Goal: Task Accomplishment & Management: Complete application form

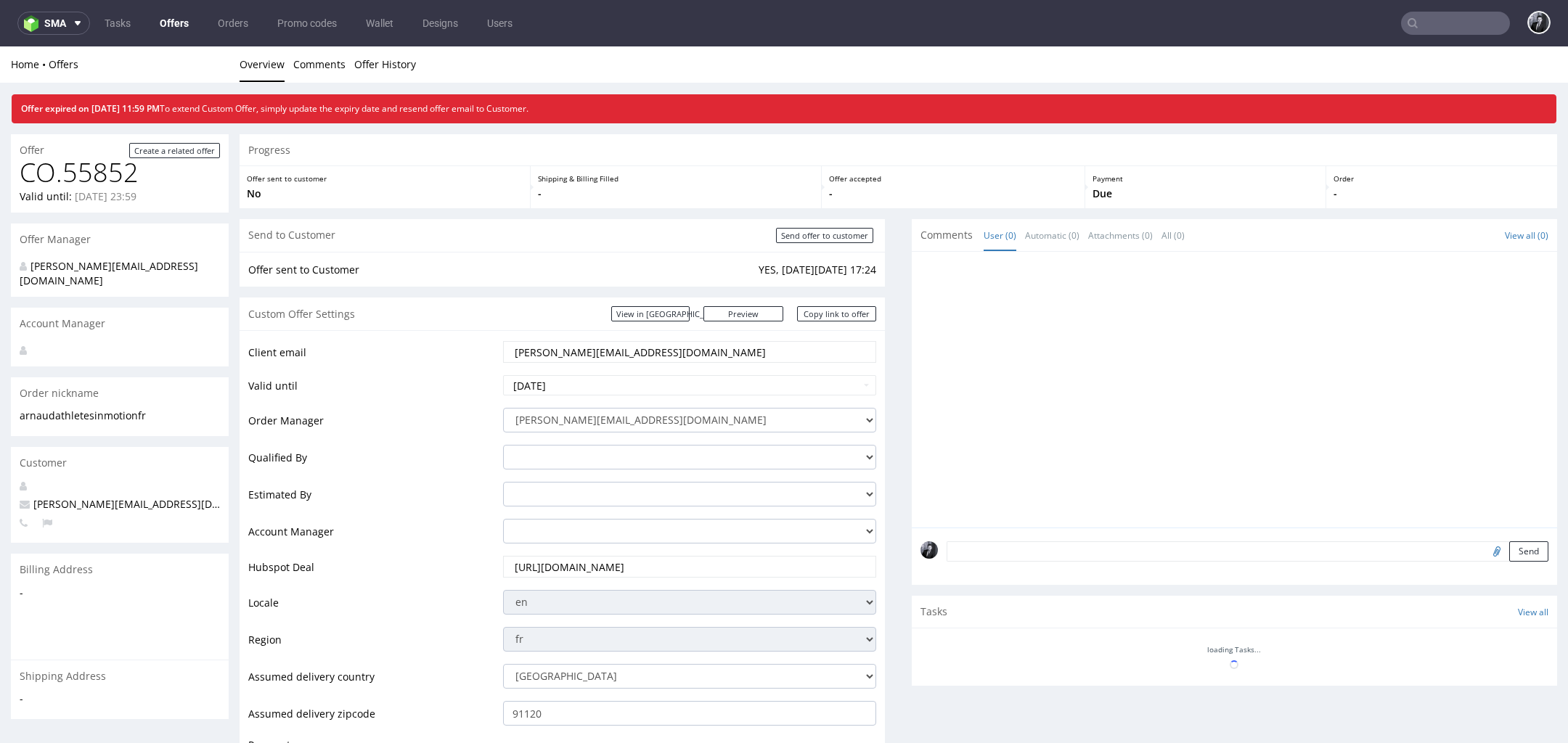
click at [181, 27] on link "Offers" at bounding box center [174, 23] width 46 height 23
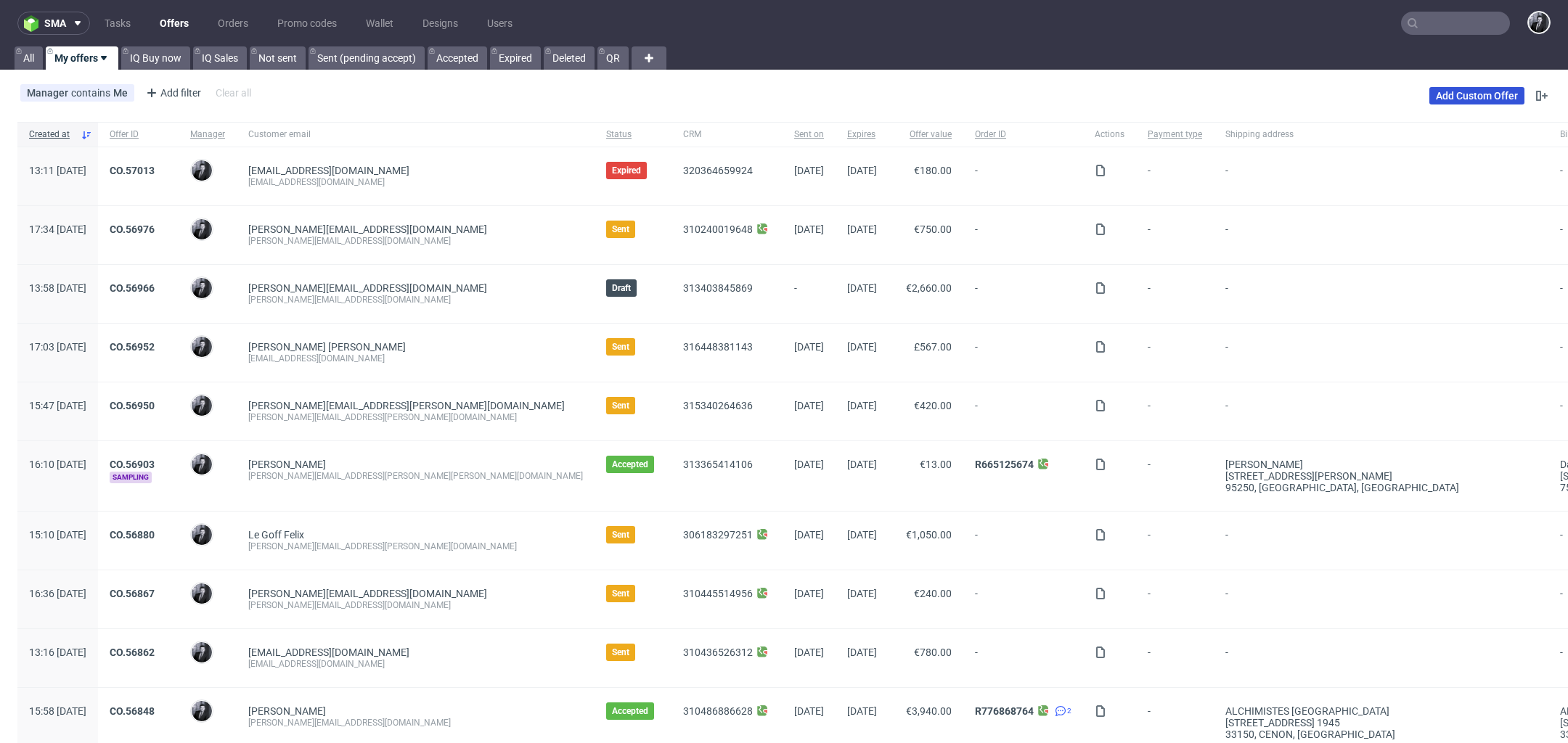
click at [1433, 98] on link "Add Custom Offer" at bounding box center [1476, 96] width 95 height 18
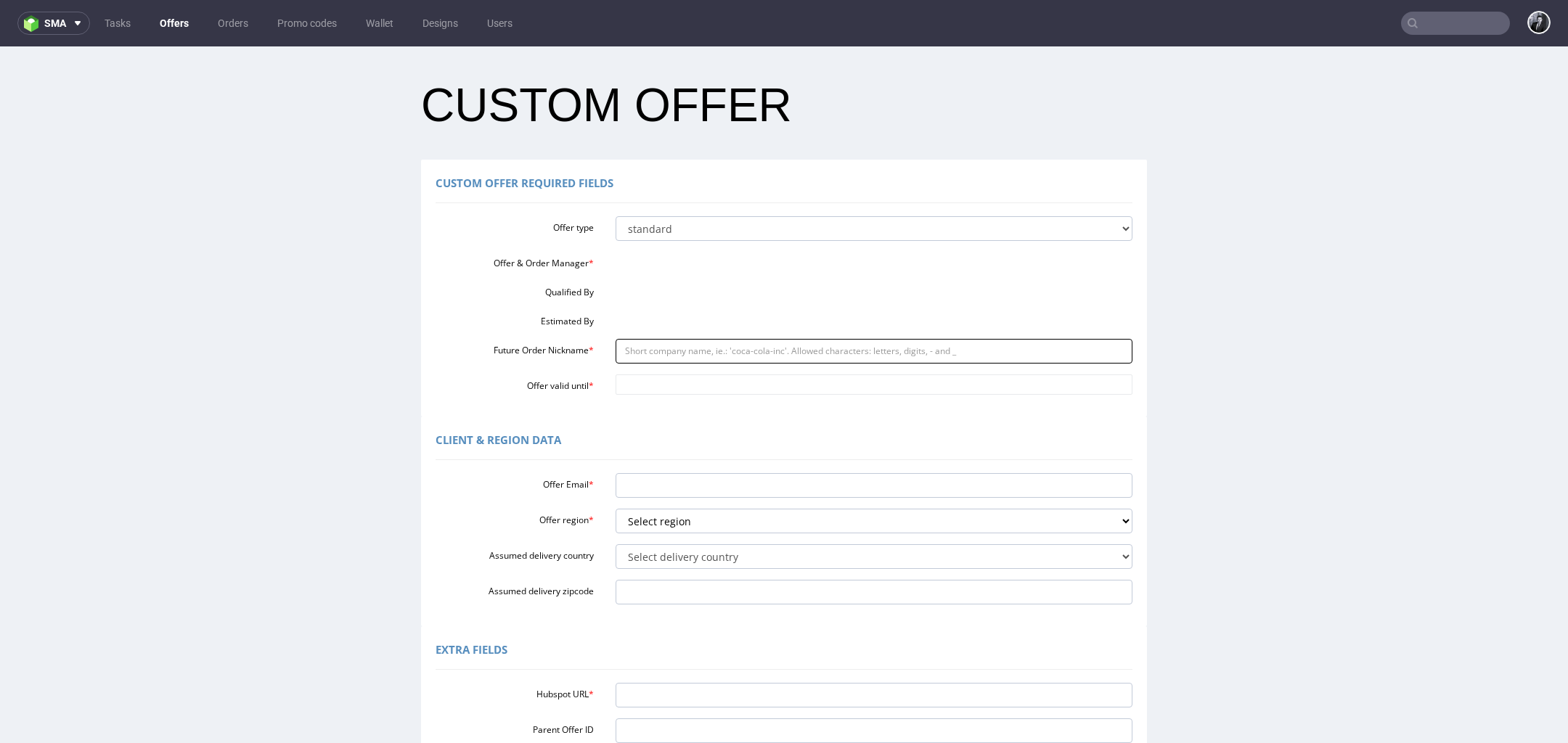
click at [757, 353] on input "Future Order Nickname *" at bounding box center [874, 352] width 517 height 25
click at [688, 427] on div "Client & Region data" at bounding box center [784, 442] width 697 height 35
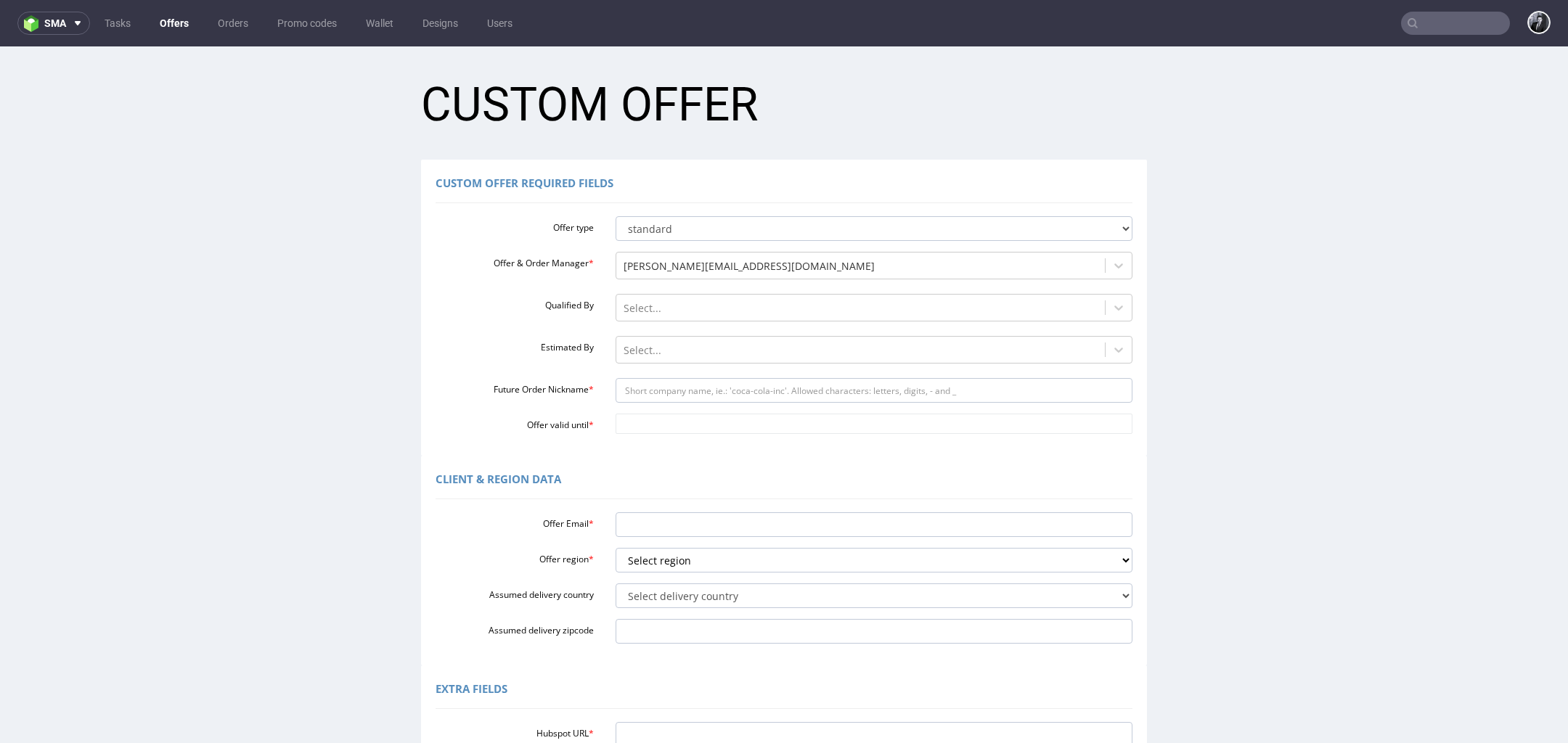
click at [172, 31] on link "Offers" at bounding box center [174, 23] width 46 height 23
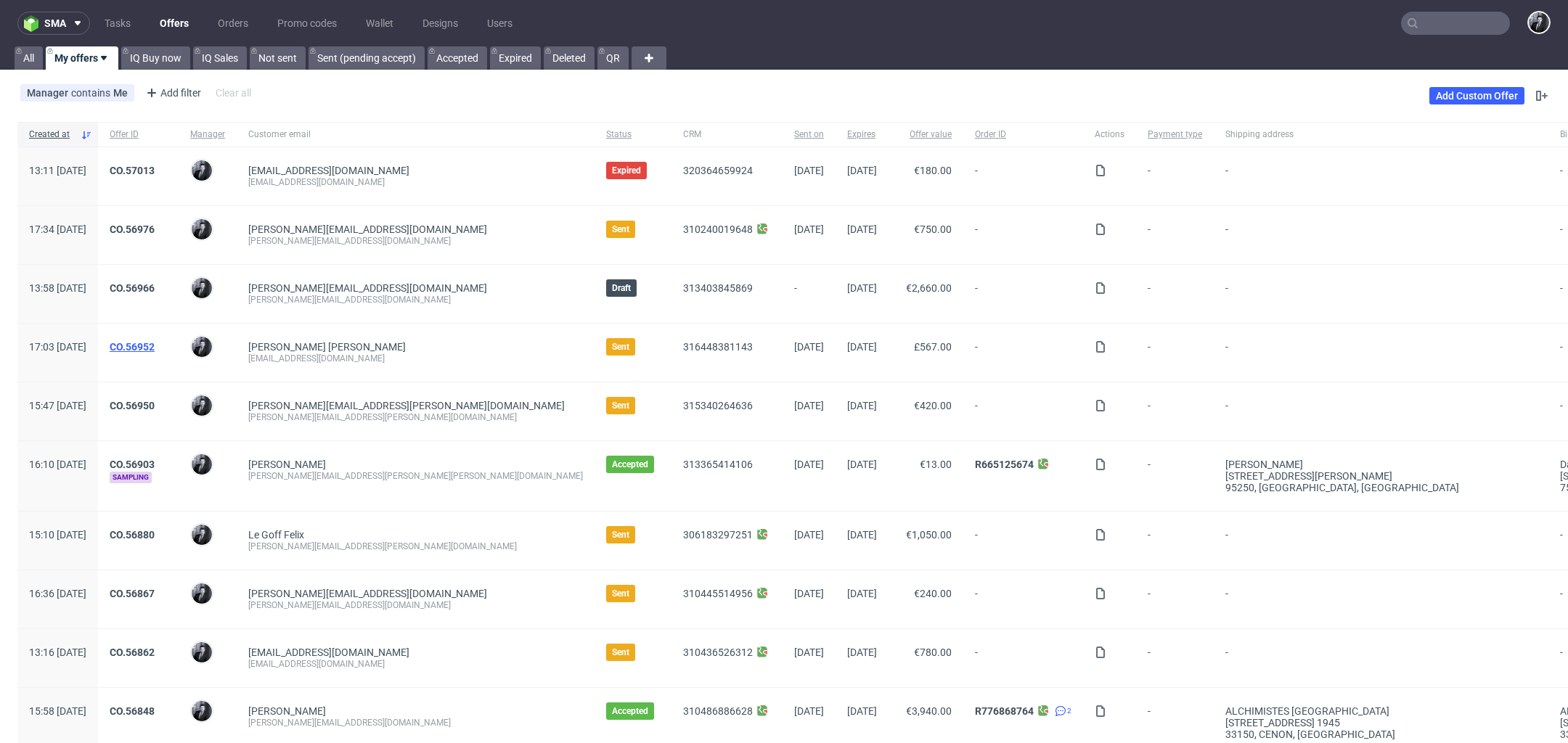
click at [155, 344] on link "CO.56952" at bounding box center [132, 346] width 45 height 12
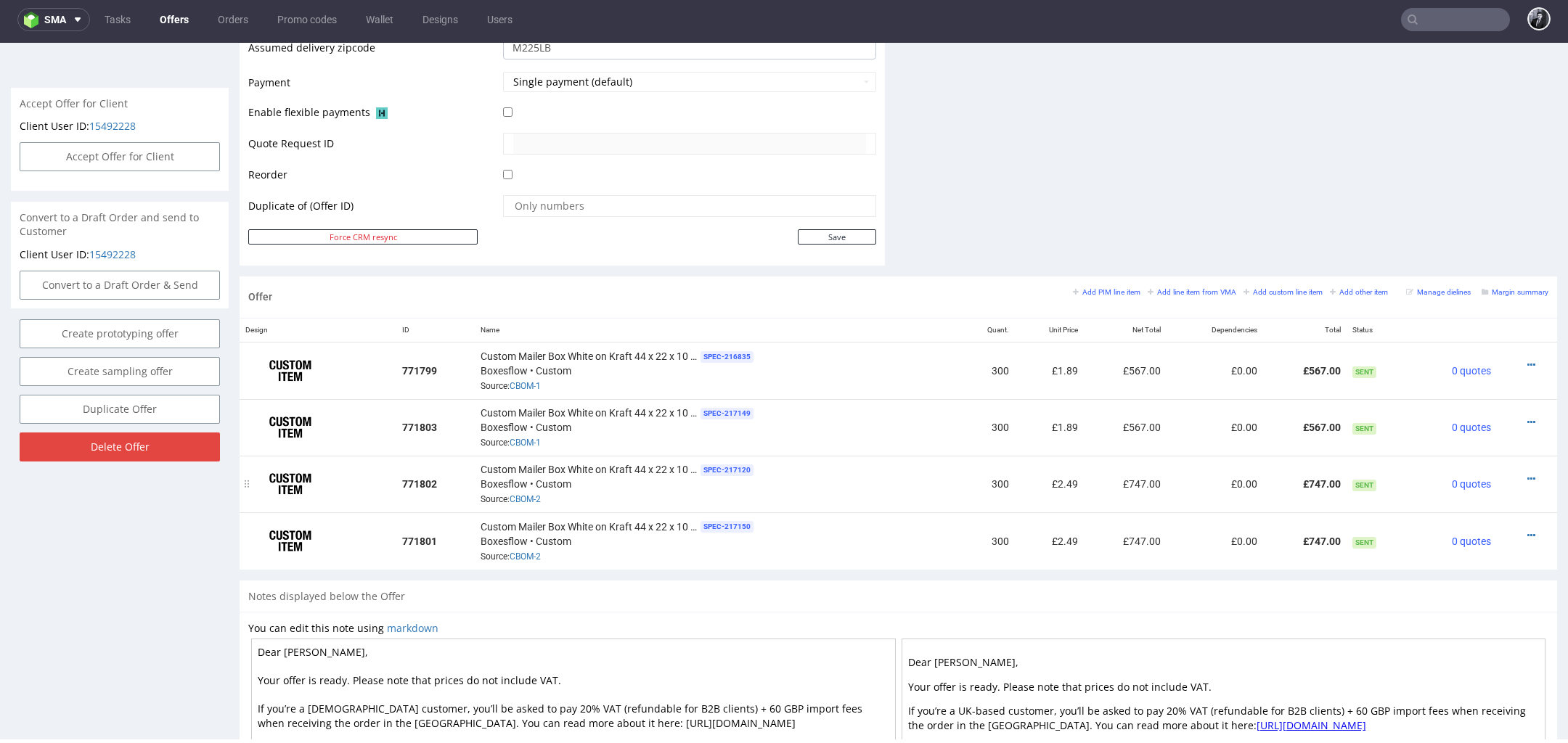
scroll to position [634, 0]
click at [1177, 288] on small "Add line item from VMA" at bounding box center [1192, 291] width 89 height 8
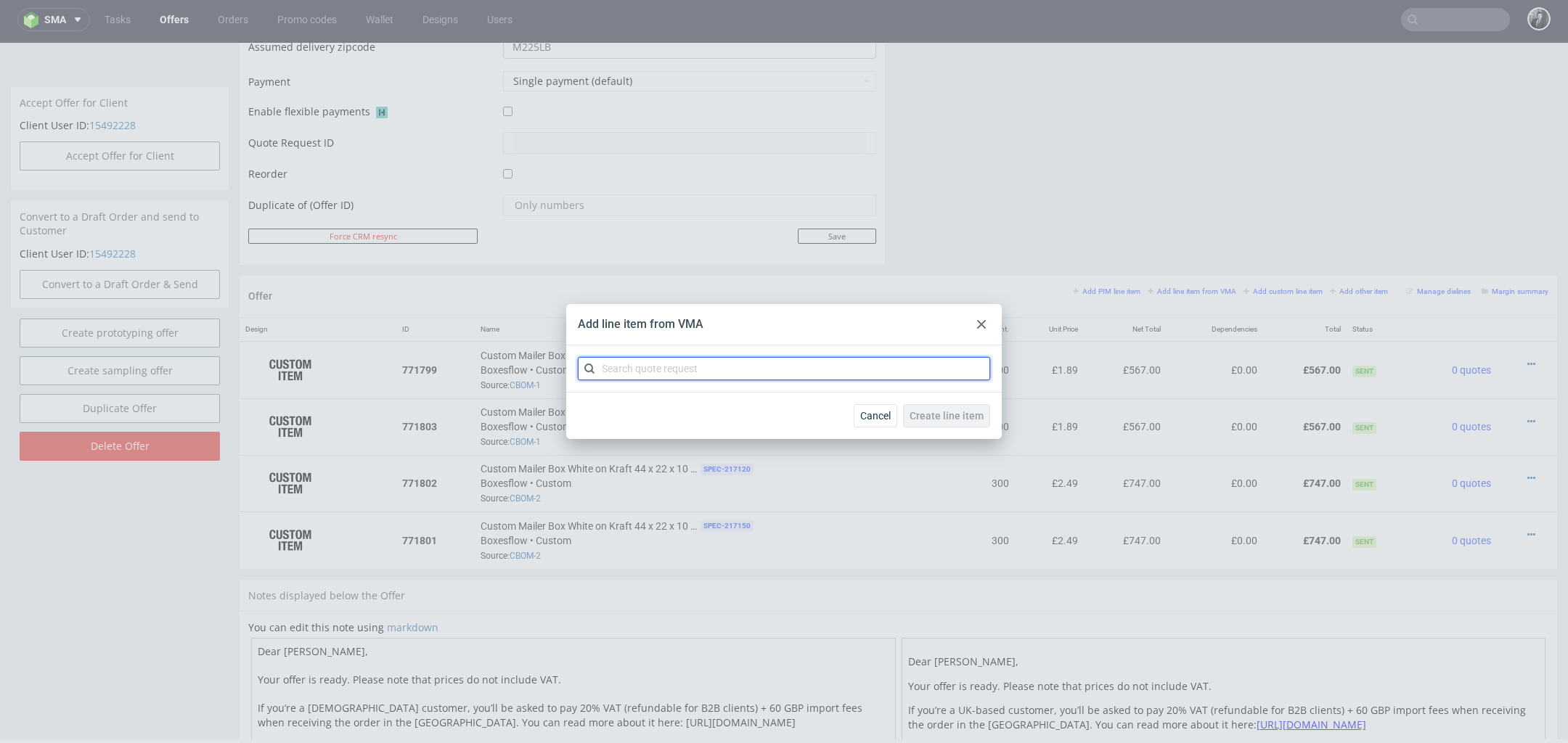
click at [831, 364] on input "text" at bounding box center [784, 368] width 413 height 23
type input "cbom"
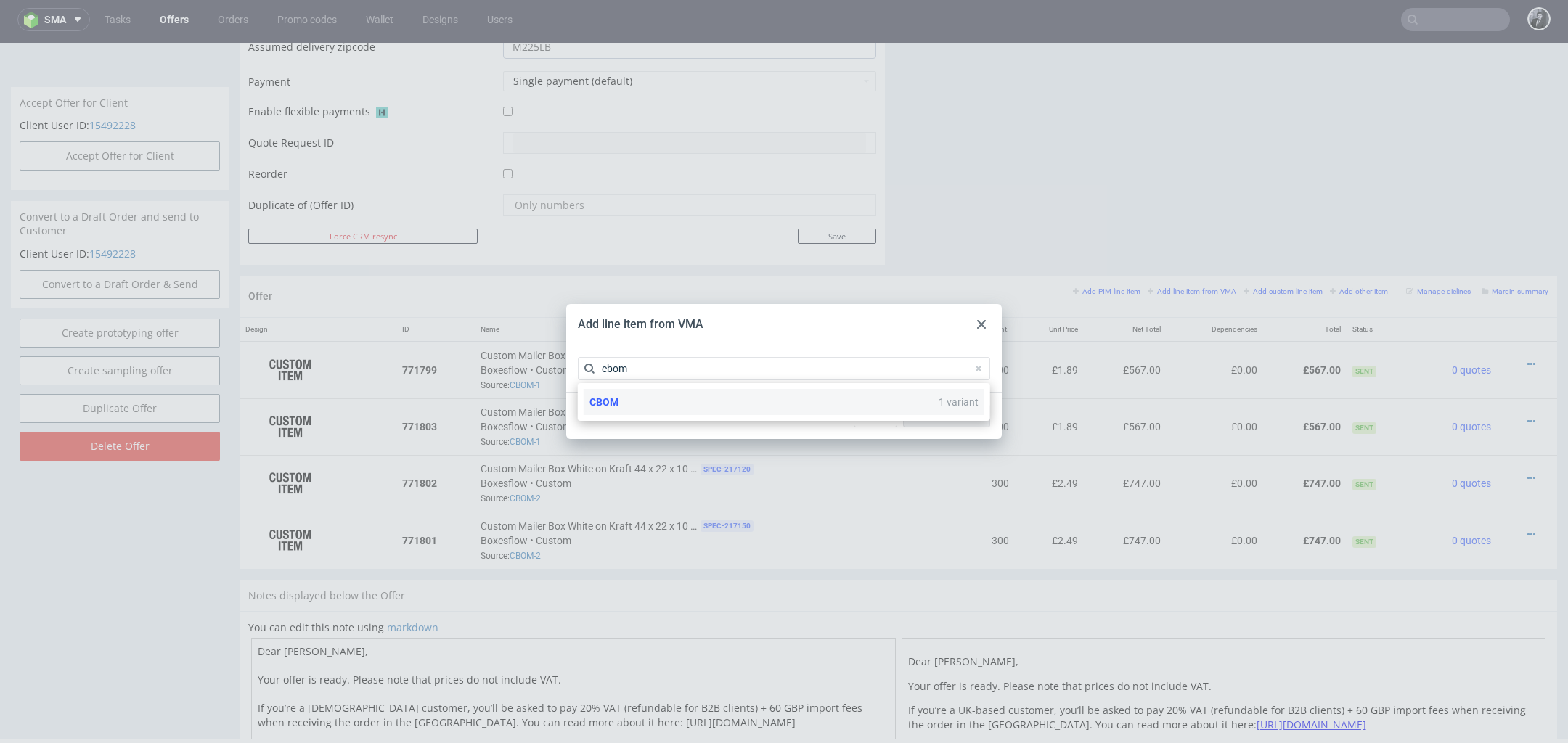
click at [770, 403] on div "CBOM 1 variant" at bounding box center [784, 402] width 400 height 27
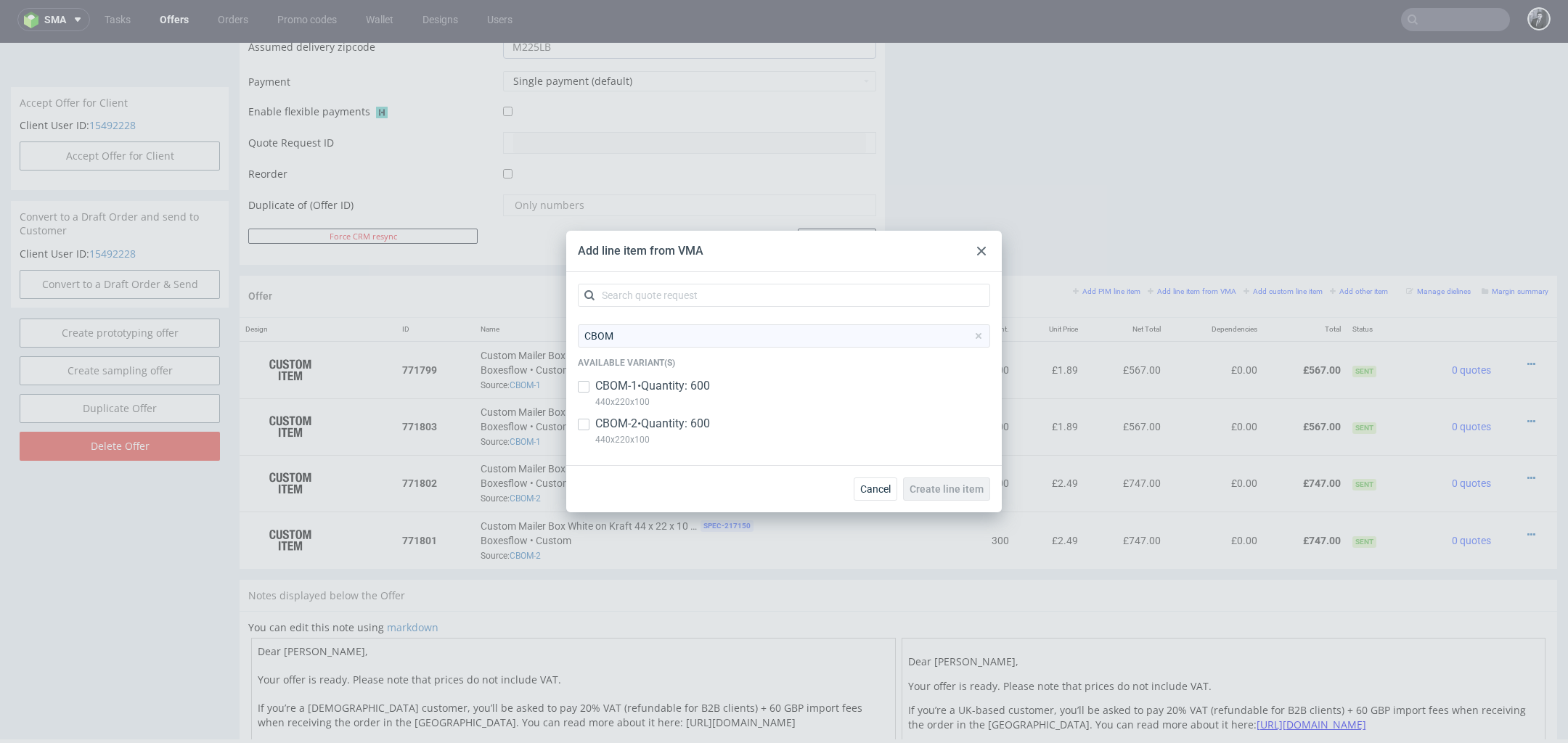
click at [985, 248] on use at bounding box center [981, 252] width 9 height 9
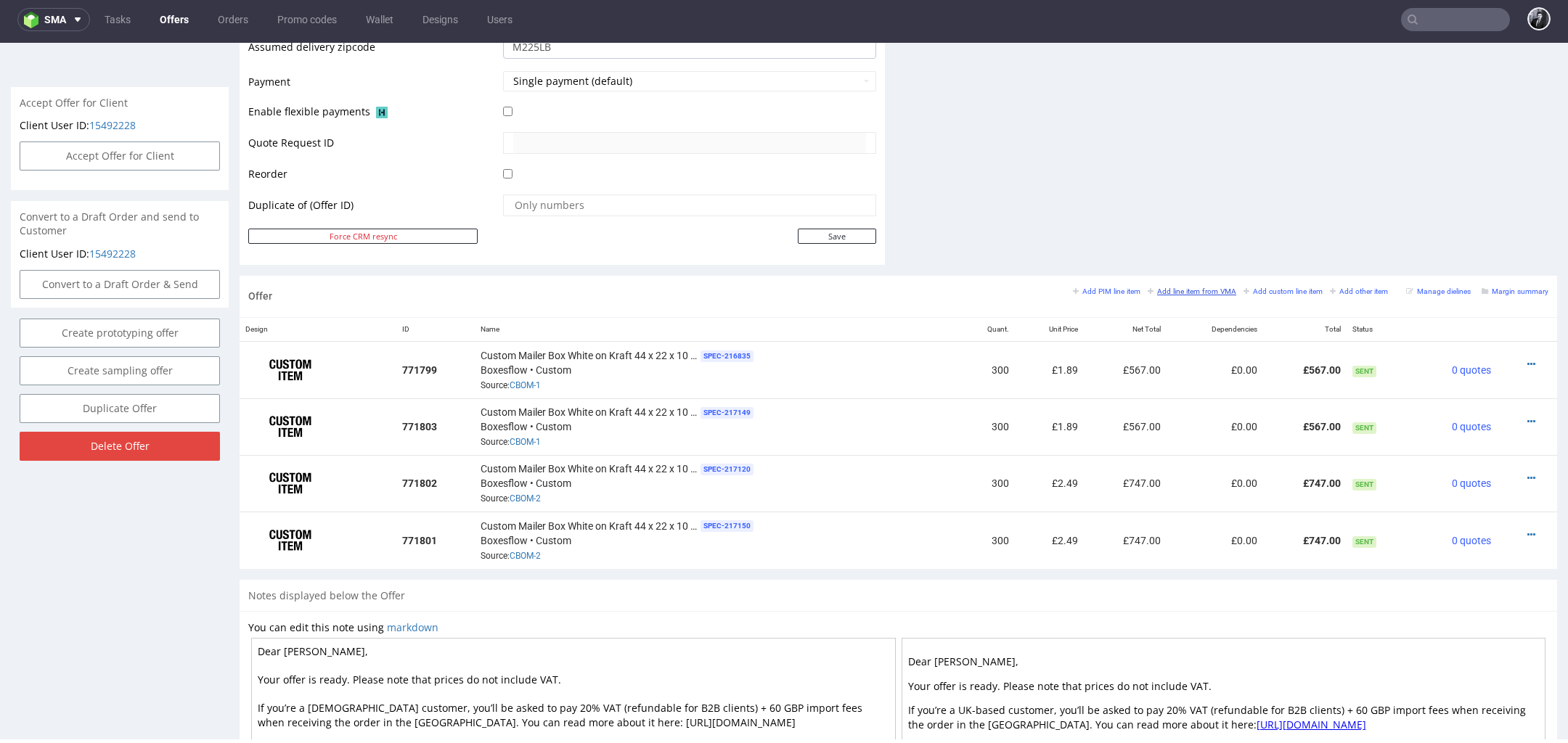
click at [1189, 292] on small "Add line item from VMA" at bounding box center [1192, 291] width 89 height 8
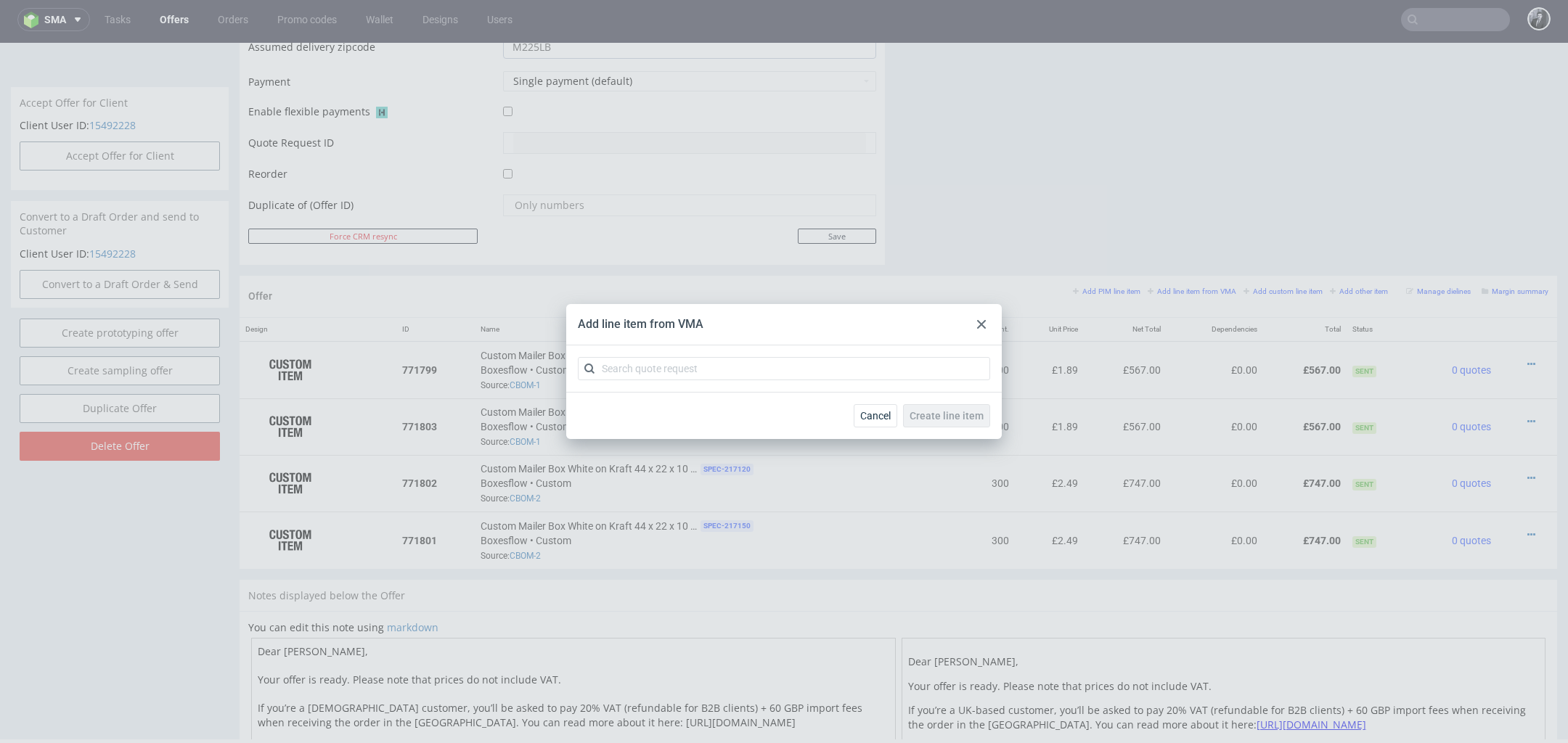
click at [859, 381] on div at bounding box center [784, 368] width 436 height 46
click at [877, 370] on input "text" at bounding box center [784, 368] width 413 height 23
type input "cbom"
click at [822, 397] on div "CBOM 1 variant" at bounding box center [784, 402] width 400 height 27
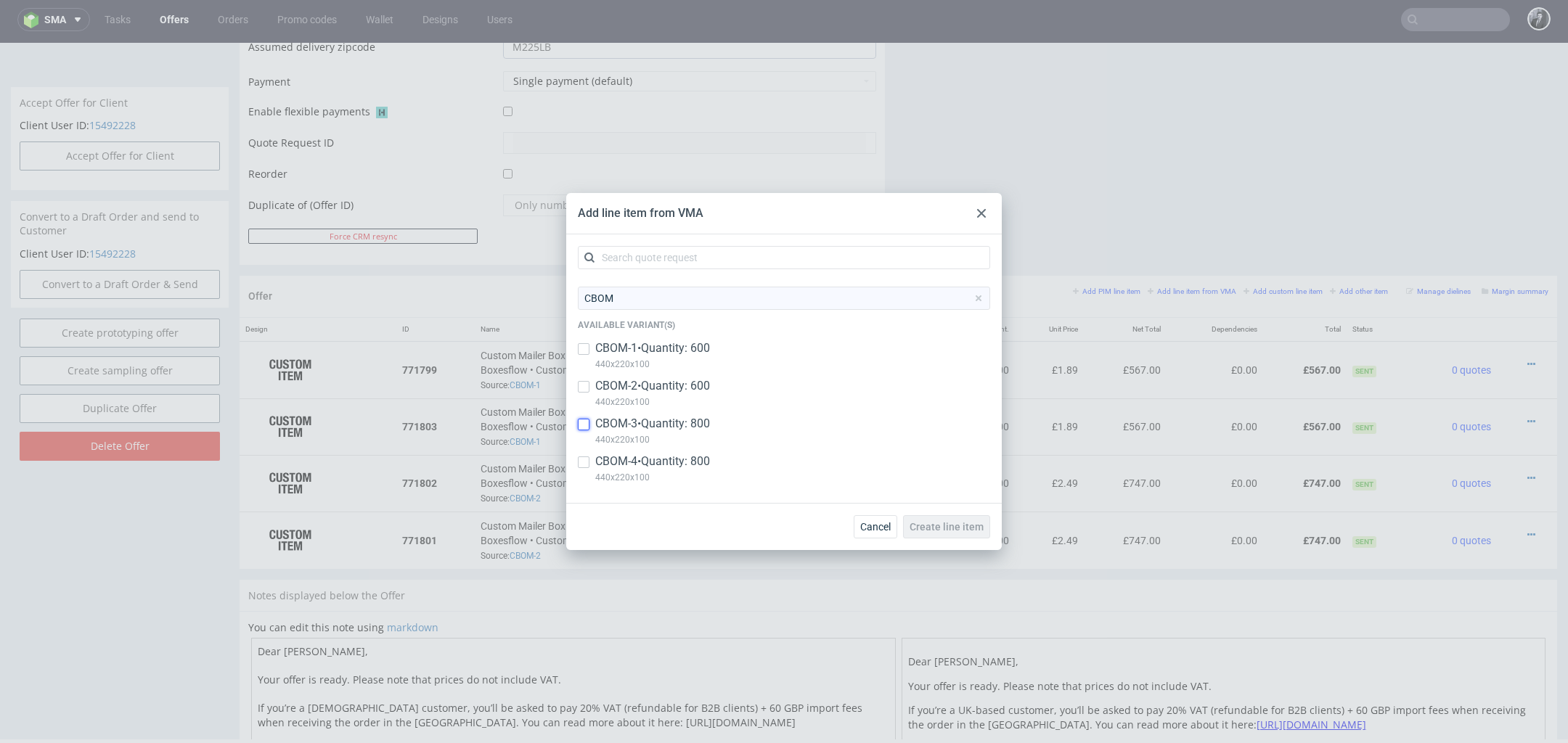
click at [586, 422] on input "checkbox" at bounding box center [583, 424] width 12 height 12
checkbox input "true"
click at [586, 457] on input "checkbox" at bounding box center [583, 462] width 12 height 12
checkbox input "true"
click at [956, 530] on span "Create line item" at bounding box center [946, 526] width 74 height 10
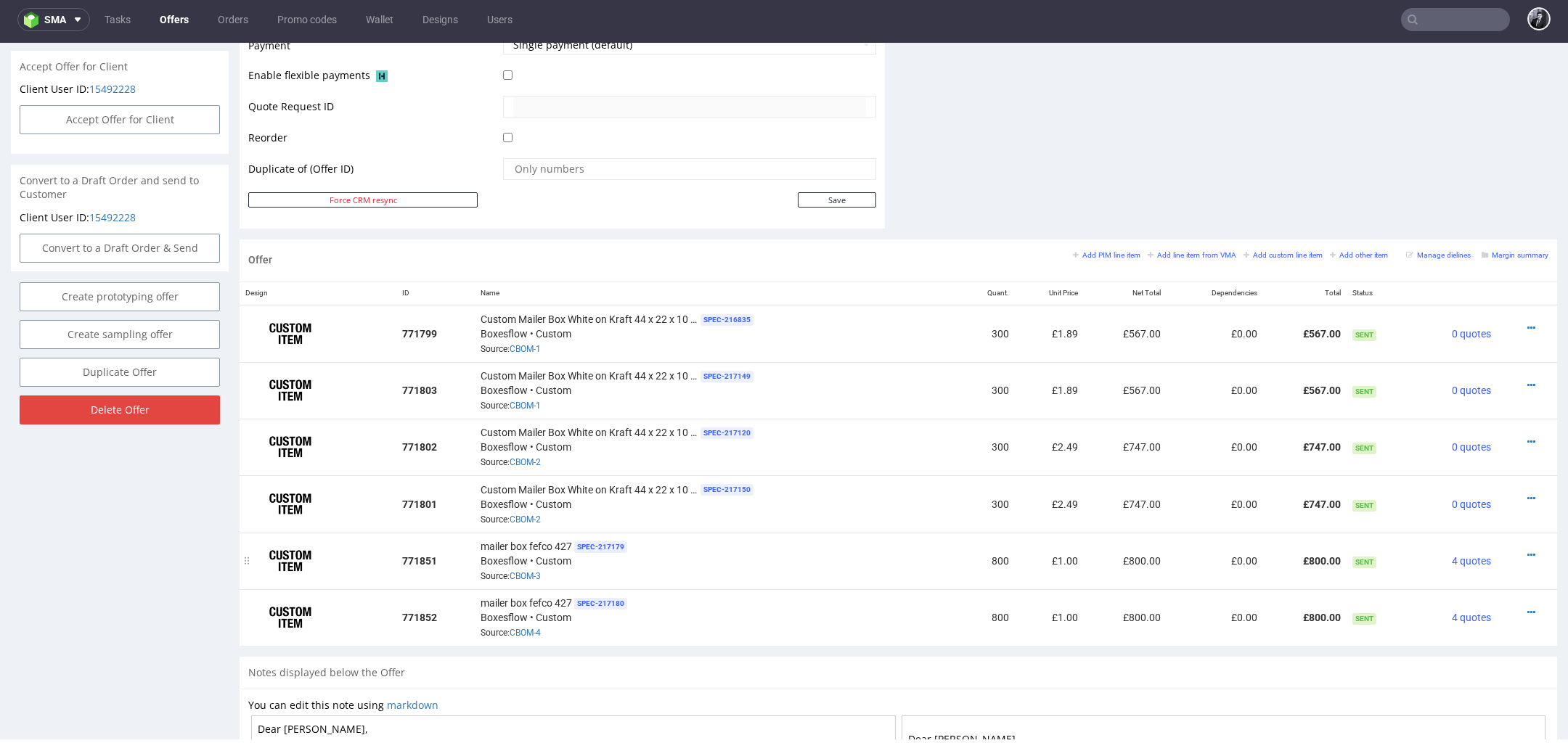
scroll to position [682, 0]
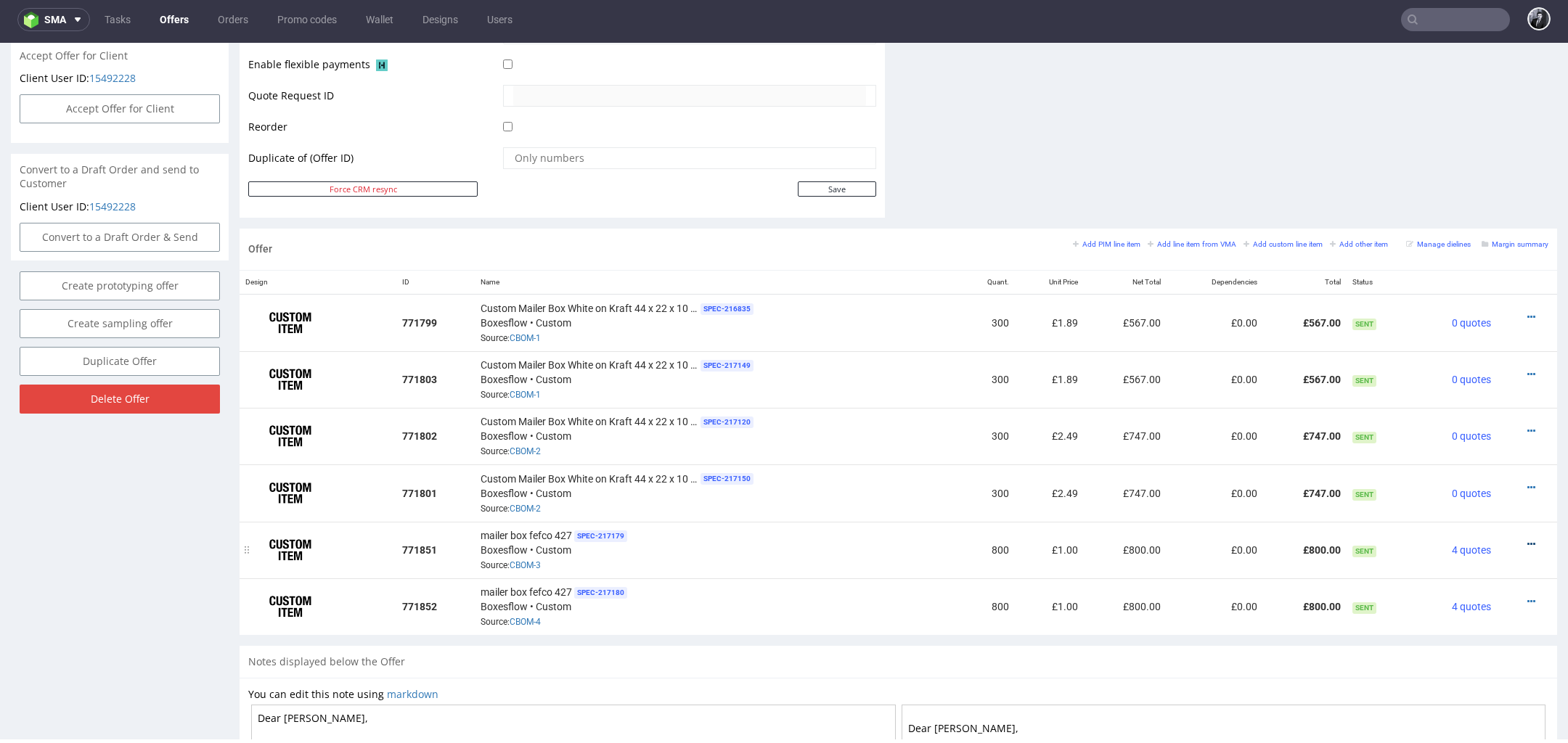
click at [1527, 539] on icon at bounding box center [1531, 544] width 8 height 10
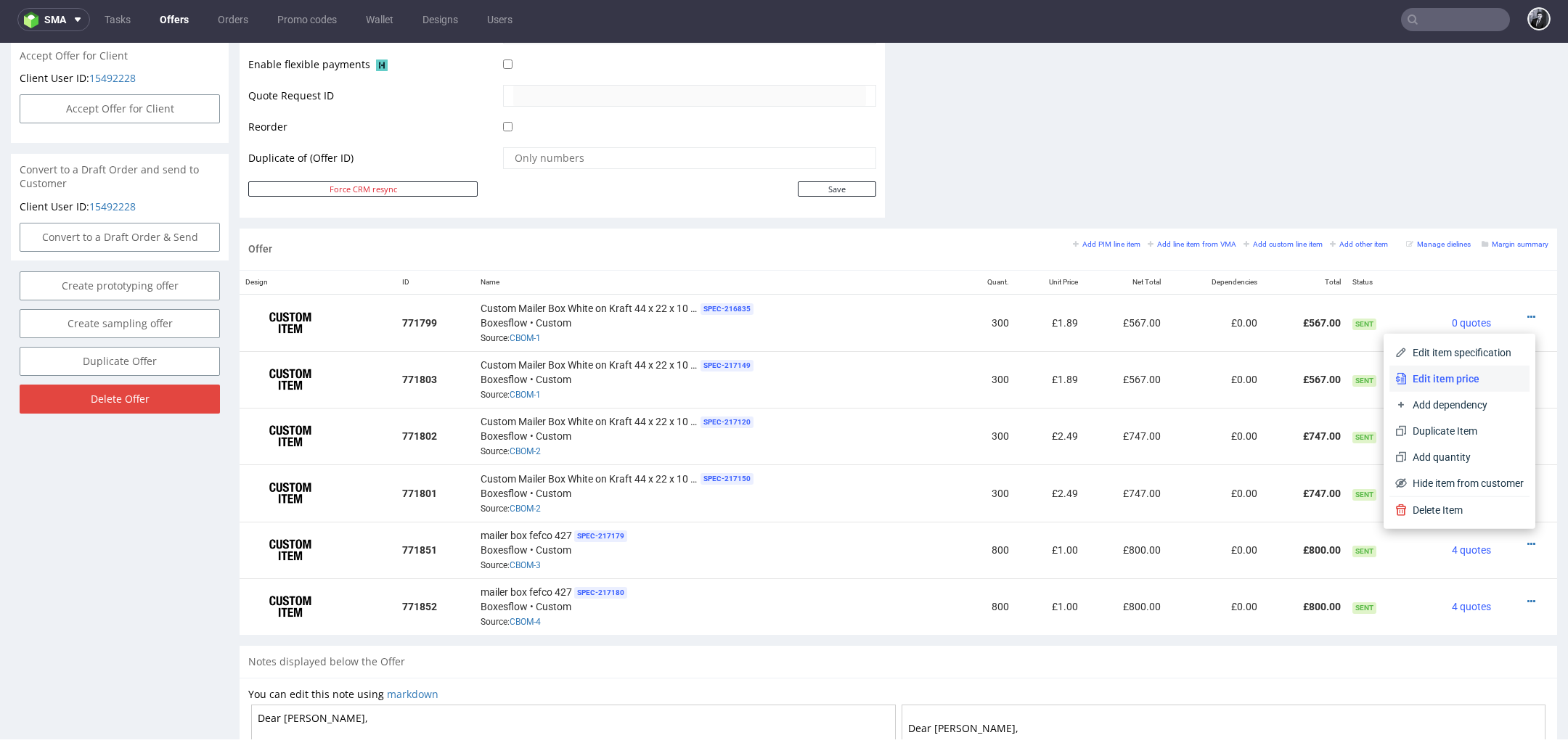
click at [1458, 383] on span "Edit item price" at bounding box center [1465, 379] width 117 height 14
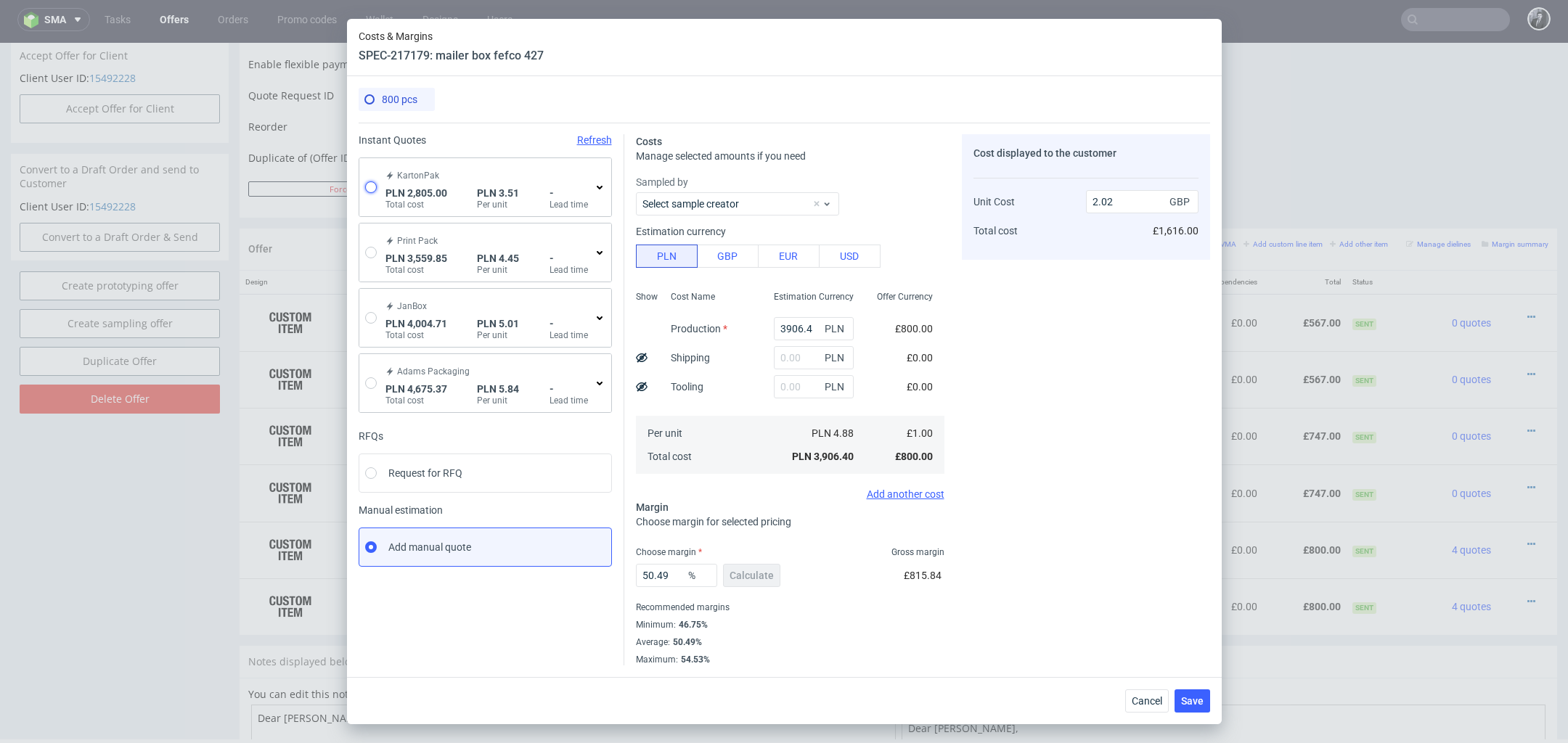
click at [371, 183] on input "radio" at bounding box center [370, 187] width 12 height 12
radio input "true"
radio input "false"
type input "1407.85"
type input "1397.15"
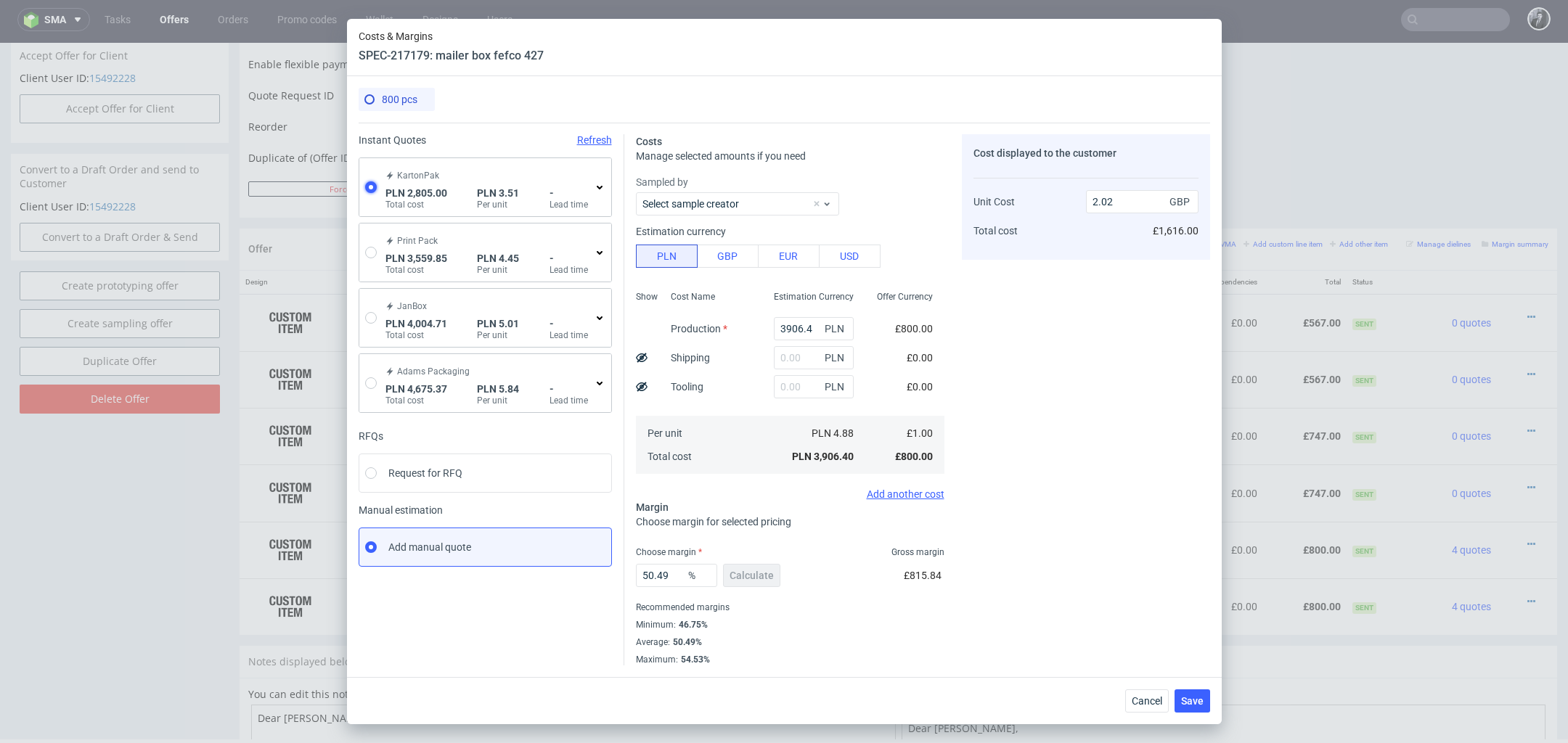
type input "0.72"
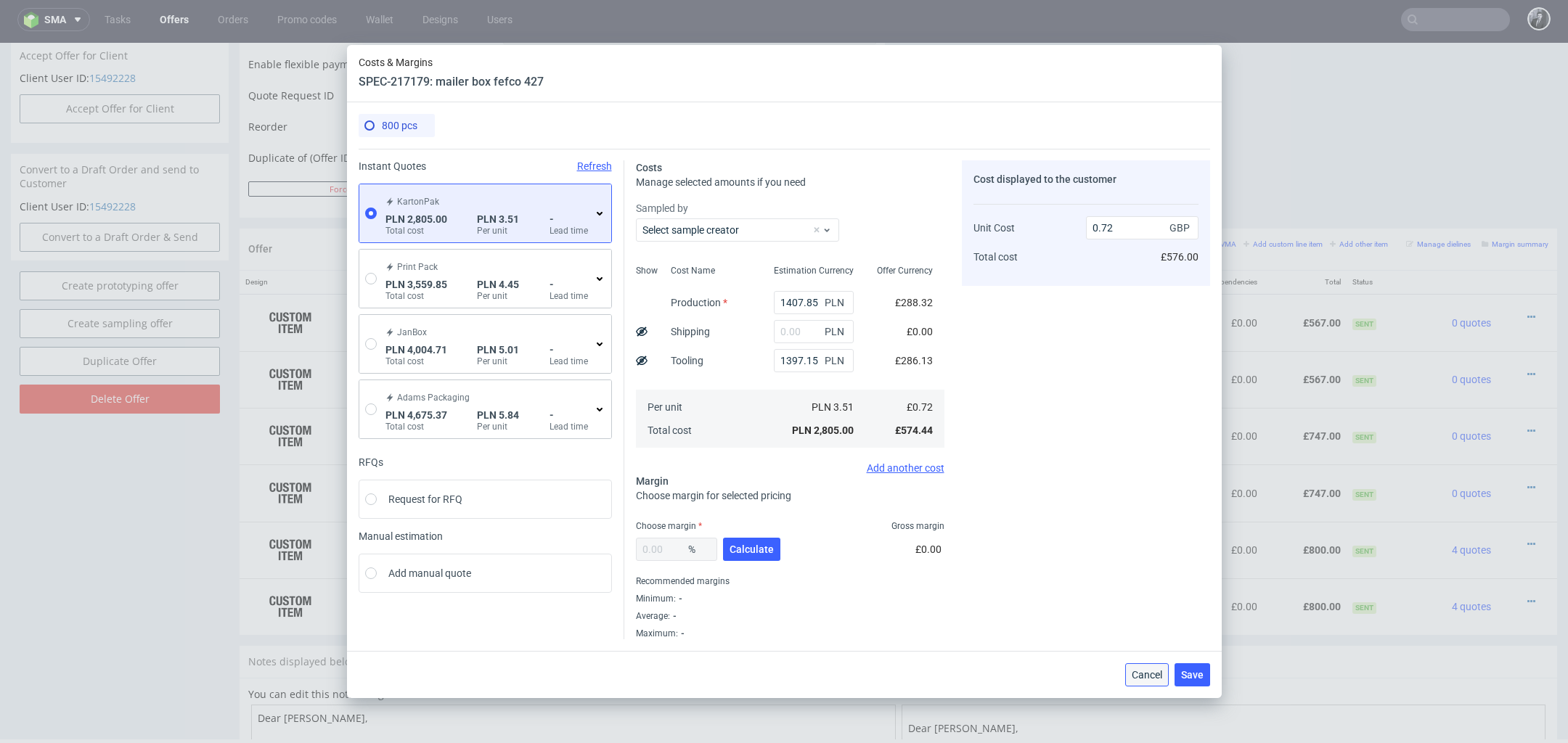
click at [1158, 675] on span "Cancel" at bounding box center [1147, 675] width 30 height 10
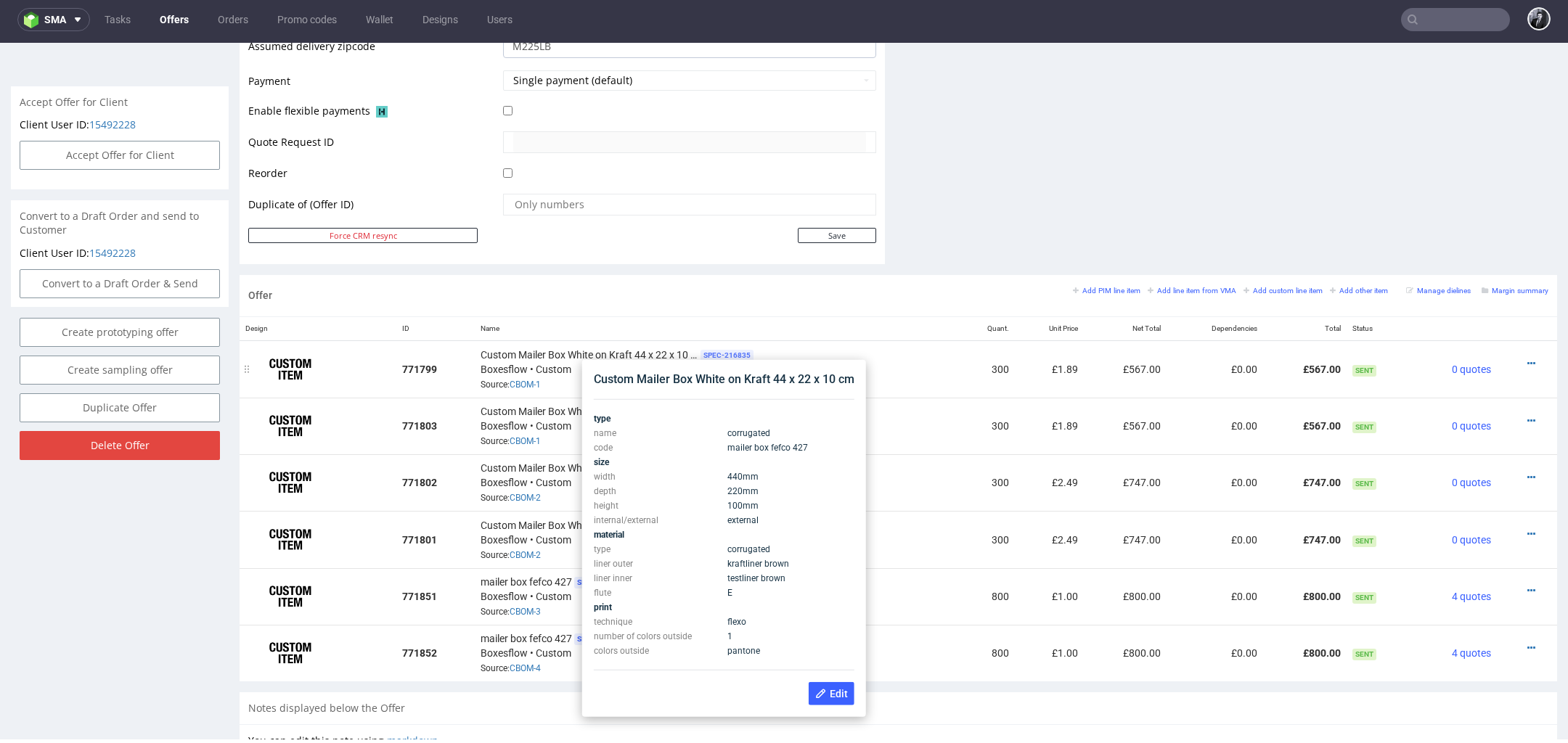
scroll to position [614, 0]
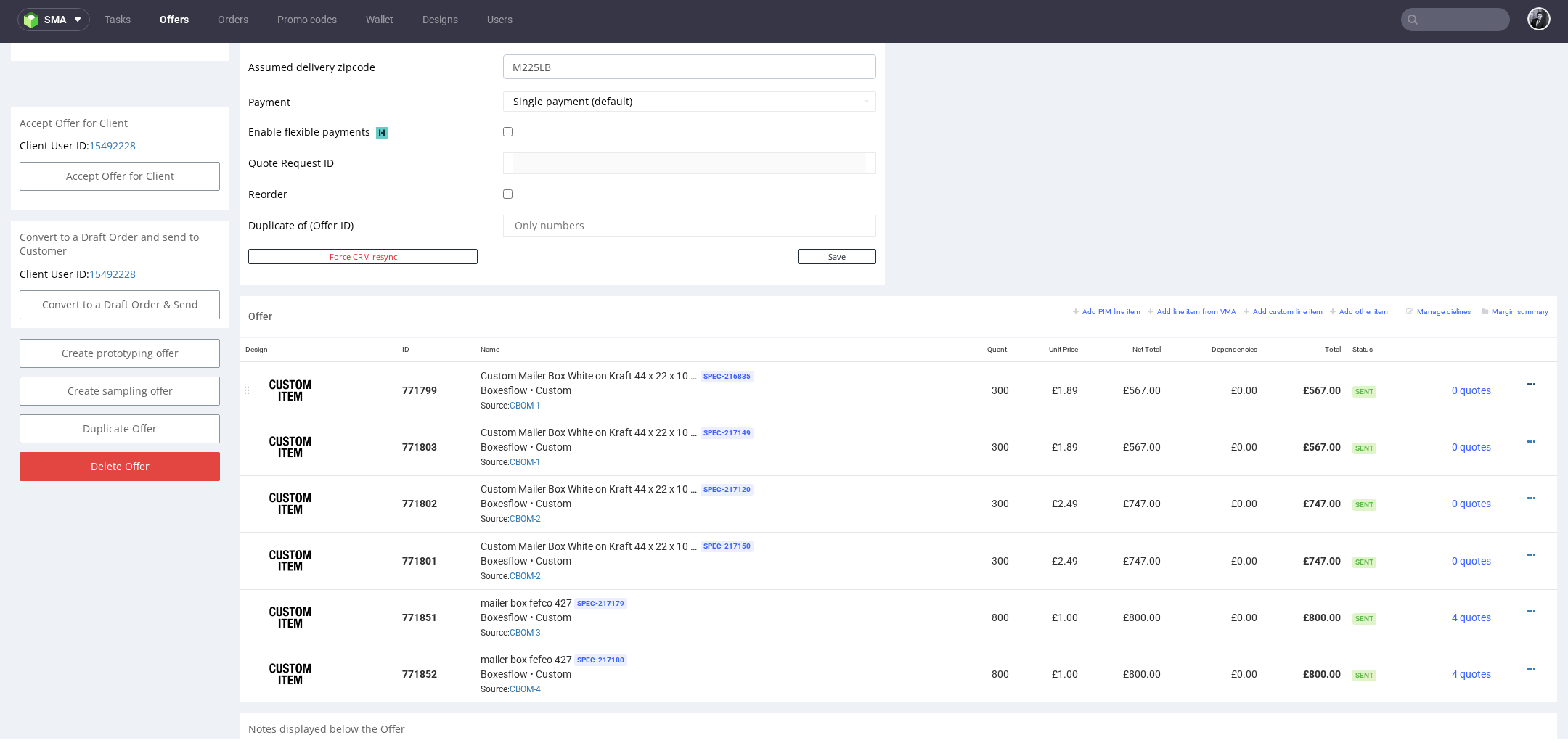
click at [1527, 383] on icon at bounding box center [1531, 384] width 8 height 10
click at [1446, 226] on span "Edit item price" at bounding box center [1465, 222] width 117 height 14
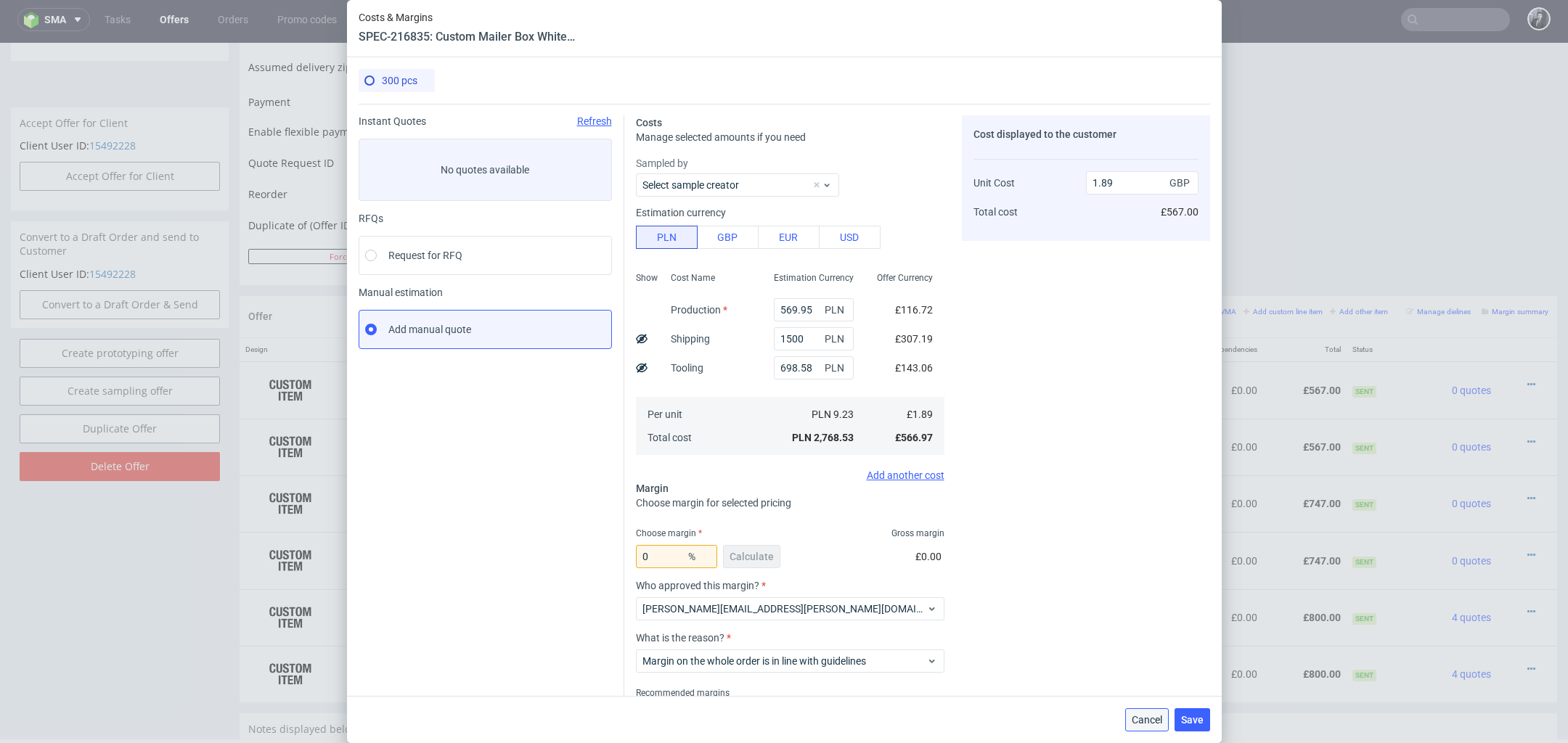
click at [1150, 718] on span "Cancel" at bounding box center [1147, 719] width 30 height 10
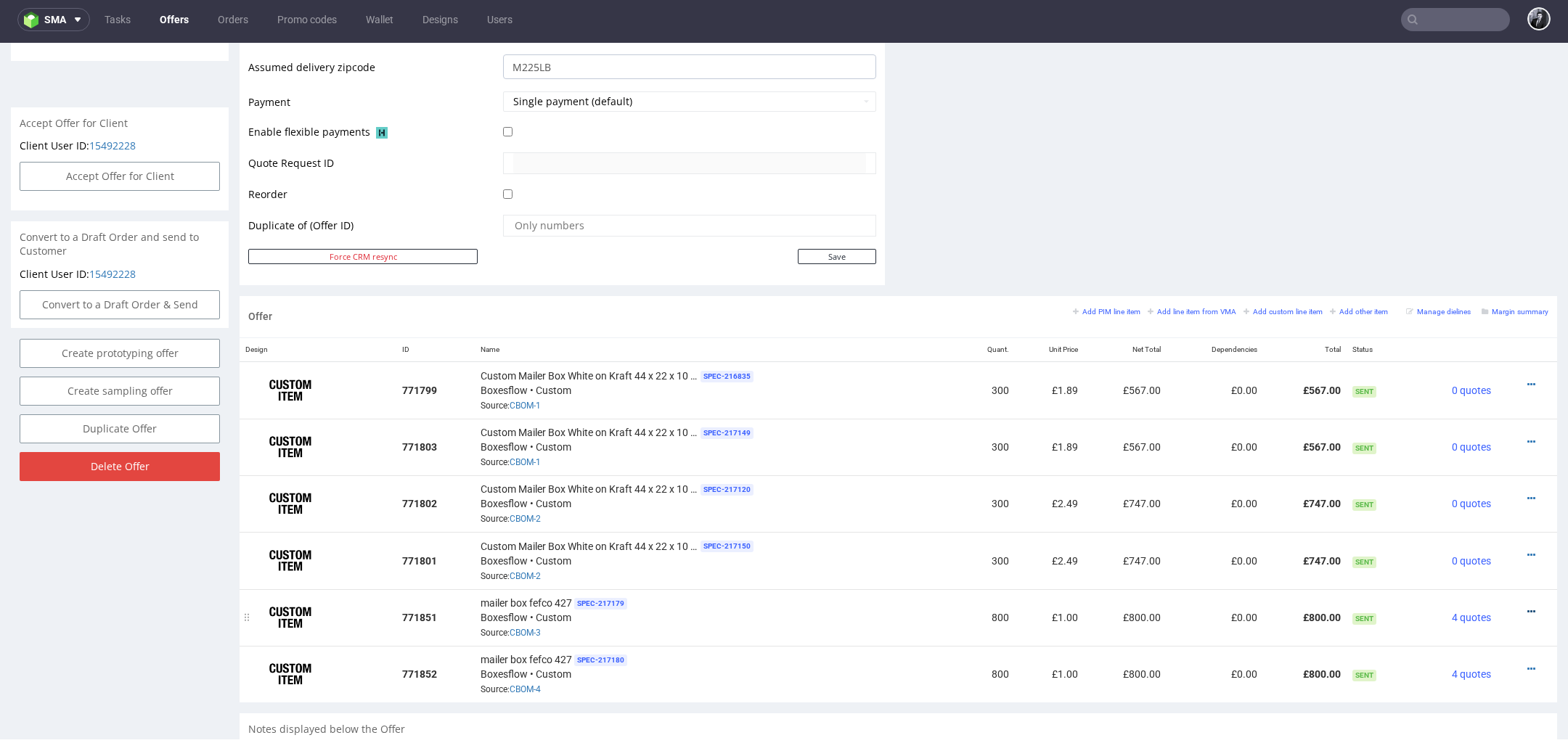
click at [1527, 607] on icon at bounding box center [1531, 611] width 8 height 10
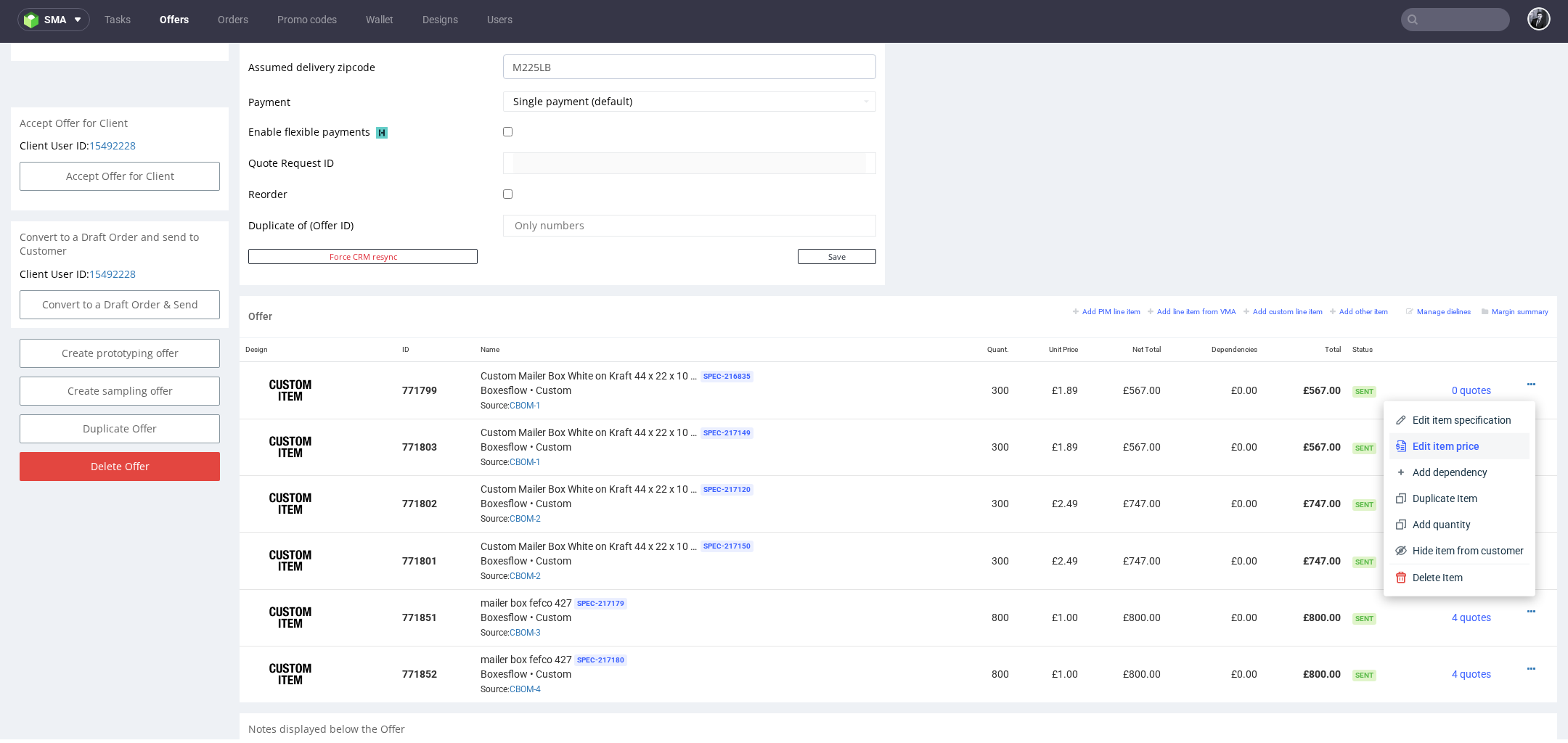
click at [1464, 451] on span "Edit item price" at bounding box center [1465, 446] width 117 height 14
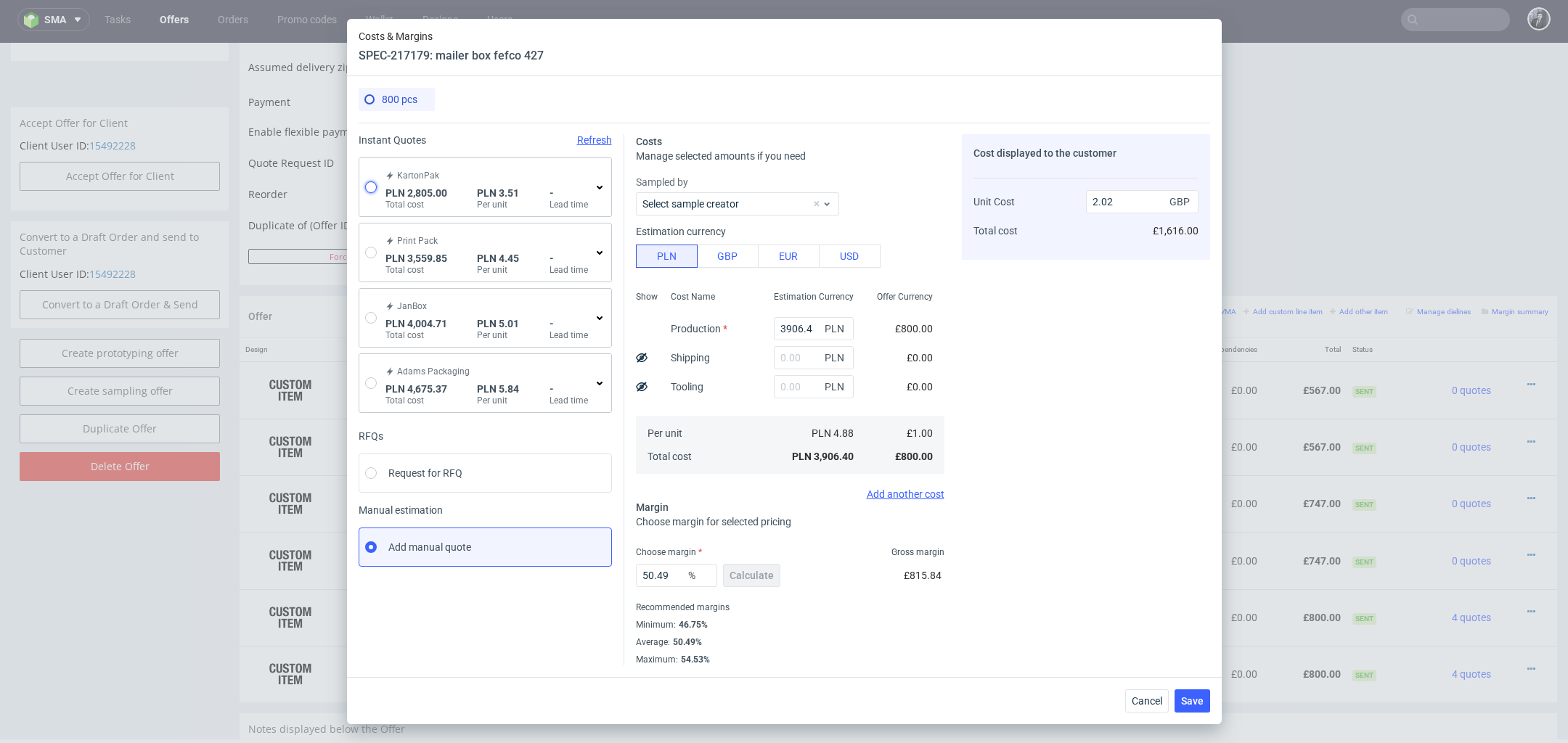
click at [370, 183] on input "radio" at bounding box center [370, 187] width 12 height 12
radio input "true"
radio input "false"
type input "1407.85"
type input "1397.15"
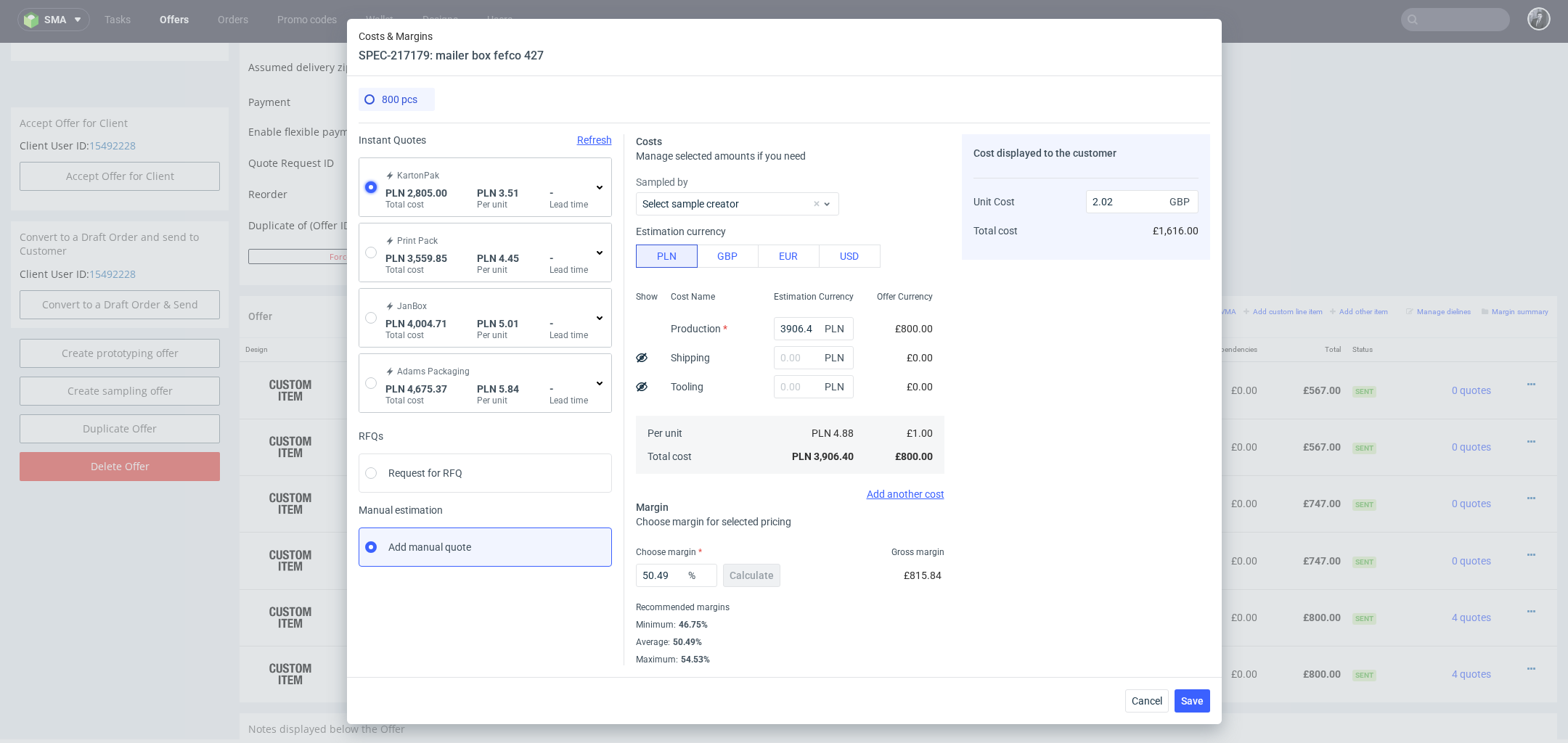
type input "0.72"
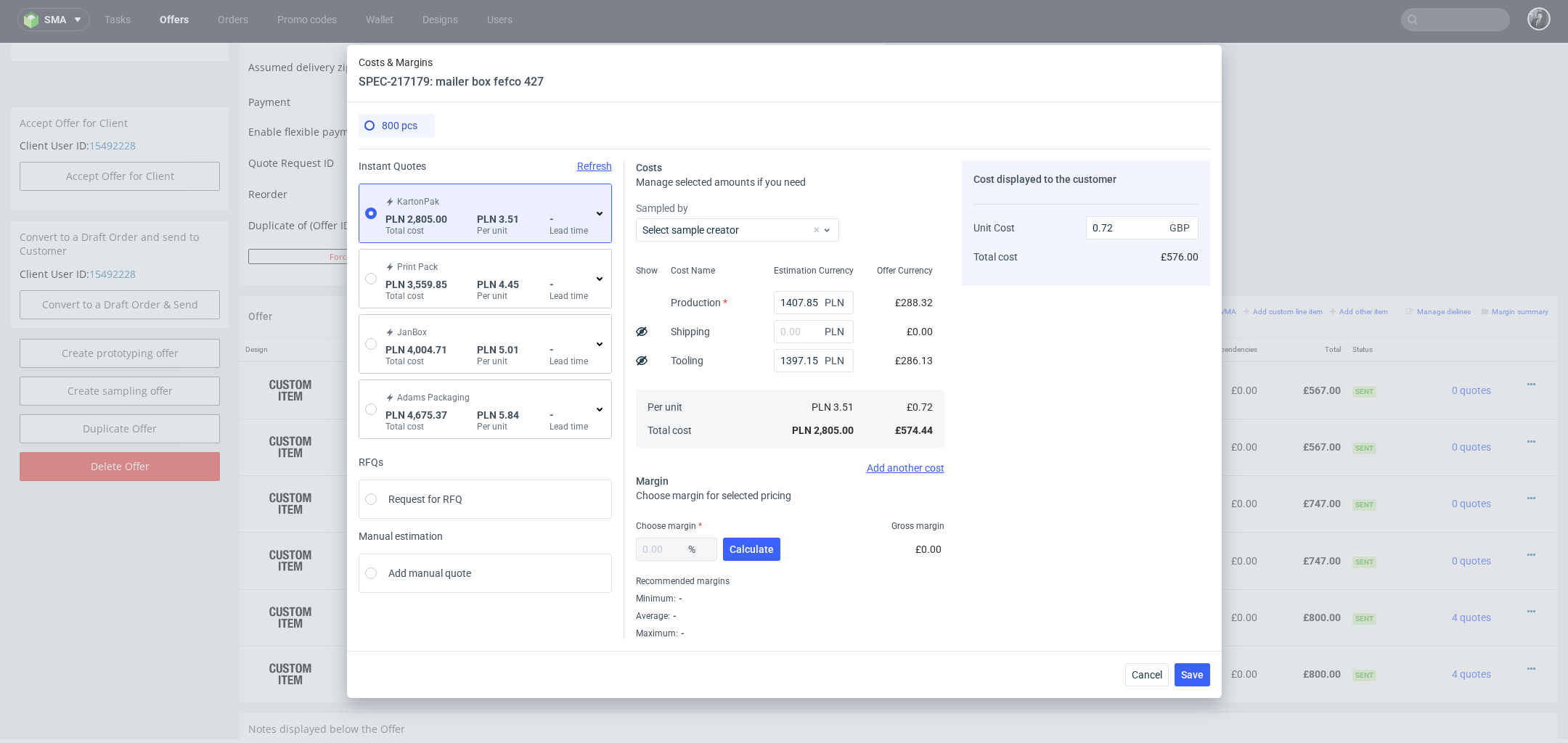
click at [594, 213] on icon at bounding box center [599, 213] width 12 height 12
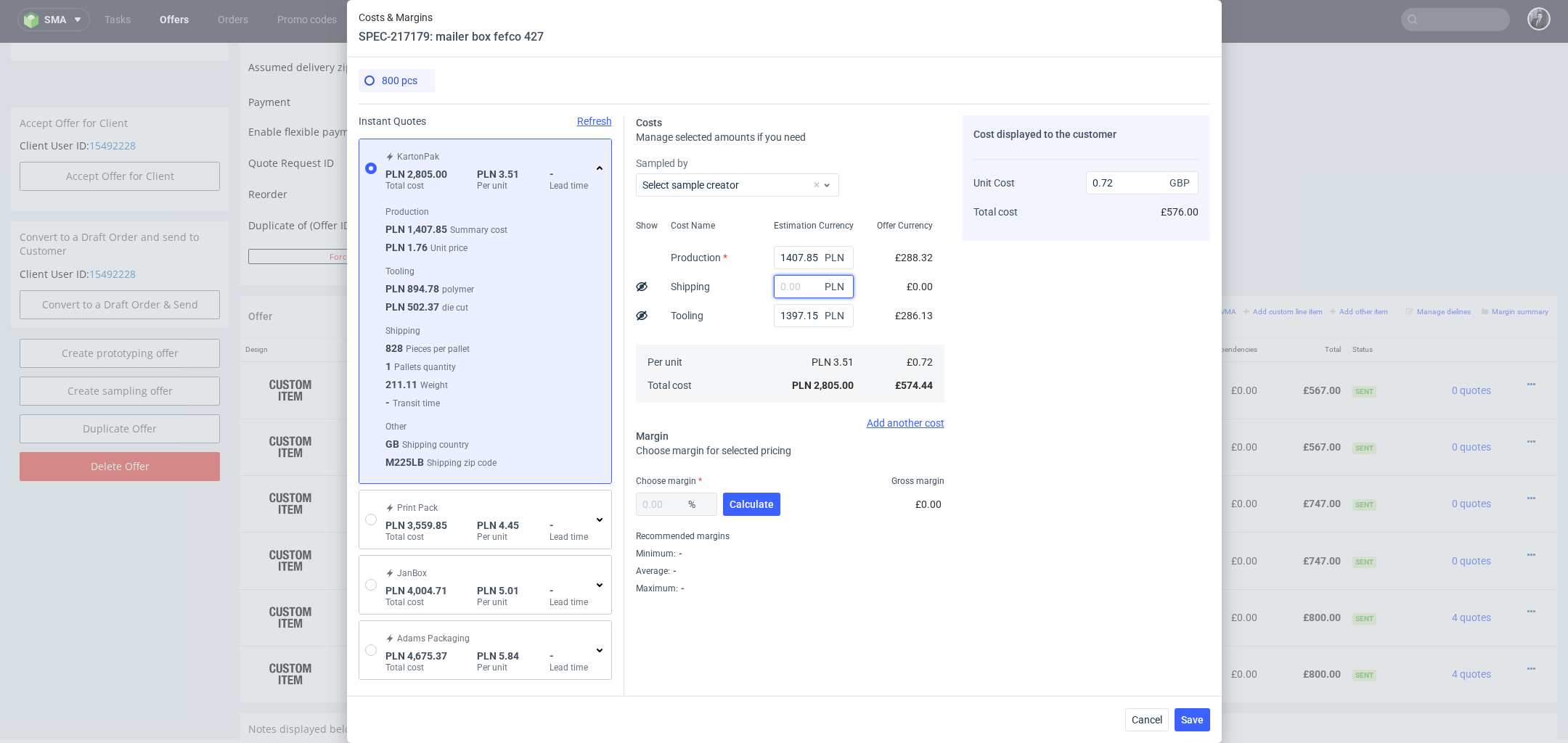
click at [799, 296] on input "text" at bounding box center [814, 287] width 80 height 23
type input "1500"
type input "1.1"
type input "1500"
click at [1000, 302] on div "Cost displayed to the customer Unit Cost Total cost 1.1 GBP £880.00" at bounding box center [1085, 354] width 248 height 479
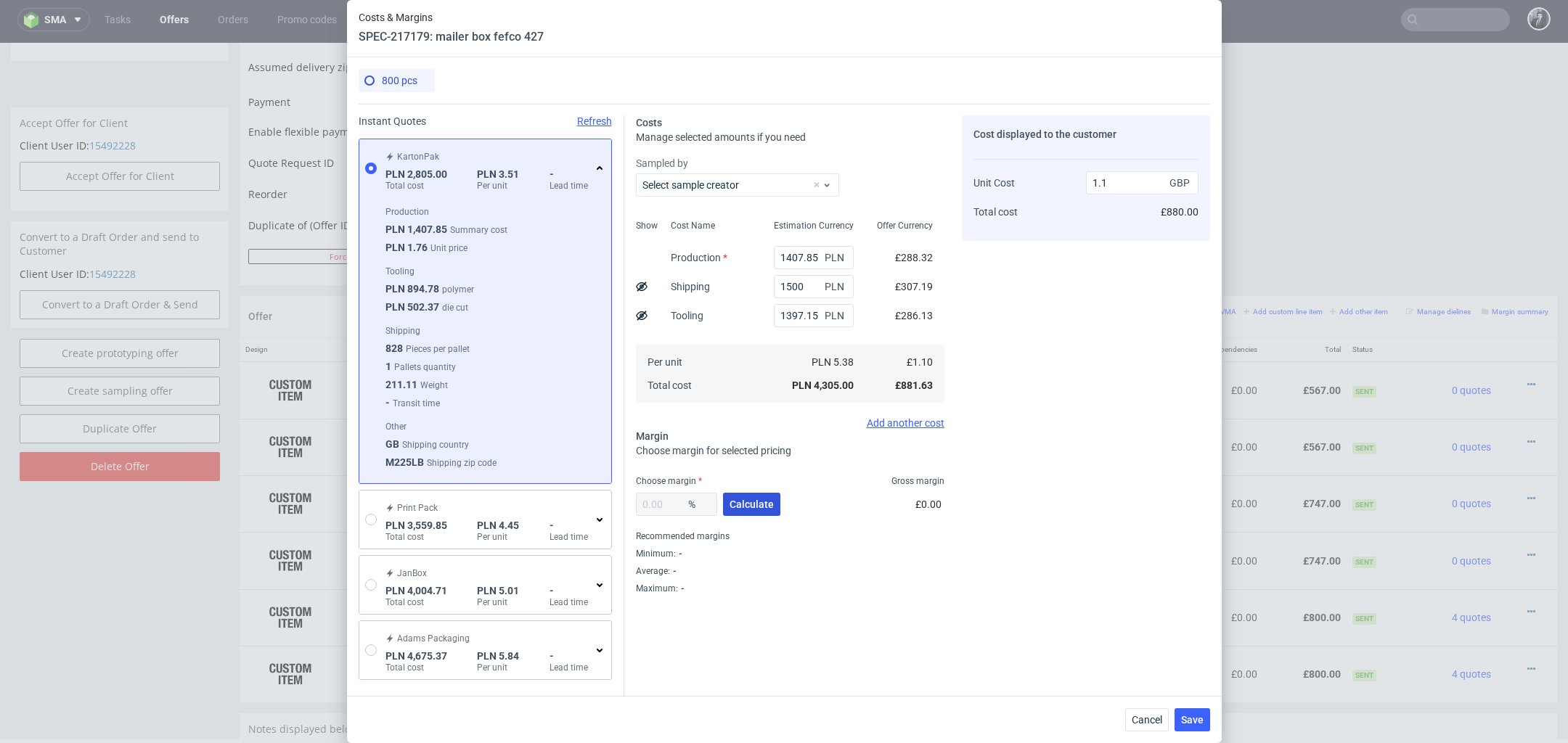
click at [769, 507] on span "Calculate" at bounding box center [752, 504] width 44 height 10
type input "39.29"
click at [1129, 188] on input "1.81" at bounding box center [1141, 182] width 112 height 23
type input "1."
type input "-10.000000000000014"
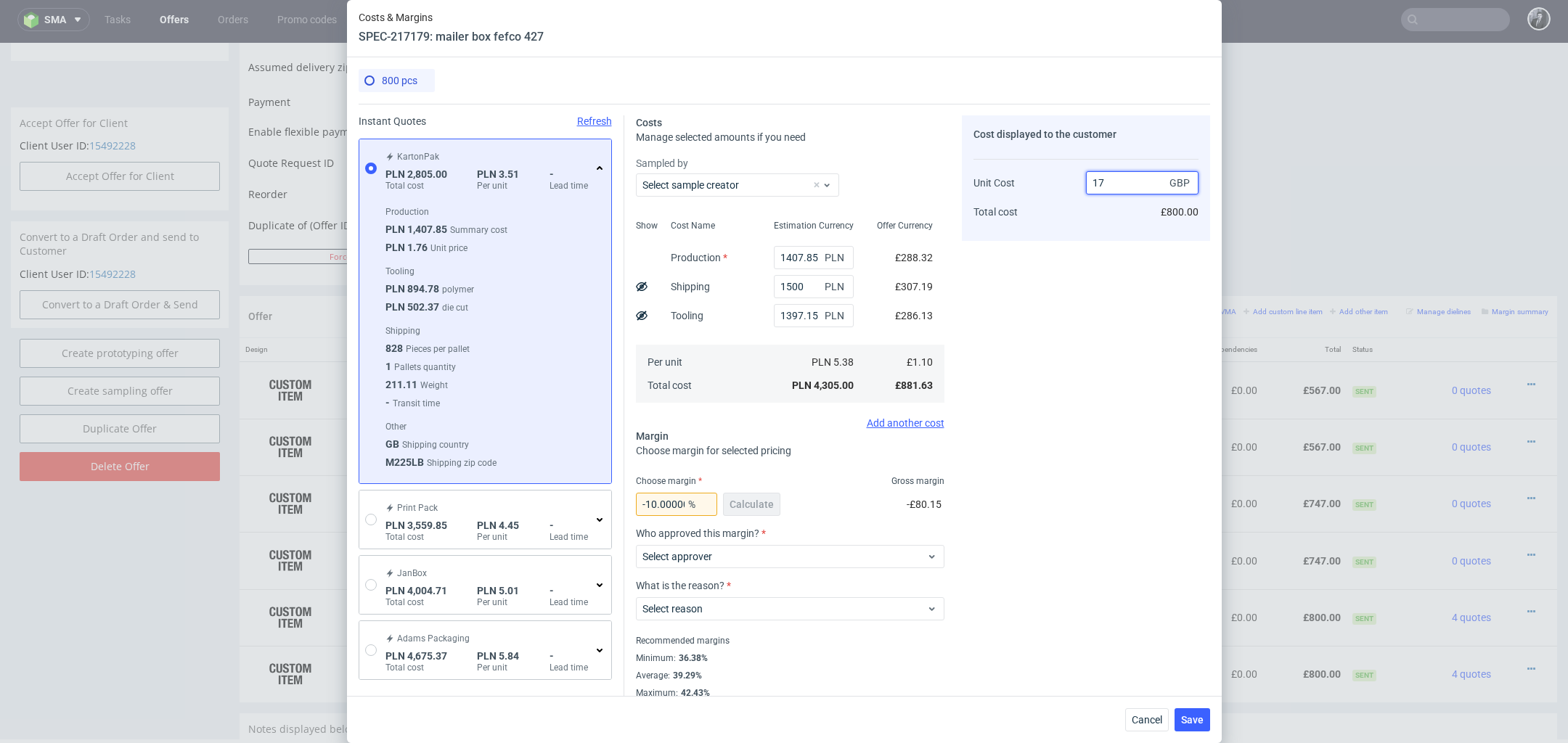
type input "170"
type input "99.3529411764706"
type input "1."
type input "-10.000000000000014"
type input "16"
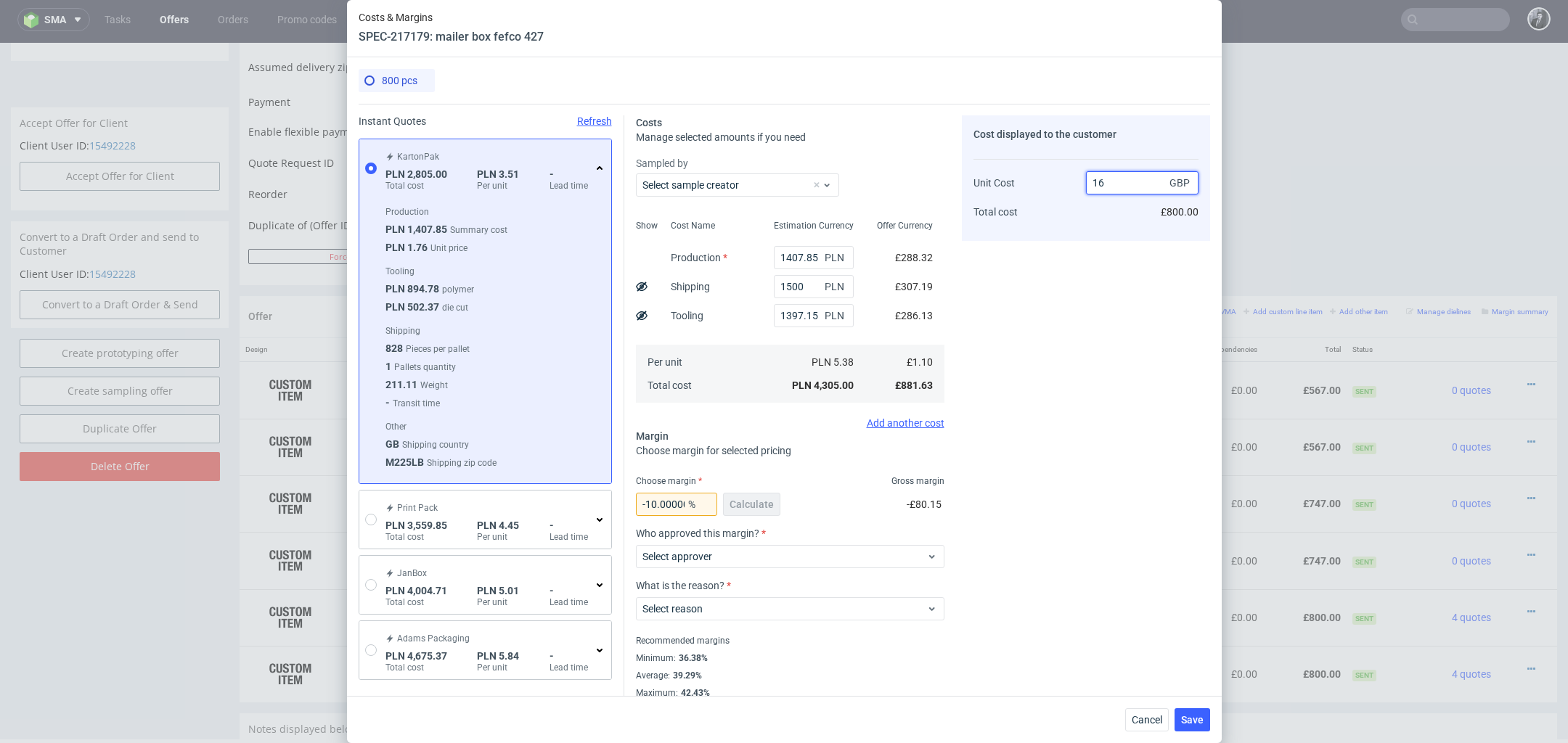
type input "93.125"
type input "16.039"
type input "93.1417170646549"
type input "1"
type input "2"
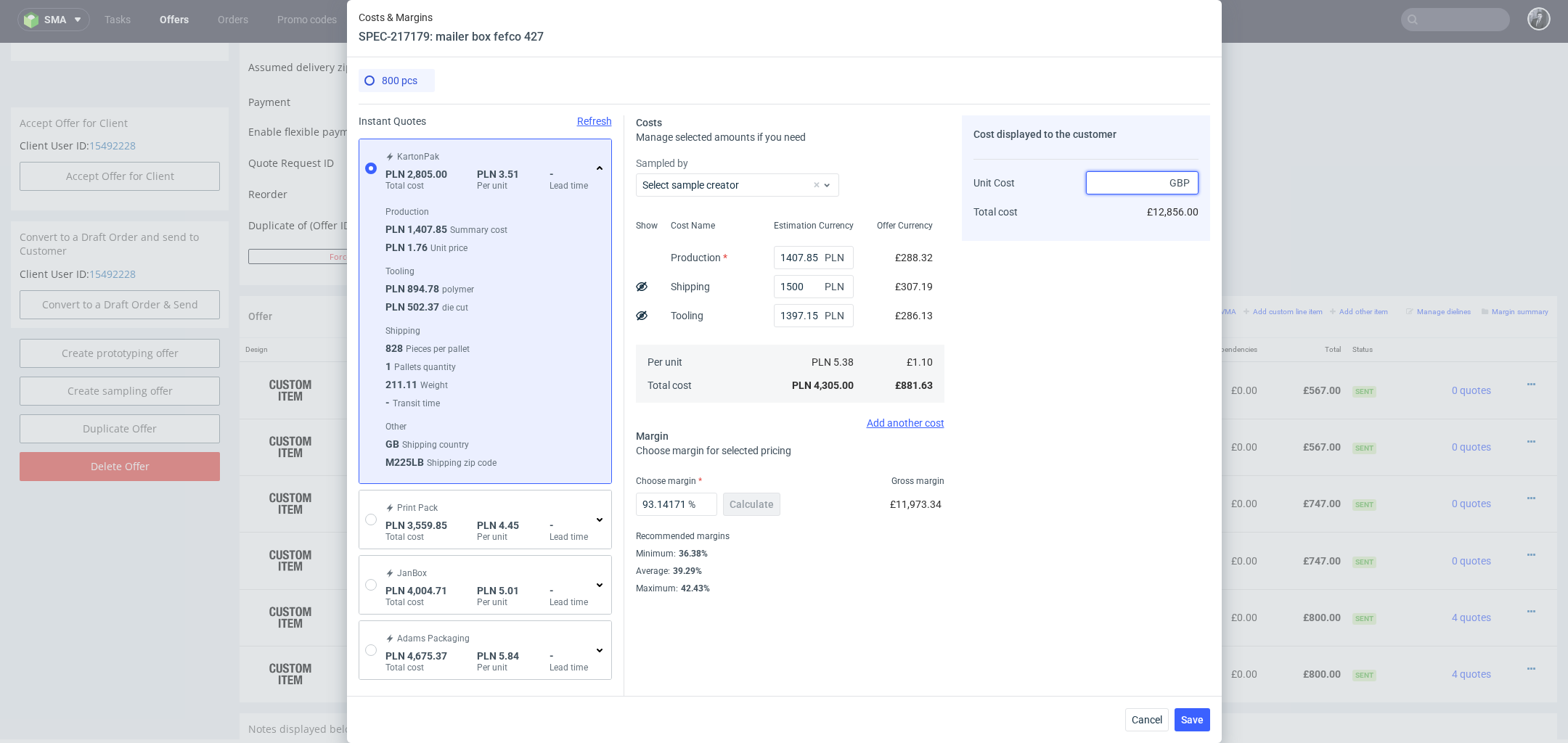
type input "44.99999999999999"
type input "1."
type input "-10.000000000000014"
type input "169.31"
type input "99.3491124260355"
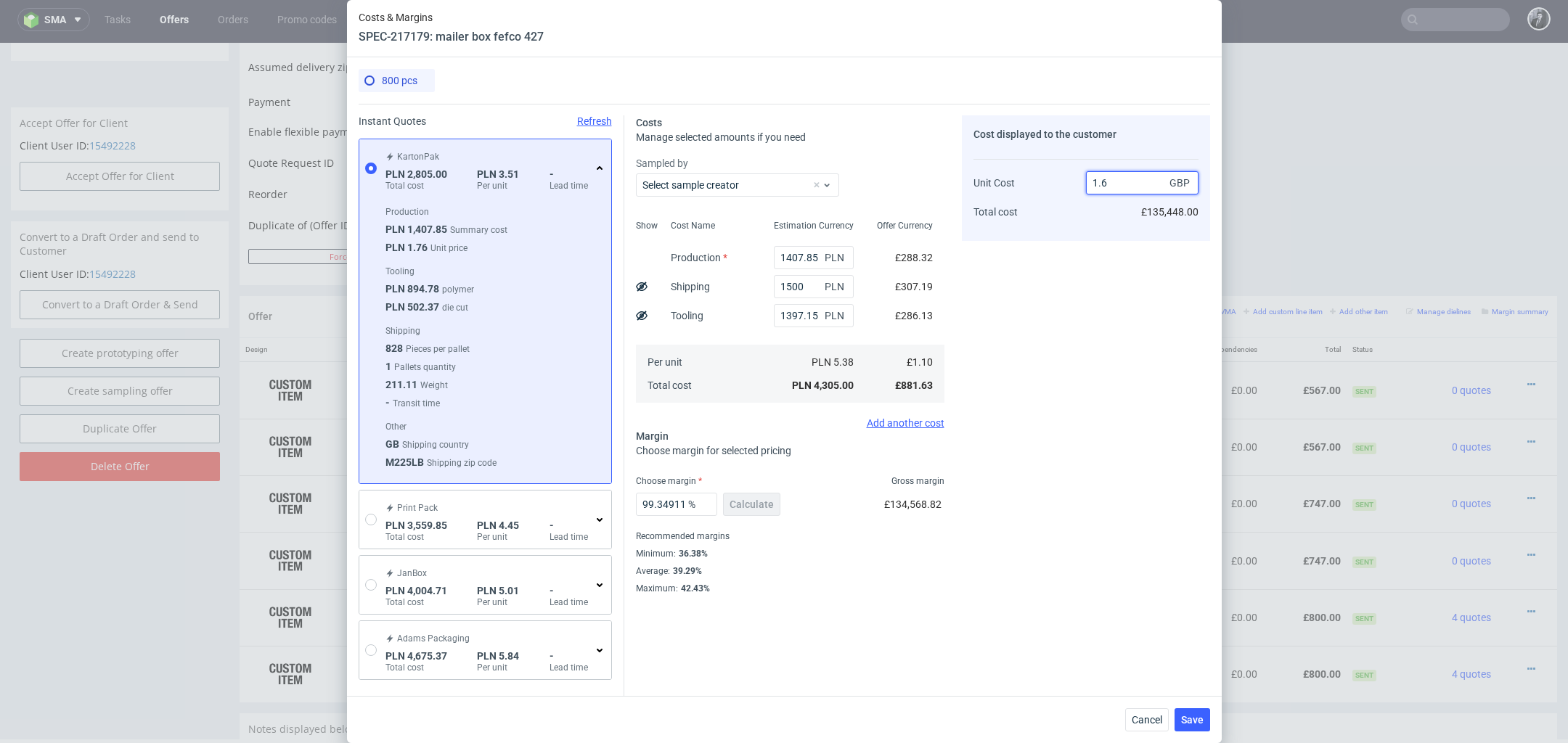
type input "1.69"
type input "34.911242603550285"
type input "1.69"
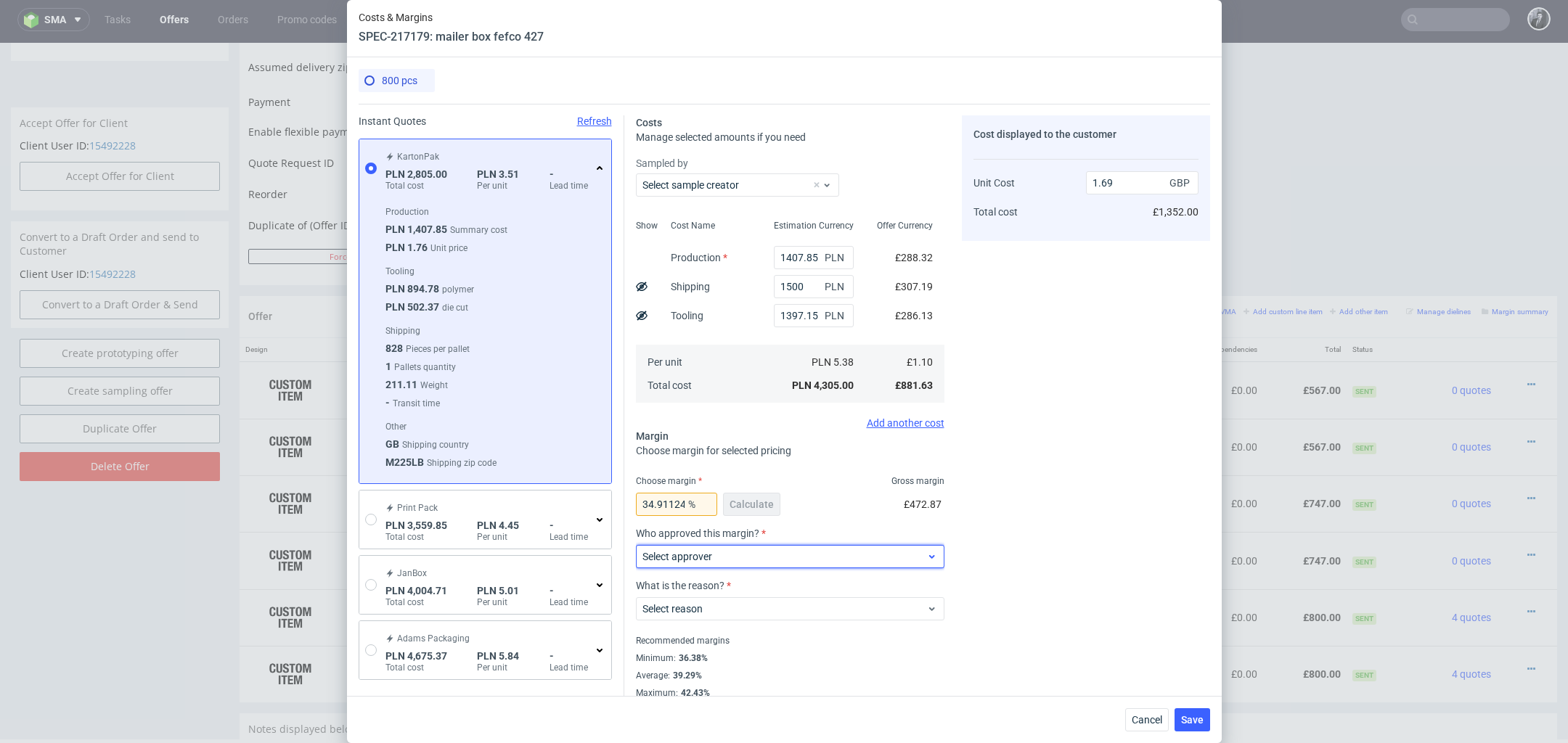
click at [849, 548] on div "Select approver" at bounding box center [790, 557] width 308 height 23
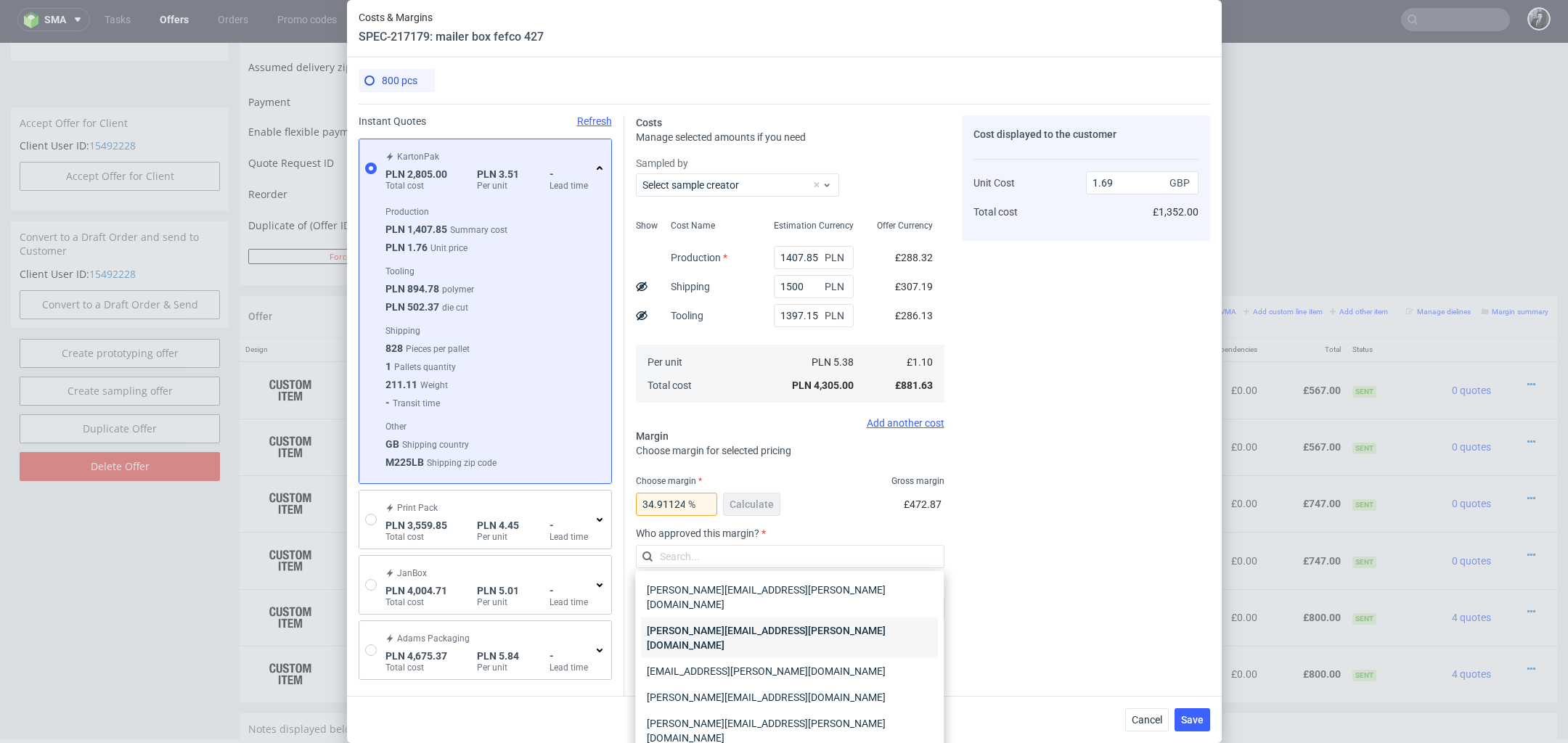
click at [821, 622] on div "katarzyna.traczyk@packhelp.com" at bounding box center [789, 639] width 297 height 41
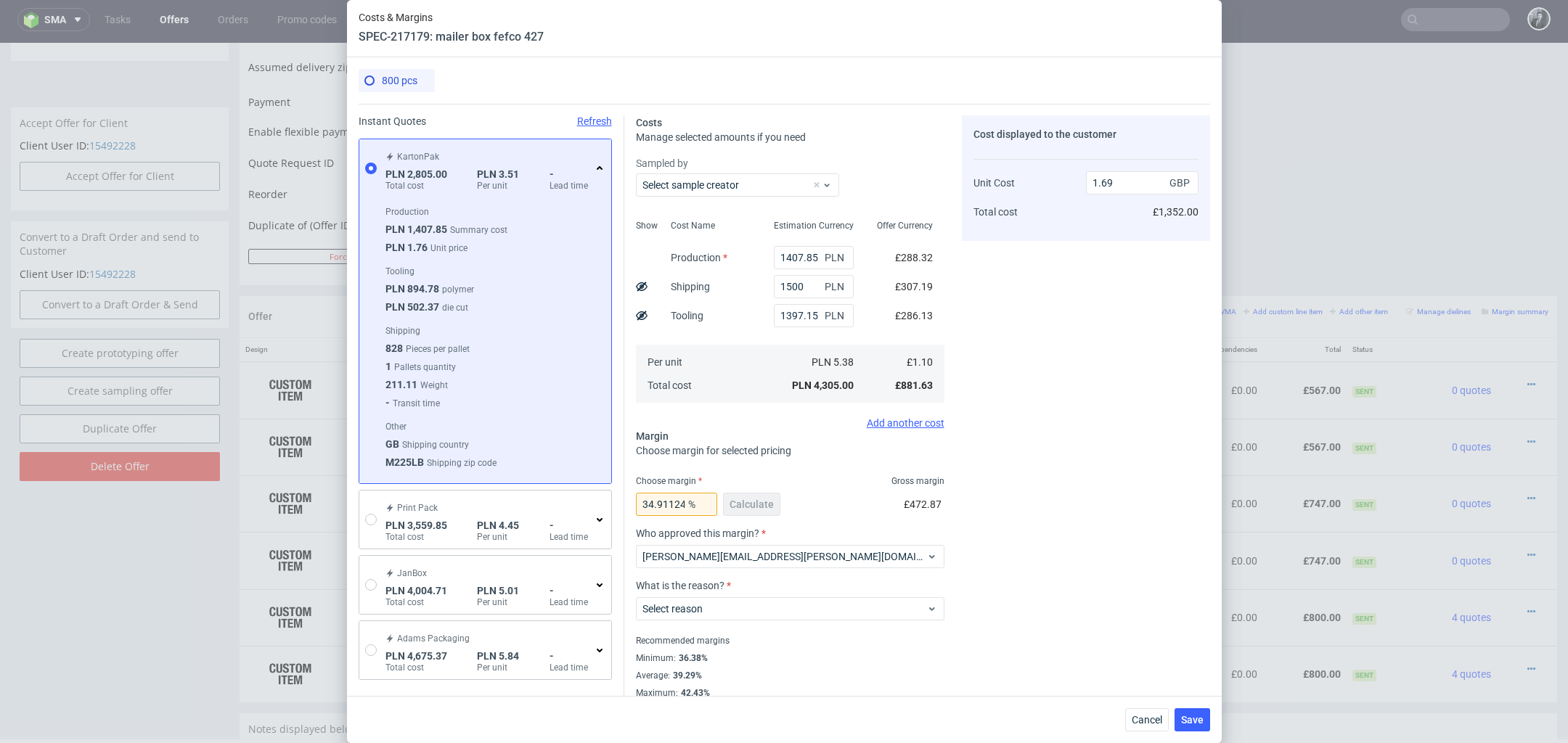
click at [821, 622] on div "What is the reason? Select reason" at bounding box center [790, 606] width 308 height 52
click at [822, 618] on div "Select reason" at bounding box center [790, 609] width 308 height 23
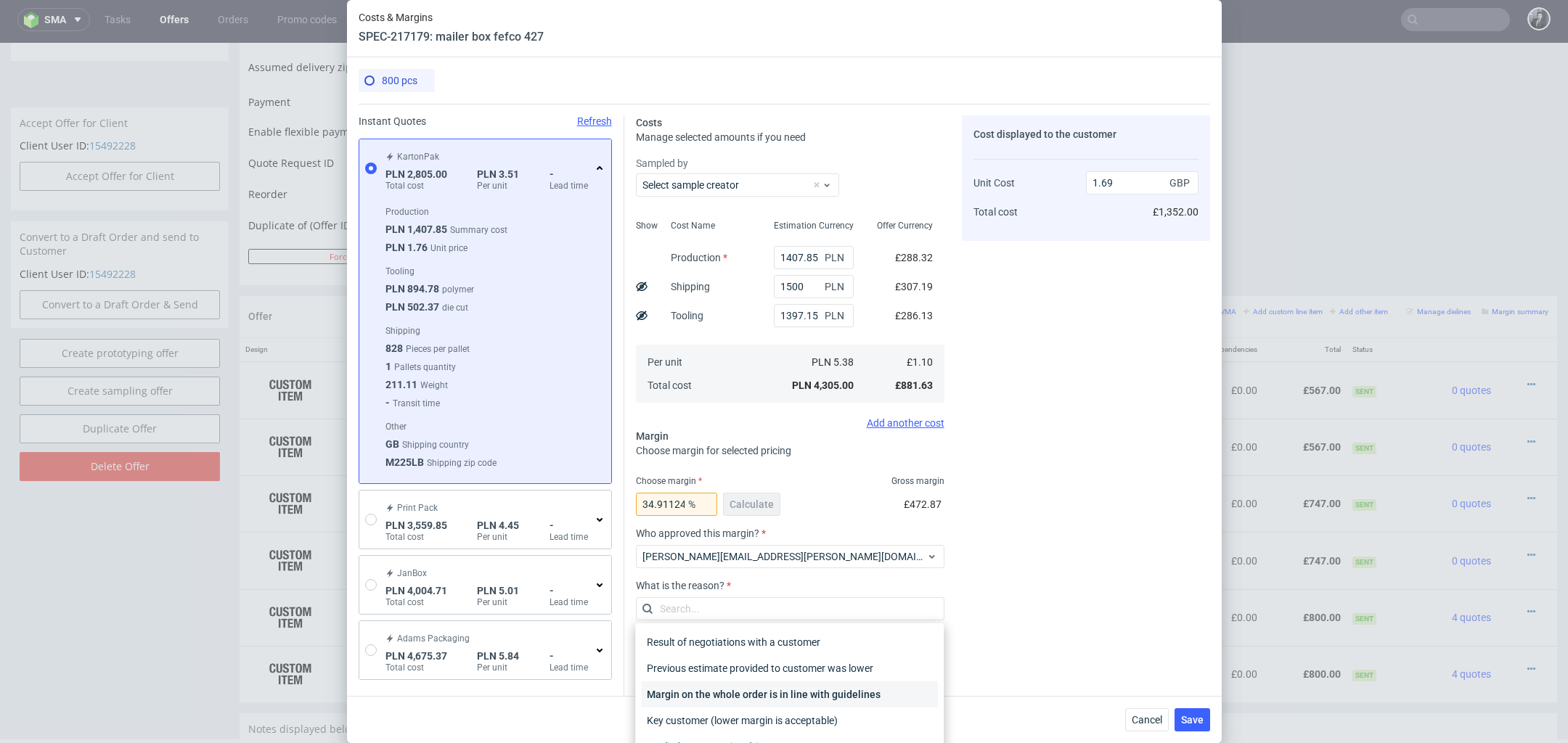
click at [823, 685] on div "Margin on the whole order is in line with guidelines" at bounding box center [789, 695] width 297 height 27
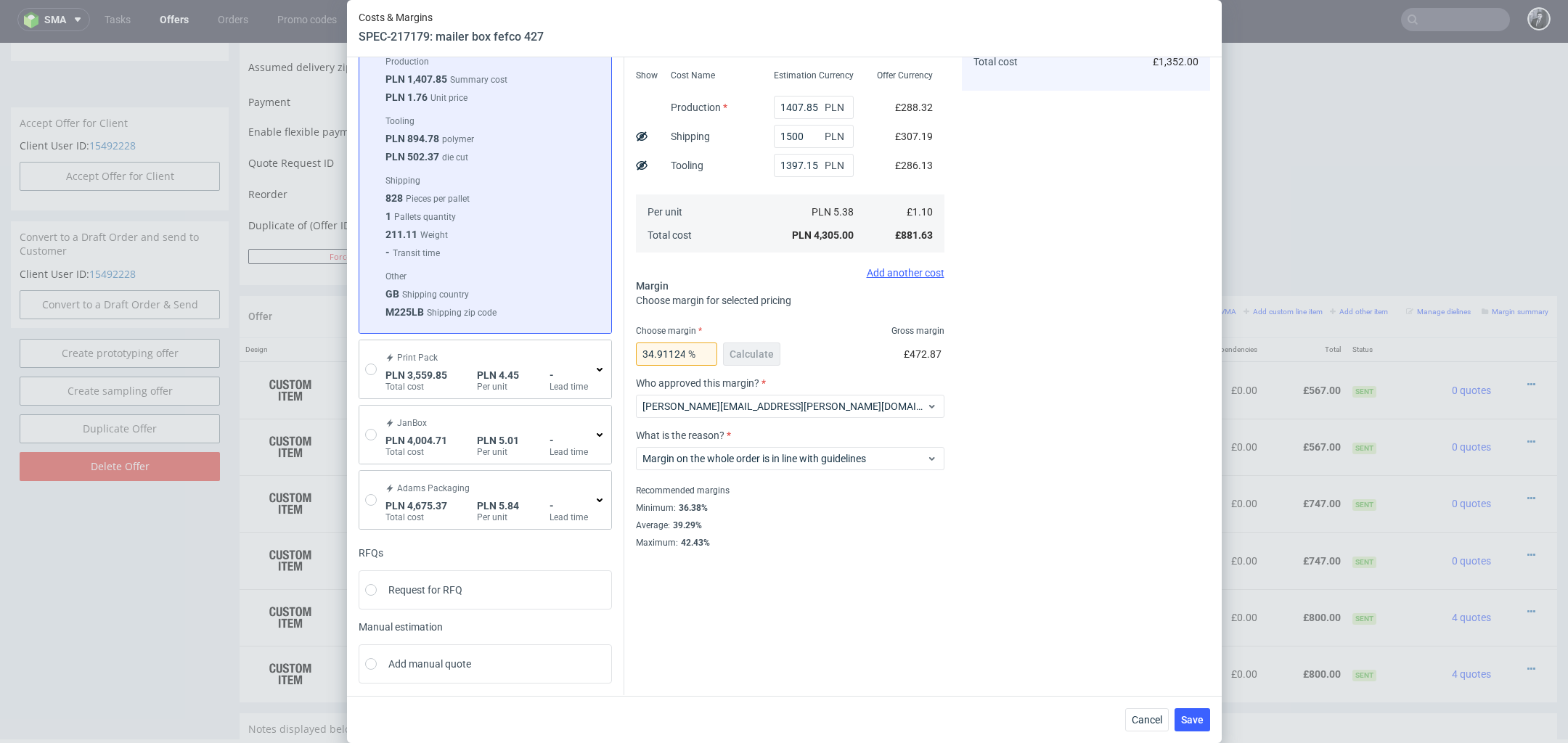
scroll to position [0, 0]
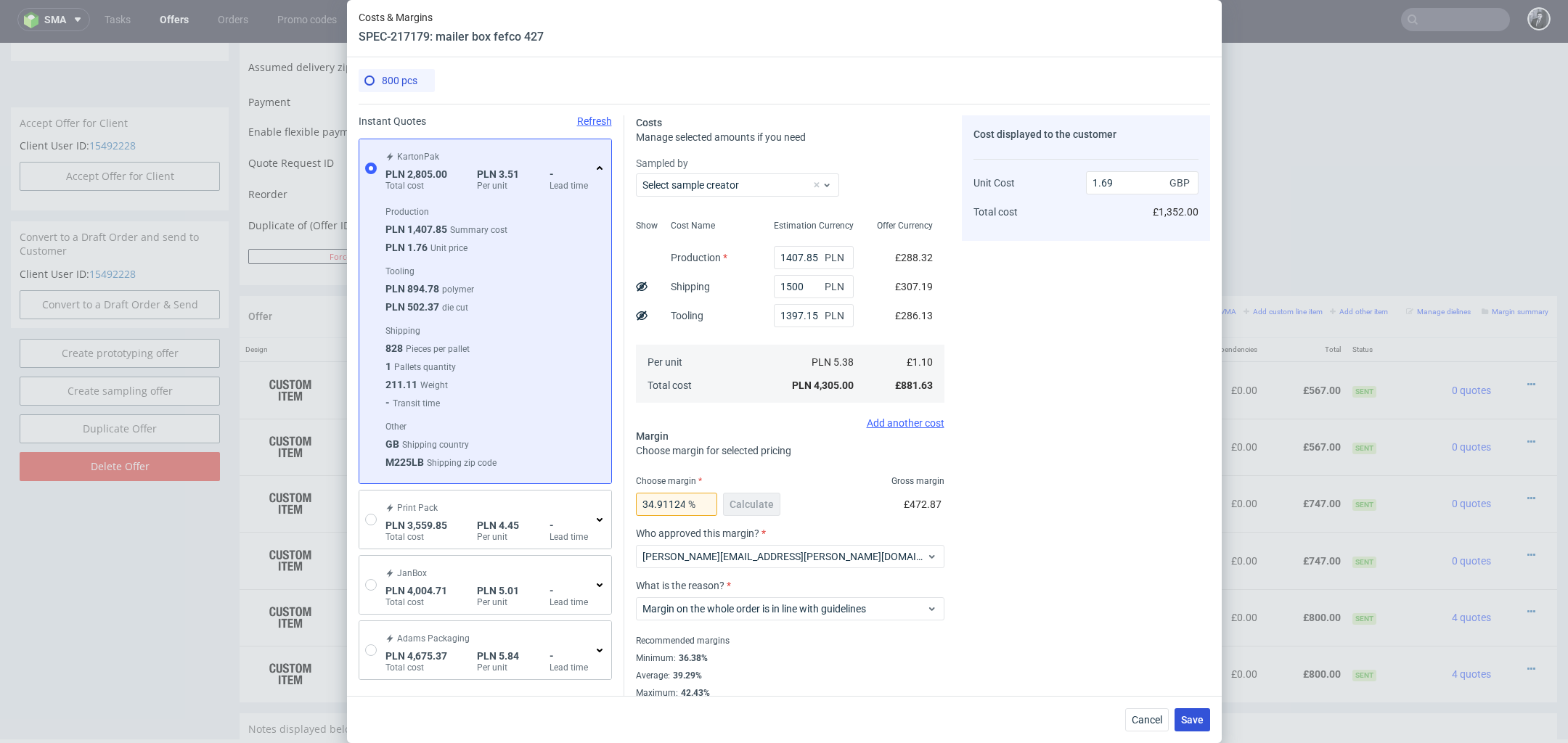
click at [1189, 724] on span "Save" at bounding box center [1192, 719] width 22 height 10
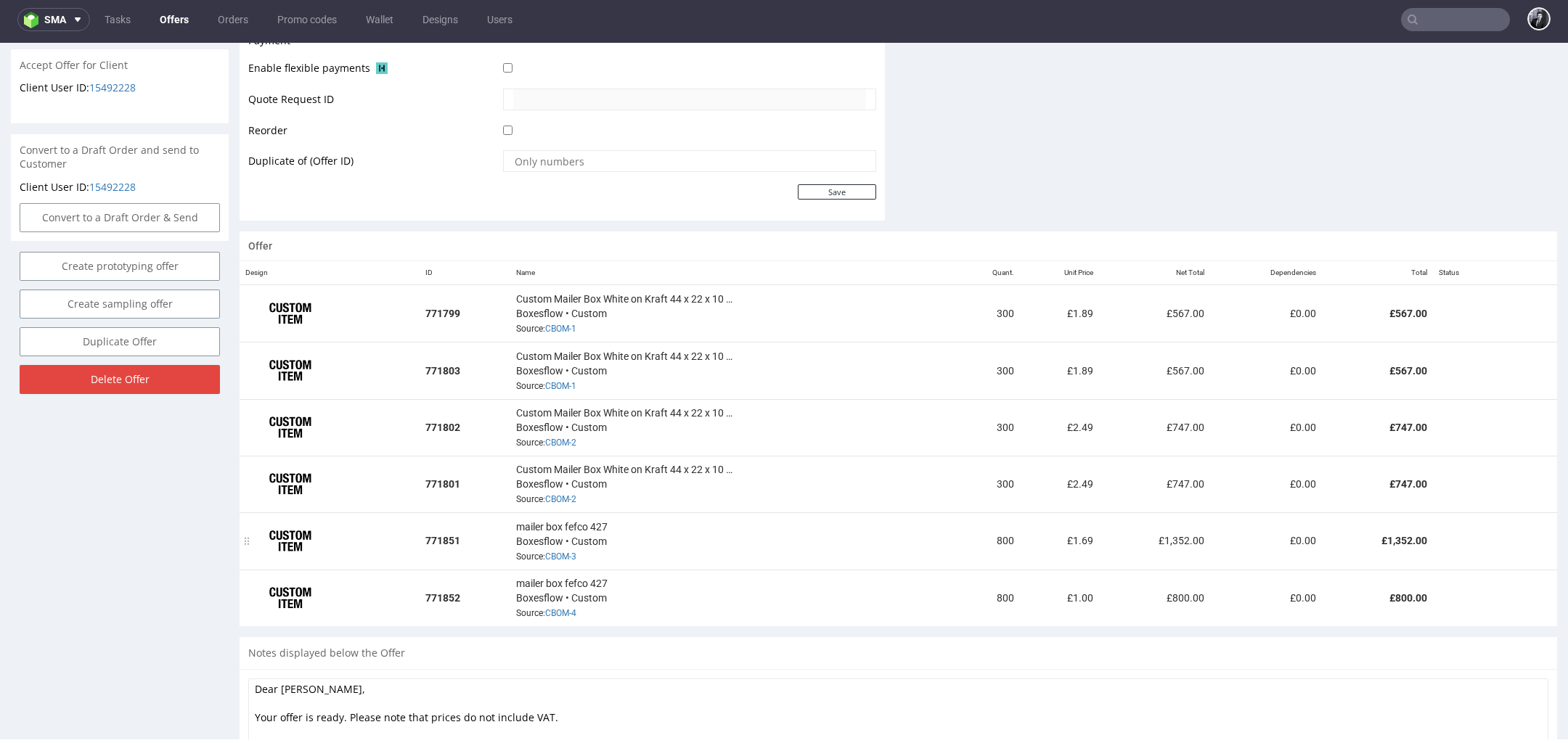
scroll to position [675, 0]
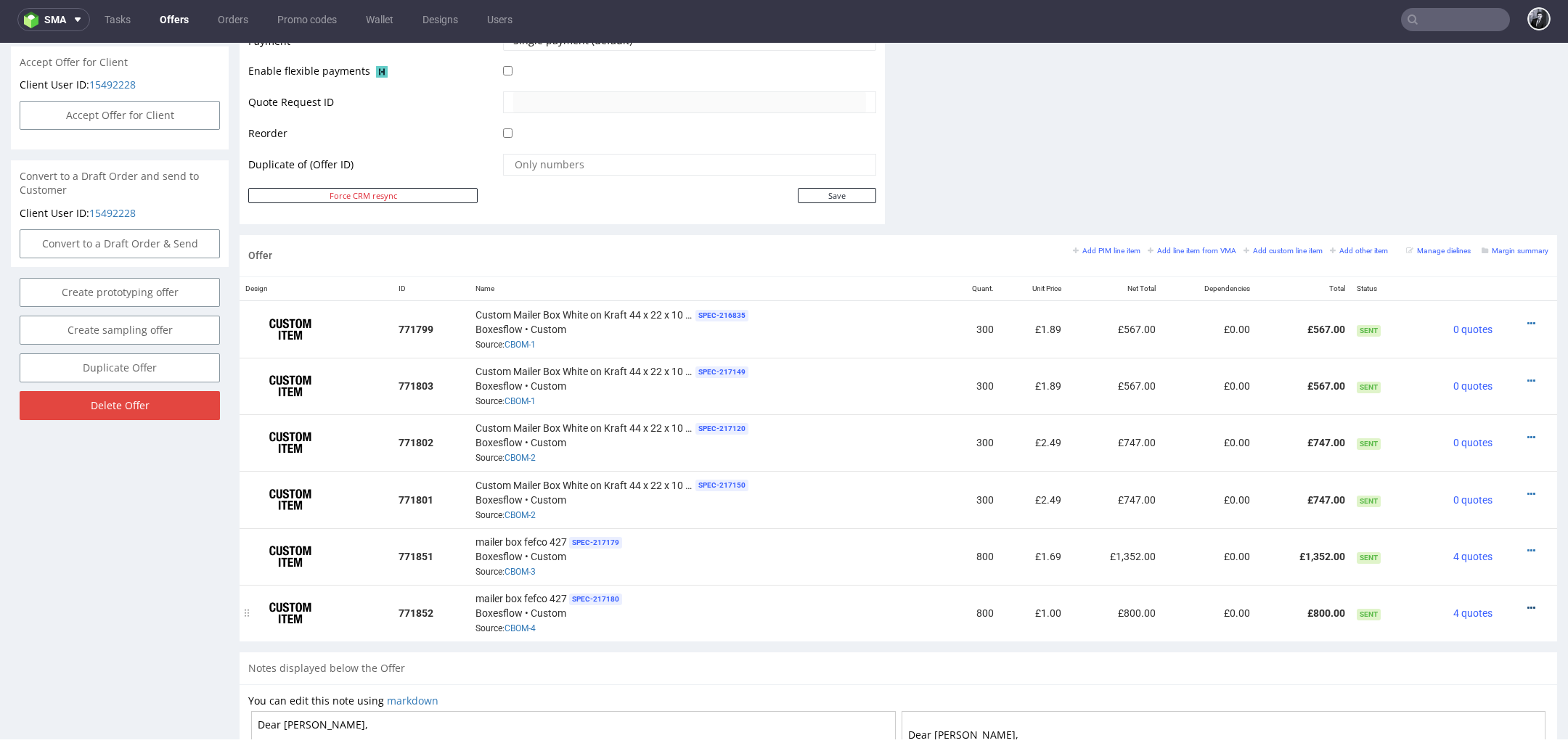
click at [1527, 603] on icon at bounding box center [1531, 608] width 8 height 10
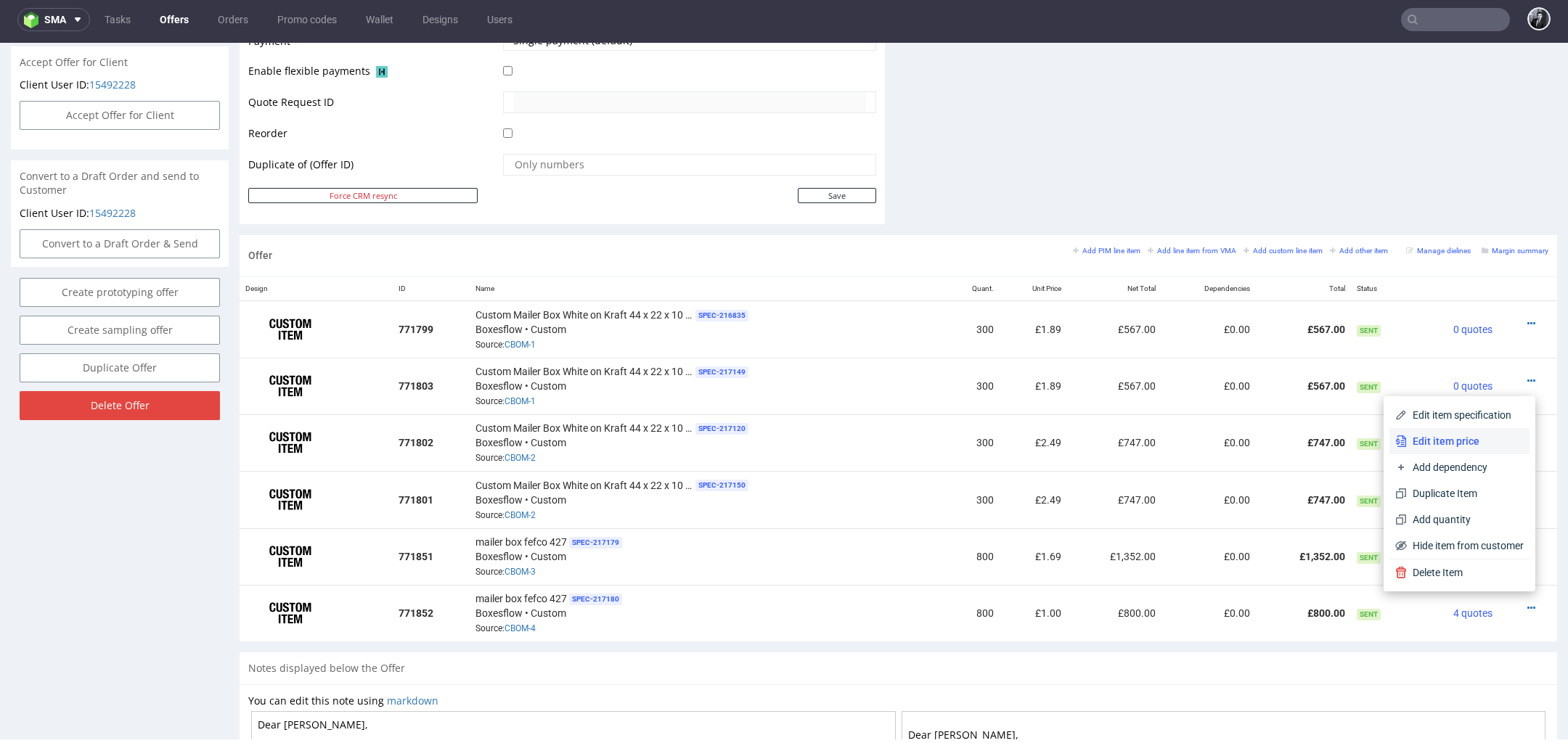
click at [1448, 453] on li "Edit item price" at bounding box center [1459, 442] width 140 height 27
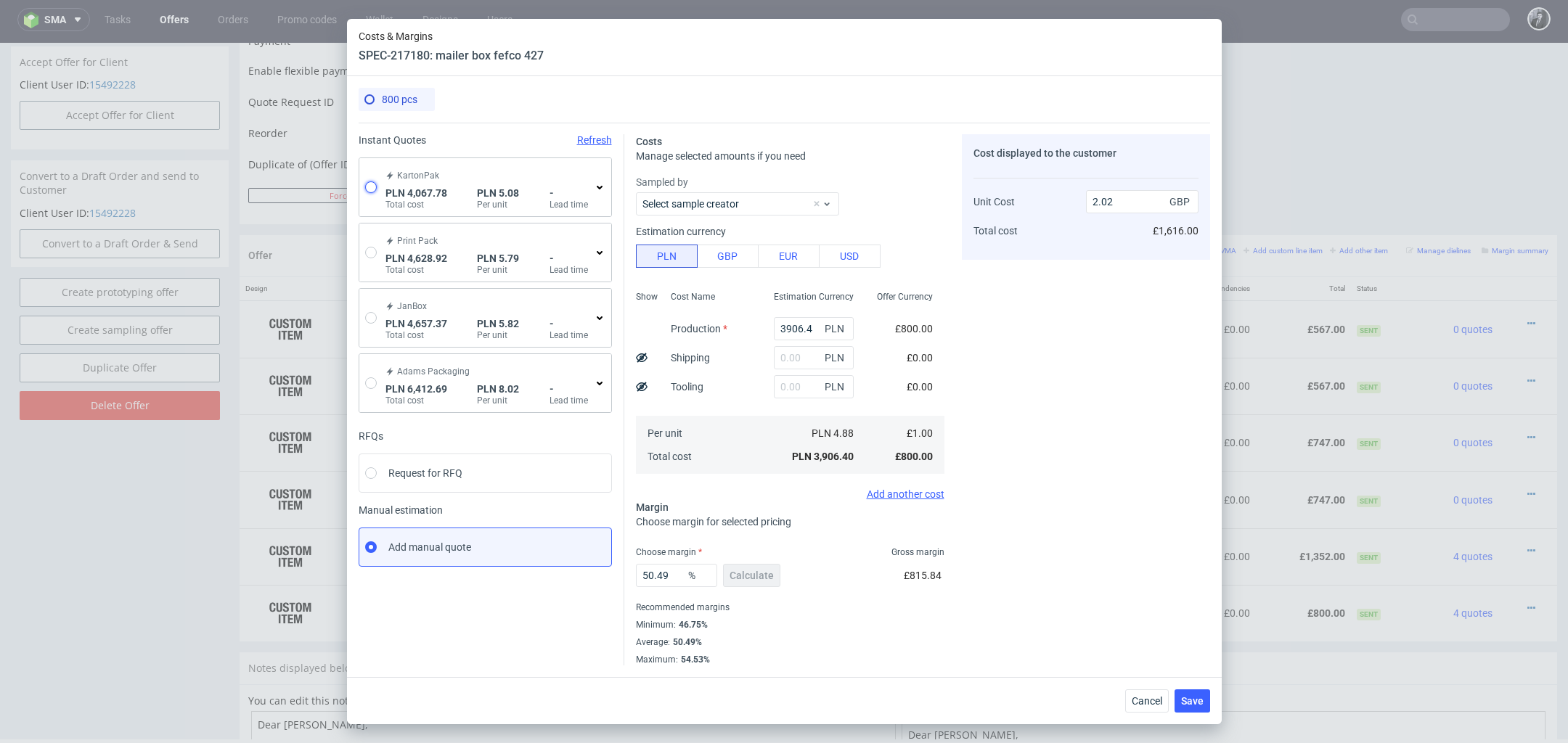
click at [365, 187] on input "radio" at bounding box center [370, 187] width 12 height 12
radio input "true"
radio input "false"
type input "1775.8500000000004"
type input "2291.93"
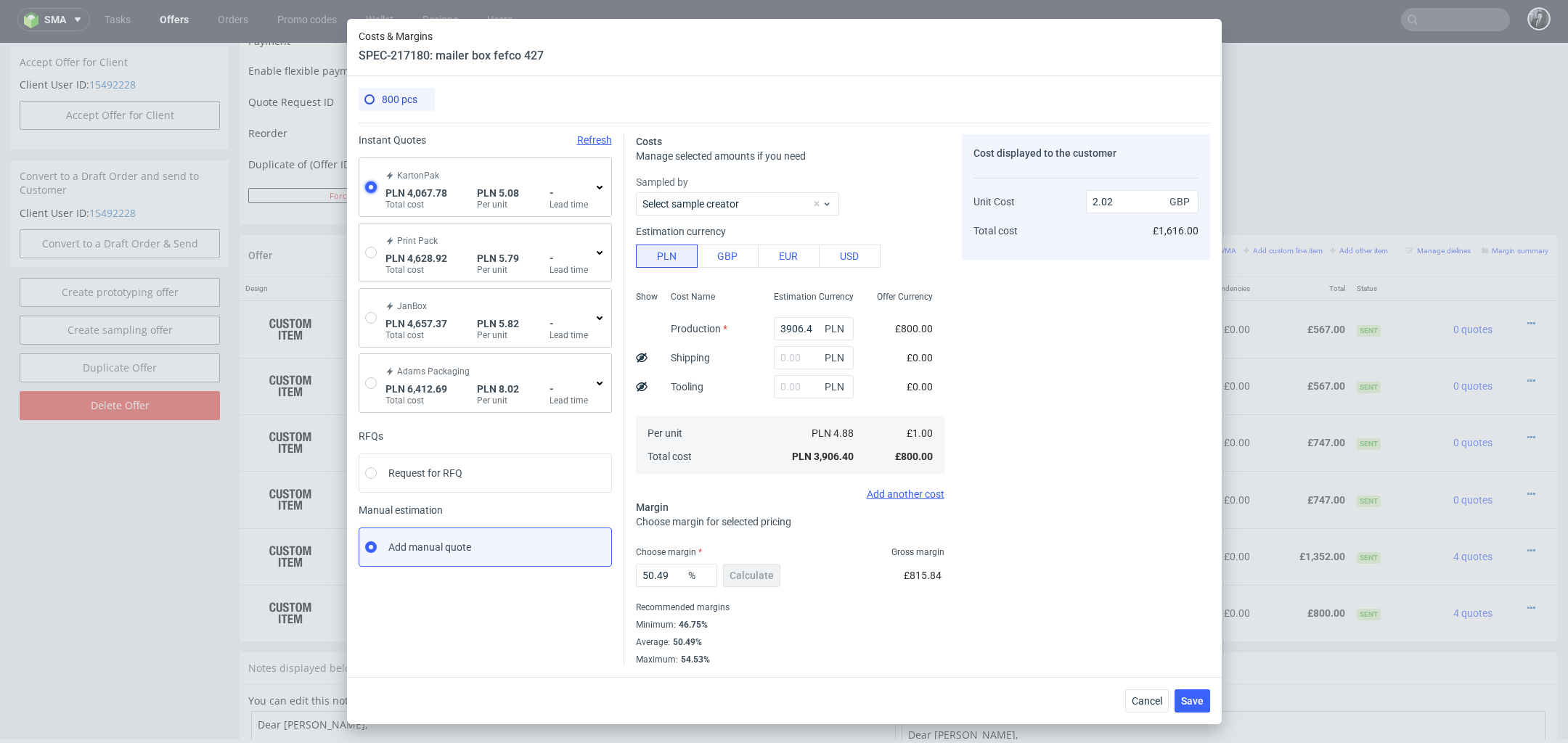
type input "1.04"
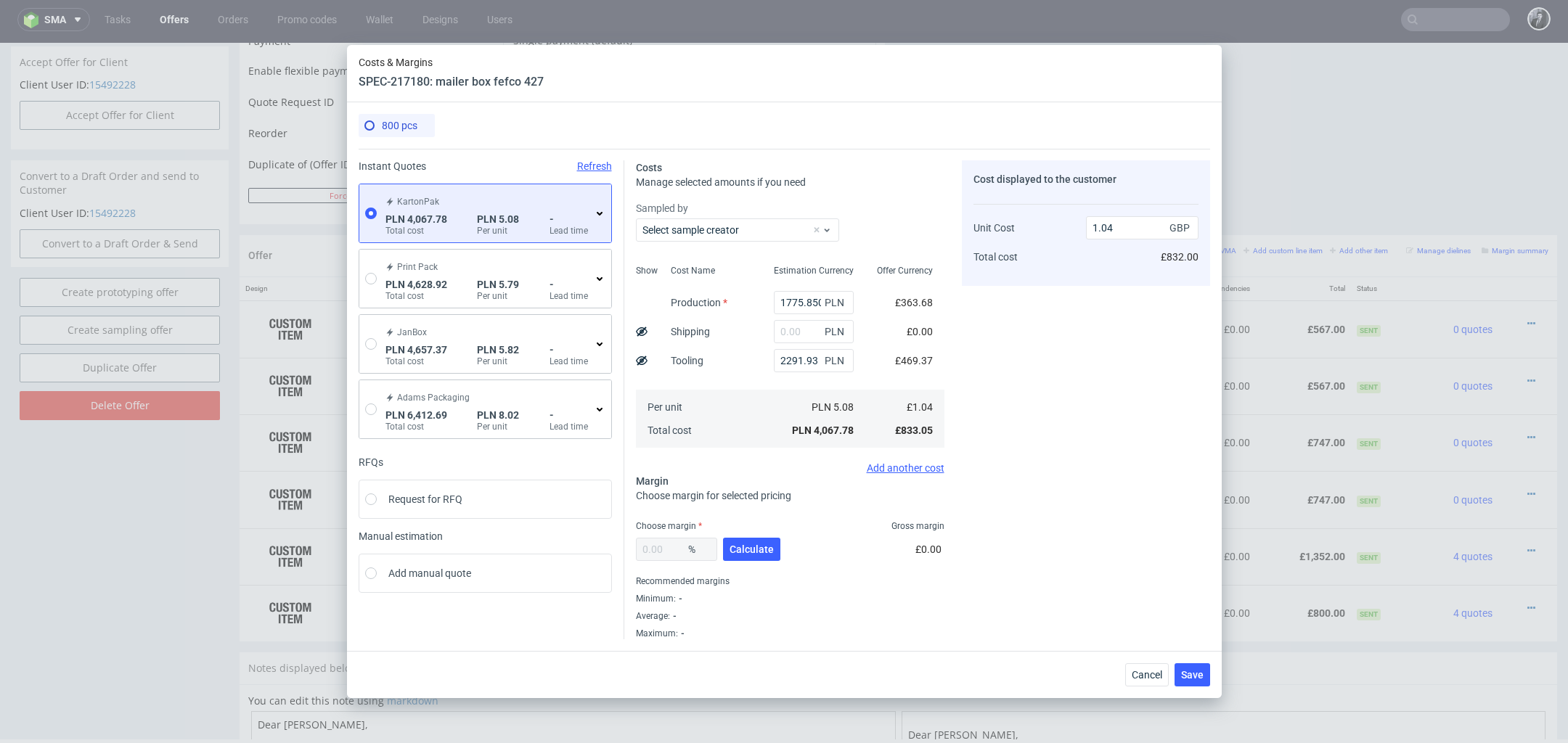
click at [606, 206] on div "KartonPak PLN 4,067.78 Total cost PLN 5.08 Per unit - Lead time" at bounding box center [485, 213] width 251 height 58
click at [603, 212] on icon at bounding box center [599, 213] width 12 height 12
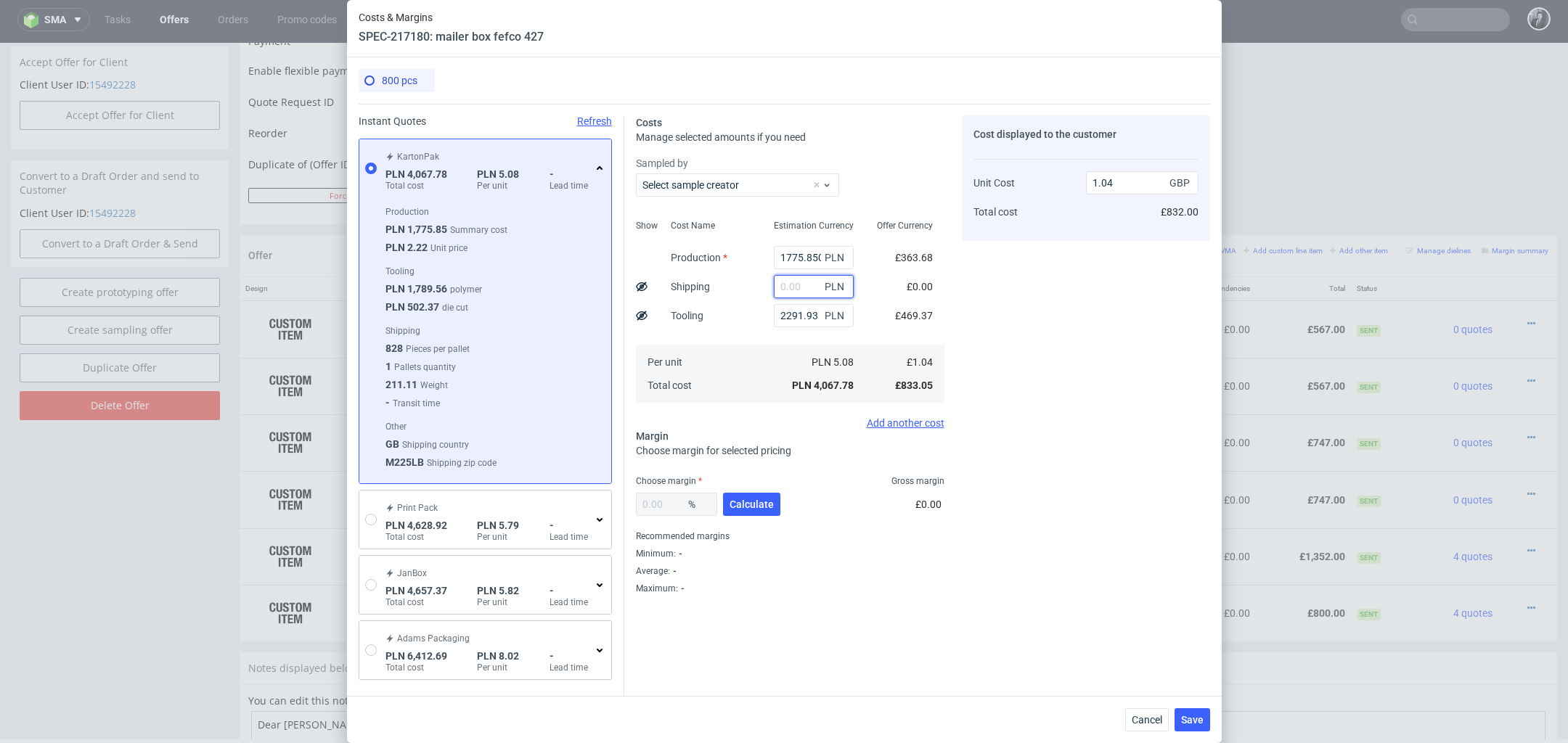
click at [803, 294] on input "text" at bounding box center [814, 287] width 80 height 23
type input "1500"
type input "1.42"
type input "1500"
click at [1061, 327] on div "Cost displayed to the customer Unit Cost Total cost 1.42 GBP £1,136.00" at bounding box center [1085, 354] width 248 height 479
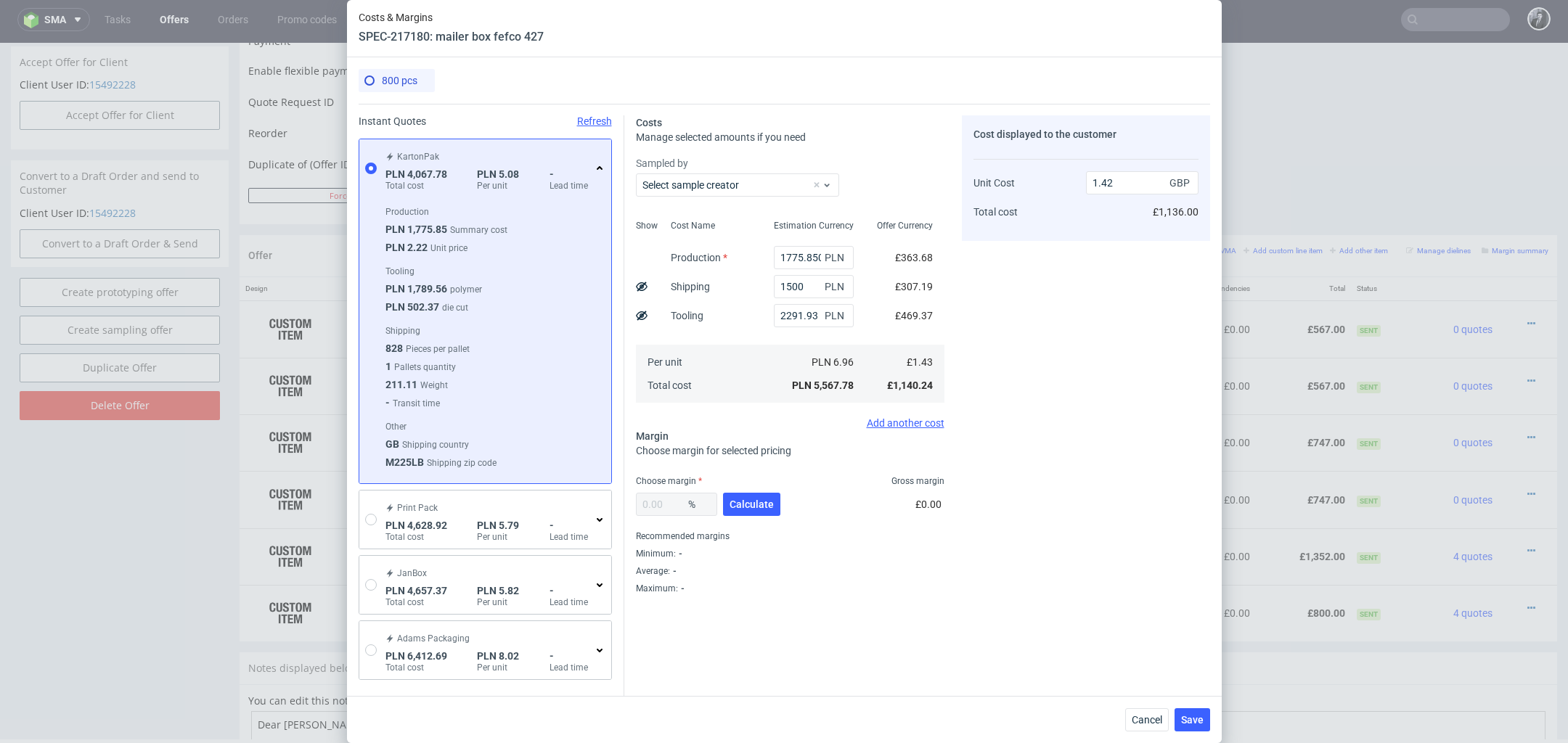
drag, startPoint x: 931, startPoint y: 23, endPoint x: 757, endPoint y: 27, distance: 174.0
click at [757, 27] on div "Costs & Margins SPEC-217180: mailer box fefco 427" at bounding box center [784, 28] width 875 height 58
click at [748, 501] on span "Calculate" at bounding box center [752, 504] width 44 height 10
type input "37.57"
click at [1123, 175] on input "2.28" at bounding box center [1141, 182] width 112 height 23
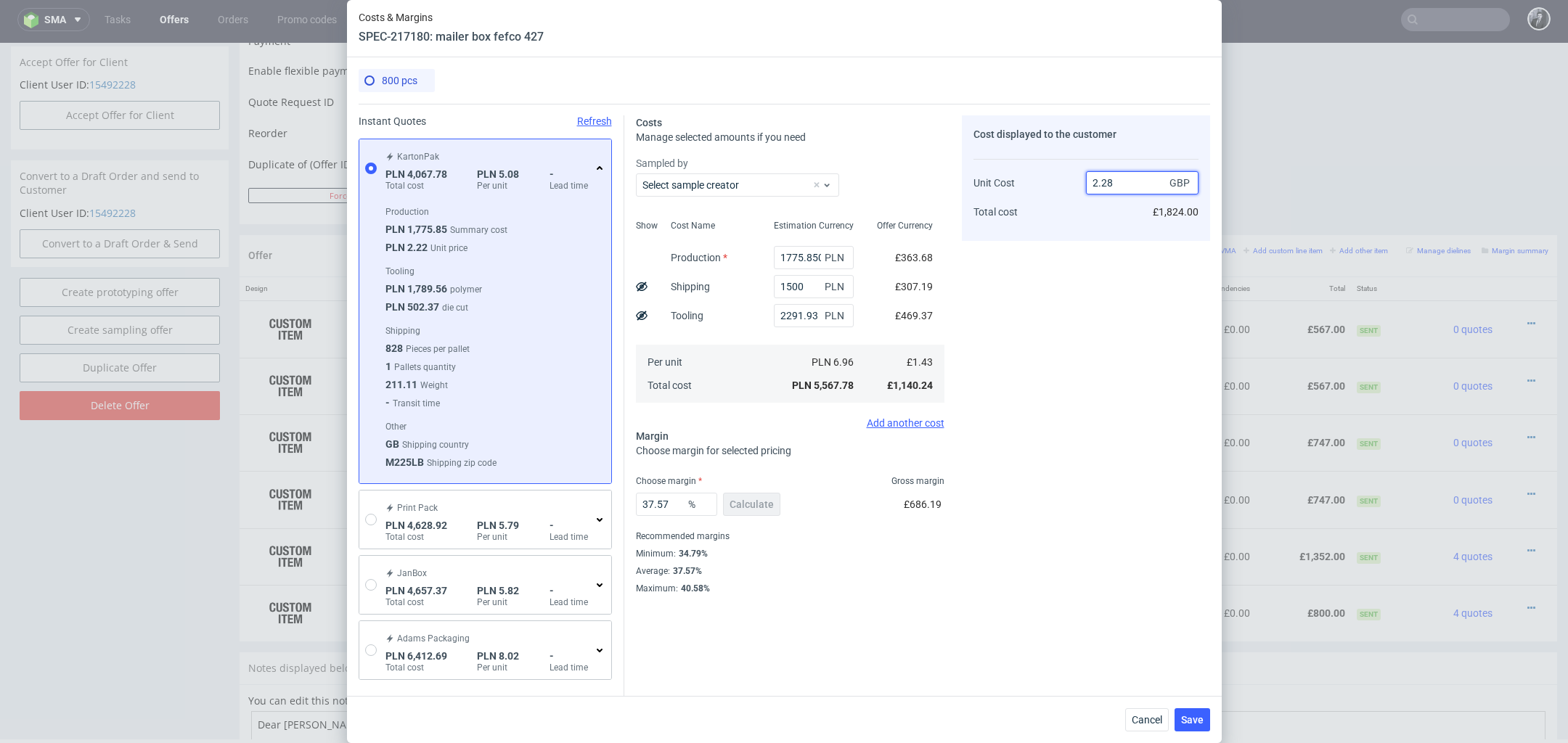
click at [1123, 175] on input "2.28" at bounding box center [1141, 182] width 112 height 23
click at [1125, 181] on input "2.28" at bounding box center [1141, 182] width 112 height 23
type input "2.29"
type input "37.55458515283843"
type input "2.29"
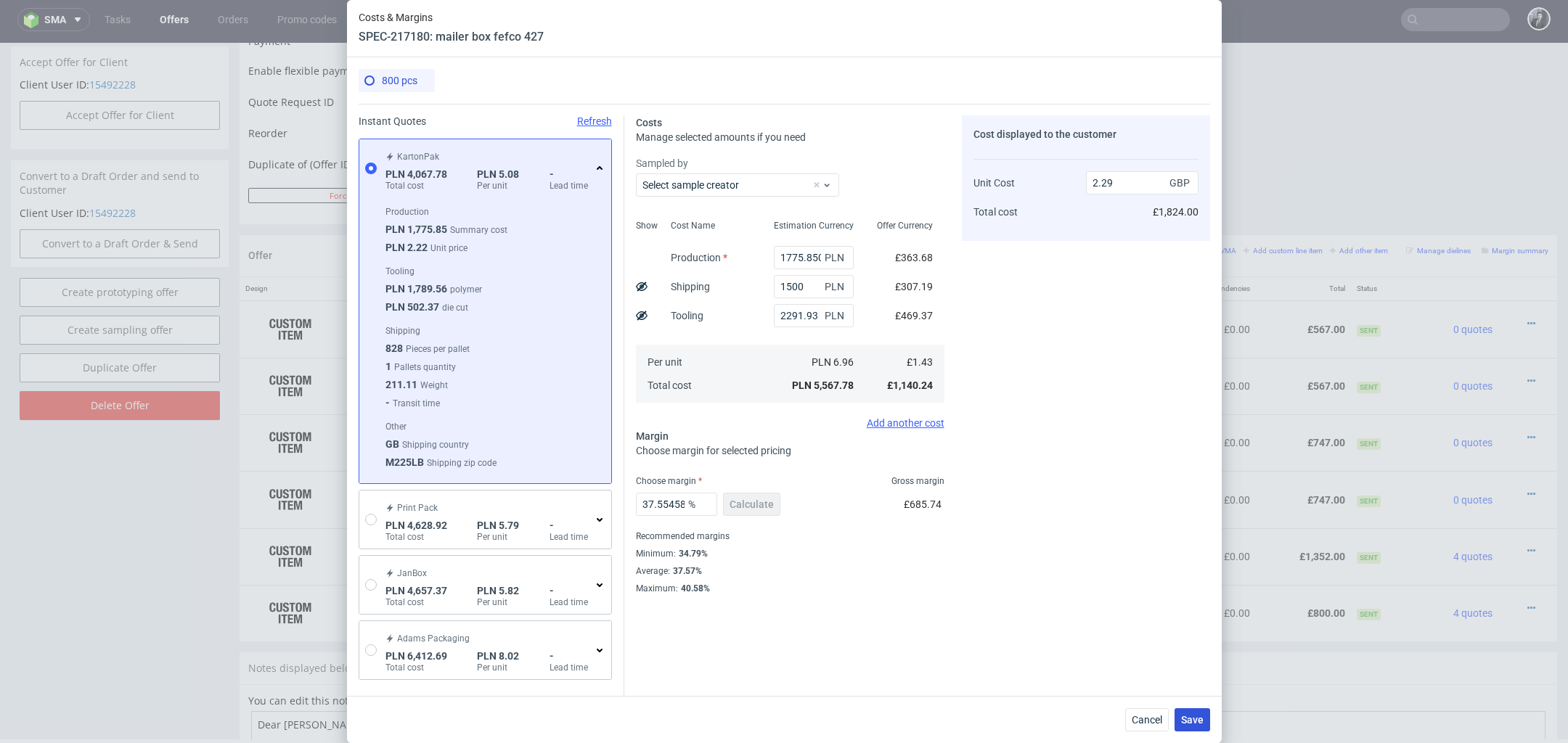
click at [1193, 715] on span "Save" at bounding box center [1192, 719] width 22 height 10
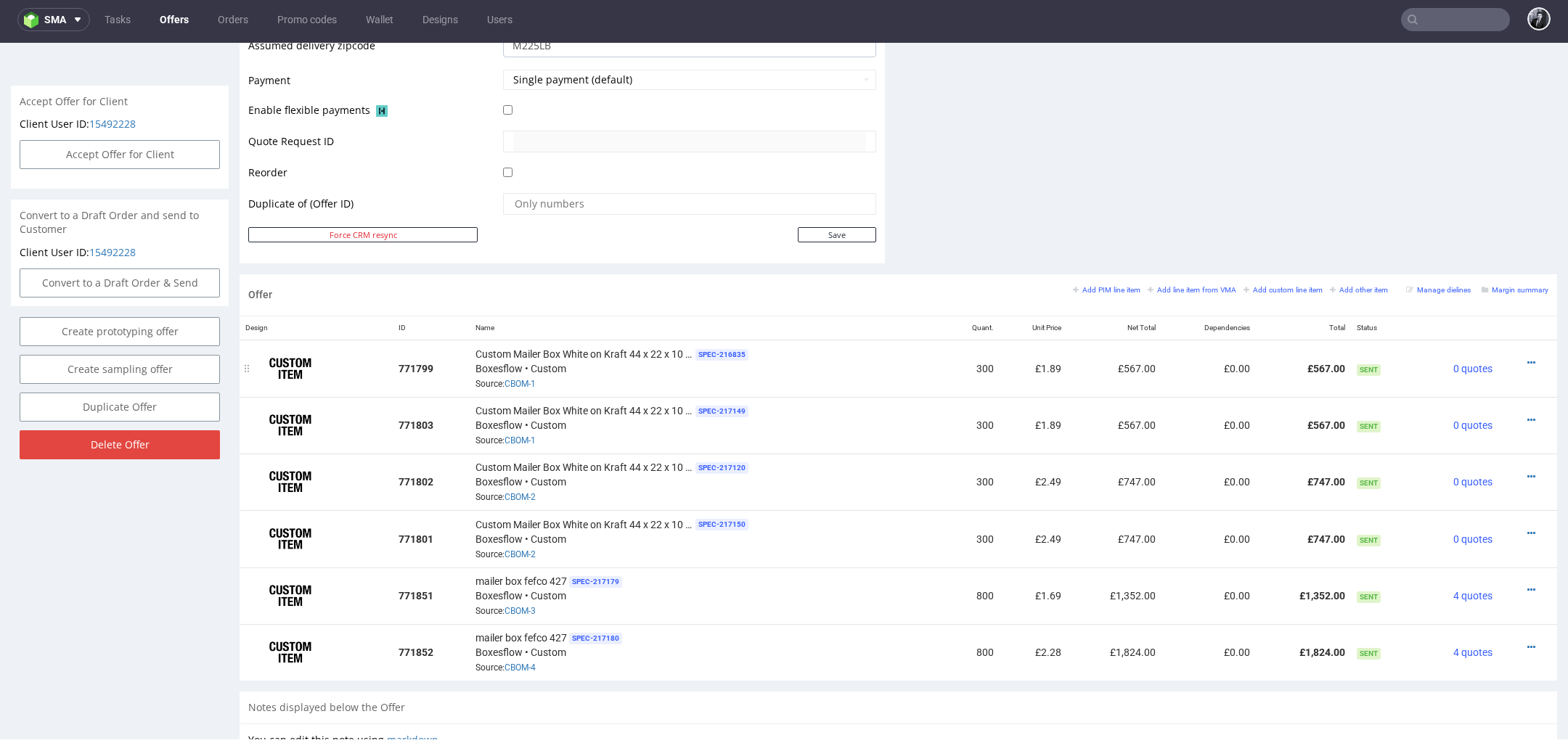
scroll to position [638, 0]
click at [1527, 641] on icon at bounding box center [1531, 646] width 8 height 10
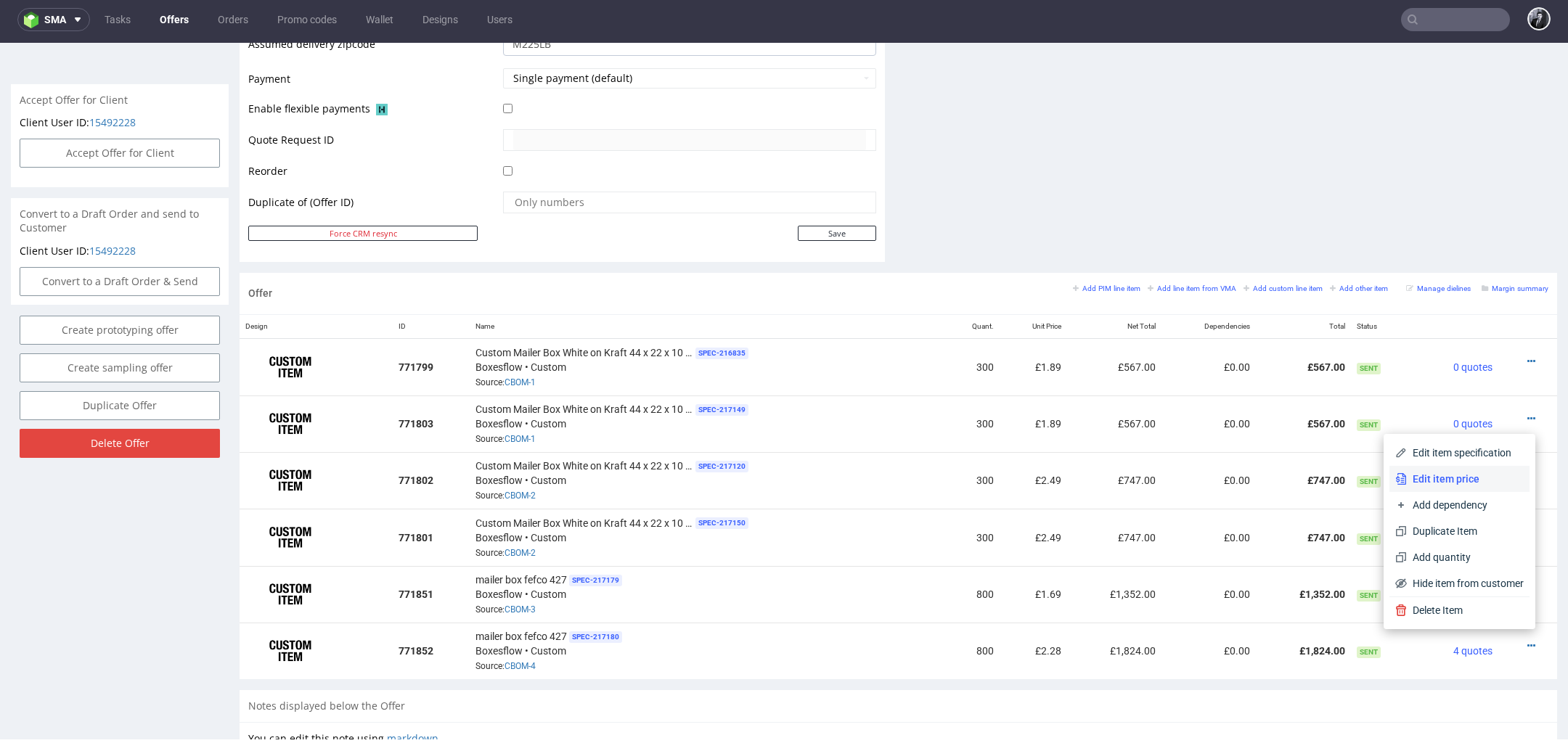
click at [1465, 477] on span "Edit item price" at bounding box center [1465, 479] width 117 height 14
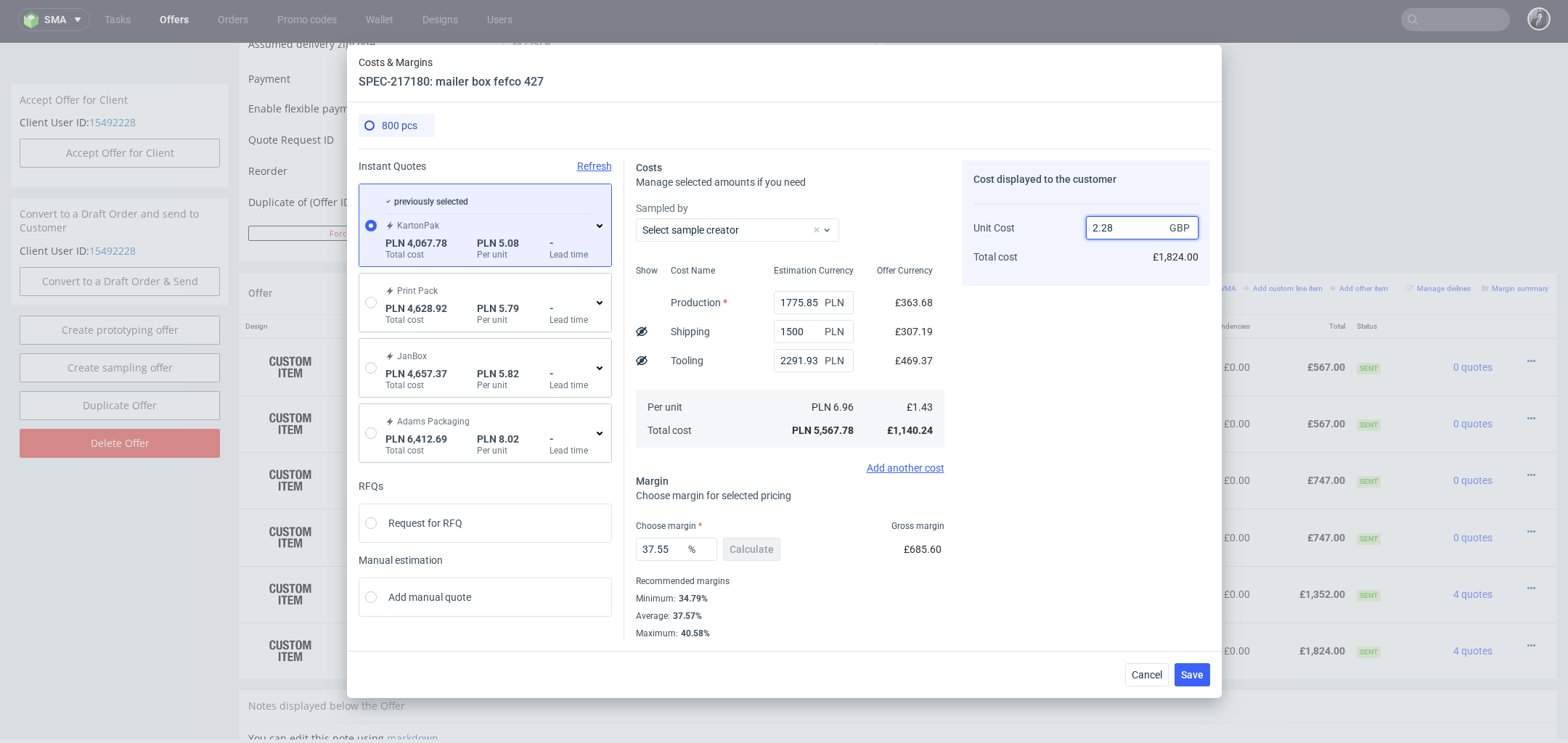
click at [1140, 226] on input "2.28" at bounding box center [1141, 228] width 112 height 23
type input "2.39"
type input "40.416666666666664"
type input "2.30"
type input "37.826086956521735"
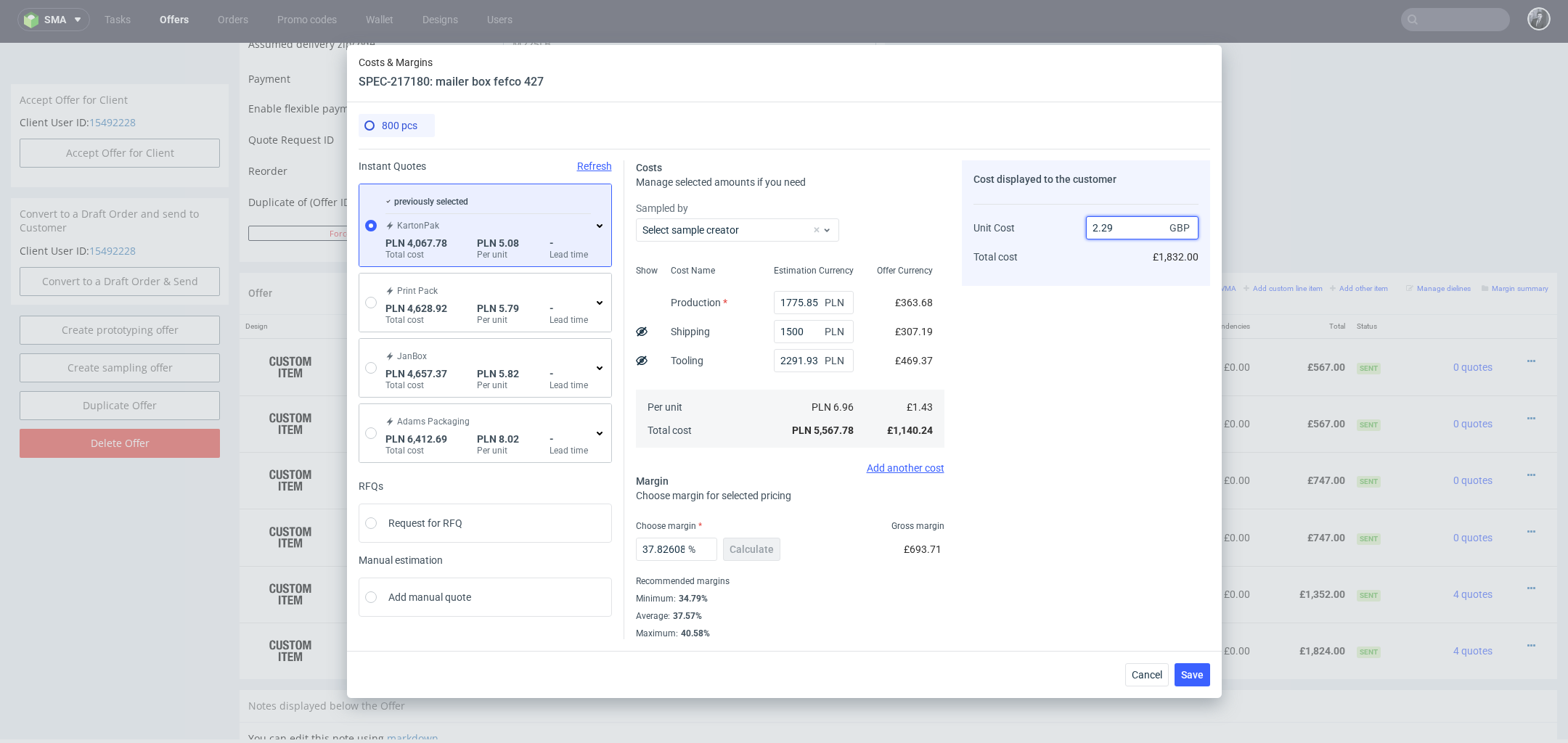
type input "2.29"
click at [1126, 590] on div "Cost displayed to the customer Unit Cost Total cost 2.29 GBP £1,832.00" at bounding box center [1085, 399] width 248 height 479
click at [1193, 674] on span "Save" at bounding box center [1192, 675] width 22 height 10
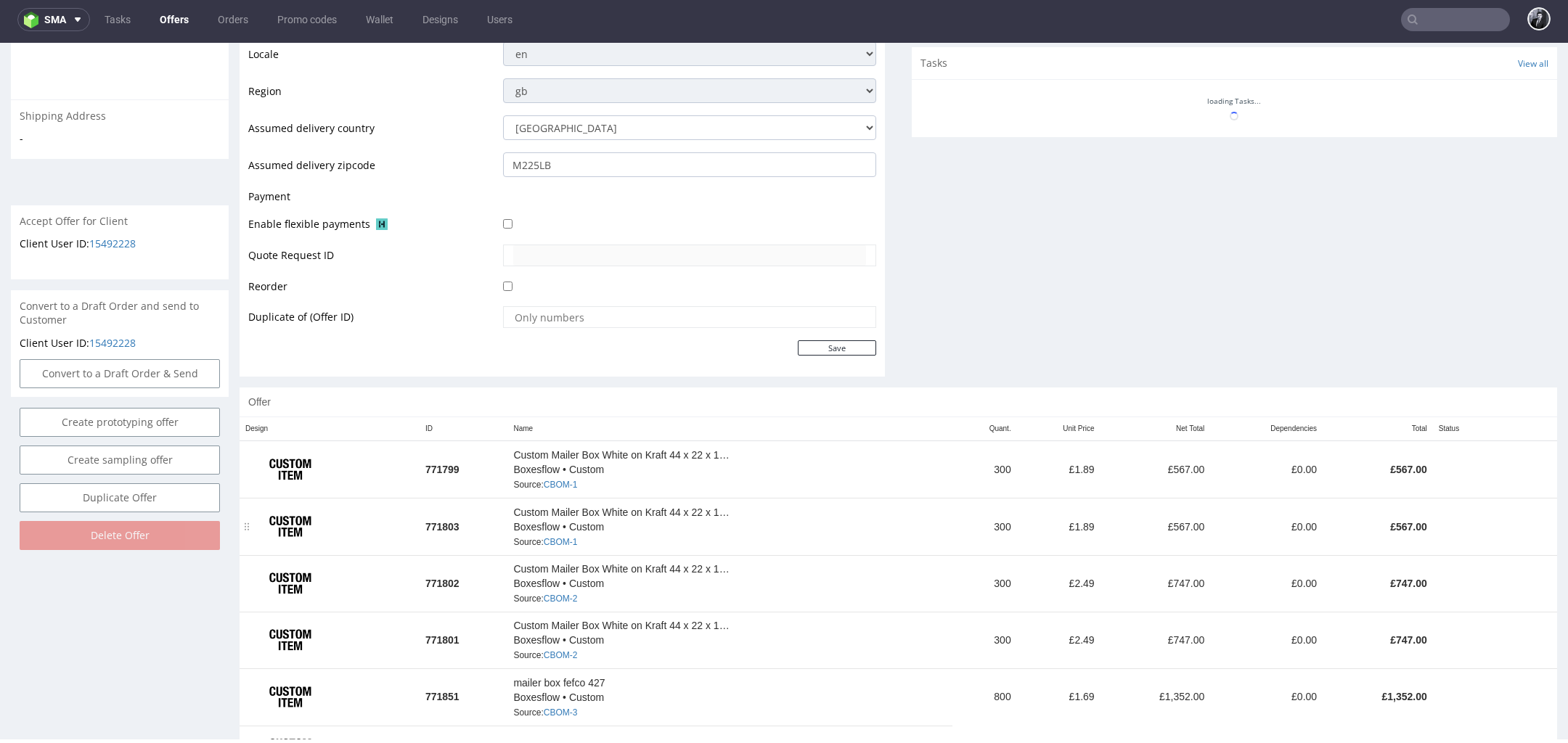
scroll to position [573, 0]
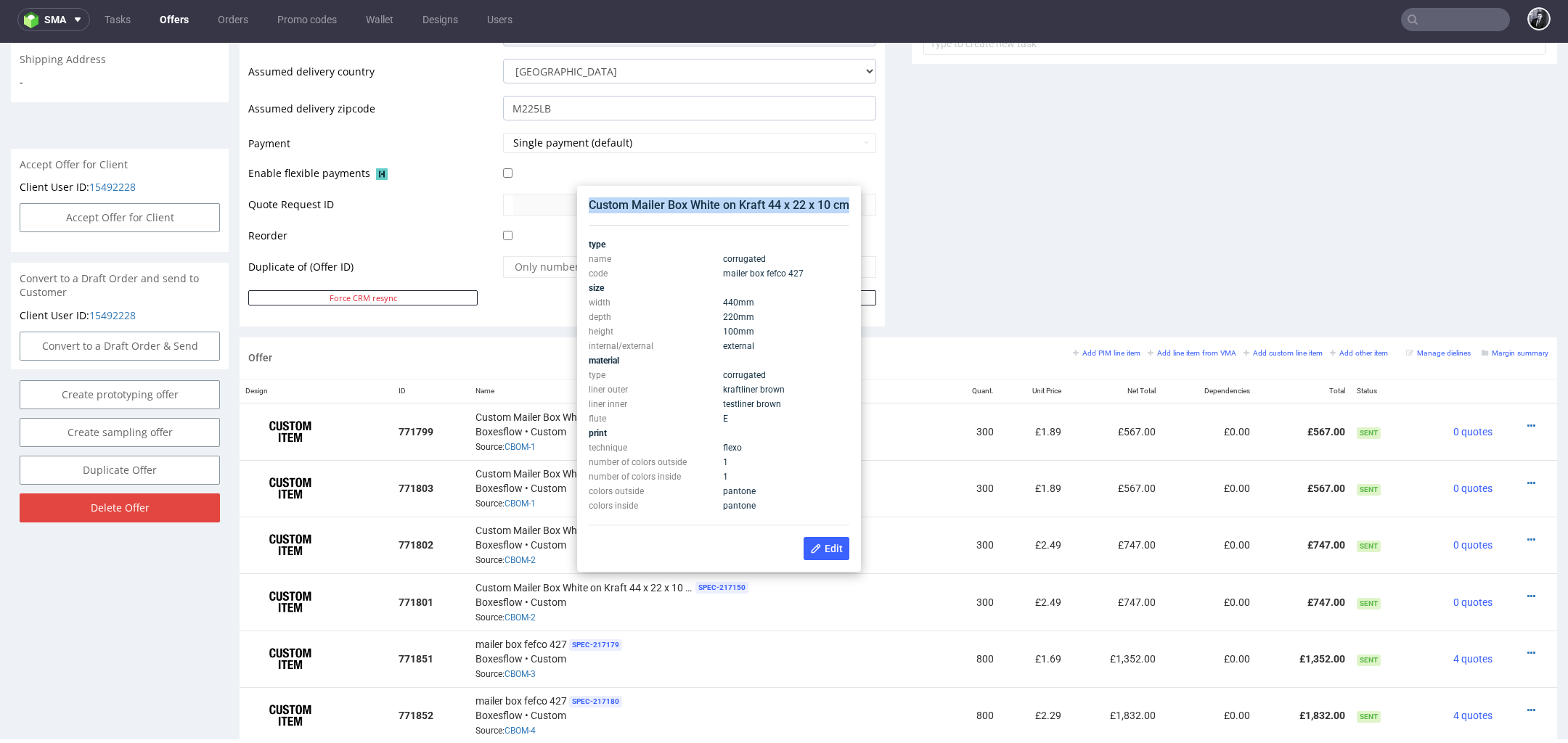
drag, startPoint x: 590, startPoint y: 209, endPoint x: 846, endPoint y: 205, distance: 256.0
click at [846, 205] on div "Custom Mailer Box White on Kraft 44 x 22 x 10 cm" at bounding box center [719, 205] width 260 height 16
copy div "Custom Mailer Box White on Kraft 44 x 22 x 10 cm"
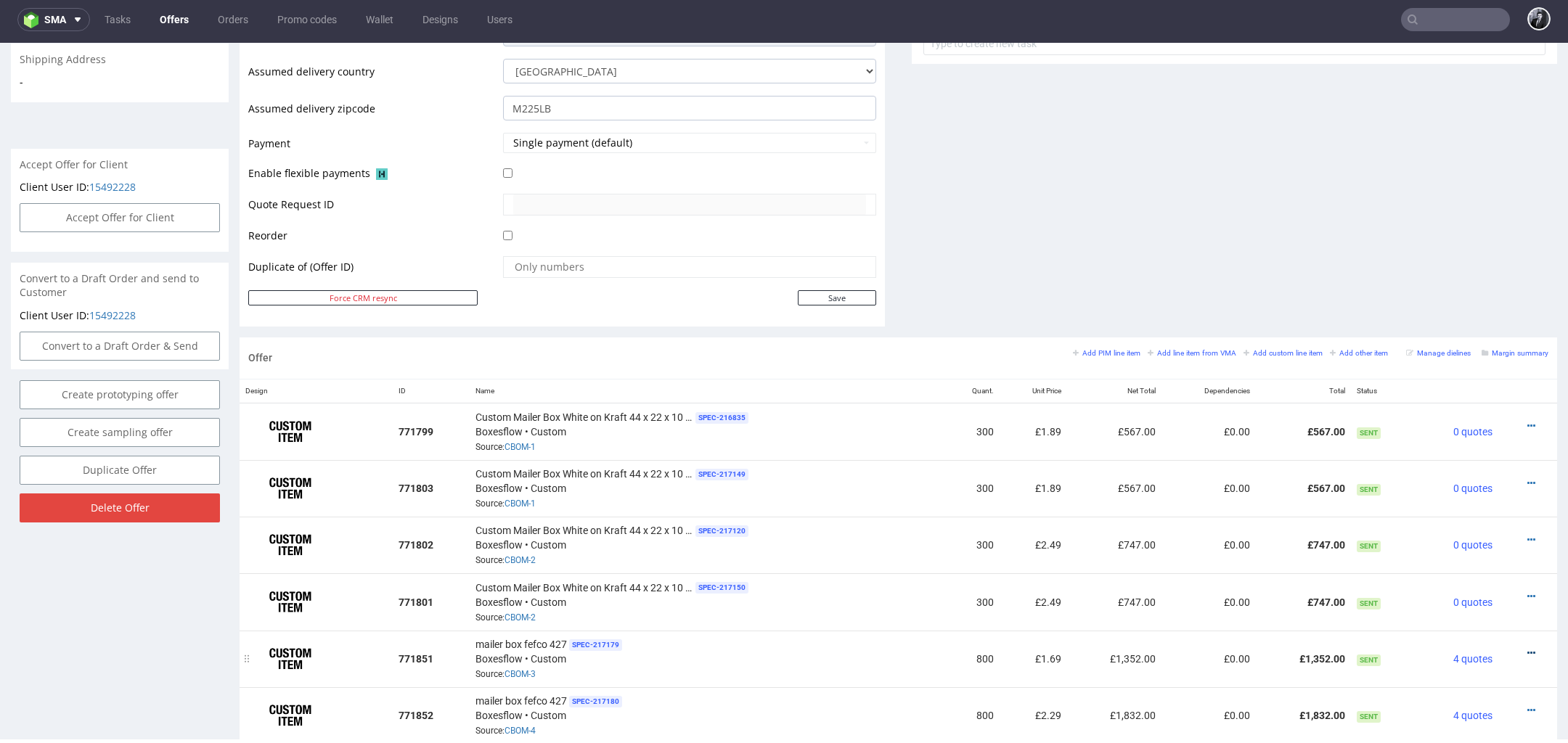
click at [1527, 648] on icon at bounding box center [1531, 653] width 8 height 10
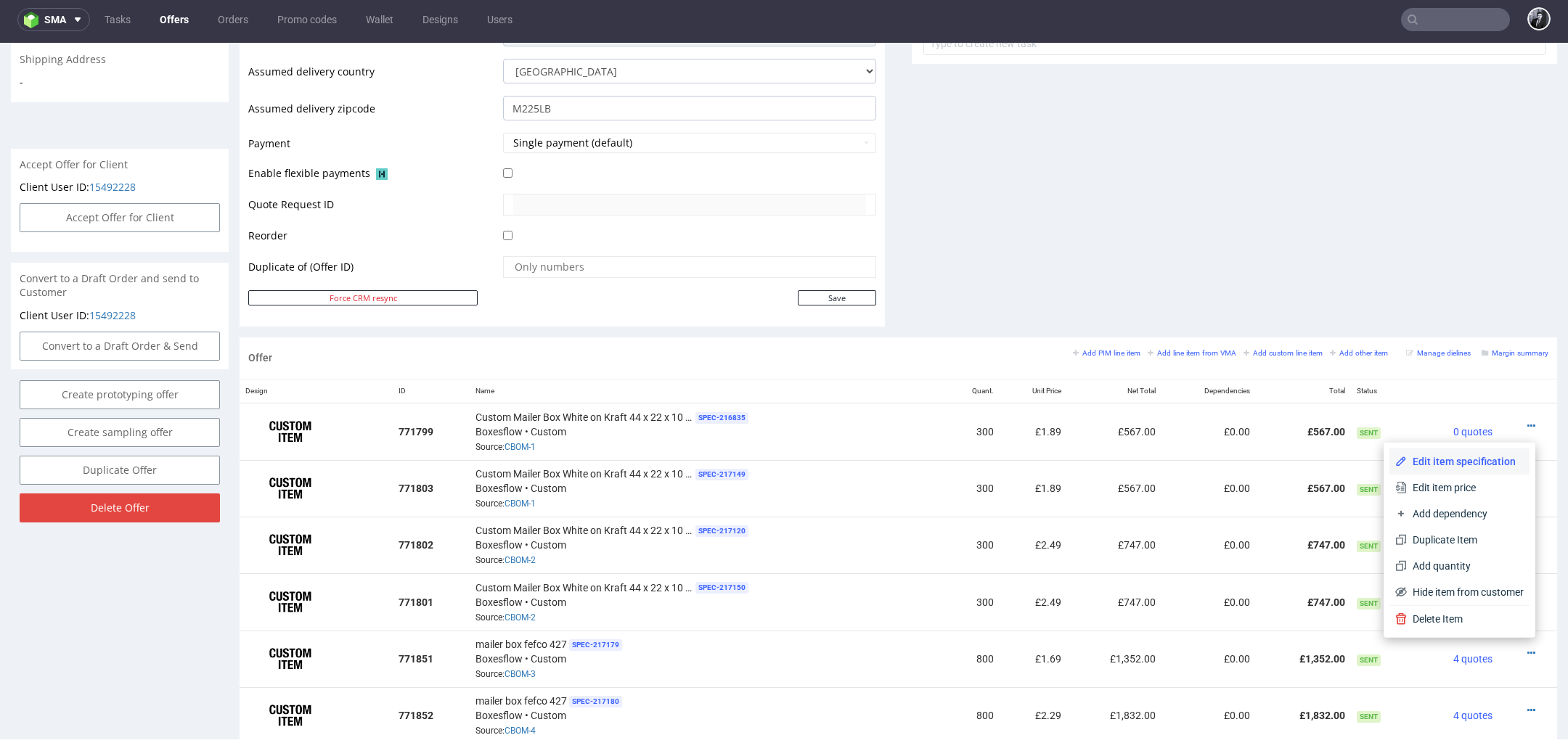
click at [1469, 464] on span "Edit item specification" at bounding box center [1465, 461] width 117 height 14
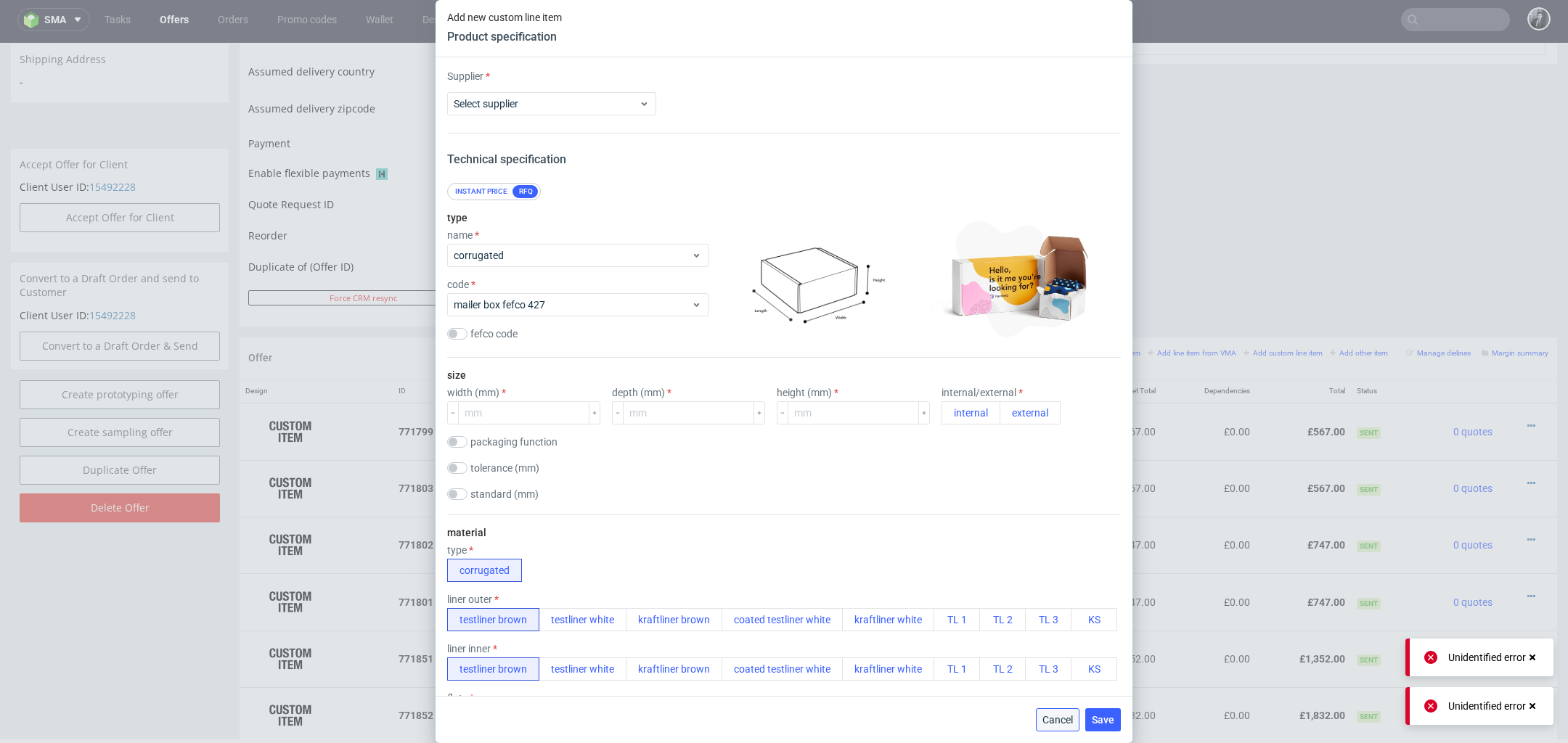
click at [1061, 724] on span "Cancel" at bounding box center [1057, 719] width 30 height 10
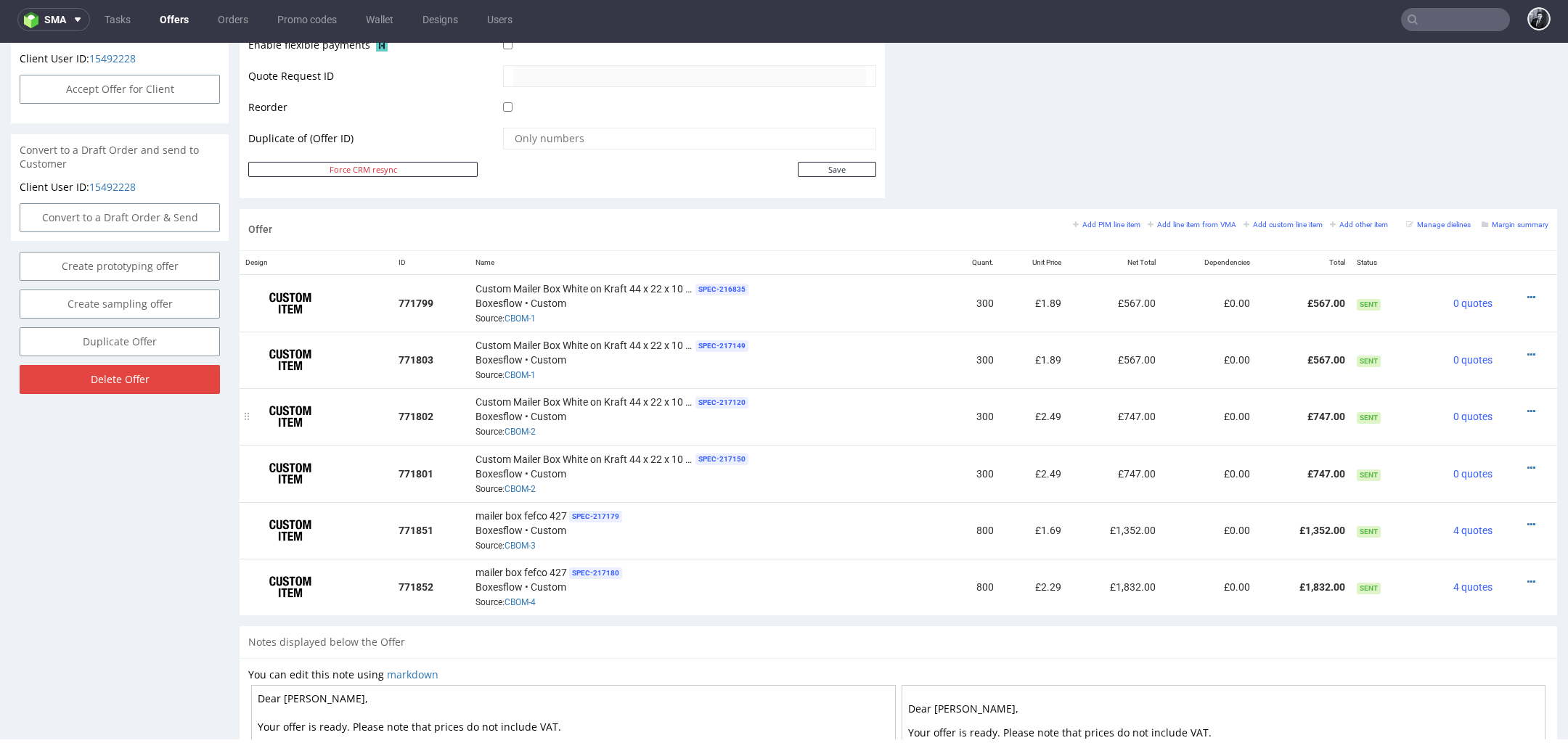
scroll to position [736, 0]
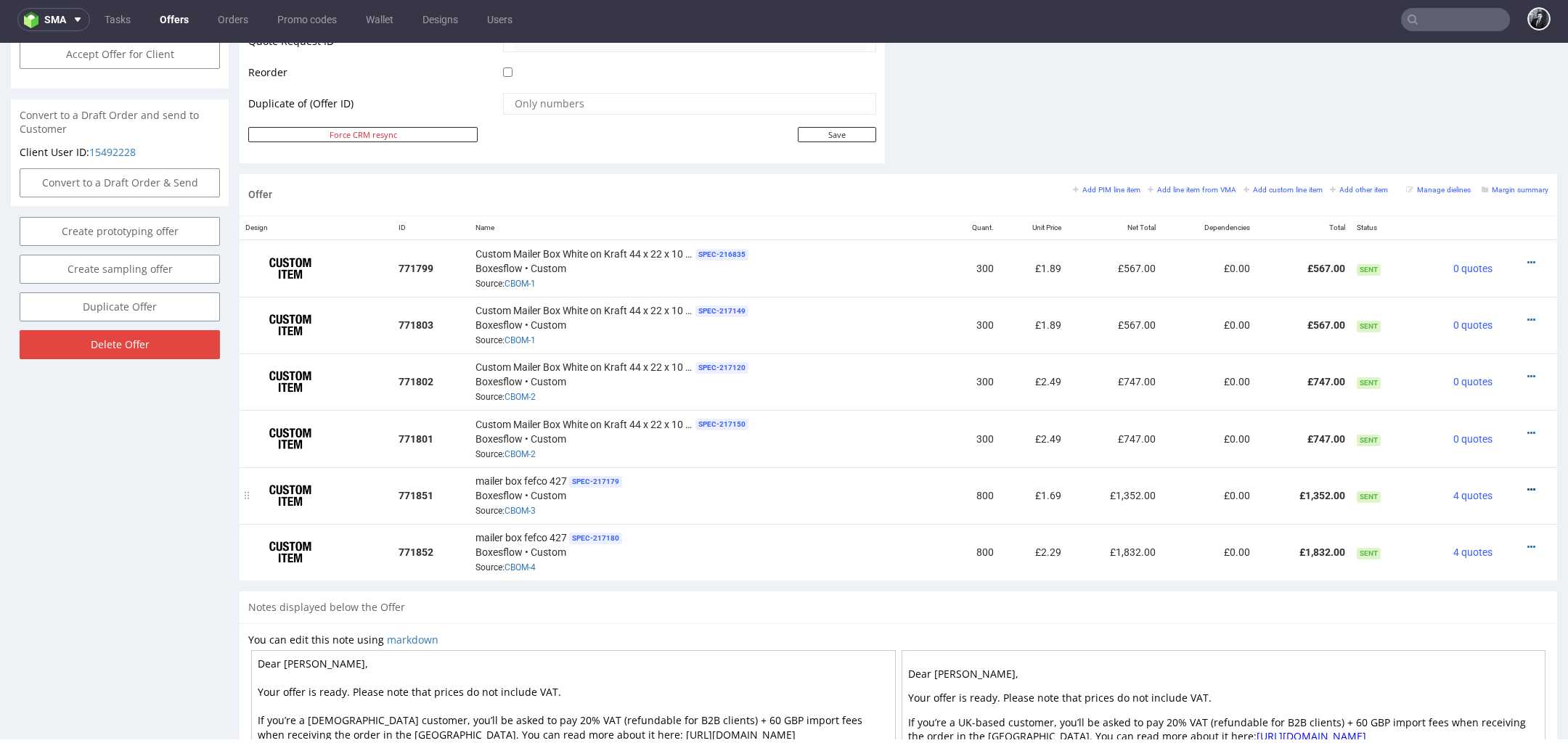
click at [1527, 485] on icon at bounding box center [1531, 490] width 8 height 10
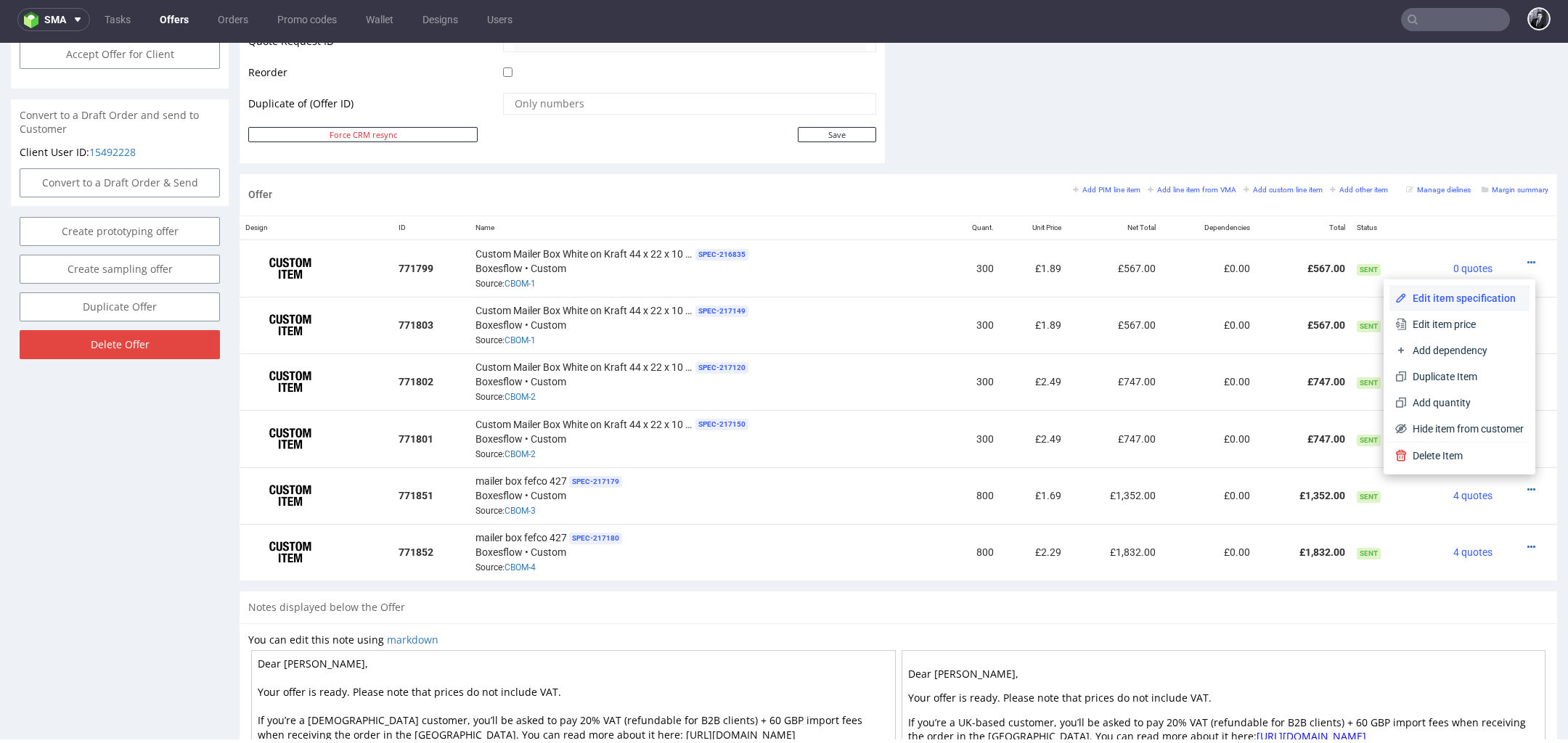
click at [1476, 302] on span "Edit item specification" at bounding box center [1465, 298] width 117 height 14
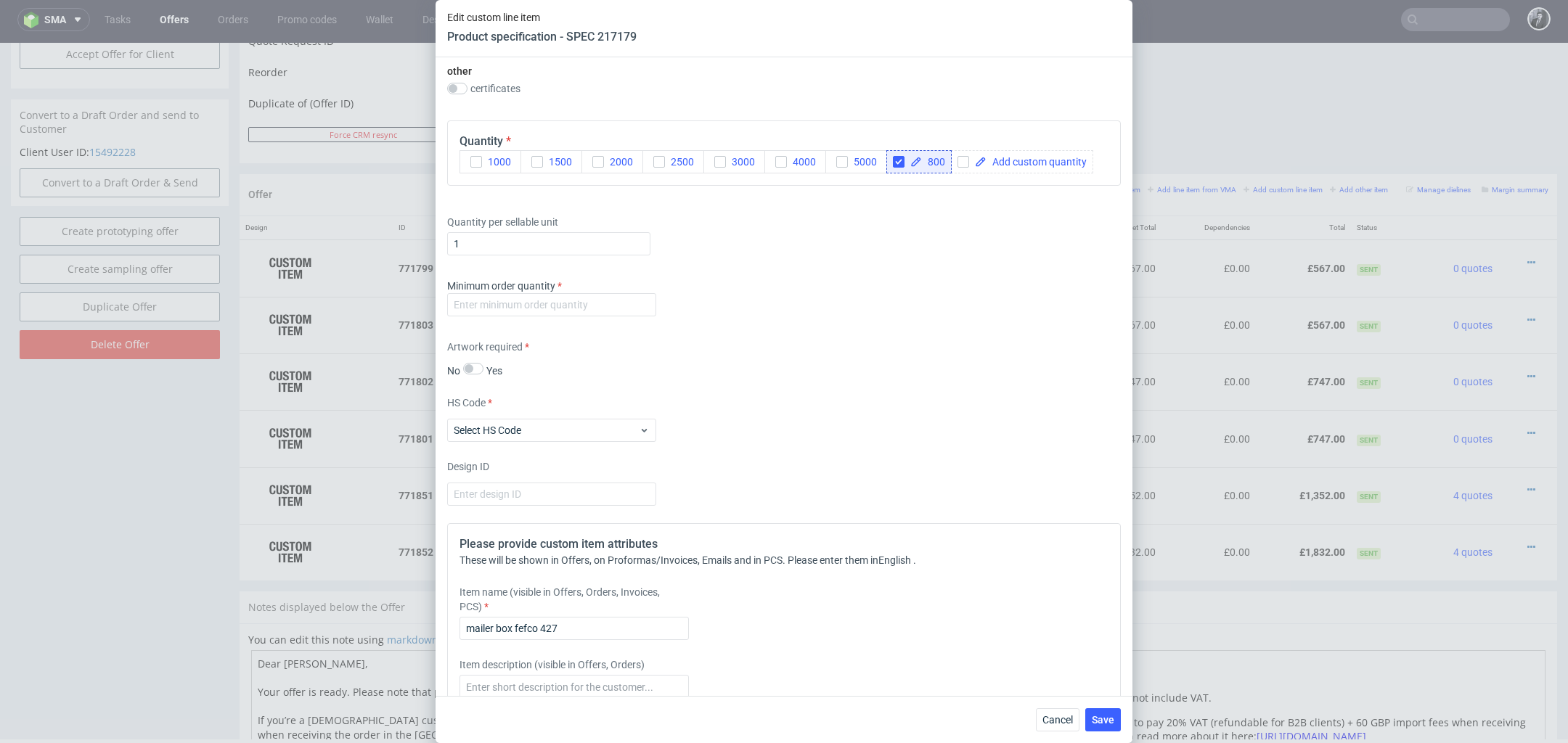
scroll to position [1089, 0]
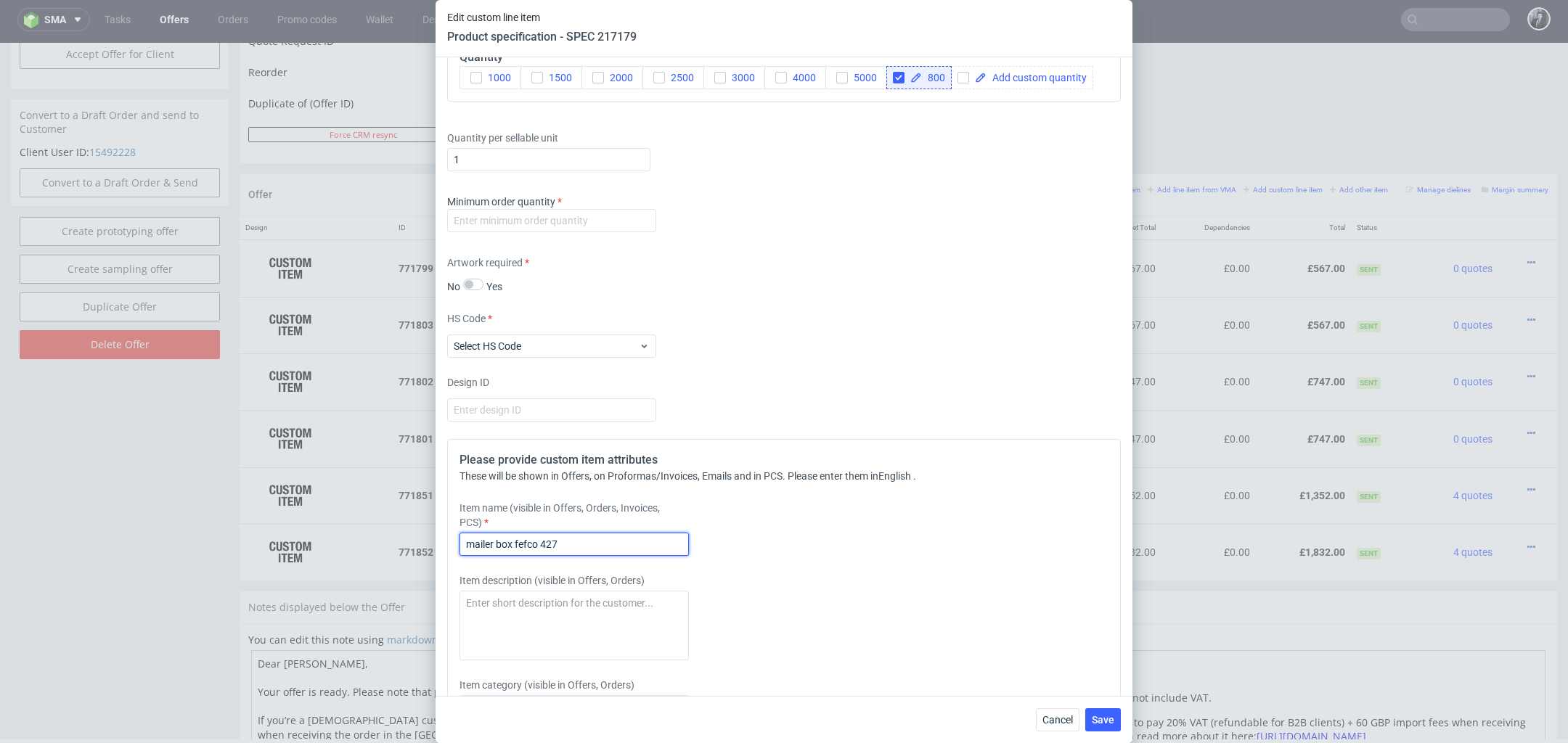
drag, startPoint x: 602, startPoint y: 535, endPoint x: 433, endPoint y: 537, distance: 169.0
click at [433, 536] on div "Edit custom line item Product specification - SPEC 217179 Supplier Custom Custo…" at bounding box center [784, 371] width 1568 height 743
drag, startPoint x: 587, startPoint y: 542, endPoint x: 444, endPoint y: 542, distance: 143.0
click at [444, 542] on div "Supplier Custom Custom supplier Boxesflow Technical specification Instant price…" at bounding box center [784, 376] width 697 height 639
paste input "Custom Mailer Box White on Kraft 44 x 22 x 10 cm"
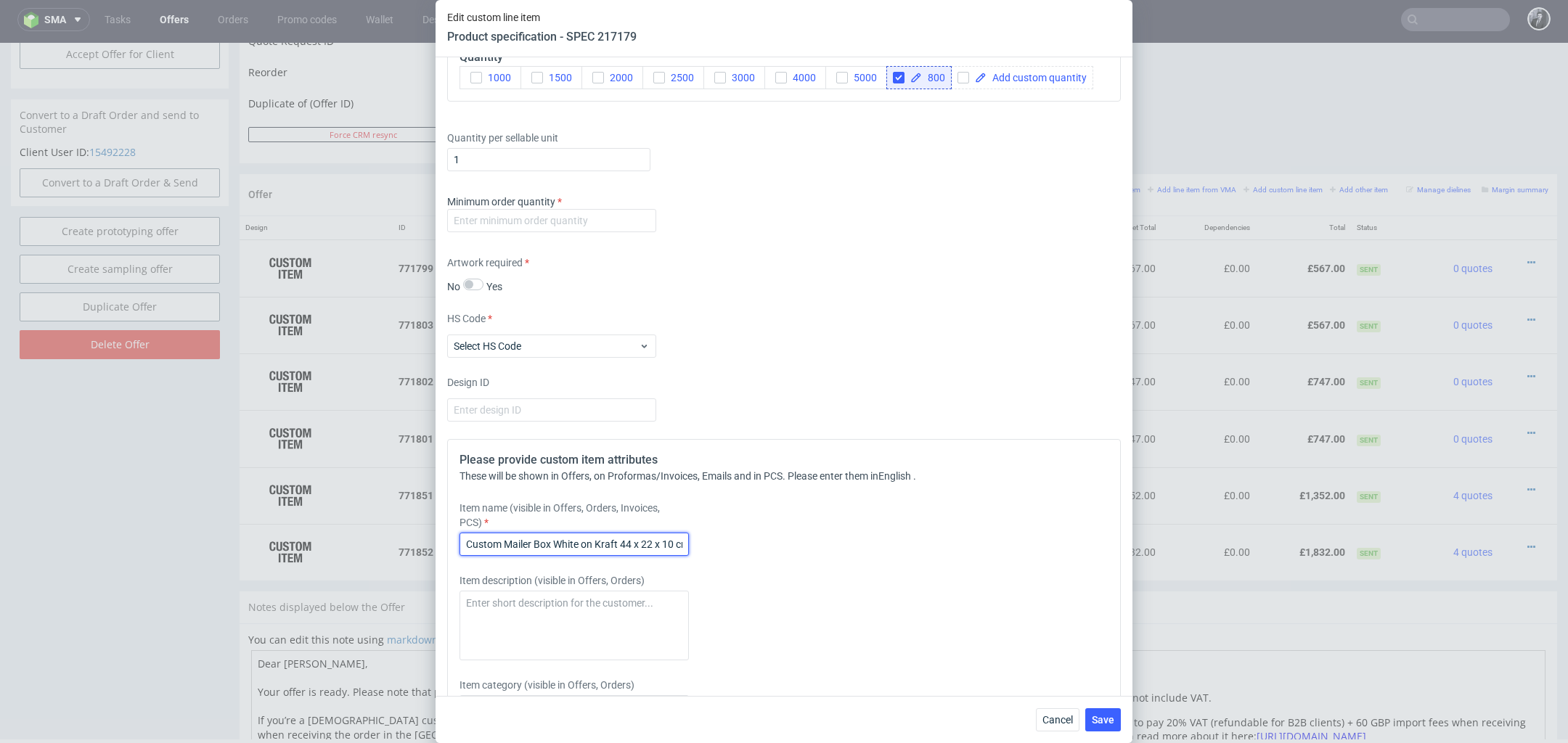
scroll to position [0, 9]
type input "Custom Mailer Box White on Kraft 44 x 22 x 10 cm"
click at [583, 228] on input "number" at bounding box center [552, 221] width 209 height 23
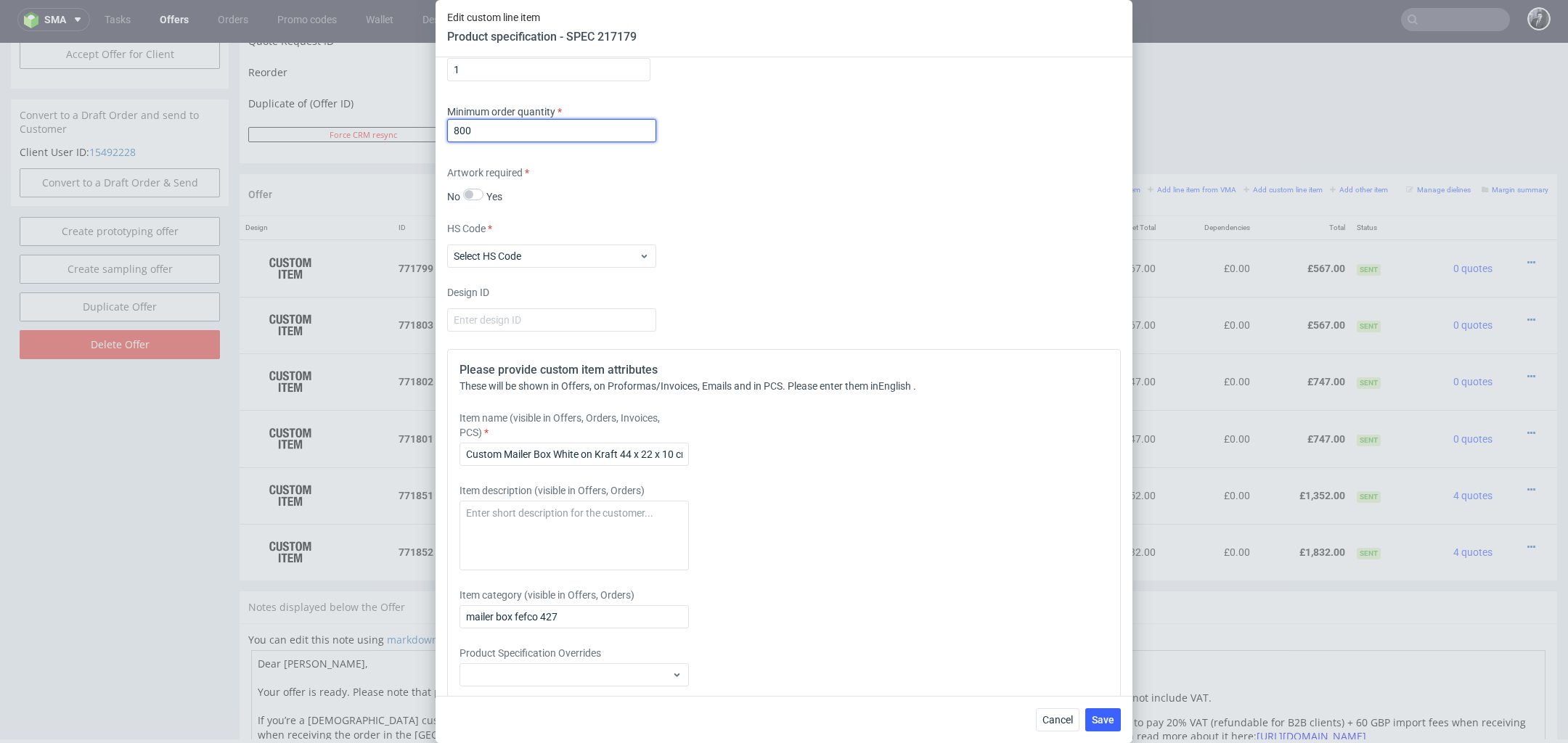
scroll to position [1213, 0]
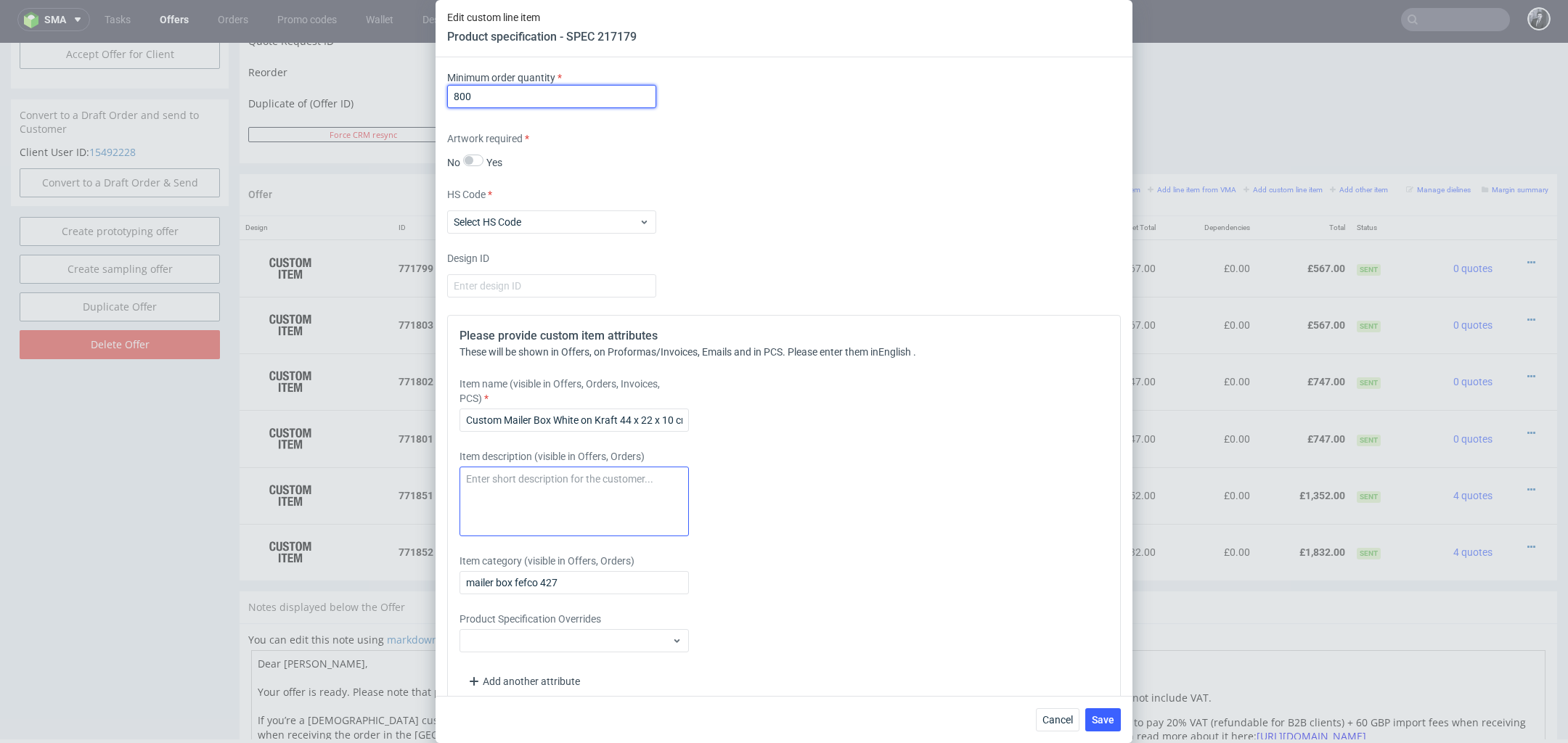
type input "800"
click at [552, 499] on textarea at bounding box center [574, 501] width 229 height 70
click at [1108, 724] on span "Save" at bounding box center [1102, 719] width 22 height 10
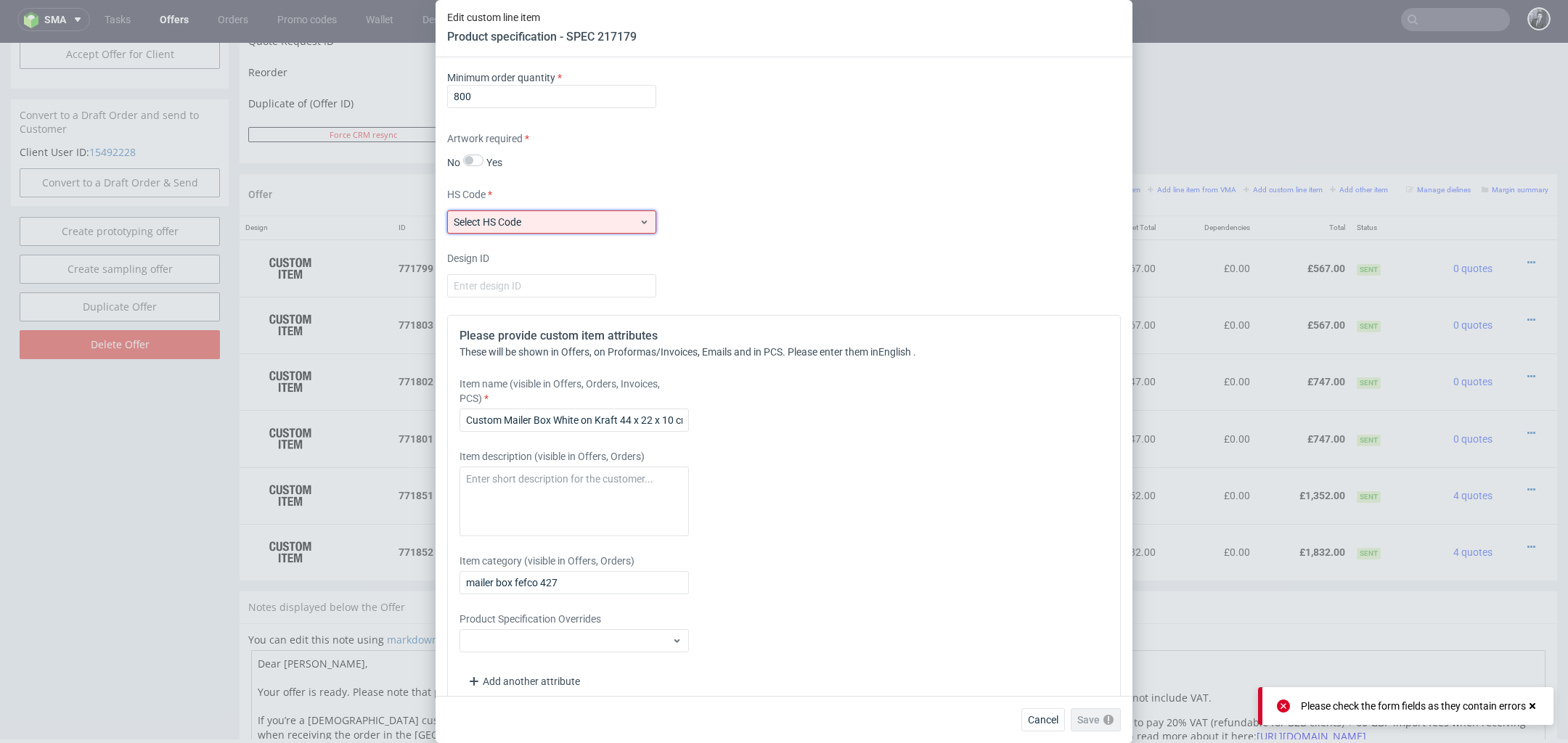
click at [637, 225] on span "Select HS Code" at bounding box center [545, 222] width 185 height 14
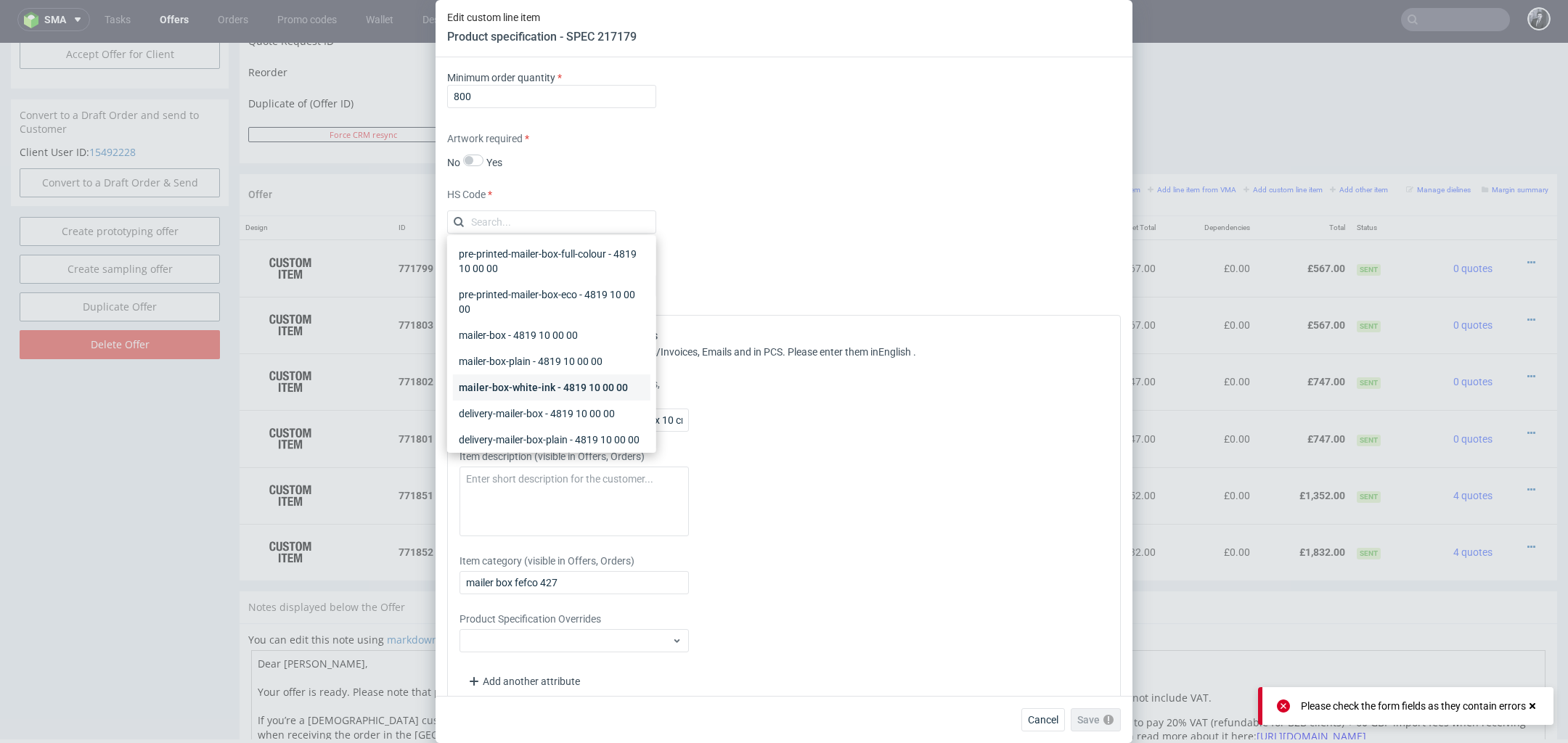
click at [622, 380] on div "mailer-box-white-ink - 4819 10 00 00" at bounding box center [551, 388] width 197 height 27
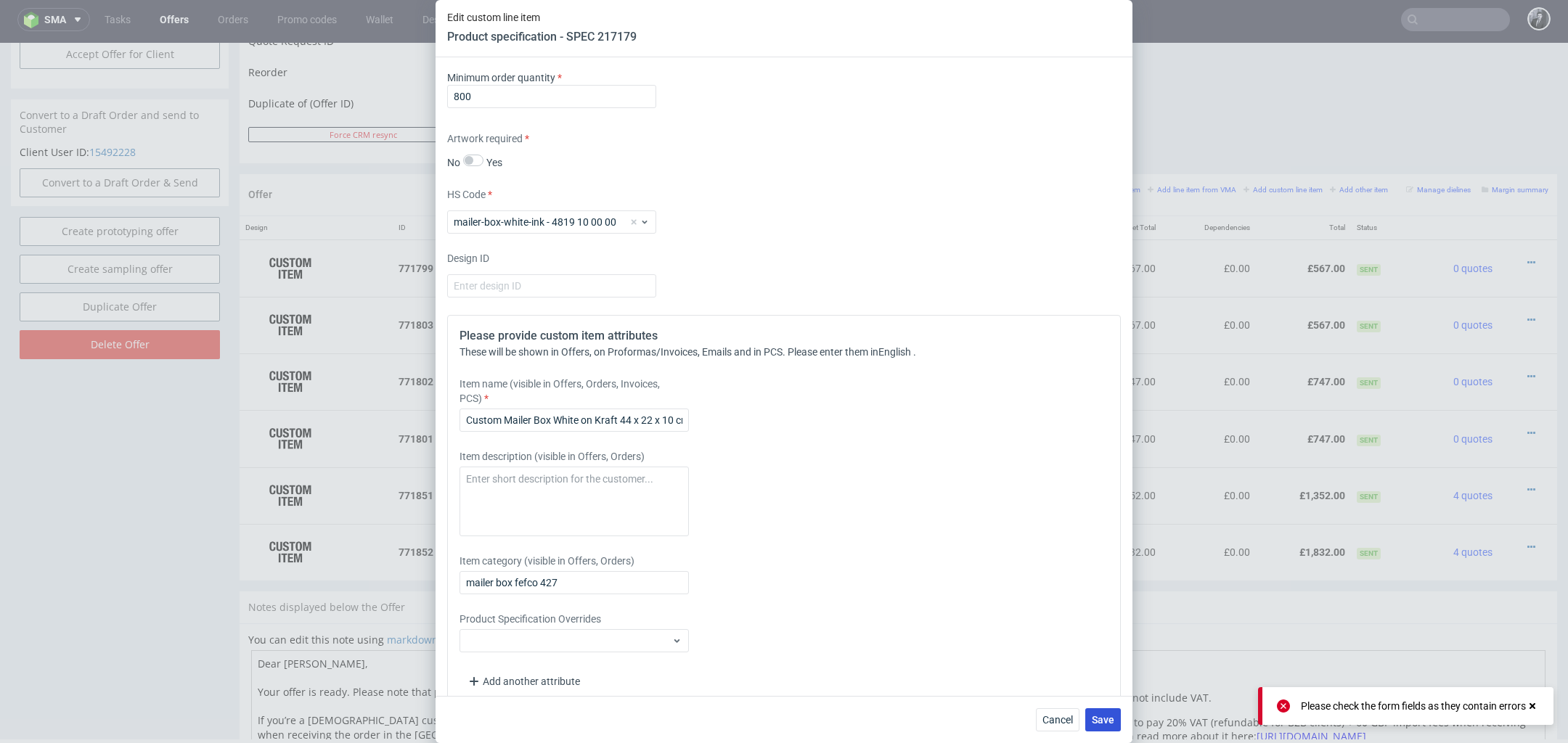
click at [1108, 721] on span "Save" at bounding box center [1102, 719] width 22 height 10
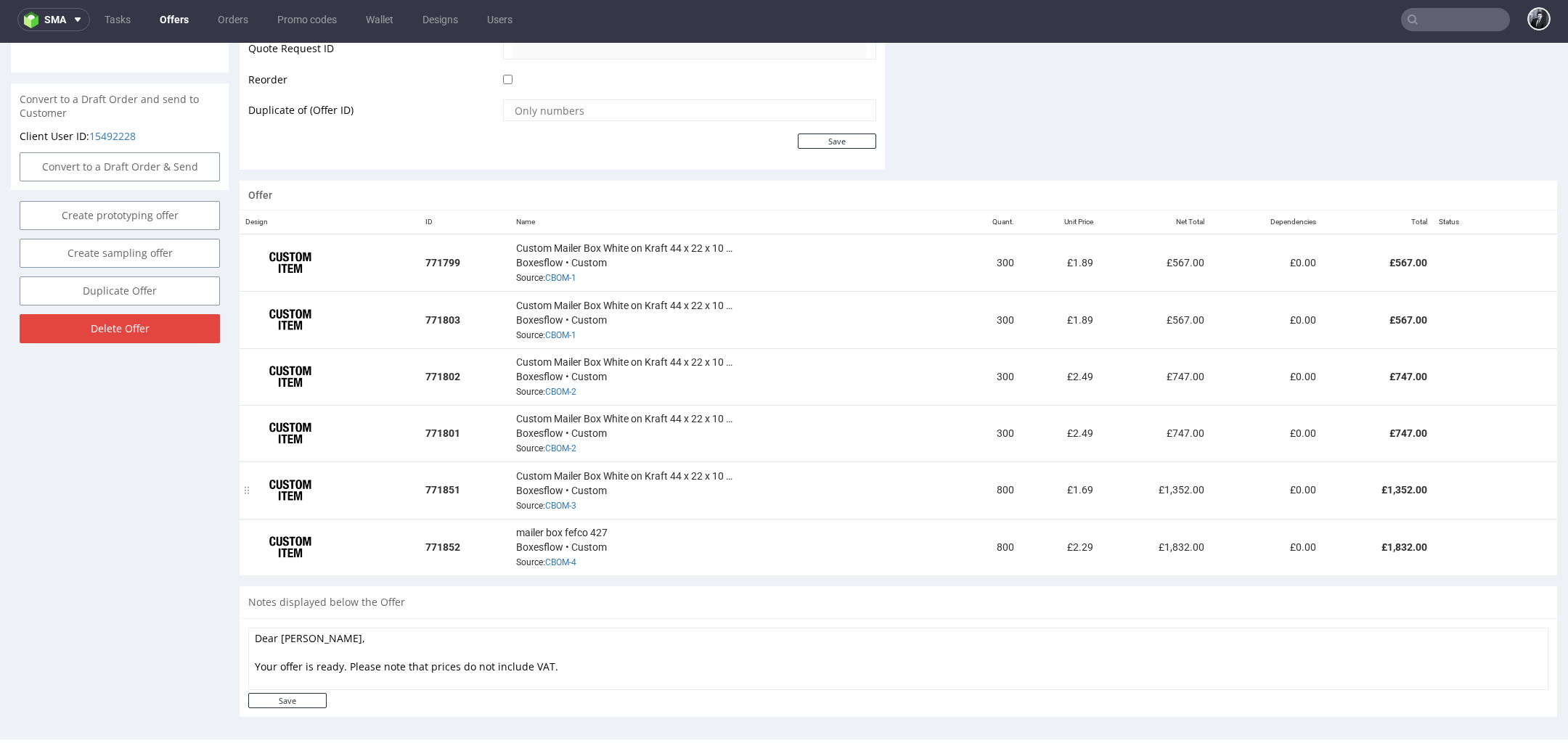
scroll to position [712, 0]
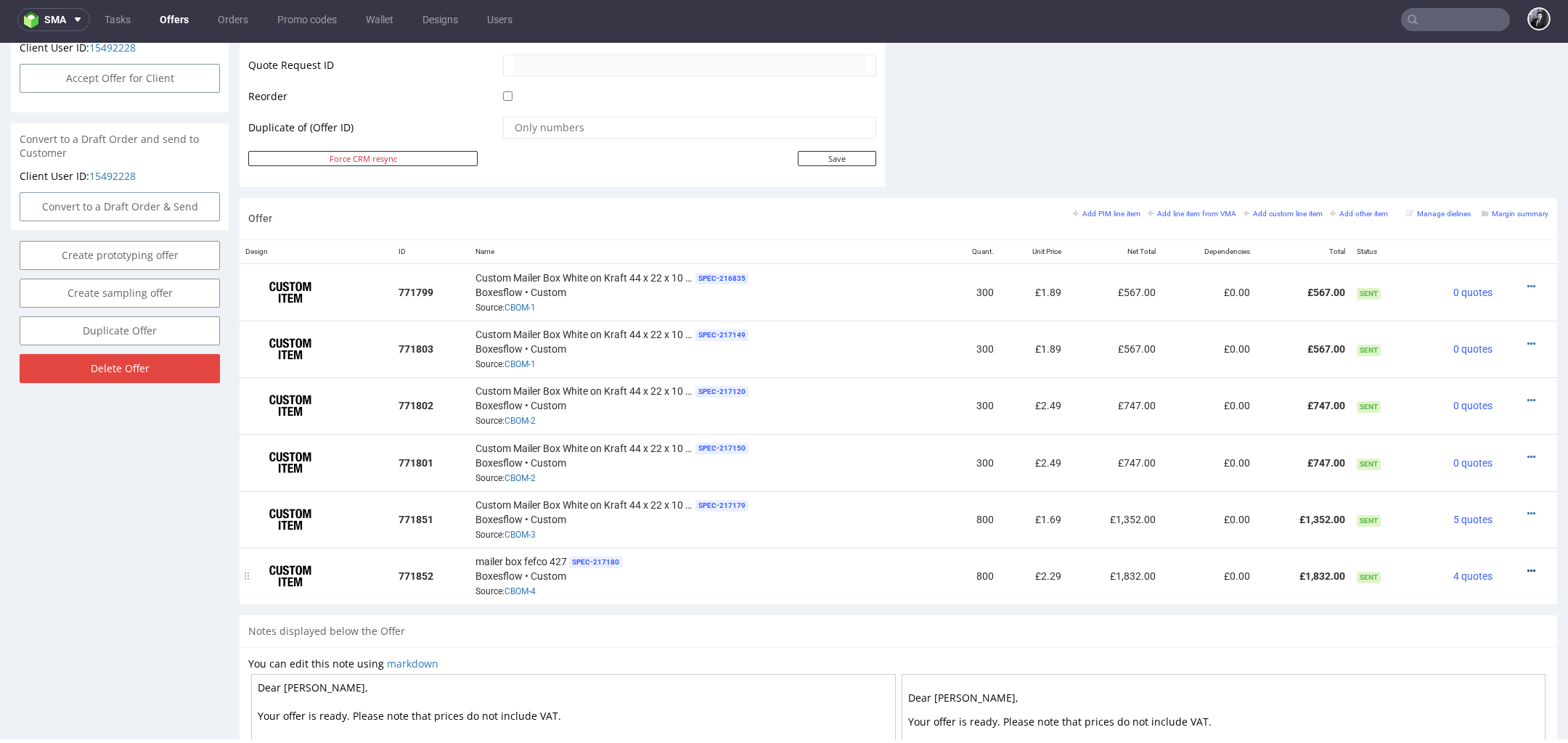
click at [1527, 566] on icon at bounding box center [1531, 570] width 8 height 10
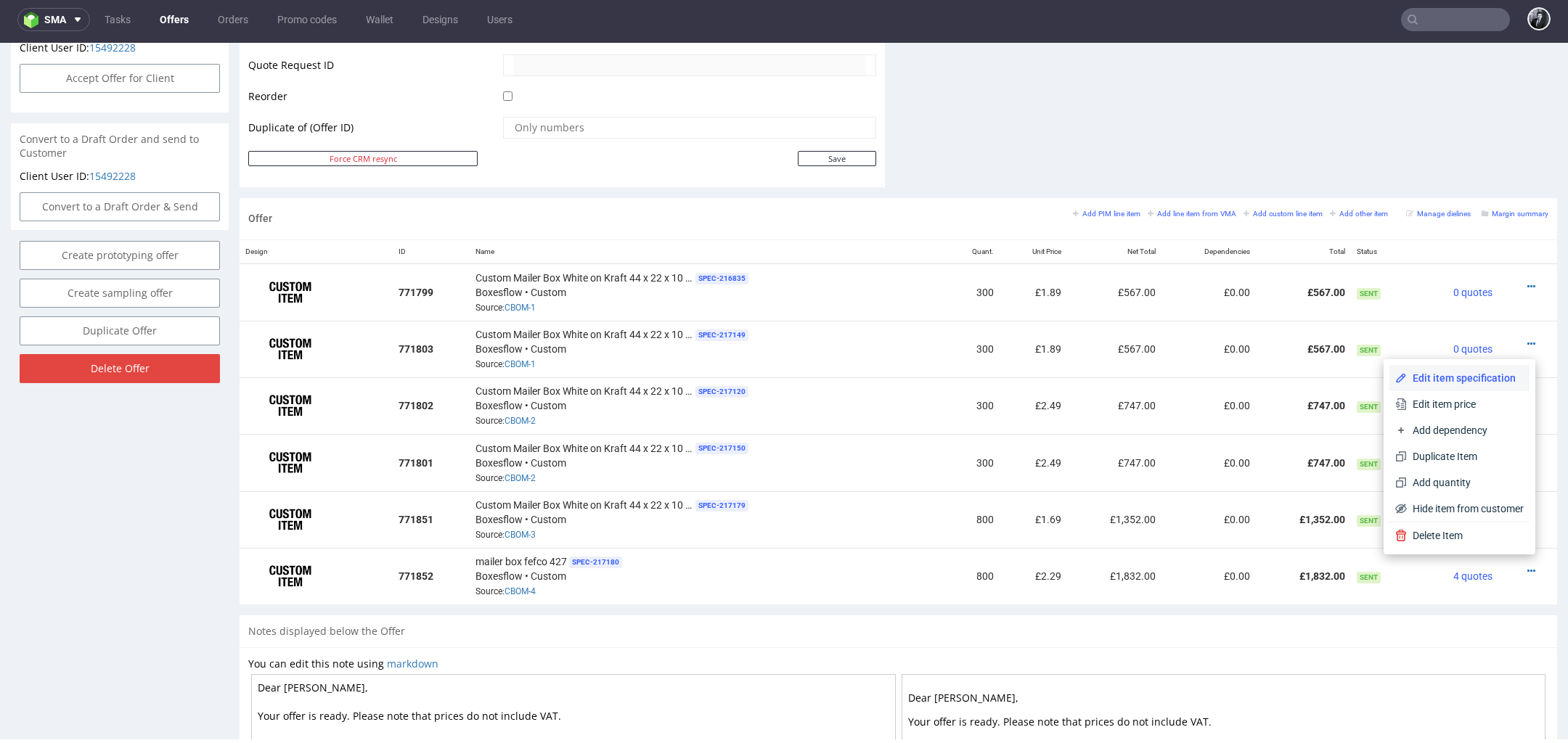
click at [1468, 385] on span "Edit item specification" at bounding box center [1465, 378] width 117 height 14
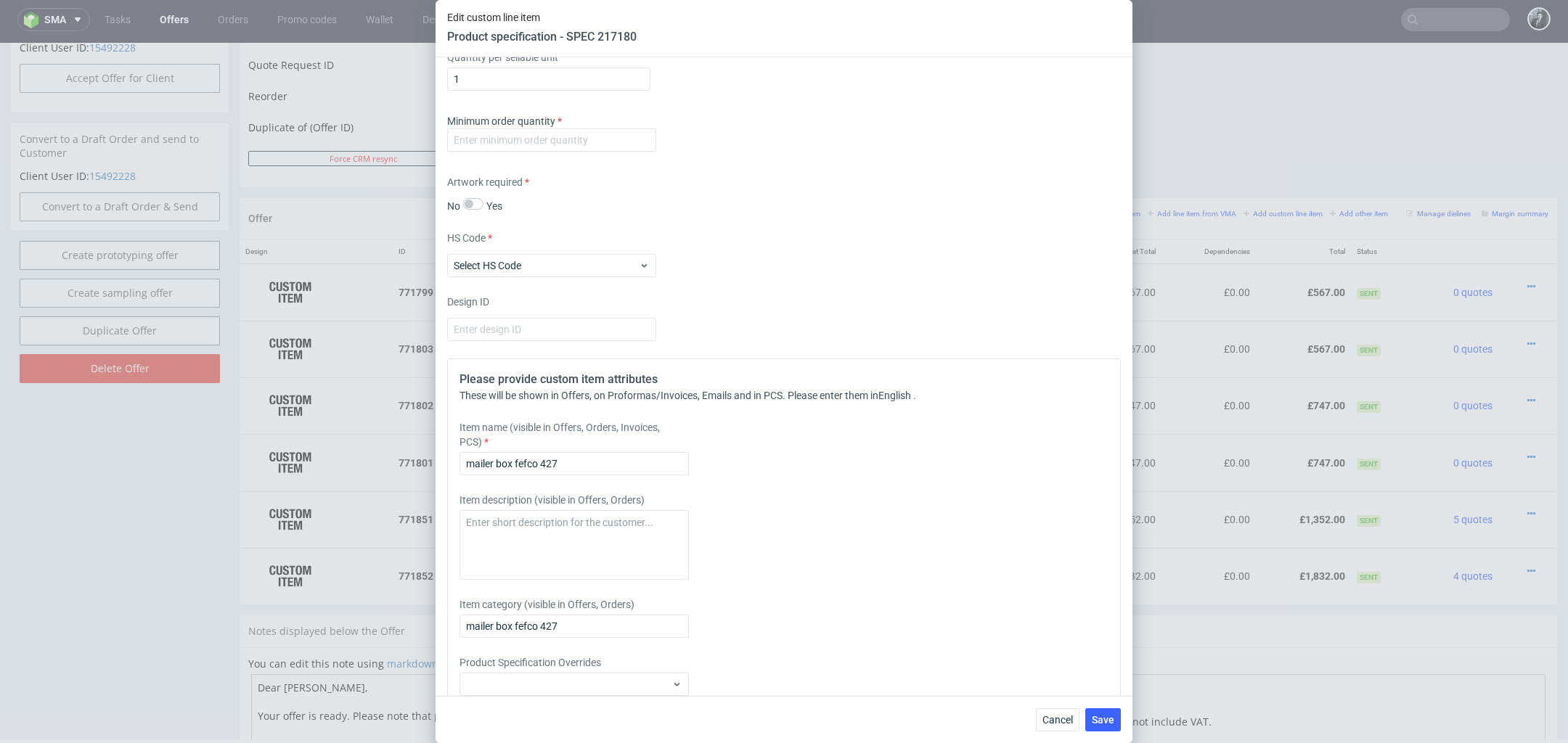
scroll to position [1233, 0]
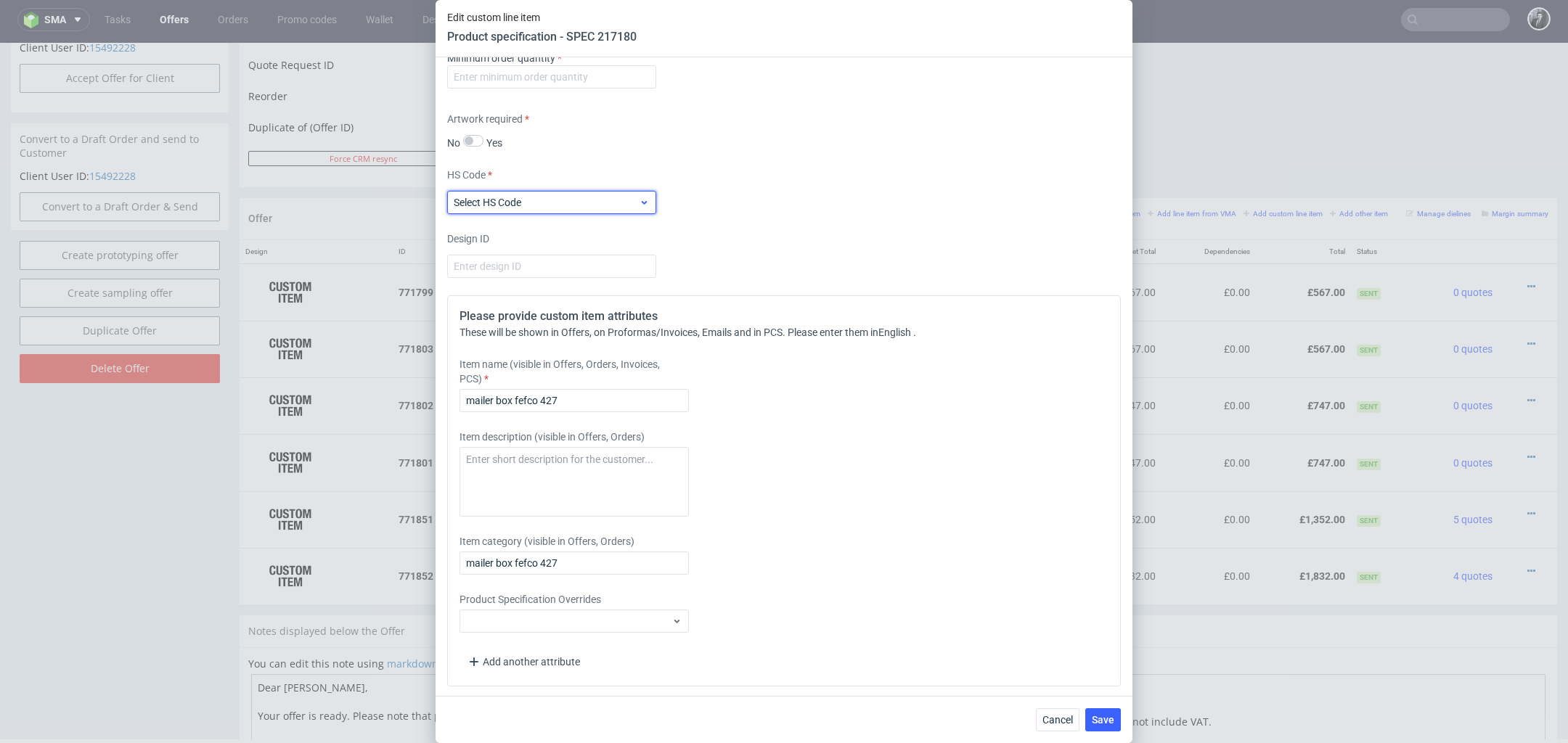
click at [587, 199] on span "Select HS Code" at bounding box center [545, 202] width 185 height 14
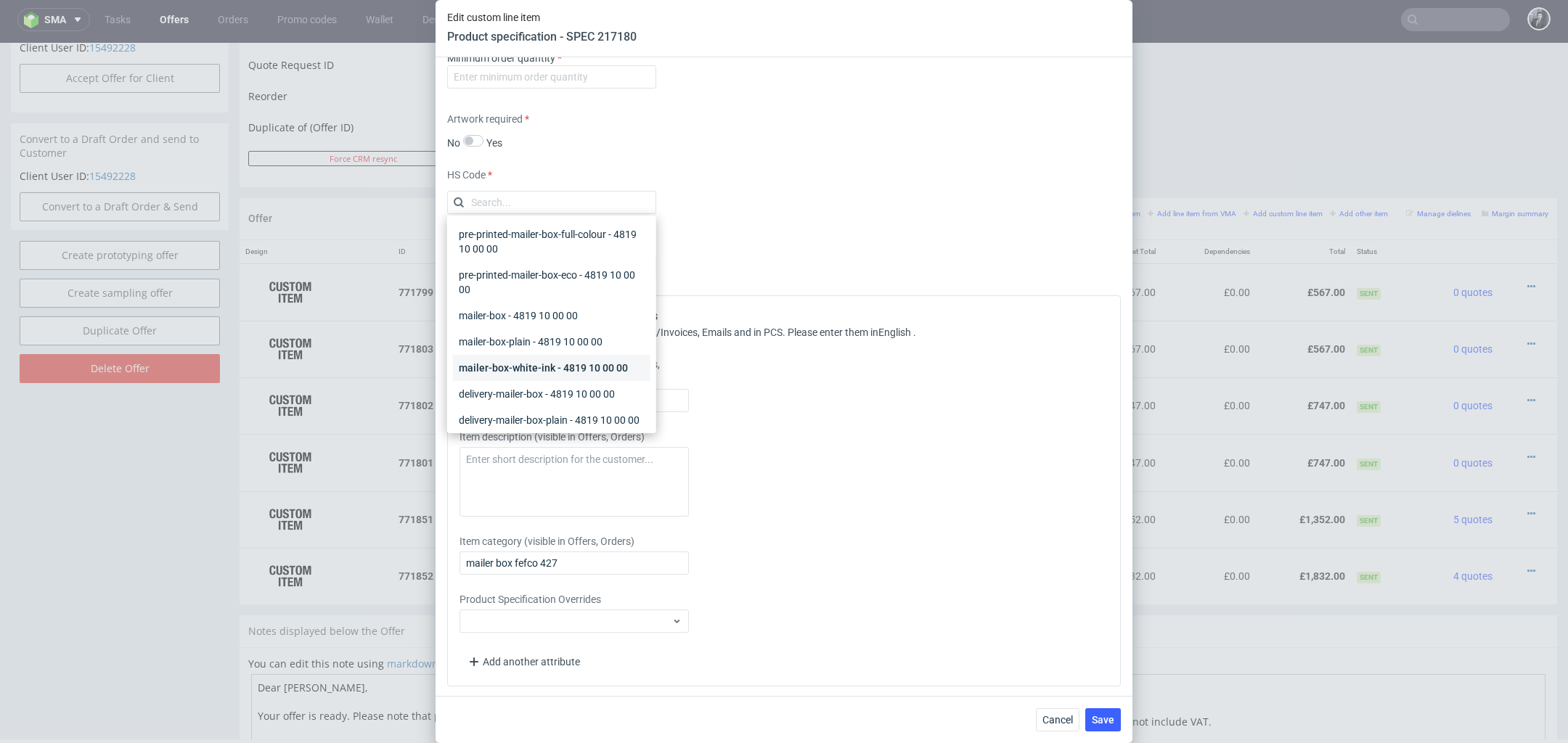
click at [592, 359] on div "mailer-box-white-ink - 4819 10 00 00" at bounding box center [551, 368] width 197 height 27
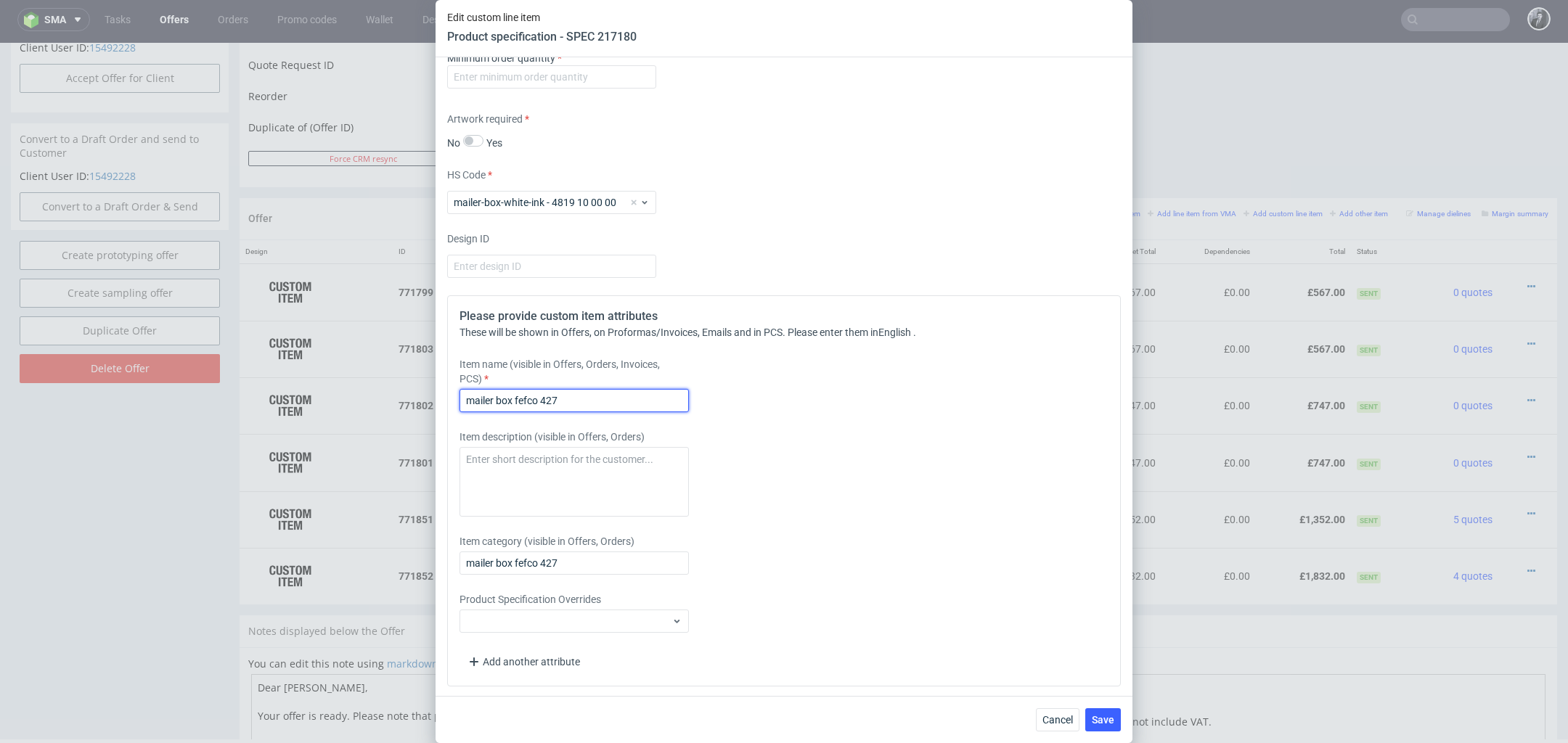
drag, startPoint x: 607, startPoint y: 400, endPoint x: 525, endPoint y: 400, distance: 82.0
click at [525, 400] on input "mailer box fefco 427" at bounding box center [574, 400] width 229 height 23
type input "m"
paste input "Custom Mailer Box White on Kraft 44 x 22 x 10 cm"
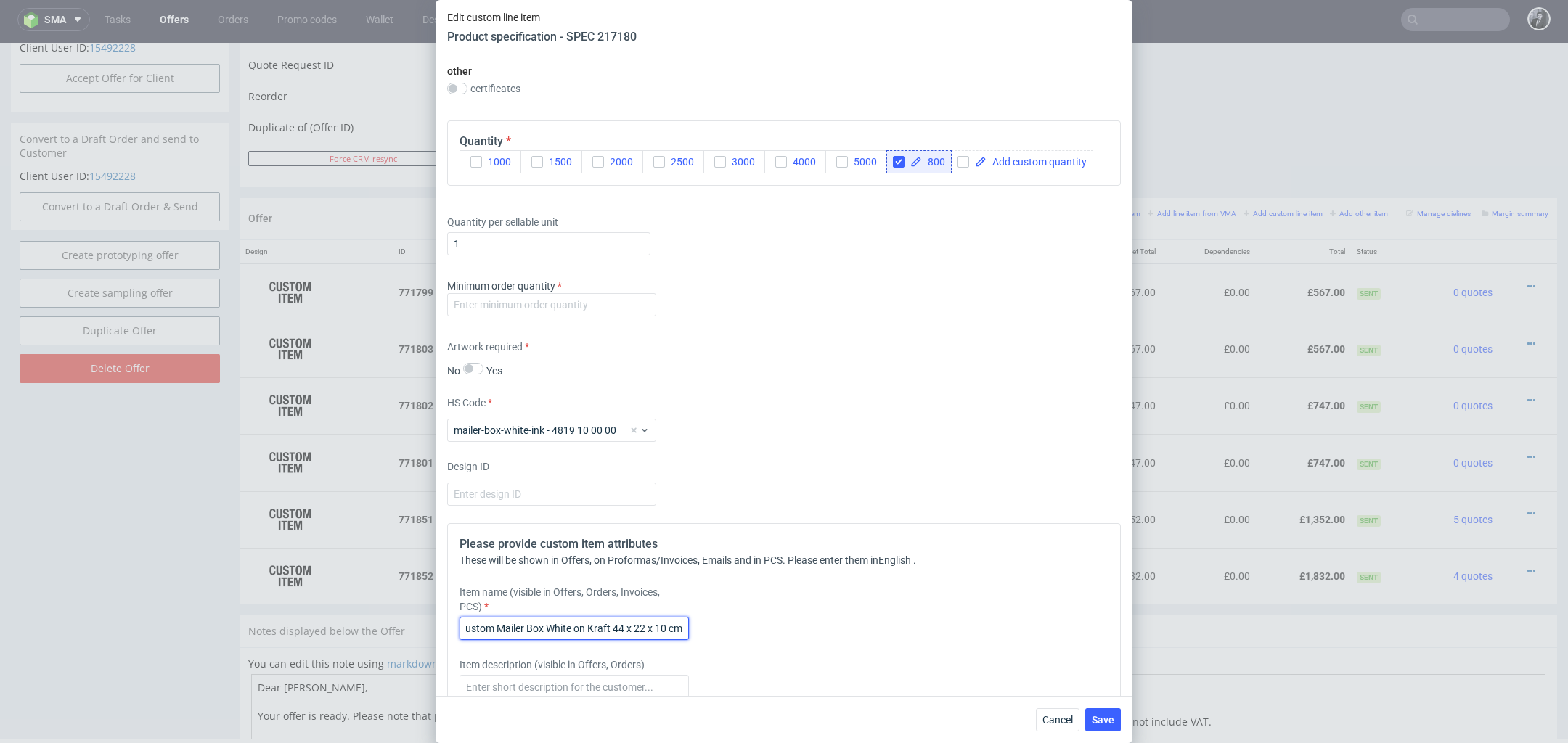
scroll to position [1004, 0]
type input "Custom Mailer Box White on Kraft 44 x 22 x 10 cmCustom Mailer Box White on Kraf…"
click at [591, 312] on input "number" at bounding box center [552, 306] width 209 height 23
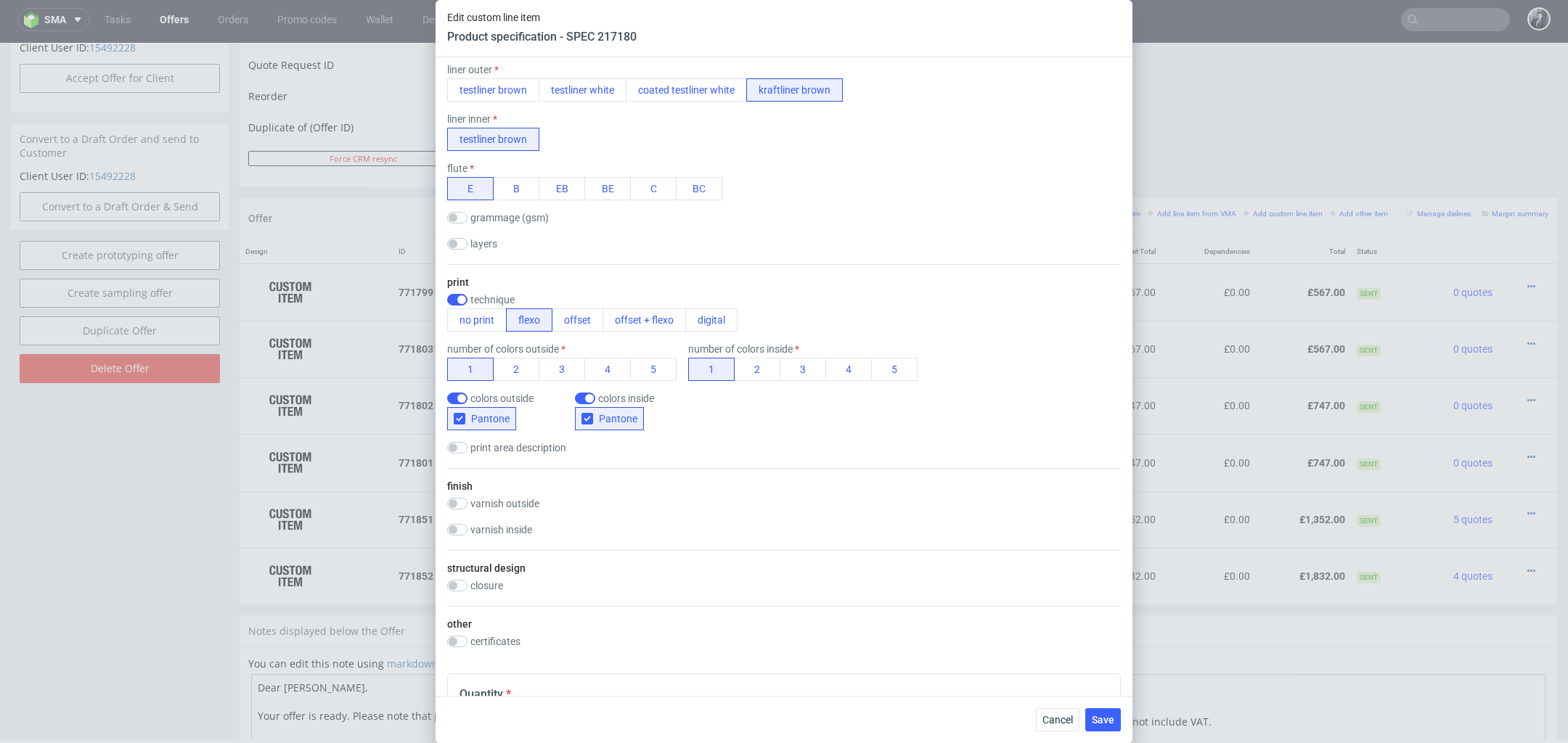
scroll to position [1233, 0]
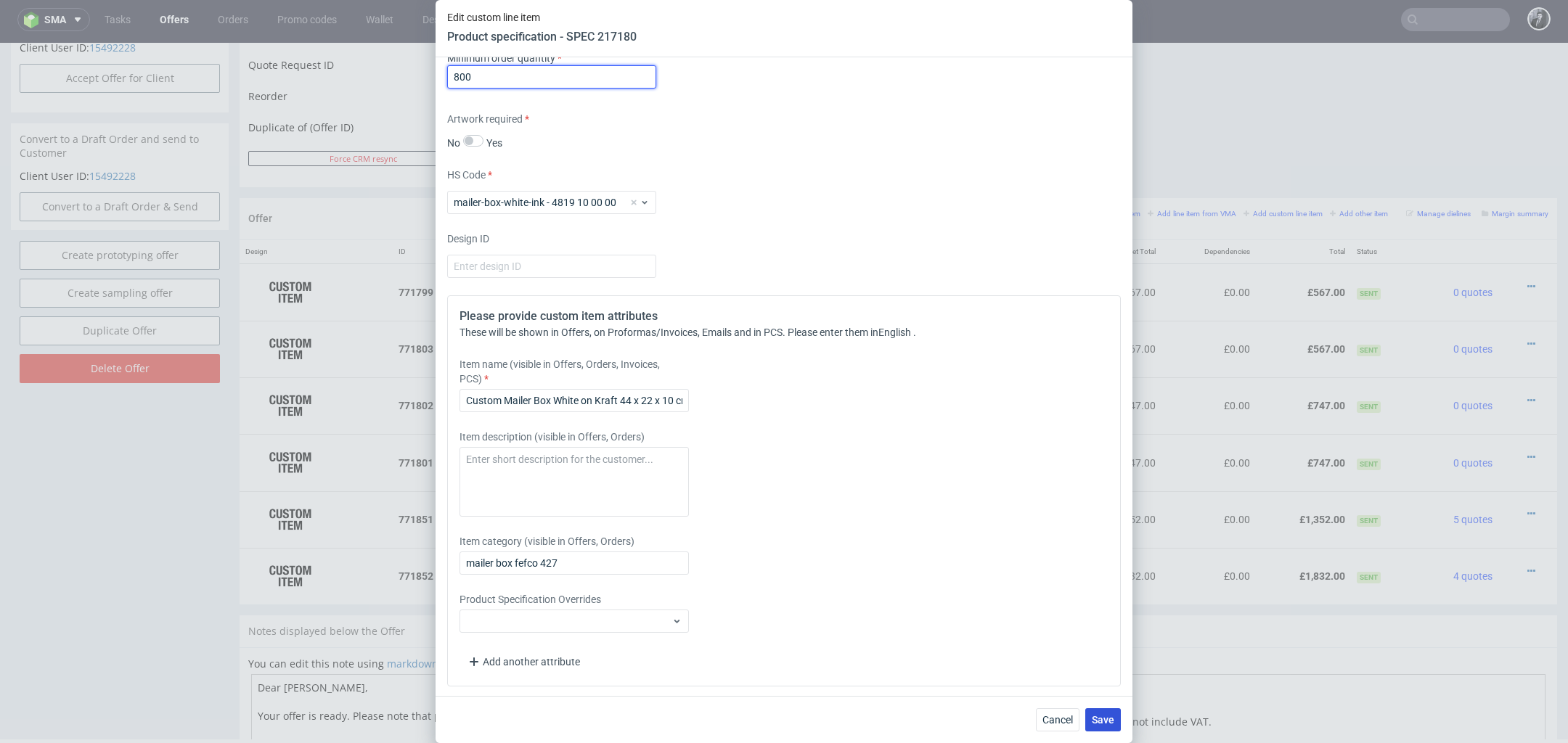
type input "800"
click at [1110, 719] on span "Save" at bounding box center [1102, 719] width 22 height 10
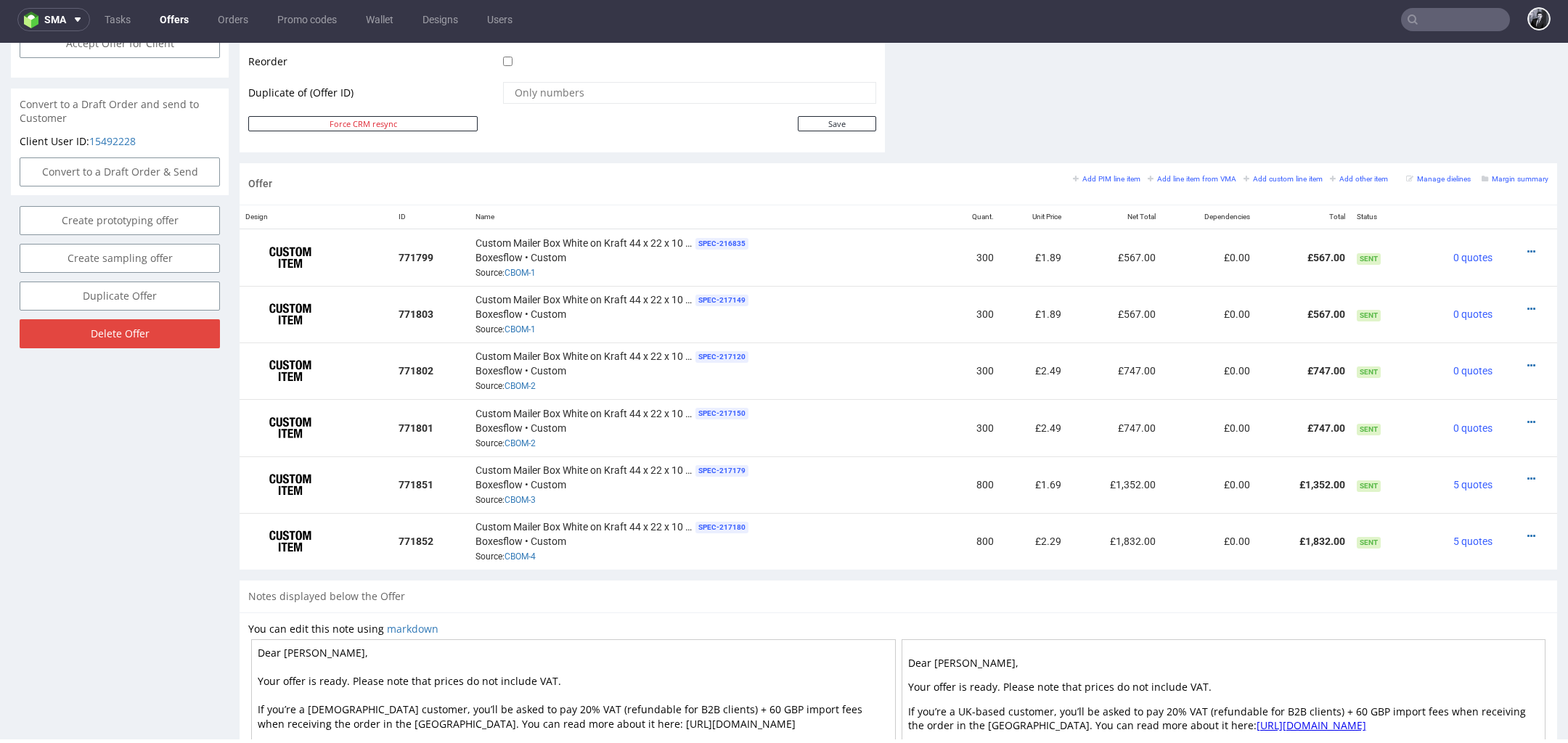
scroll to position [736, 0]
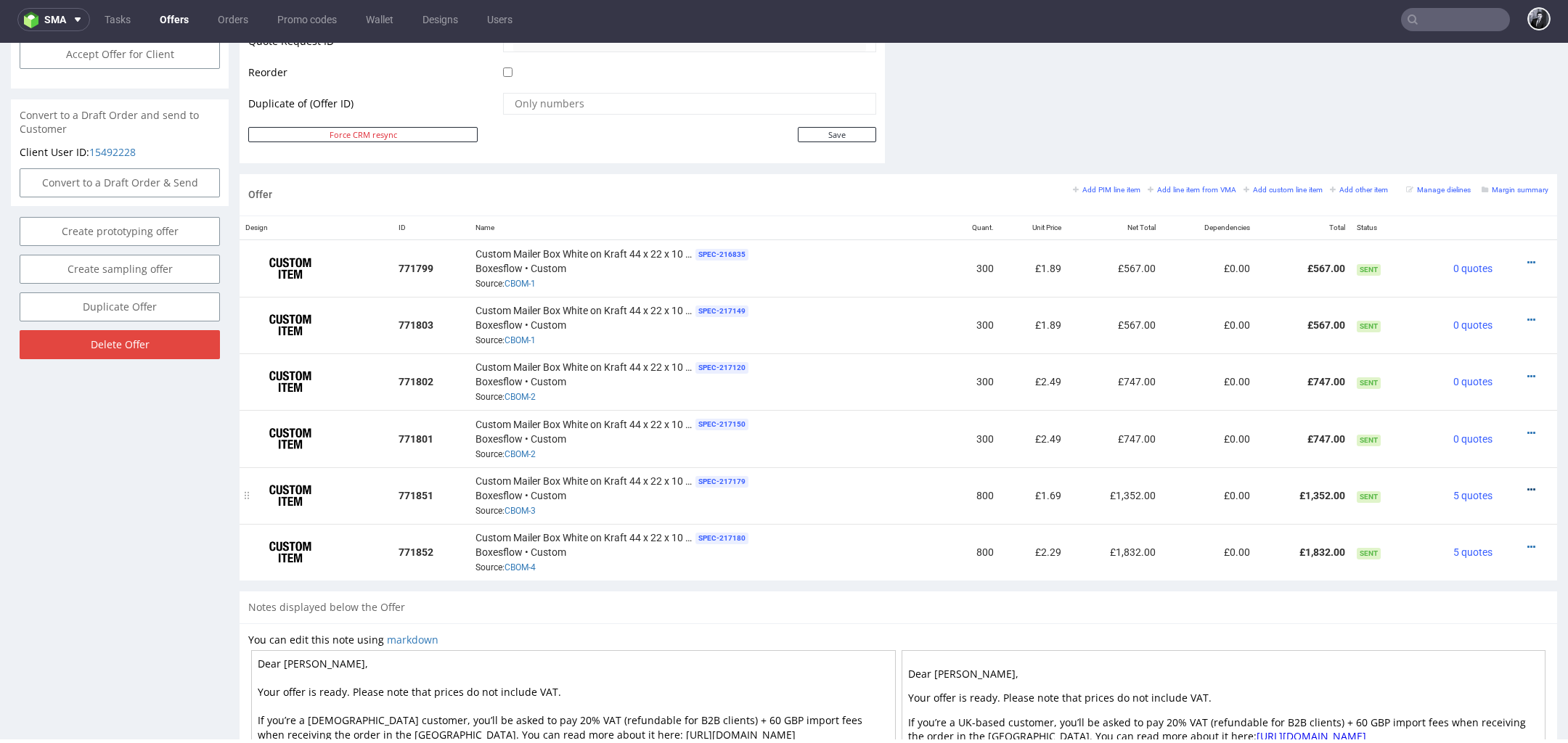
click at [1527, 485] on icon at bounding box center [1531, 490] width 8 height 10
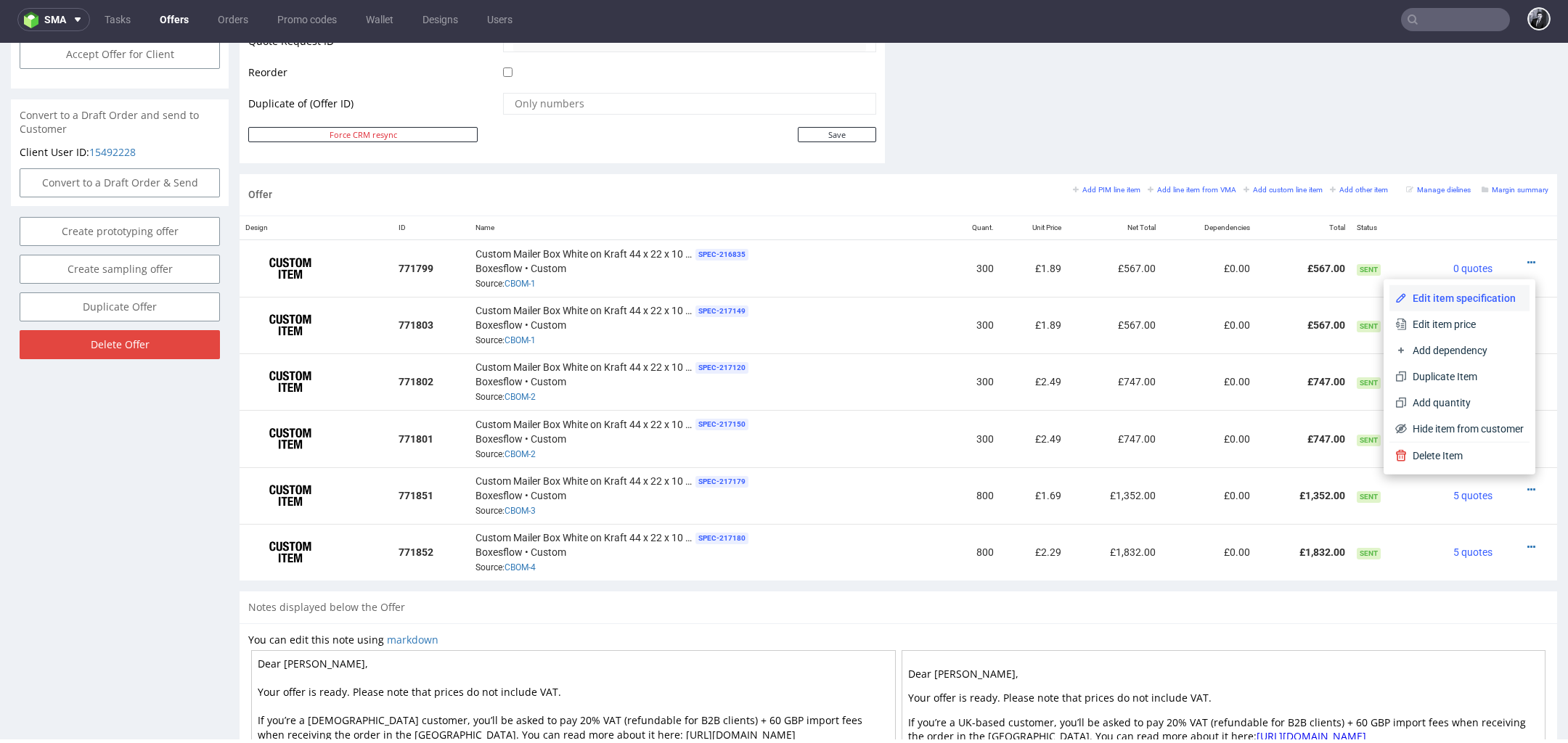
click at [1467, 304] on span "Edit item specification" at bounding box center [1465, 298] width 117 height 14
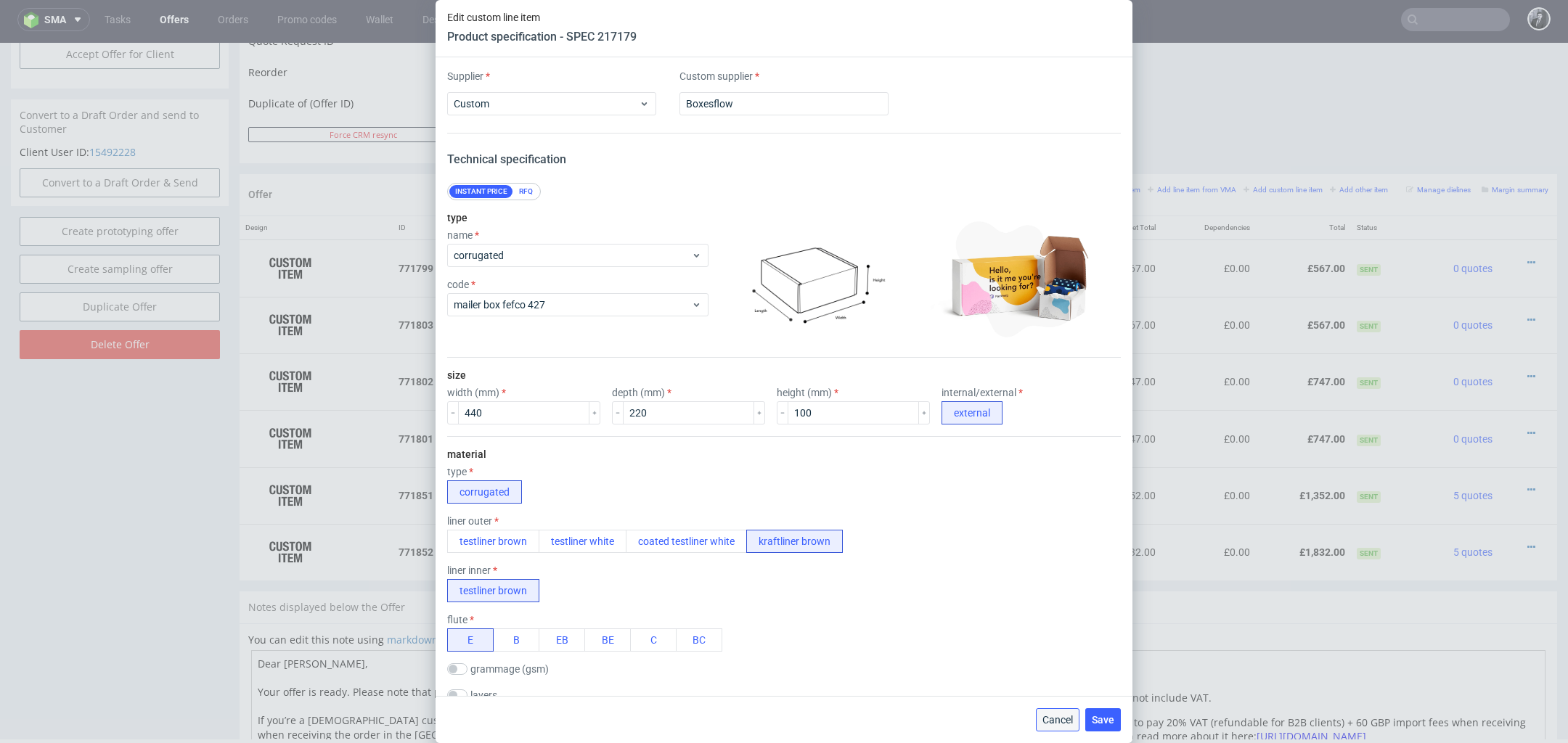
click at [1054, 716] on span "Cancel" at bounding box center [1057, 719] width 30 height 10
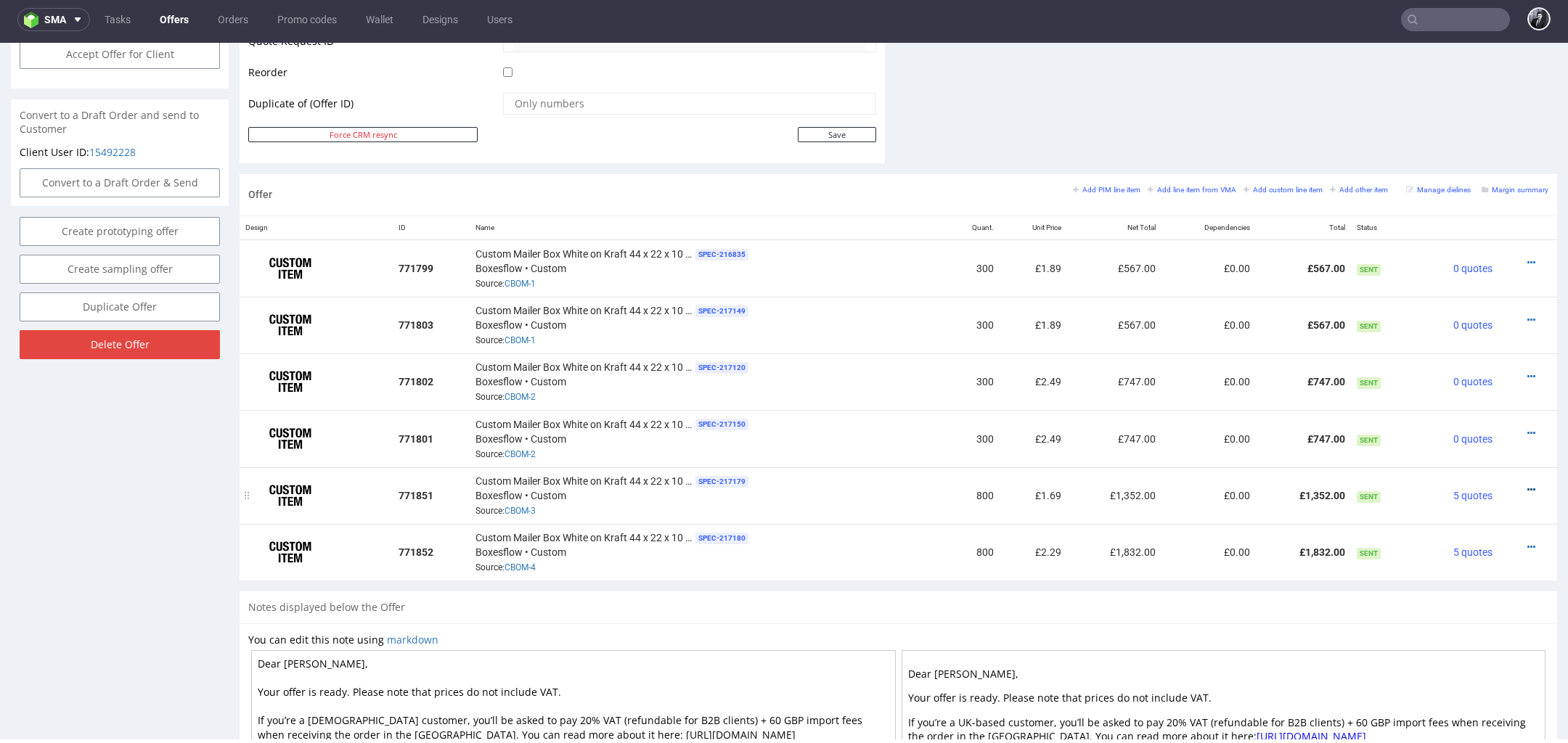
click at [1527, 485] on icon at bounding box center [1531, 490] width 8 height 10
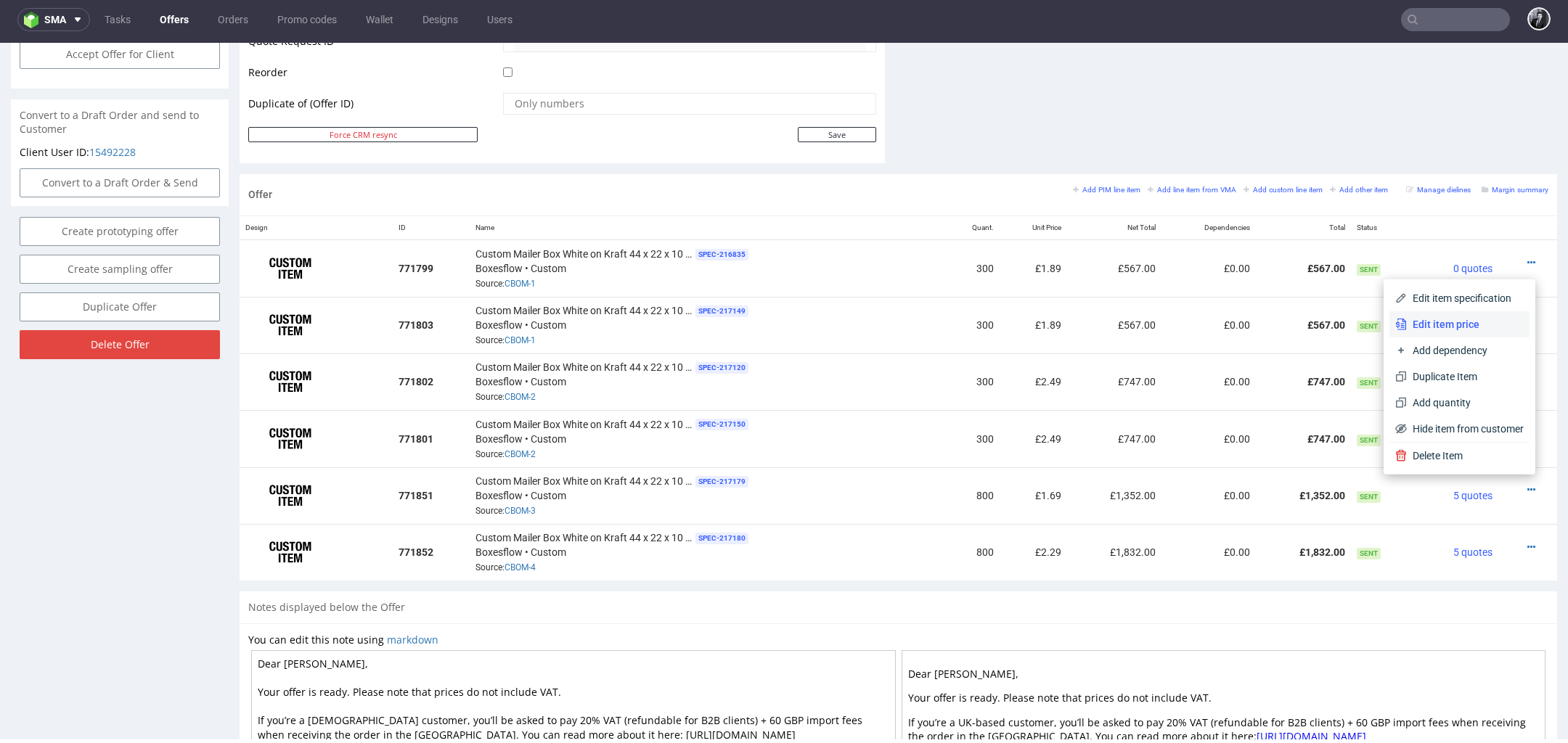
click at [1451, 330] on span "Edit item price" at bounding box center [1465, 324] width 117 height 14
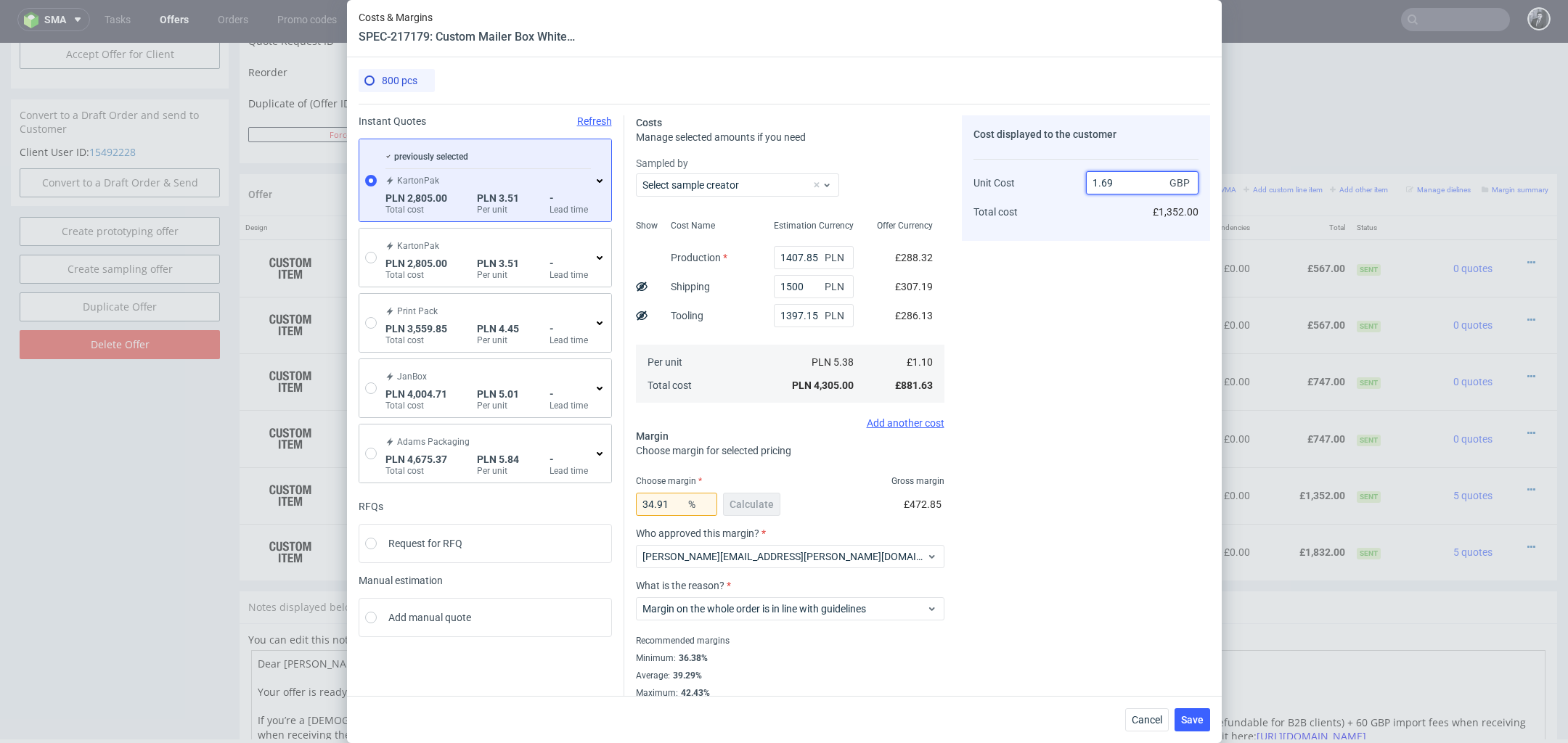
click at [1126, 185] on input "1.69" at bounding box center [1141, 182] width 112 height 23
type input "1.59"
type input "30.817610062893074"
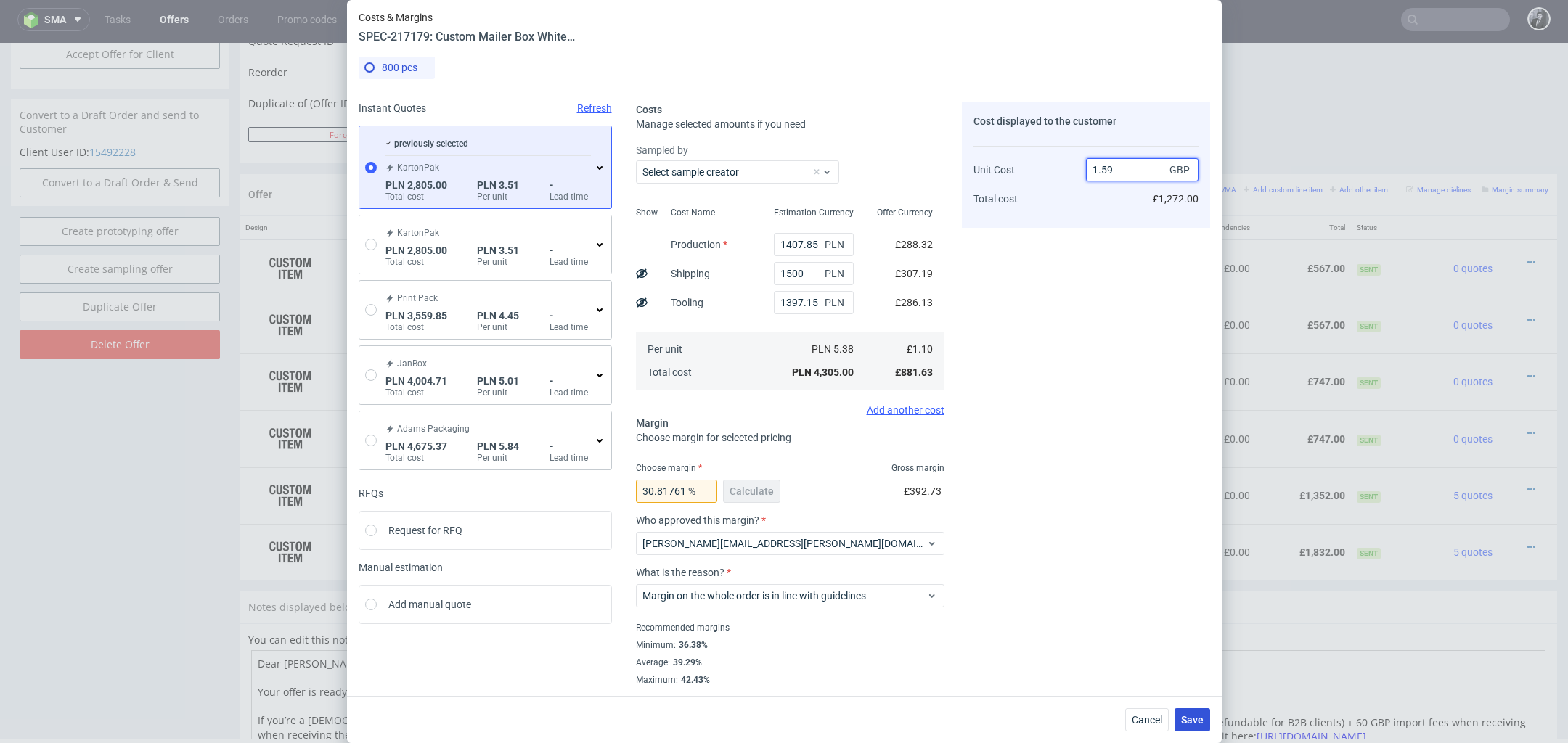
type input "1.59"
click at [1178, 715] on button "Save" at bounding box center [1192, 720] width 35 height 23
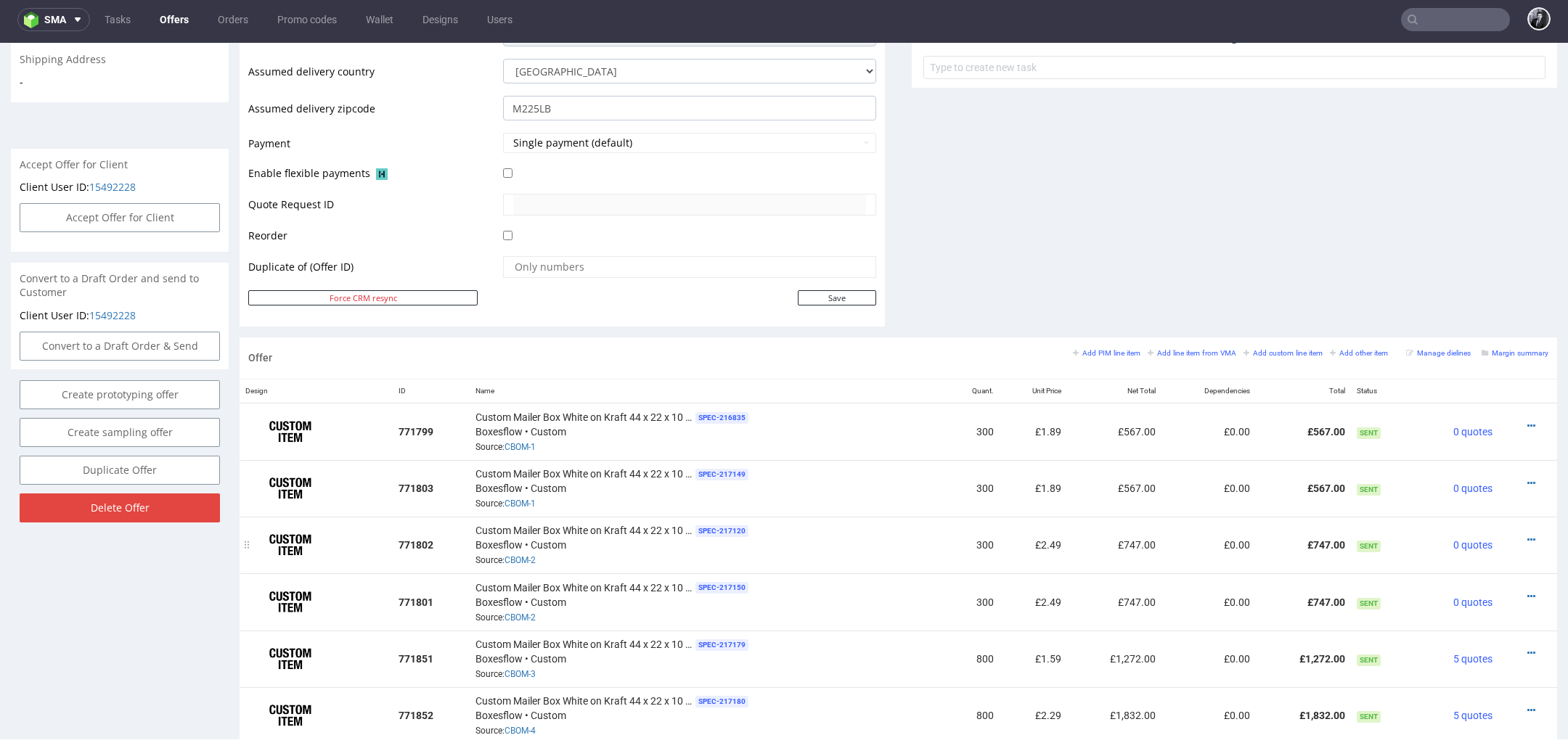
scroll to position [688, 0]
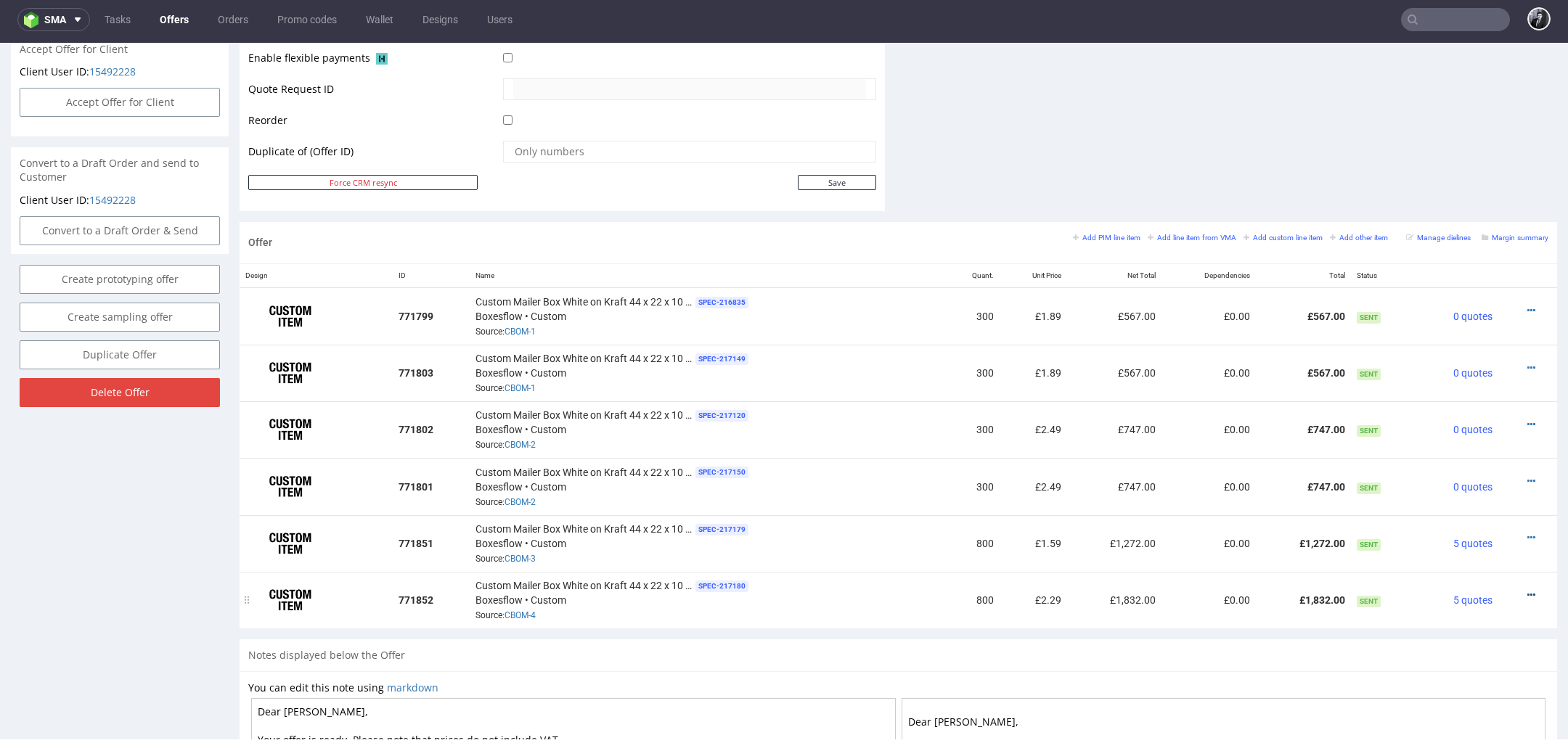
click at [1527, 590] on icon at bounding box center [1531, 594] width 8 height 10
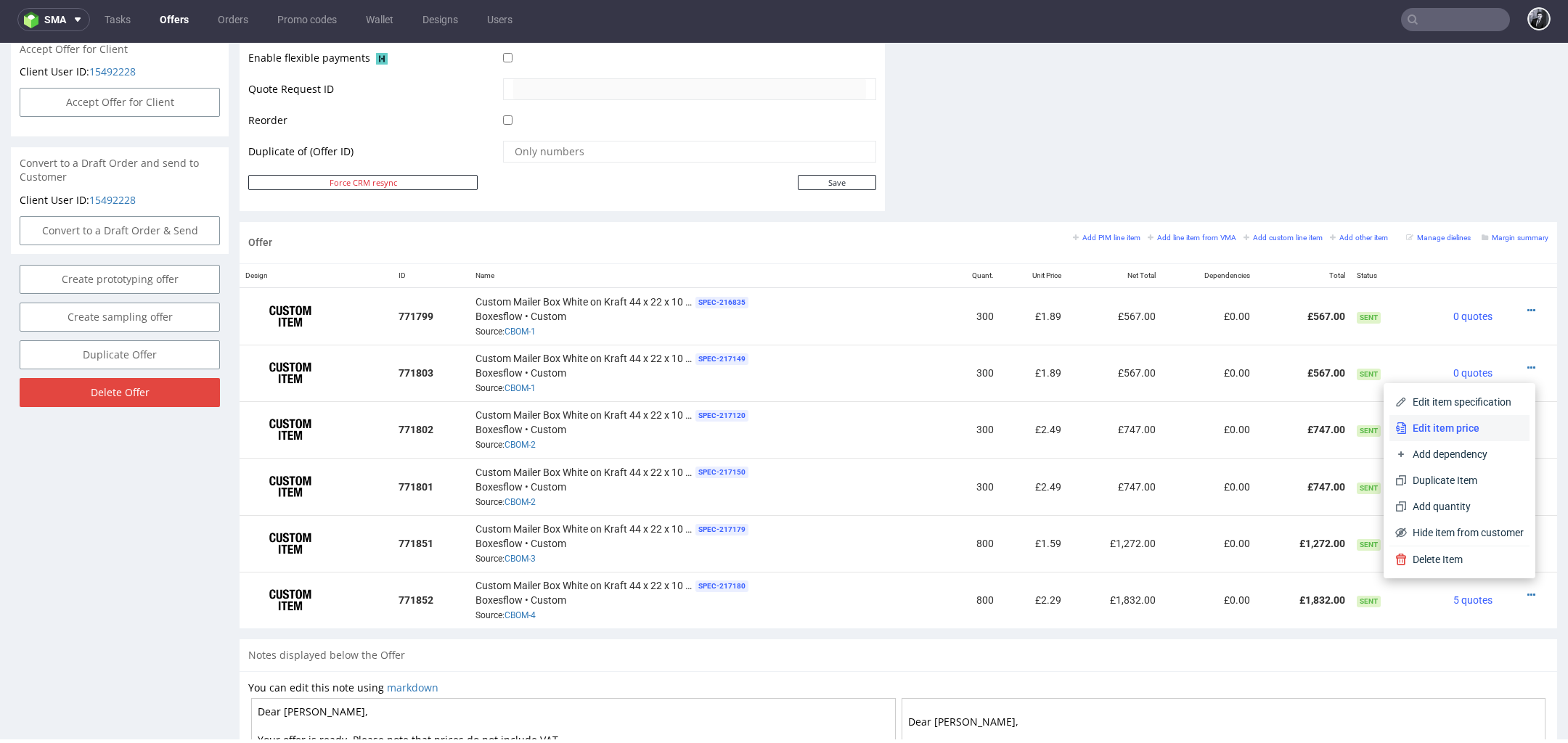
click at [1466, 433] on span "Edit item price" at bounding box center [1465, 428] width 117 height 14
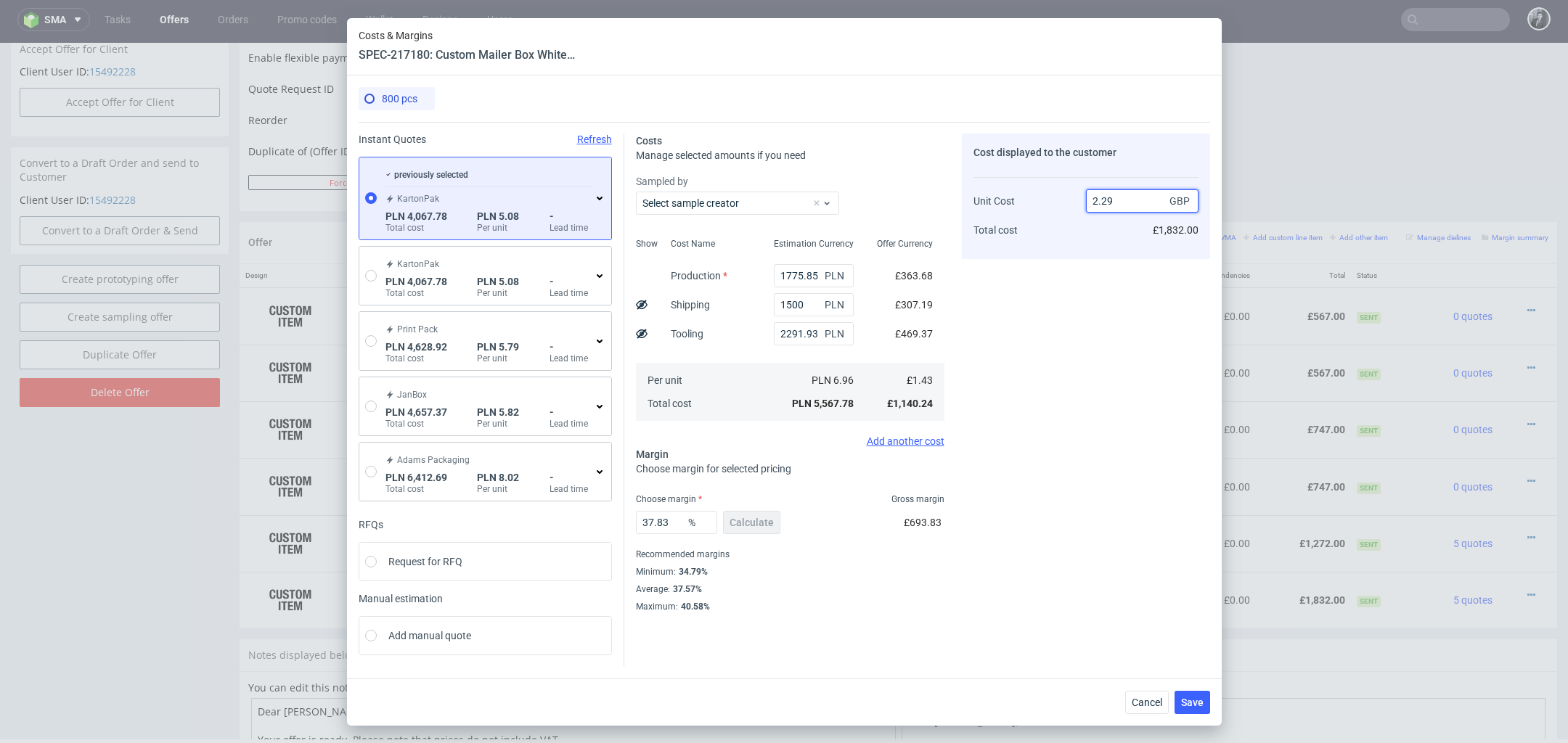
click at [1128, 199] on input "2.29" at bounding box center [1141, 201] width 112 height 23
type input "2.19"
type input "34.70319634703196"
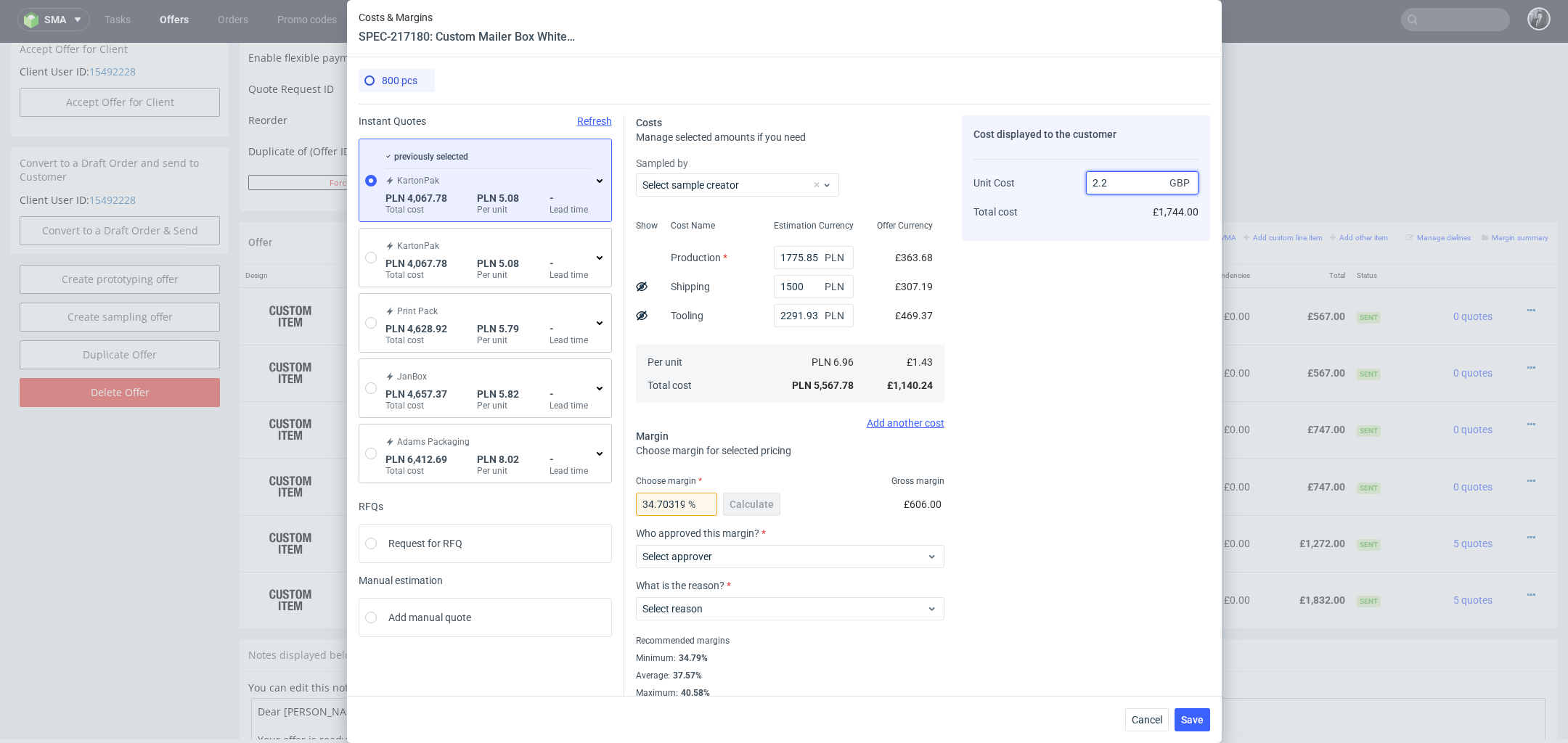
type input "2.20"
type input "35.00000000000001"
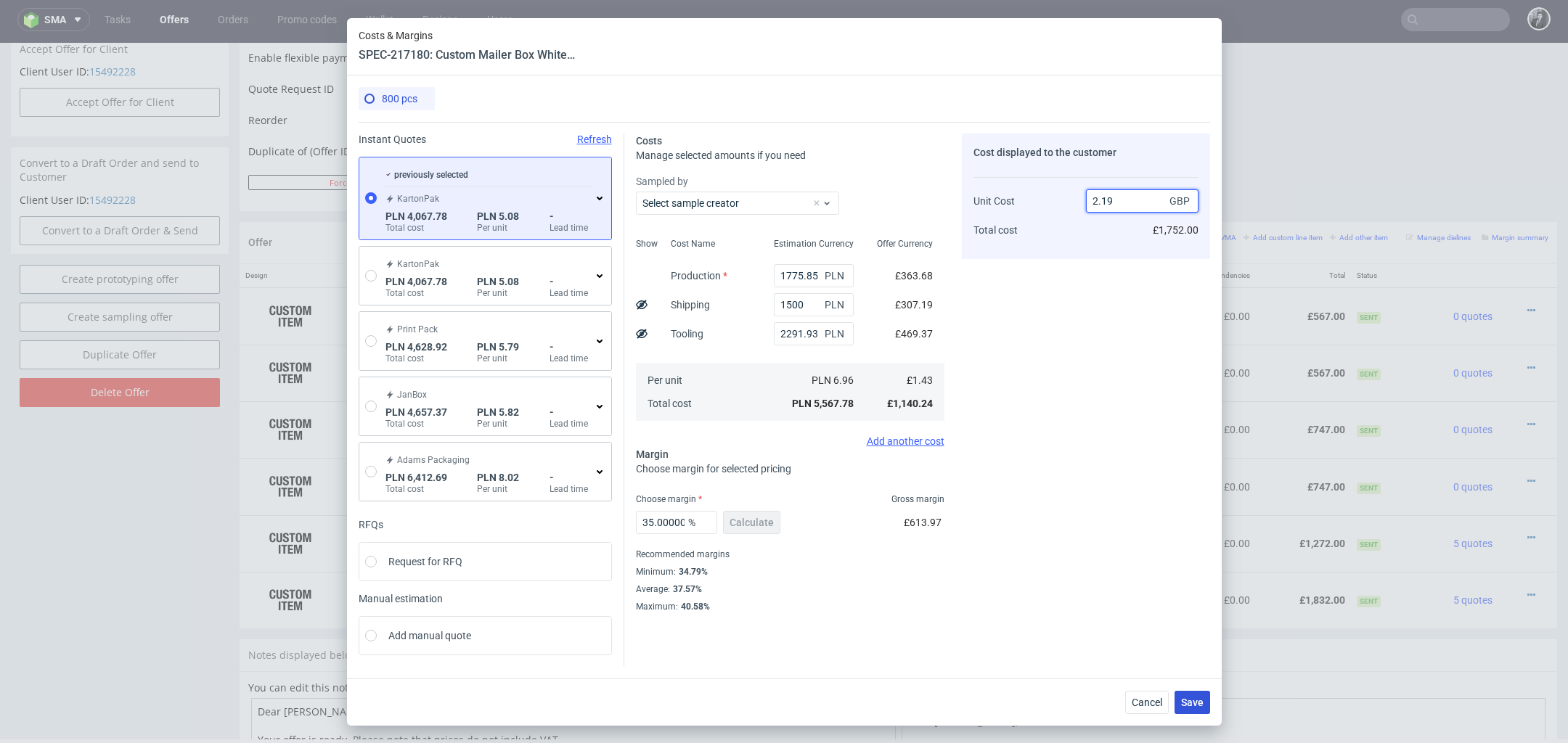
type input "2.19"
click at [1186, 698] on span "Save" at bounding box center [1192, 702] width 22 height 10
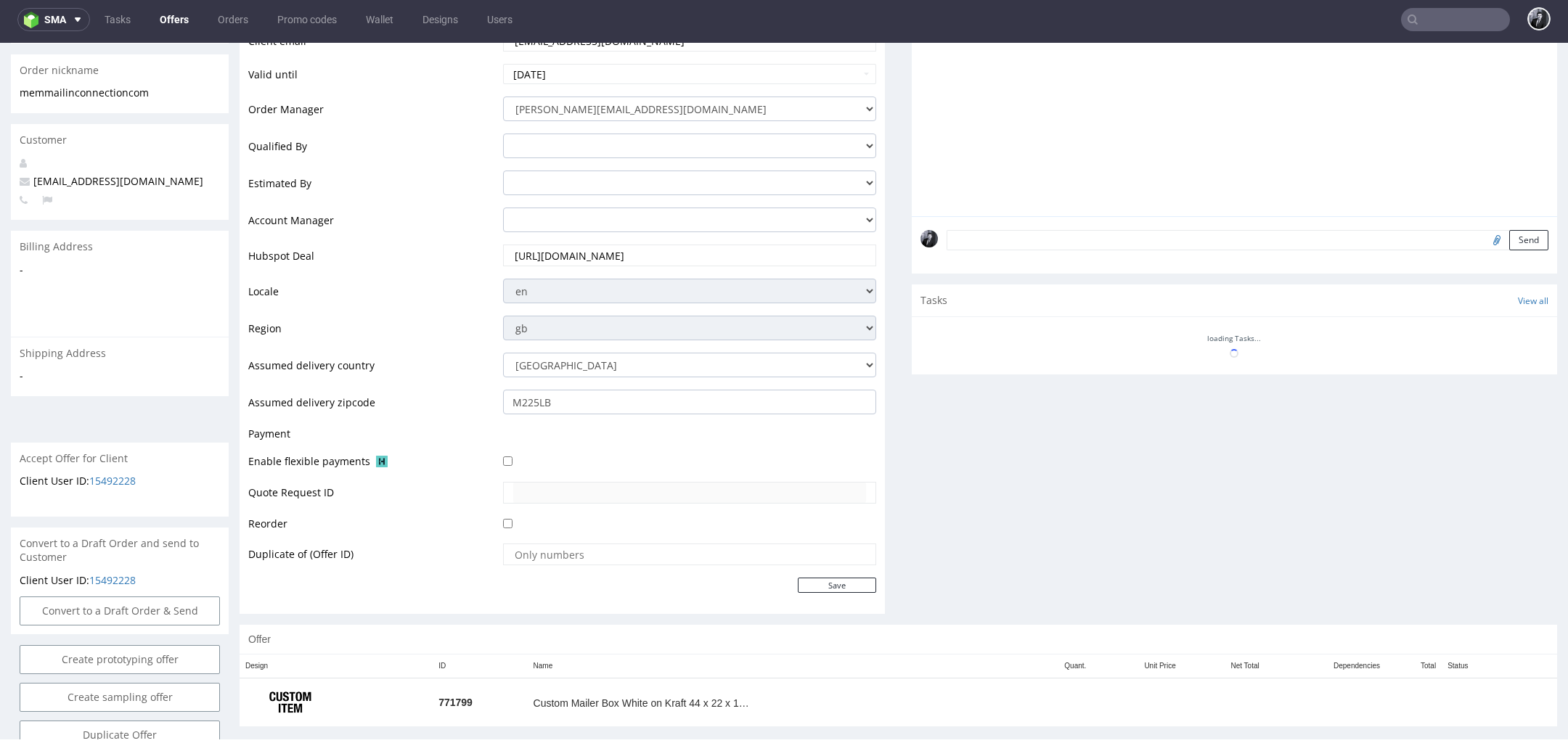
scroll to position [338, 0]
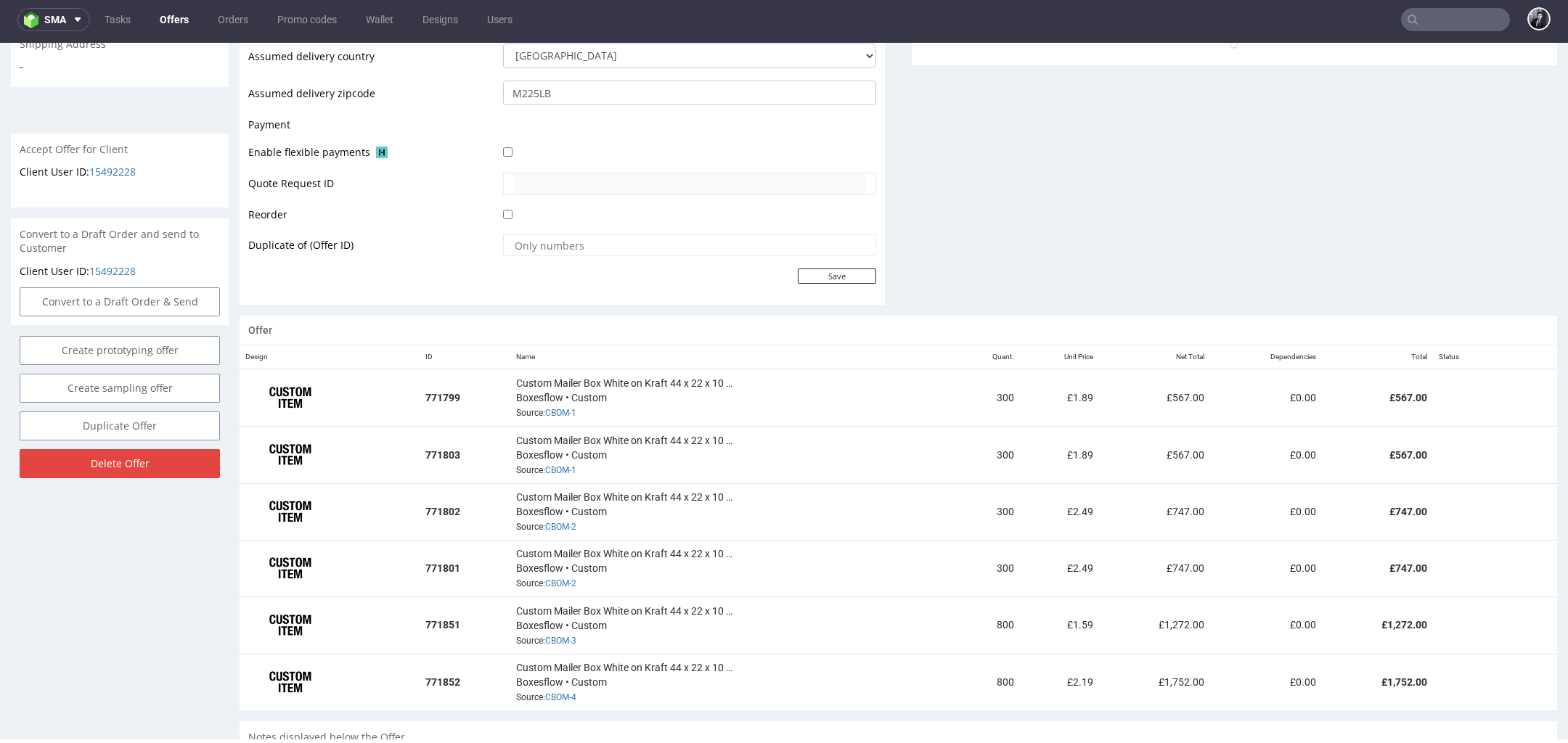
scroll to position [614, 0]
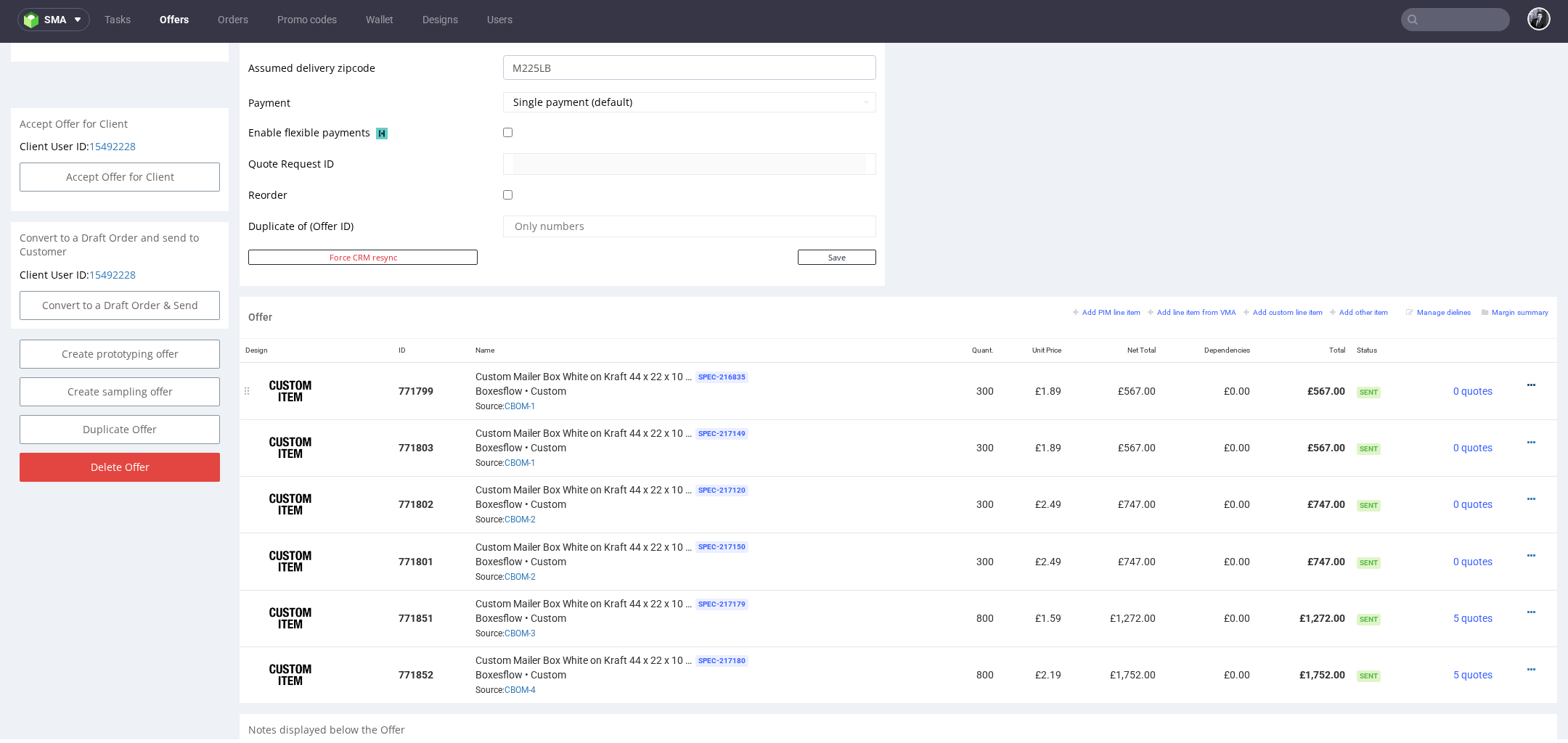
click at [1527, 384] on icon at bounding box center [1531, 385] width 8 height 10
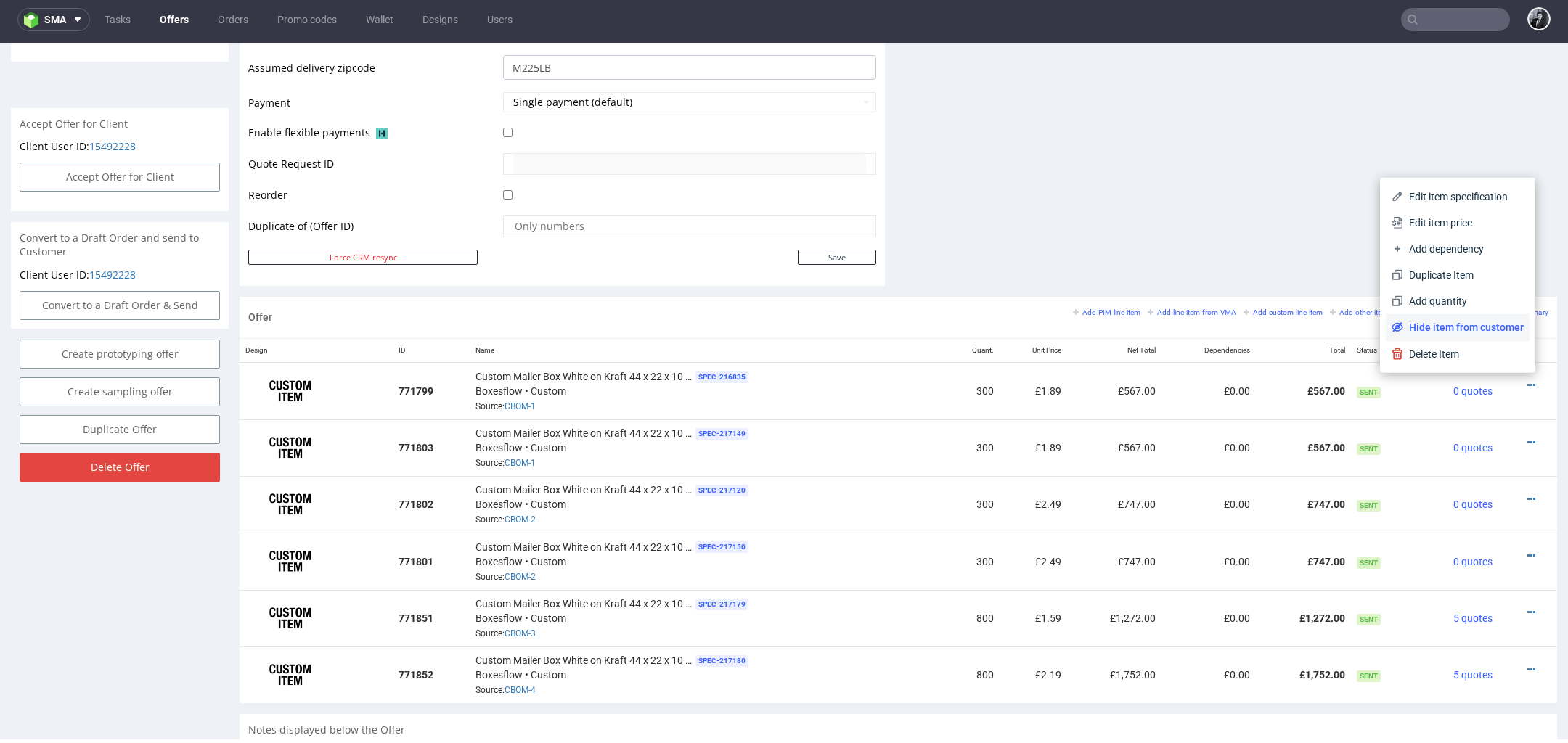
click at [1482, 337] on li "Hide item from customer" at bounding box center [1457, 328] width 143 height 27
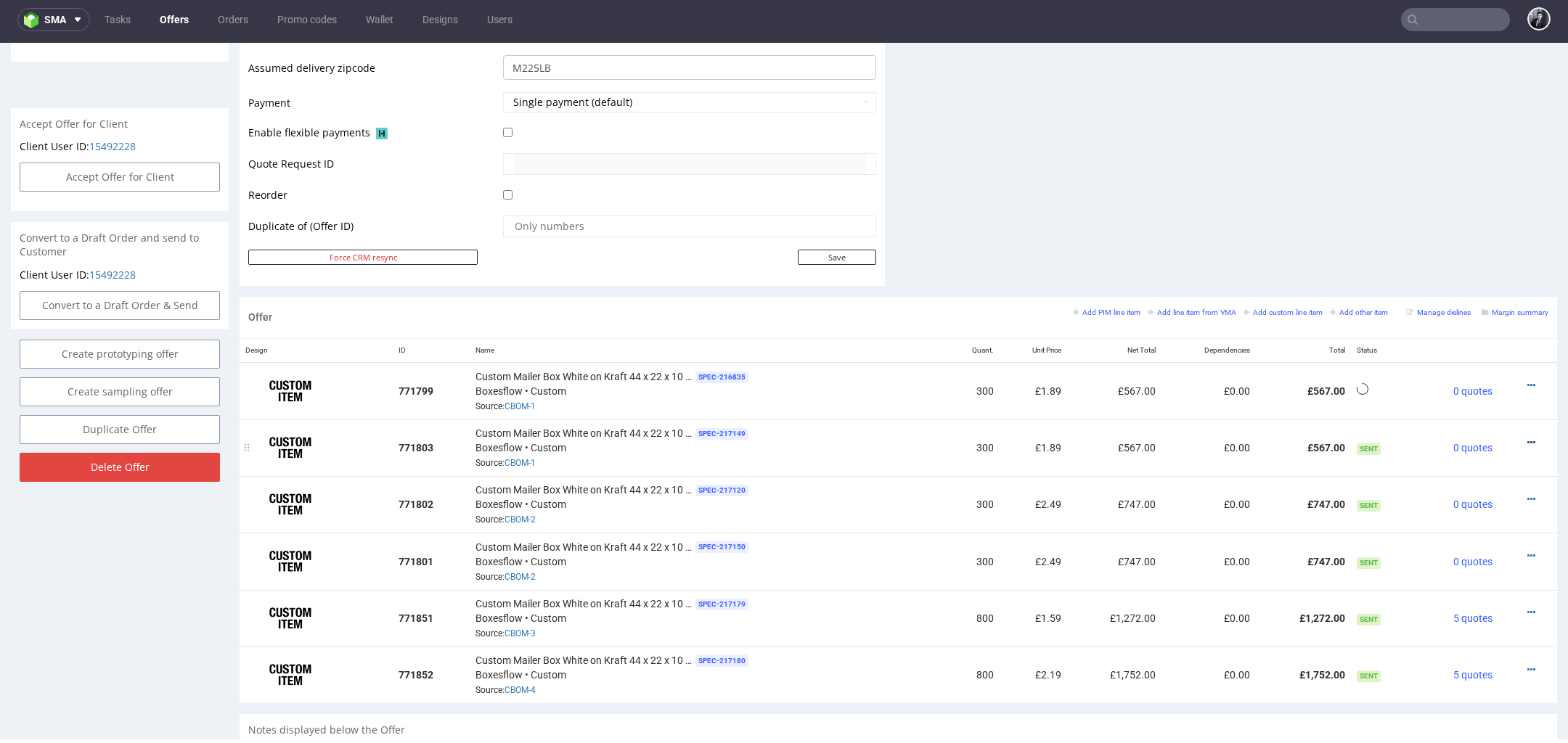
click at [1527, 437] on icon at bounding box center [1531, 442] width 8 height 10
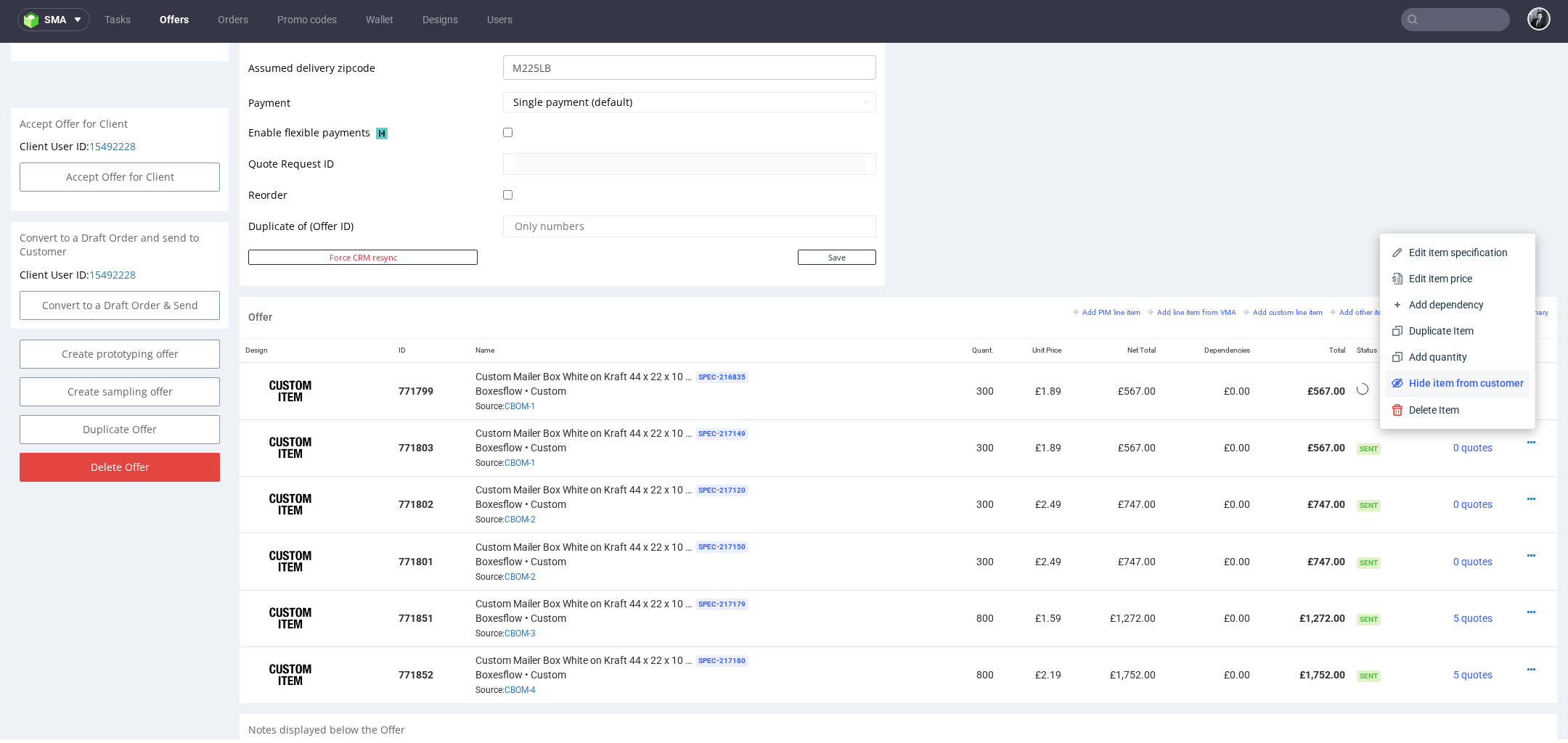
click at [1489, 386] on span "Hide item from customer" at bounding box center [1463, 383] width 120 height 14
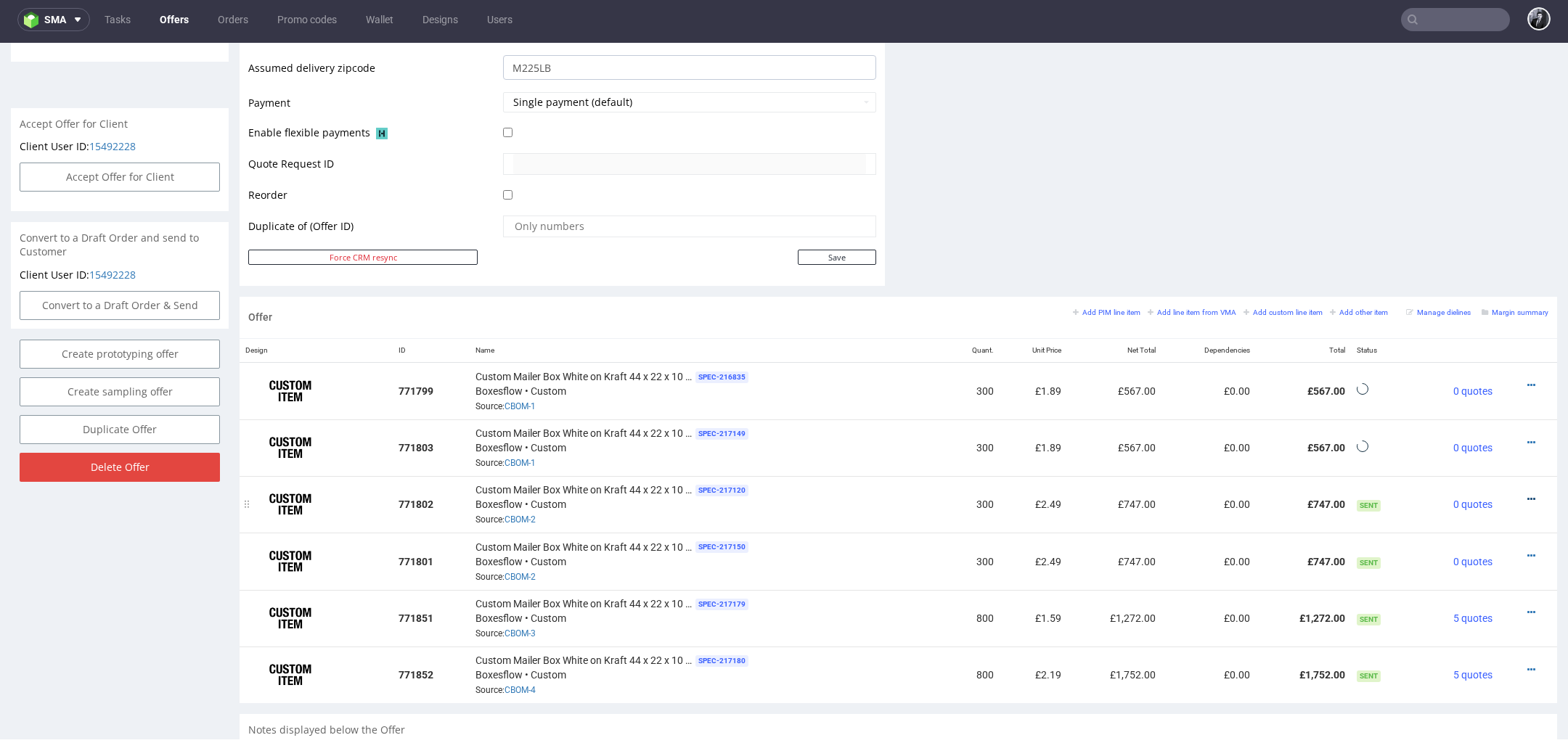
click at [1527, 496] on icon at bounding box center [1531, 499] width 8 height 10
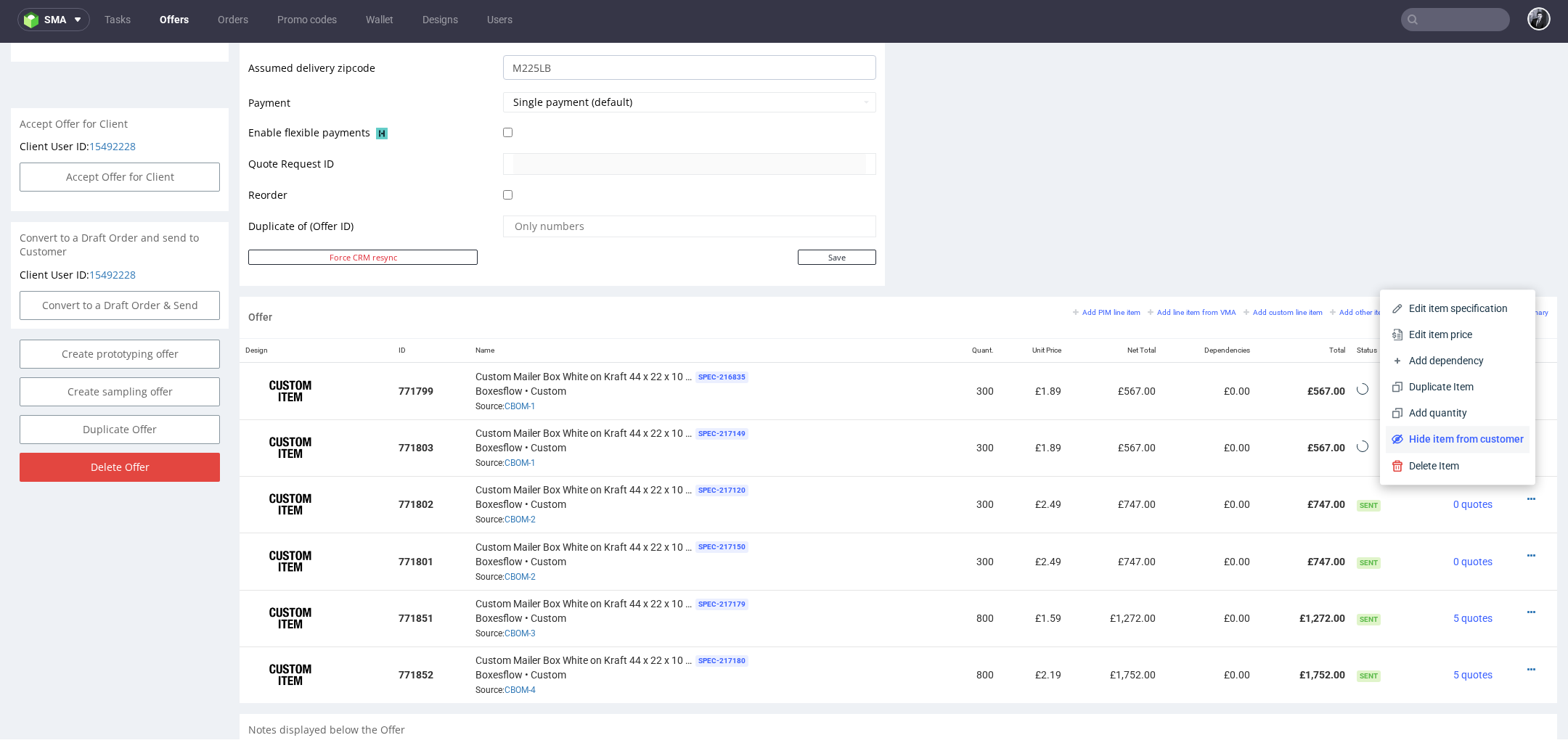
click at [1496, 442] on span "Hide item from customer" at bounding box center [1463, 439] width 120 height 14
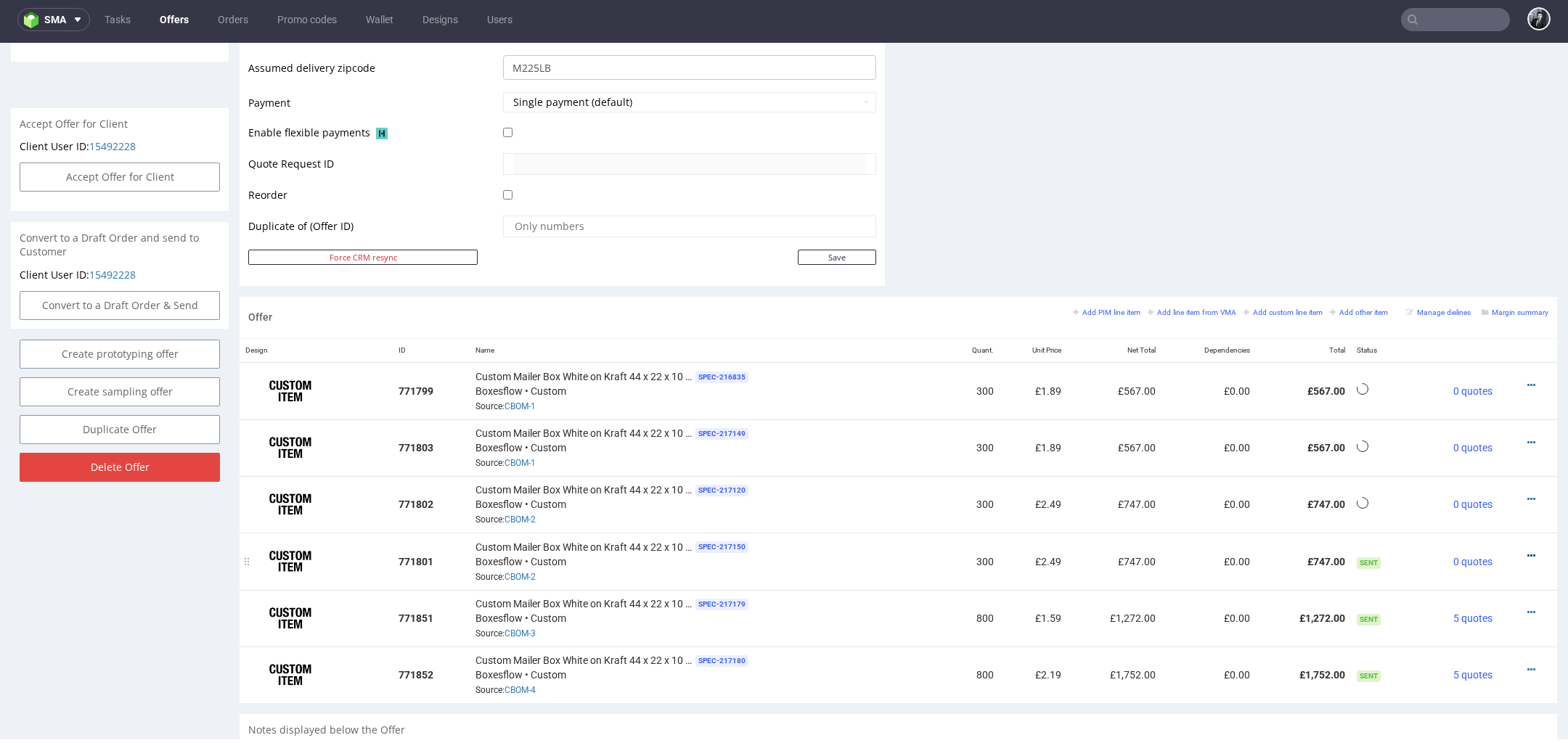
click at [1527, 551] on icon at bounding box center [1531, 555] width 8 height 10
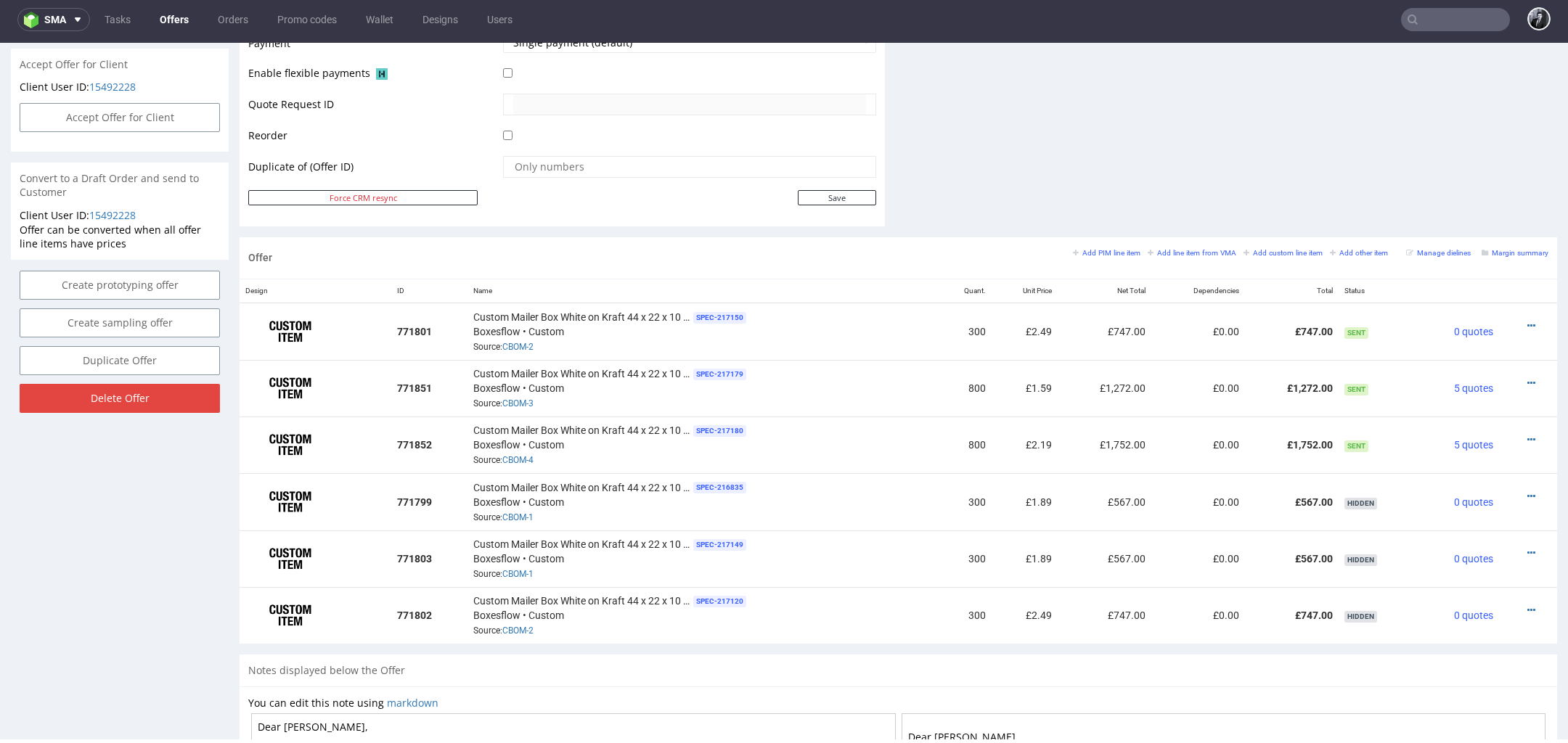
scroll to position [674, 0]
click at [1527, 322] on icon at bounding box center [1531, 324] width 8 height 10
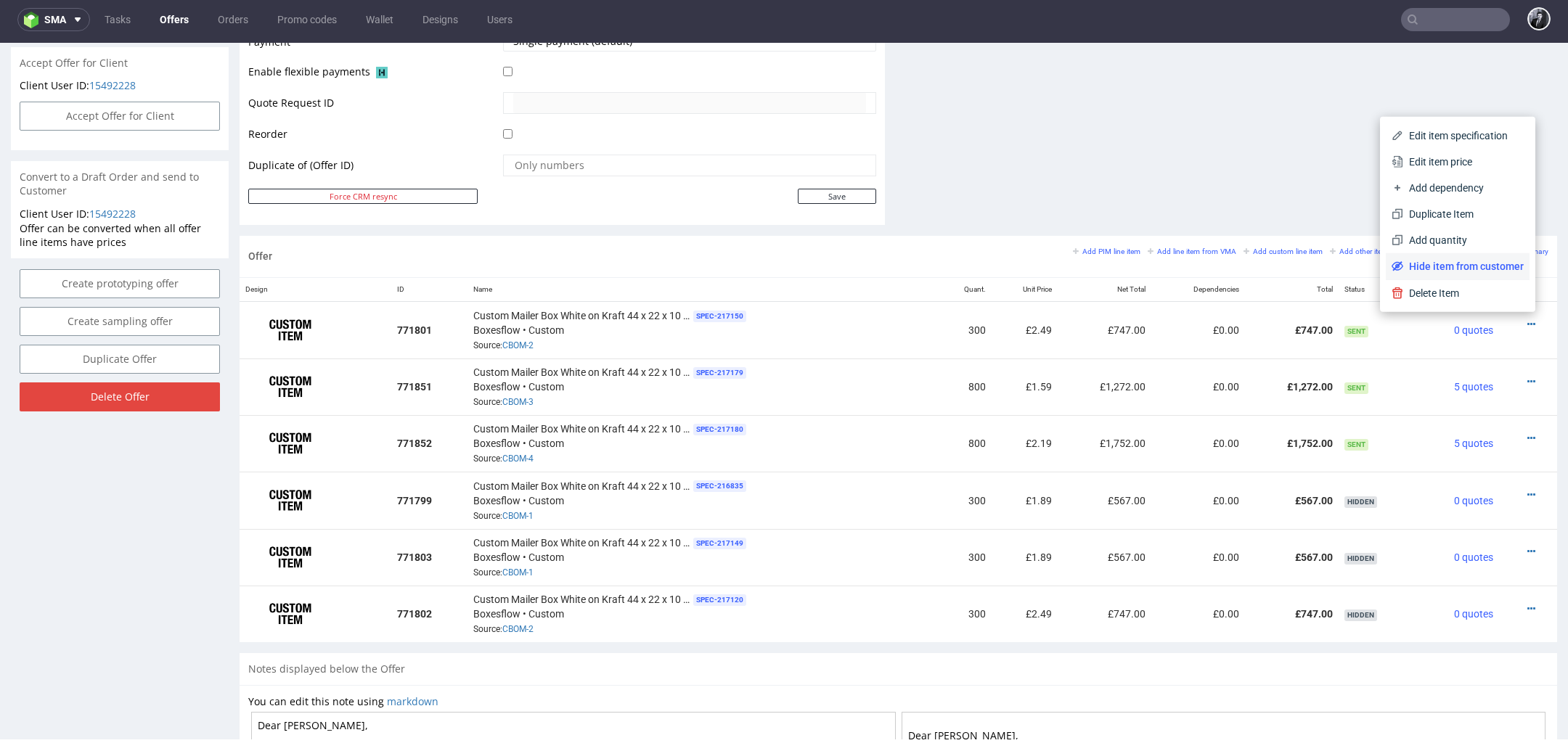
click at [1477, 271] on span "Hide item from customer" at bounding box center [1463, 267] width 120 height 14
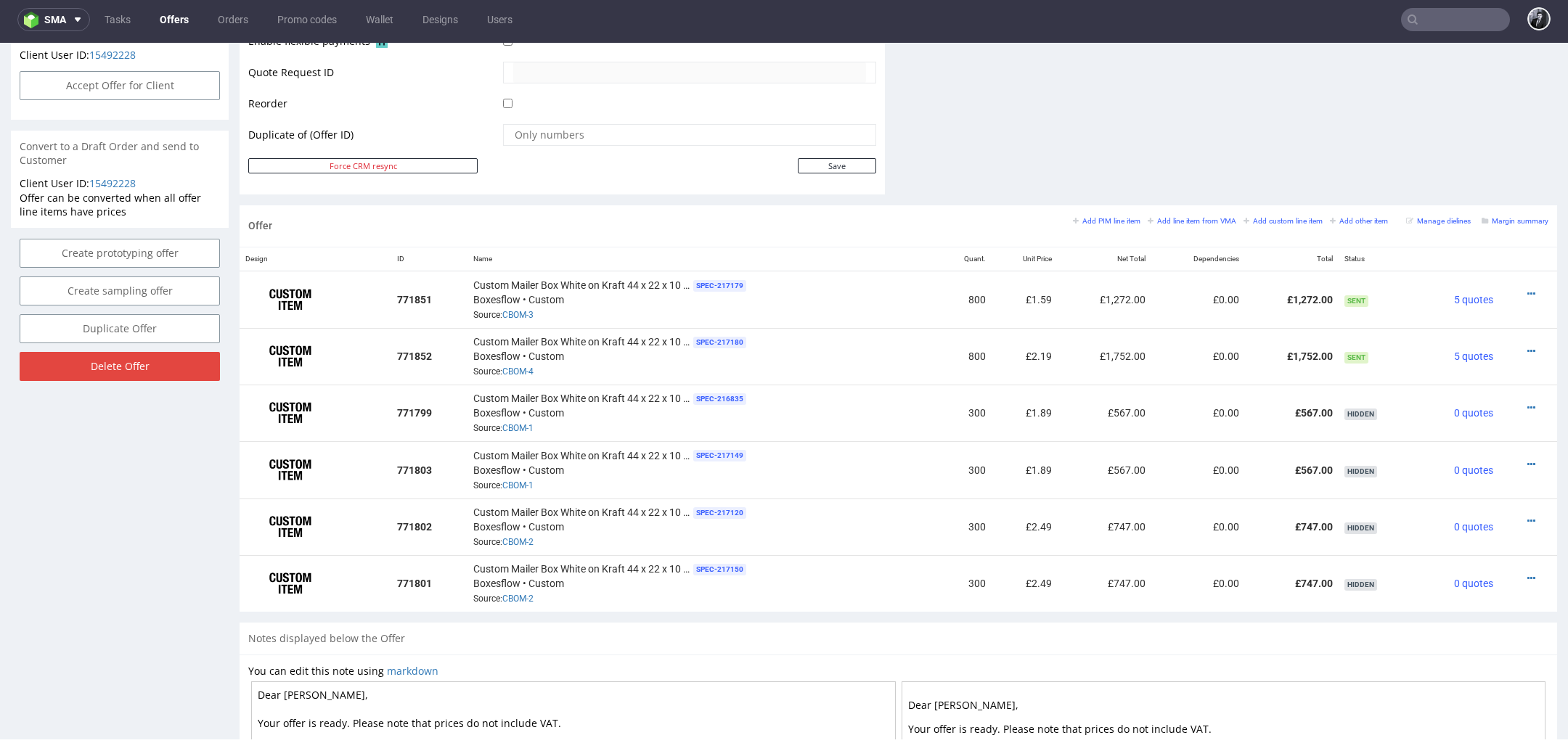
scroll to position [0, 0]
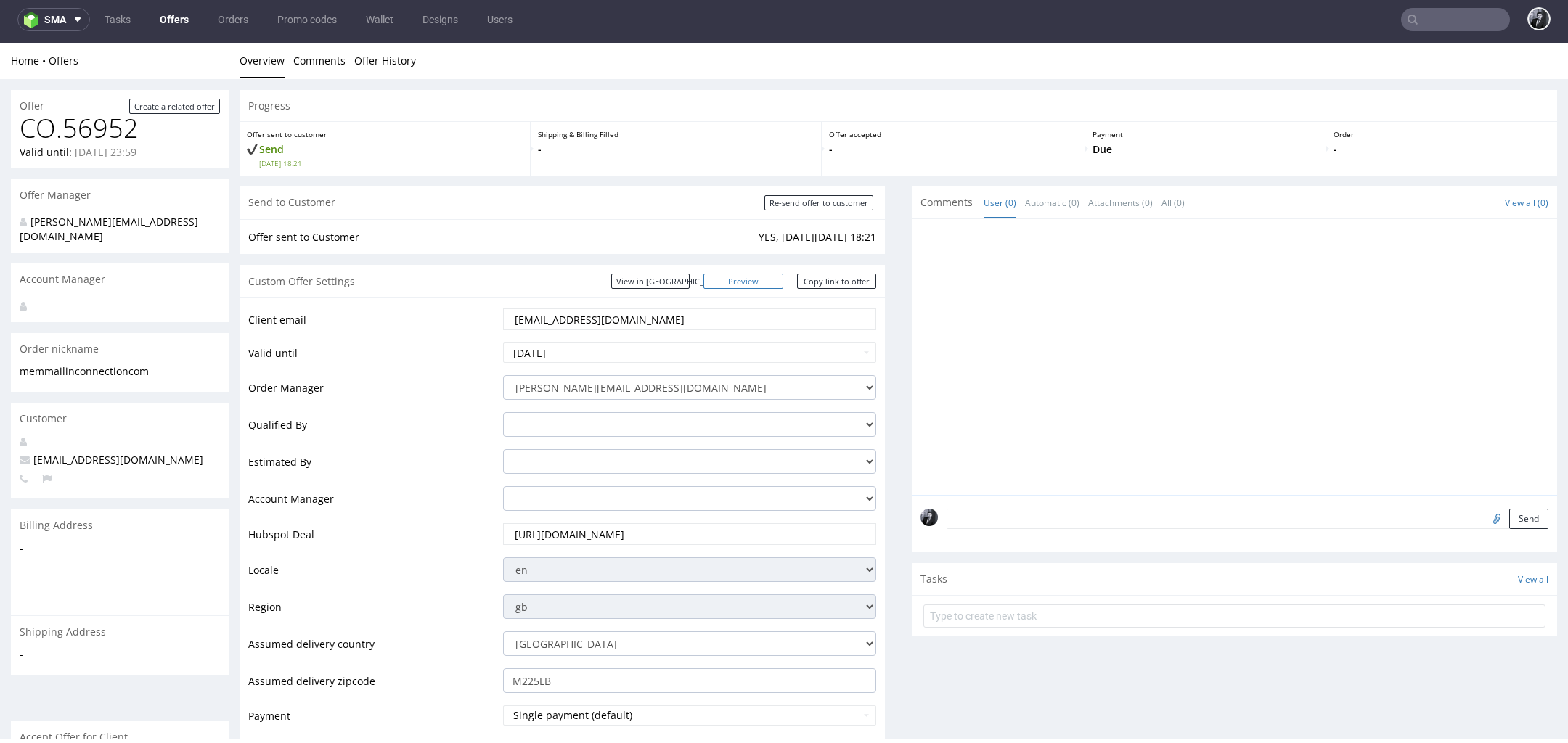
click at [754, 282] on link "Preview" at bounding box center [743, 281] width 80 height 15
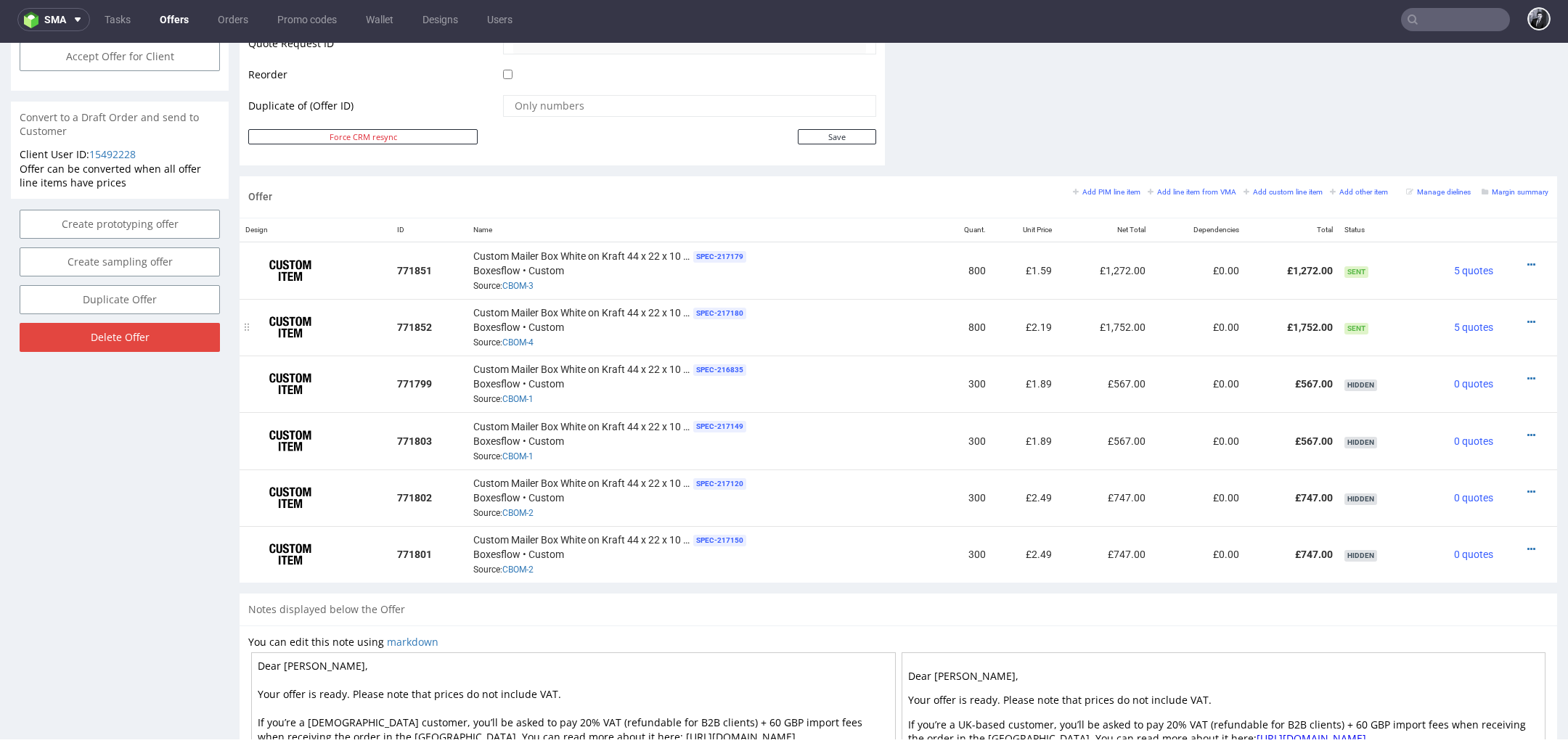
scroll to position [730, 0]
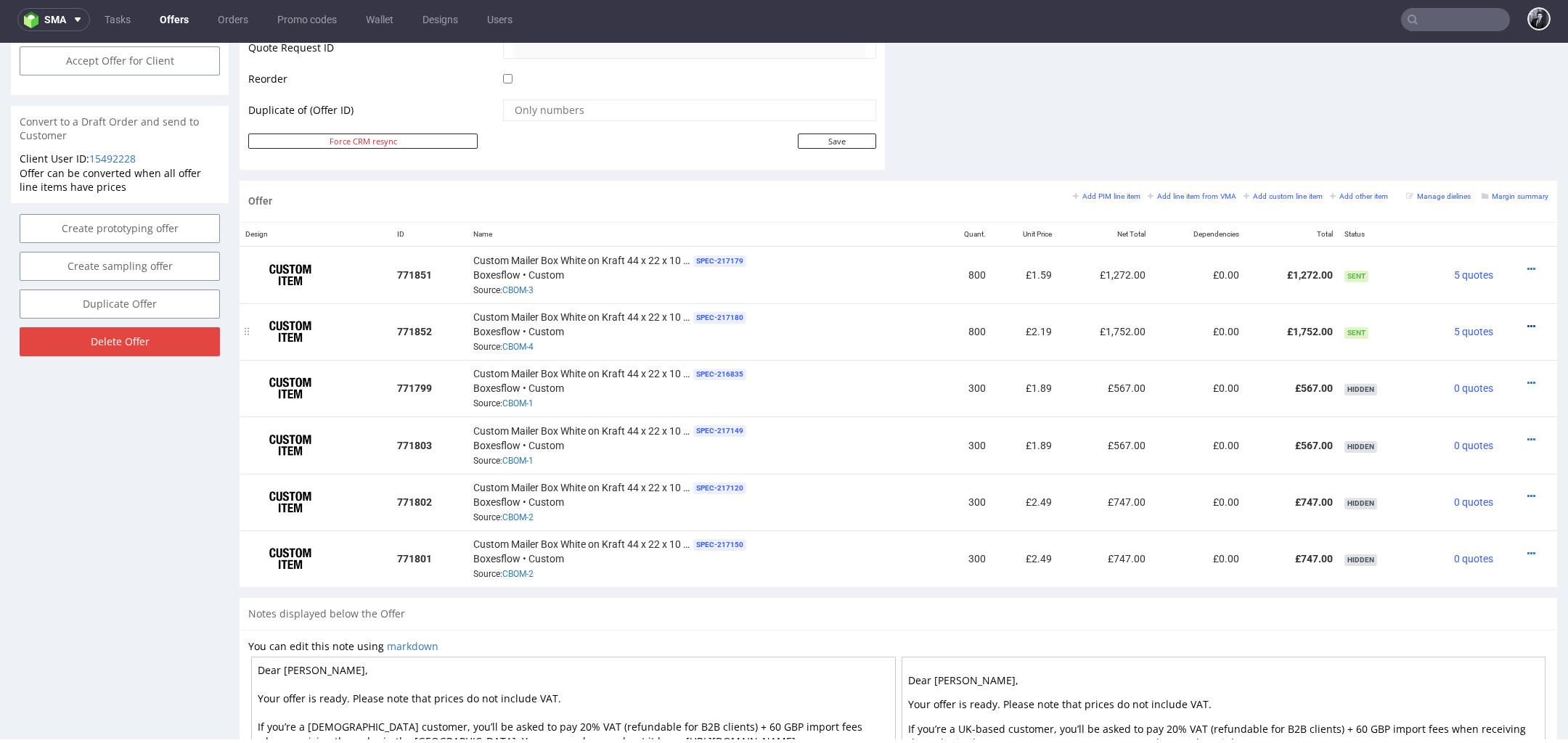
click at [1527, 323] on icon at bounding box center [1531, 326] width 8 height 10
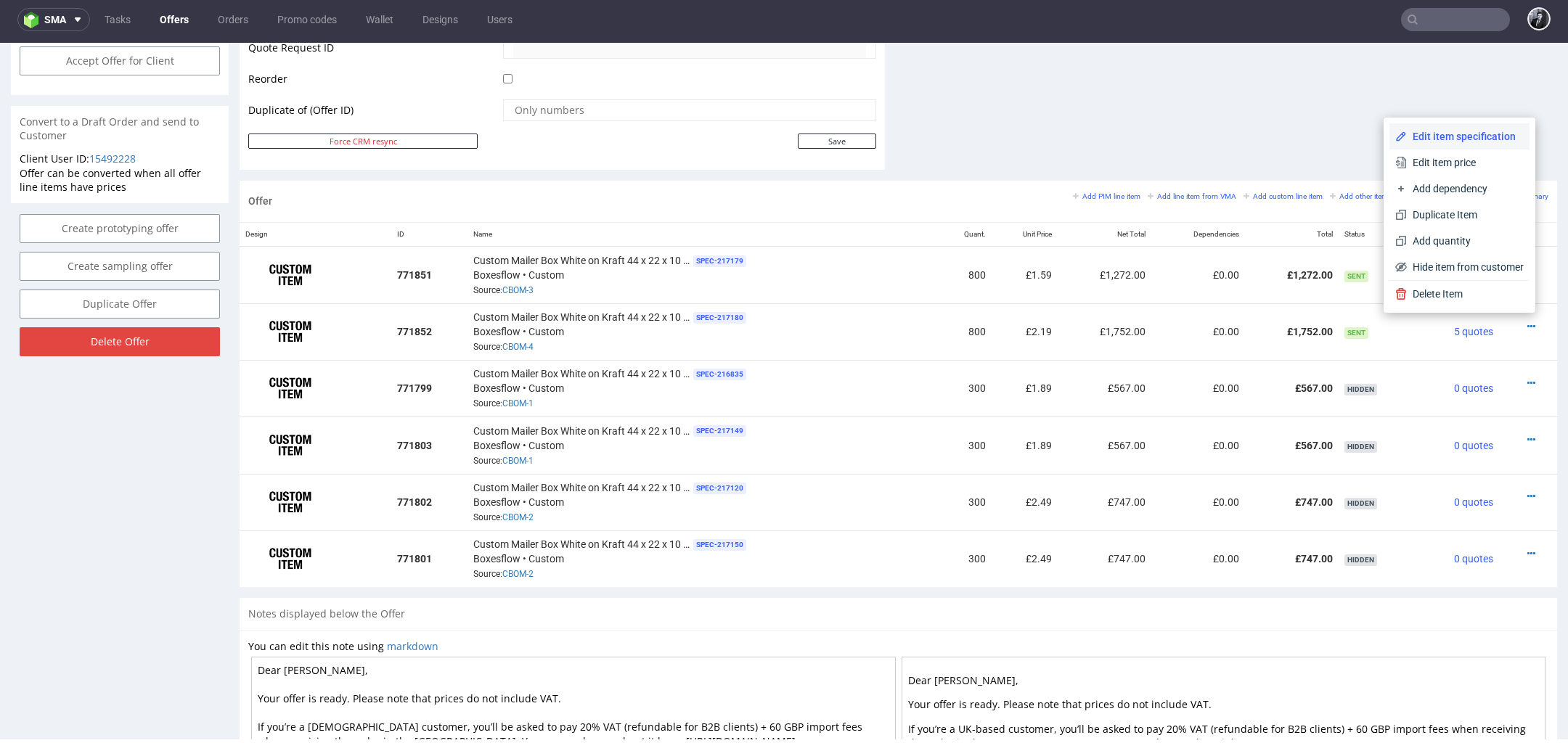
click at [1455, 140] on span "Edit item specification" at bounding box center [1465, 136] width 117 height 14
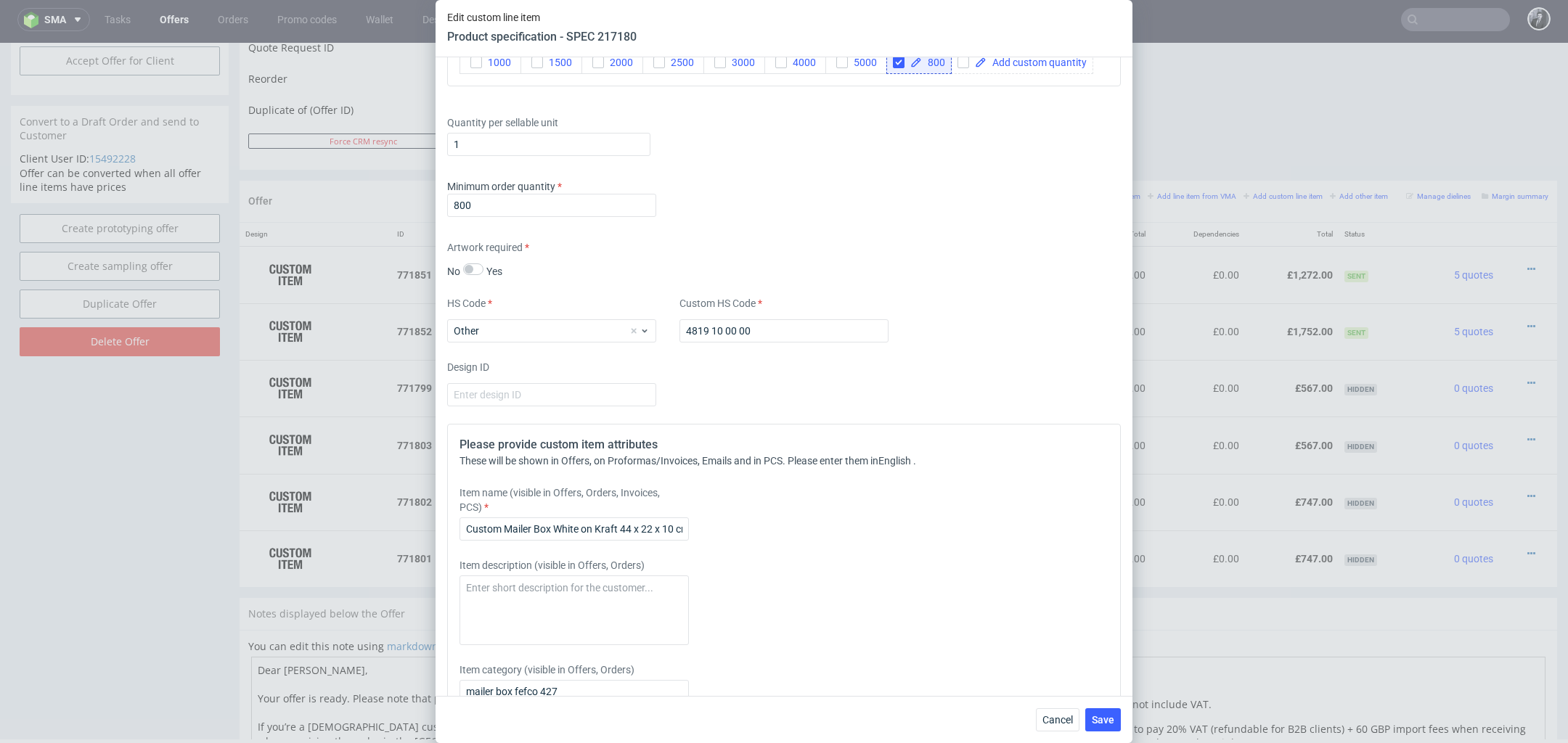
scroll to position [1233, 0]
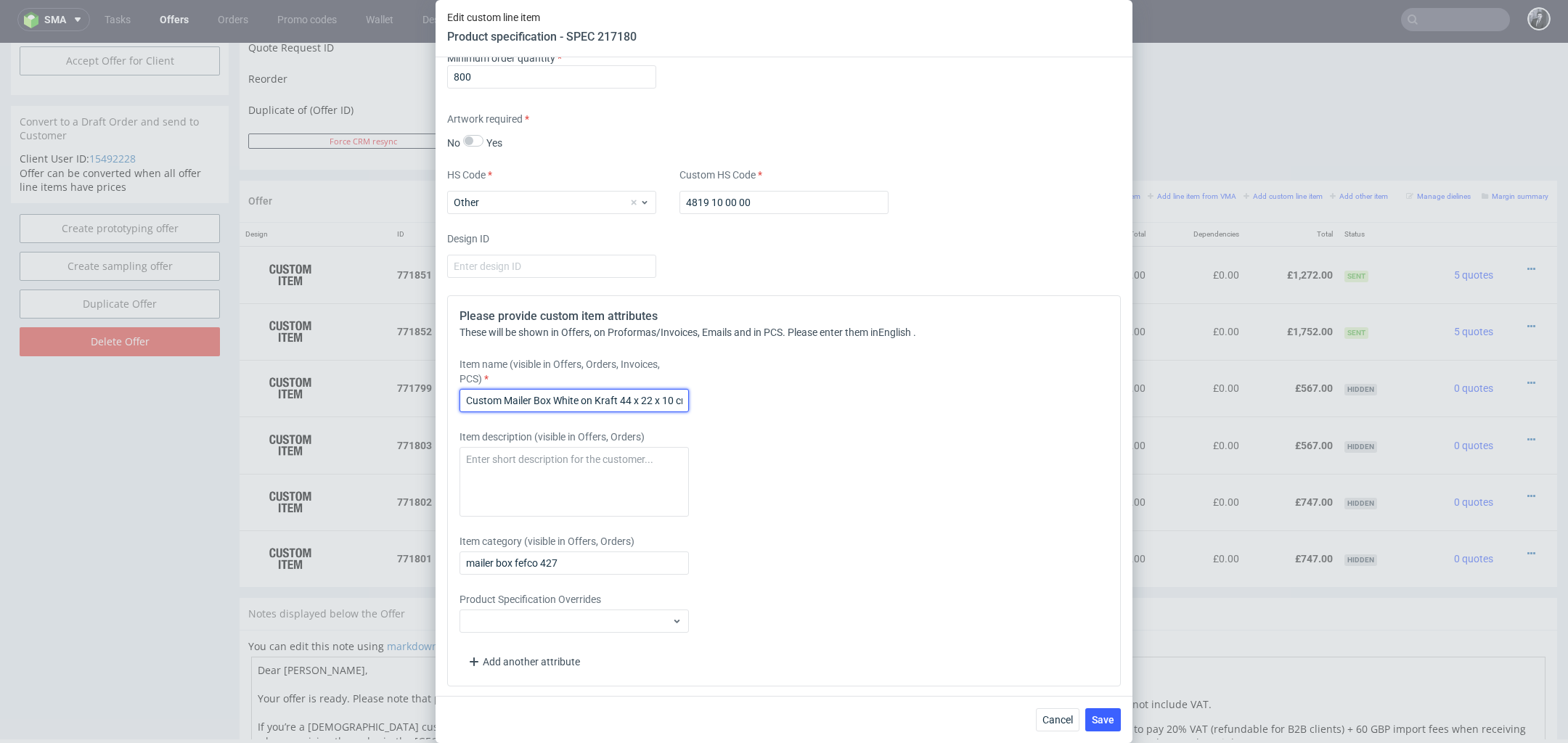
click at [673, 399] on input "Custom Mailer Box White on Kraft 44 x 22 x 10 cmCustom Mailer Box White on Kraf…" at bounding box center [574, 400] width 229 height 23
drag, startPoint x: 577, startPoint y: 398, endPoint x: 931, endPoint y: 407, distance: 354.1
click at [930, 407] on div "Item name (visible in Offers, Orders, Invoices, PCS) Custom Mailer Box White on…" at bounding box center [700, 384] width 482 height 55
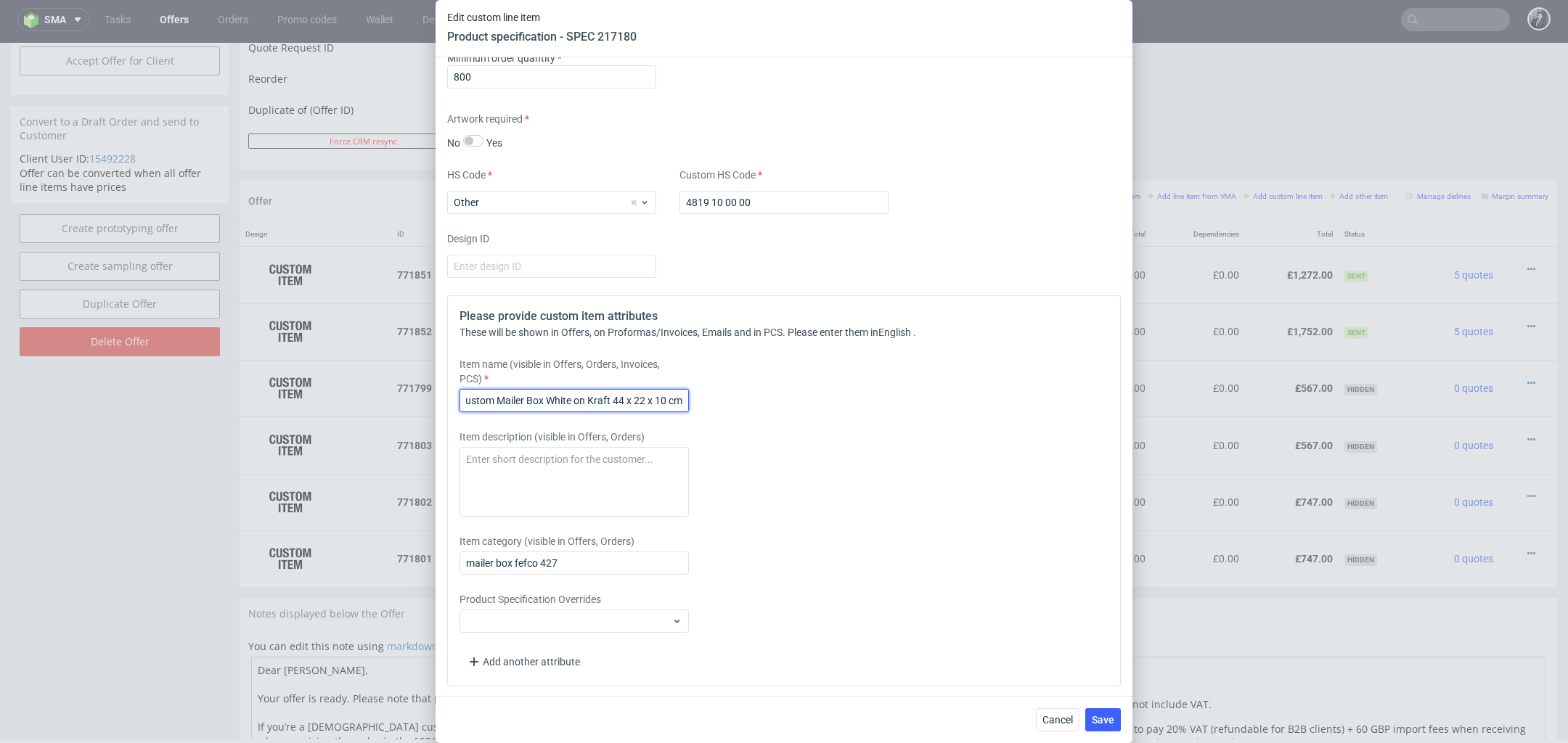
type input "Custom Mailer Box White on Kraft 44 x 22 x 10 cm"
click at [834, 373] on div "Item name (visible in Offers, Orders, Invoices, PCS) Custom Mailer Box White on…" at bounding box center [700, 384] width 482 height 55
click at [1103, 710] on button "Save" at bounding box center [1102, 720] width 35 height 23
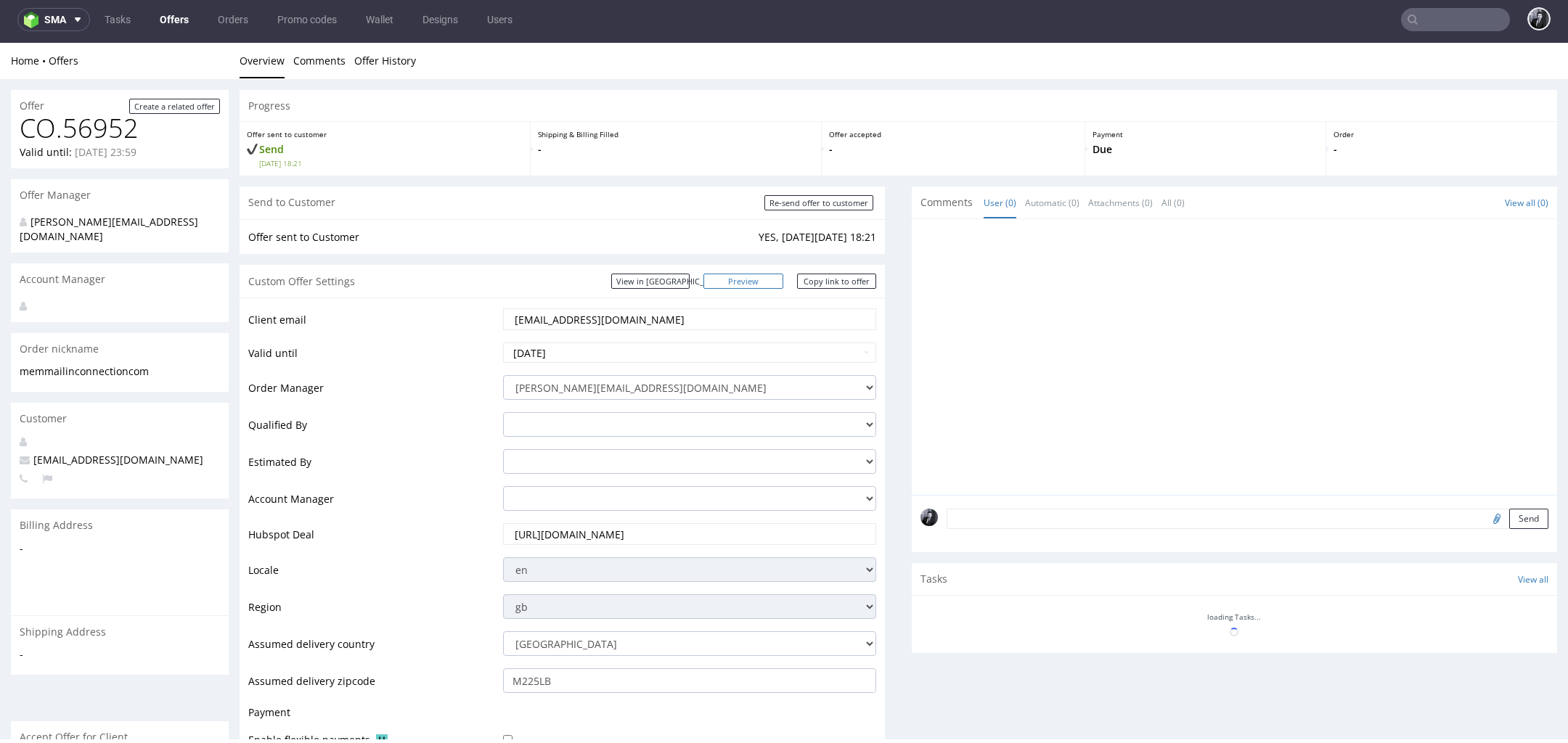
click at [761, 283] on link "Preview" at bounding box center [743, 281] width 80 height 15
click at [178, 12] on link "Offers" at bounding box center [174, 19] width 46 height 23
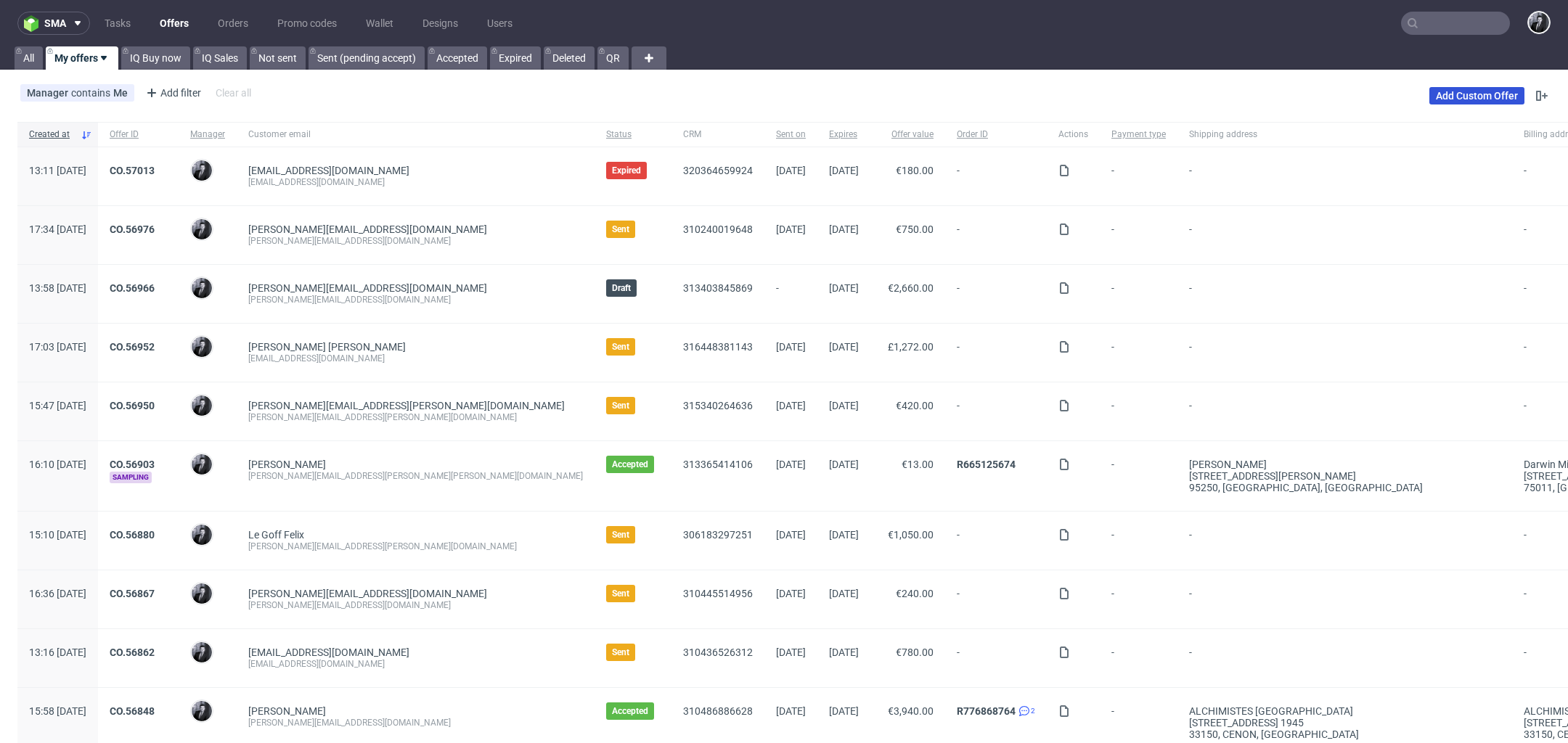
click at [1465, 89] on link "Add Custom Offer" at bounding box center [1476, 96] width 95 height 18
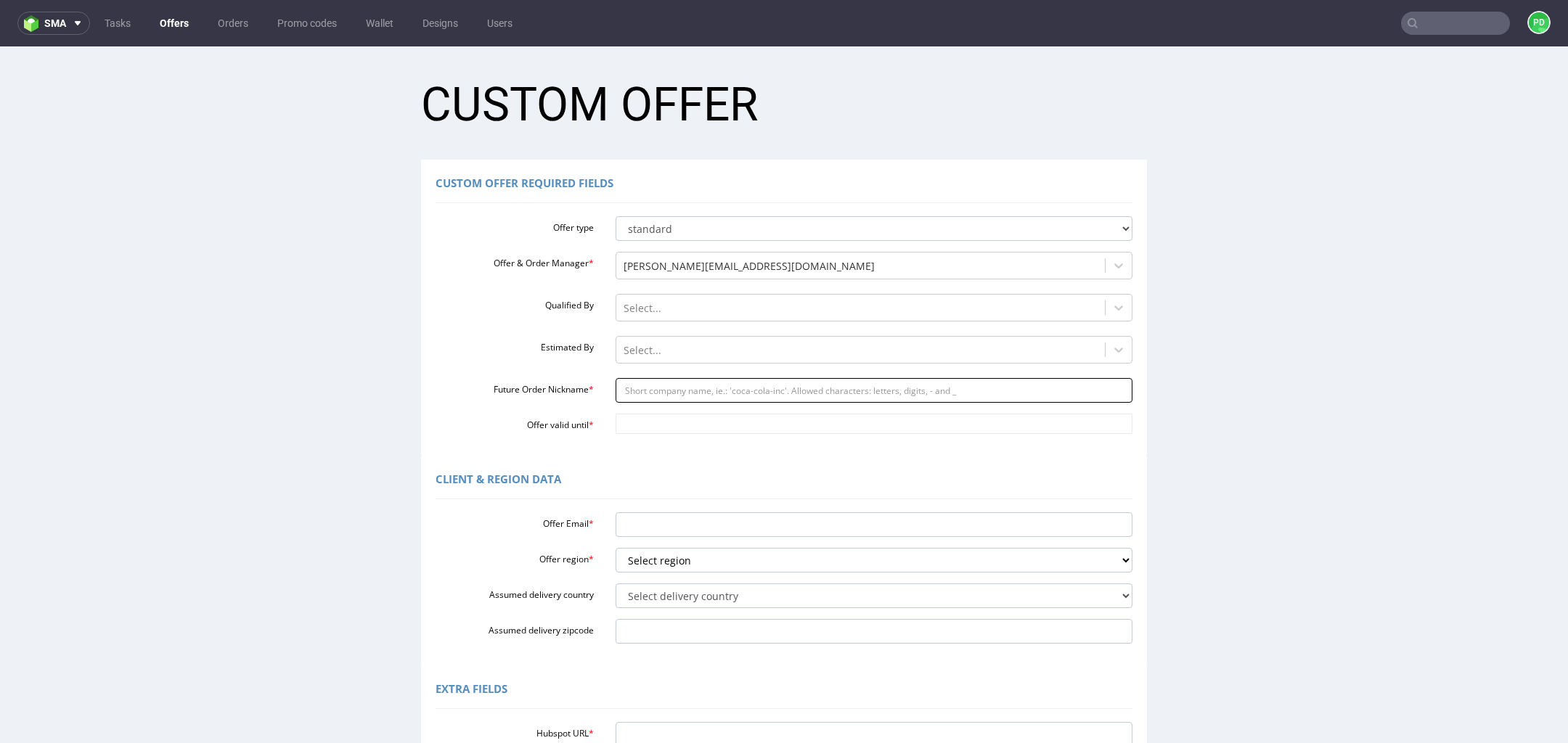
click at [734, 391] on input "Future Order Nickname *" at bounding box center [874, 391] width 517 height 25
paste input "mailtomarielecomte1991gmailcom"
type input "mailtomarielecomte1991gmailcom"
click at [690, 528] on input "Offer Email *" at bounding box center [874, 525] width 517 height 25
paste input "mailto:[EMAIL_ADDRESS][DOMAIN_NAME]"
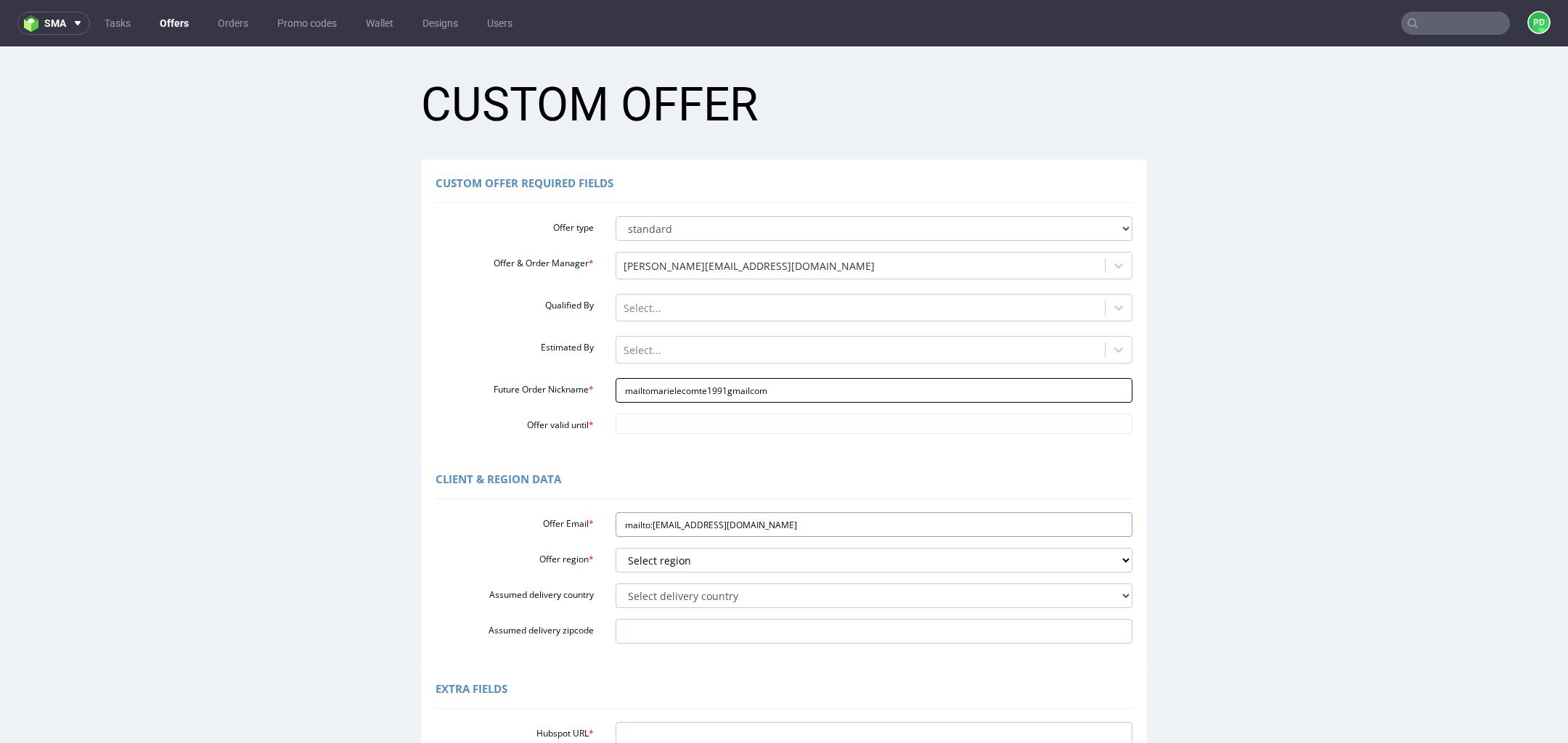
type input "mailto:[EMAIL_ADDRESS][DOMAIN_NAME]"
drag, startPoint x: 642, startPoint y: 390, endPoint x: 583, endPoint y: 390, distance: 59.0
click at [583, 390] on div "Future Order Nickname * mailtomarielecomte1991gmailcom" at bounding box center [784, 391] width 718 height 25
type input "marielecomte1991gmailcom"
click at [640, 526] on input "mailto:[EMAIL_ADDRESS][DOMAIN_NAME]" at bounding box center [874, 525] width 517 height 25
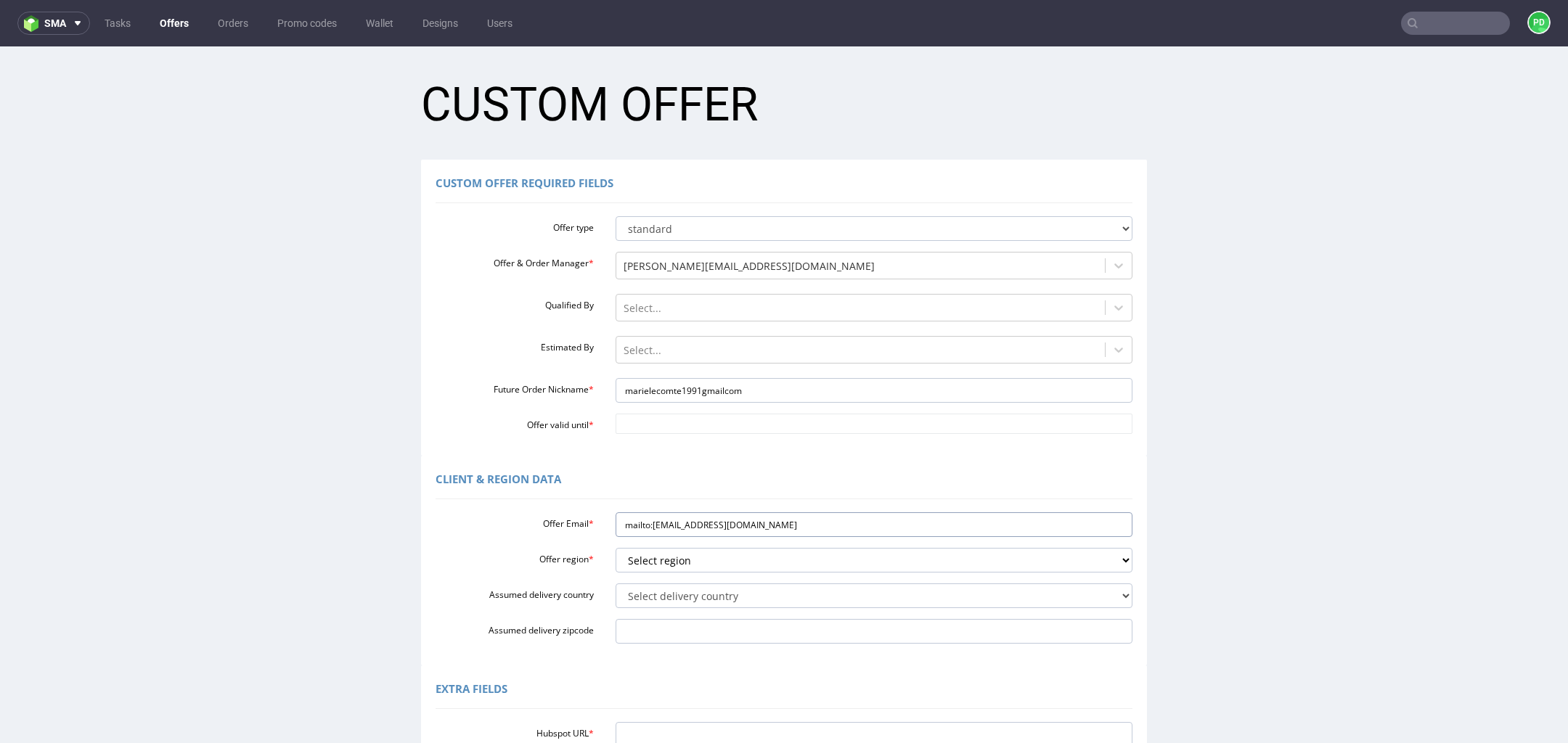
drag, startPoint x: 644, startPoint y: 526, endPoint x: 593, endPoint y: 526, distance: 51.0
click at [593, 526] on div "Offer Email * mailto:[EMAIL_ADDRESS][DOMAIN_NAME]" at bounding box center [784, 525] width 718 height 25
type input "[EMAIL_ADDRESS][DOMAIN_NAME]"
click at [735, 484] on div "Client & Region data" at bounding box center [784, 482] width 697 height 35
click at [758, 555] on select "Select region eu gb de pl fr it es" at bounding box center [874, 561] width 517 height 25
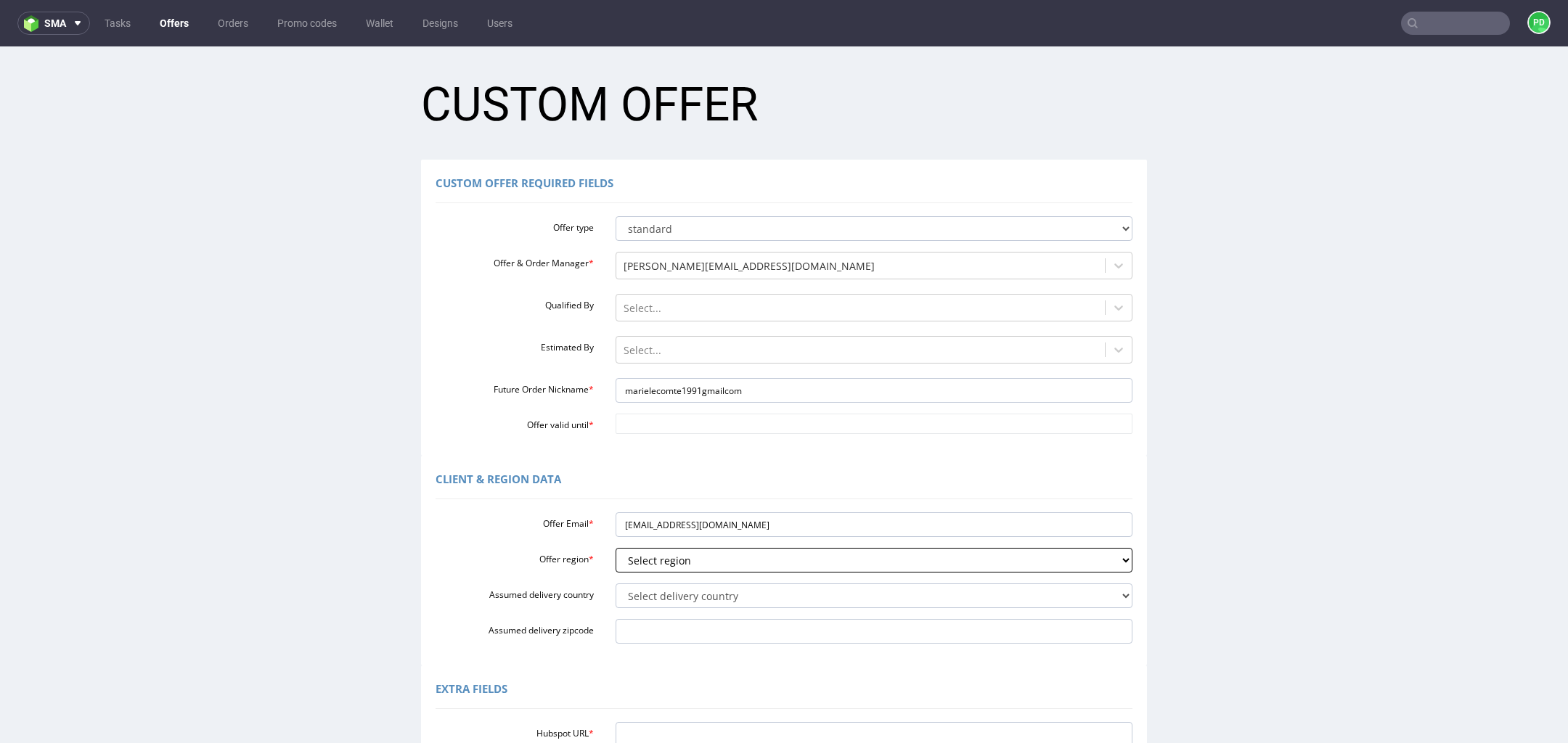
select select "fr"
click at [615, 548] on select "Select region eu gb de pl fr it es" at bounding box center [874, 561] width 517 height 25
click at [730, 597] on select "Select delivery country [GEOGRAPHIC_DATA] [GEOGRAPHIC_DATA] [GEOGRAPHIC_DATA] […" at bounding box center [874, 596] width 517 height 25
select select "75"
click at [615, 584] on select "Select delivery country [GEOGRAPHIC_DATA] [GEOGRAPHIC_DATA] [GEOGRAPHIC_DATA] […" at bounding box center [874, 596] width 517 height 25
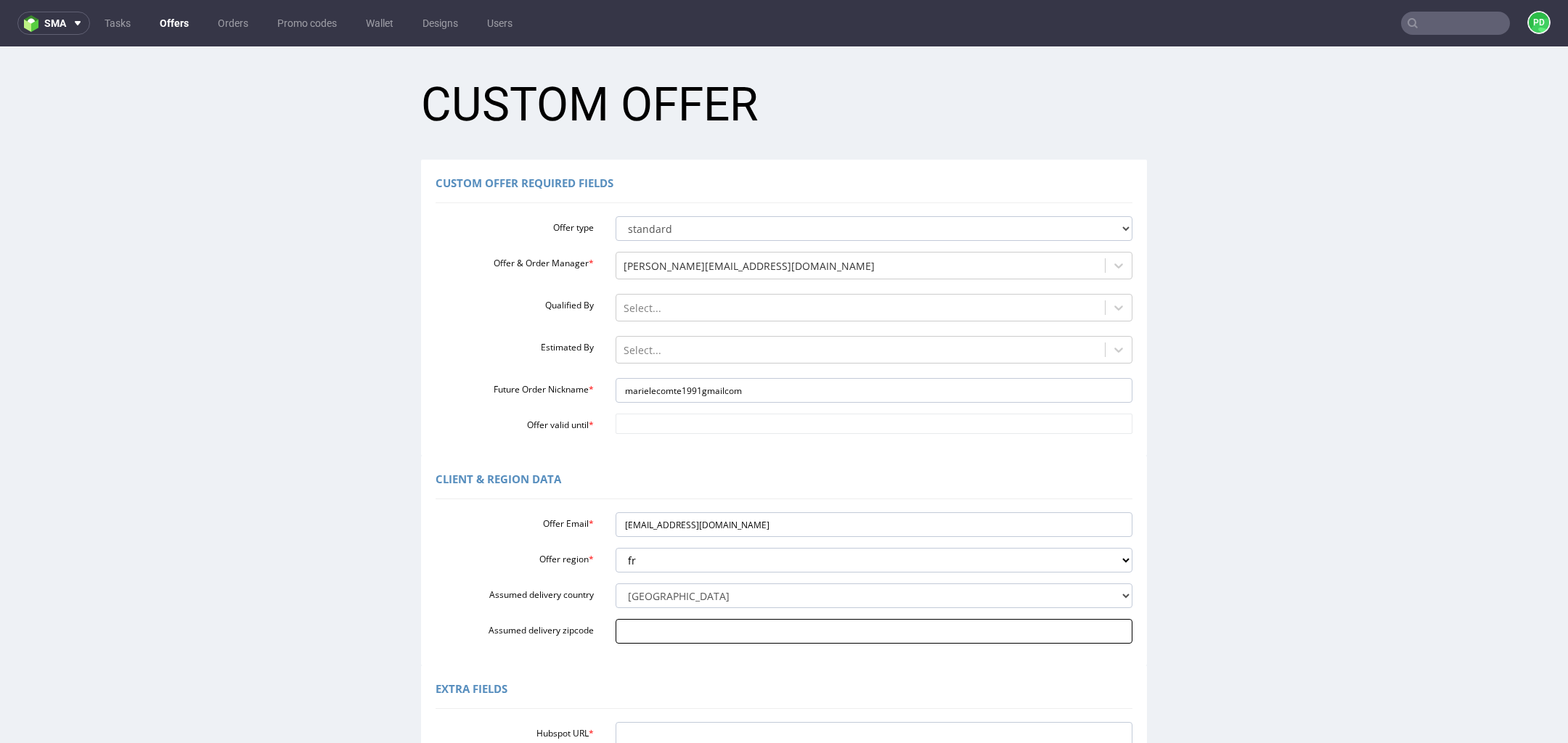
click at [730, 631] on input "Assumed delivery zipcode" at bounding box center [874, 631] width 517 height 25
type input "80260"
click at [690, 418] on input "Offer valid until *" at bounding box center [874, 423] width 517 height 20
click at [729, 320] on td "10" at bounding box center [731, 315] width 22 height 22
type input "[DATE]"
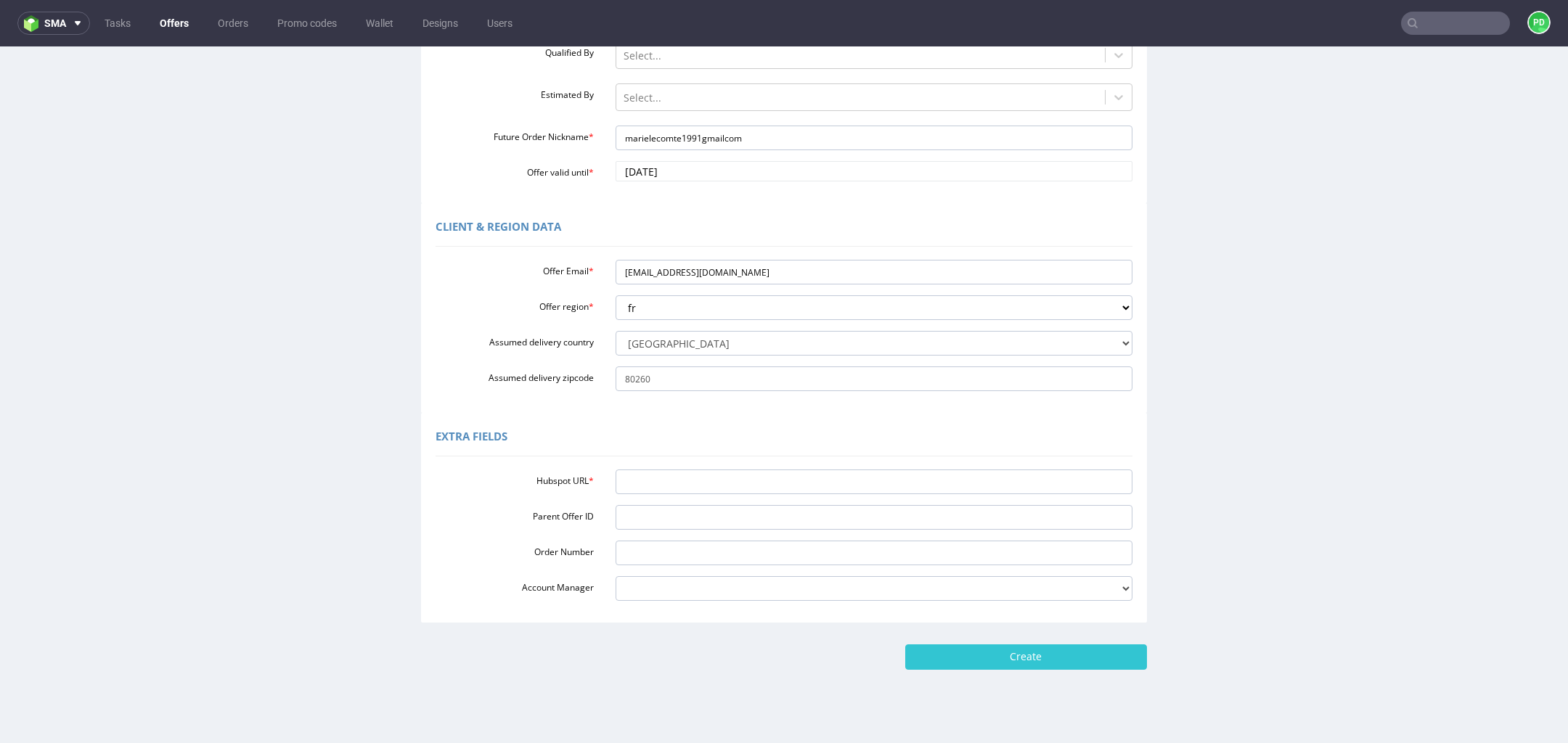
scroll to position [256, 0]
click at [669, 481] on input "Hubspot URL *" at bounding box center [874, 479] width 517 height 25
paste input "[URL][DOMAIN_NAME]"
type input "[URL][DOMAIN_NAME]"
click at [1077, 655] on input "Create" at bounding box center [1025, 654] width 242 height 25
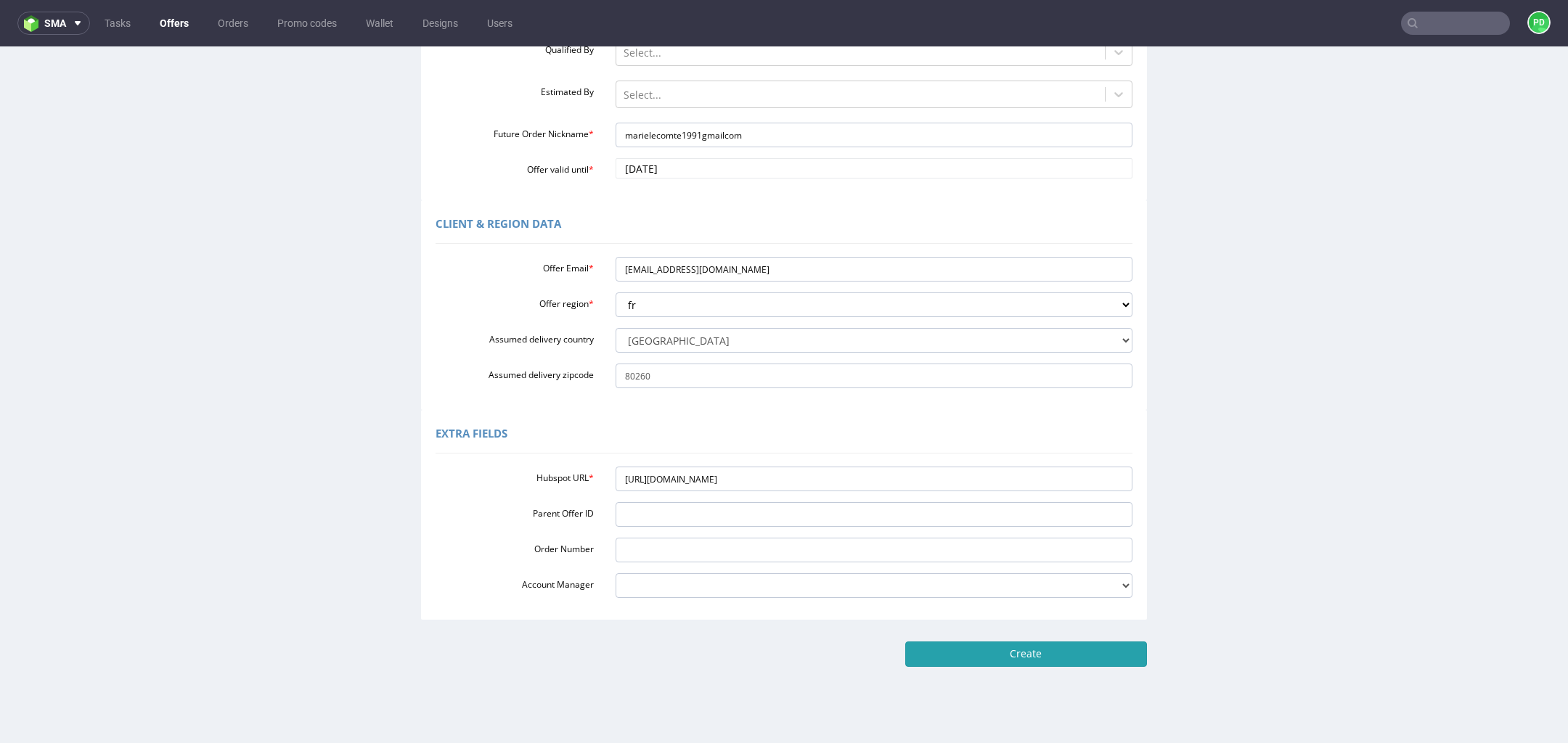
type input "Please wait..."
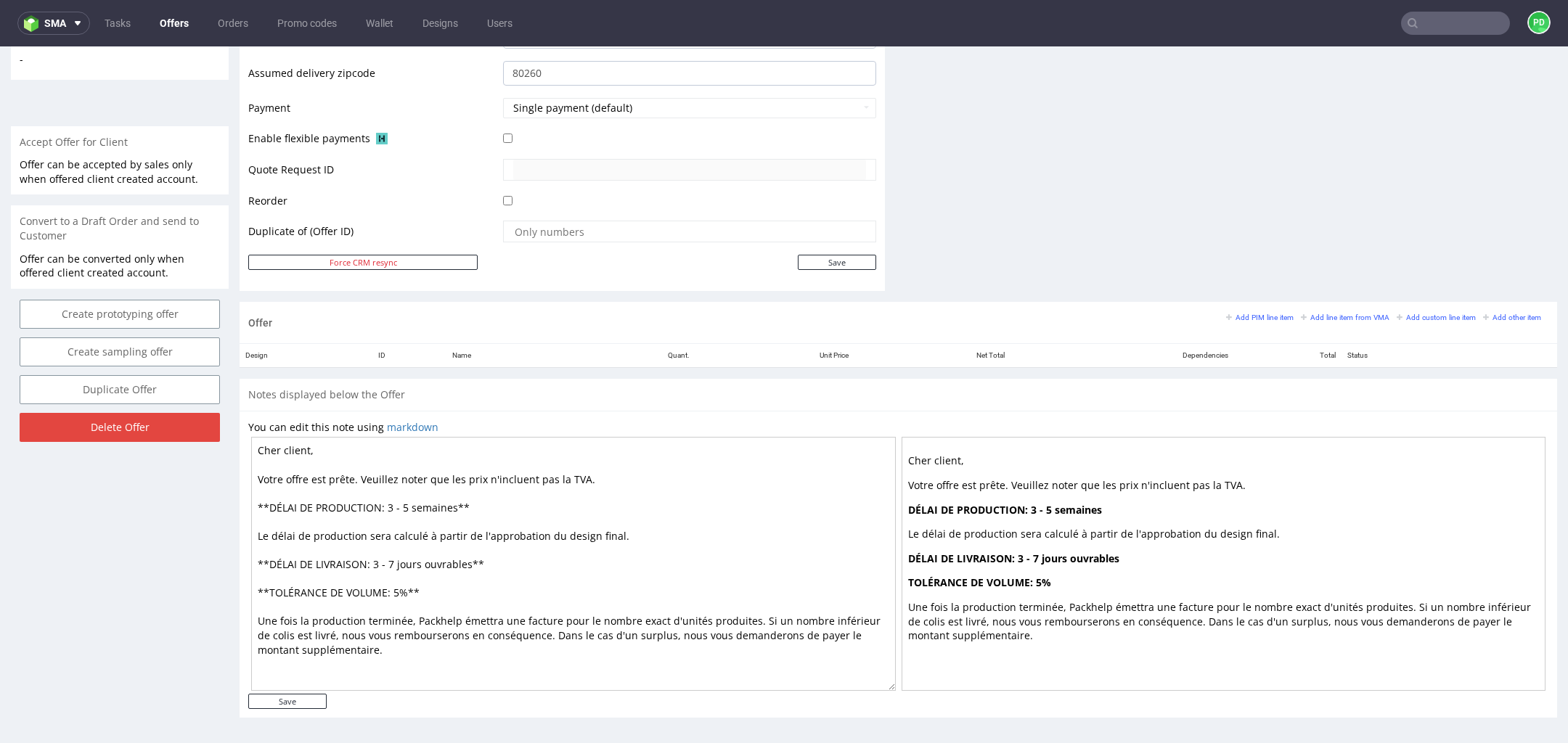
scroll to position [4, 0]
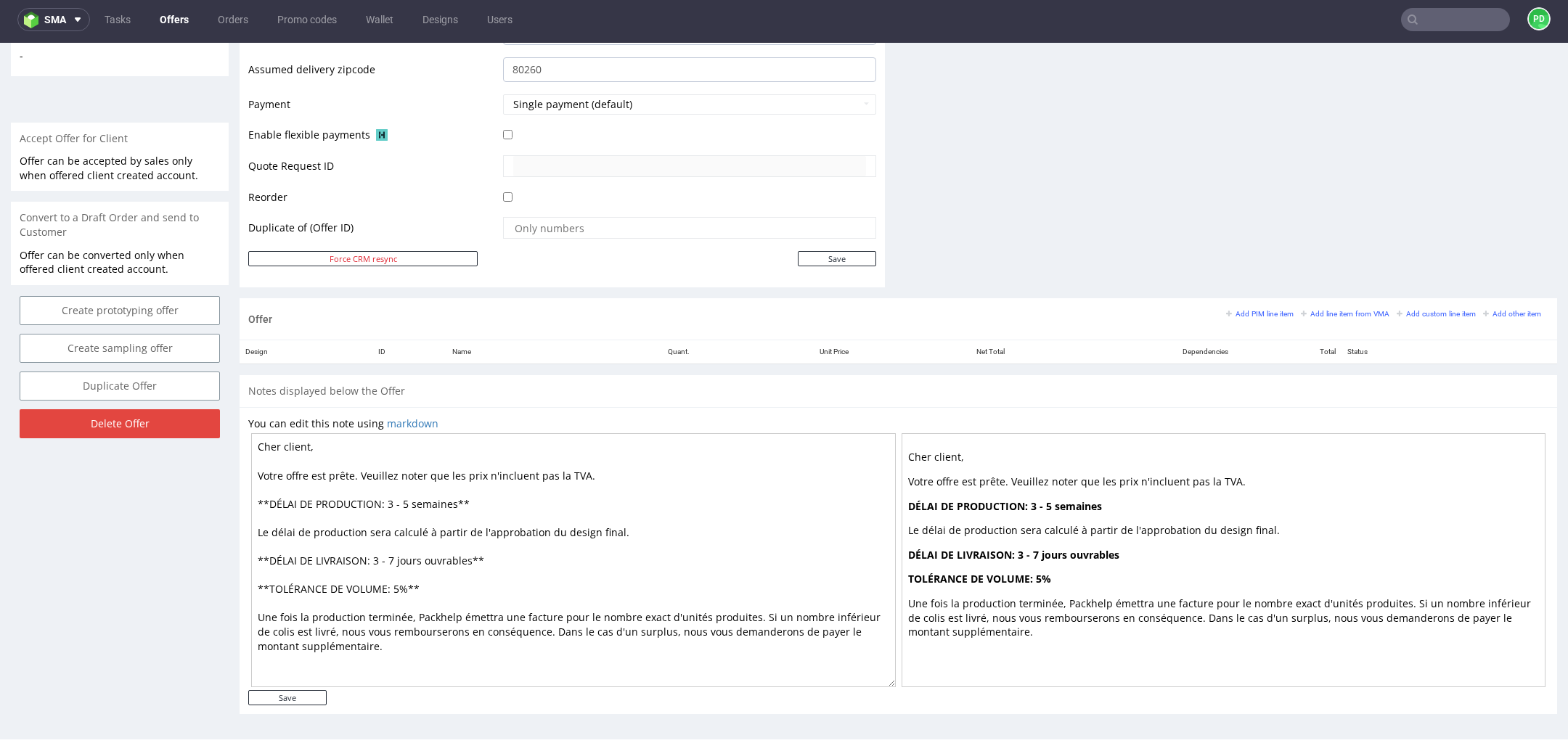
drag, startPoint x: 309, startPoint y: 440, endPoint x: 274, endPoint y: 439, distance: 35.0
click at [274, 439] on textarea "Cher client, Votre offre est prête. Veuillez noter que les prix n'incluent pas …" at bounding box center [574, 560] width 645 height 254
click at [408, 502] on textarea "Chère Marie, Votre offre est prête. Veuillez noter que les prix n'incluent pas …" at bounding box center [574, 560] width 645 height 254
click at [388, 499] on textarea "Chère Marie, Votre offre est prête. Veuillez noter que les prix n'incluent pas …" at bounding box center [574, 560] width 645 height 254
click at [393, 554] on textarea "Chère Marie, Votre offre est prête. Veuillez noter que les prix n'incluent pas …" at bounding box center [574, 560] width 645 height 254
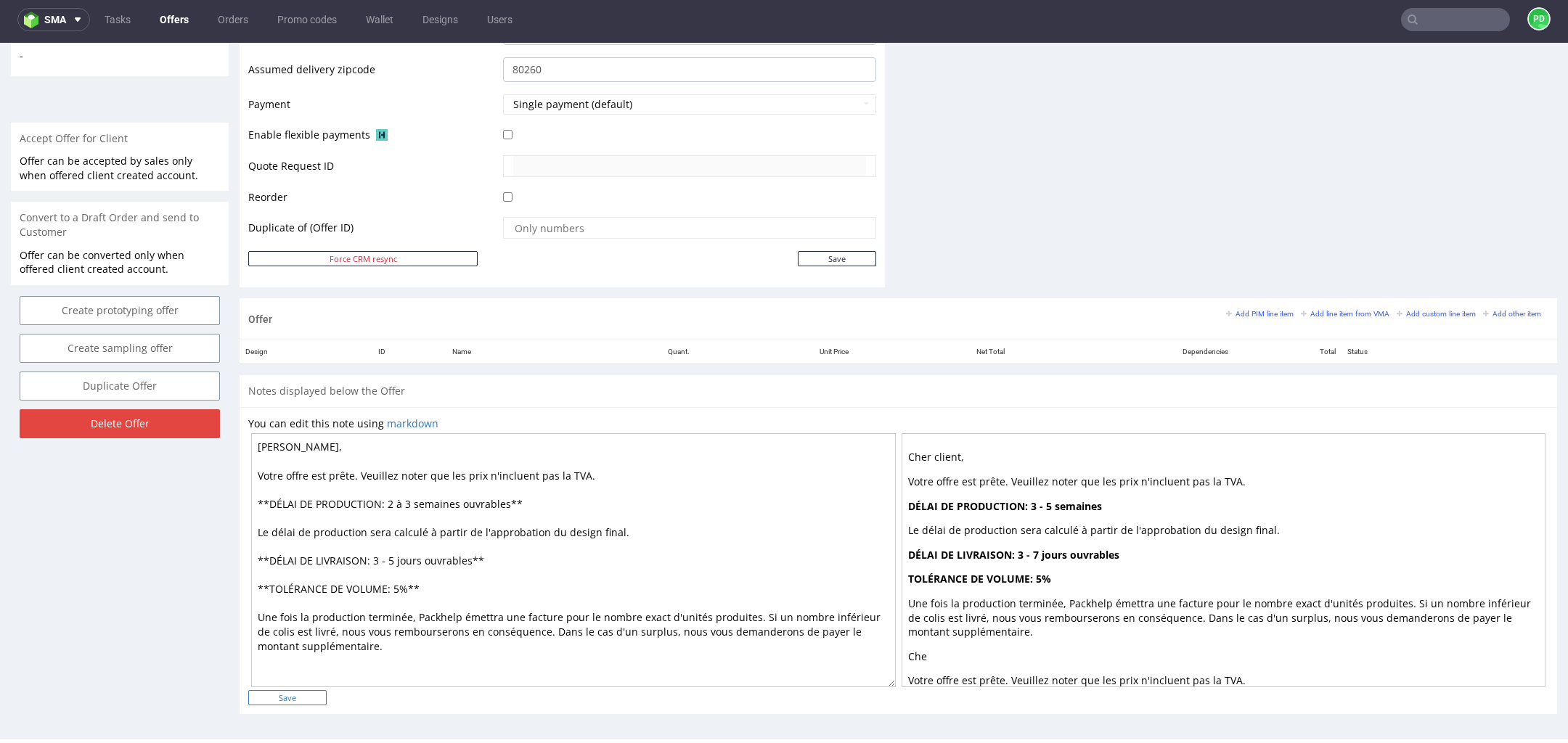
type textarea "Chère Marie, Votre offre est prête. Veuillez noter que les prix n'incluent pas …"
click at [304, 691] on input "Save" at bounding box center [287, 698] width 79 height 15
type input "In progress..."
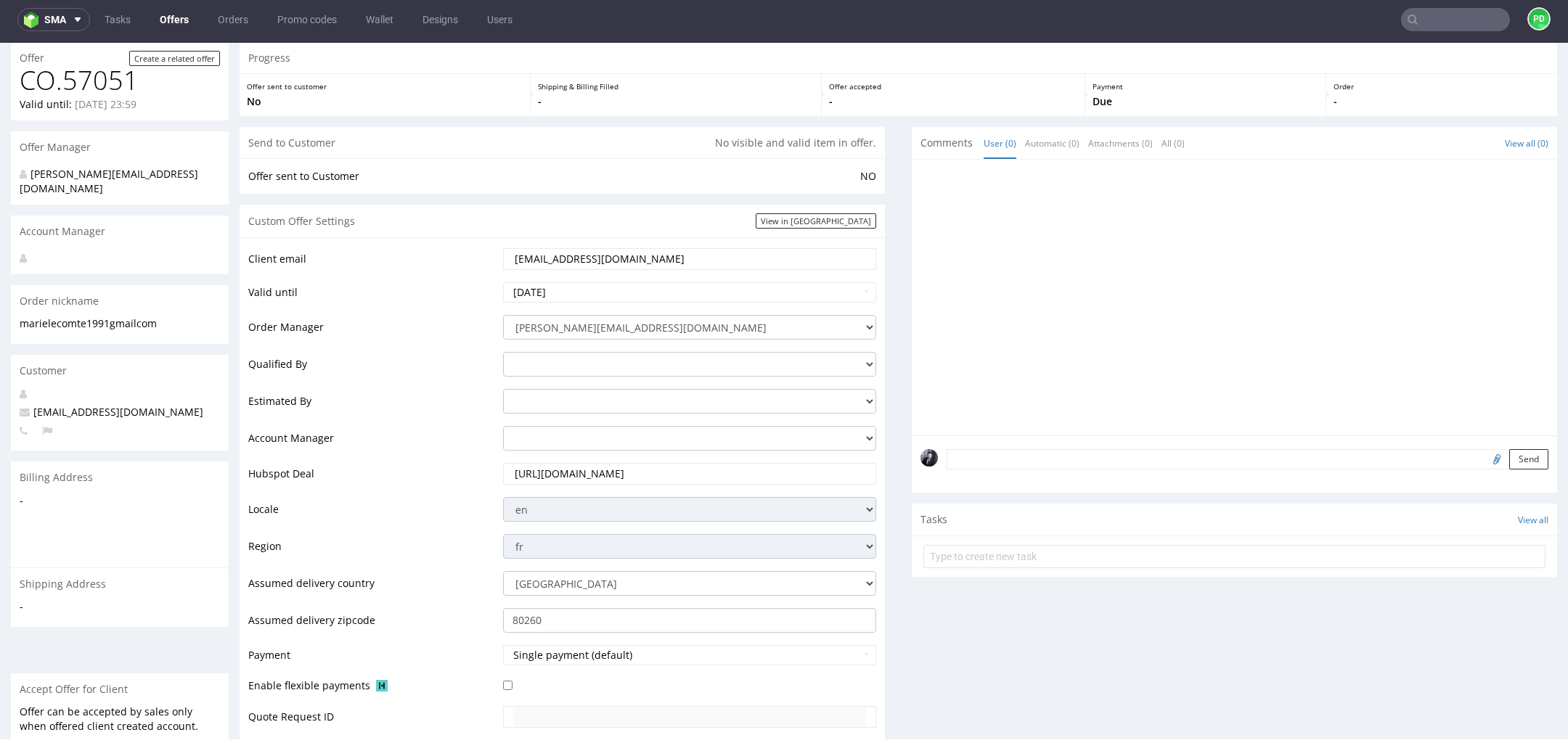
scroll to position [41, 0]
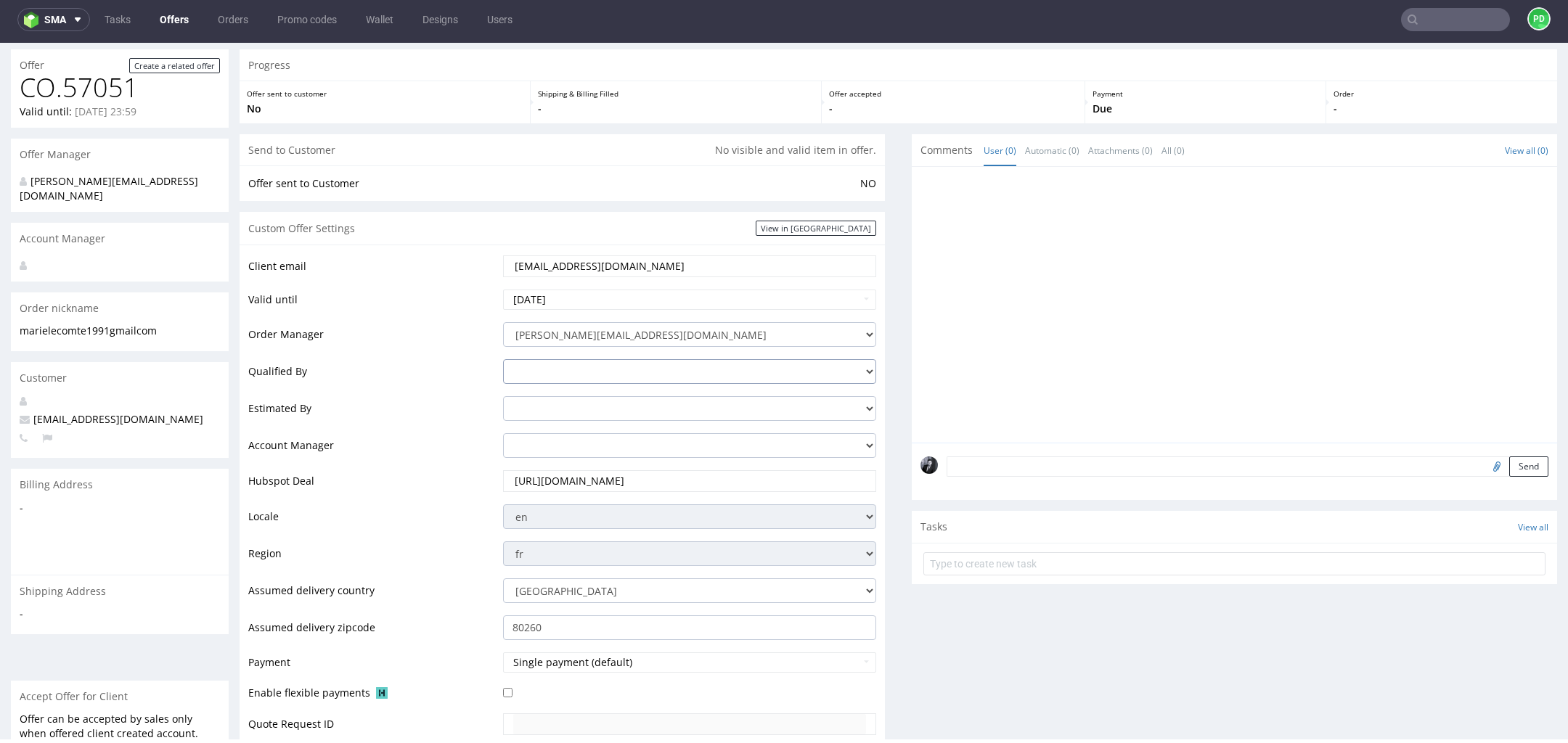
click at [672, 376] on select "adrian.margula@packhelp.com angelina.marc@packhelp.com dawid.urbanowicz@packhel…" at bounding box center [689, 372] width 373 height 25
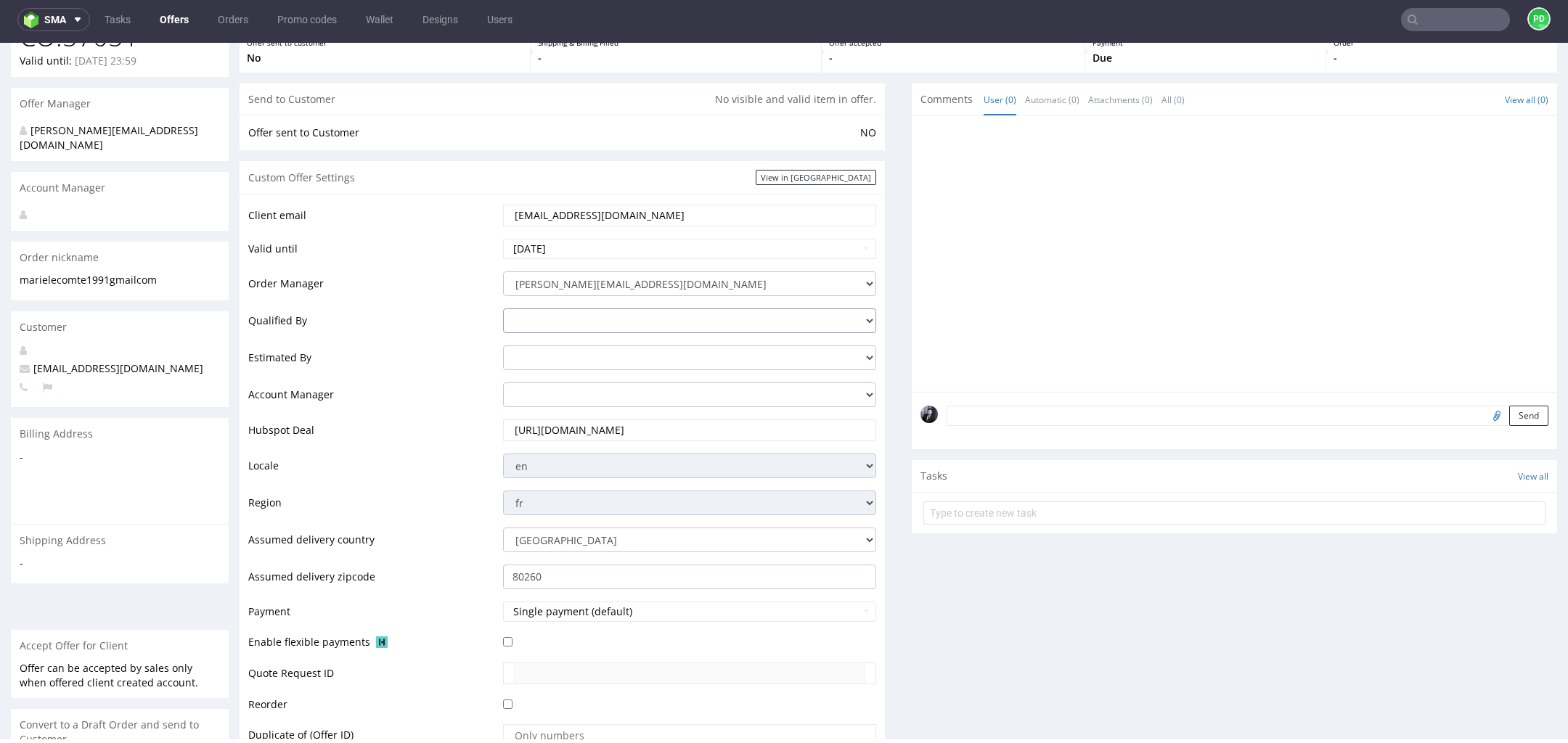
scroll to position [304, 0]
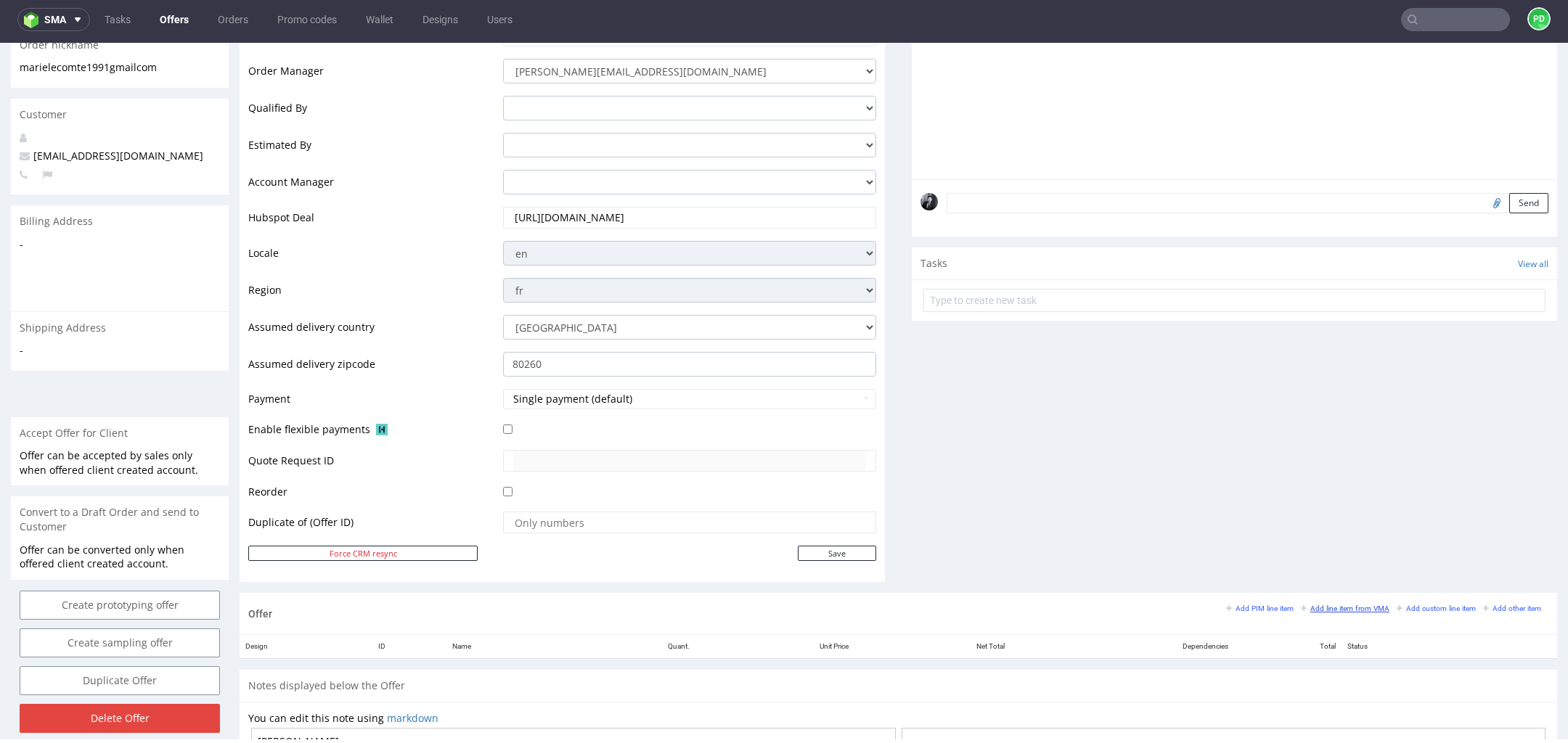
click at [1342, 606] on small "Add line item from VMA" at bounding box center [1345, 608] width 89 height 8
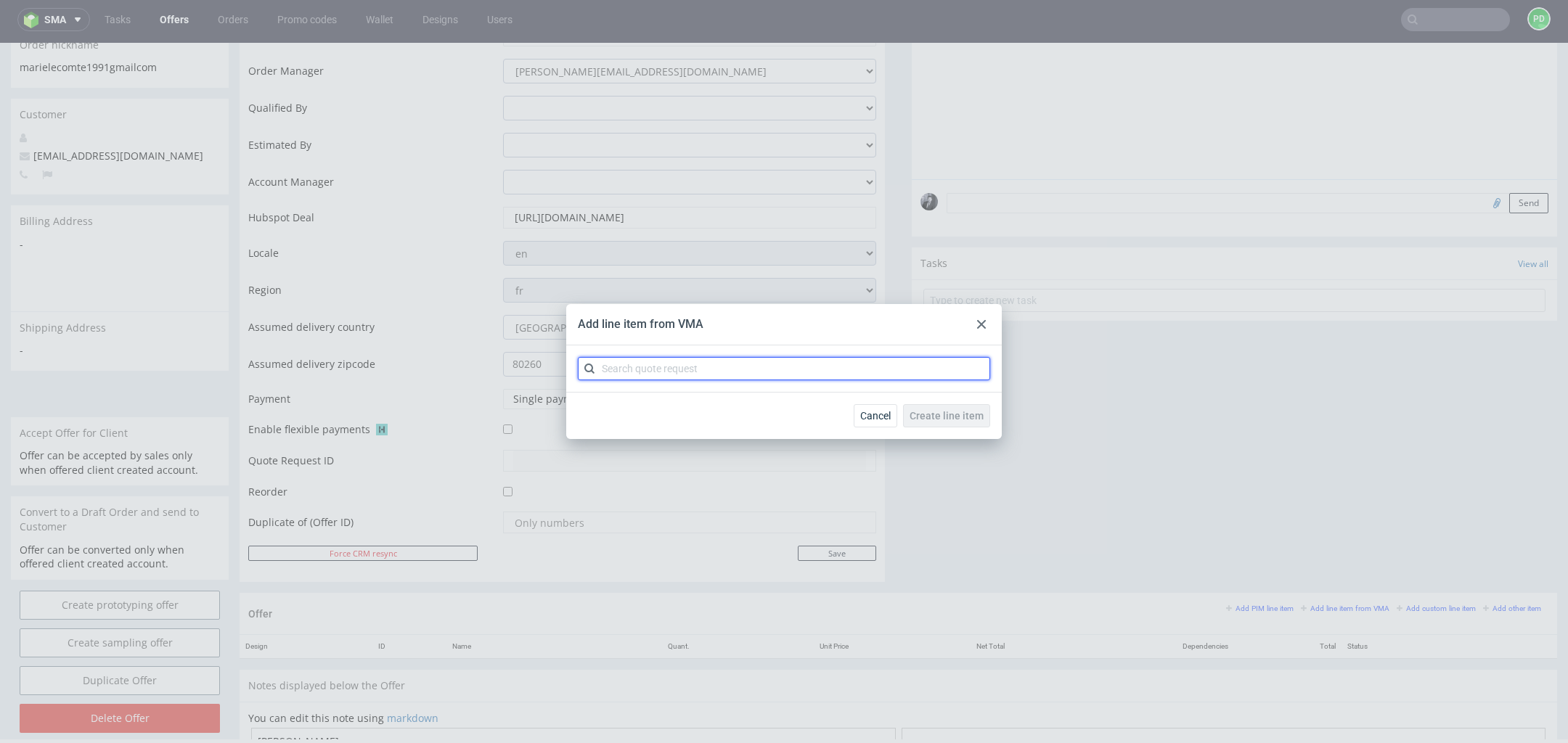
click at [716, 368] on input "text" at bounding box center [784, 368] width 413 height 23
type input "CBRJ"
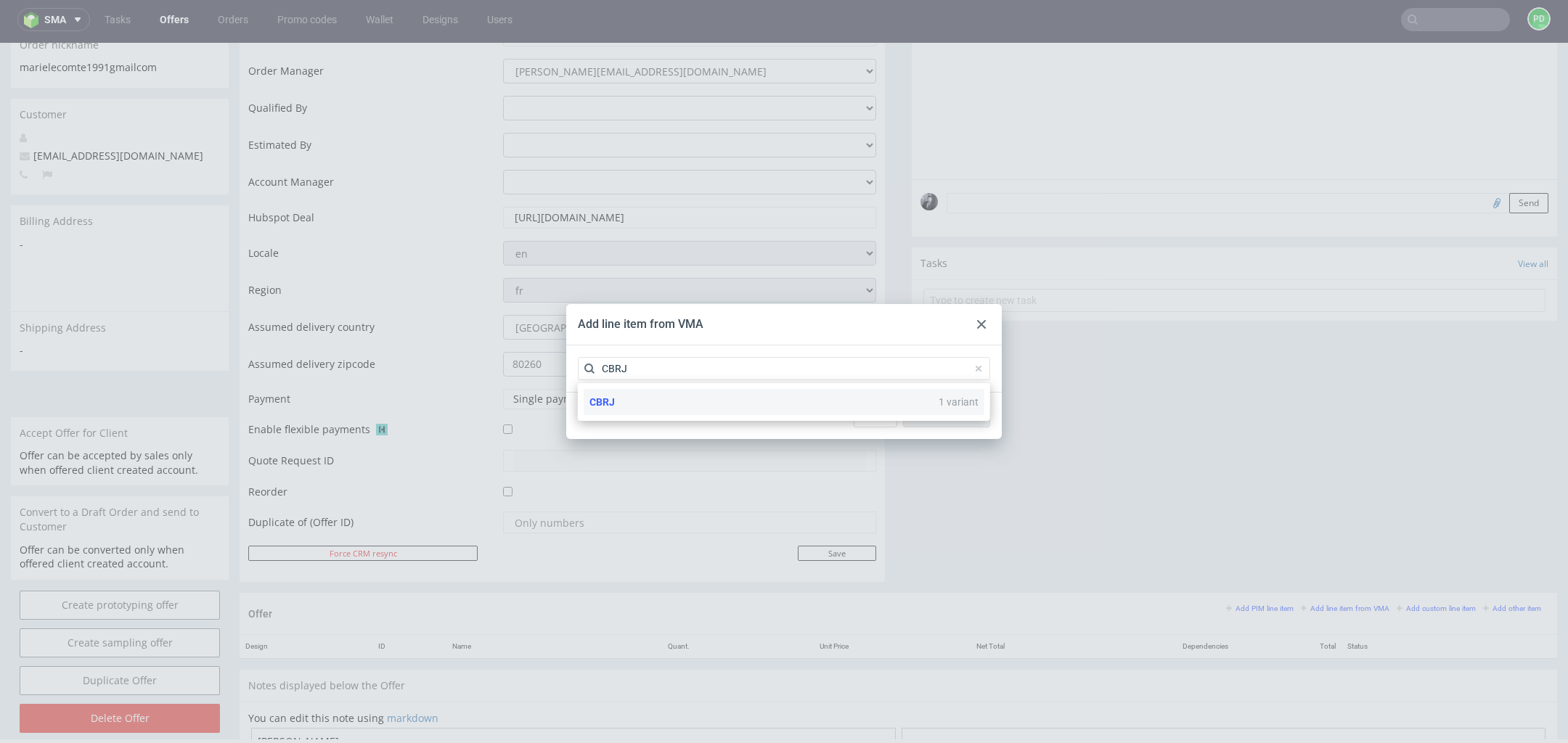
click at [815, 406] on div "CBRJ 1 variant" at bounding box center [784, 402] width 400 height 27
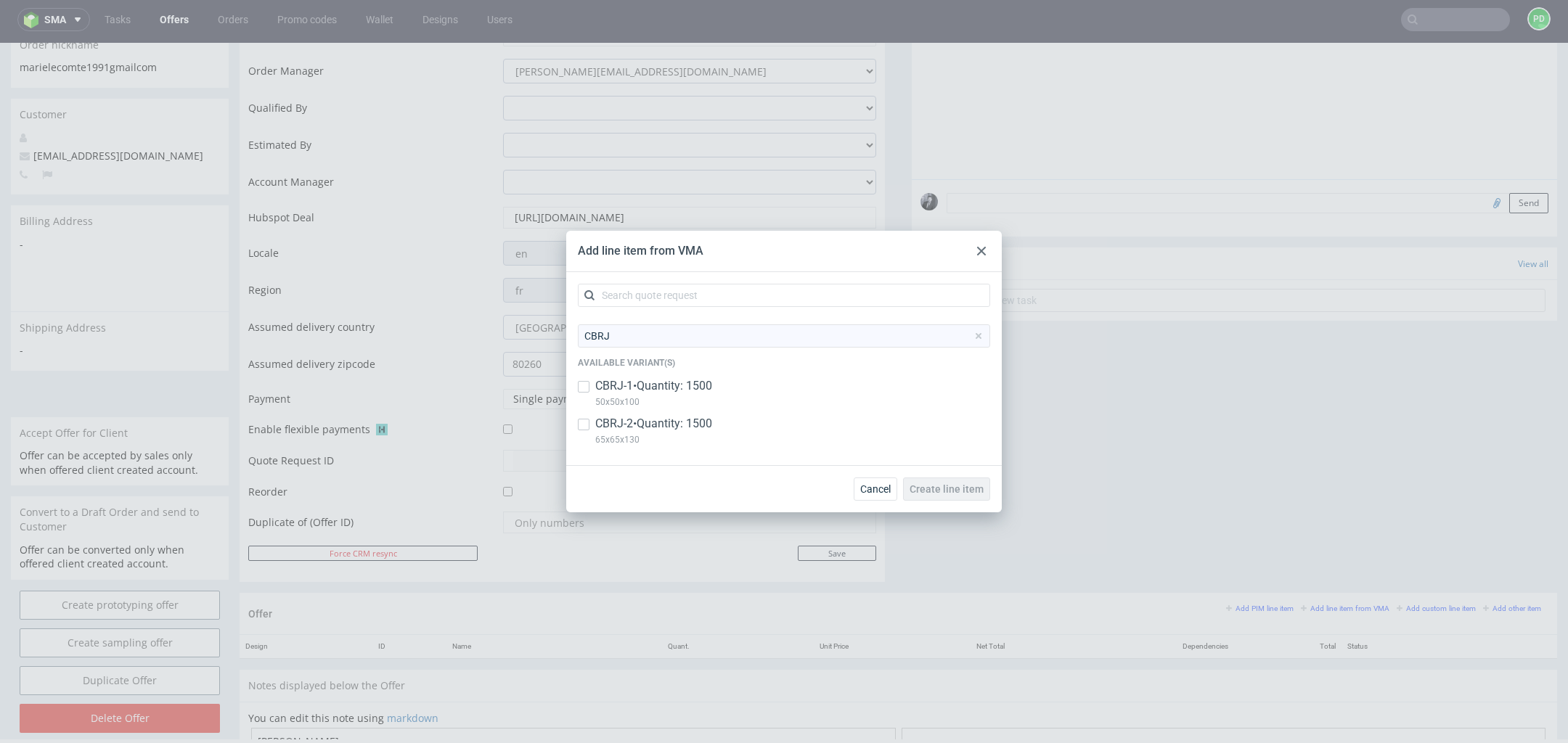
click at [691, 386] on p "CBRJ-1 • Quantity: 1500" at bounding box center [653, 386] width 117 height 16
checkbox input "true"
click at [650, 438] on p "65x65x130" at bounding box center [653, 440] width 117 height 16
checkbox input "true"
click at [945, 489] on span "Create line item" at bounding box center [946, 489] width 74 height 10
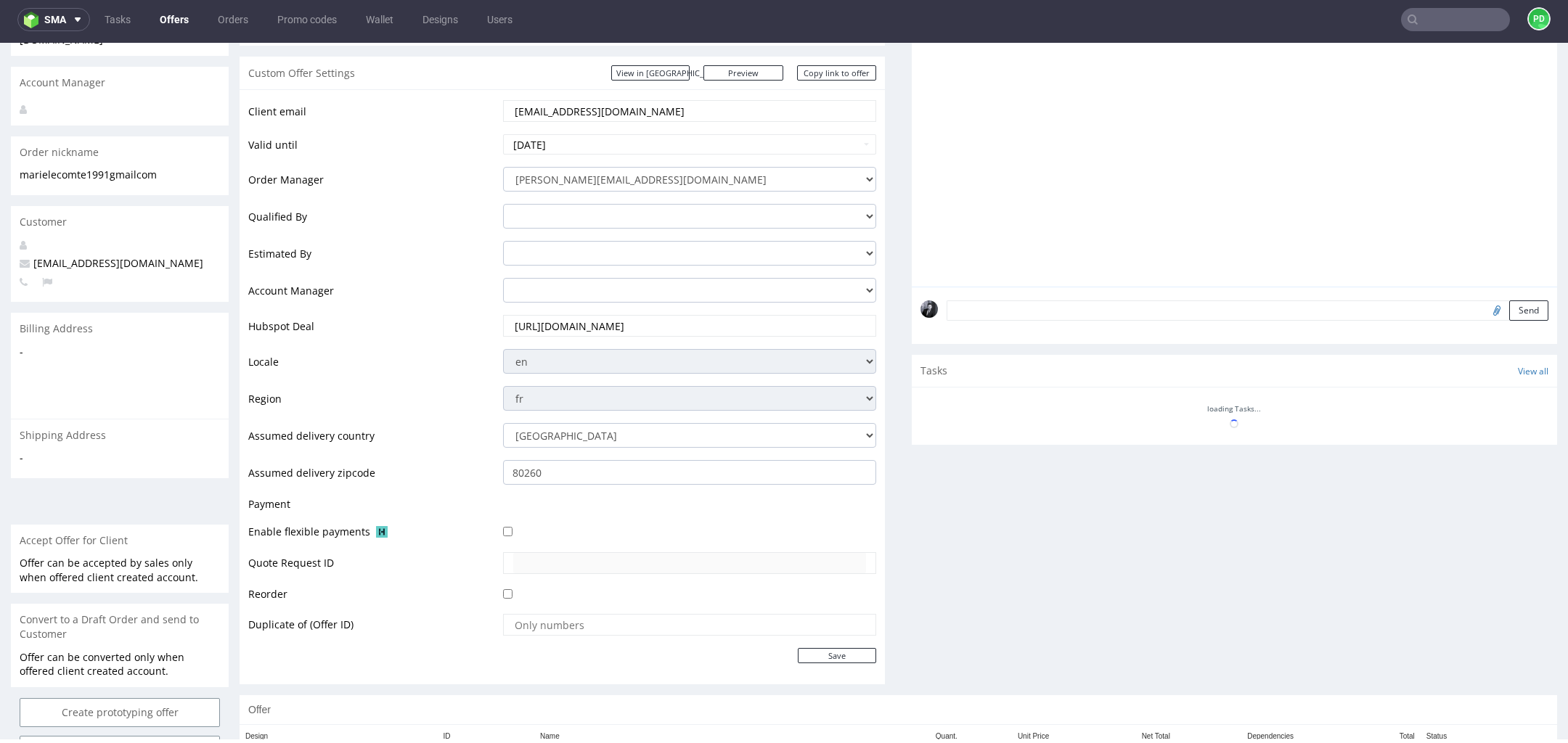
scroll to position [337, 0]
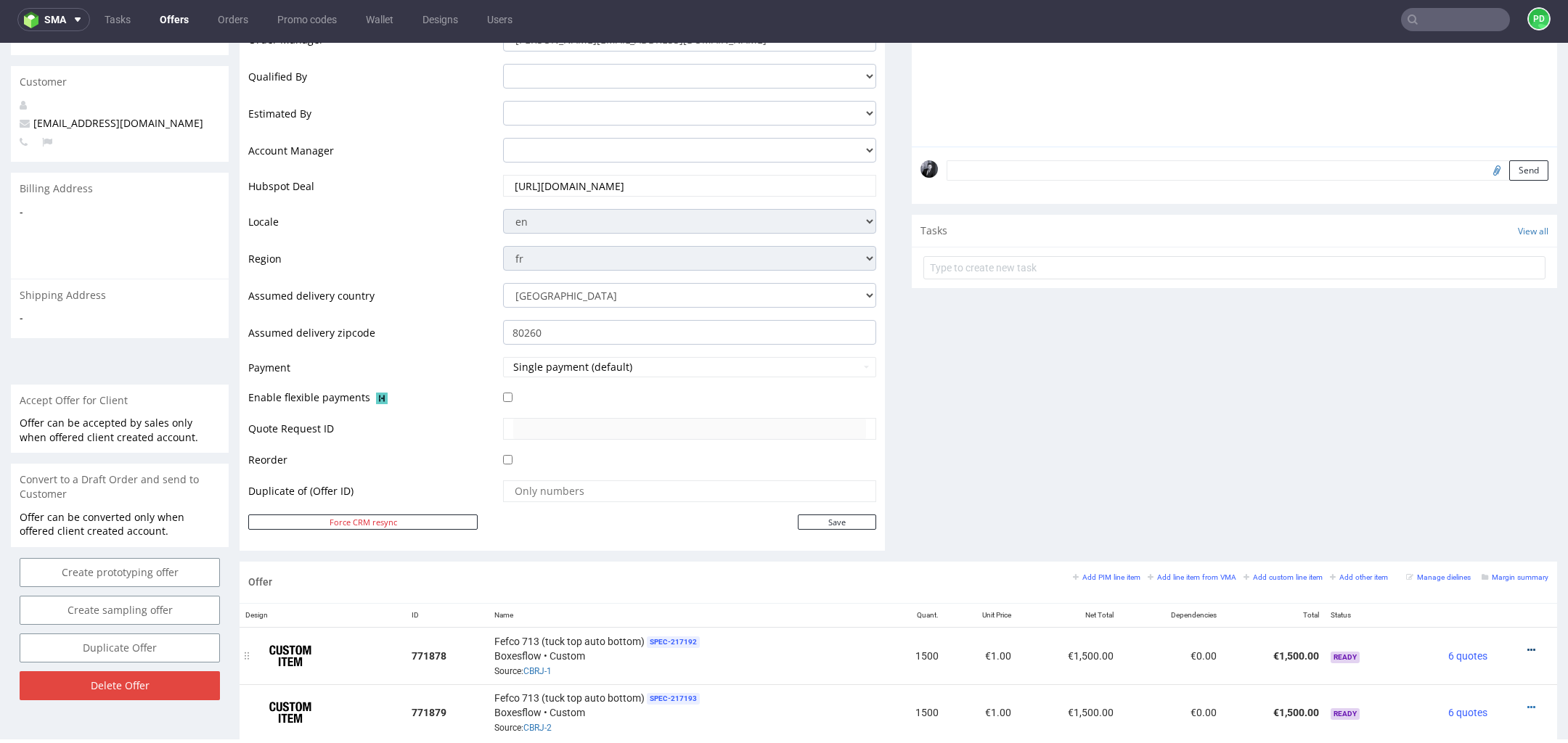
click at [1527, 648] on icon at bounding box center [1531, 650] width 8 height 10
click at [1455, 454] on span "Edit item specification" at bounding box center [1465, 461] width 117 height 14
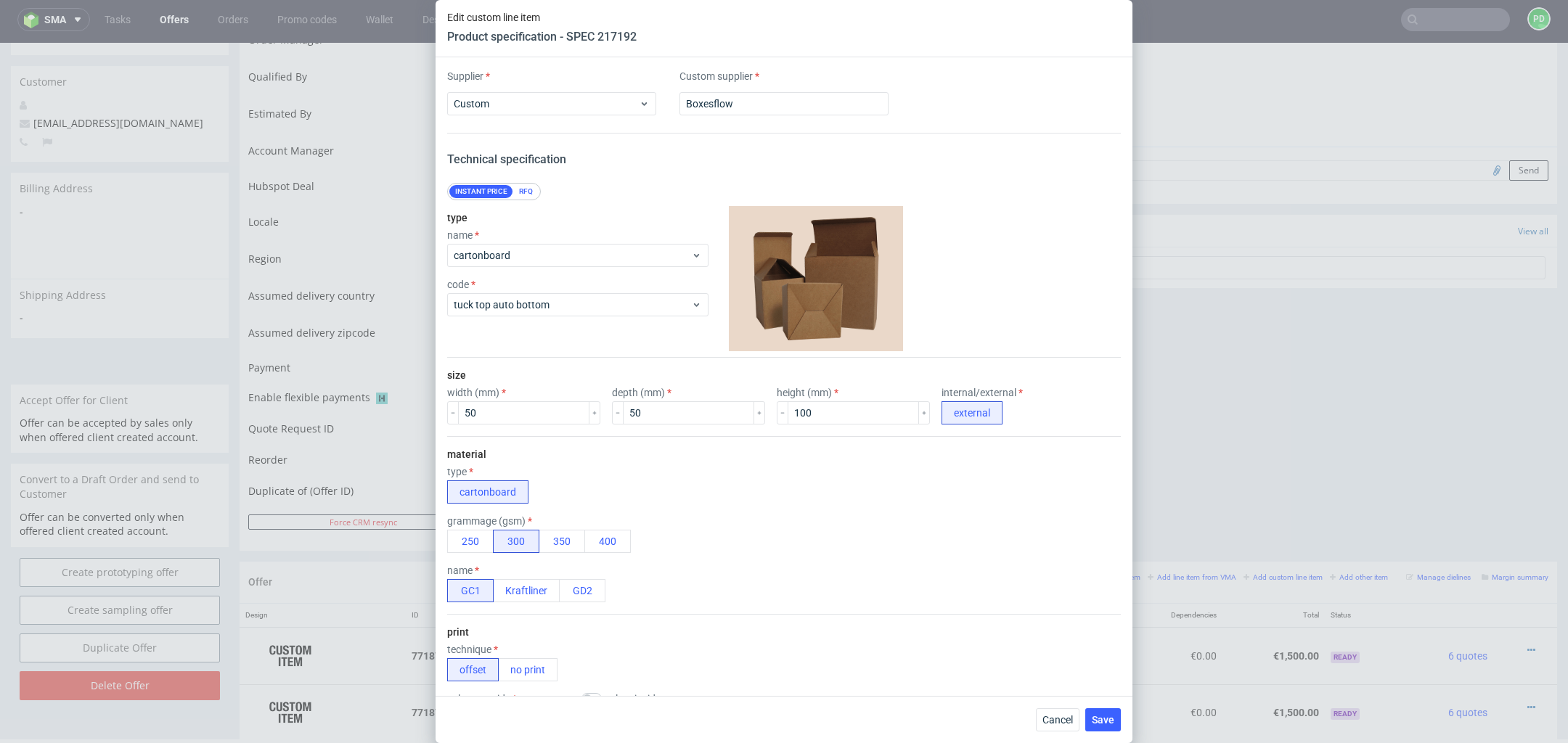
scroll to position [1019, 0]
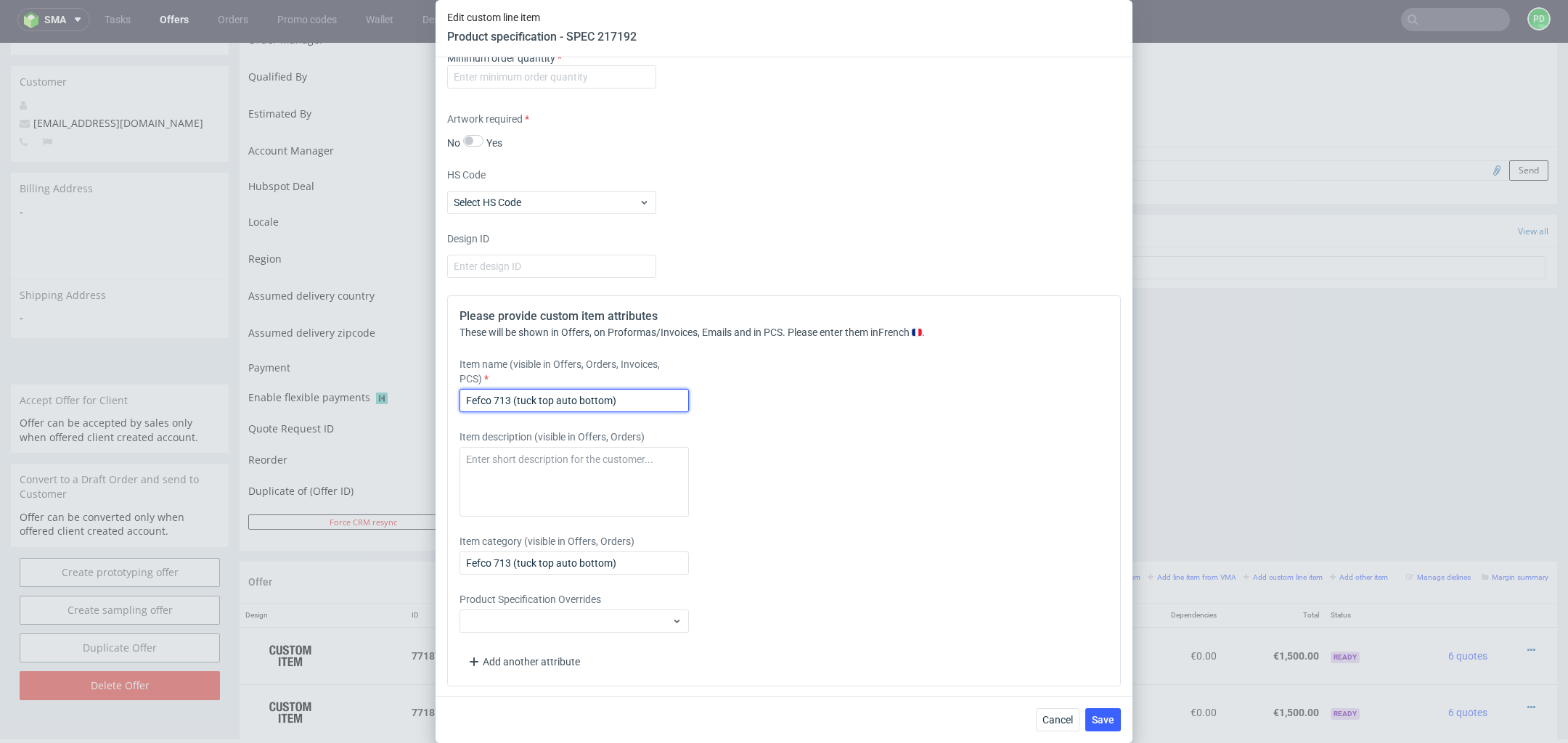
drag, startPoint x: 630, startPoint y: 400, endPoint x: 333, endPoint y: 396, distance: 297.0
click at [333, 396] on div "Edit custom line item Product specification - SPEC 217192 Supplier Custom Custo…" at bounding box center [784, 371] width 1568 height 743
paste input "Boîte produit à fond automatique renforcé personnalisable"
type input "Boîte produit à fond automatique renforcé personnalisable"
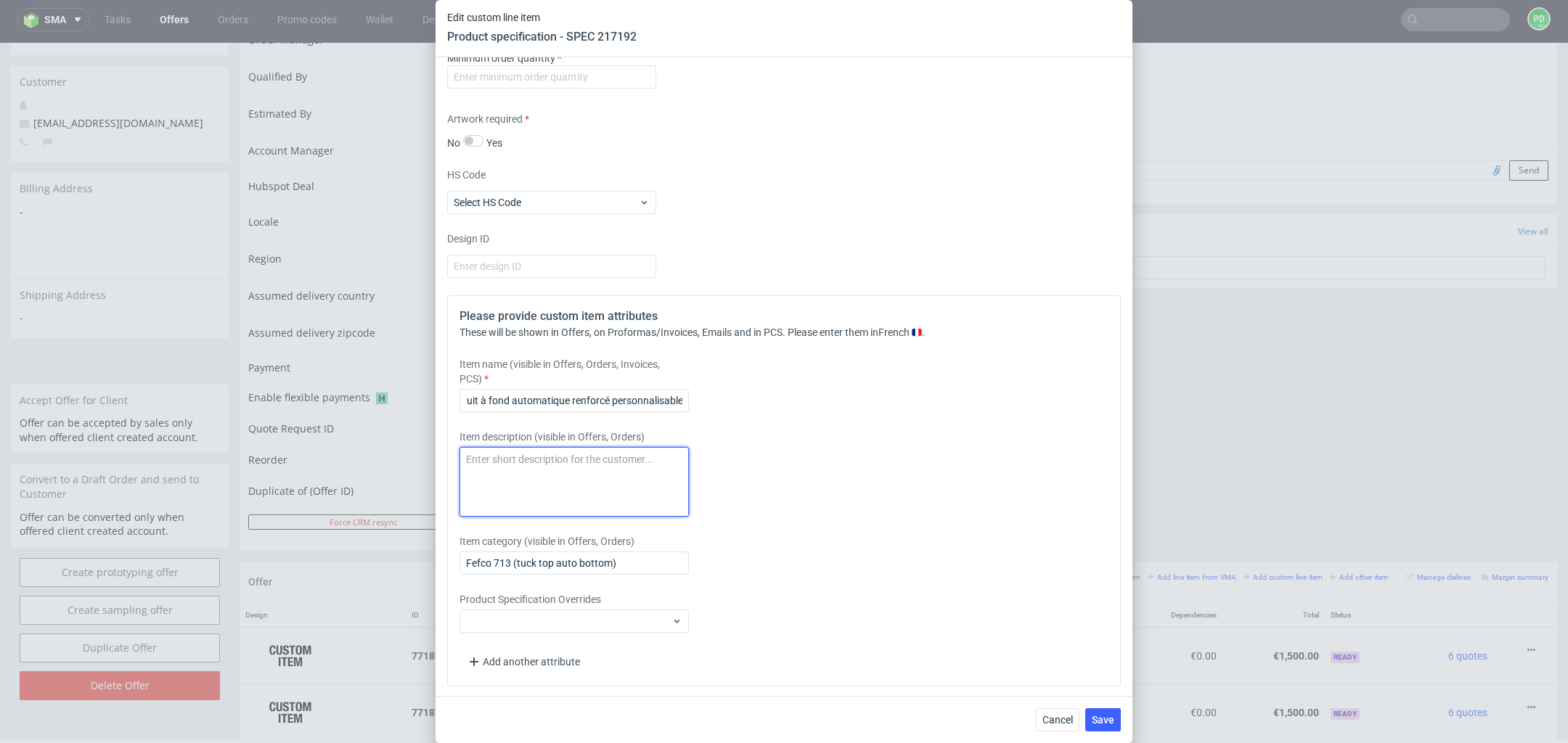
click at [539, 480] on textarea at bounding box center [574, 482] width 229 height 70
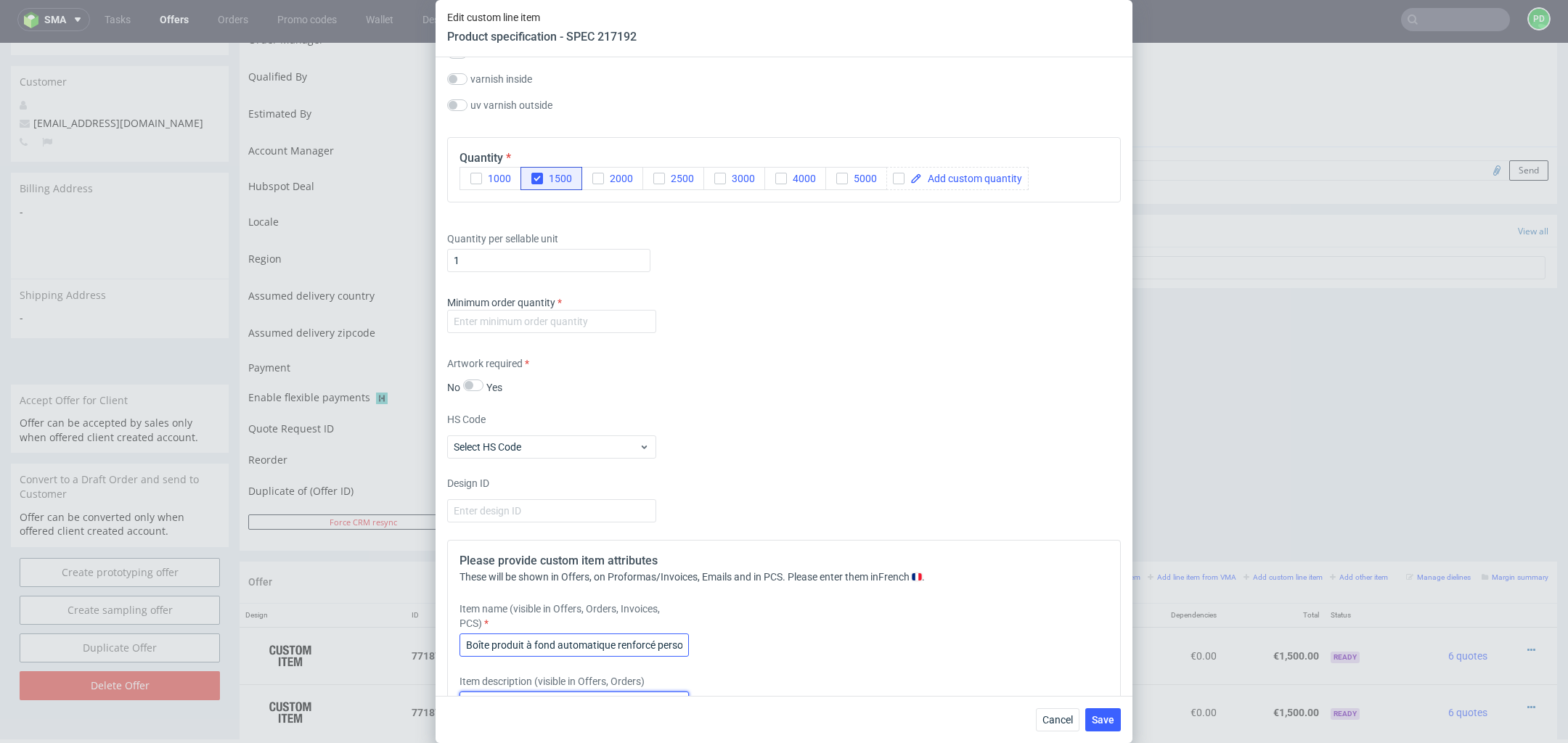
scroll to position [577, 0]
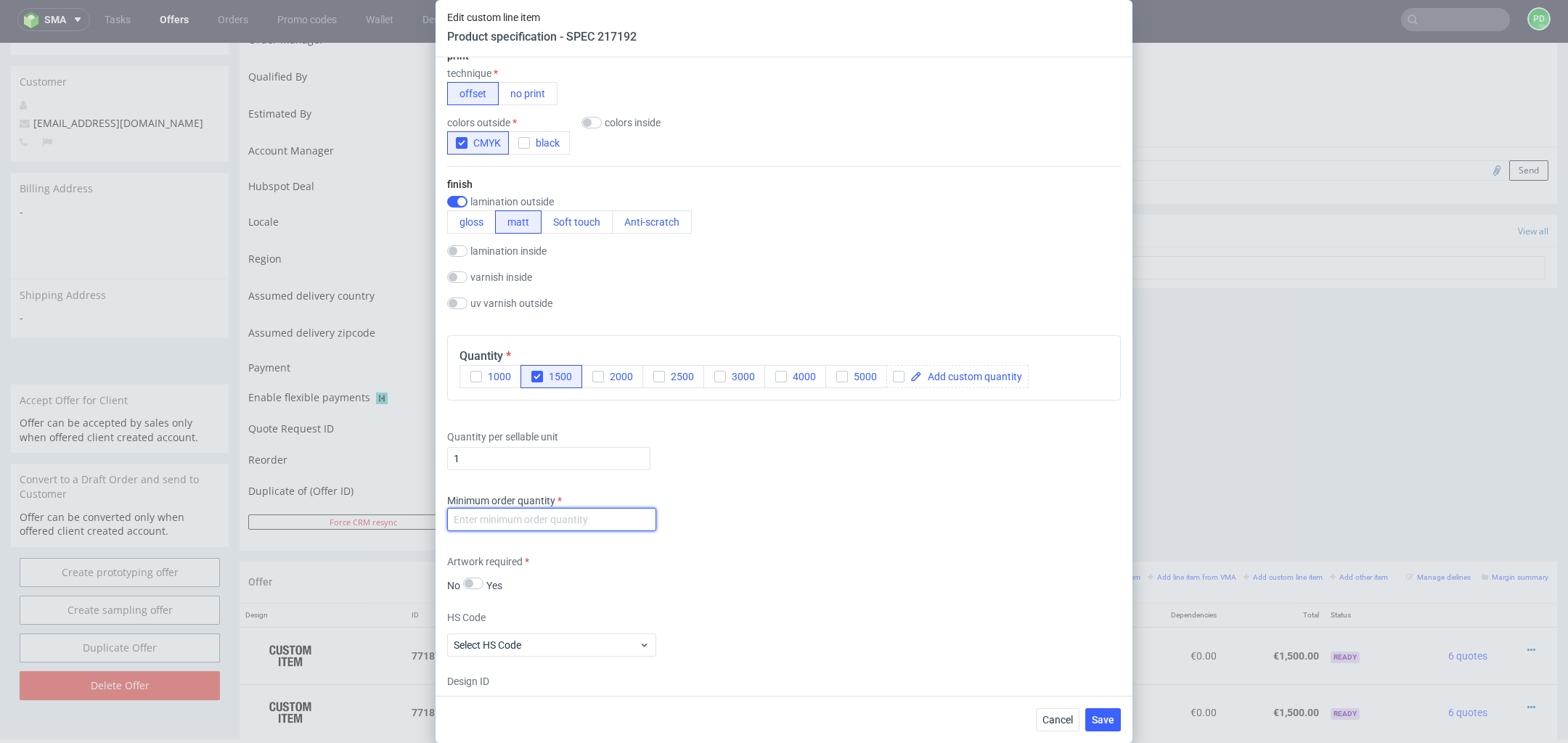
click at [561, 515] on input "number" at bounding box center [552, 520] width 209 height 23
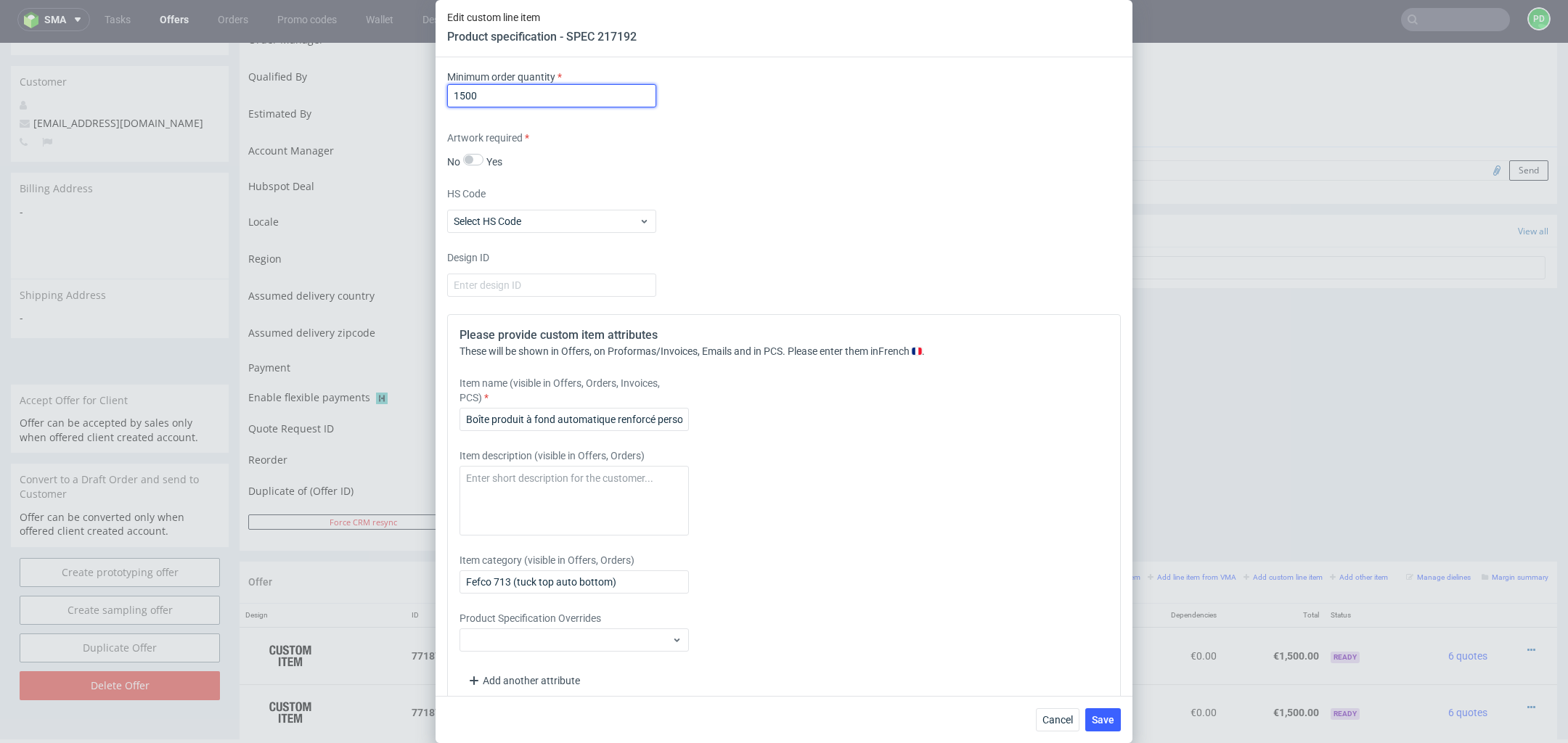
scroll to position [1019, 0]
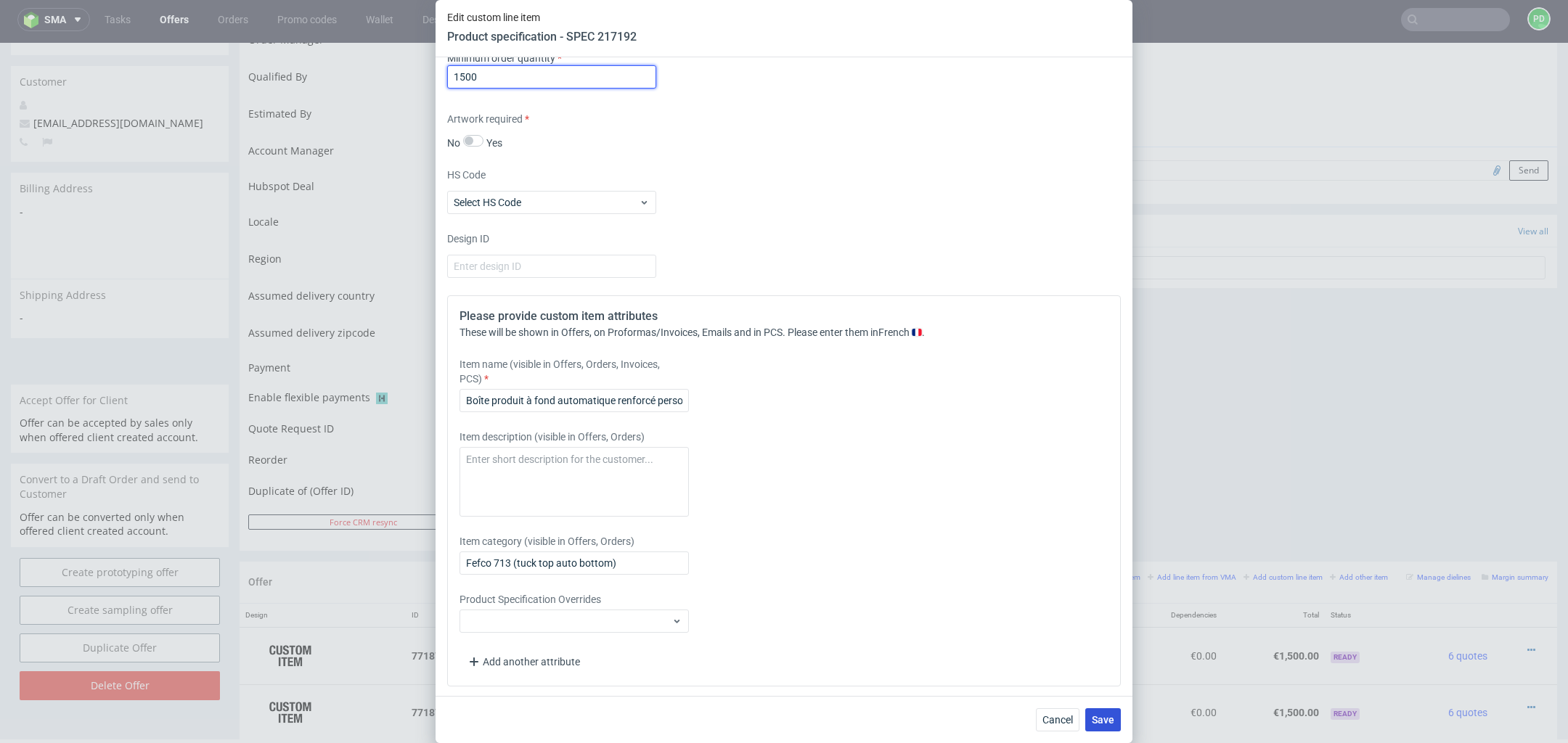
type input "1500"
click at [1098, 716] on span "Save" at bounding box center [1102, 719] width 22 height 10
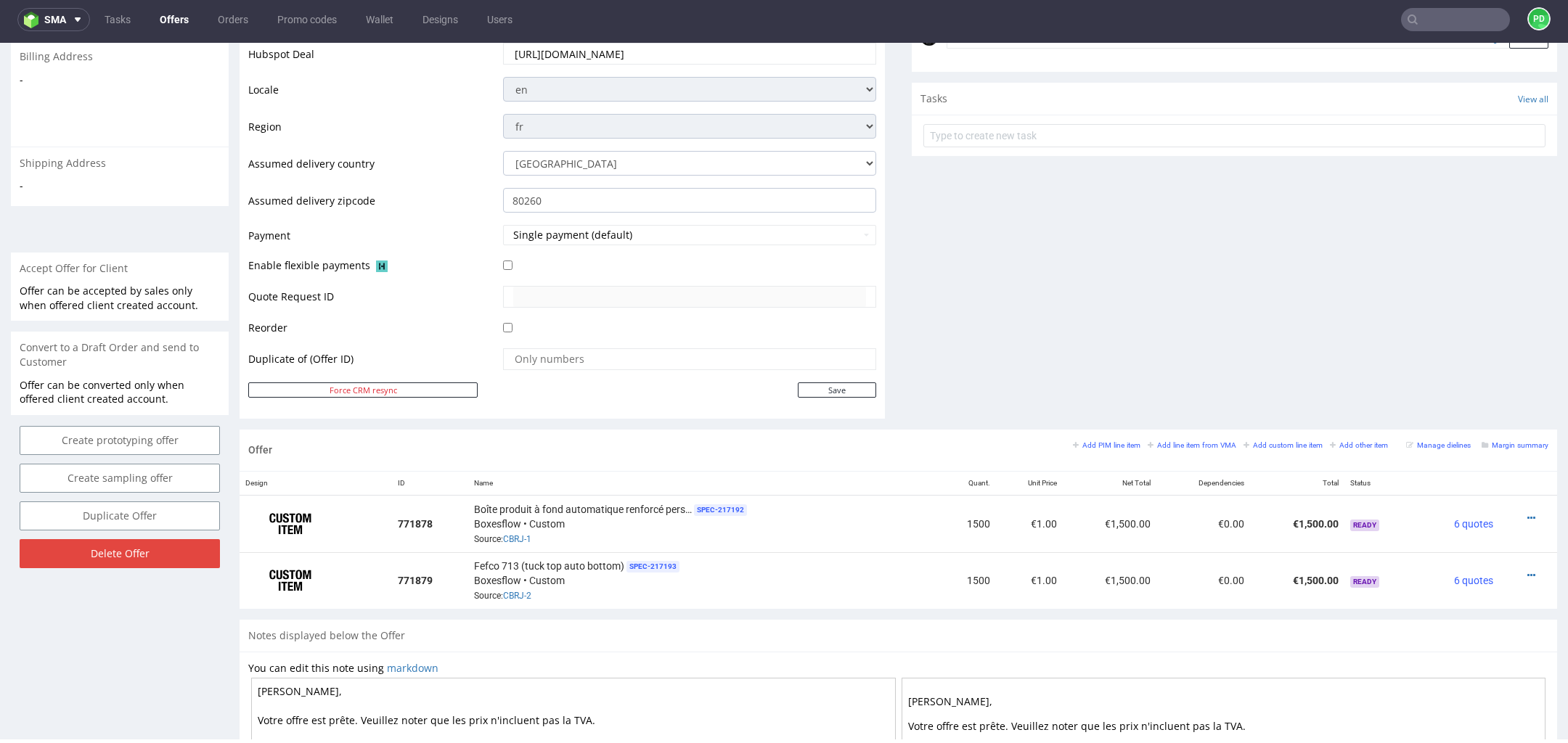
scroll to position [713, 0]
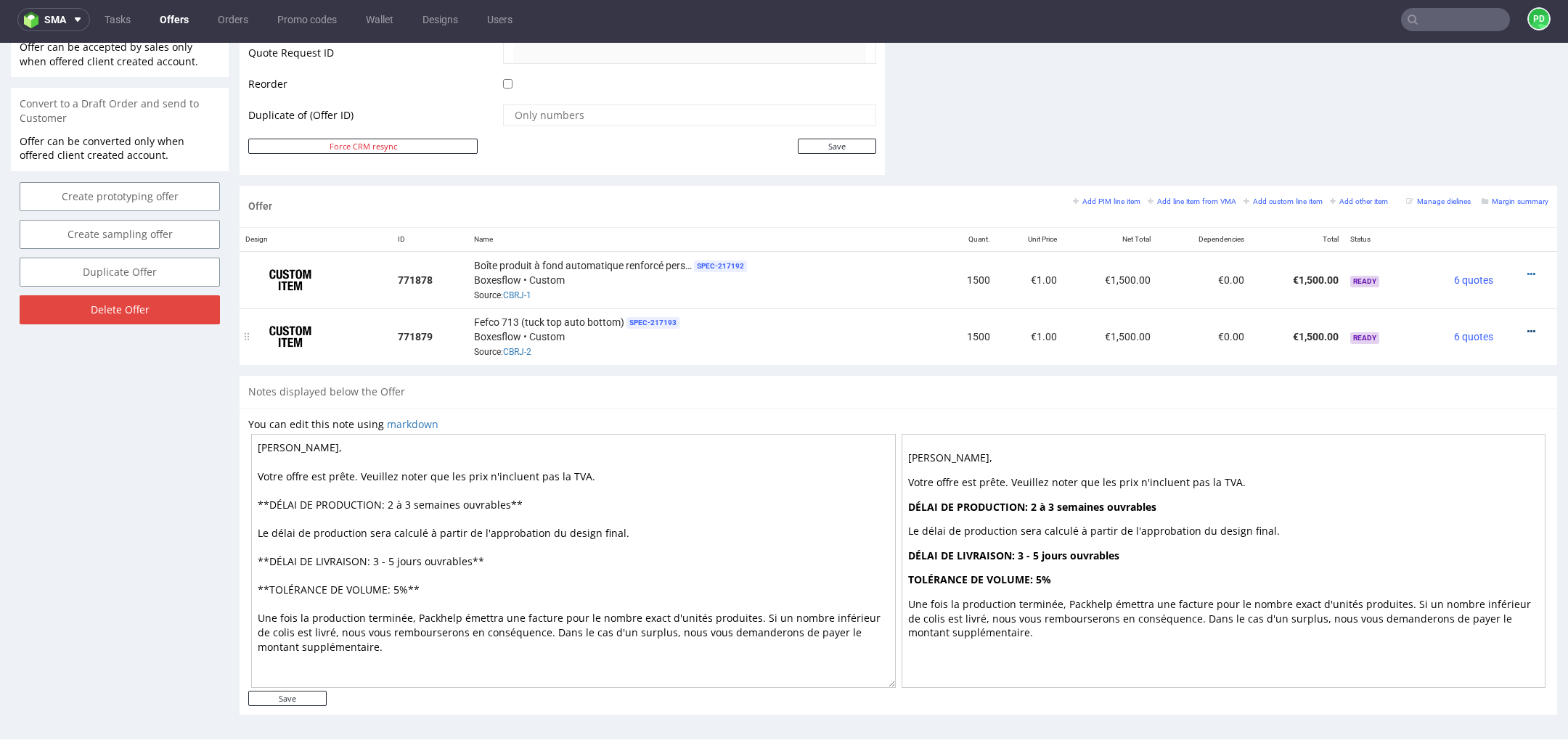
click at [1527, 327] on icon at bounding box center [1531, 331] width 8 height 10
click at [1459, 131] on li "Edit item specification" at bounding box center [1459, 142] width 140 height 27
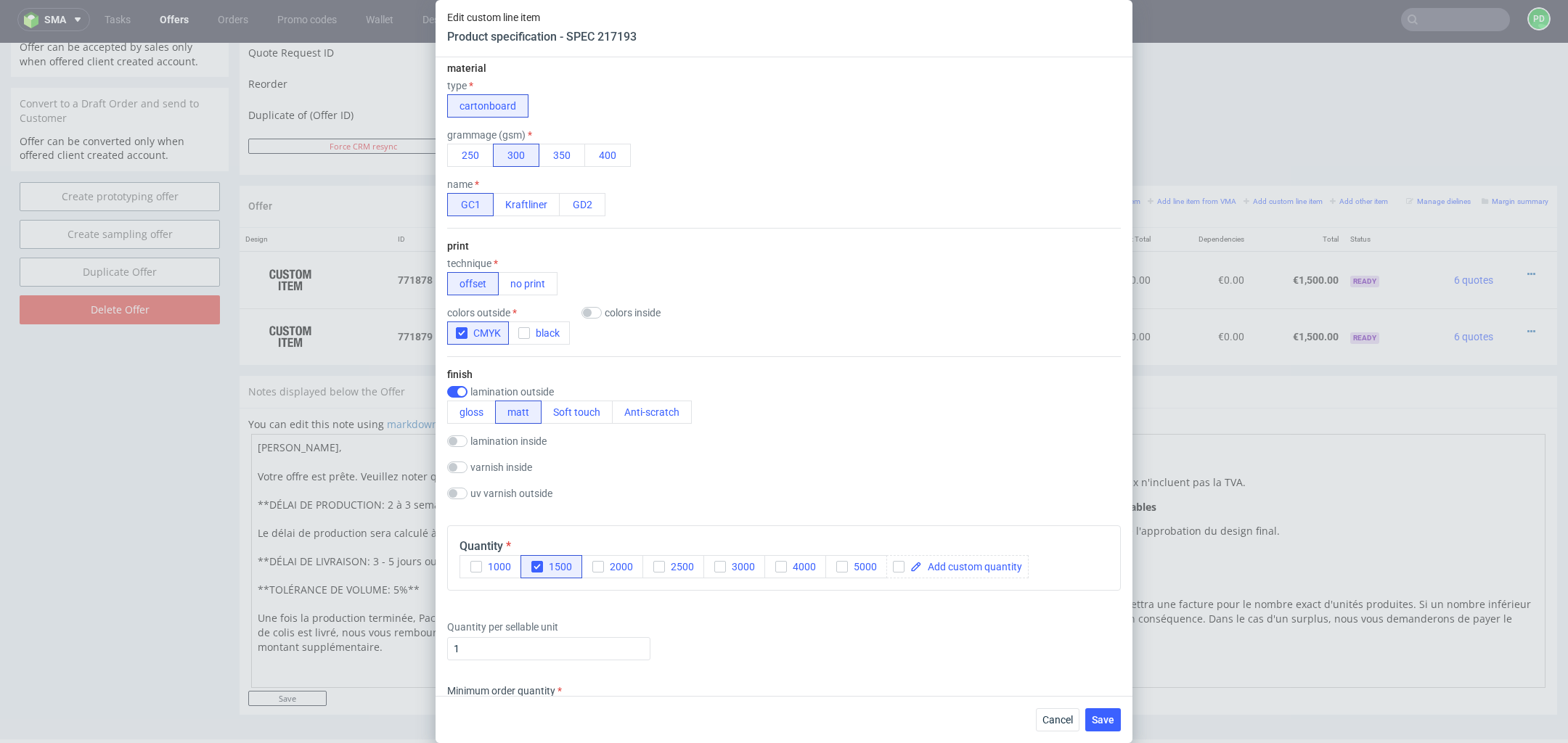
scroll to position [1019, 0]
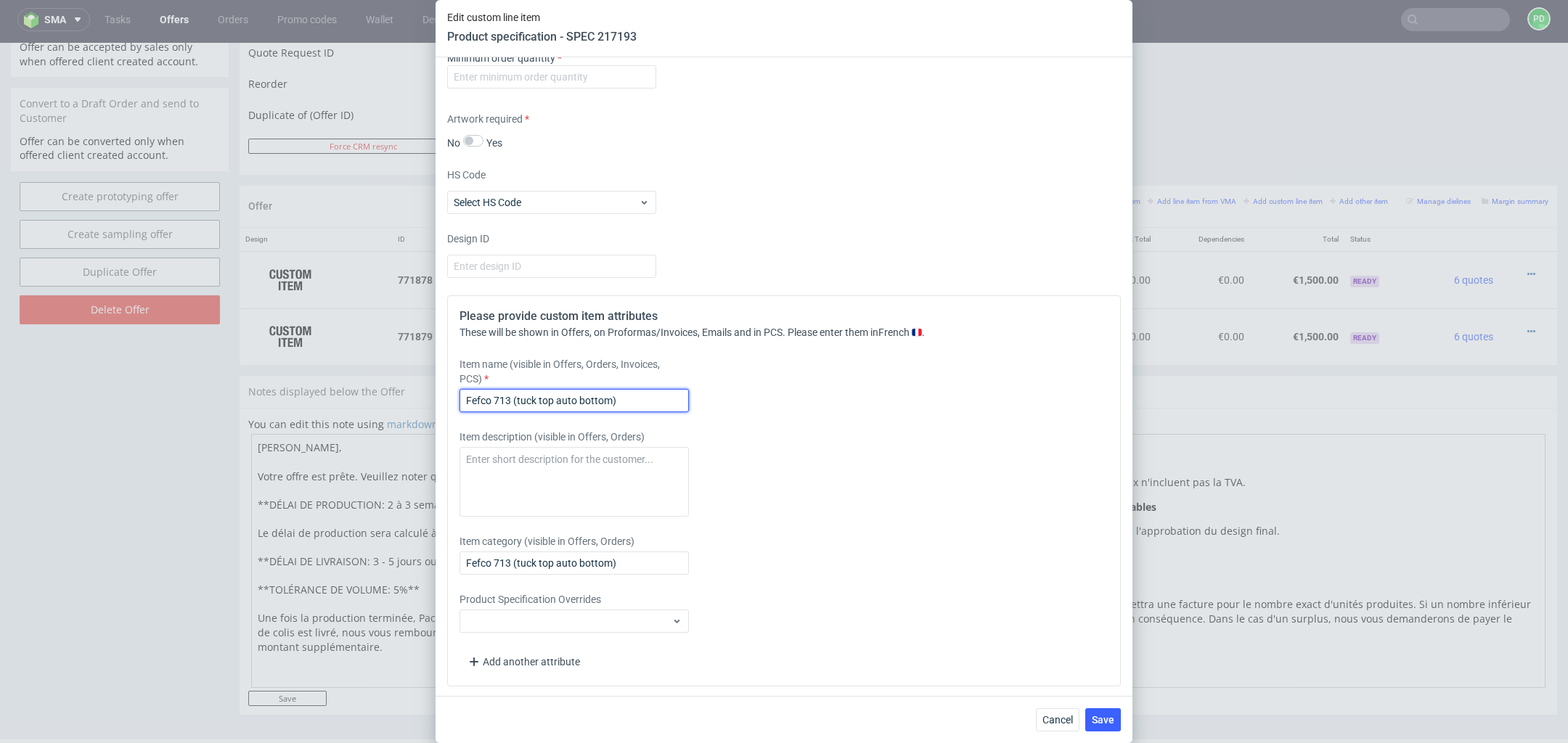
drag, startPoint x: 645, startPoint y: 402, endPoint x: 354, endPoint y: 389, distance: 291.3
click at [356, 389] on div "Edit custom line item Product specification - SPEC 217193 Supplier Custom Custo…" at bounding box center [784, 371] width 1568 height 743
paste input "Boîte produit à fond automatique renforcé personnalisable"
type input "Boîte produit à fond automatique renforcé personnalisable"
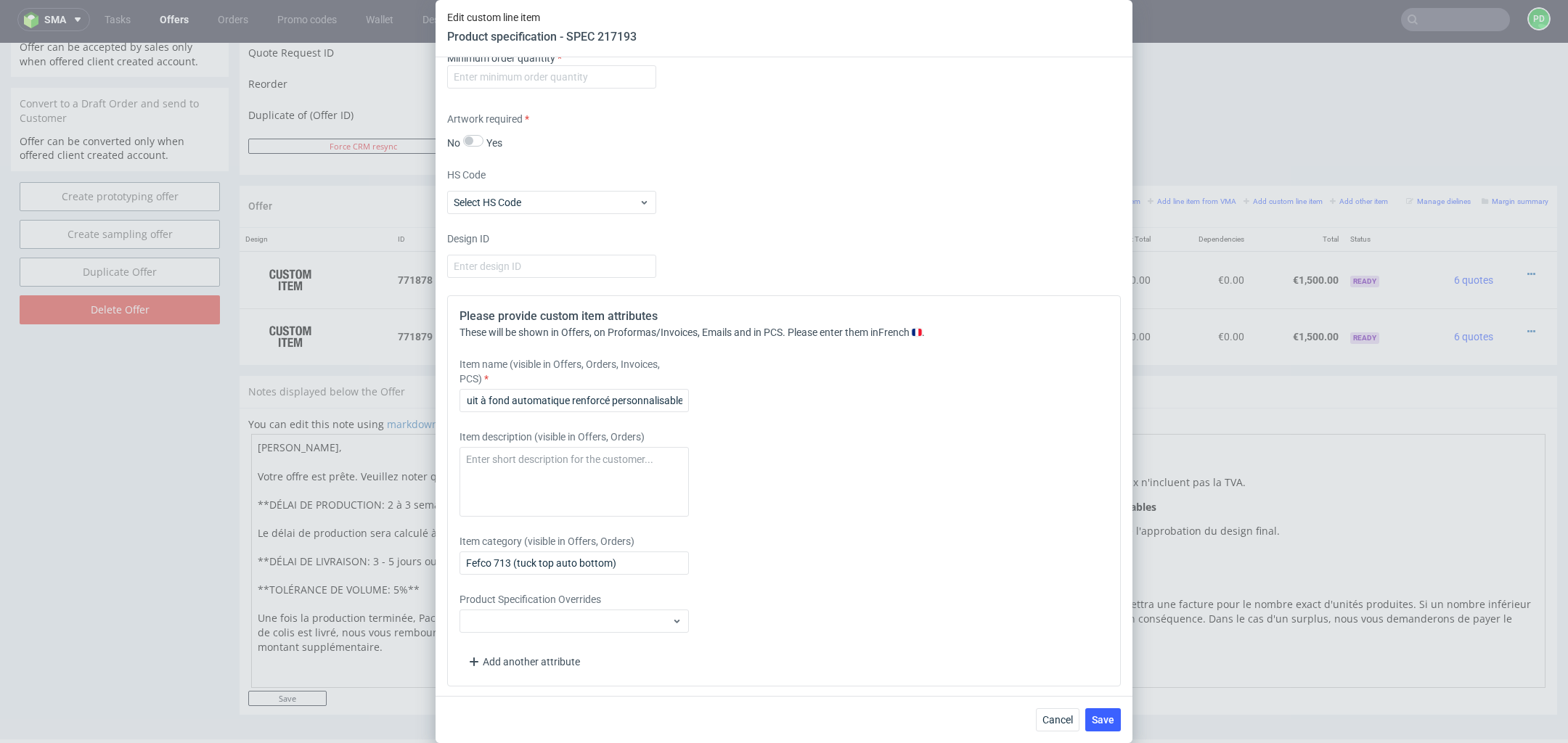
click at [837, 605] on div "Product Specification Overrides" at bounding box center [700, 613] width 482 height 41
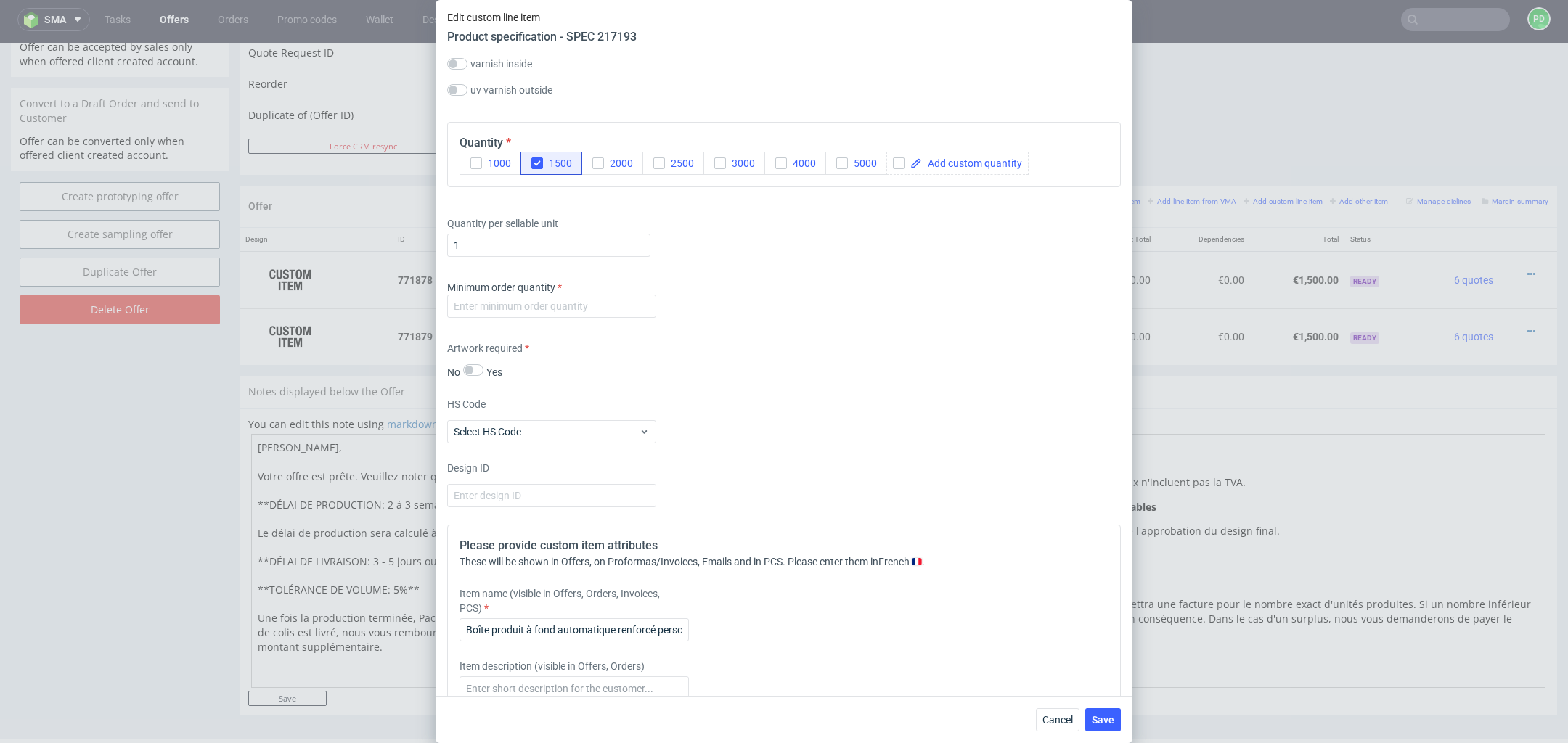
scroll to position [788, 0]
click at [586, 317] on input "number" at bounding box center [552, 307] width 209 height 23
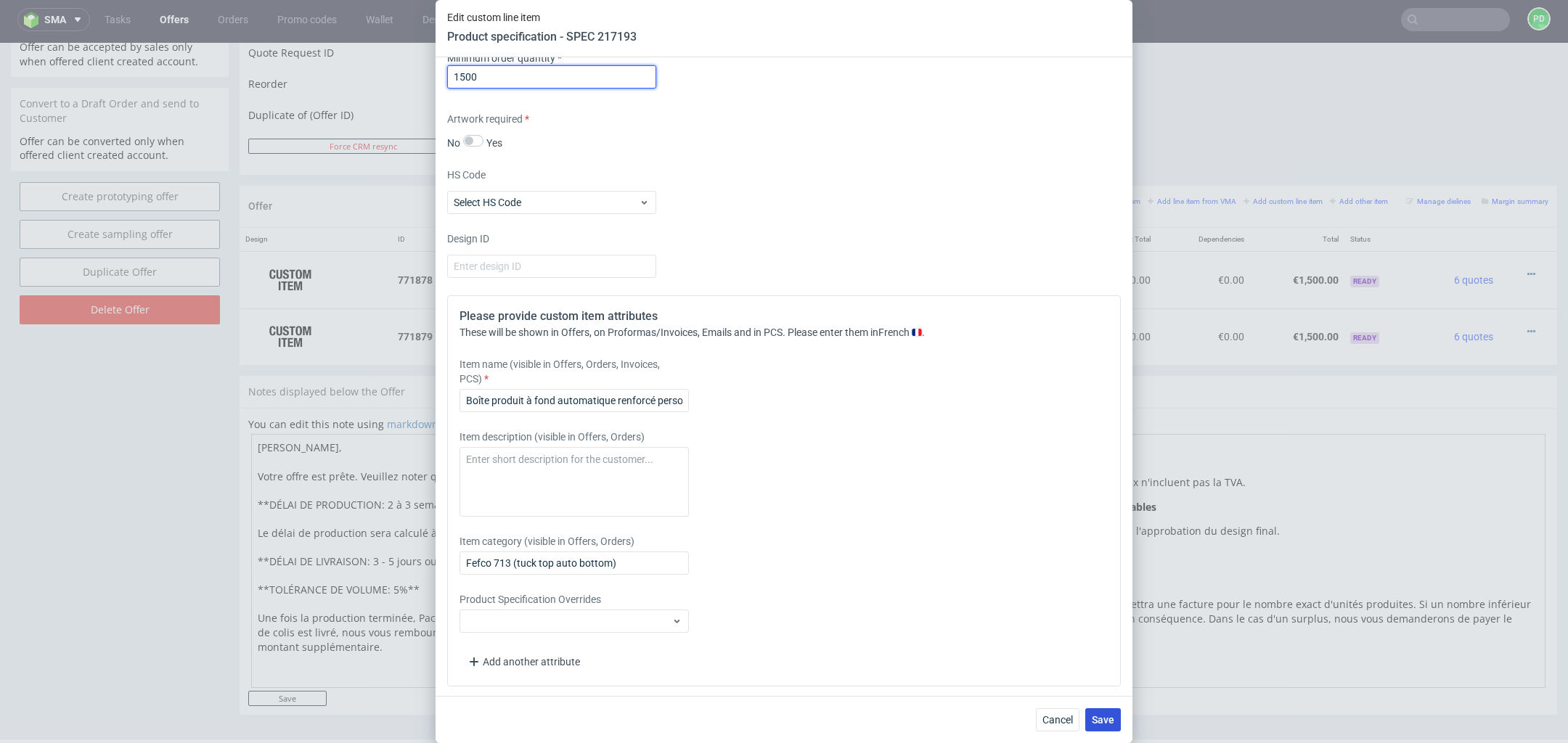
type input "1500"
click at [1107, 716] on span "Save" at bounding box center [1102, 719] width 22 height 10
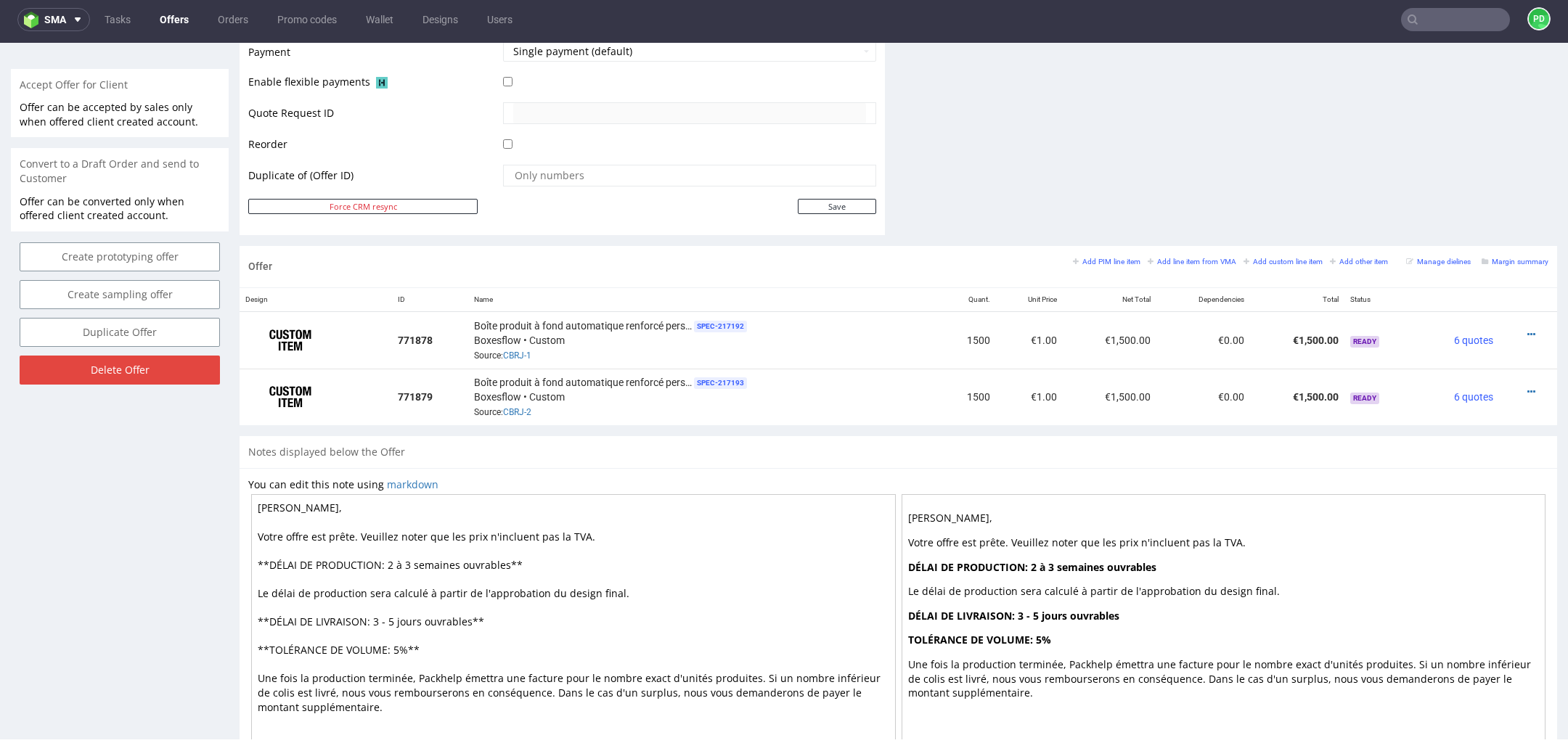
scroll to position [658, 0]
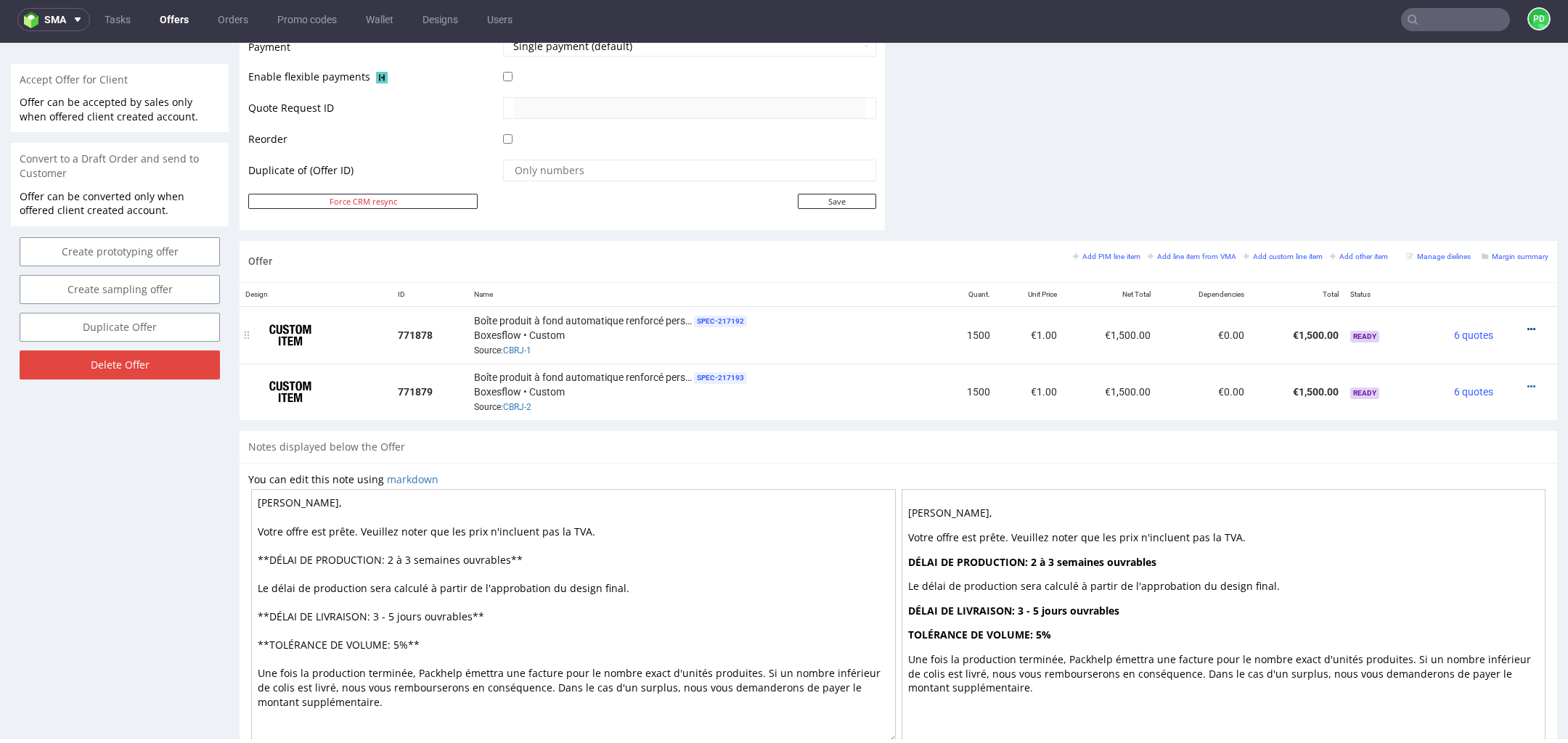
click at [1527, 326] on icon at bounding box center [1531, 329] width 8 height 10
click at [1459, 174] on li "Edit item price" at bounding box center [1459, 166] width 140 height 27
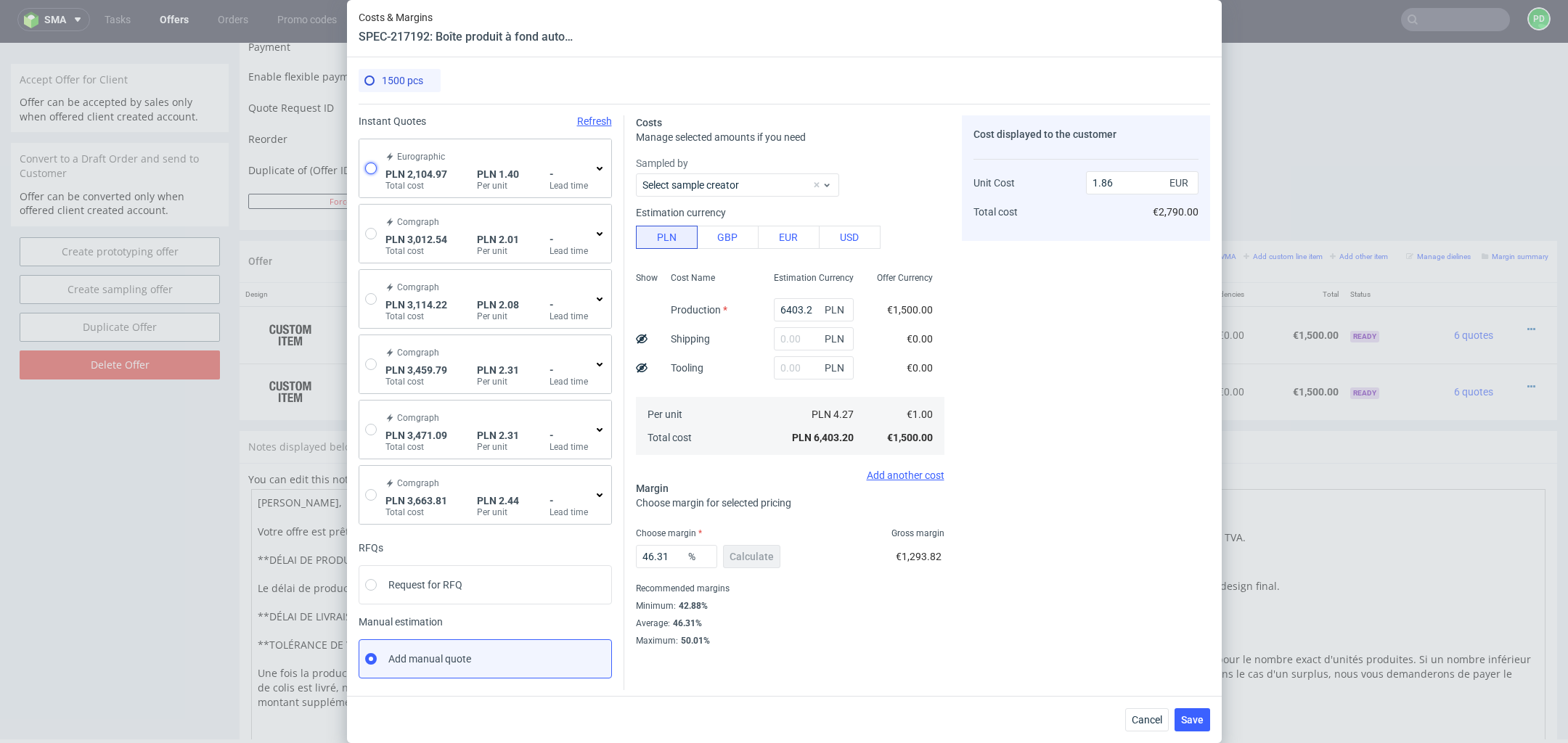
click at [368, 166] on input "radio" at bounding box center [370, 168] width 12 height 12
radio input "true"
radio input "false"
type input "2032.37"
type input "72.6"
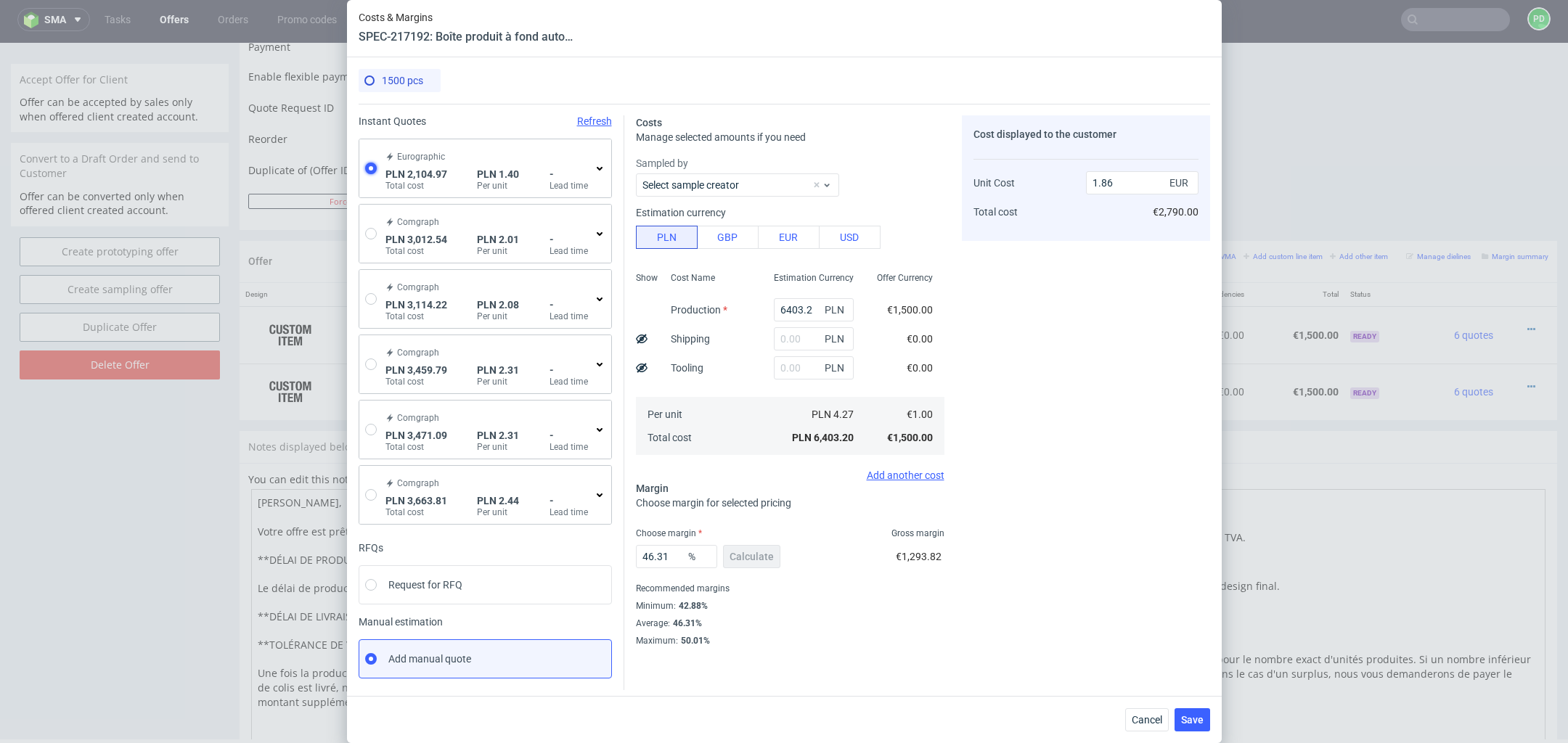
type input "0.33"
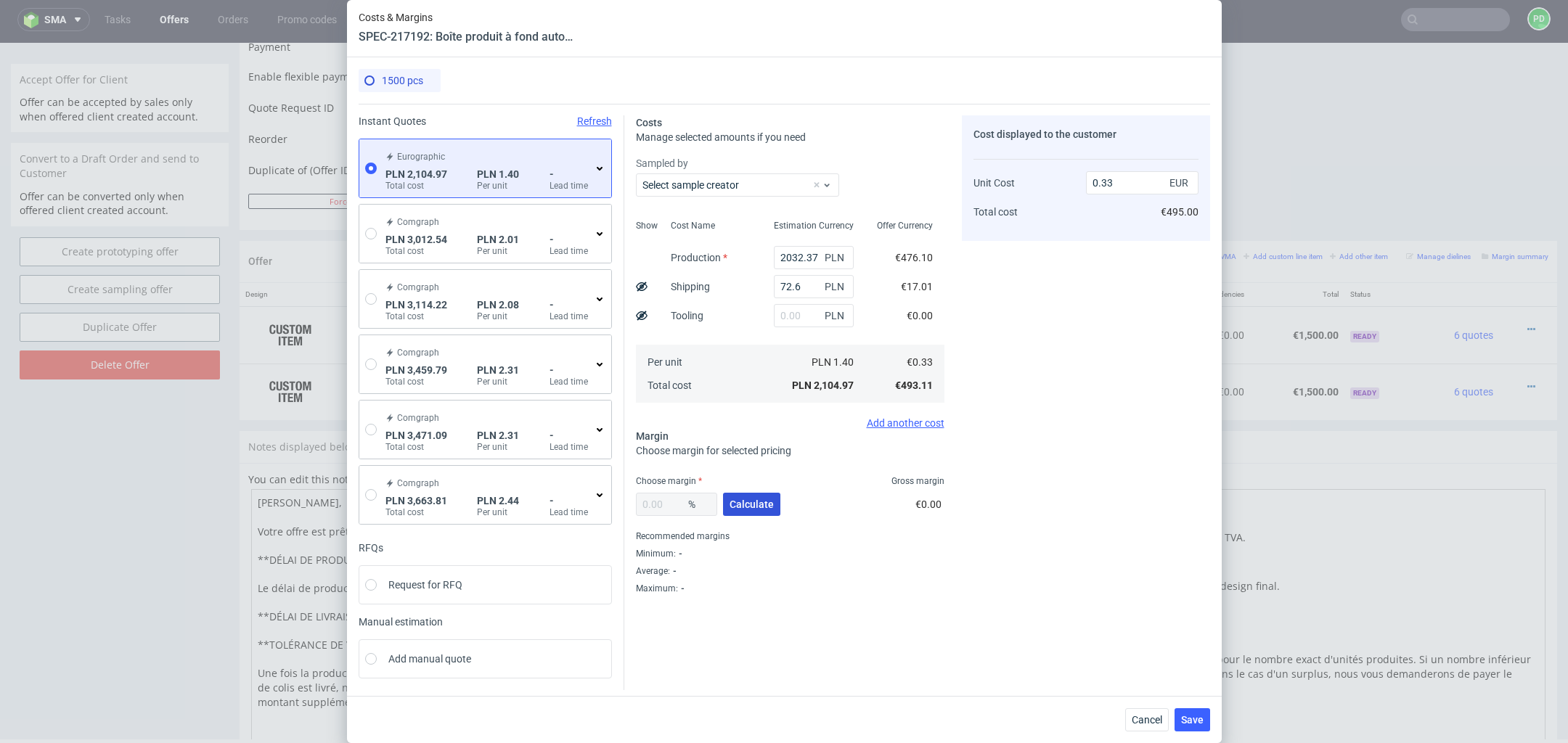
click at [753, 507] on span "Calculate" at bounding box center [752, 504] width 44 height 10
type input "44.05"
type input "0.59"
click at [1195, 716] on span "Save" at bounding box center [1192, 719] width 22 height 10
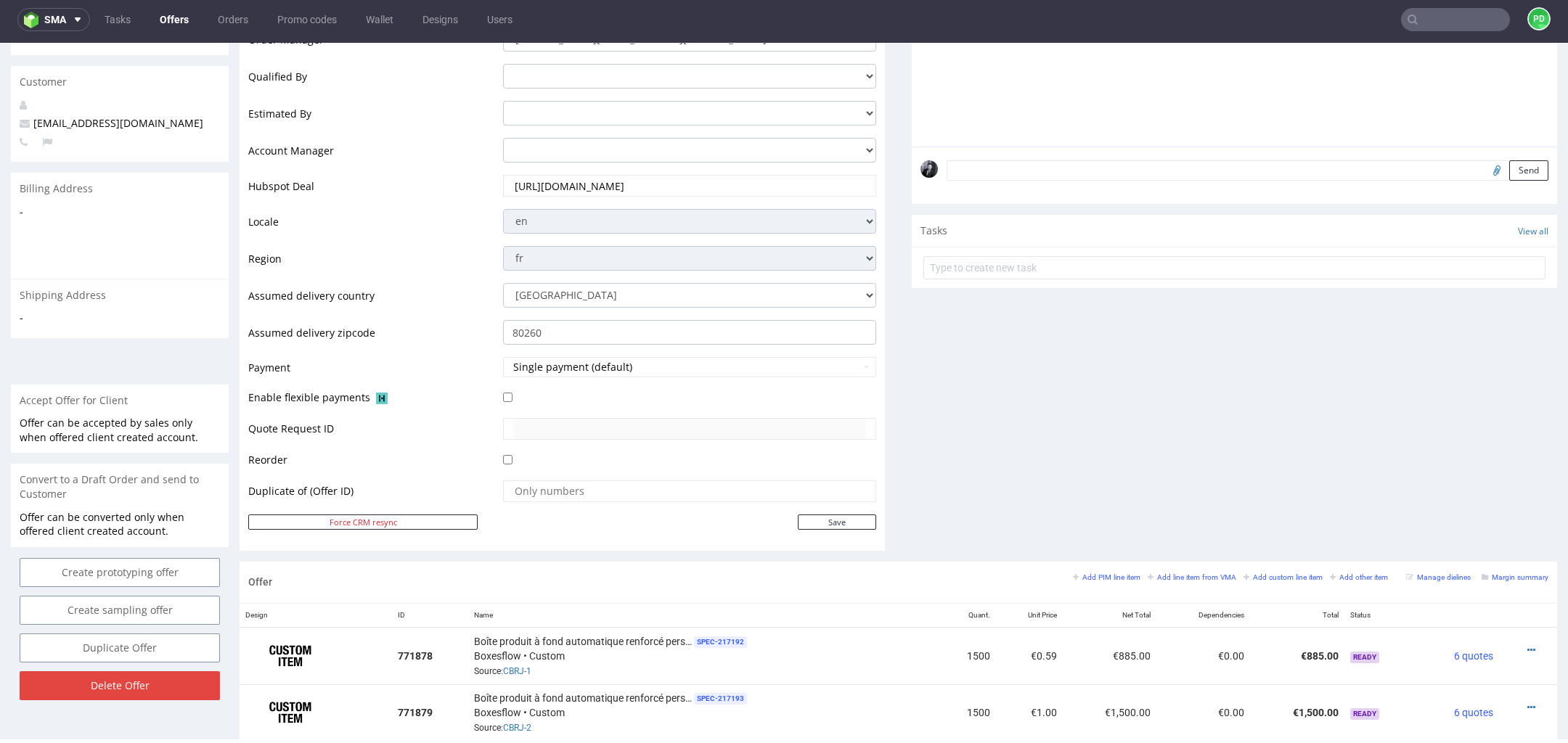
scroll to position [448, 0]
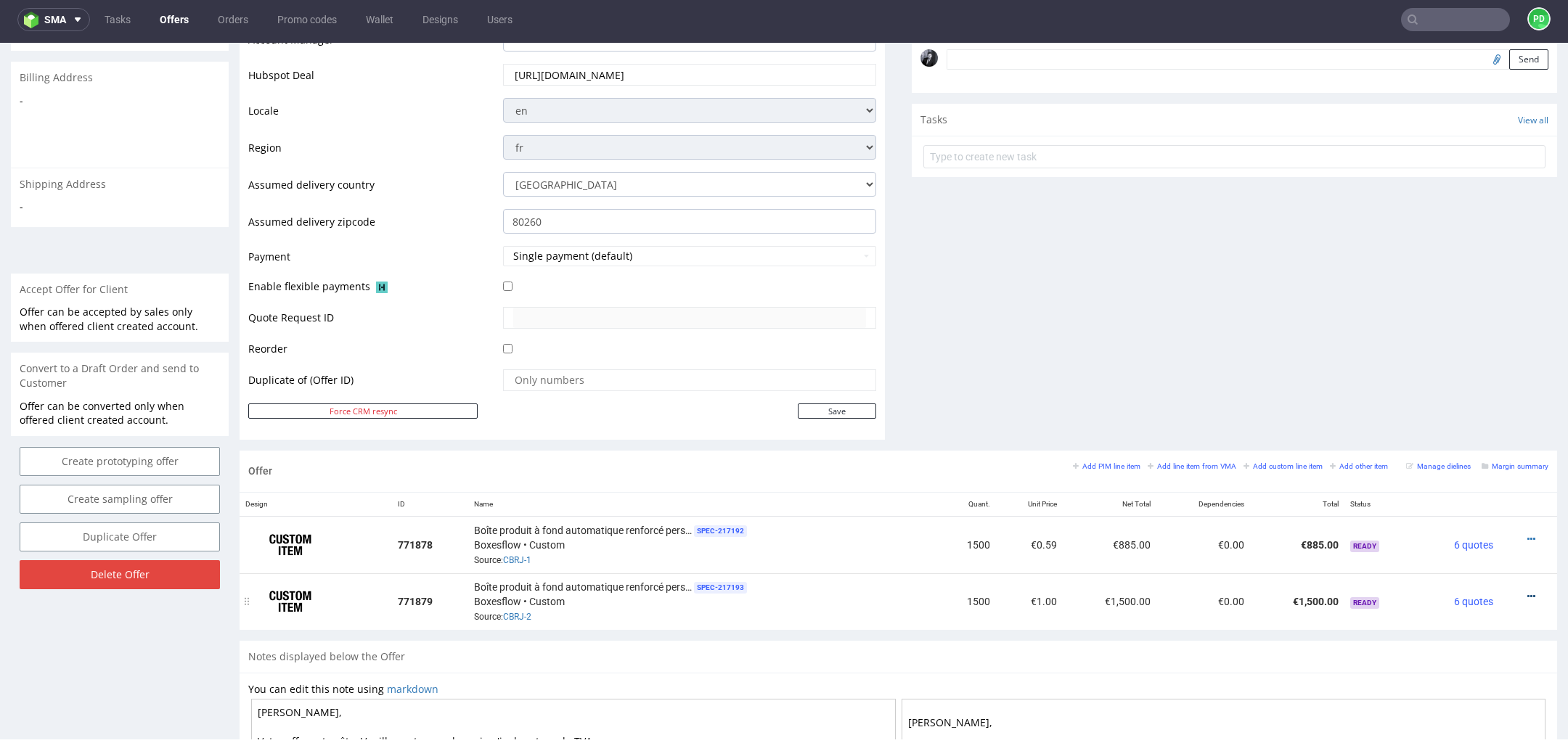
click at [1527, 592] on icon at bounding box center [1531, 596] width 8 height 10
click at [1441, 437] on span "Edit item price" at bounding box center [1465, 432] width 117 height 14
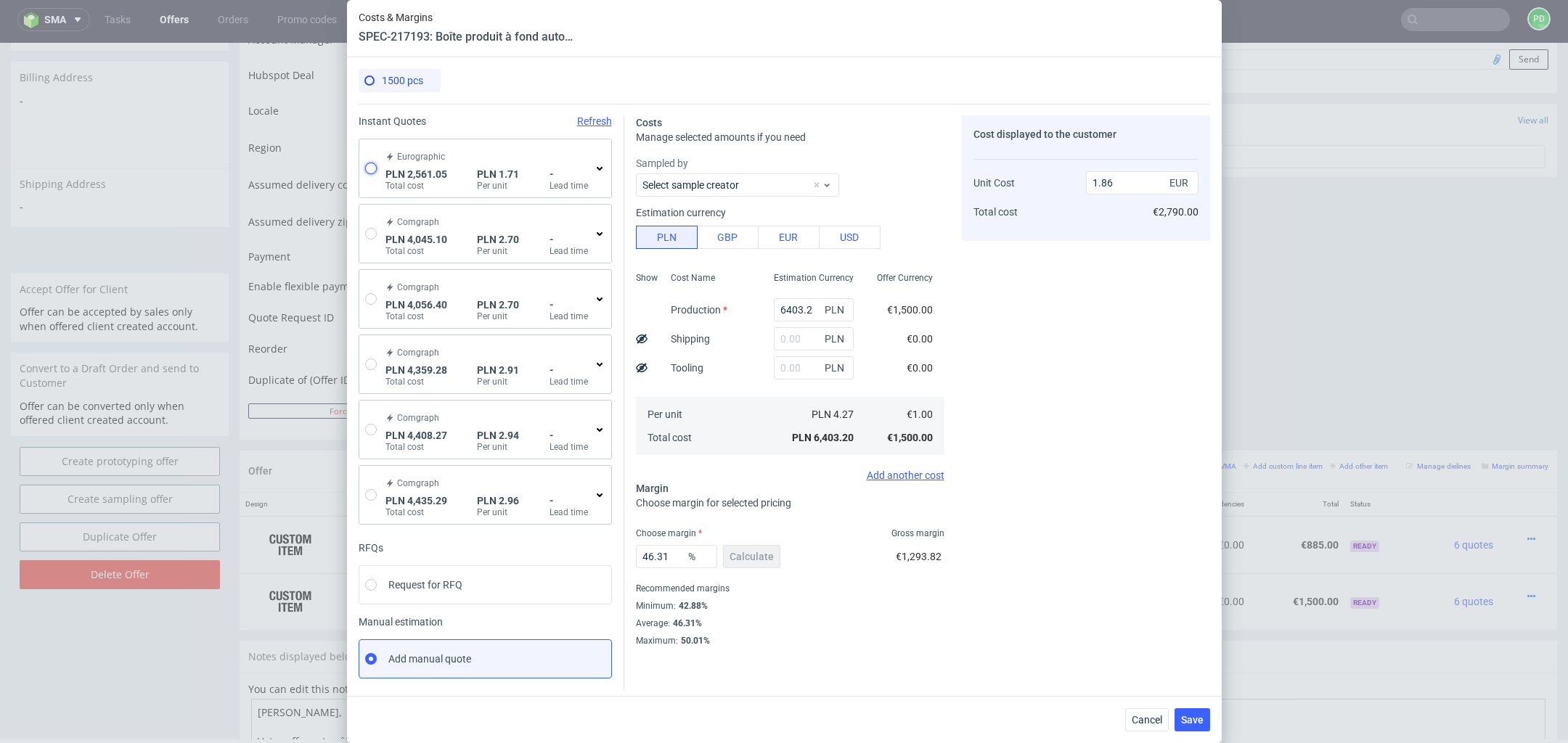
click at [373, 166] on input "radio" at bounding box center [370, 168] width 12 height 12
radio input "true"
radio input "false"
type input "2474.63"
type input "86.42"
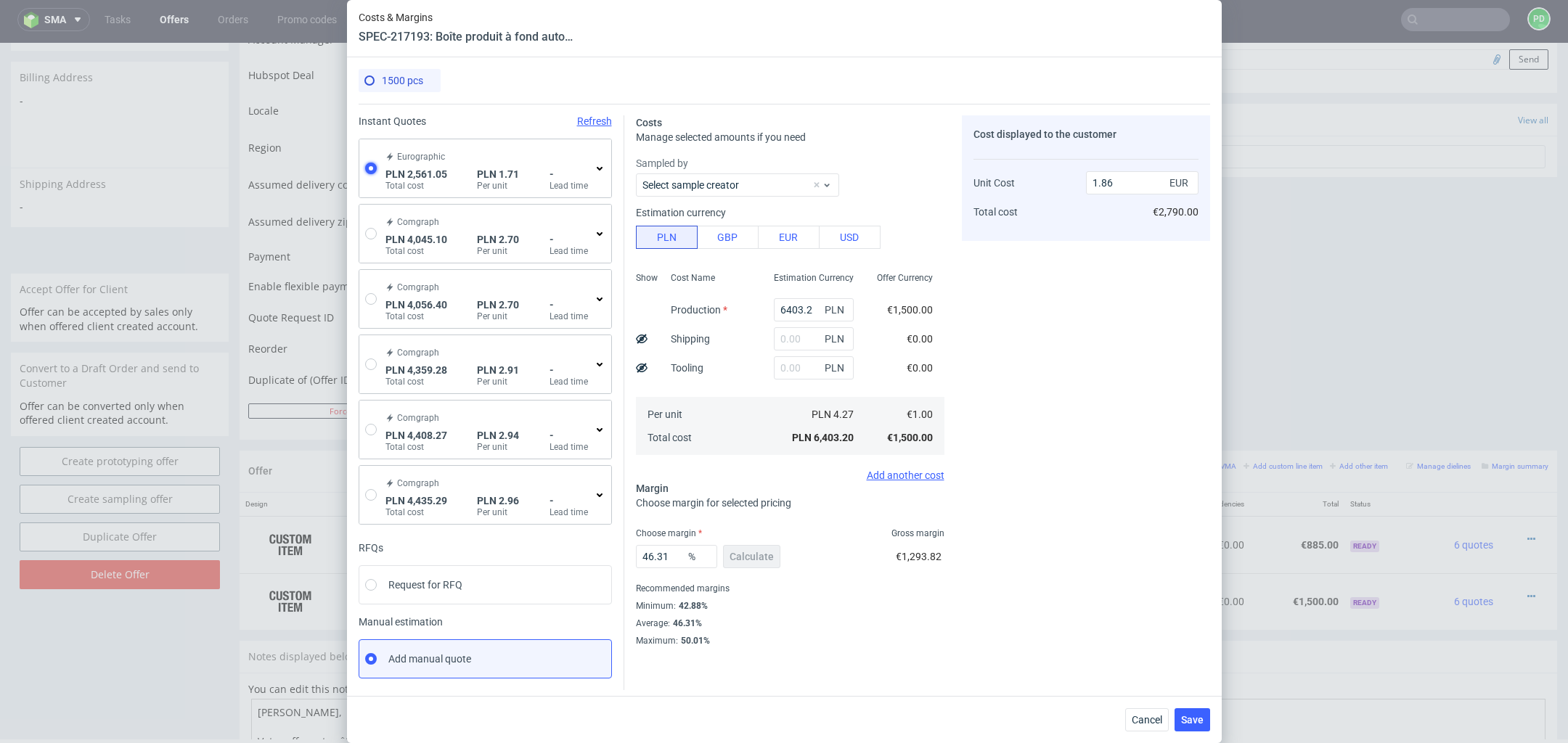
type input "0.4"
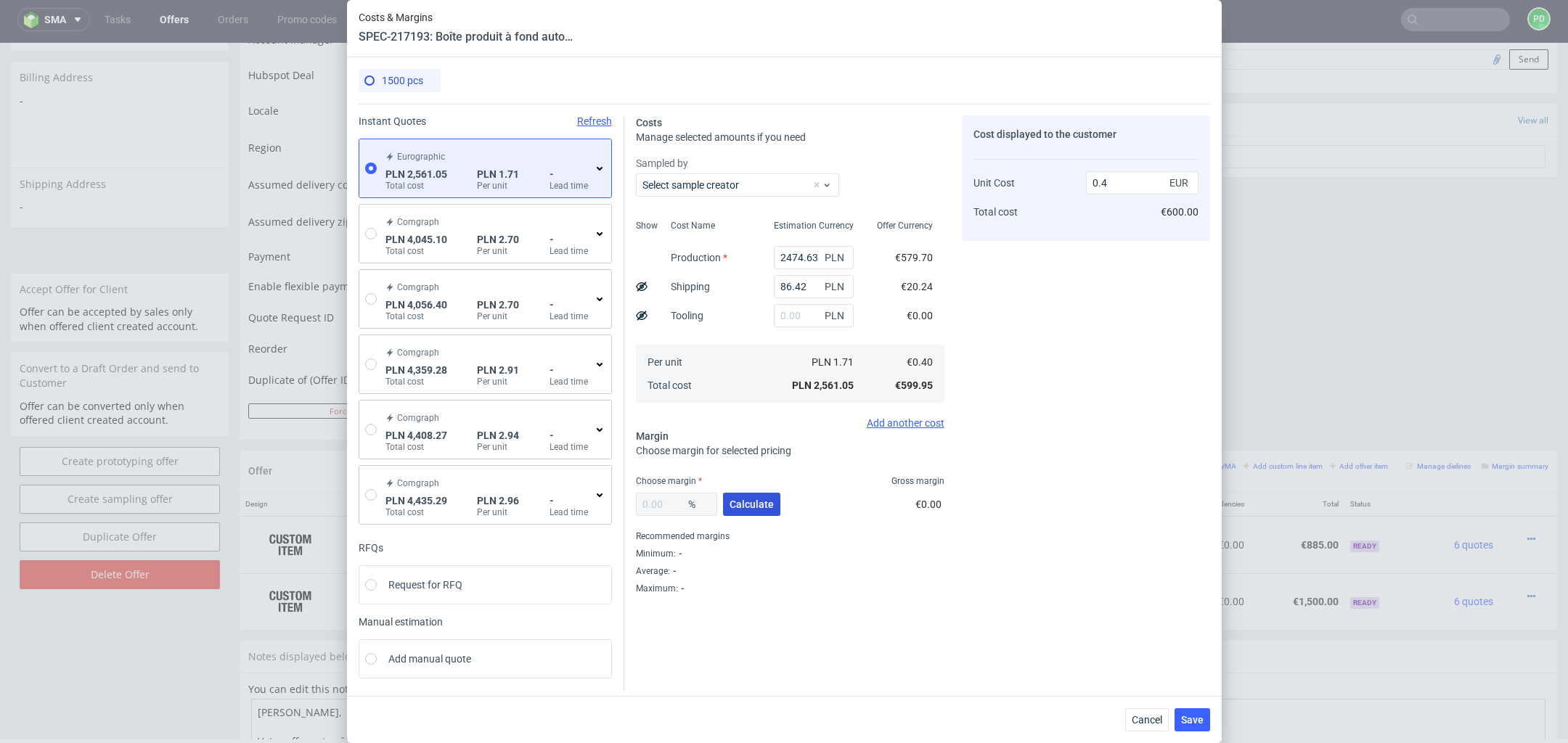
click at [757, 509] on span "Calculate" at bounding box center [752, 504] width 44 height 10
type input "42.75"
click at [1123, 189] on input "0.7" at bounding box center [1141, 182] width 112 height 23
type input "0.79"
type input "49.36708860759494"
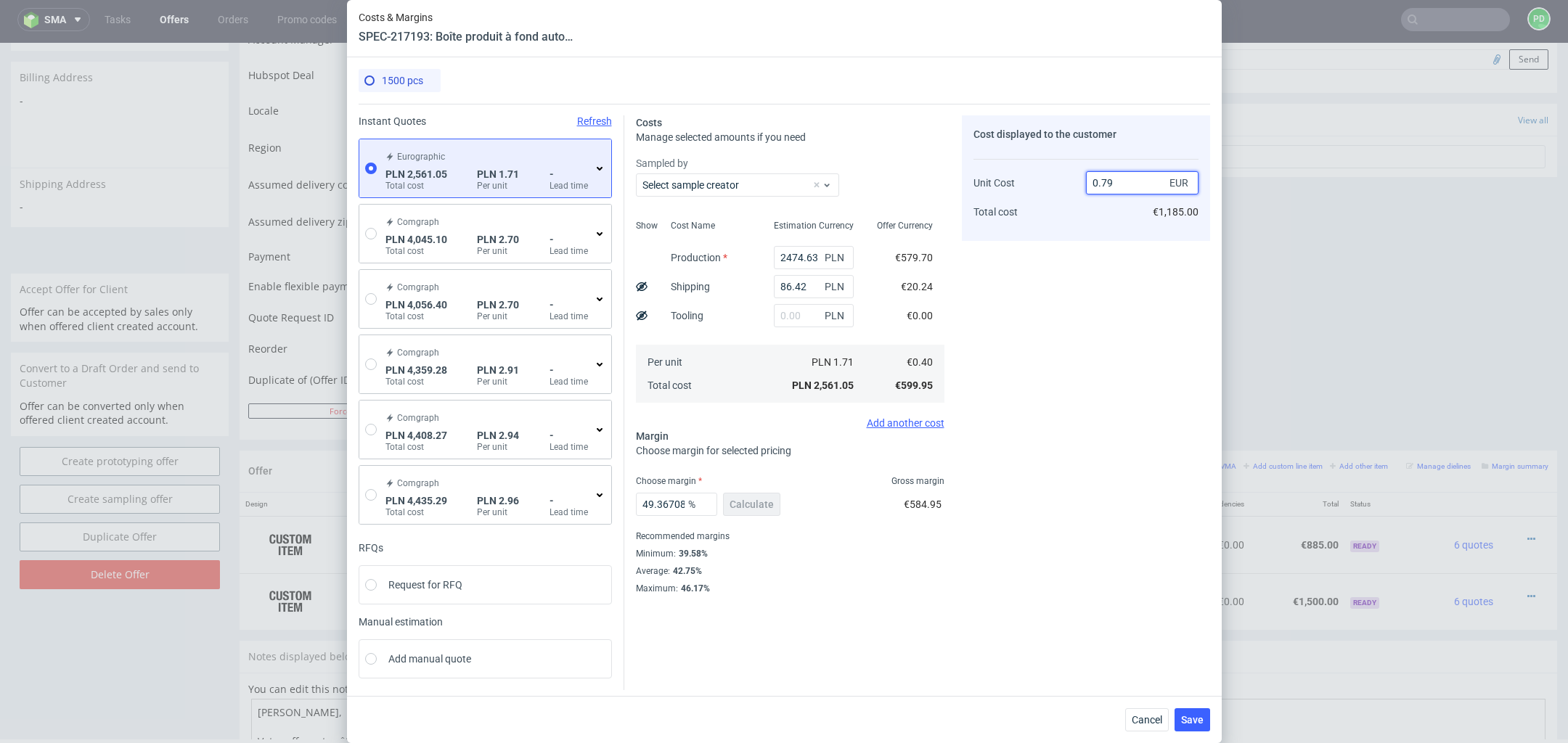
type input "0.79"
click at [1026, 452] on div "Cost displayed to the customer Unit Cost Total cost 0.79 EUR €1,185.00" at bounding box center [1085, 354] width 248 height 479
click at [1197, 717] on span "Save" at bounding box center [1192, 719] width 22 height 10
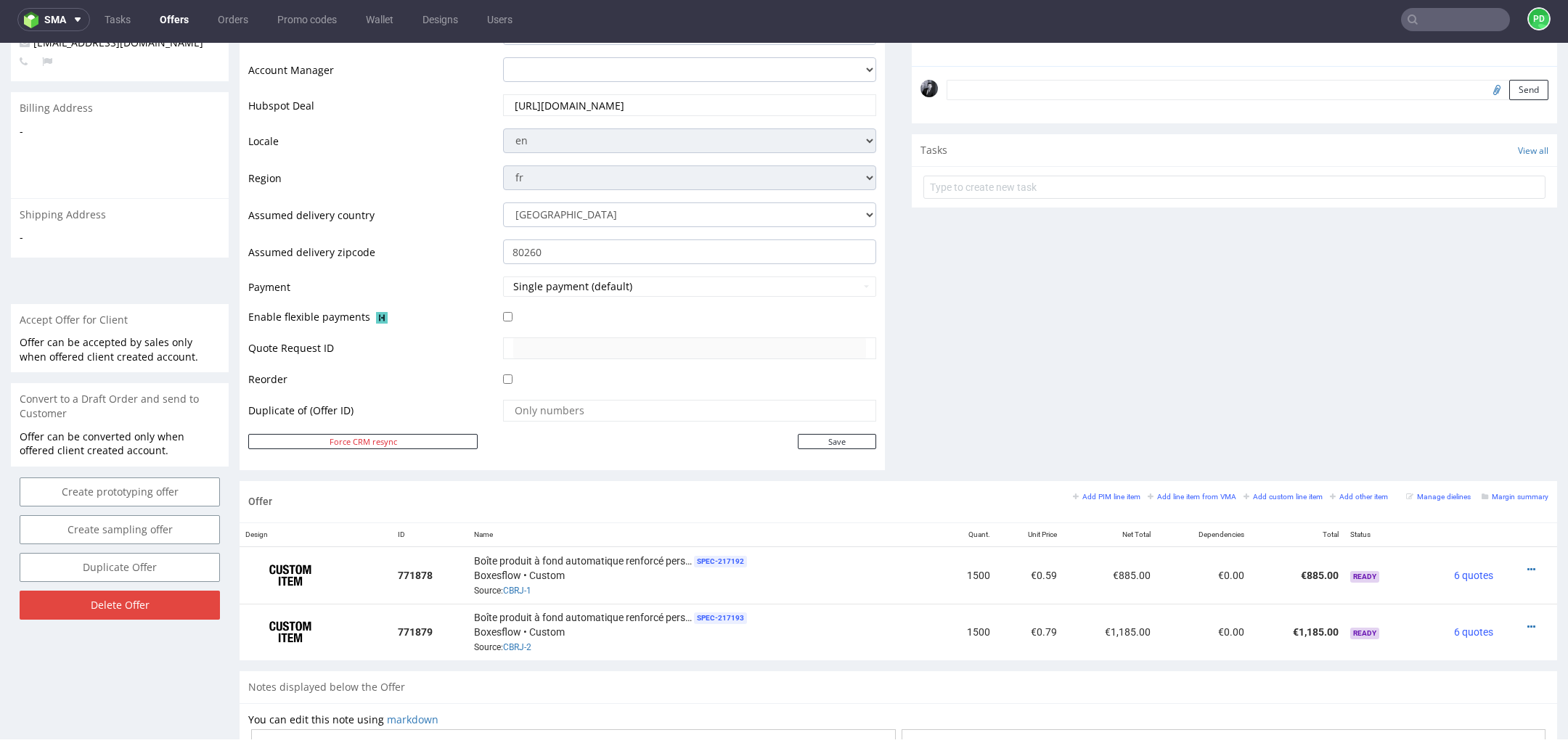
scroll to position [444, 0]
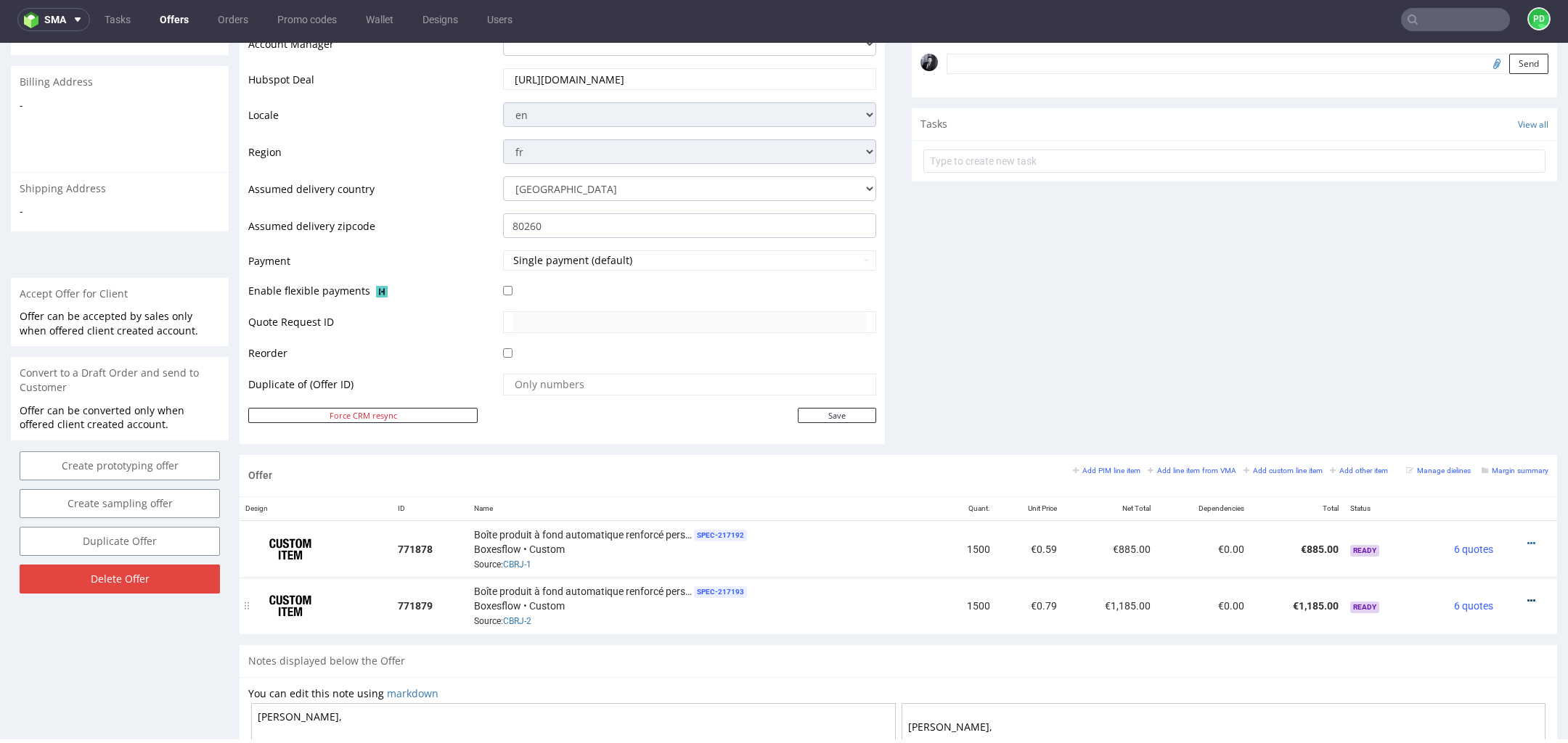
click at [1527, 596] on icon at bounding box center [1531, 600] width 8 height 10
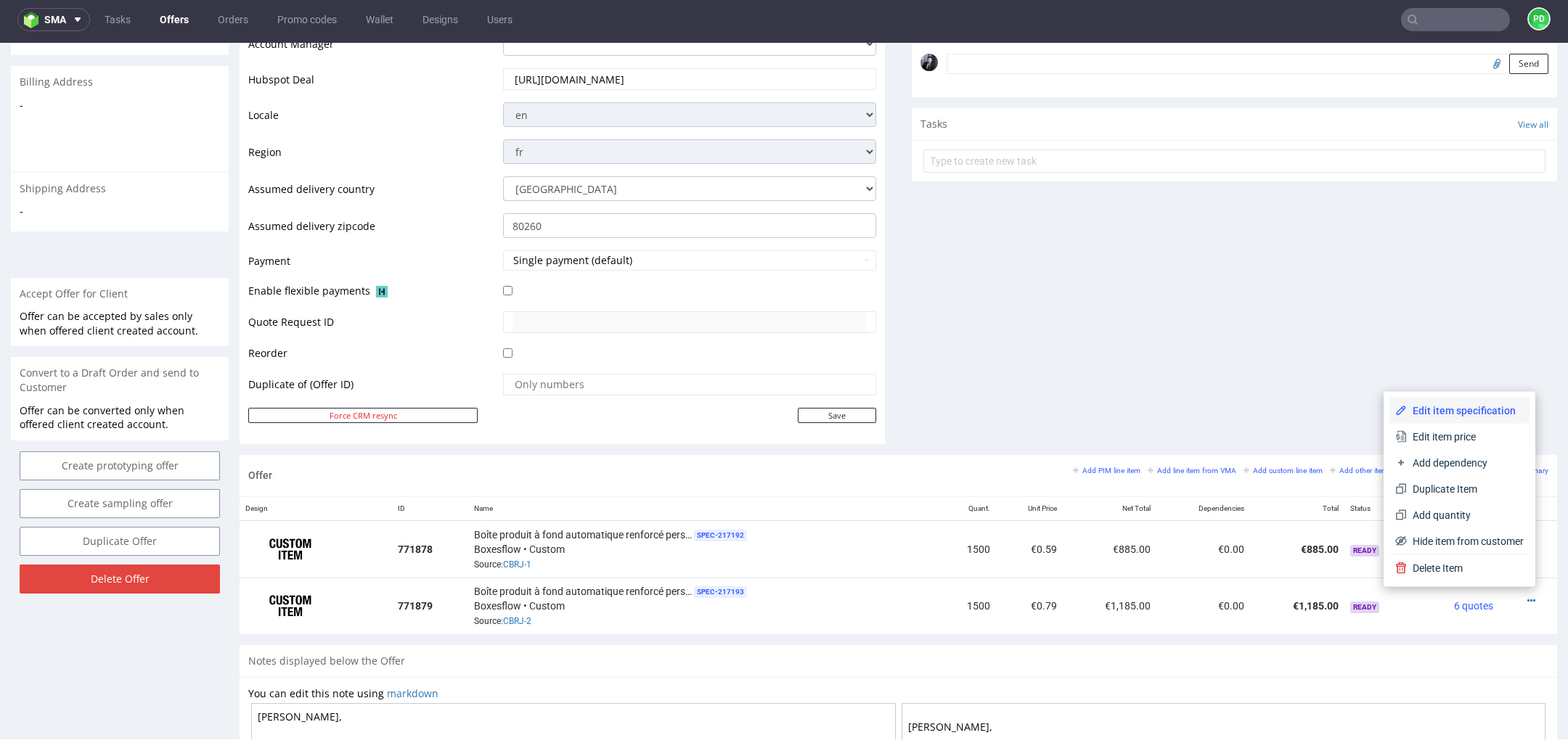
click at [1476, 415] on span "Edit item specification" at bounding box center [1465, 411] width 117 height 14
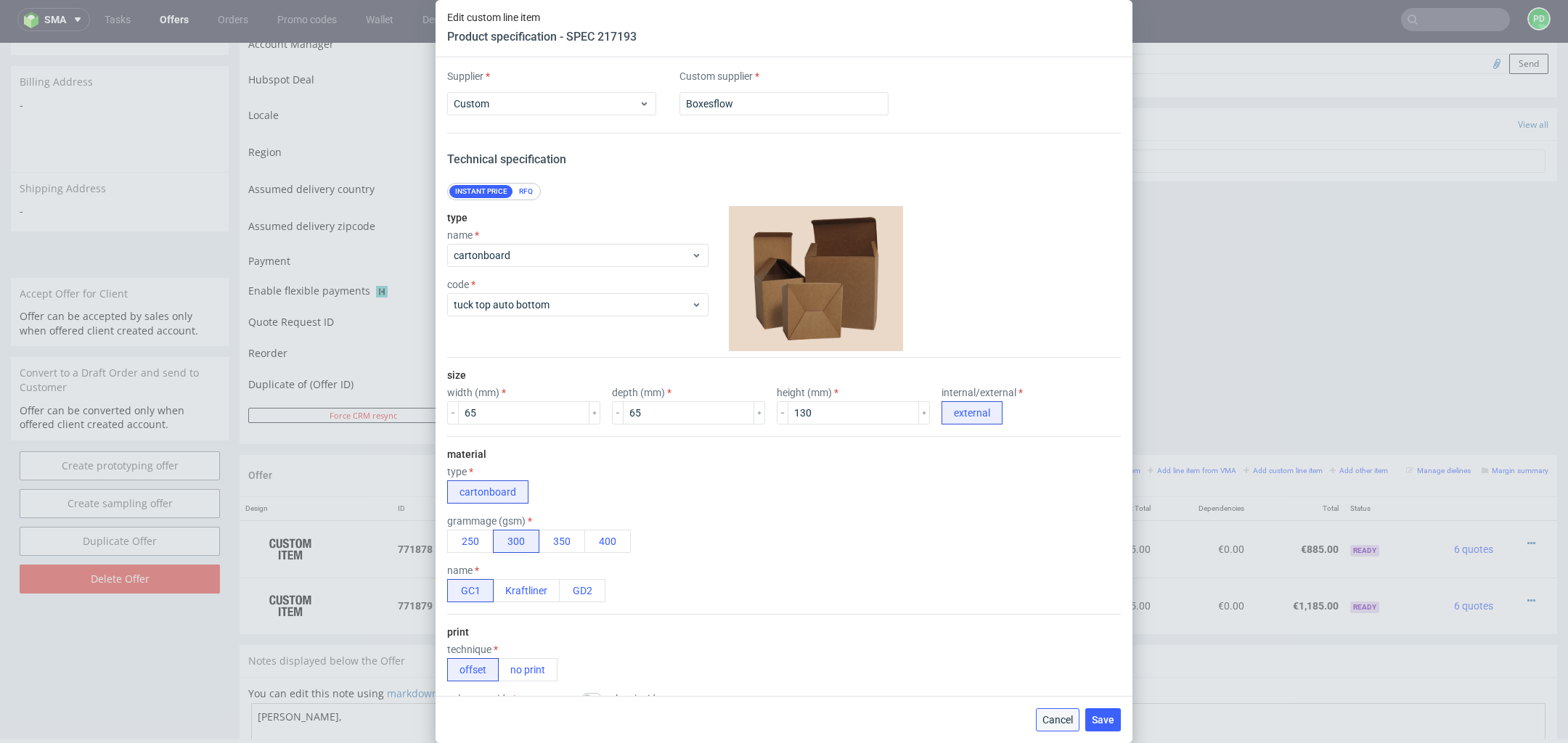
click at [1057, 724] on span "Cancel" at bounding box center [1057, 719] width 30 height 10
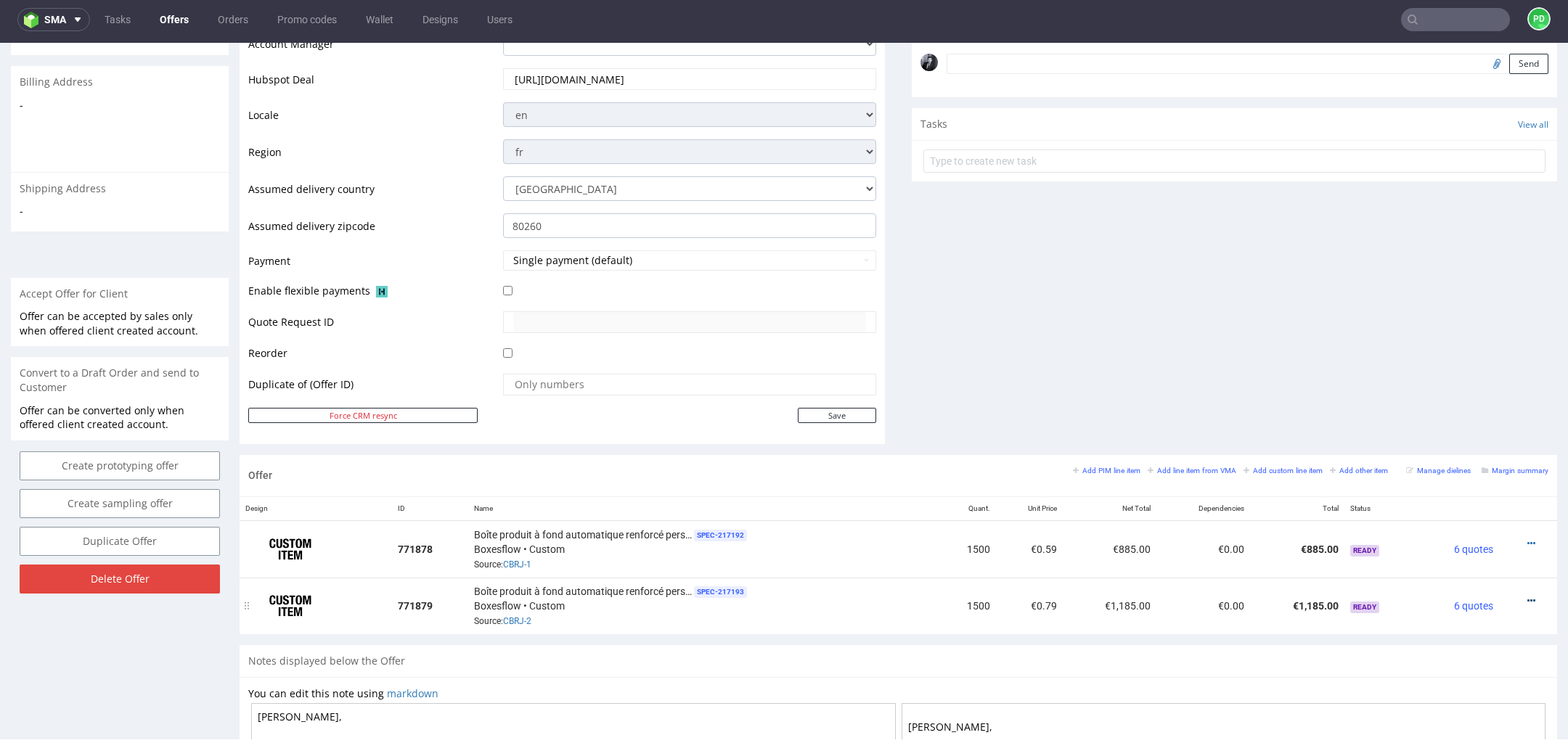
click at [1527, 596] on icon at bounding box center [1531, 600] width 8 height 10
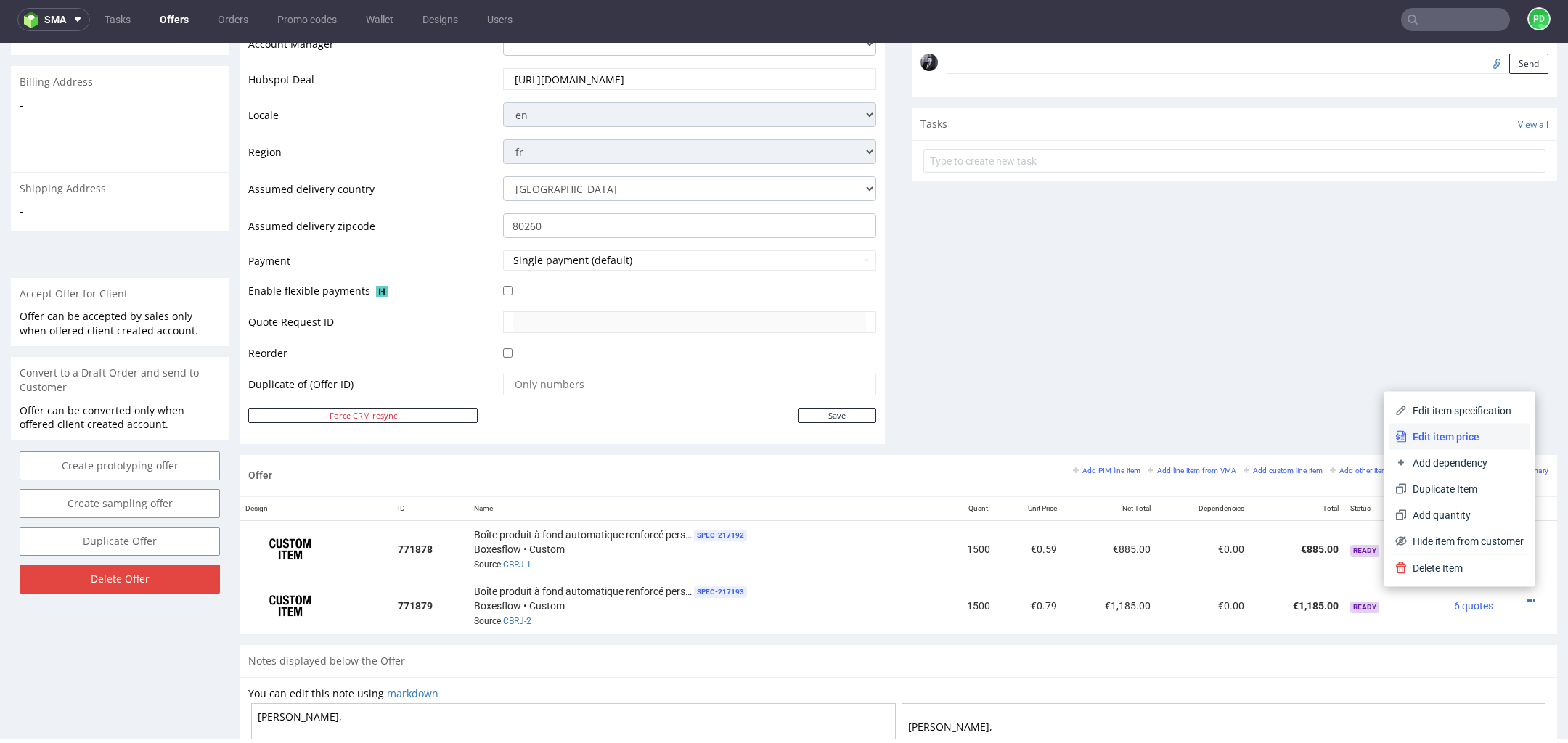
click at [1462, 437] on span "Edit item price" at bounding box center [1465, 437] width 117 height 14
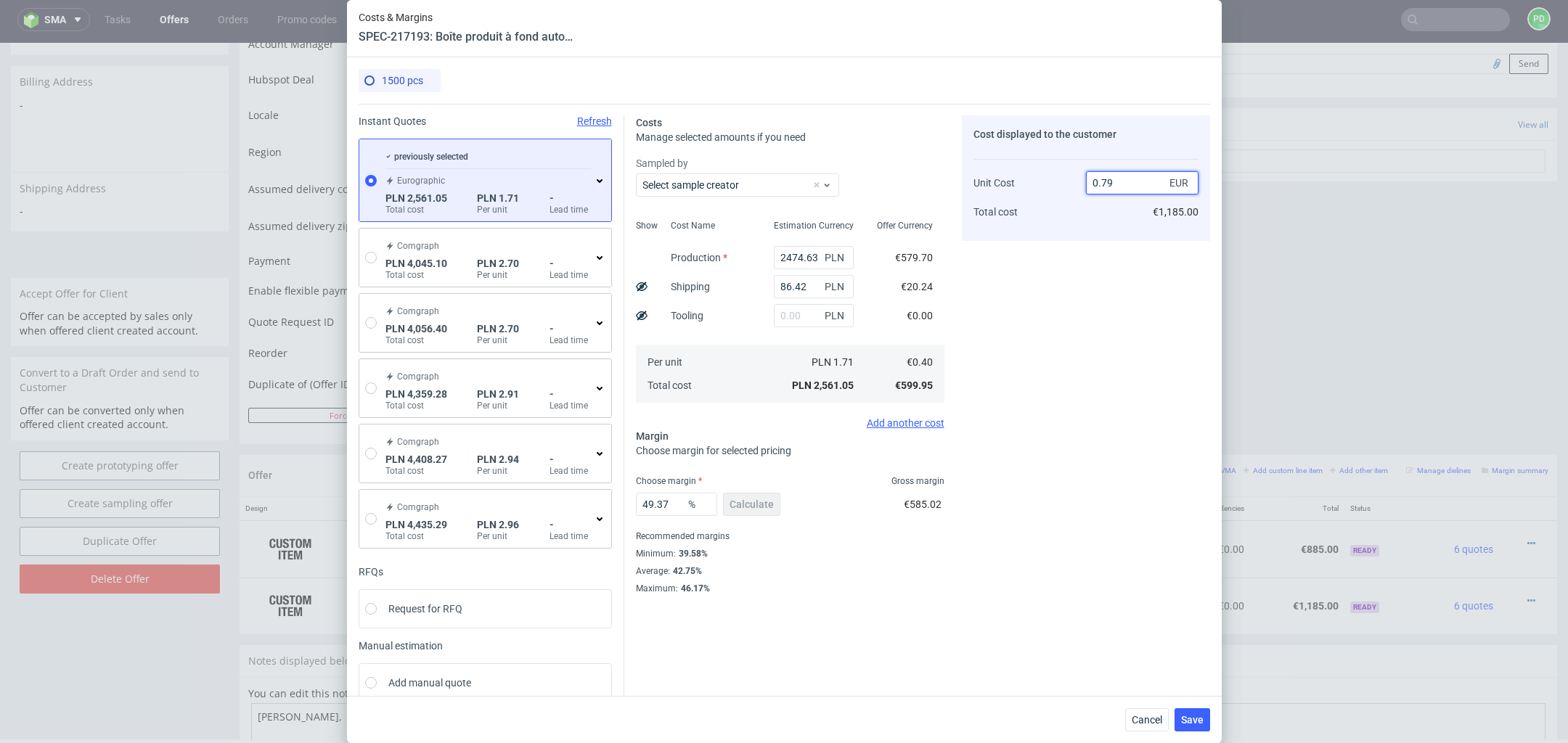
click at [1112, 190] on input "0.79" at bounding box center [1141, 182] width 112 height 23
type input "0.69"
type input "42.028985507246375"
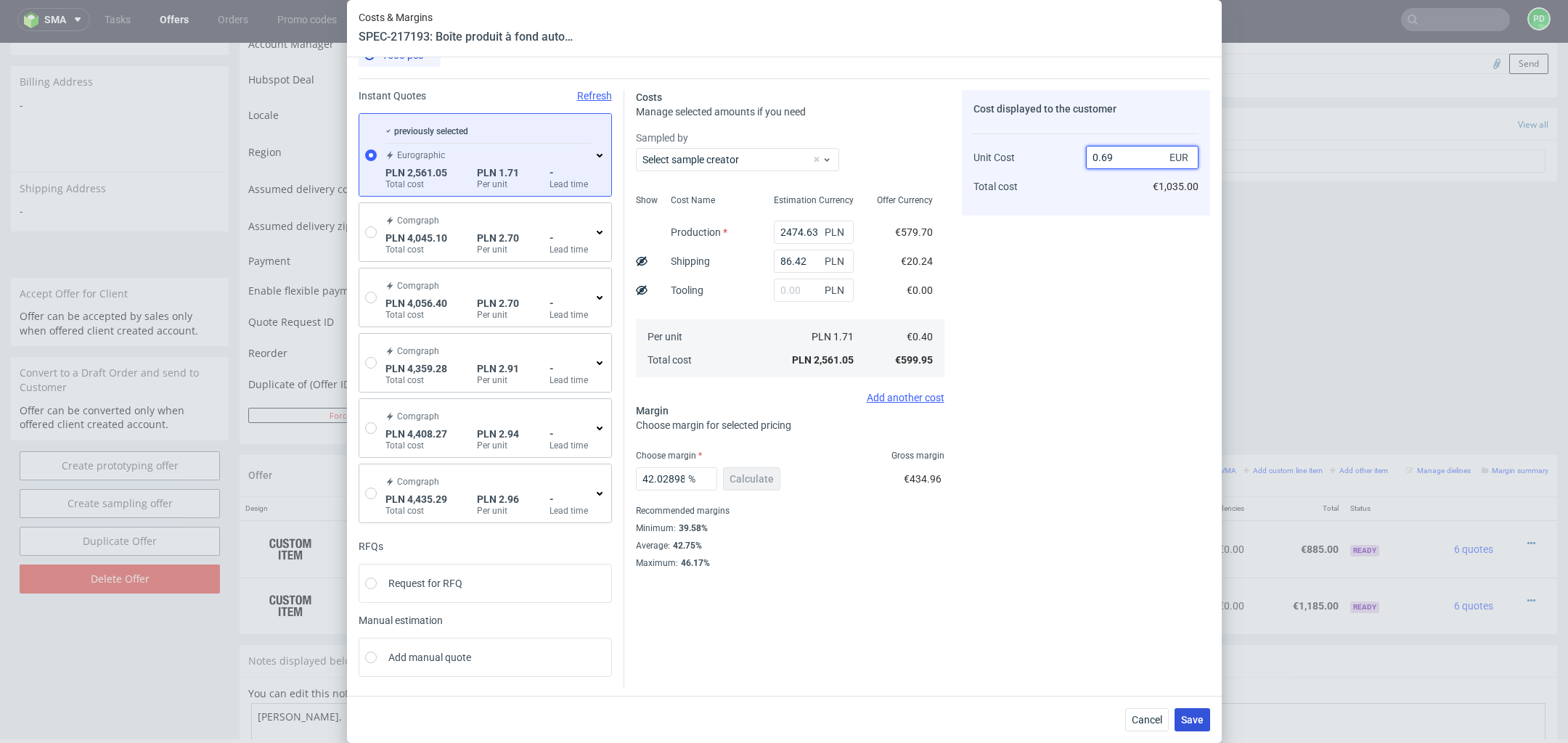
type input "0.69"
click at [1194, 716] on span "Save" at bounding box center [1192, 719] width 22 height 10
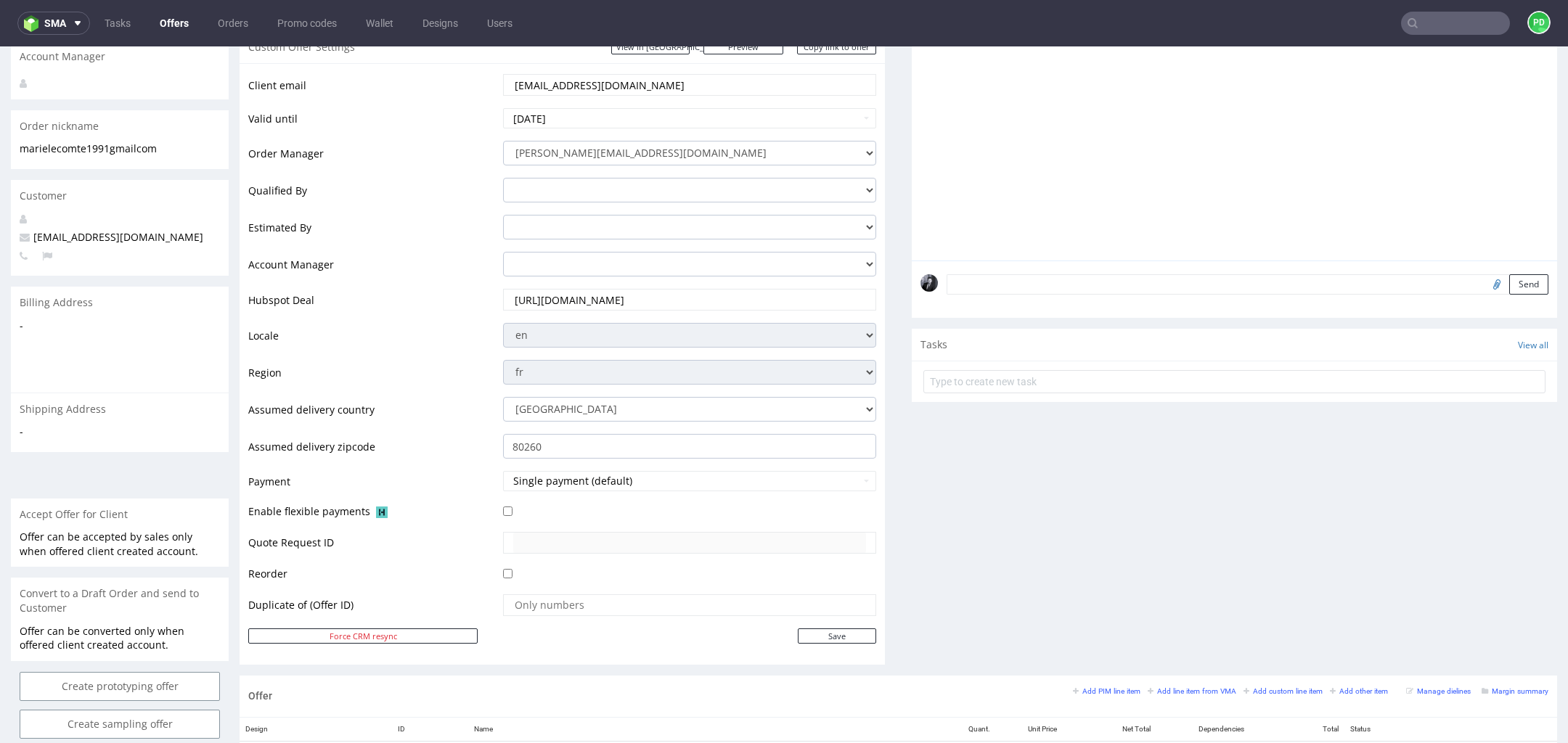
scroll to position [0, 0]
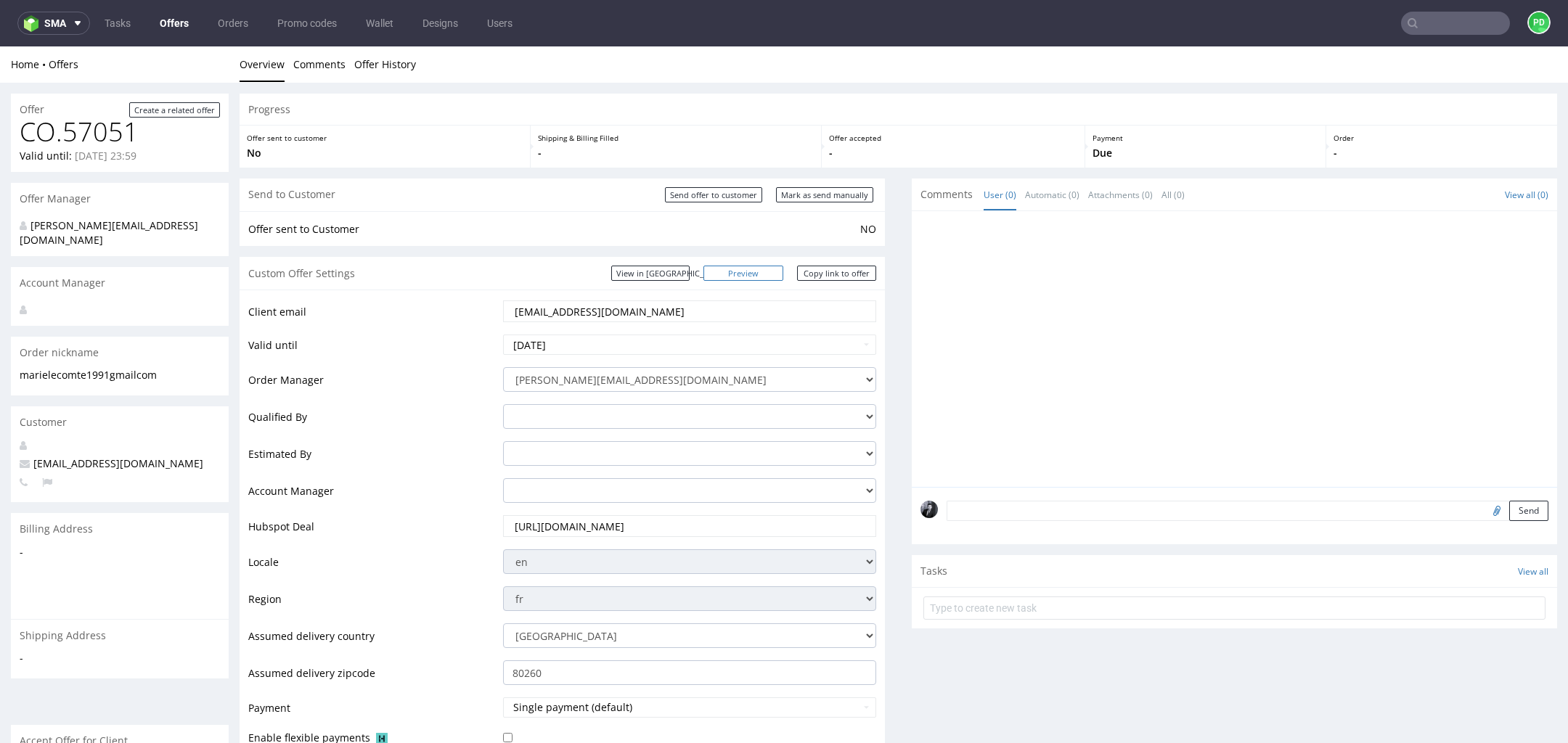
click at [767, 271] on link "Preview" at bounding box center [743, 273] width 80 height 15
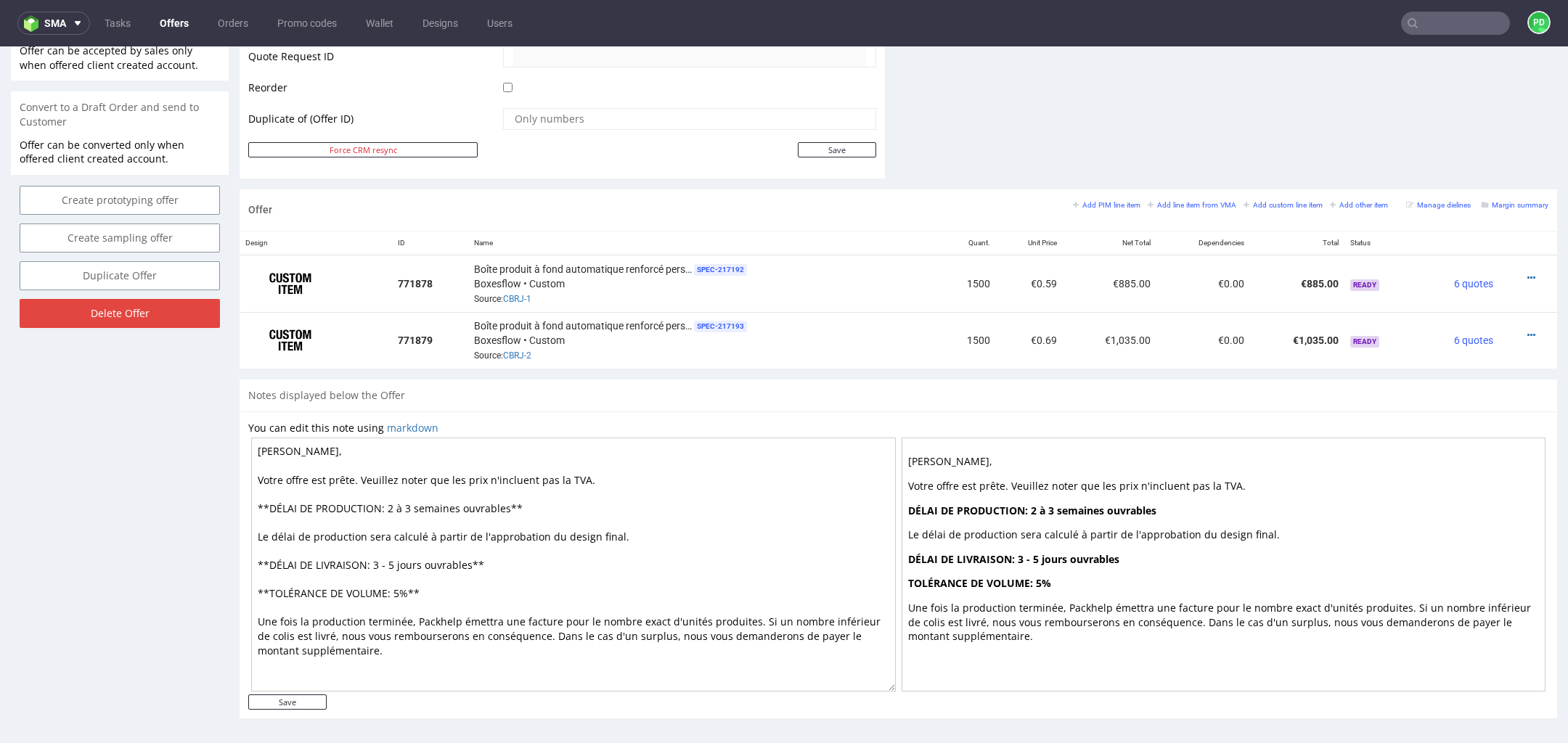
scroll to position [4, 0]
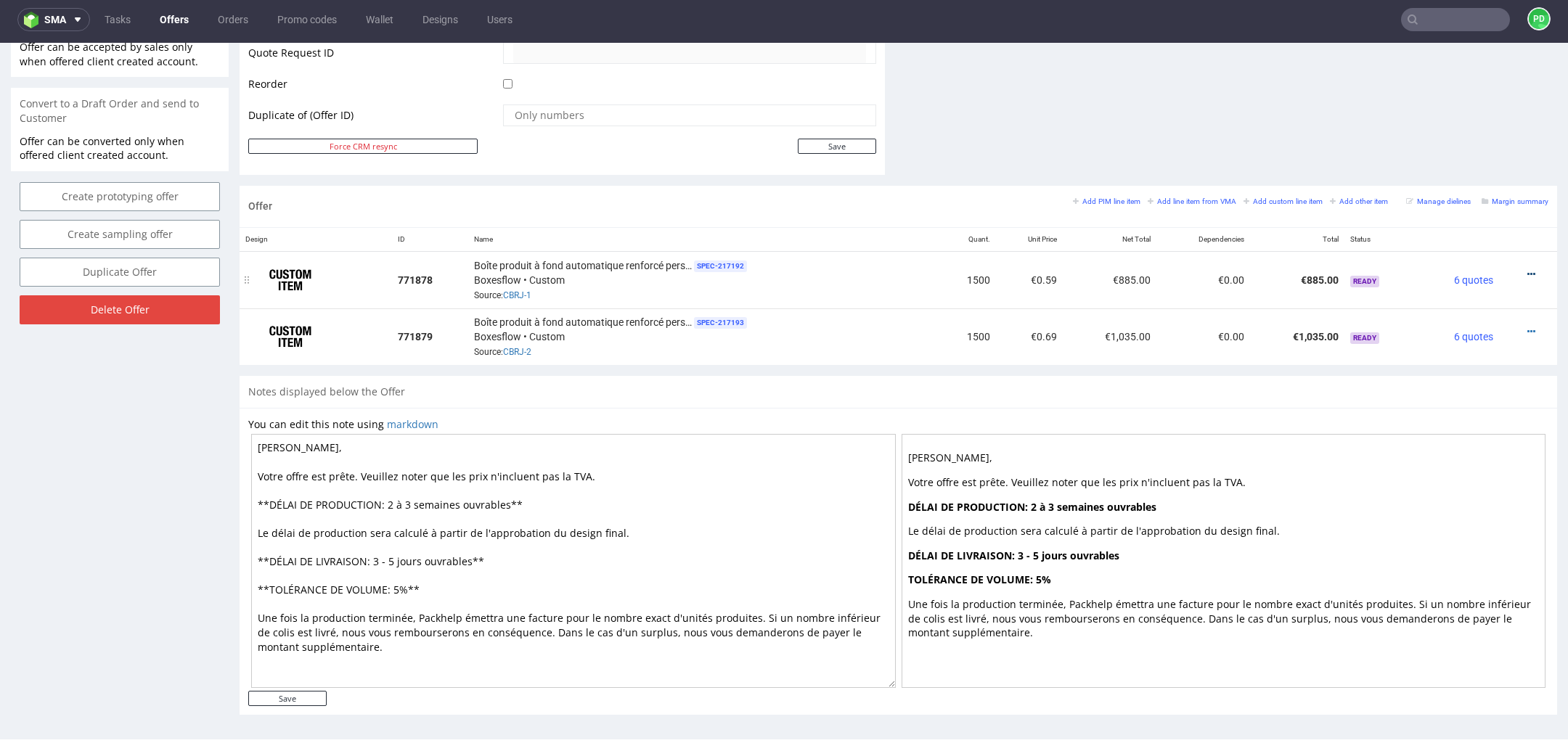
click at [1527, 269] on icon at bounding box center [1531, 274] width 8 height 10
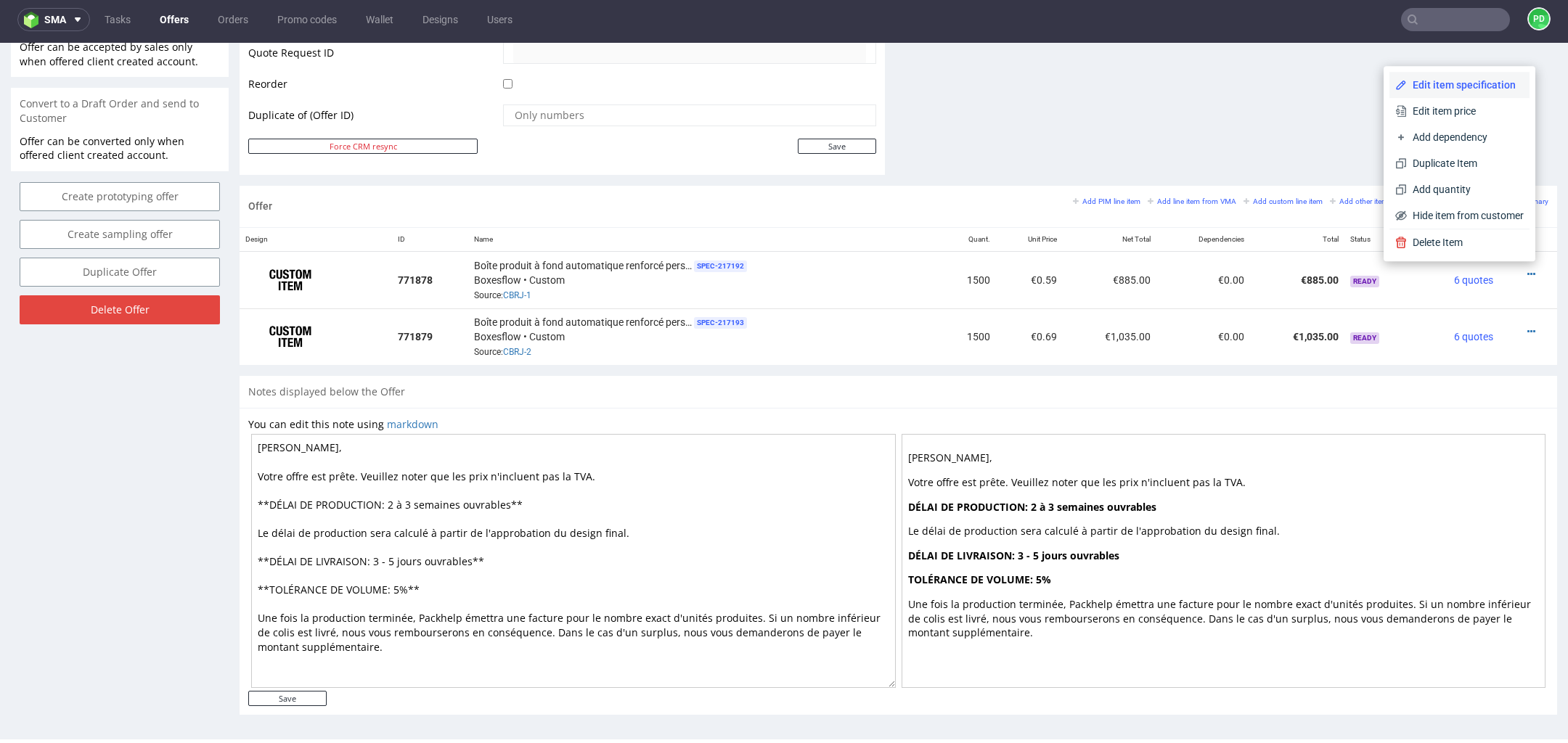
click at [1440, 89] on span "Edit item specification" at bounding box center [1465, 85] width 117 height 14
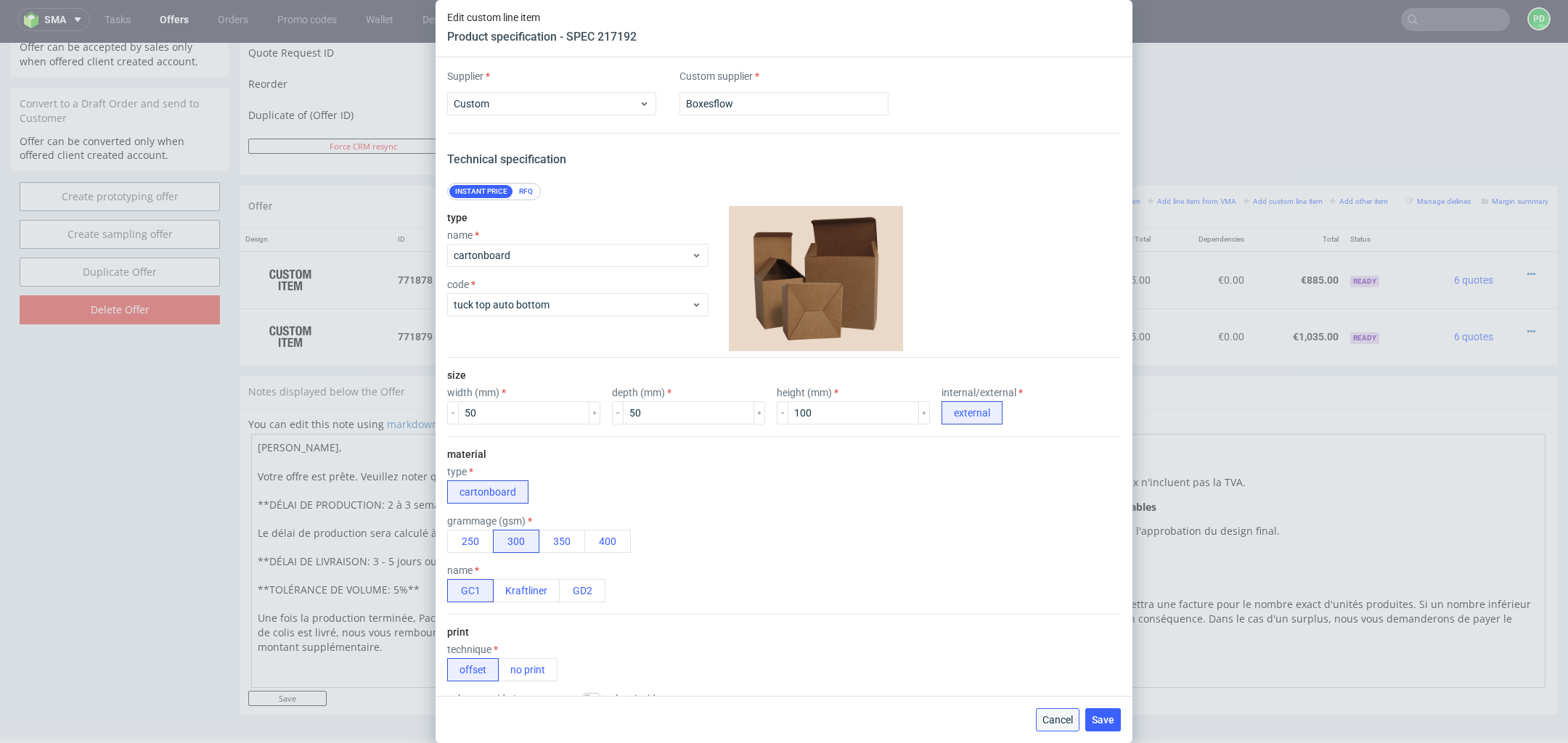
click at [1061, 725] on span "Cancel" at bounding box center [1057, 719] width 30 height 10
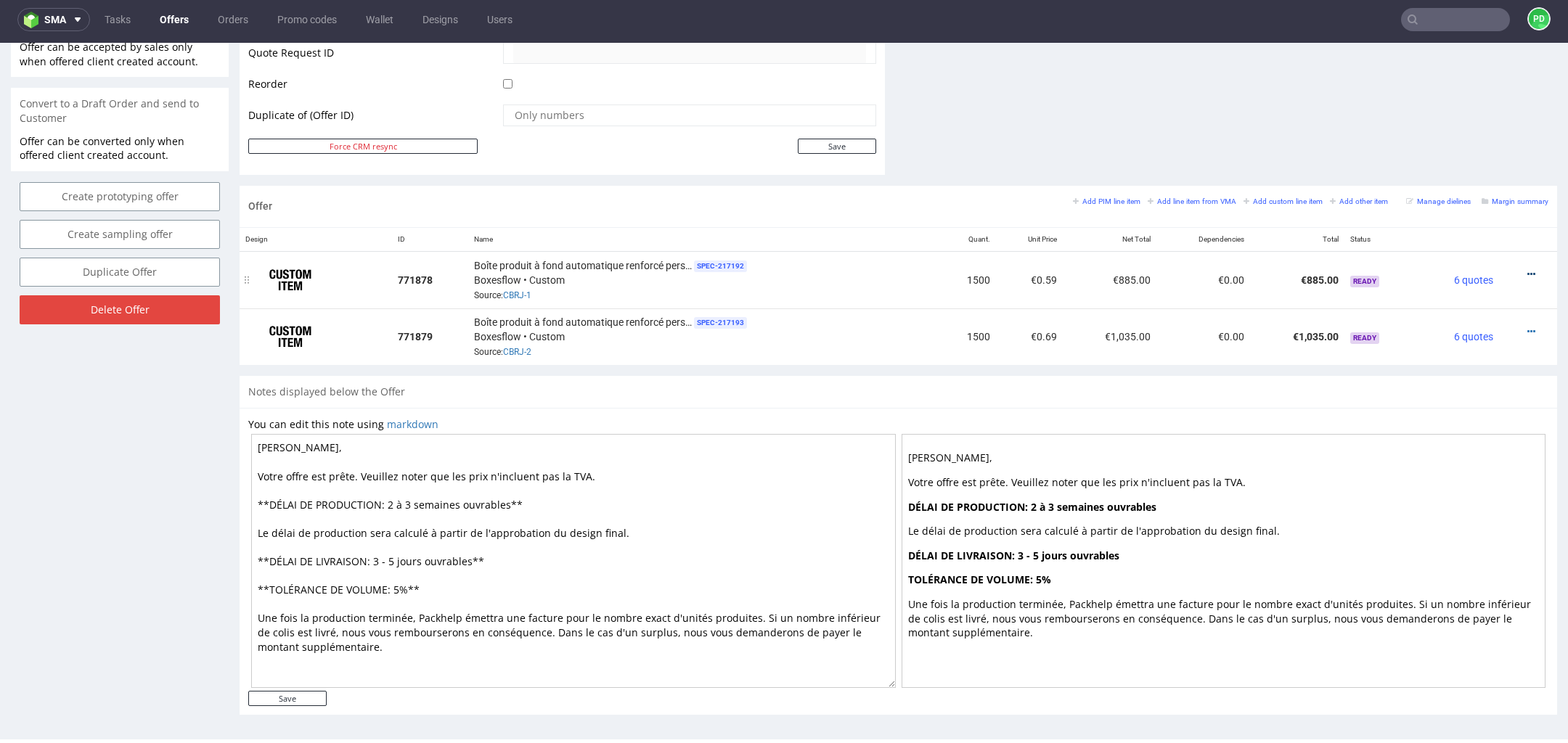
click at [1527, 269] on icon at bounding box center [1531, 274] width 8 height 10
click at [1464, 114] on span "Edit item price" at bounding box center [1465, 111] width 117 height 14
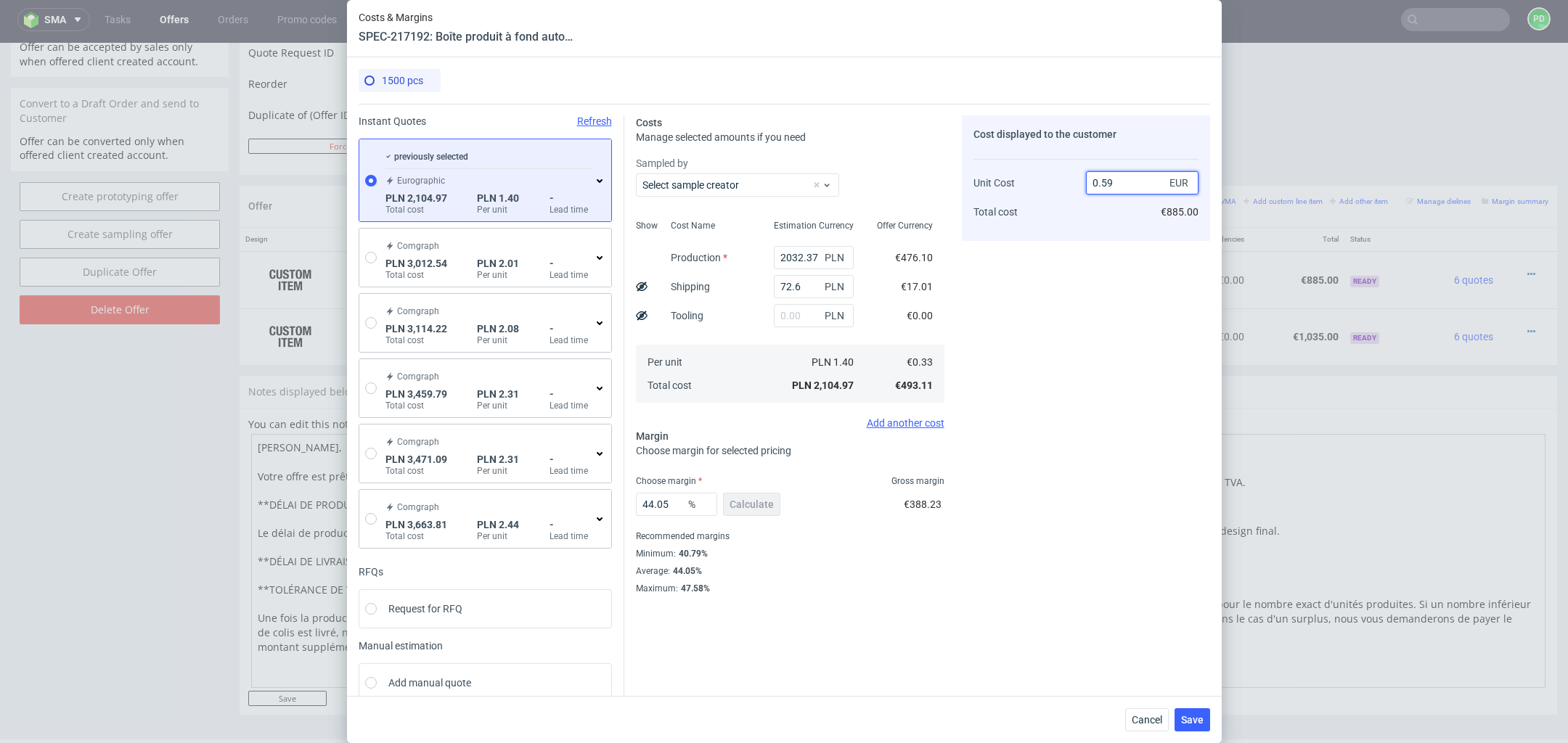
click at [1139, 190] on input "0.59" at bounding box center [1141, 182] width 112 height 23
type input "0.35"
type input "5.714285714285714"
type input "0.35"
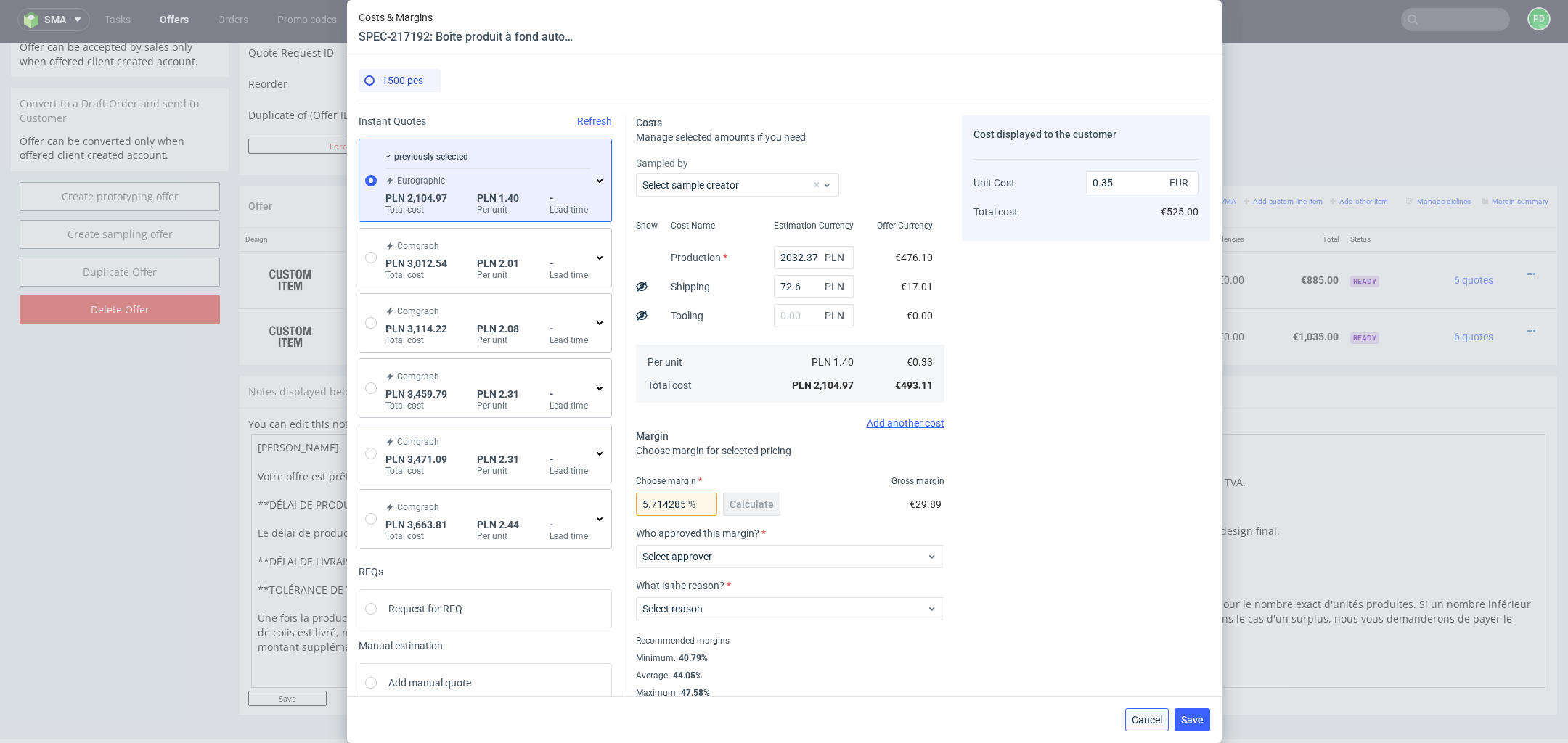
click at [1145, 720] on span "Cancel" at bounding box center [1147, 719] width 30 height 10
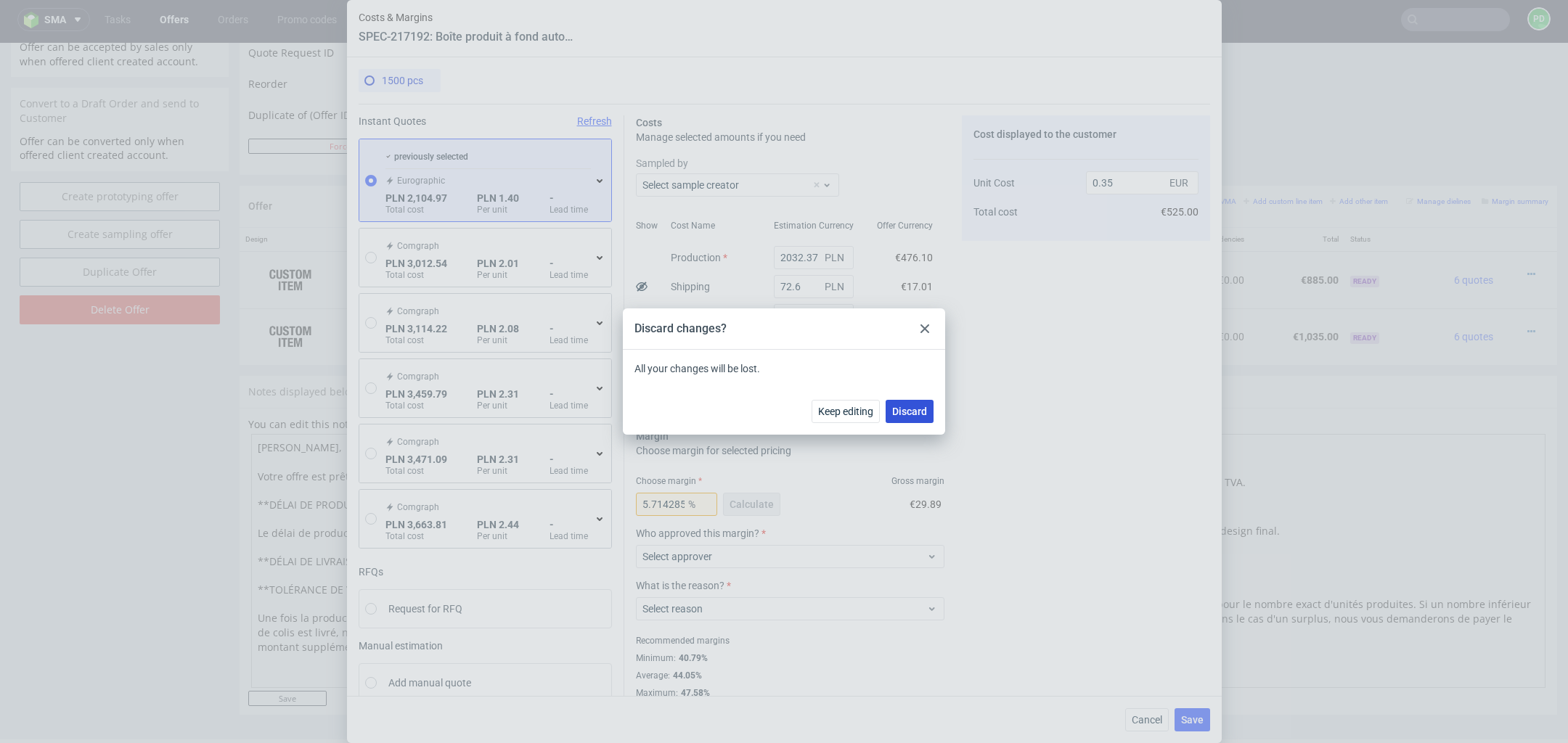
click at [913, 412] on span "Discard" at bounding box center [908, 411] width 35 height 10
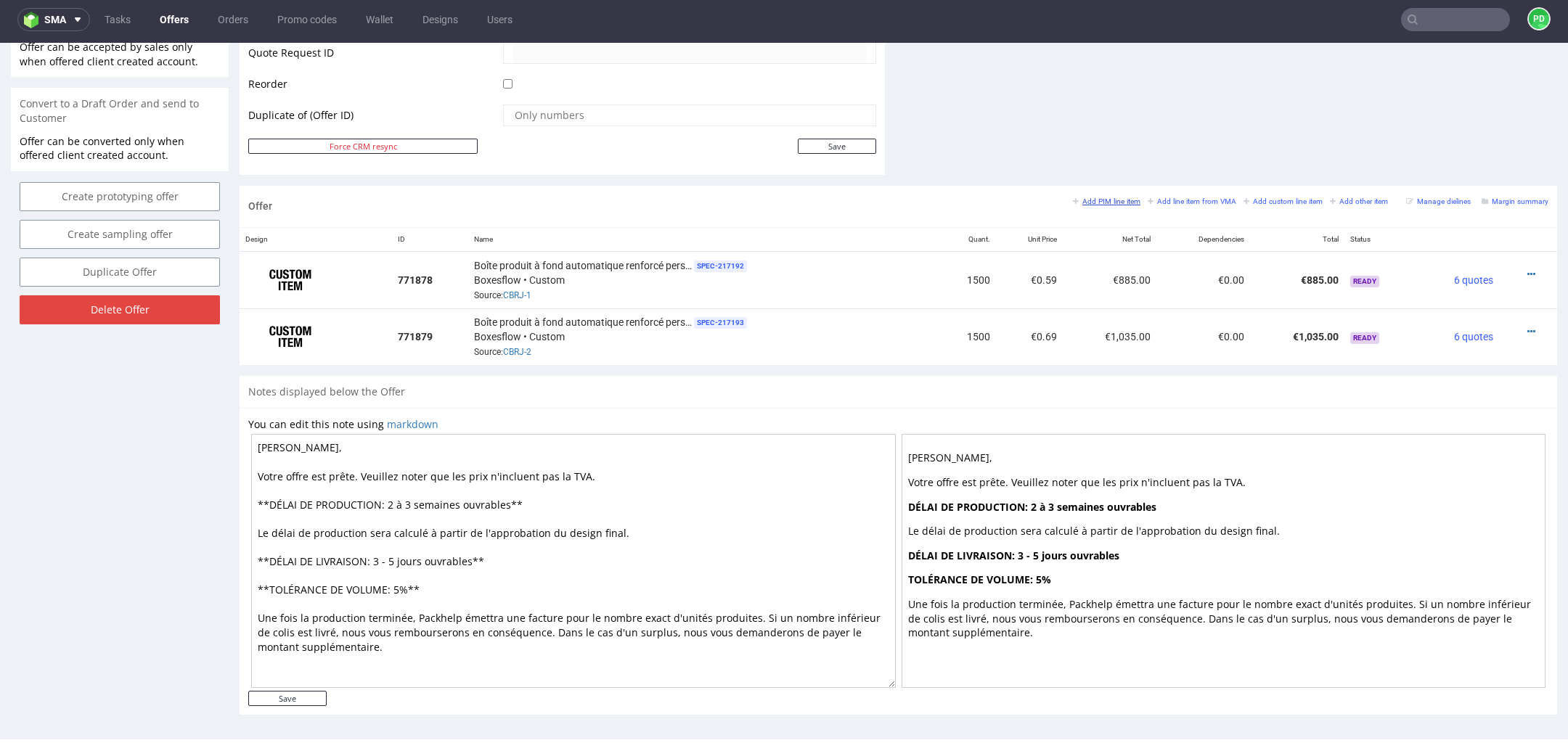
click at [1097, 197] on small "Add PIM line item" at bounding box center [1107, 201] width 67 height 8
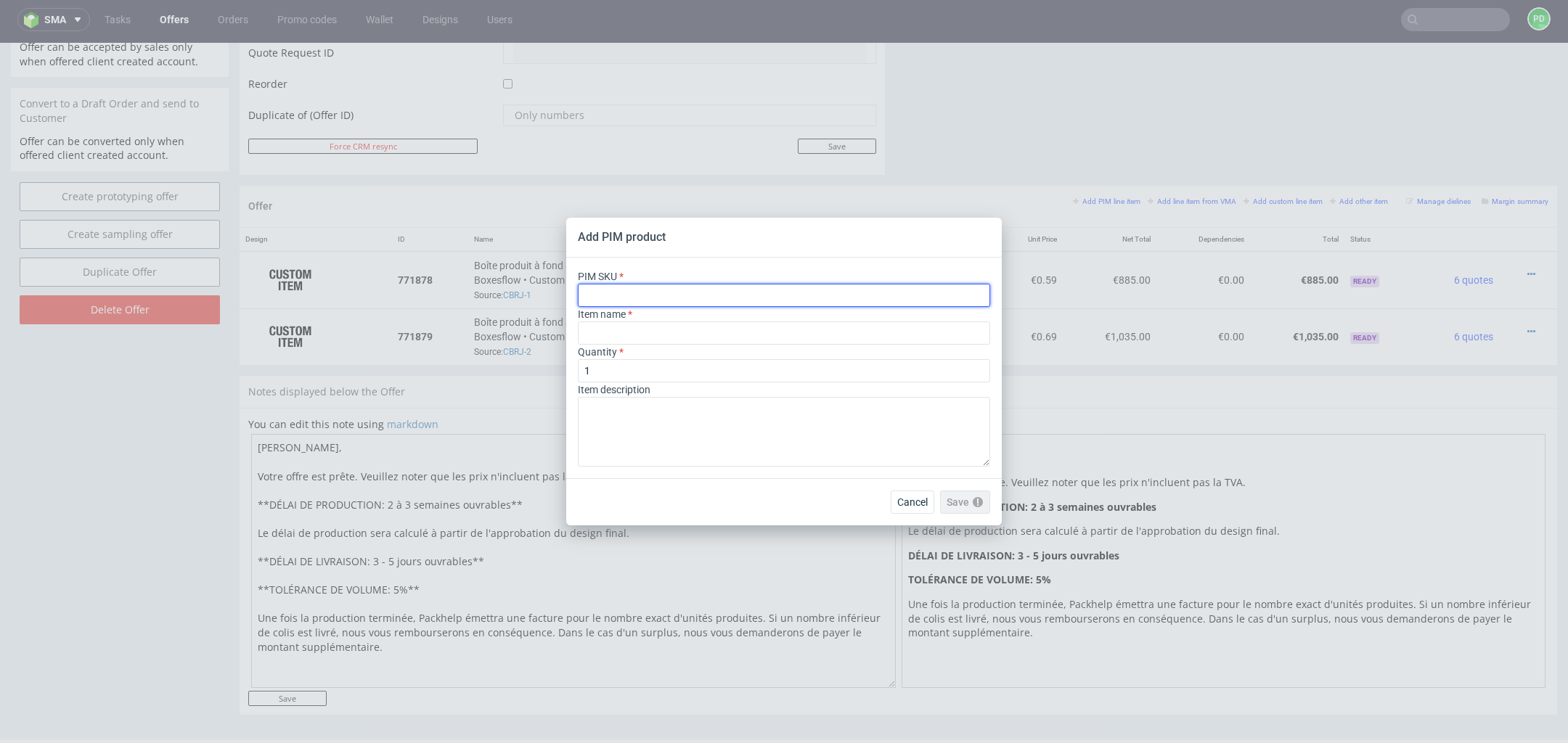
click at [815, 300] on input "text" at bounding box center [784, 296] width 413 height 23
paste input "ph-724-7074"
type input "ph-724-7074"
type input "Custom Crash Lock Product Box"
type input "ph-724-7074"
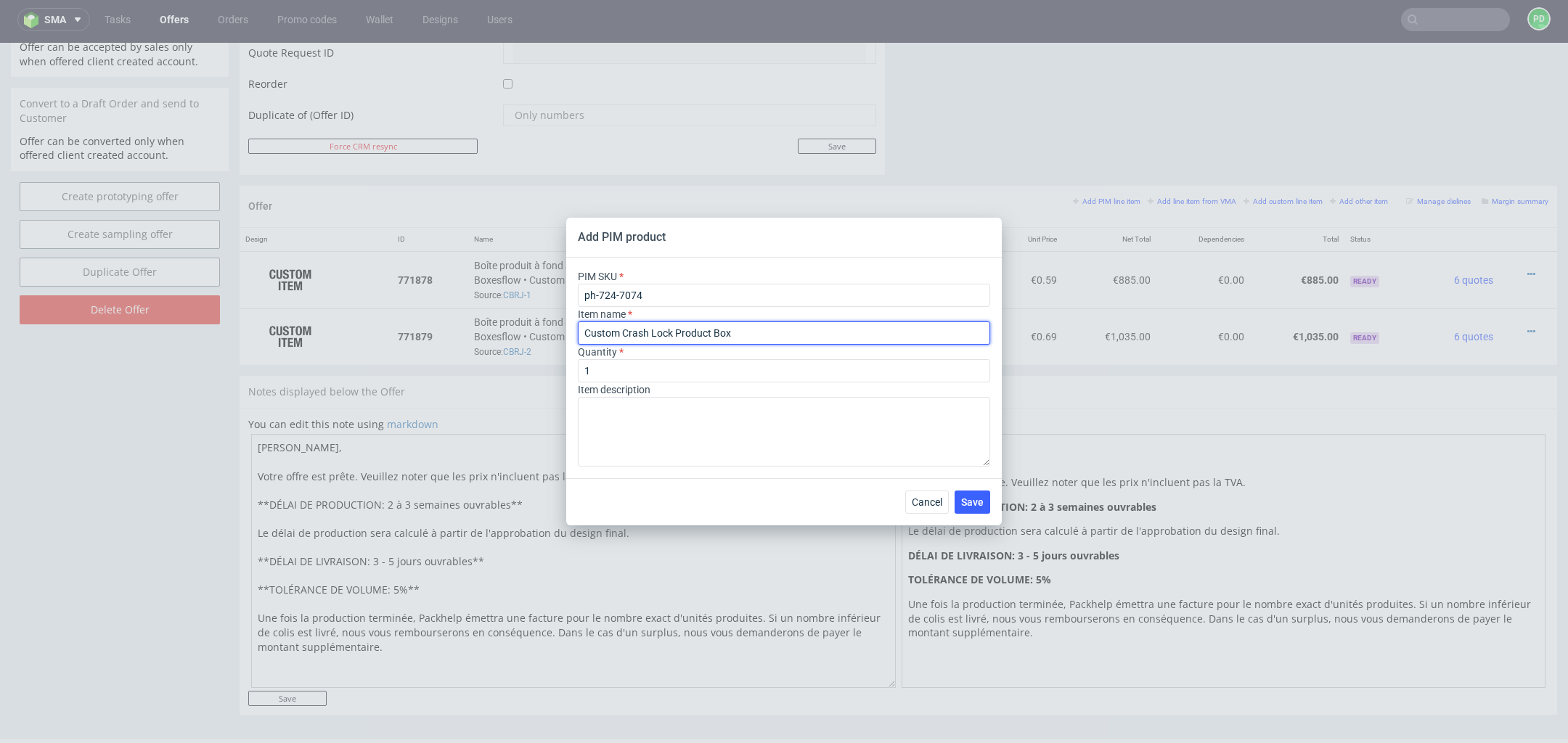
drag, startPoint x: 780, startPoint y: 338, endPoint x: 593, endPoint y: 338, distance: 187.0
click at [593, 338] on input "Custom Crash Lock Product Box" at bounding box center [784, 333] width 413 height 23
paste input "Boîte produit à fond automatique renforcé personnalisable"
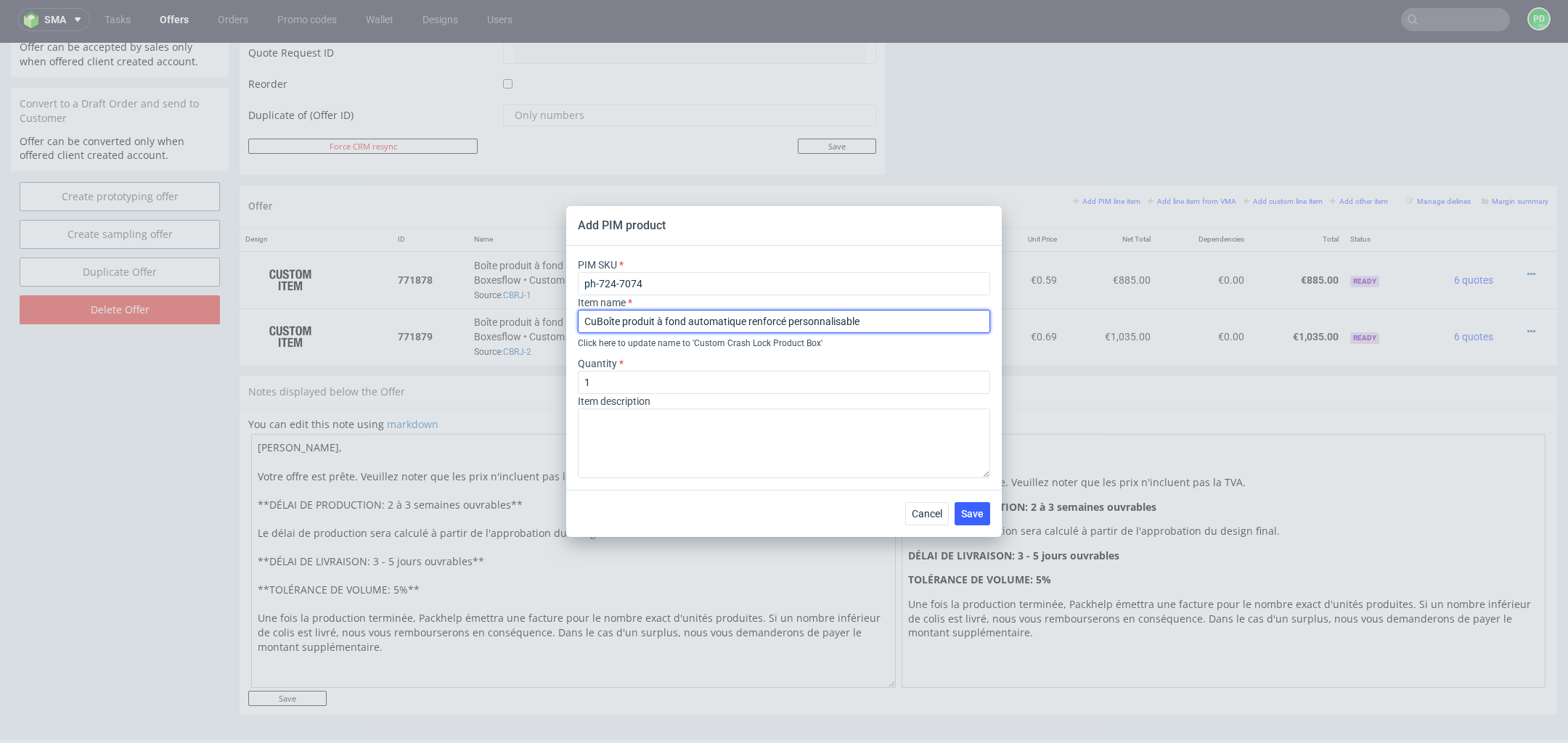
drag, startPoint x: 597, startPoint y: 324, endPoint x: 570, endPoint y: 324, distance: 27.0
click at [570, 324] on div "PIM SKU ph-724-7074 Item name CuBoîte produit à fond automatique renforcé perso…" at bounding box center [784, 368] width 436 height 244
type input "Boîte produit à fond automatique renforcé personnalisable"
click at [691, 376] on input "1" at bounding box center [784, 383] width 413 height 23
click at [710, 382] on input "1" at bounding box center [784, 383] width 413 height 23
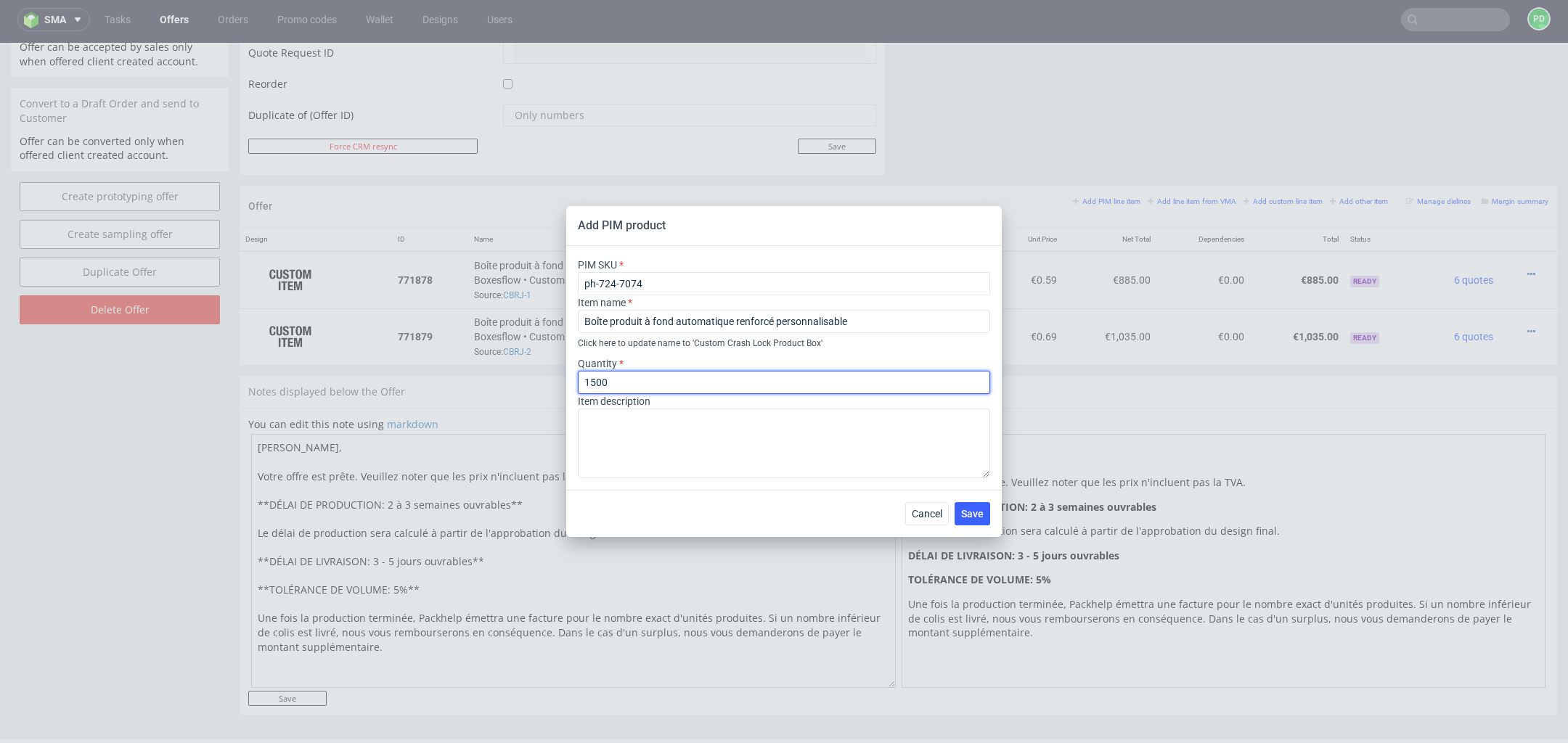
type input "1500"
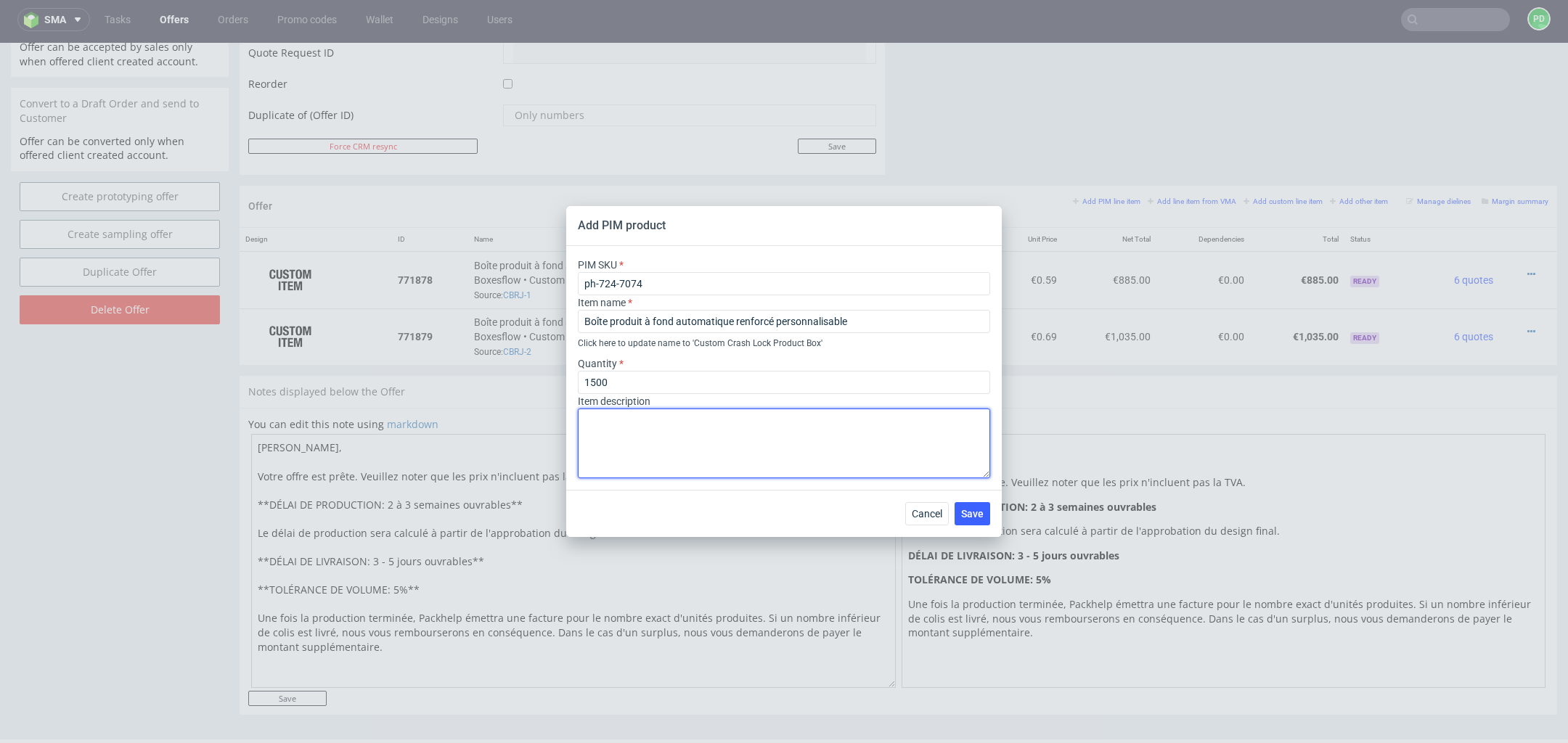
click at [655, 430] on textarea at bounding box center [784, 443] width 413 height 70
paste textarea "Boîte produit à fond automatique renforcé personnalisable A20 (5 cm x 5 cm x 10…"
click at [585, 440] on textarea "Boîte produit à fond automatique renforcé personnalisable A20 (5 cm x 5 cm x 10…" at bounding box center [784, 443] width 413 height 70
click at [584, 453] on textarea "Boîte produit à fond automatique renforcé personnalisable A20 (5 cm x 5 cm x 10…" at bounding box center [784, 443] width 413 height 70
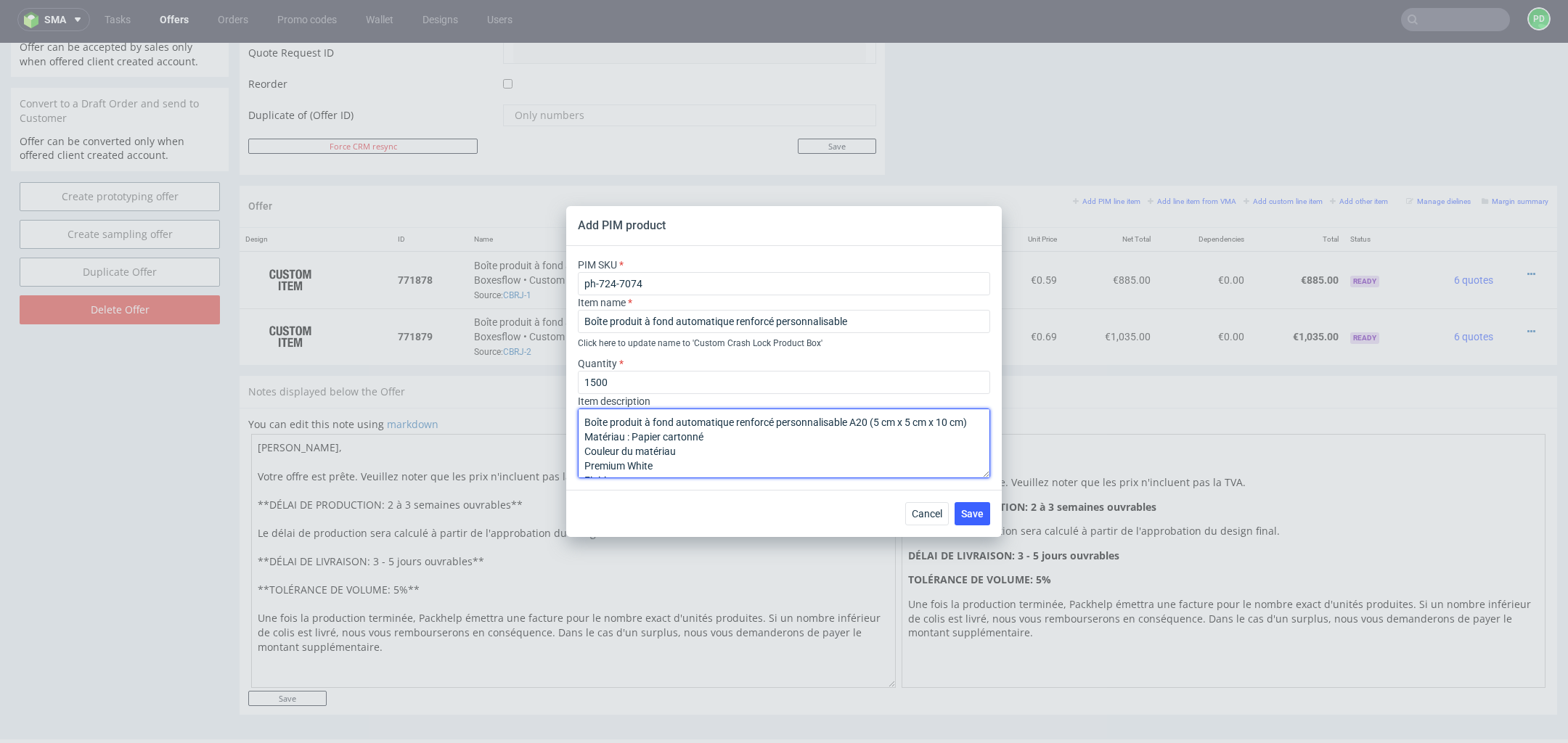
click at [720, 439] on textarea "Boîte produit à fond automatique renforcé personnalisable A20 (5 cm x 5 cm x 10…" at bounding box center [784, 443] width 413 height 70
click at [585, 461] on textarea "Boîte produit à fond automatique renforcé personnalisable A20 (5 cm x 5 cm x 10…" at bounding box center [784, 443] width 413 height 70
click at [584, 453] on textarea "Boîte produit à fond automatique renforcé personnalisable A20 (5 cm x 5 cm x 10…" at bounding box center [784, 443] width 413 height 70
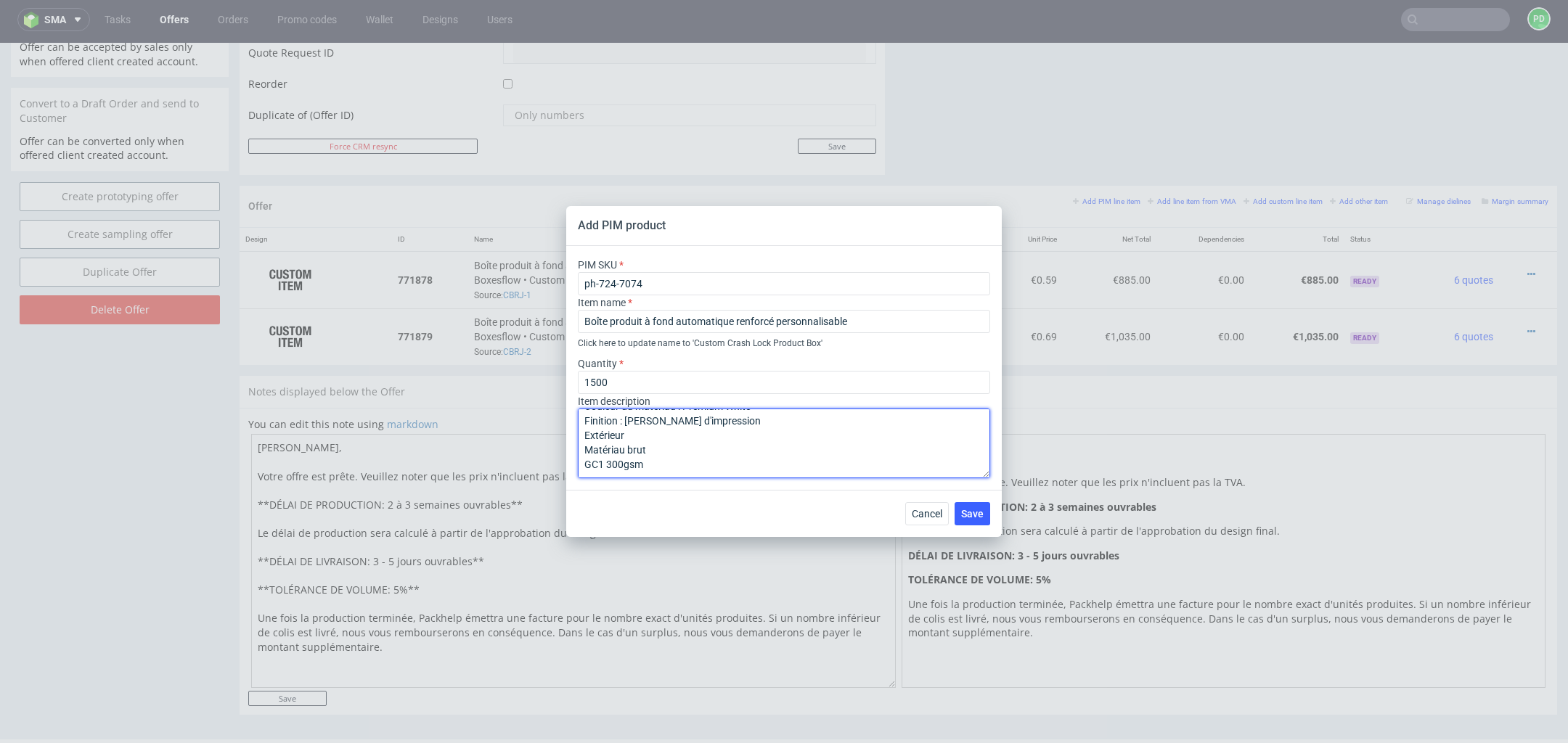
click at [583, 453] on textarea "Boîte produit à fond automatique renforcé personnalisable A20 (5 cm x 5 cm x 10…" at bounding box center [784, 443] width 413 height 70
click at [585, 468] on textarea "Boîte produit à fond automatique renforcé personnalisable A20 (5 cm x 5 cm x 10…" at bounding box center [784, 443] width 413 height 70
drag, startPoint x: 758, startPoint y: 434, endPoint x: 707, endPoint y: 436, distance: 51.0
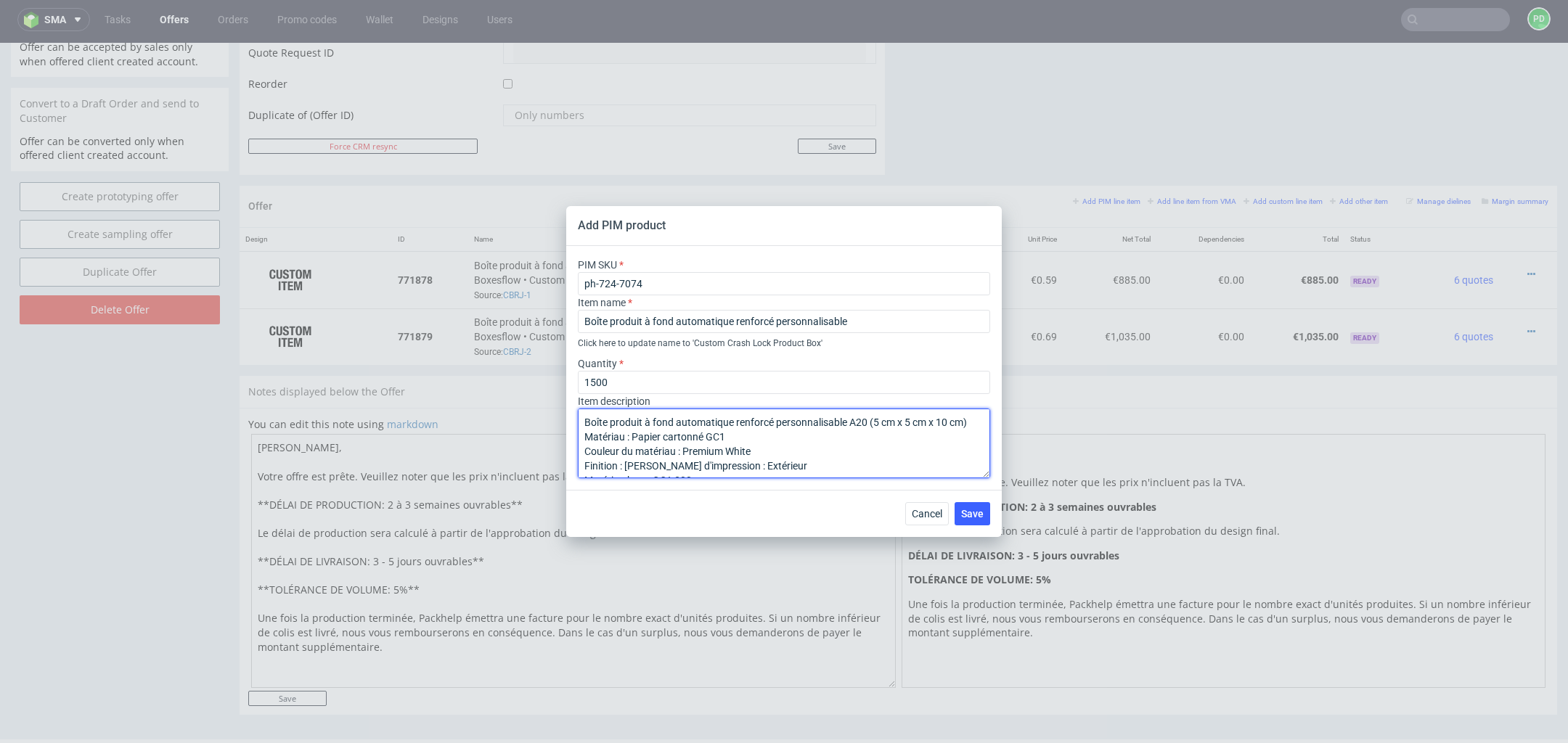
click at [707, 435] on textarea "Boîte produit à fond automatique renforcé personnalisable A20 (5 cm x 5 cm x 10…" at bounding box center [784, 443] width 413 height 70
click at [762, 446] on textarea "Boîte produit à fond automatique renforcé personnalisable A20 (5 cm x 5 cm x 10…" at bounding box center [784, 443] width 413 height 70
type textarea "Boîte produit à fond automatique renforcé personnalisable A20 (5 cm x 5 cm x 10…"
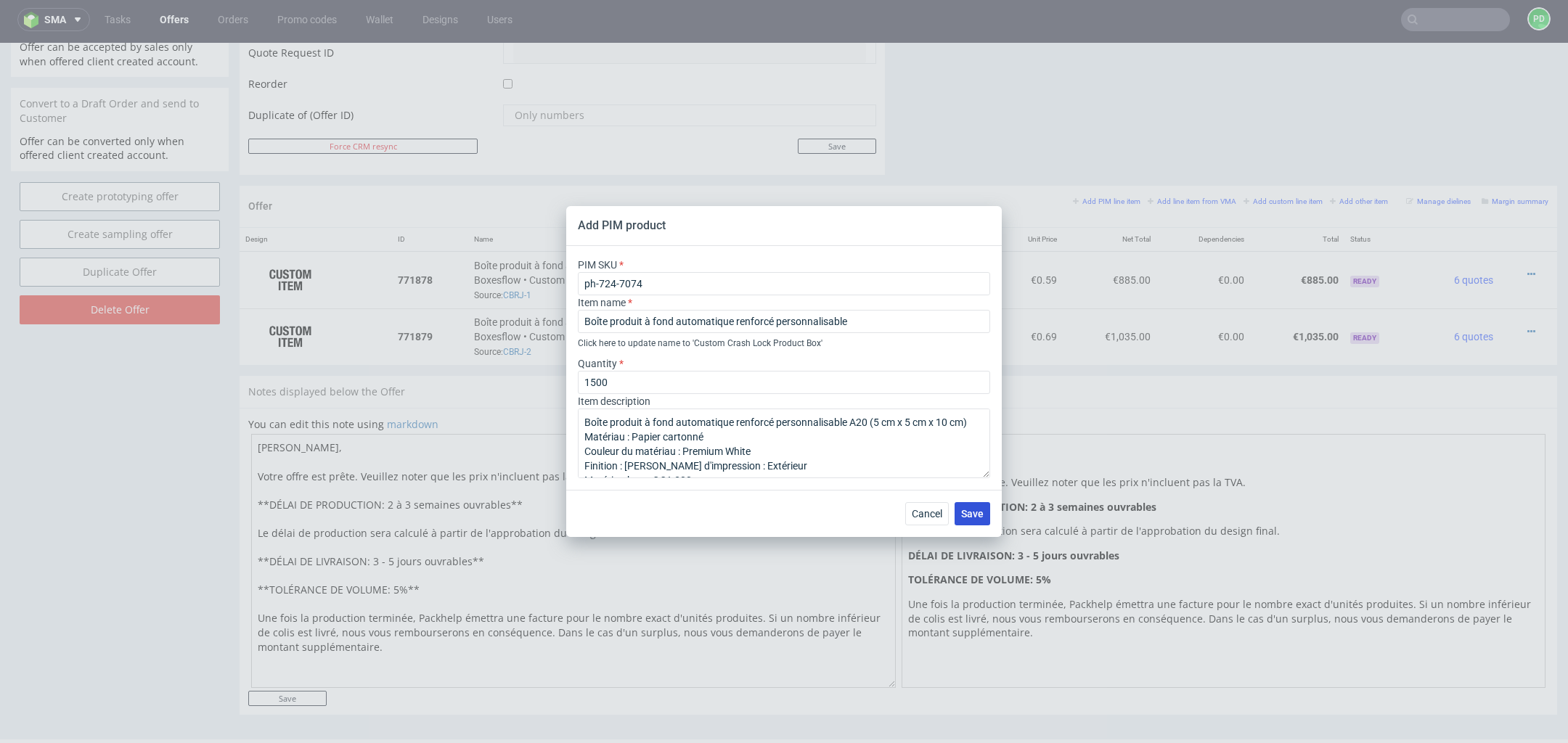
click at [968, 516] on span "Save" at bounding box center [971, 514] width 22 height 10
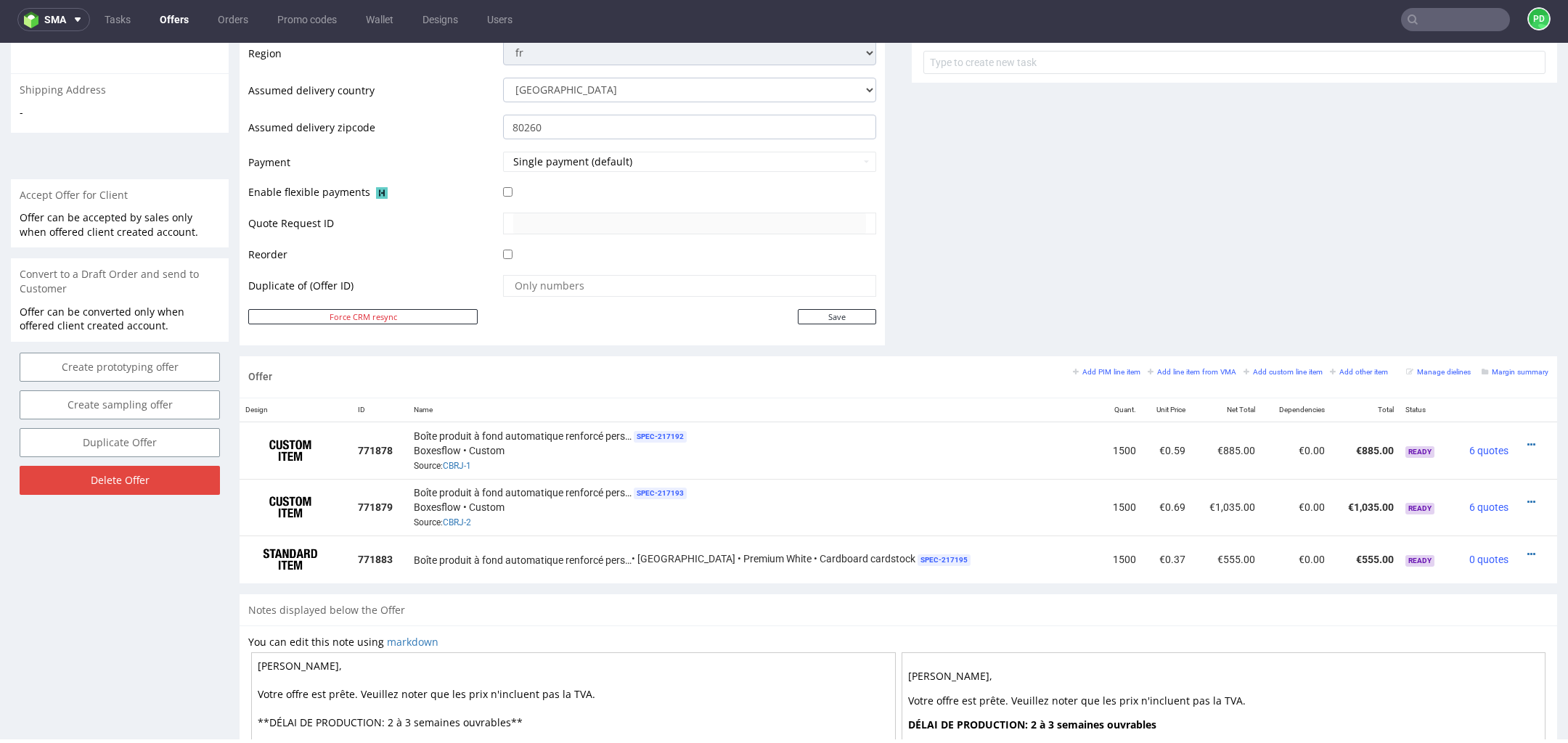
scroll to position [543, 0]
click at [1527, 549] on icon at bounding box center [1531, 553] width 8 height 10
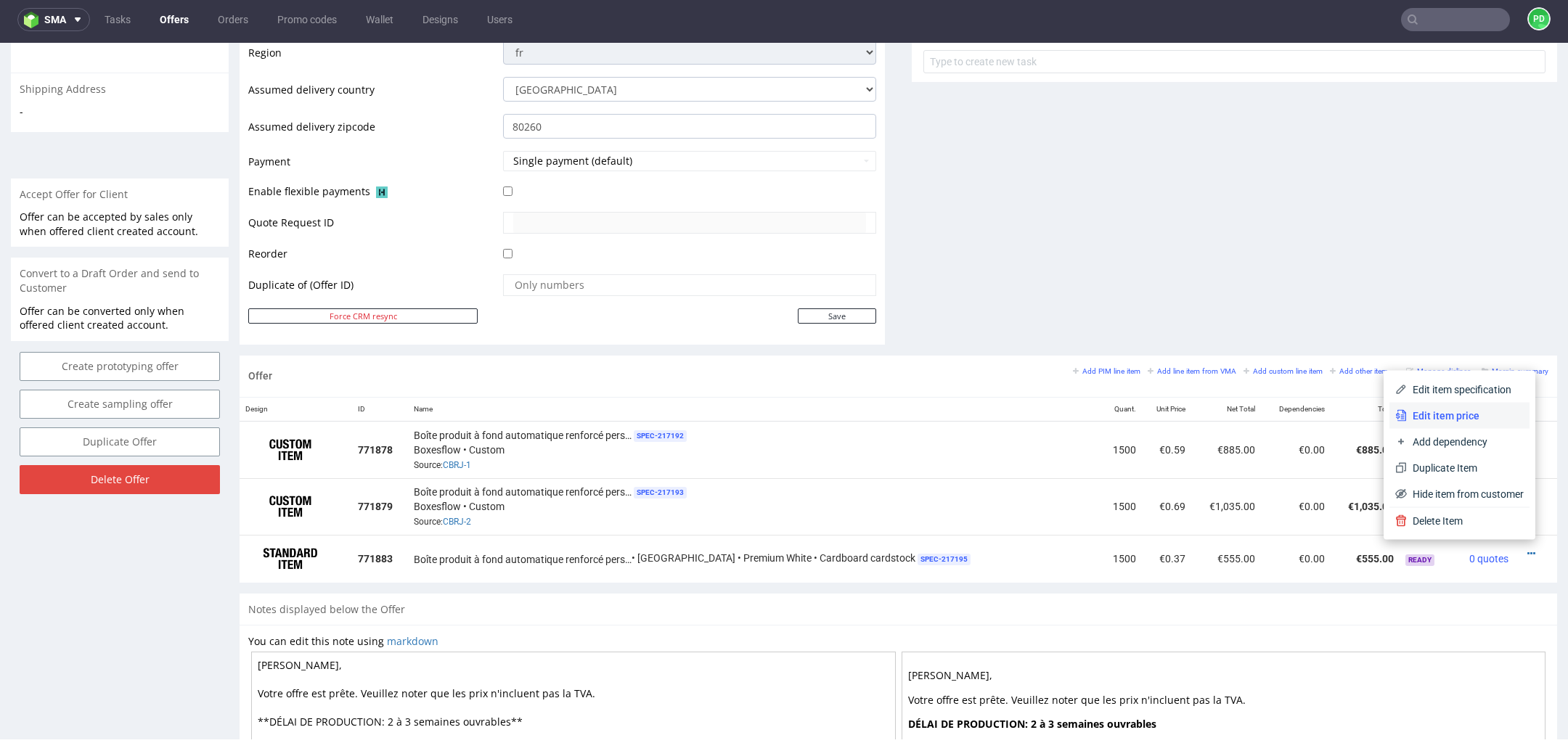
click at [1466, 426] on li "Edit item price" at bounding box center [1459, 416] width 140 height 27
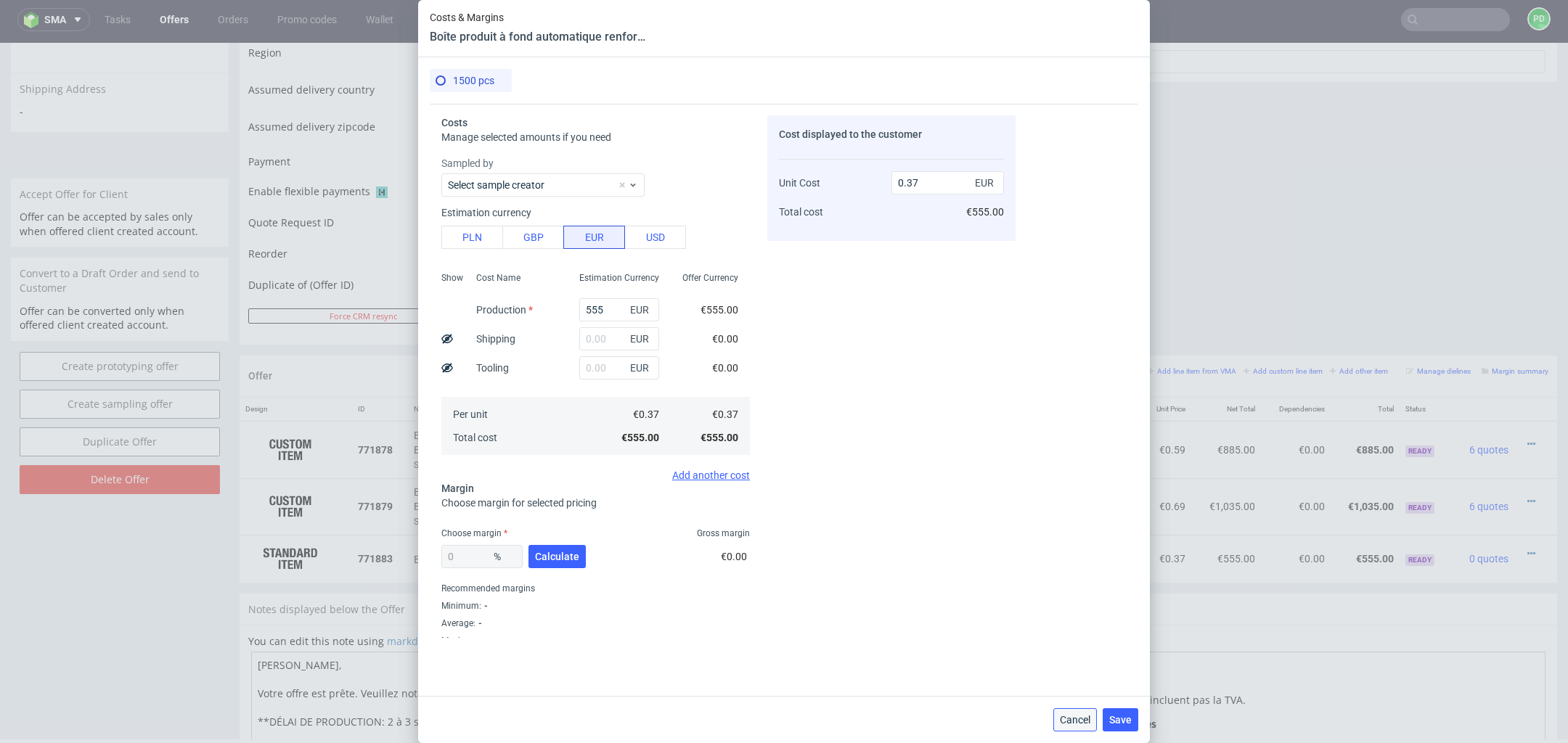
click at [1077, 715] on span "Cancel" at bounding box center [1075, 719] width 30 height 10
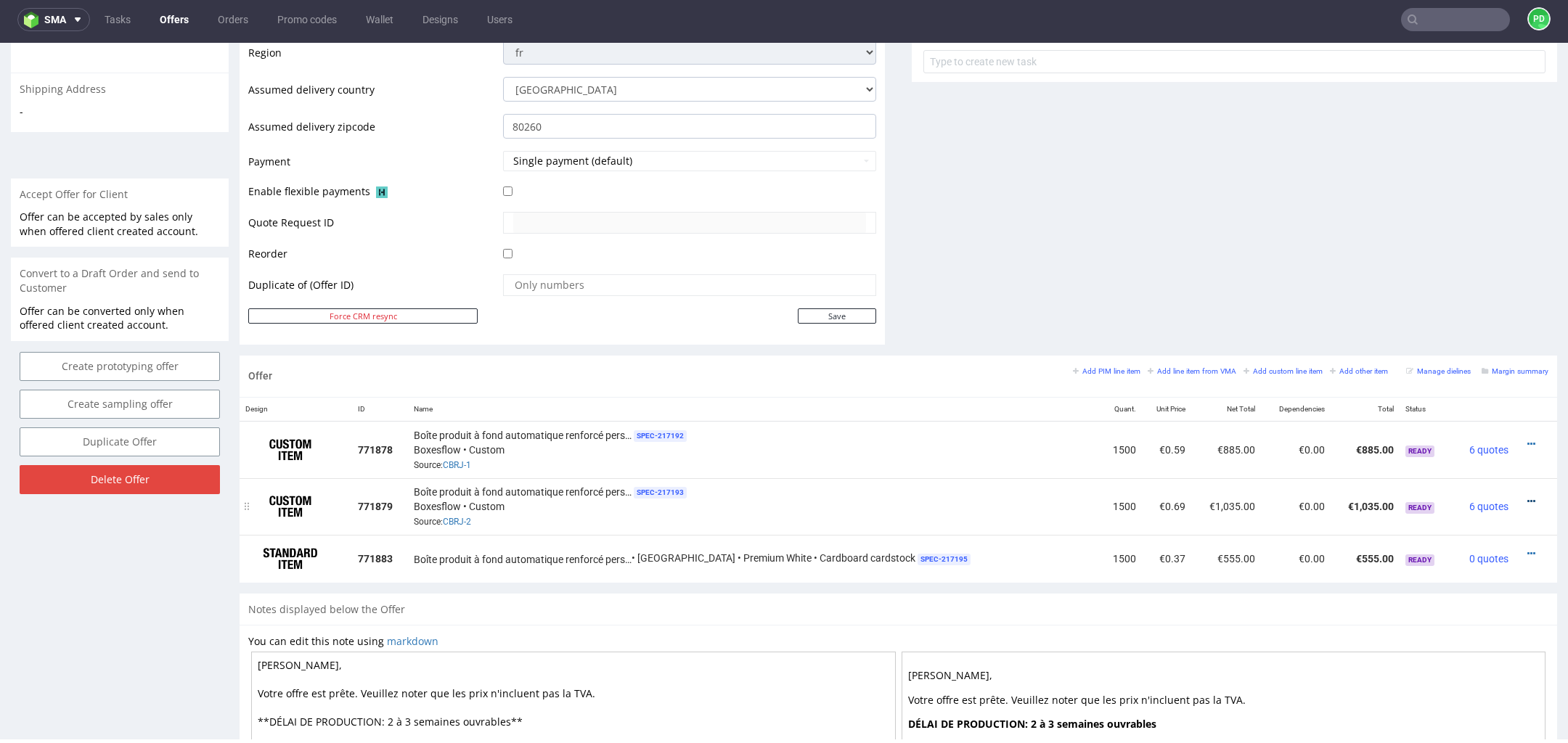
click at [1527, 497] on icon at bounding box center [1531, 501] width 8 height 10
click at [1471, 336] on span "Edit item price" at bounding box center [1465, 337] width 117 height 14
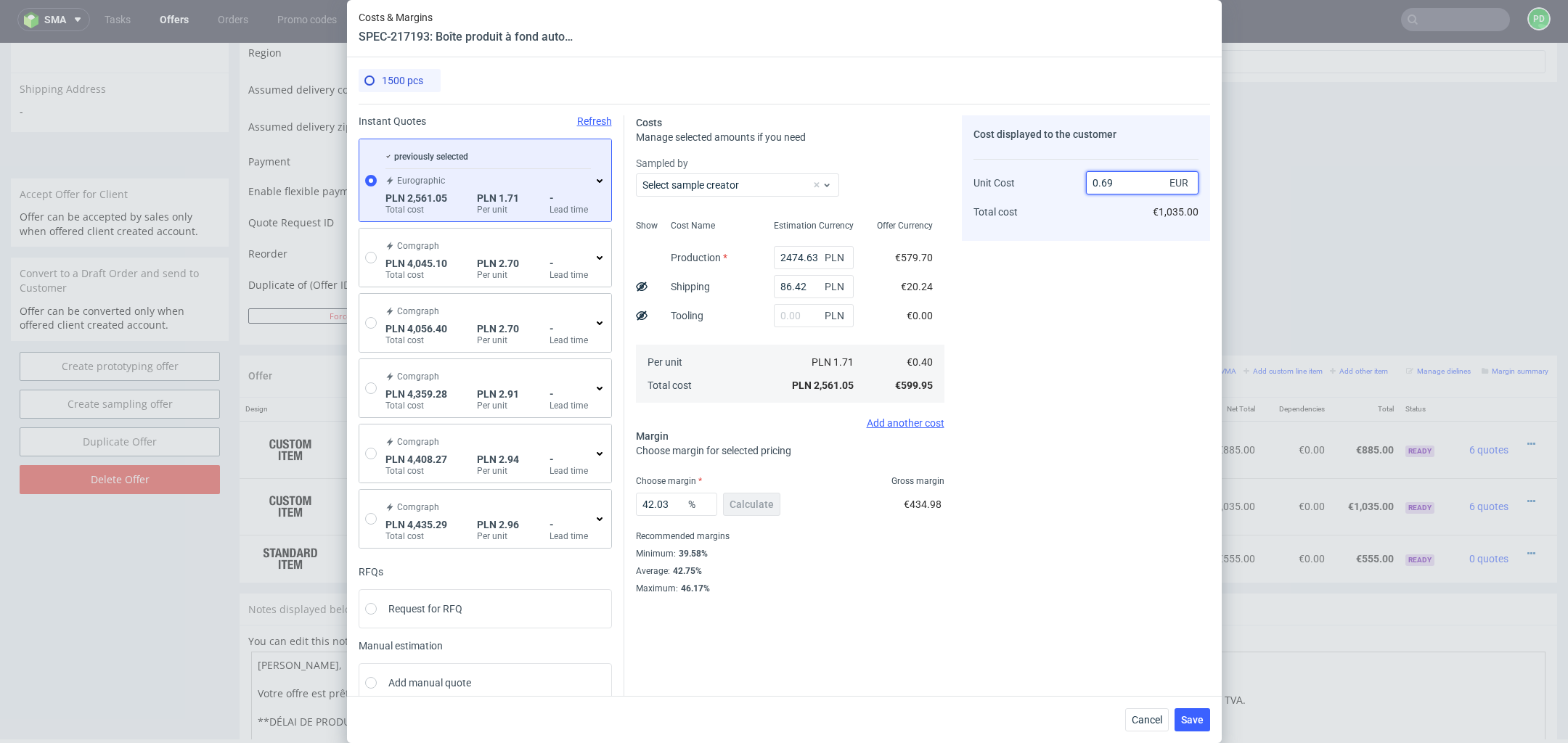
click at [1135, 179] on input "0.69" at bounding box center [1141, 182] width 112 height 23
type input "0.6§"
type input "NaN"
type input "0."
type input "-Infinity"
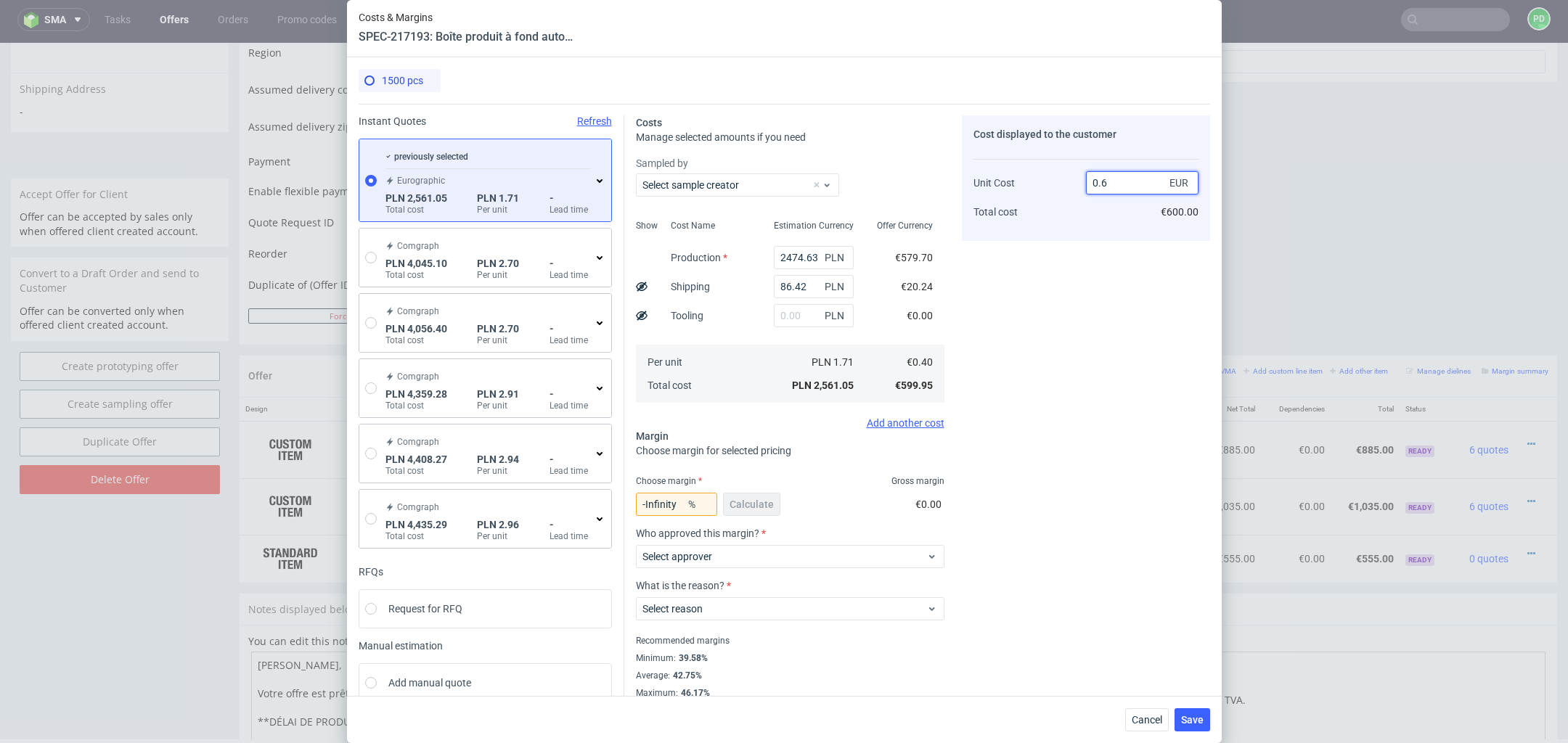
type input "0.65"
type input "38.46153846153847"
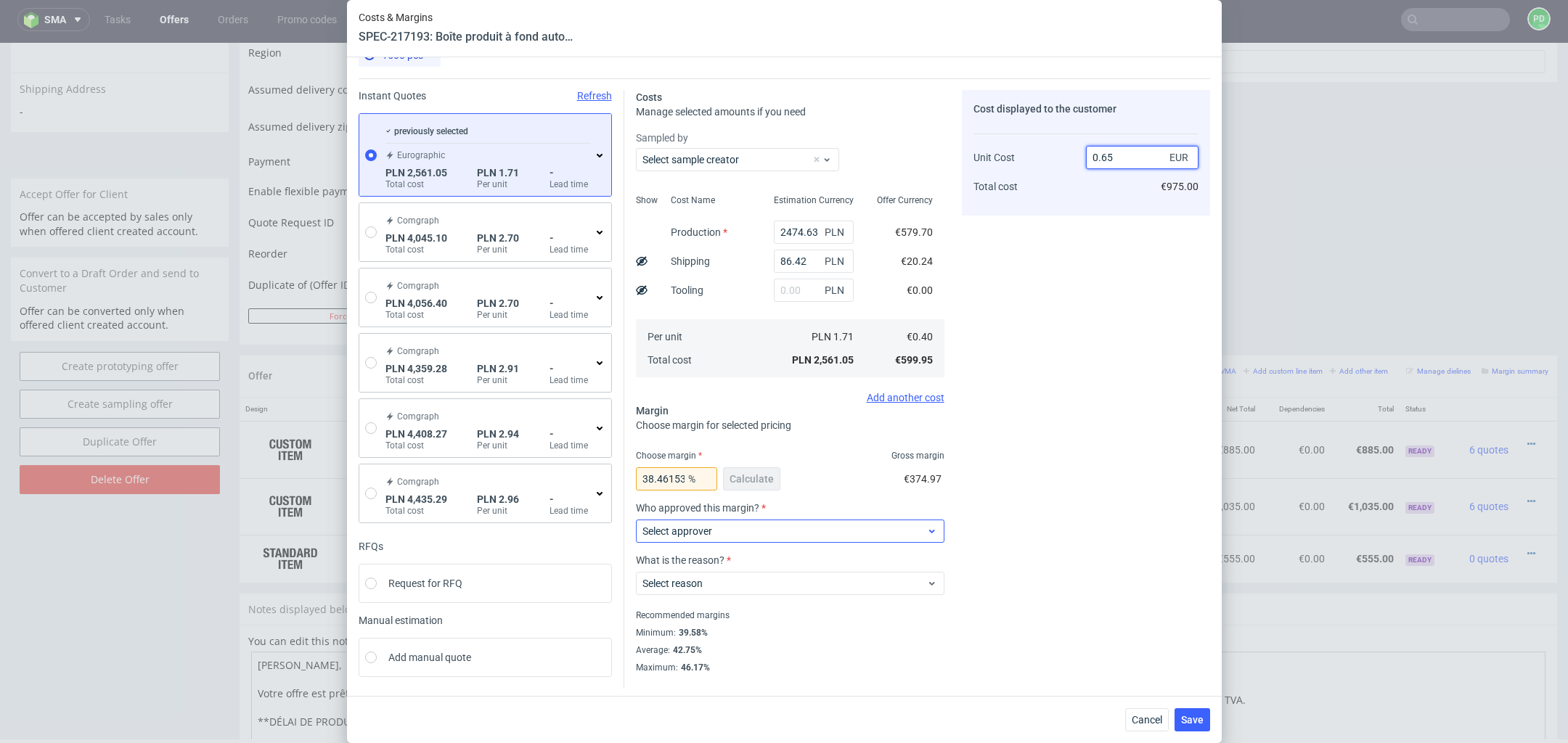
type input "0.65"
click at [907, 538] on div "Select approver" at bounding box center [790, 531] width 308 height 23
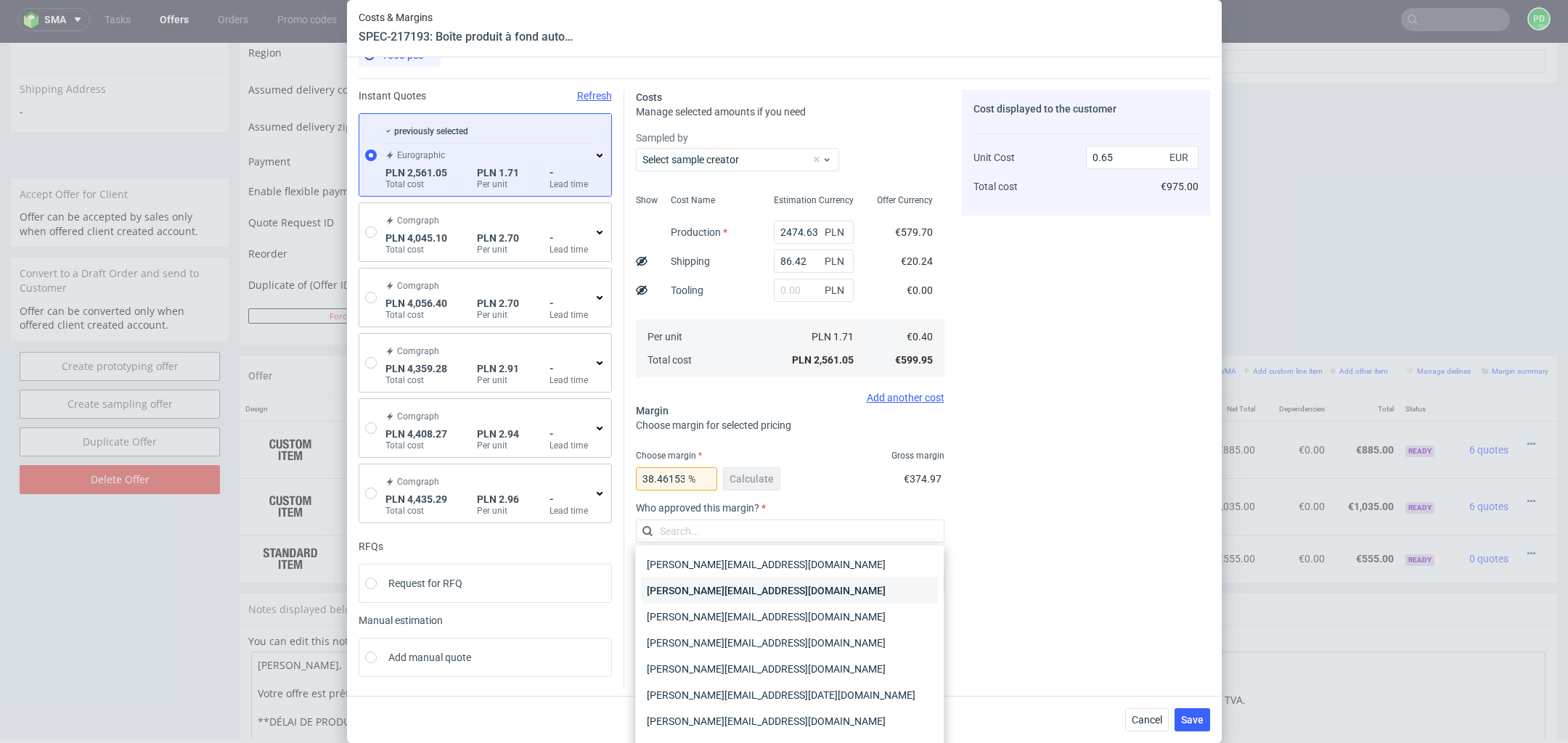
click at [858, 600] on div "[PERSON_NAME][EMAIL_ADDRESS][PERSON_NAME][DOMAIN_NAME]" at bounding box center [789, 591] width 297 height 27
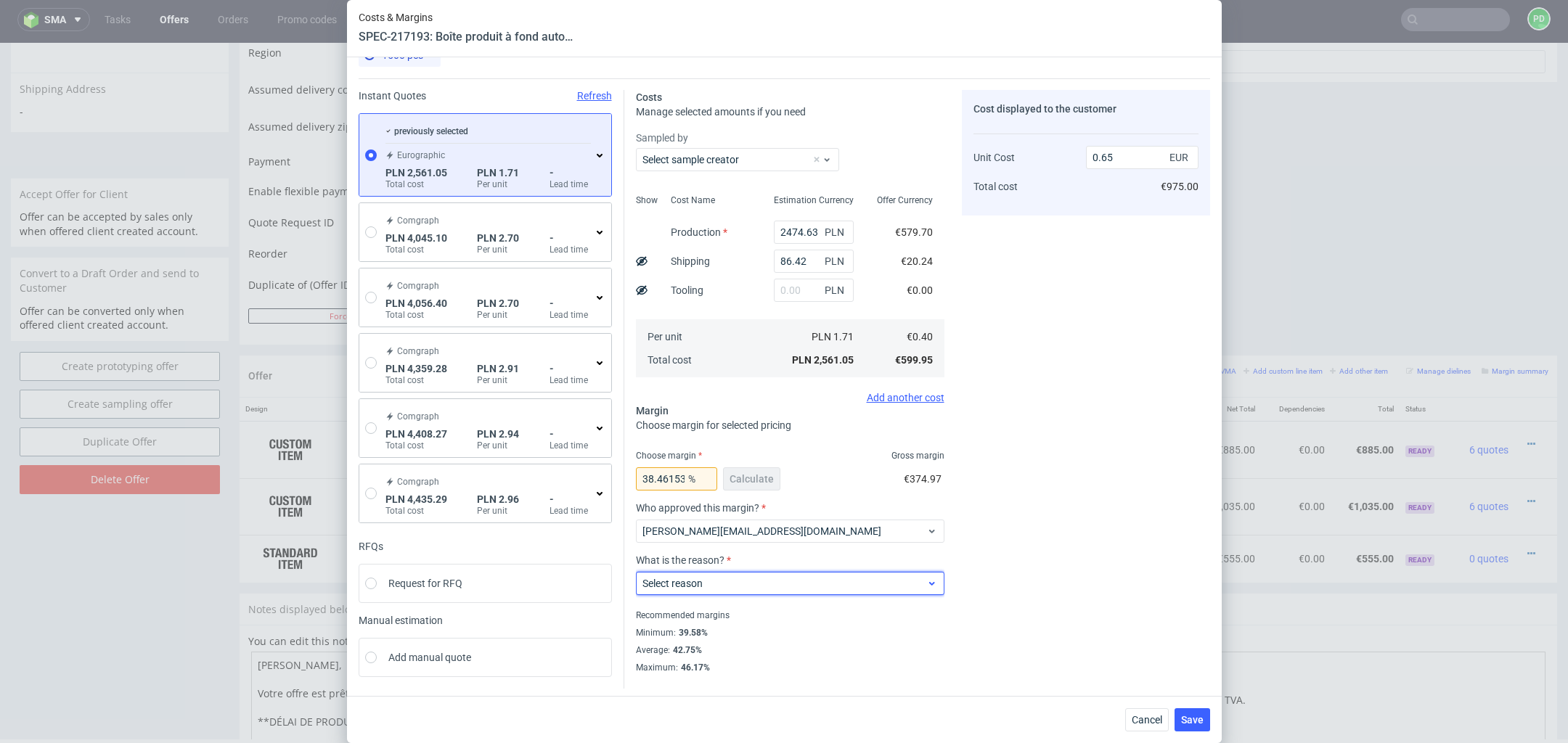
click at [847, 590] on div "Select reason" at bounding box center [790, 584] width 308 height 23
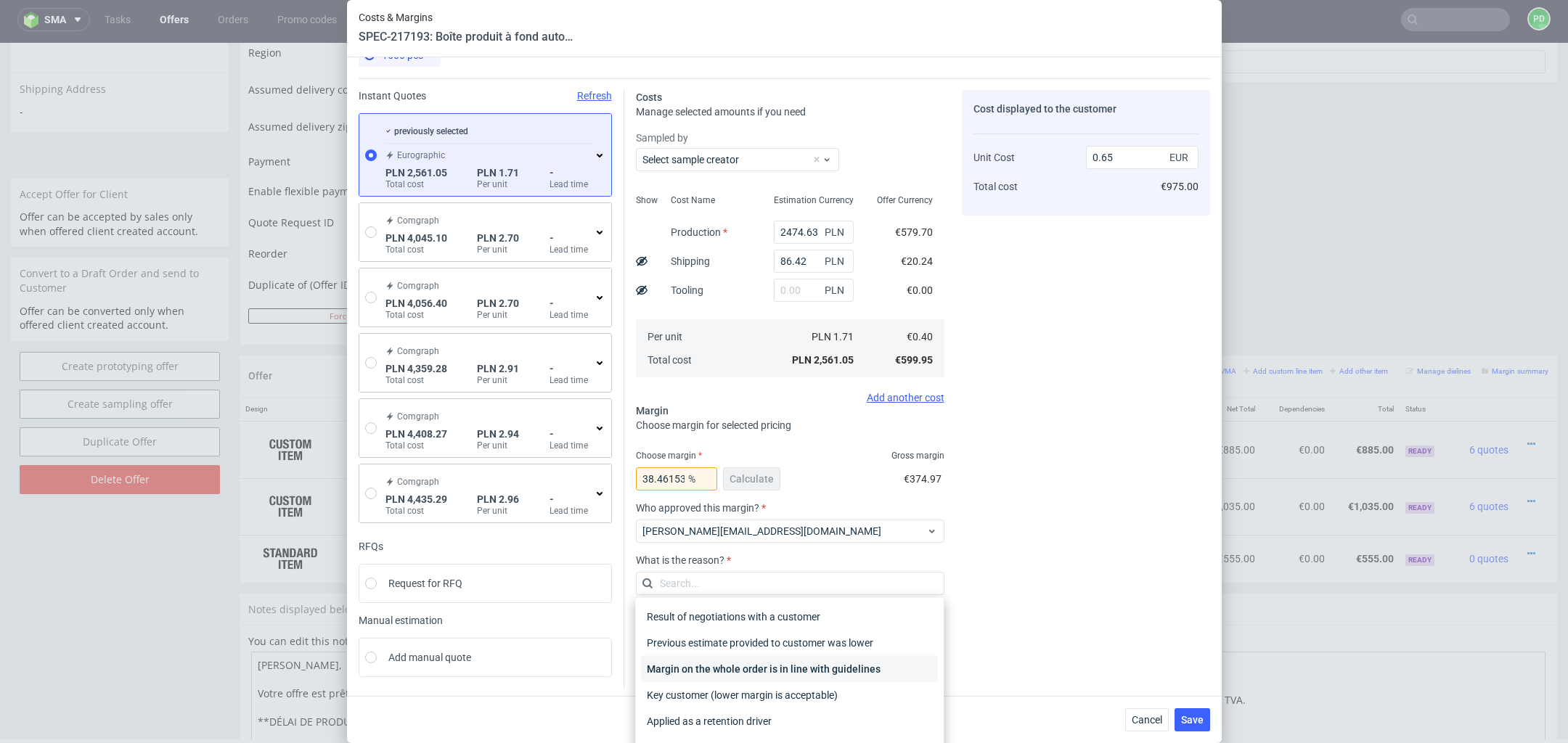
click at [826, 674] on div "Margin on the whole order is in line with guidelines" at bounding box center [789, 669] width 297 height 27
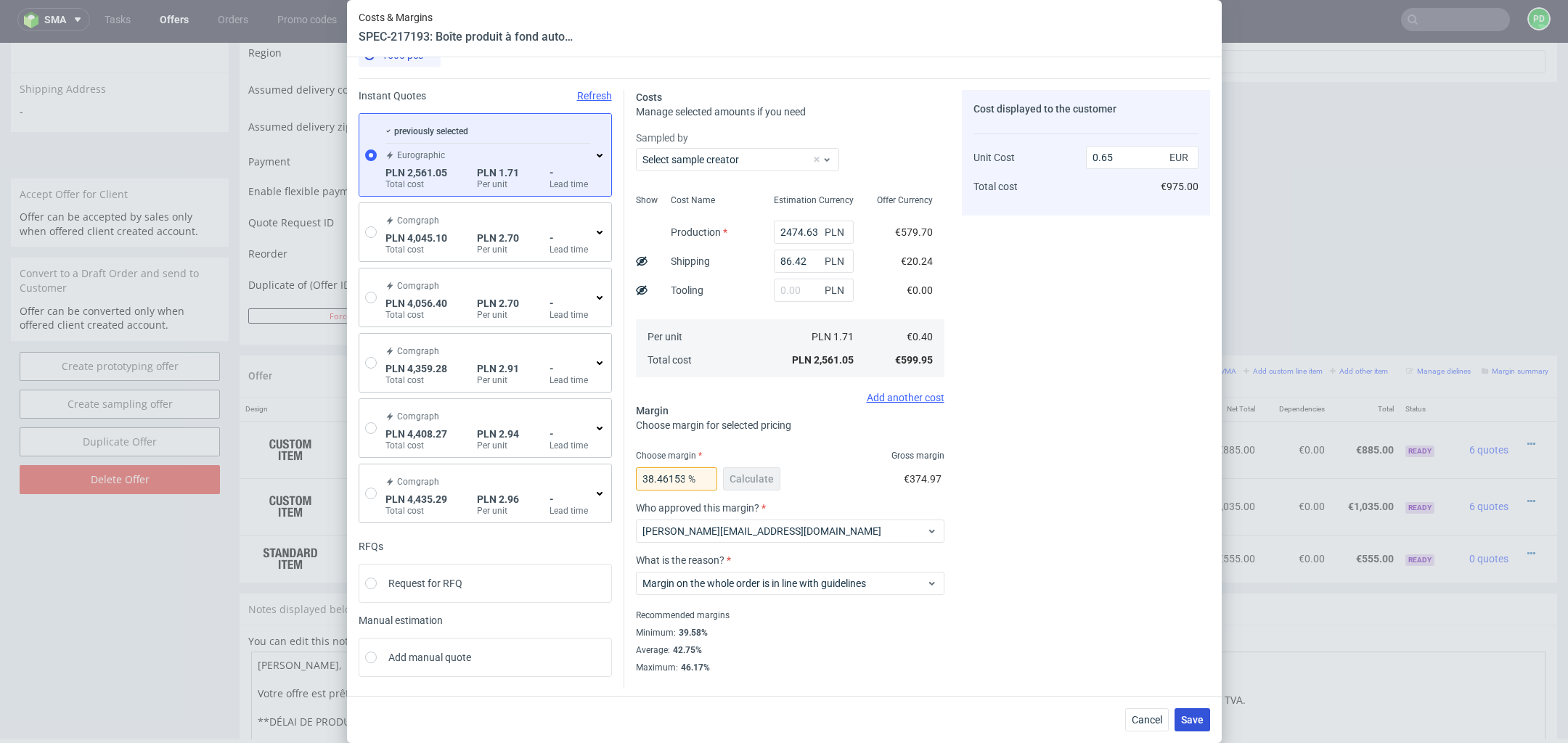
click at [1193, 722] on span "Save" at bounding box center [1192, 719] width 22 height 10
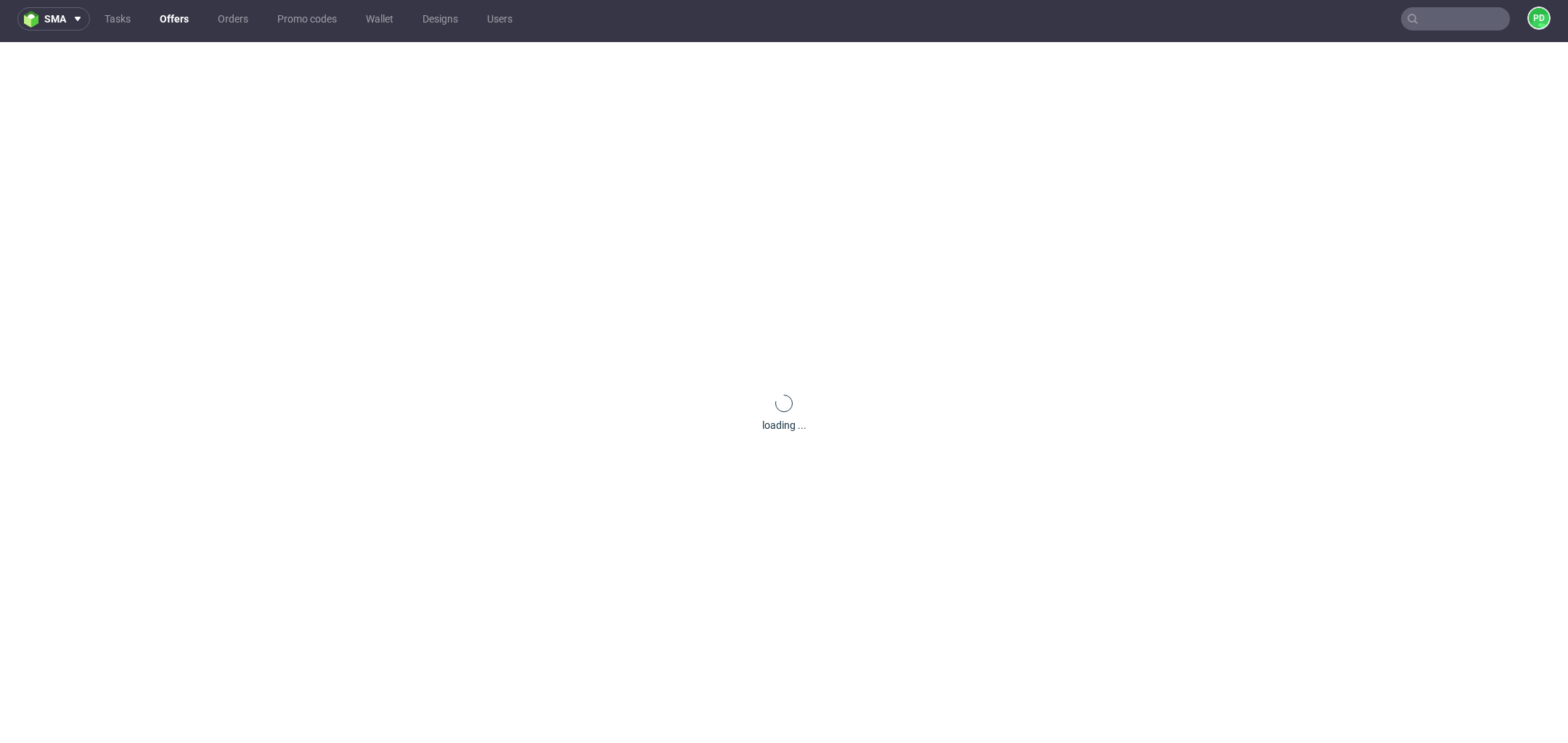
scroll to position [0, 0]
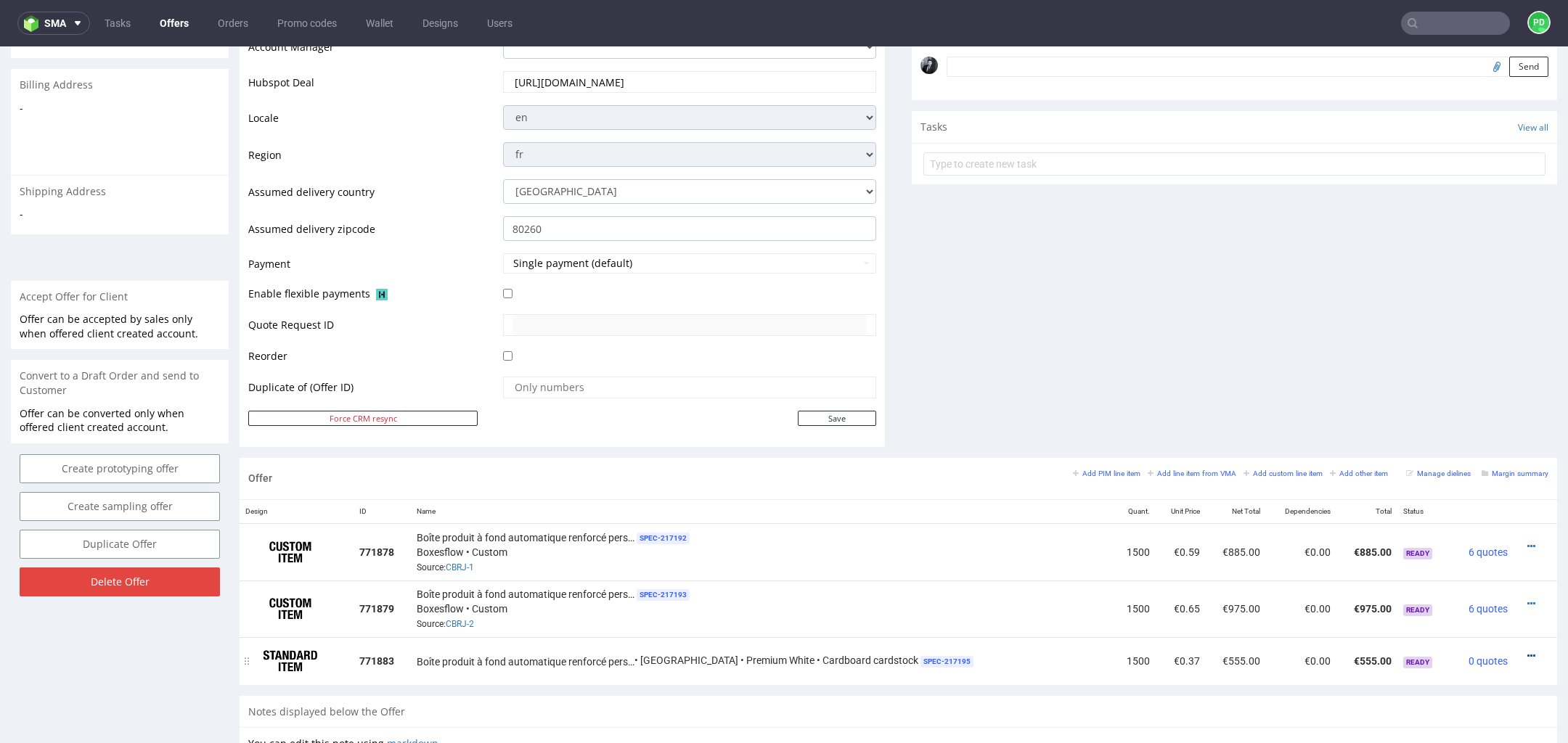
scroll to position [4, 0]
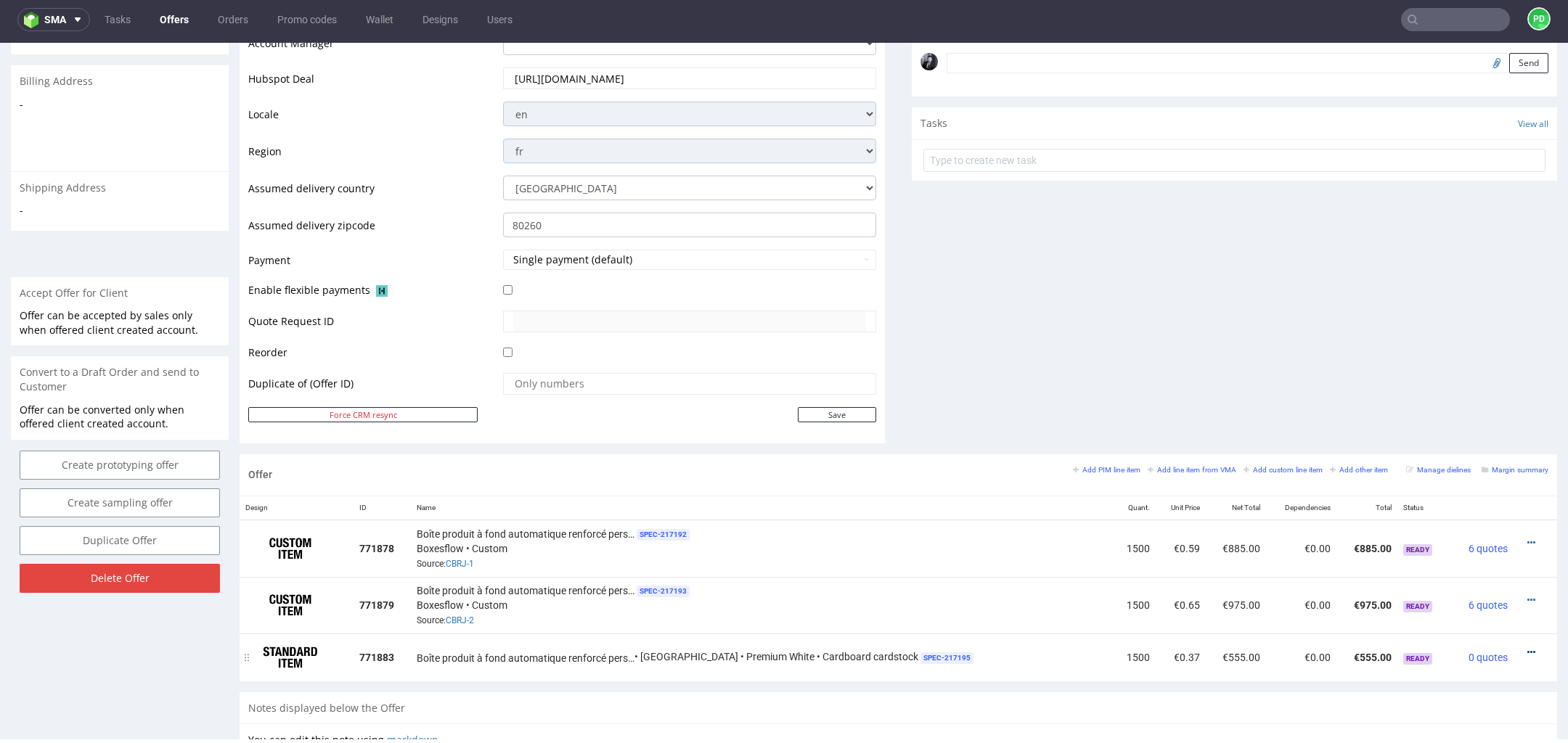
click at [1527, 647] on icon at bounding box center [1531, 652] width 8 height 10
click at [1460, 515] on span "Edit item price" at bounding box center [1465, 515] width 117 height 14
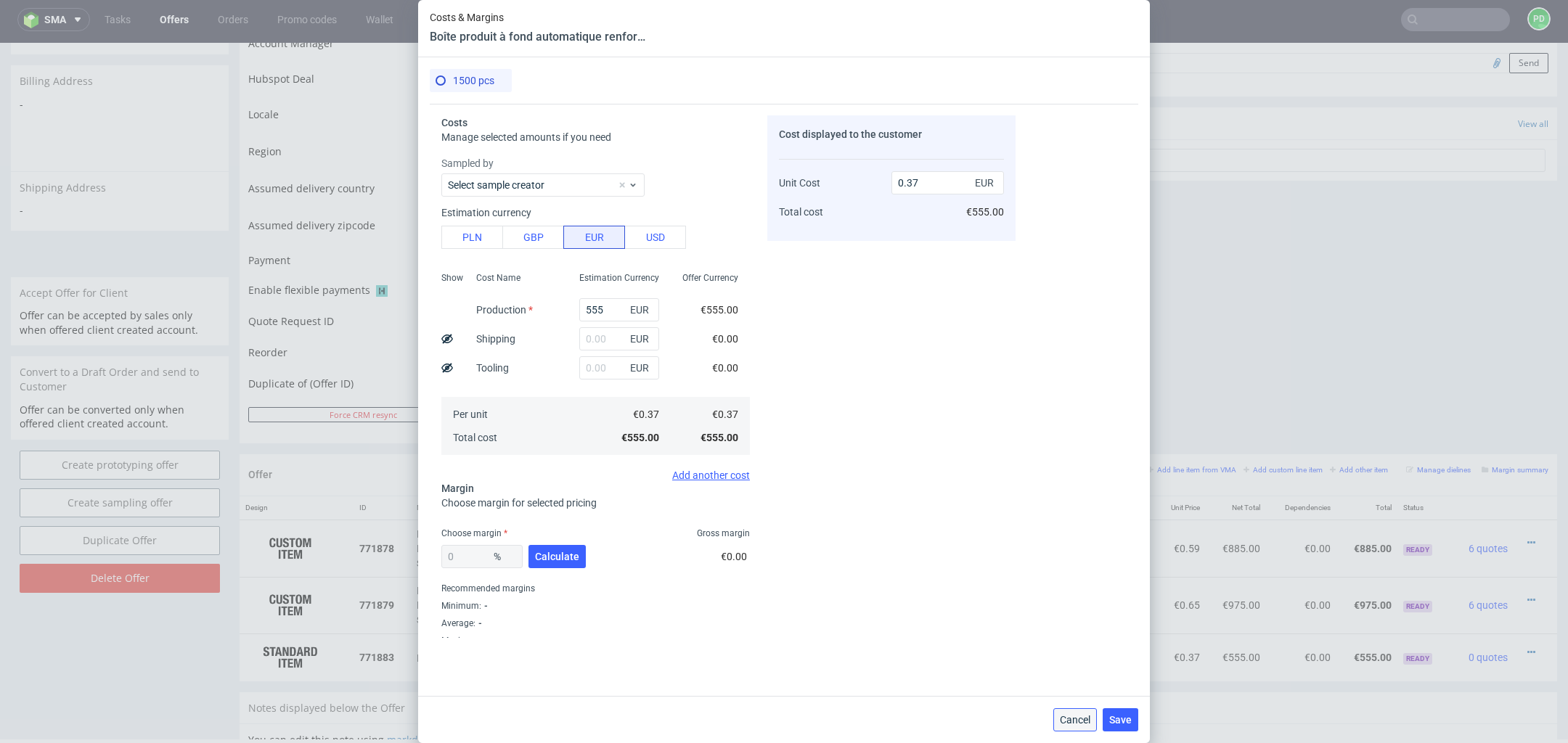
click at [1073, 724] on span "Cancel" at bounding box center [1075, 719] width 30 height 10
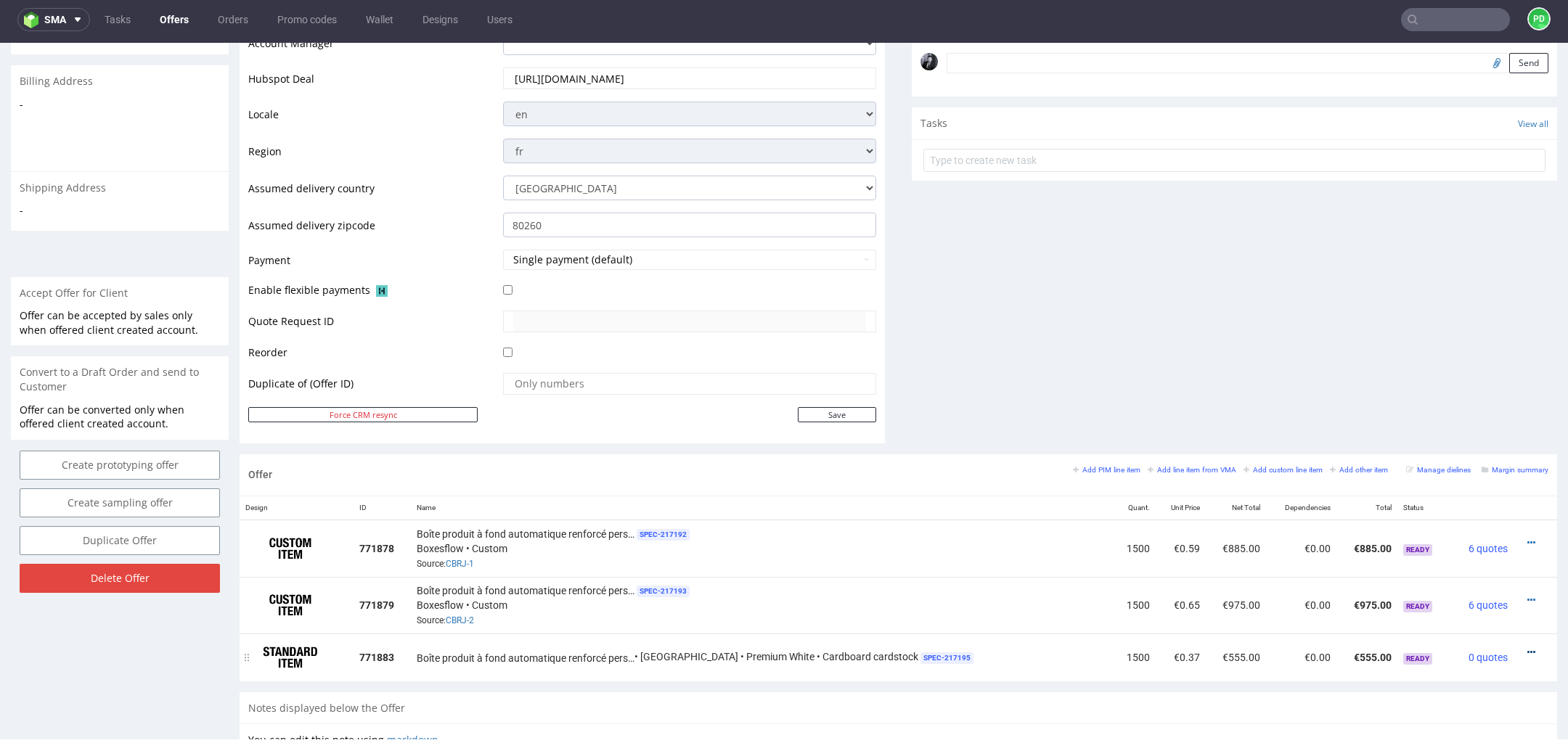
click at [1527, 647] on icon at bounding box center [1531, 652] width 8 height 10
click at [1481, 491] on span "Edit item specification" at bounding box center [1465, 488] width 117 height 14
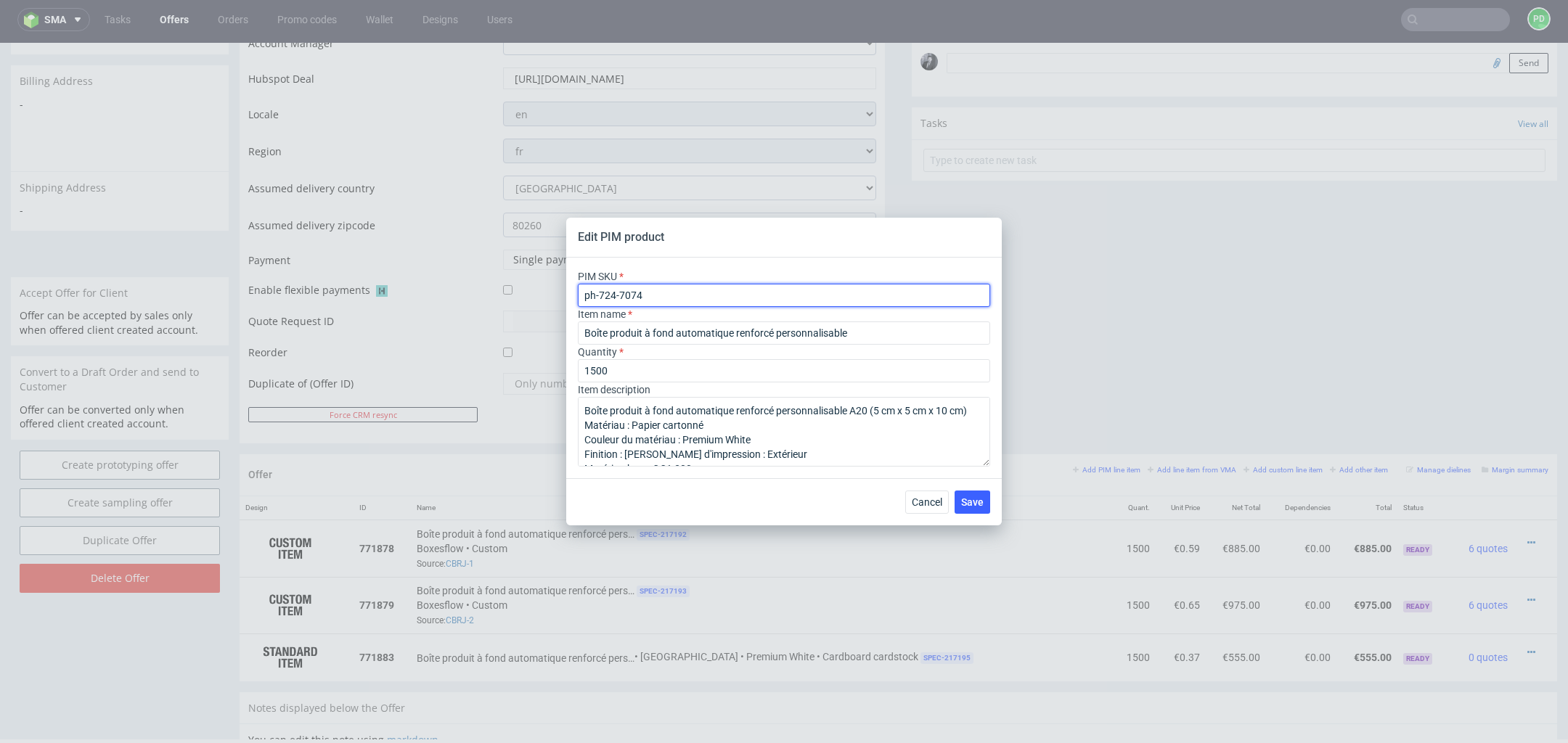
drag, startPoint x: 726, startPoint y: 289, endPoint x: 548, endPoint y: 288, distance: 178.0
click at [548, 288] on div "Edit PIM product PIM SKU ph-724-7074 Item name Boîte produit à fond automatique…" at bounding box center [784, 371] width 1568 height 743
drag, startPoint x: 672, startPoint y: 290, endPoint x: 583, endPoint y: 287, distance: 89.1
click at [583, 287] on input "ph-724-7074" at bounding box center [784, 296] width 413 height 23
click at [928, 513] on button "Cancel" at bounding box center [926, 502] width 43 height 23
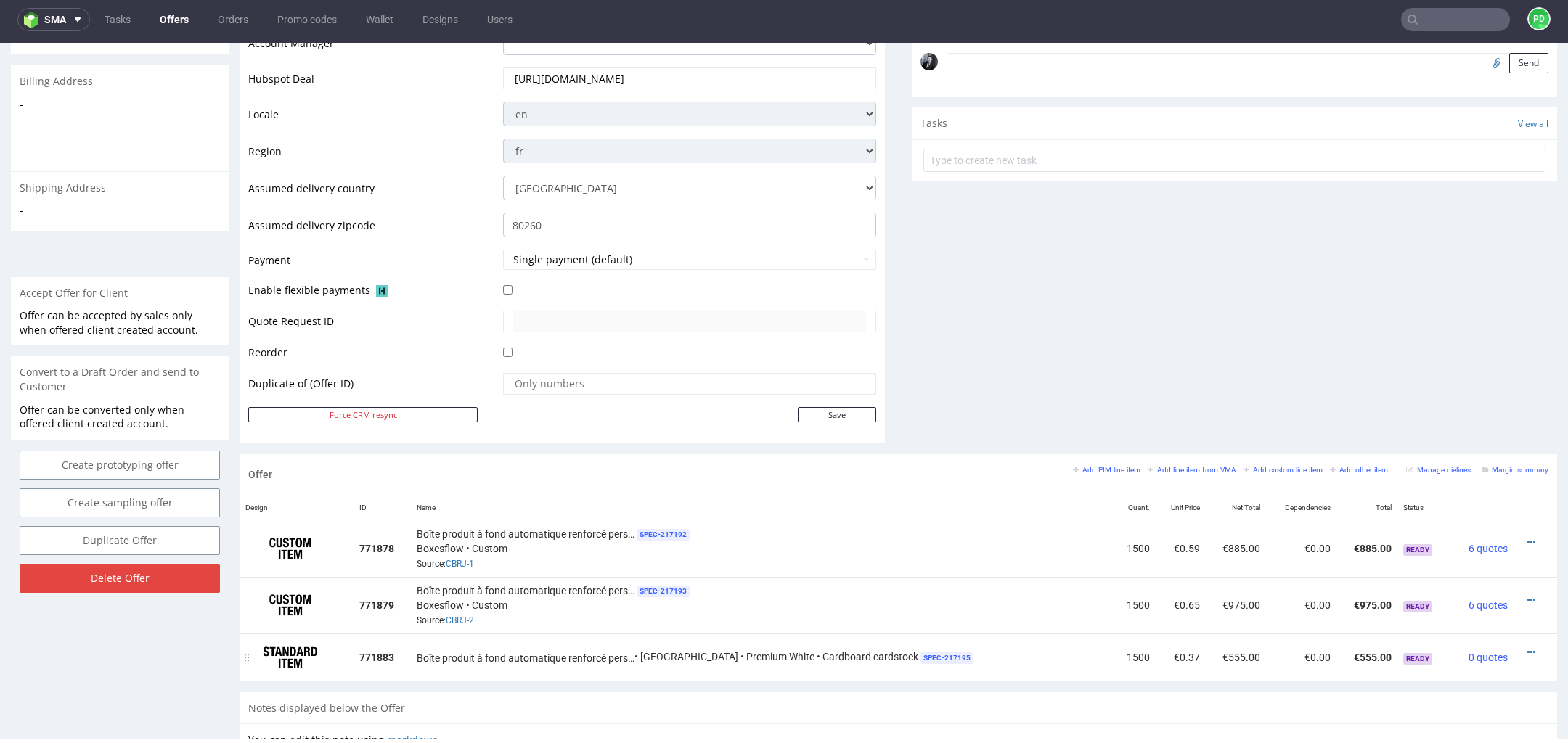
click at [1519, 646] on div at bounding box center [1531, 653] width 23 height 14
click at [1527, 647] on icon at bounding box center [1531, 652] width 8 height 10
click at [1464, 491] on span "Edit item specification" at bounding box center [1465, 488] width 117 height 14
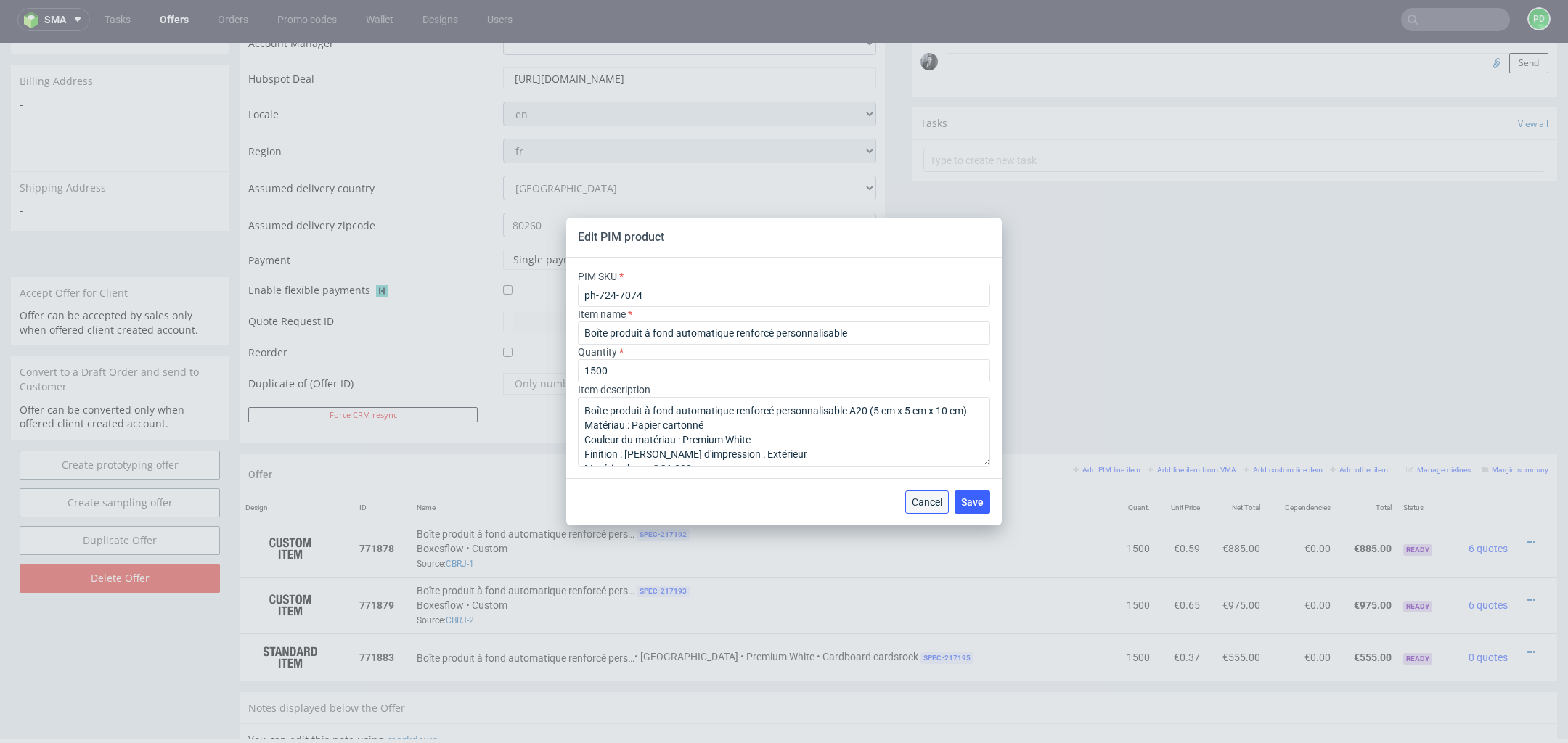
click at [926, 494] on button "Cancel" at bounding box center [926, 502] width 43 height 23
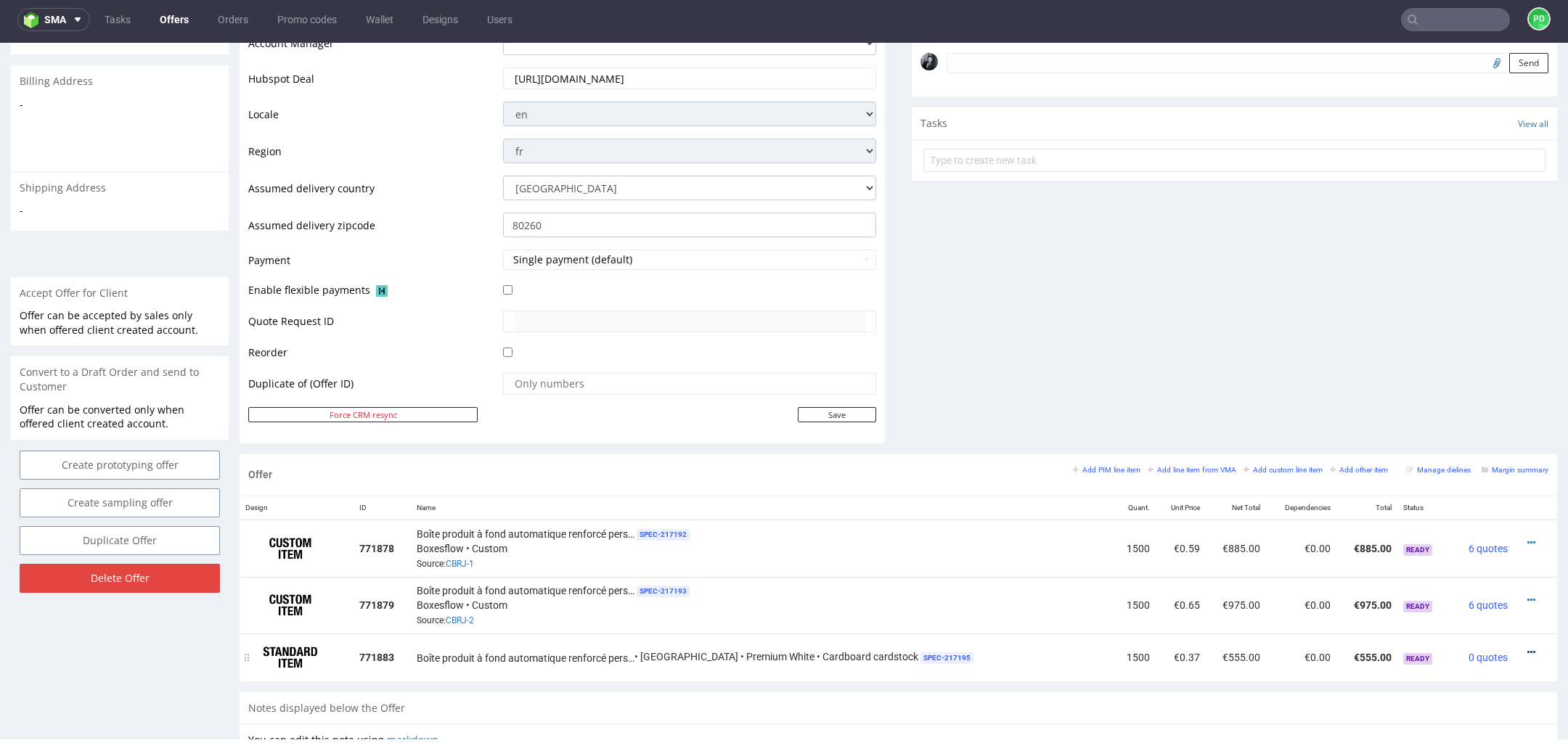
click at [1527, 647] on icon at bounding box center [1531, 652] width 8 height 10
click at [1479, 525] on li "Edit item price" at bounding box center [1459, 515] width 140 height 27
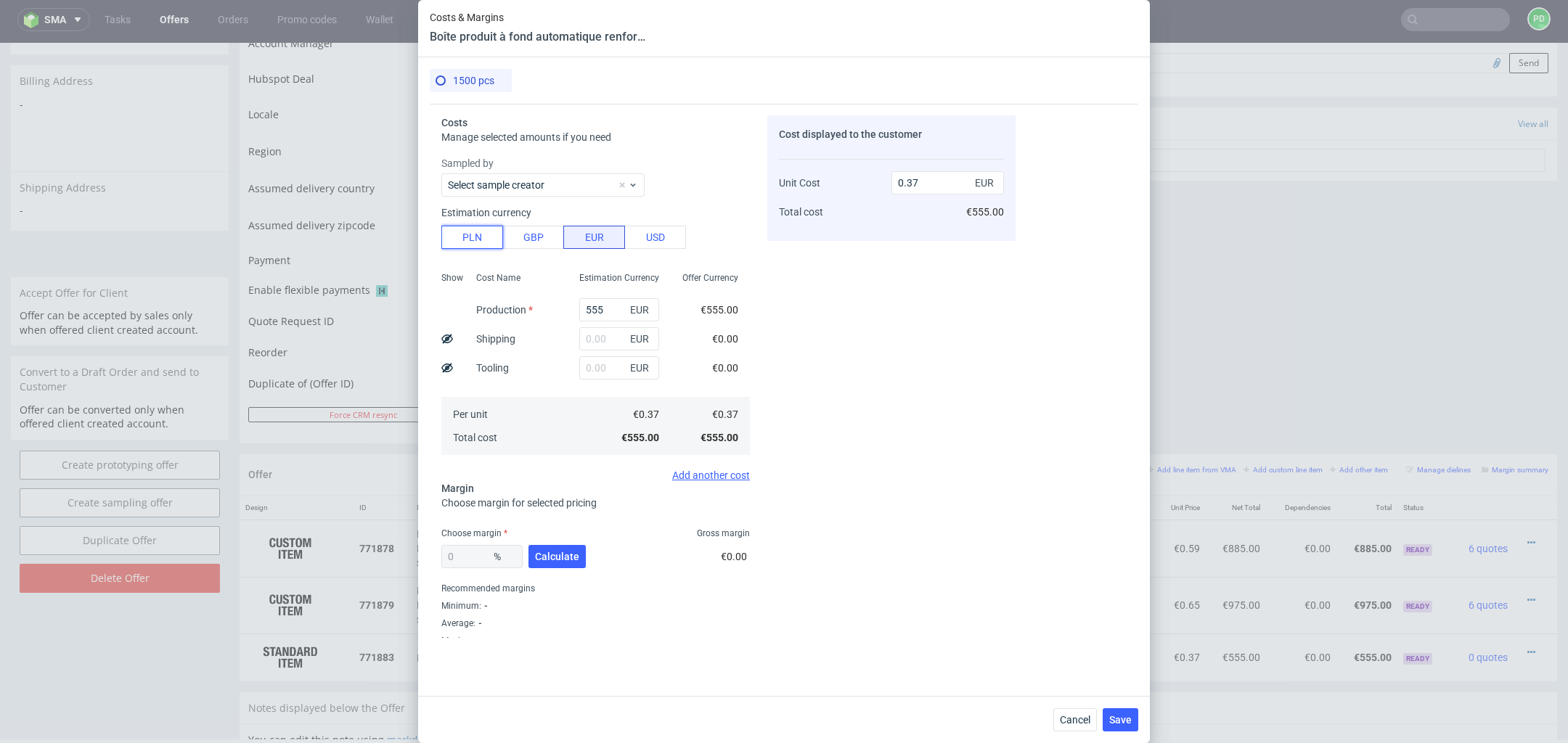
click at [465, 244] on button "PLN" at bounding box center [472, 237] width 62 height 23
type input "0.09"
drag, startPoint x: 630, startPoint y: 305, endPoint x: 582, endPoint y: 305, distance: 48.0
click at [582, 305] on div "555 PLN" at bounding box center [619, 310] width 80 height 23
click at [617, 304] on input "555" at bounding box center [619, 310] width 80 height 23
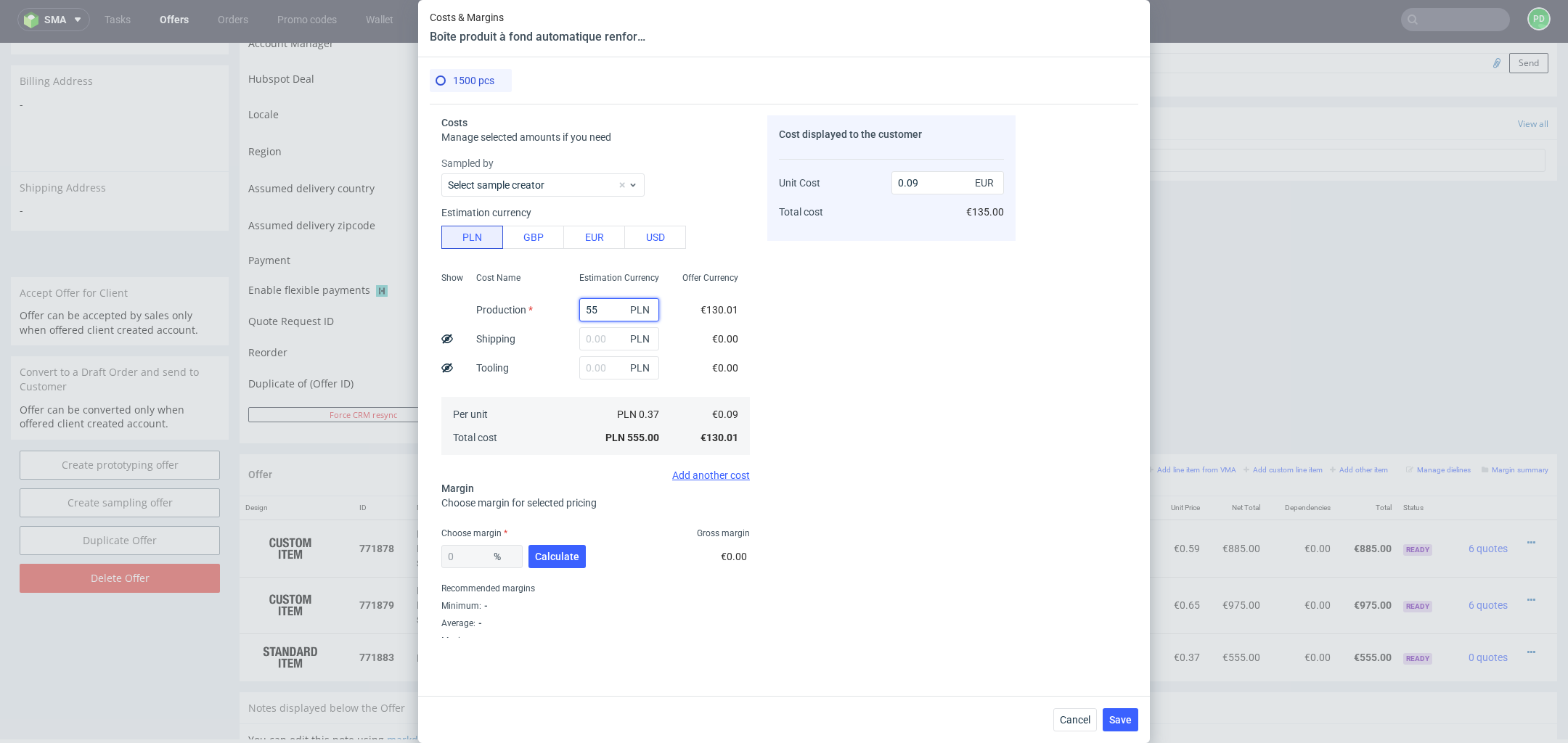
type input "5"
type input "10"
type input "0"
type input "1065"
type input "0.17"
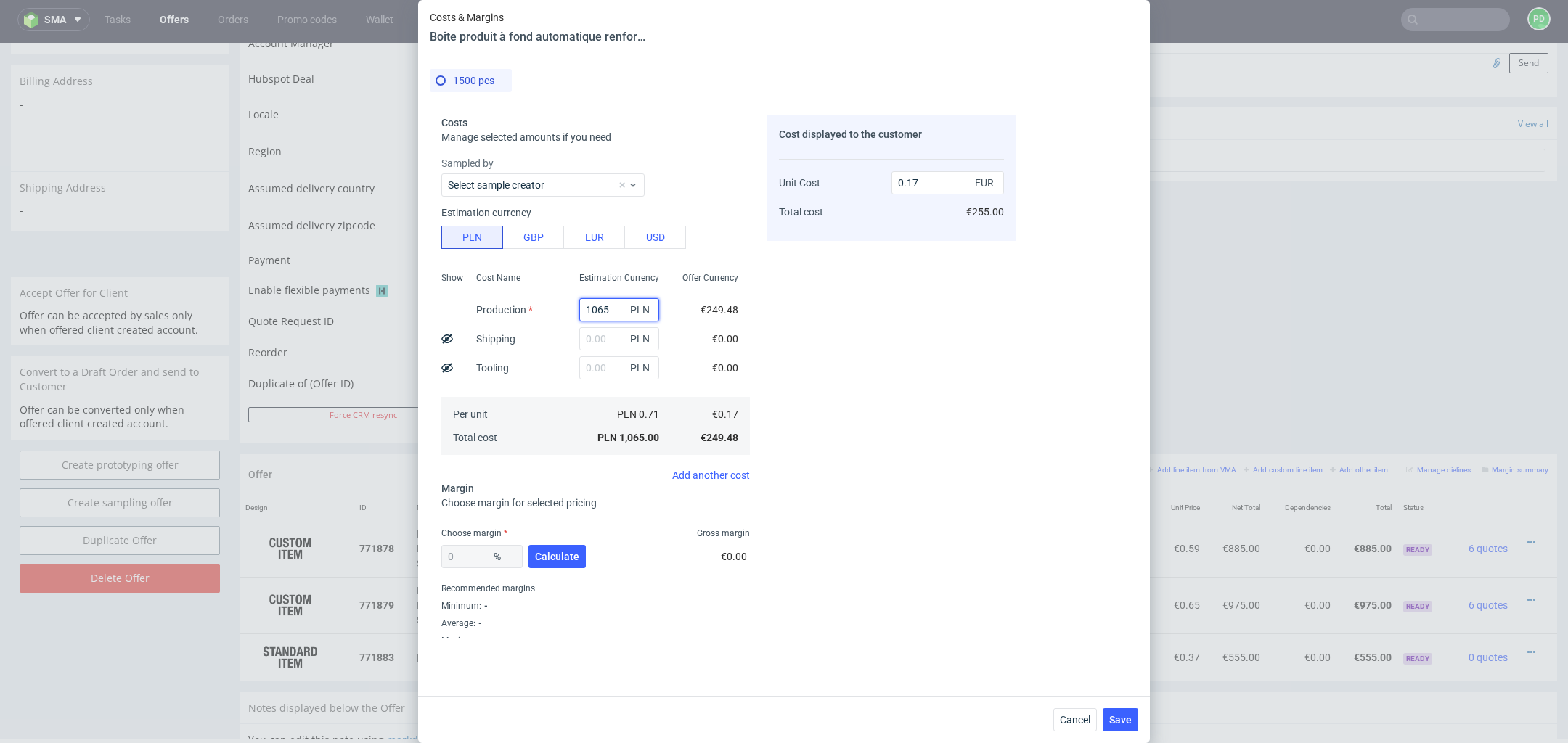
type input "1065"
click at [607, 340] on input "text" at bounding box center [619, 339] width 80 height 23
type input "90"
type input "0.18"
type input "90"
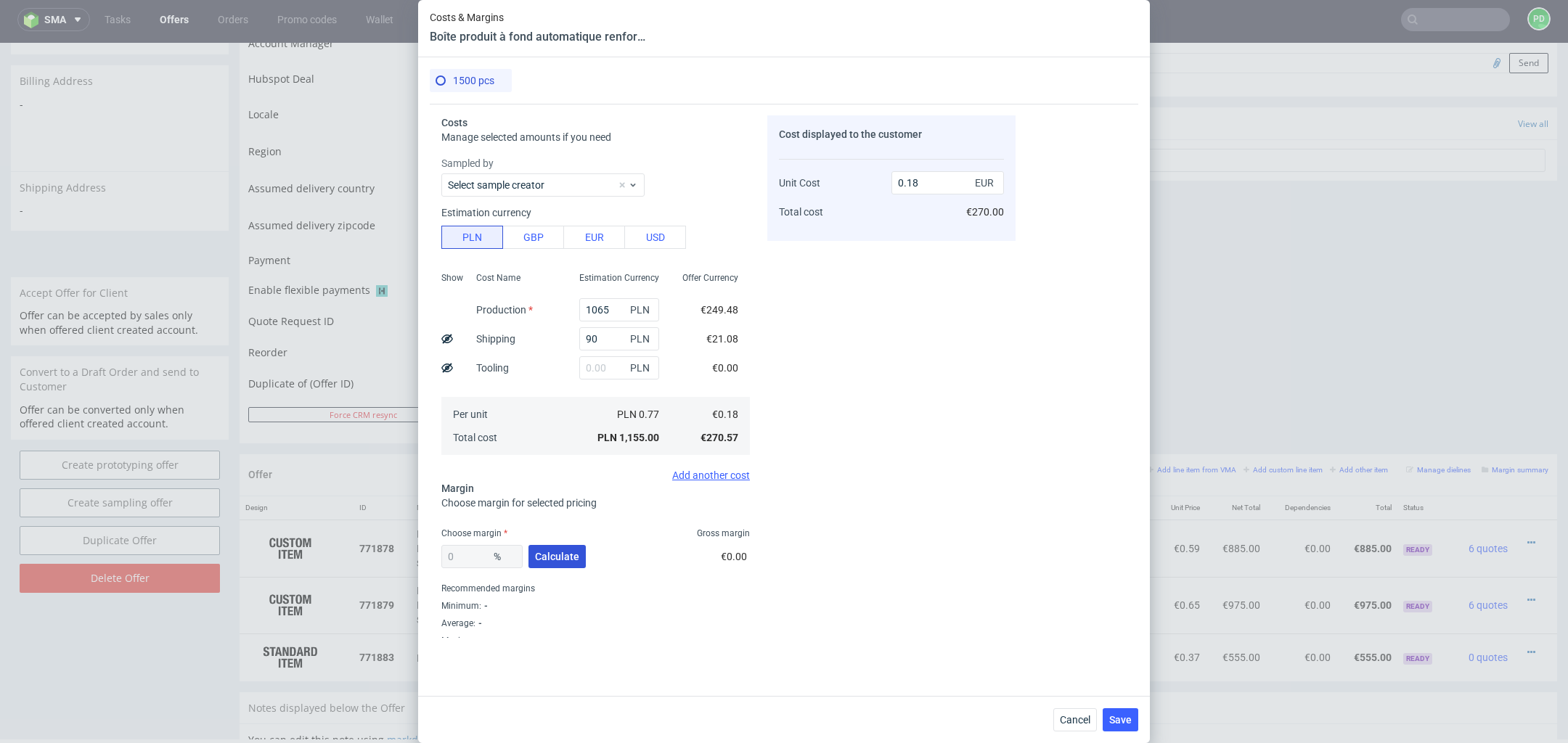
click at [566, 555] on span "Calculate" at bounding box center [557, 556] width 44 height 10
type input "48.05"
click at [938, 182] on input "0.34" at bounding box center [947, 182] width 112 height 23
type input "0.29"
type input "37.93103448275861"
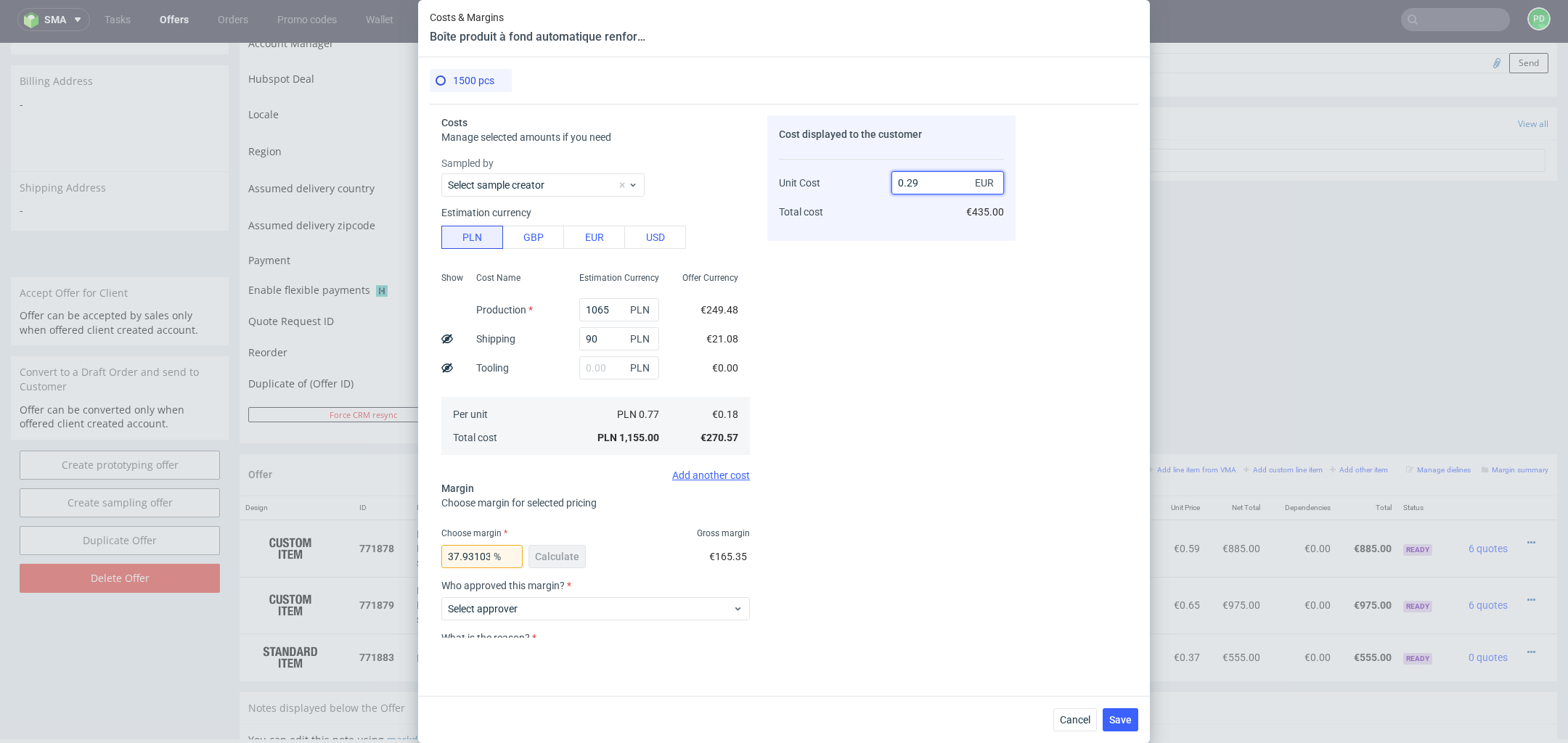
scroll to position [112, 0]
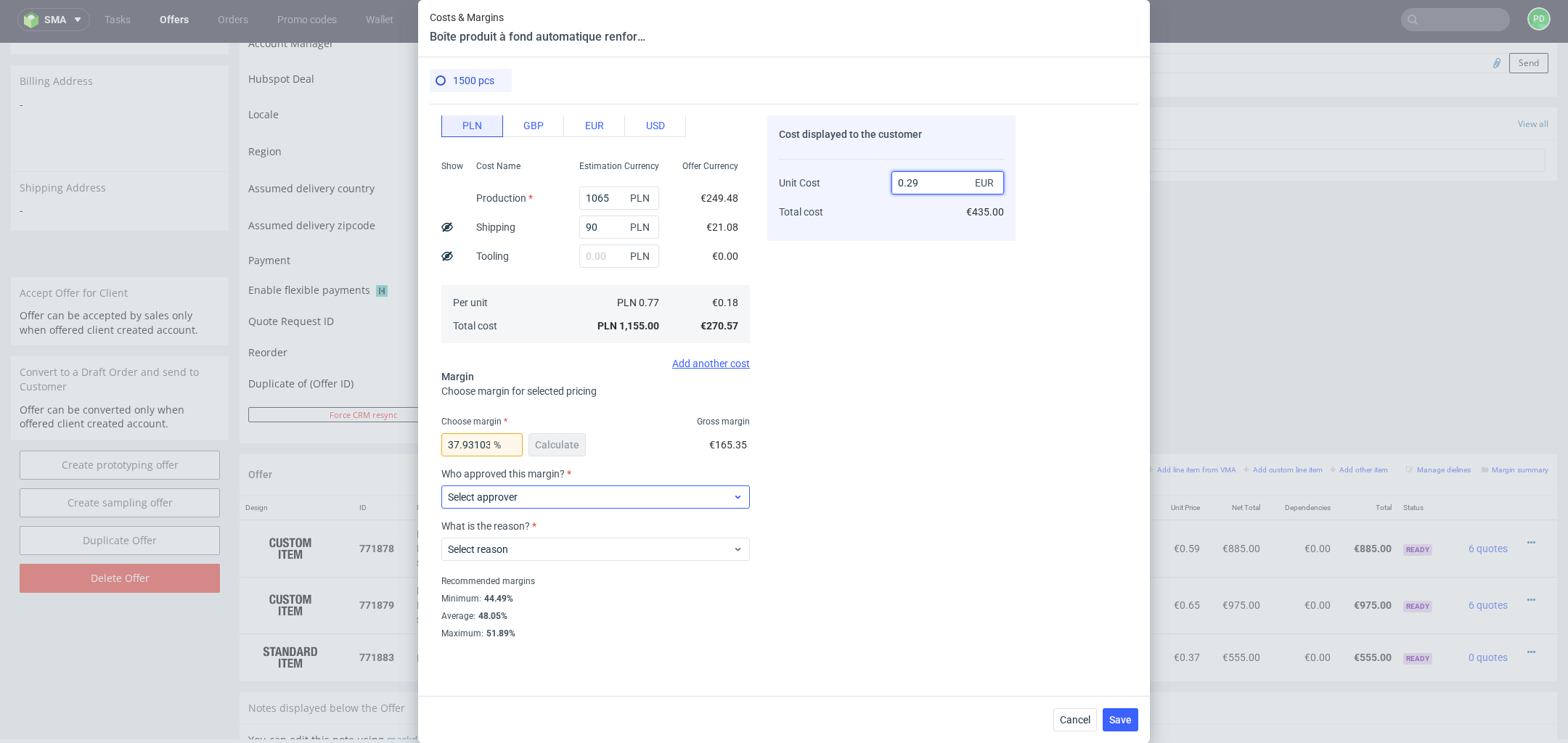
type input "0.29"
click at [649, 507] on div "Select approver" at bounding box center [595, 497] width 308 height 23
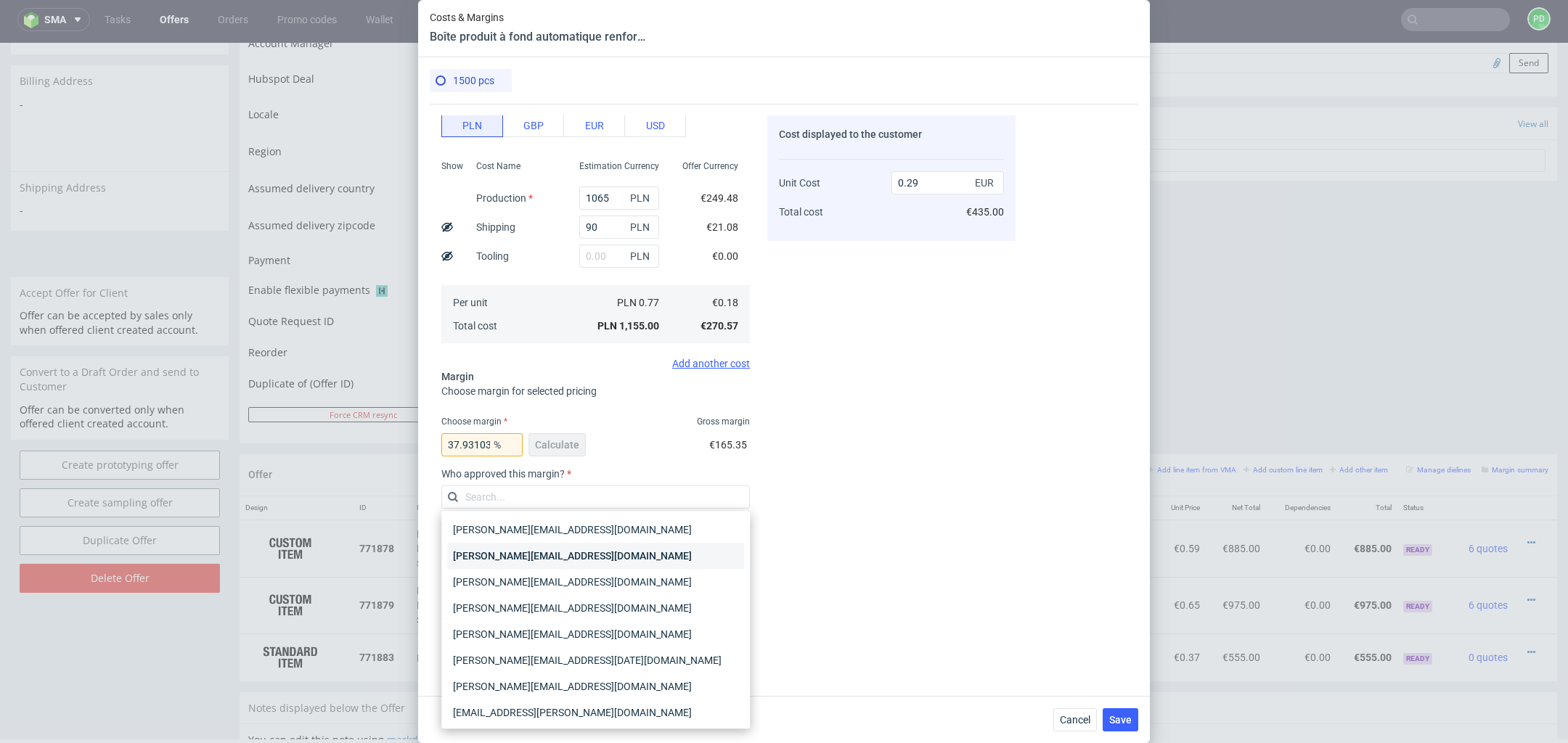
click at [636, 548] on div "[PERSON_NAME][EMAIL_ADDRESS][DOMAIN_NAME]" at bounding box center [595, 556] width 297 height 27
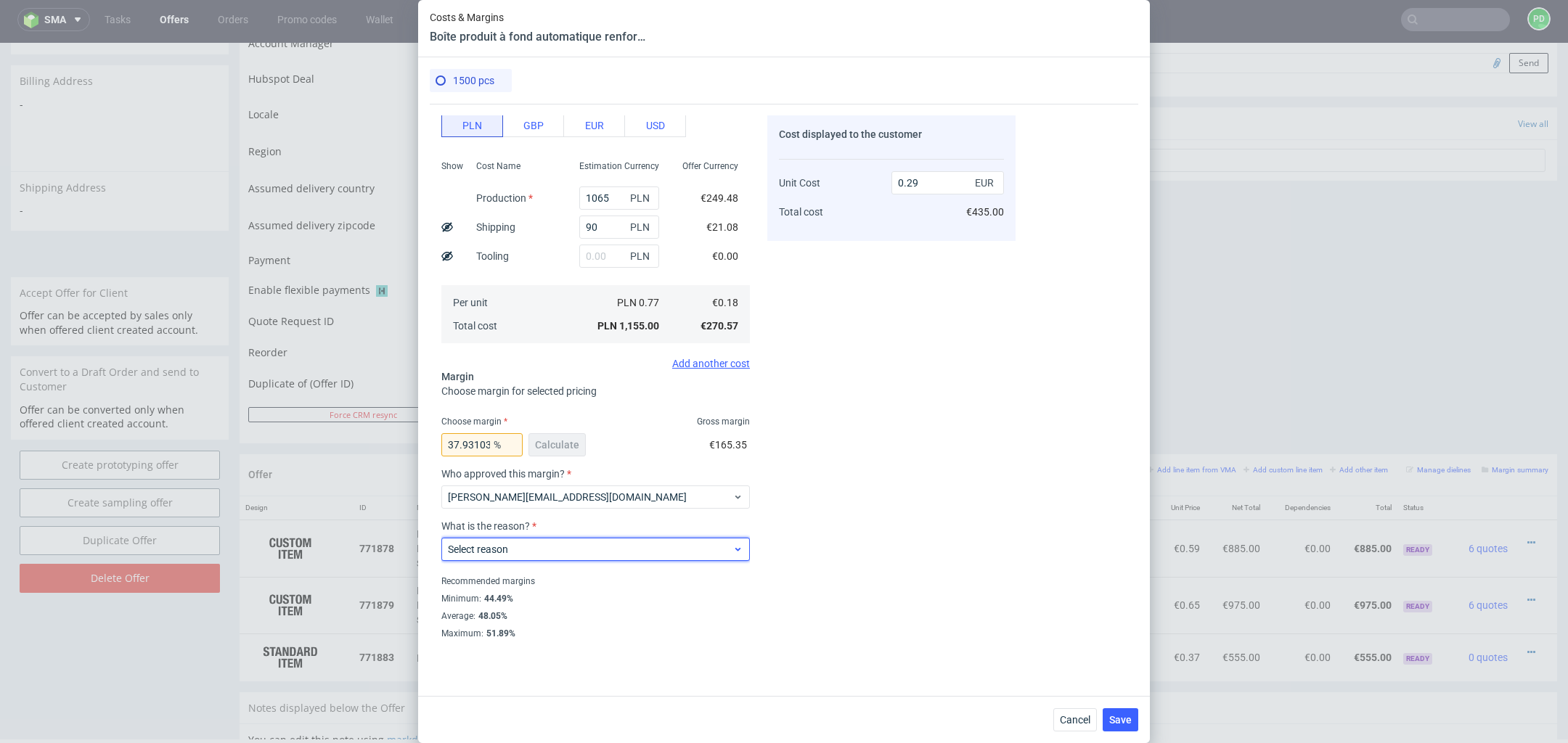
click at [626, 550] on span "Select reason" at bounding box center [590, 549] width 284 height 14
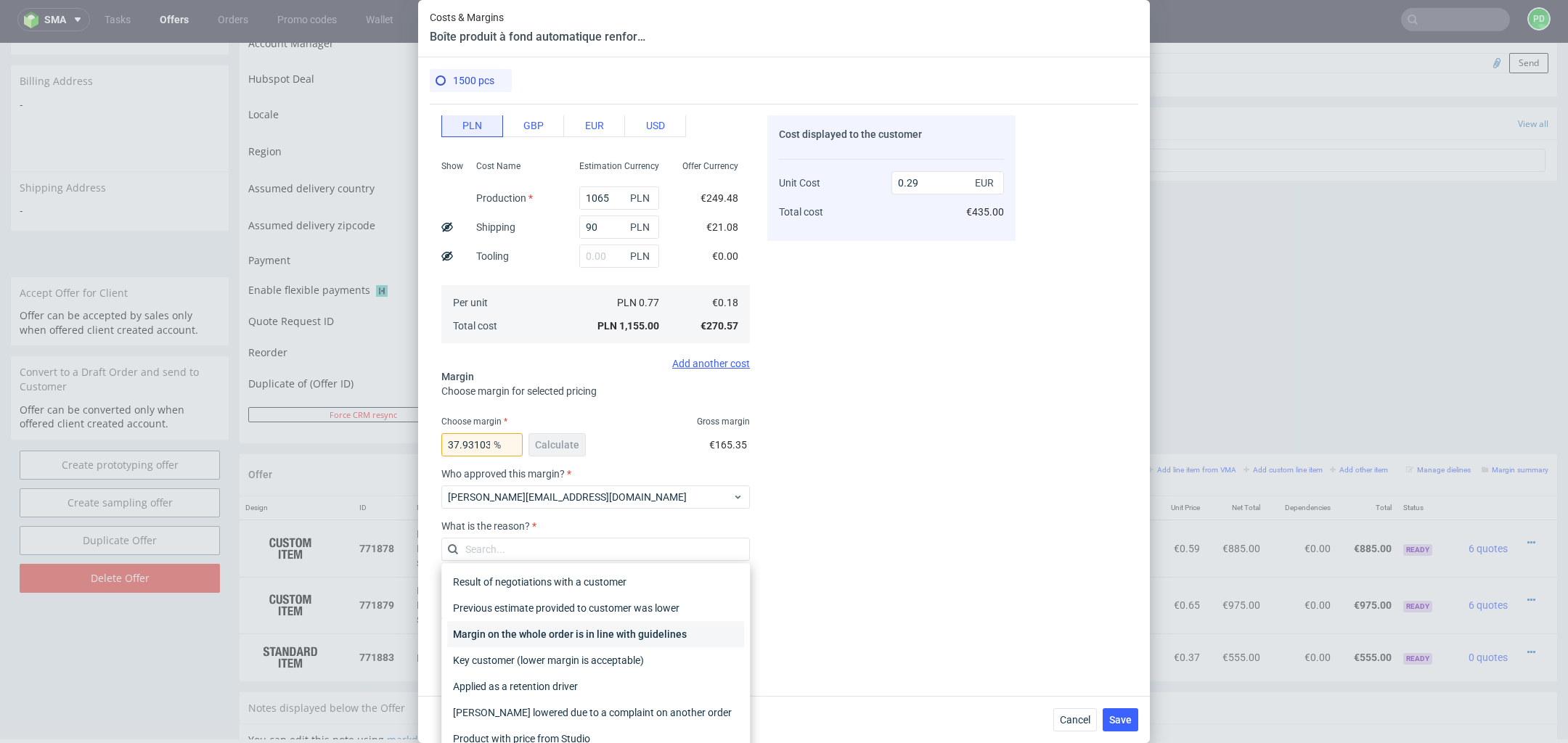
click at [624, 628] on div "Margin on the whole order is in line with guidelines" at bounding box center [595, 635] width 297 height 27
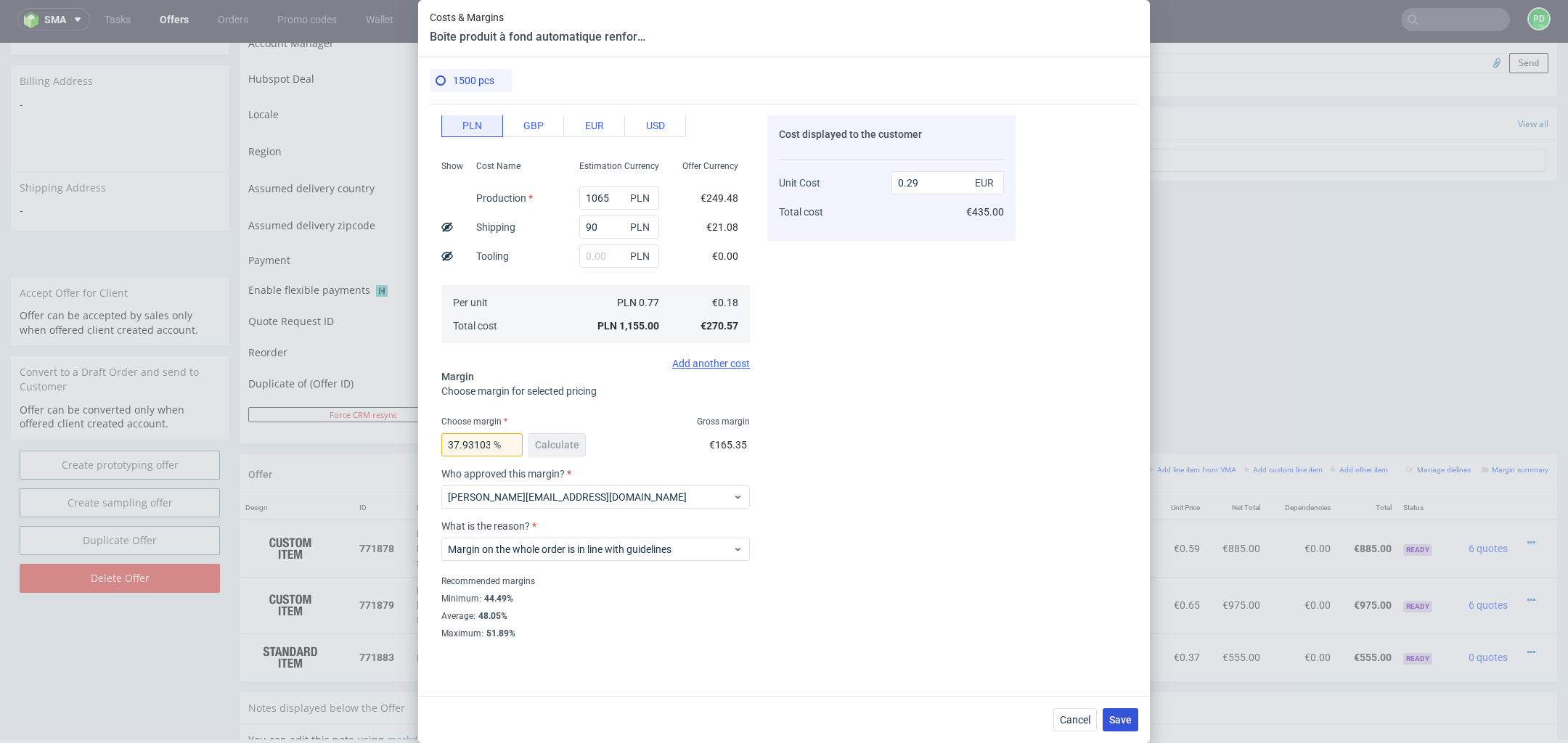
click at [1124, 718] on span "Save" at bounding box center [1119, 719] width 22 height 10
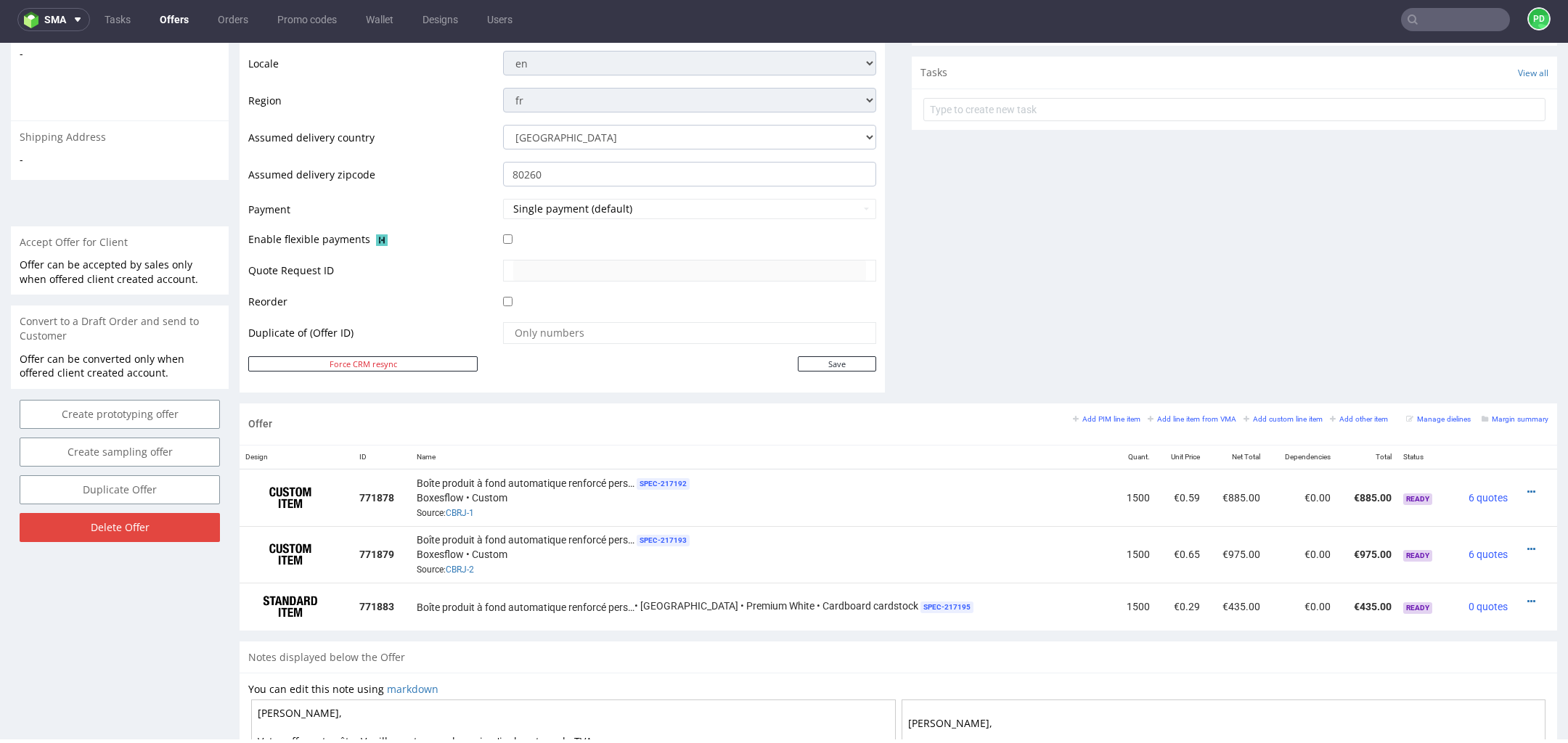
scroll to position [493, 0]
click at [1527, 599] on icon at bounding box center [1531, 603] width 8 height 10
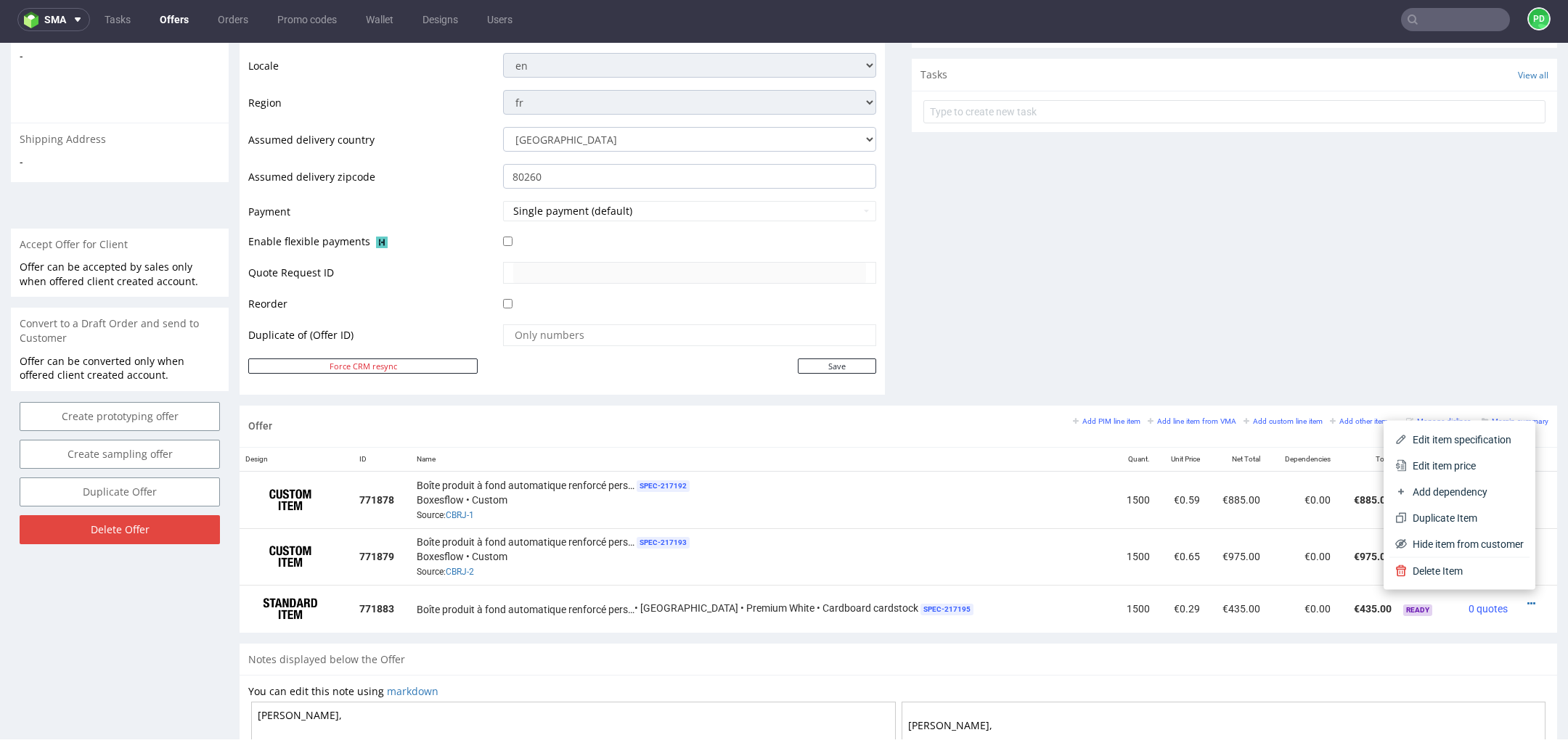
click at [1170, 297] on div "Comments User (0) Automatic (0) Attachments (0) All (0) View all (0) Send Tasks…" at bounding box center [1234, 43] width 645 height 724
click at [1519, 489] on div at bounding box center [1531, 494] width 23 height 14
click at [1527, 489] on icon at bounding box center [1531, 493] width 8 height 10
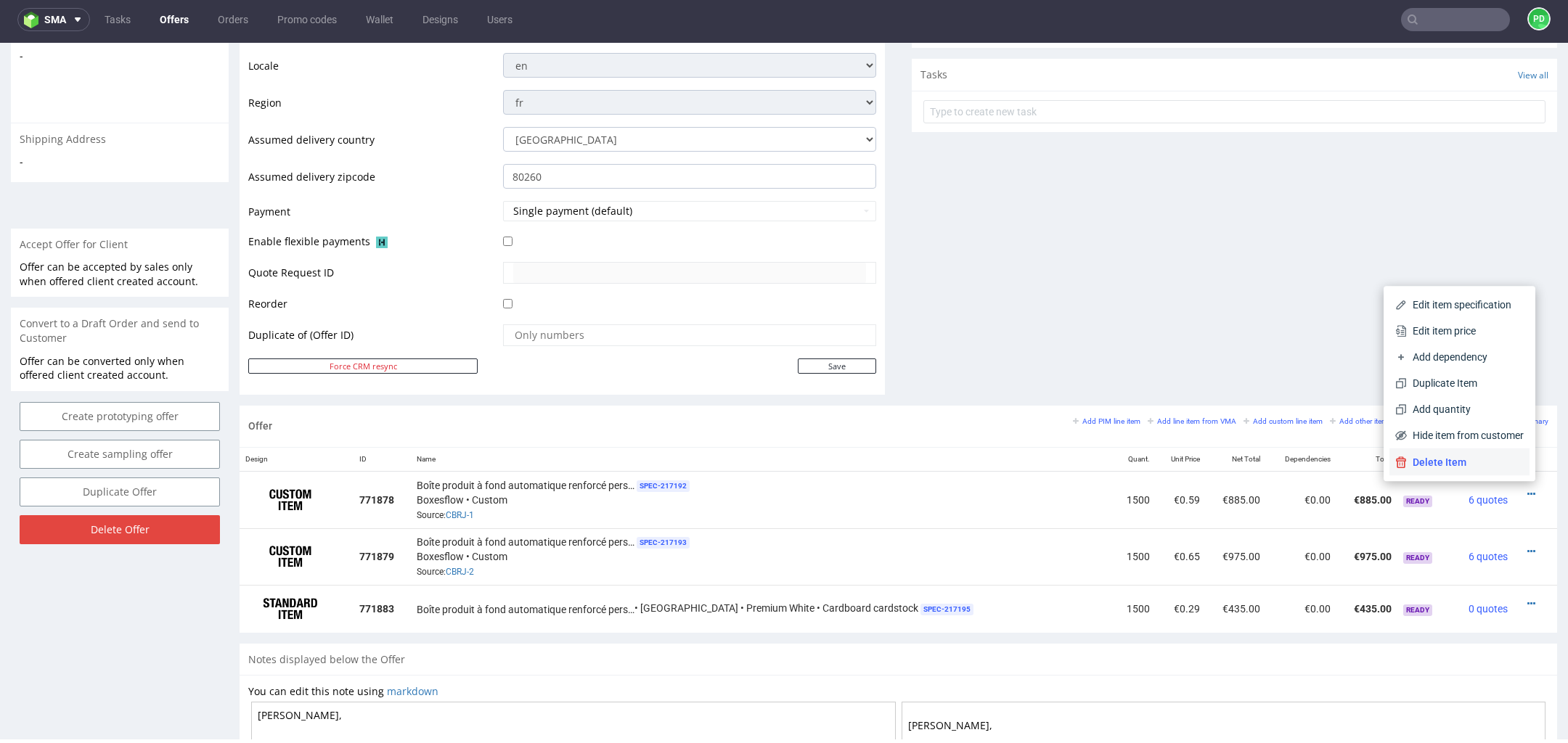
click at [1483, 463] on span "Delete Item" at bounding box center [1465, 462] width 117 height 14
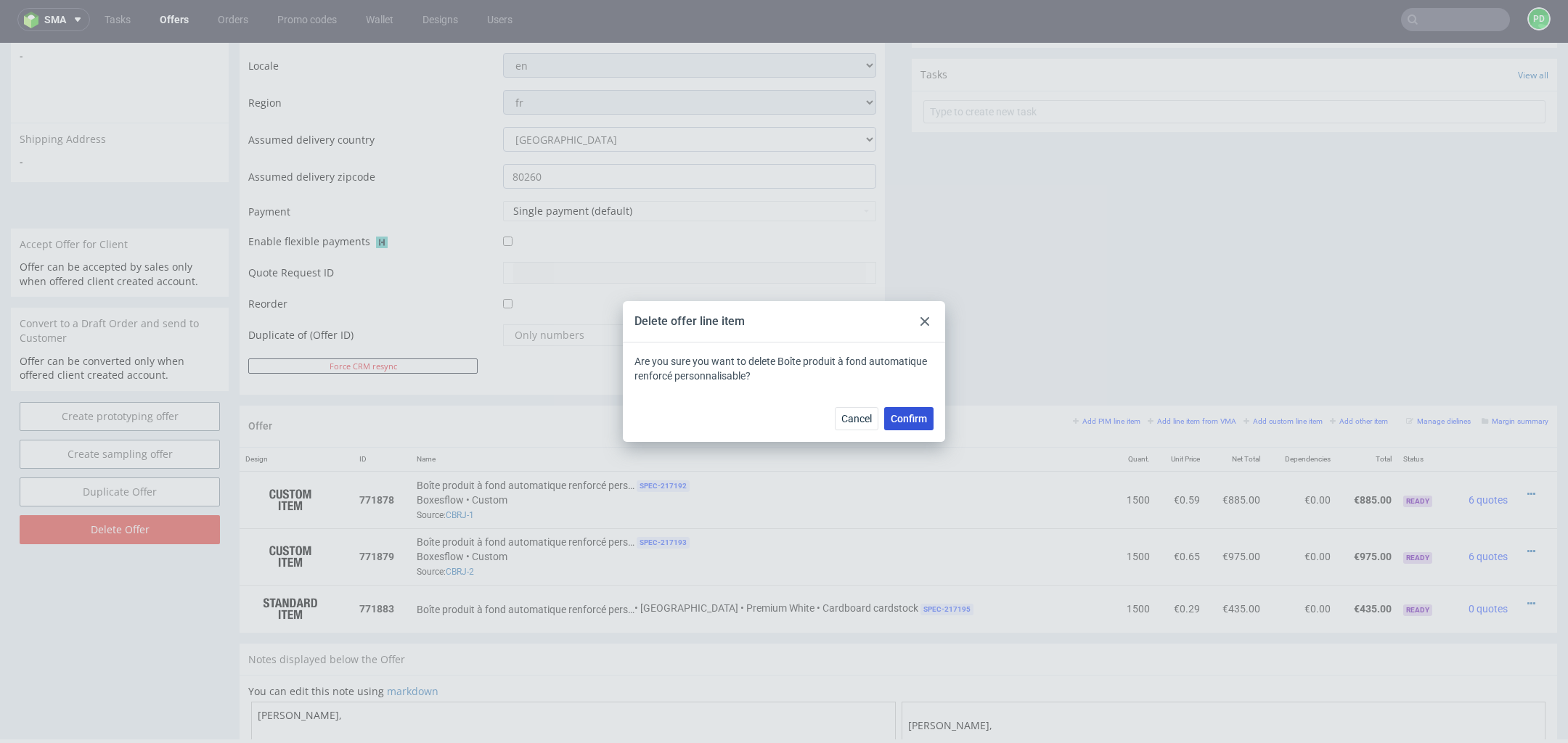
click at [923, 419] on span "Confirm" at bounding box center [908, 418] width 36 height 10
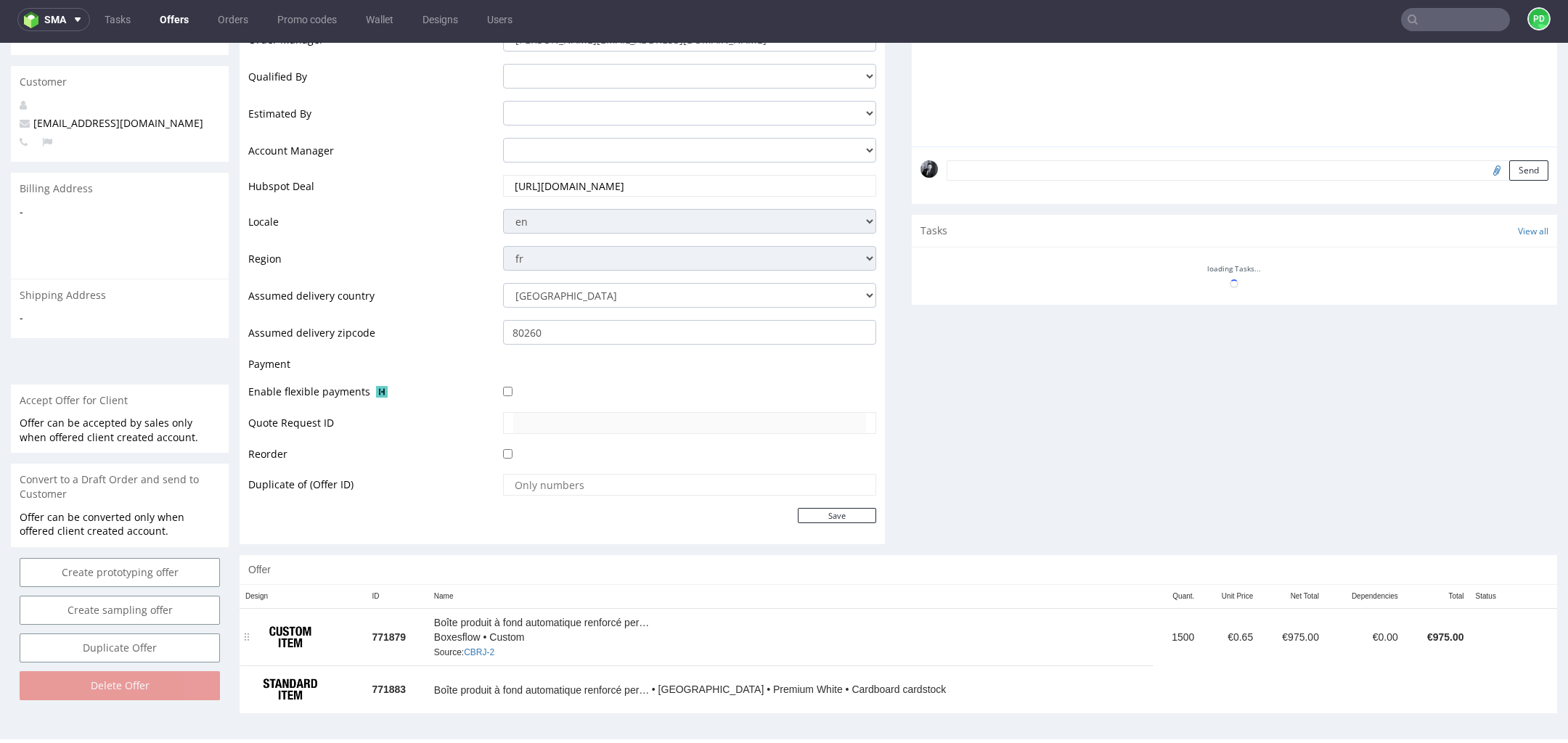
scroll to position [0, 0]
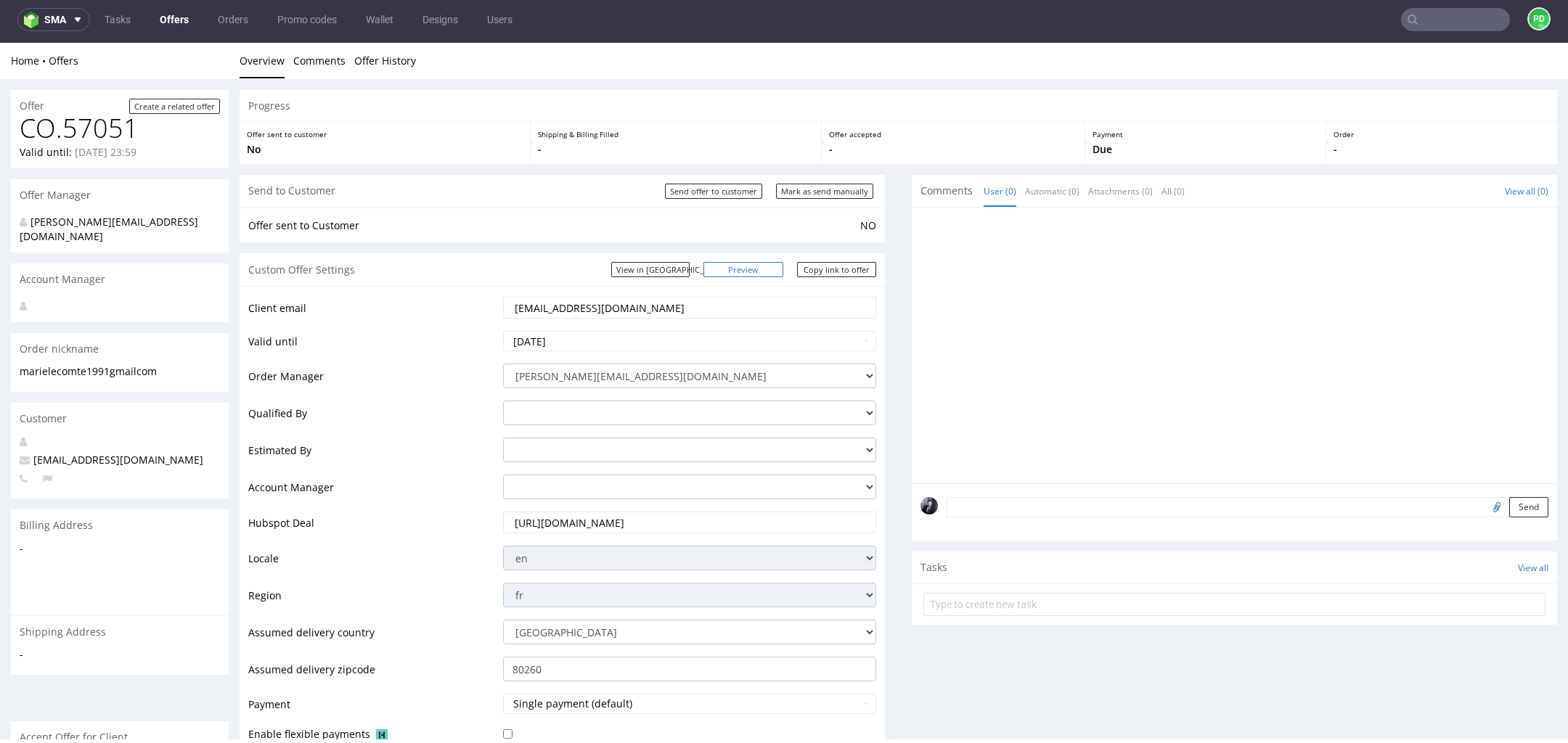
click at [754, 266] on link "Preview" at bounding box center [743, 269] width 80 height 15
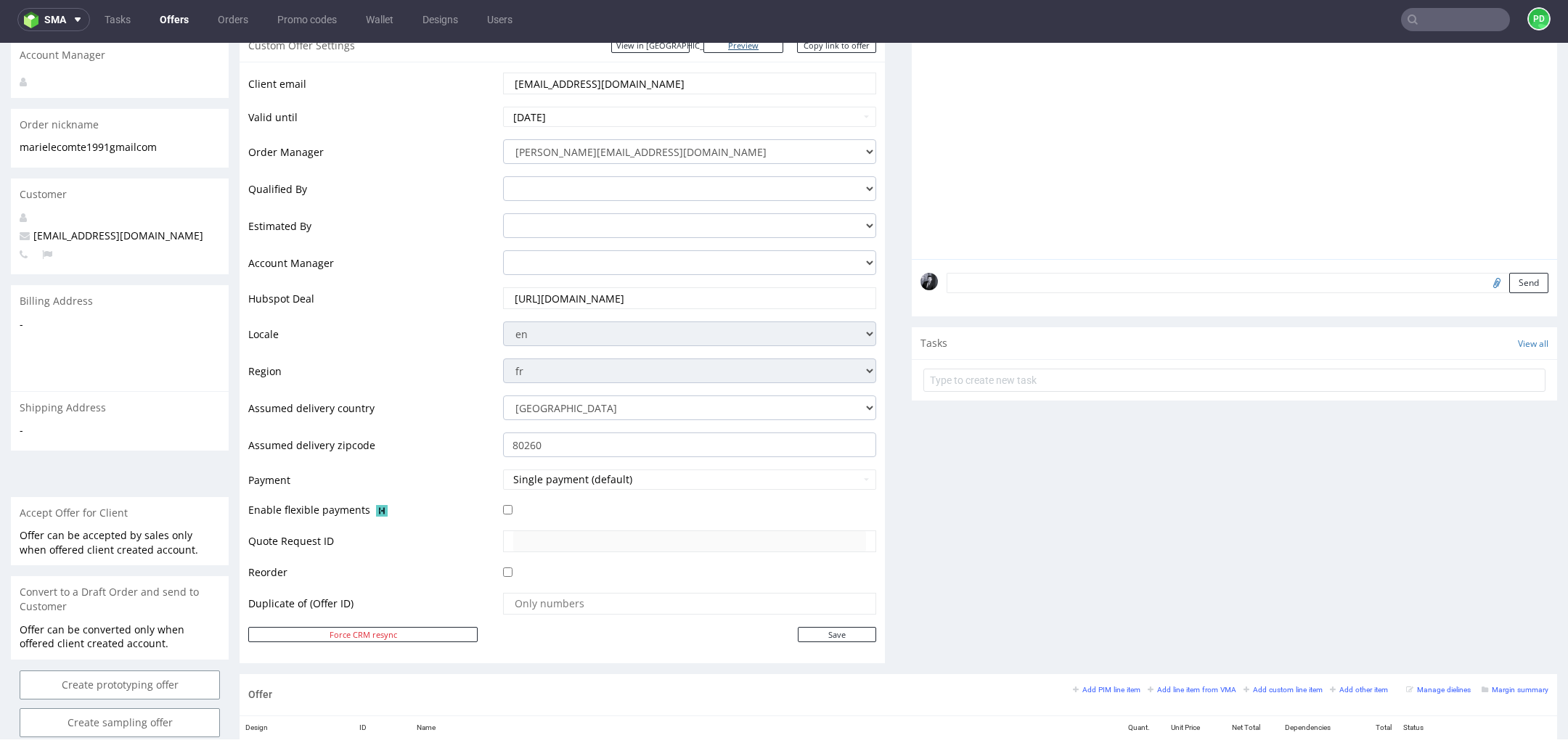
scroll to position [704, 0]
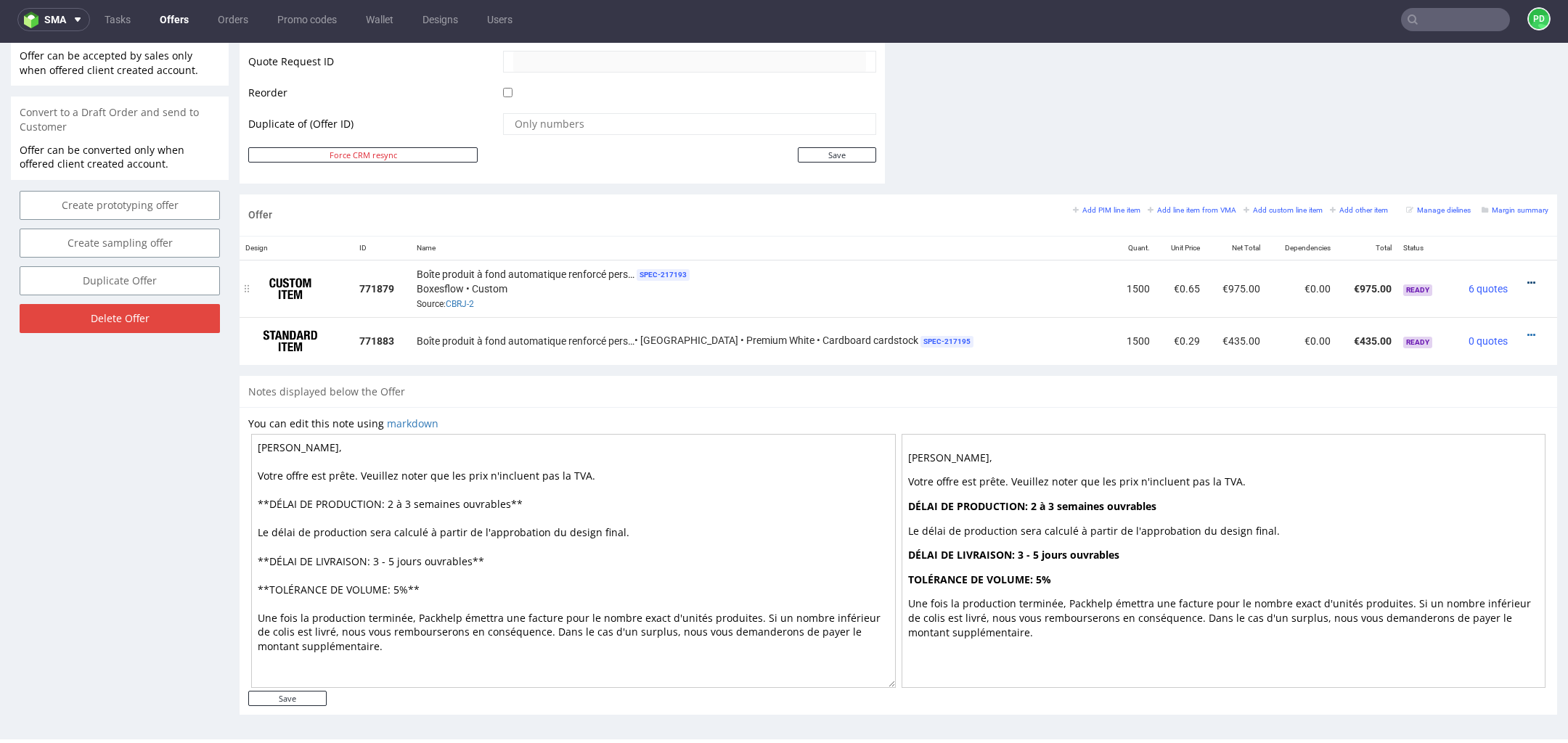
click at [1527, 280] on icon at bounding box center [1531, 282] width 8 height 10
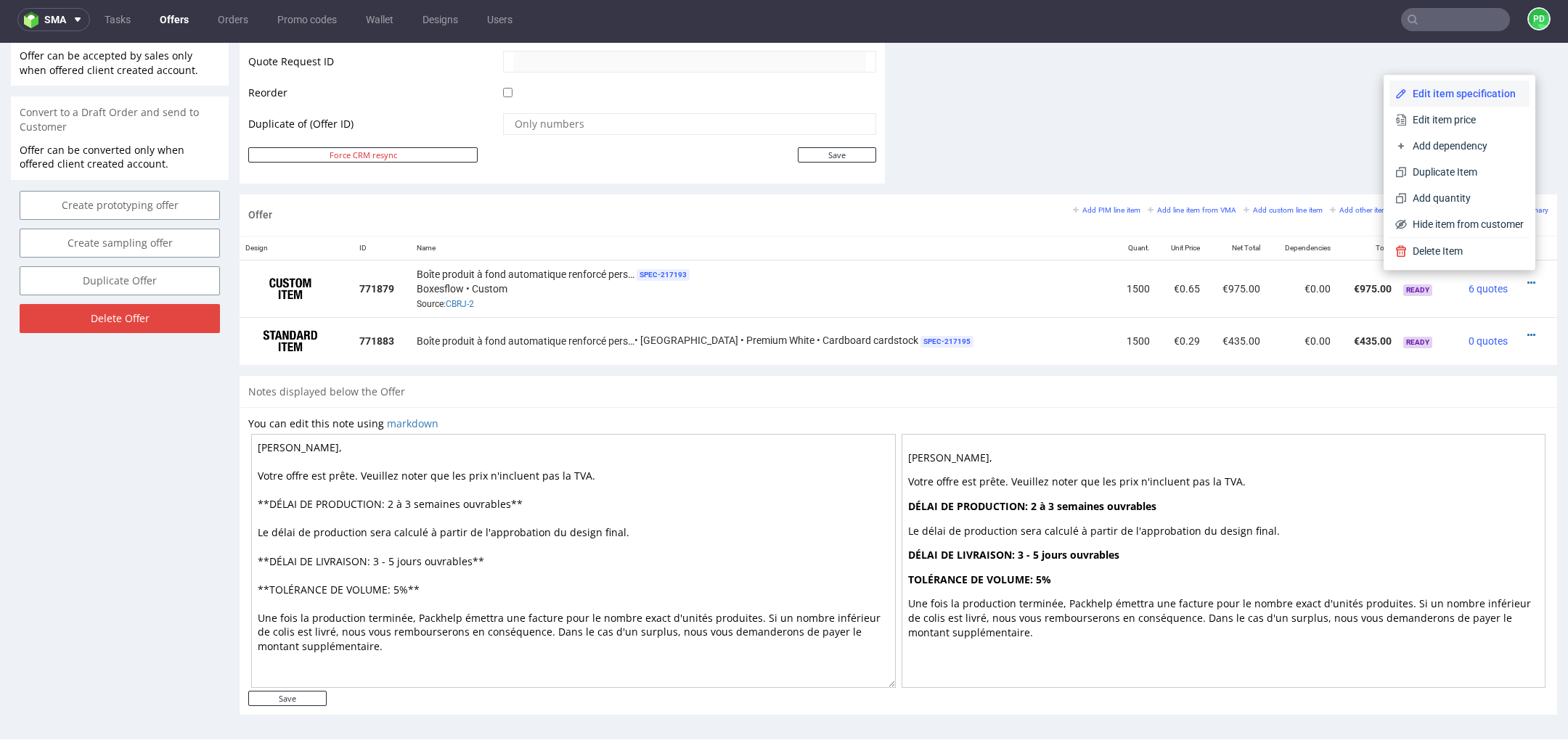
click at [1450, 94] on span "Edit item specification" at bounding box center [1465, 94] width 117 height 14
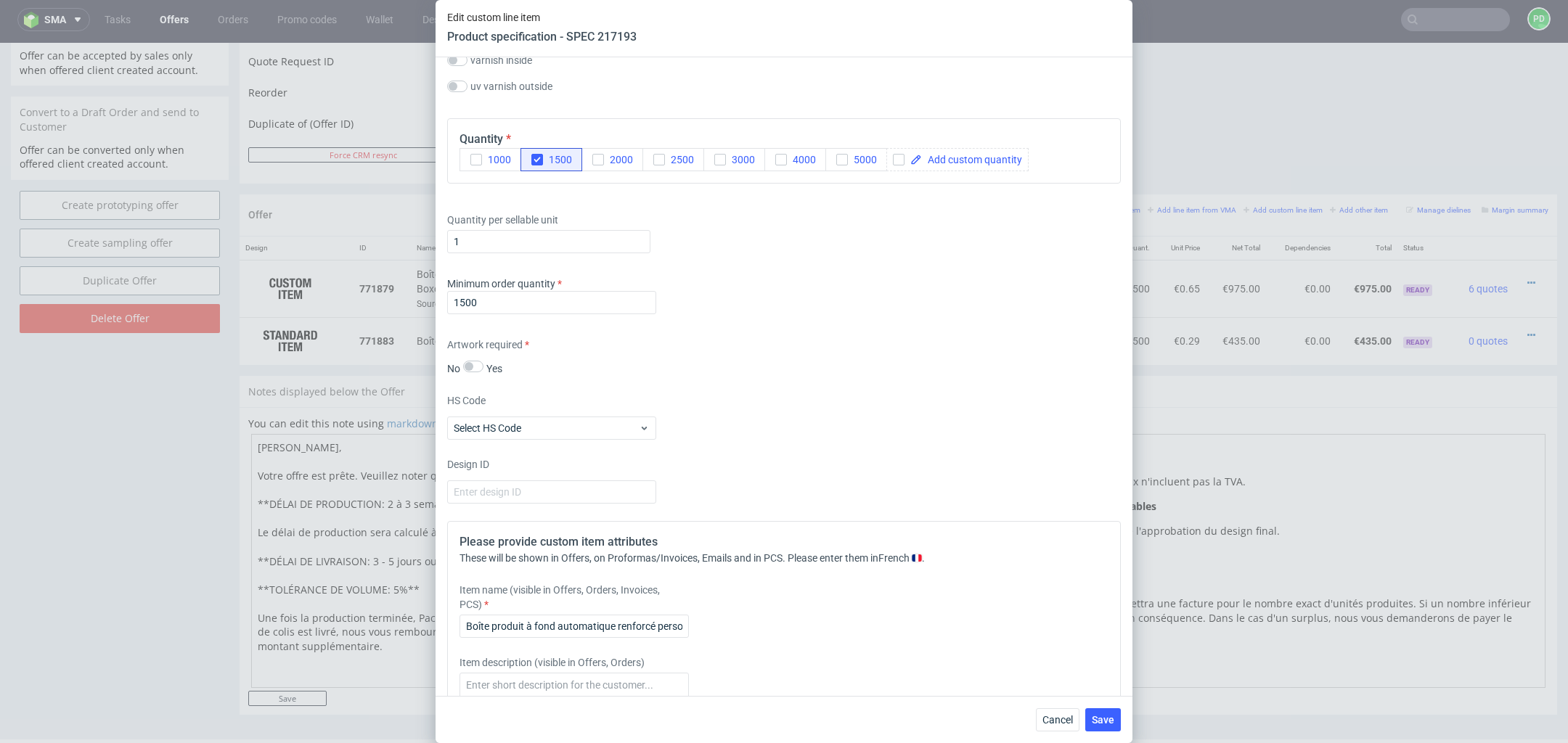
scroll to position [1019, 0]
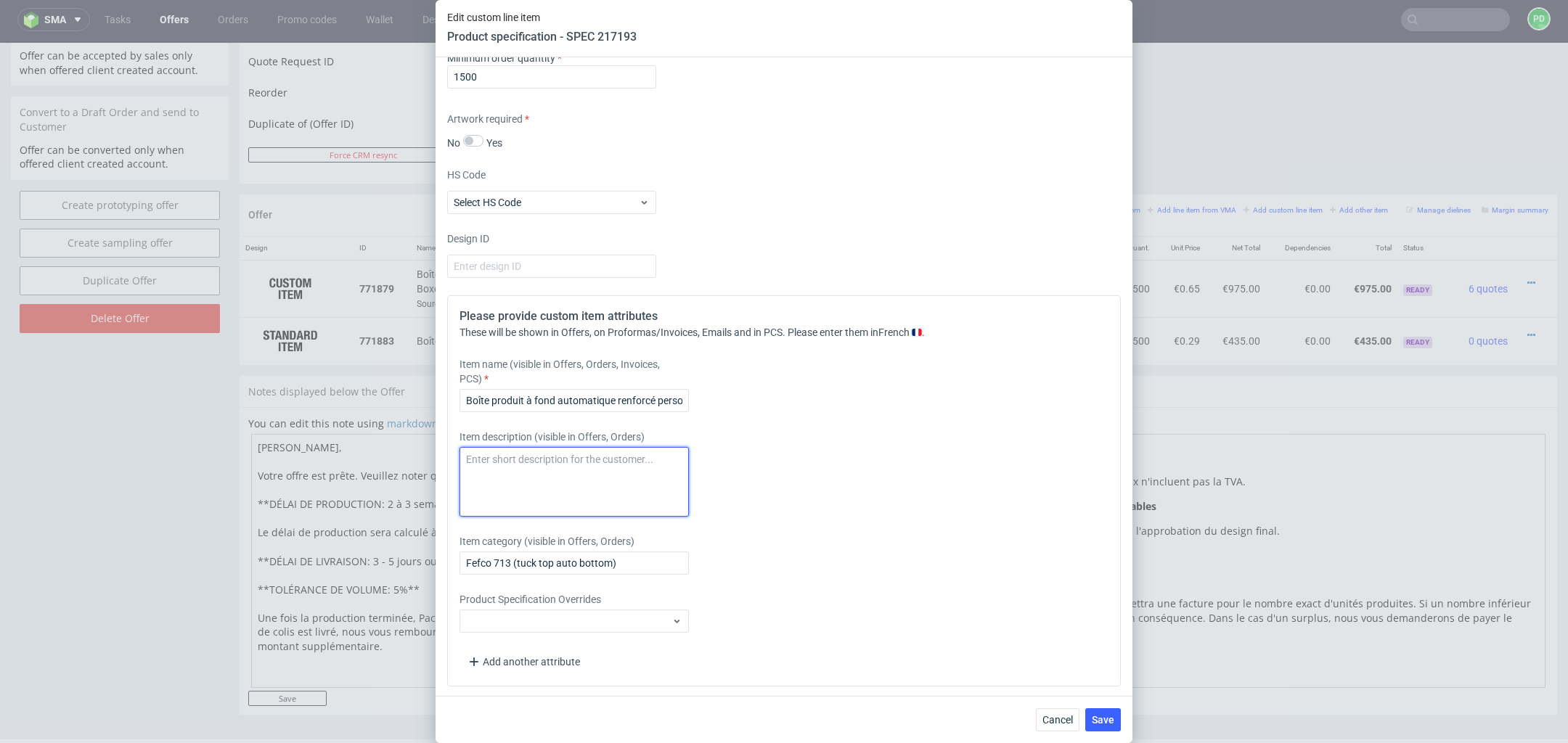
click at [598, 482] on textarea at bounding box center [574, 482] width 229 height 70
paste textarea "Boîte produit à fond automatique renforcé personnalisable A20 (5 cm x 5 cm x 10…"
drag, startPoint x: 559, startPoint y: 473, endPoint x: 540, endPoint y: 473, distance: 19.0
click at [540, 473] on textarea "Boîte produit à fond automatique renforcé personnalisable A20 (5 cm x 5 cm x 10…" at bounding box center [574, 482] width 229 height 70
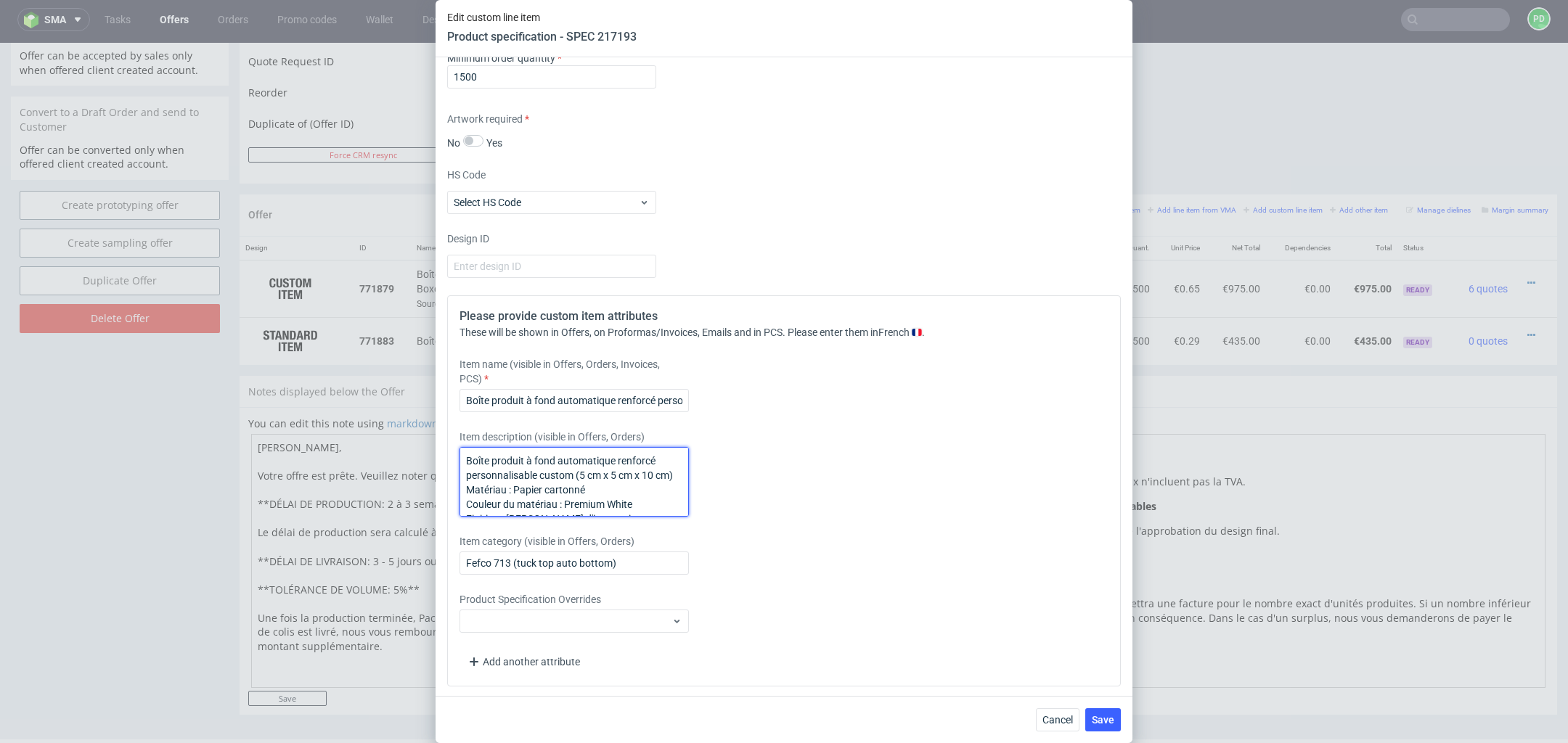
click at [591, 468] on textarea "Boîte produit à fond automatique renforcé personnalisable custom (5 cm x 5 cm x…" at bounding box center [574, 482] width 229 height 70
click at [622, 469] on textarea "Boîte produit à fond automatique renforcé personnalisable custom (6,5 cm x 5 cm…" at bounding box center [574, 482] width 229 height 70
click at [674, 477] on textarea "Boîte produit à fond automatique renforcé personnalisable custom (6,5 cm x 6,5 …" at bounding box center [574, 482] width 229 height 70
type textarea "Boîte produit à fond automatique renforcé personnalisable custom (6,5 cm x 6,5 …"
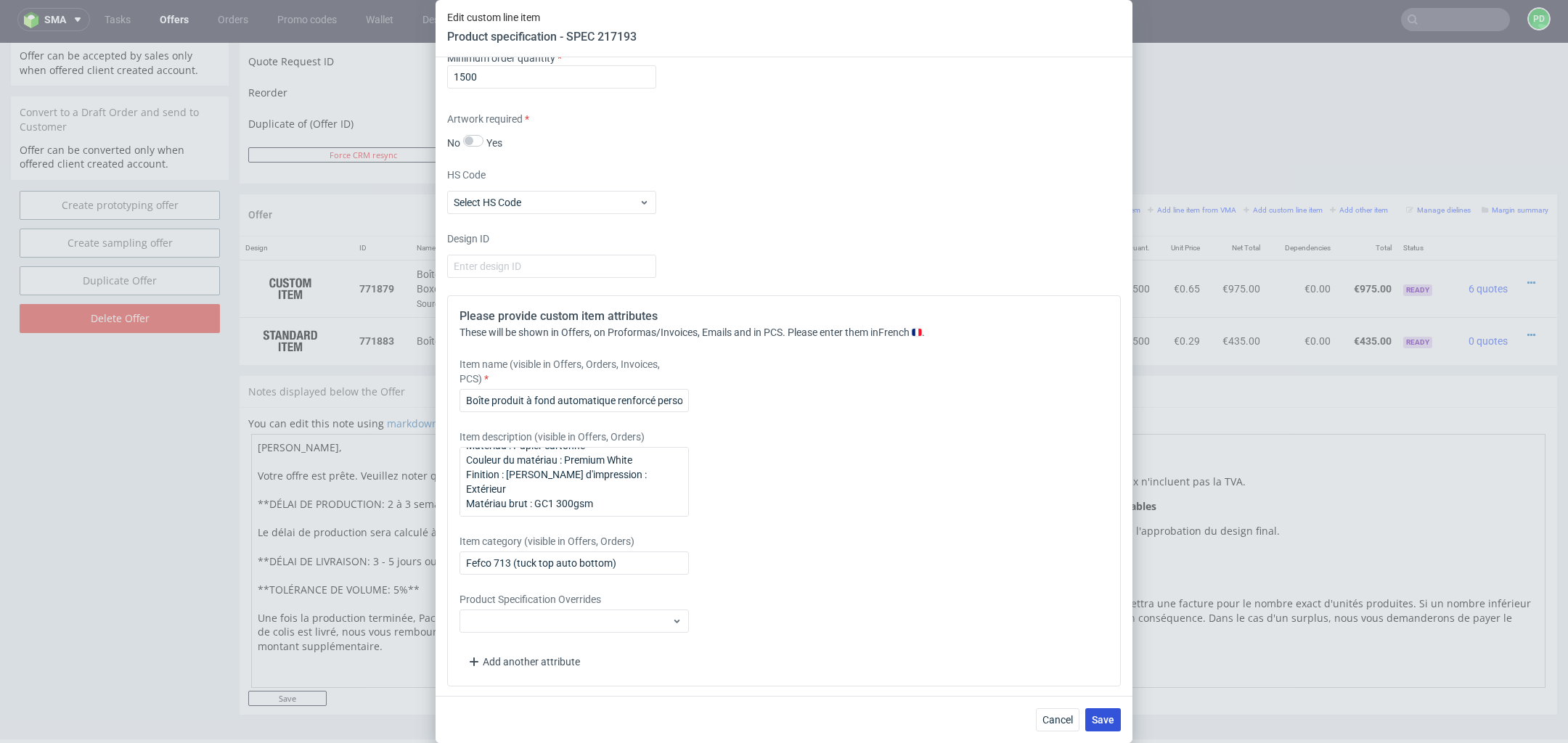
click at [1104, 721] on span "Save" at bounding box center [1102, 719] width 22 height 10
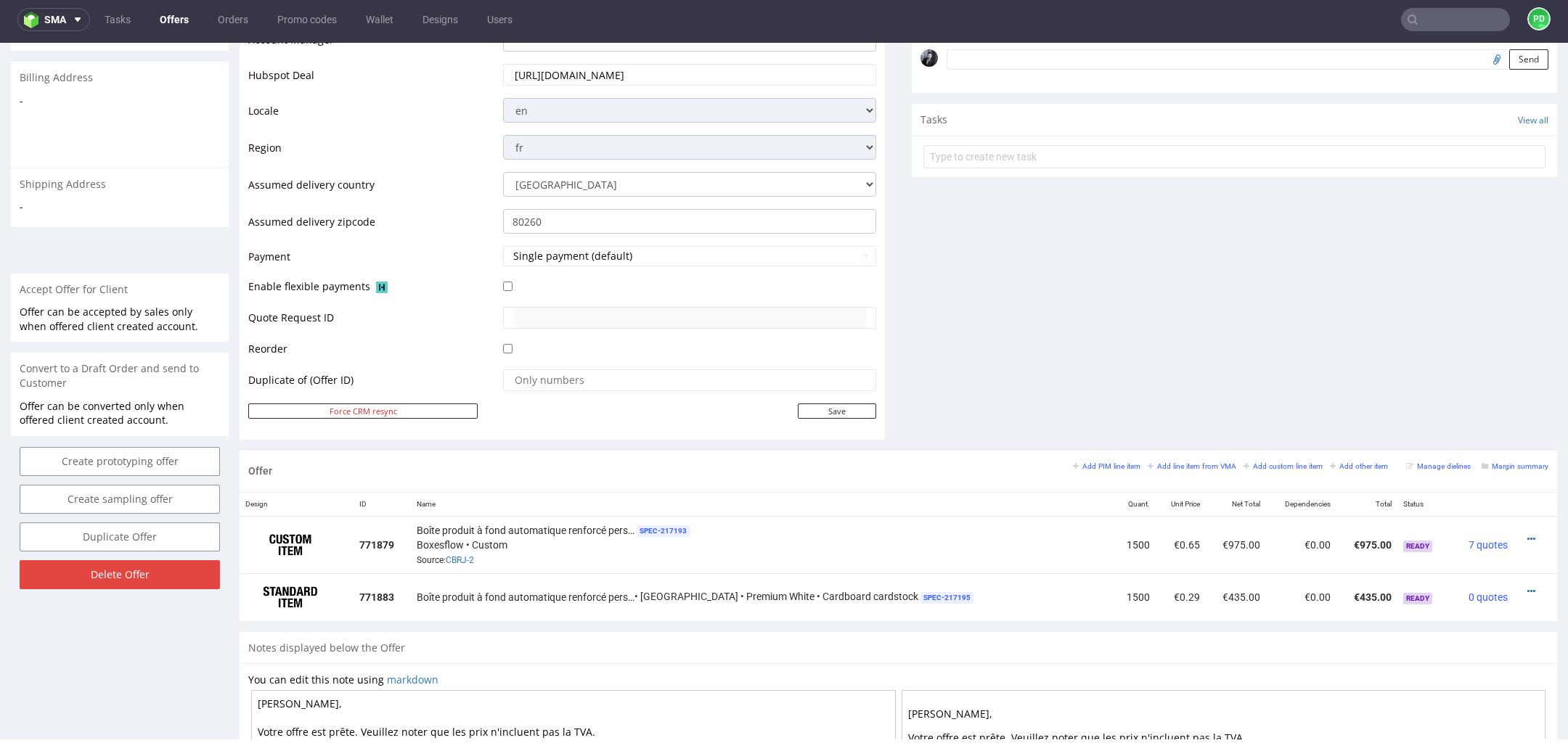
scroll to position [474, 0]
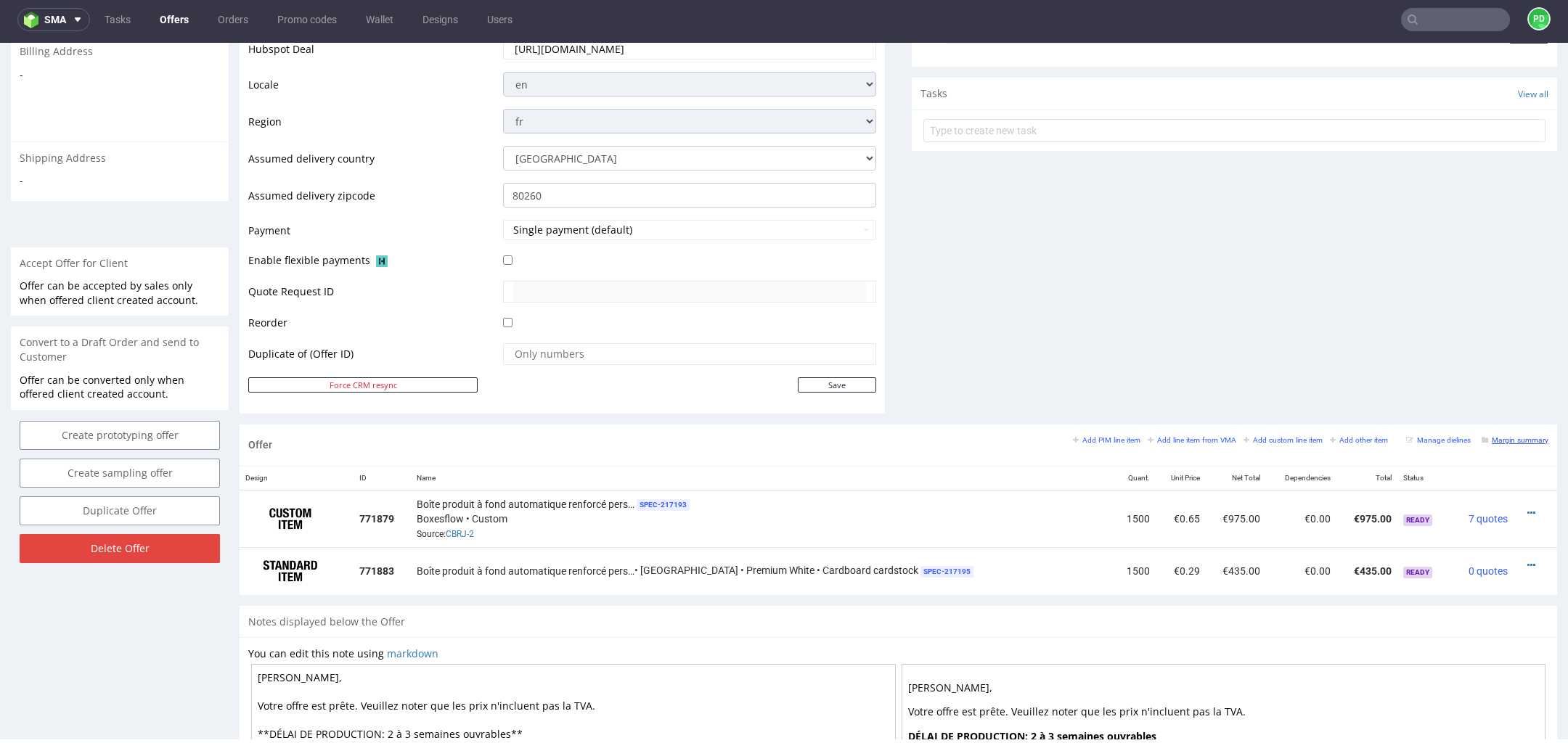
click at [1487, 437] on small "Margin summary" at bounding box center [1514, 440] width 66 height 8
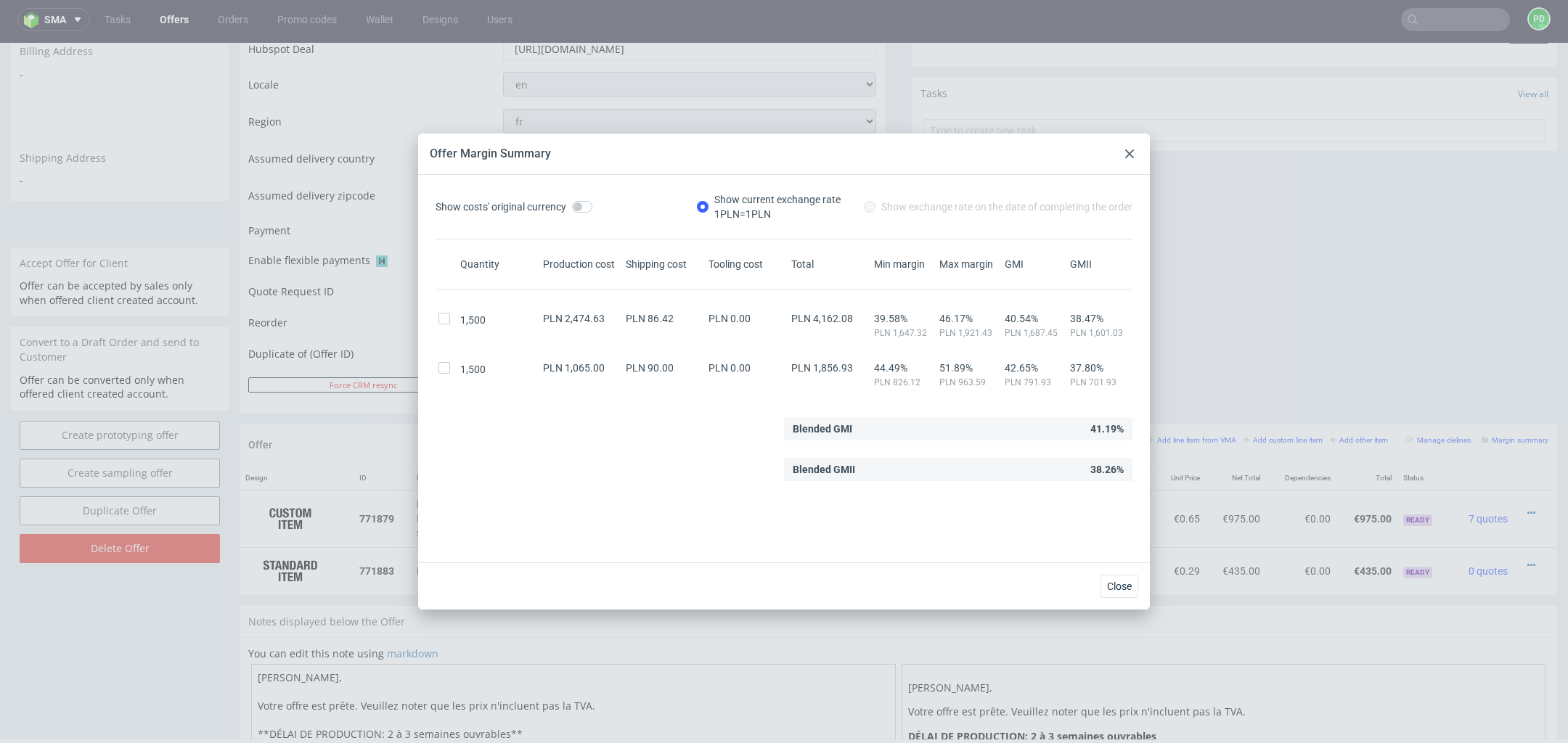
click at [1126, 157] on use at bounding box center [1130, 154] width 9 height 9
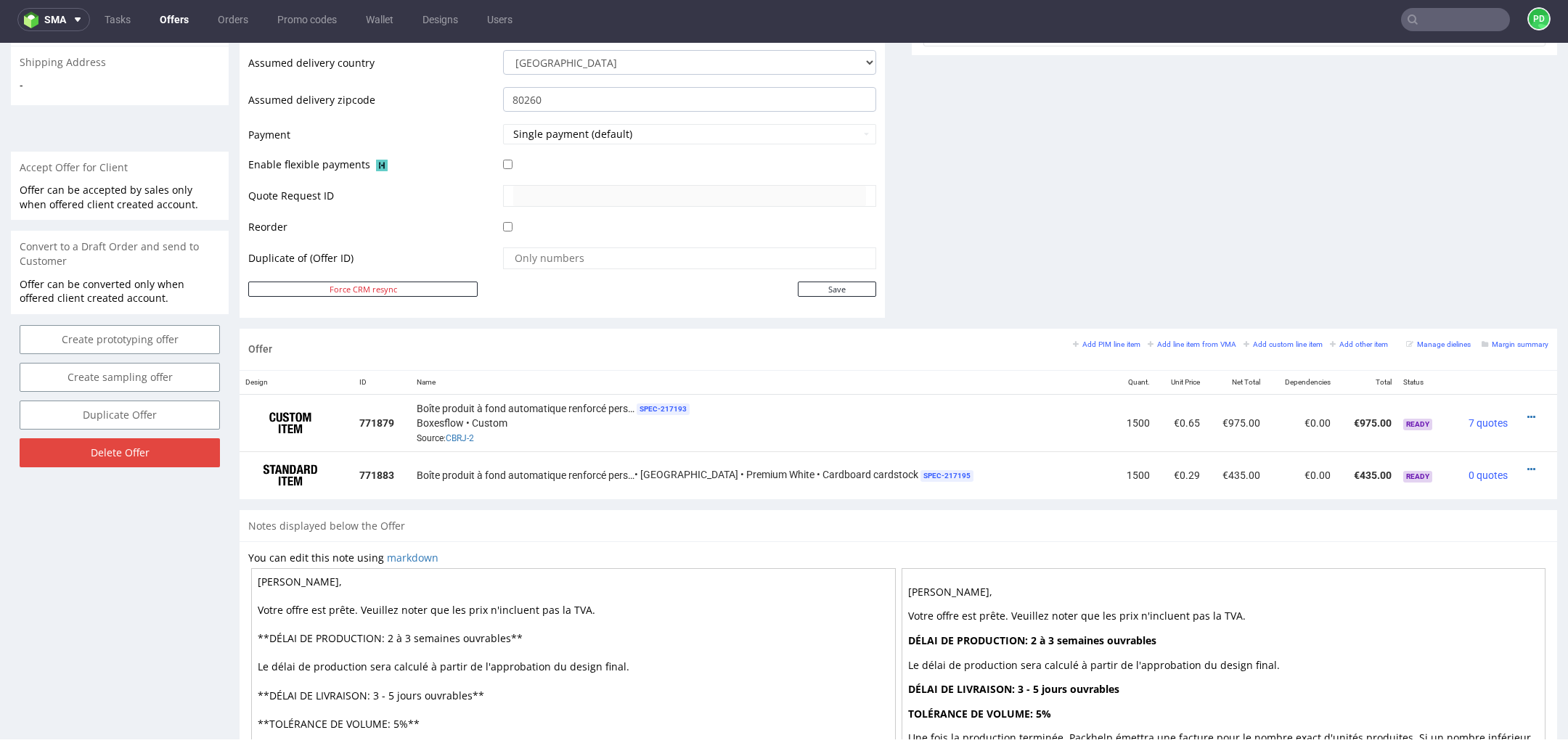
scroll to position [0, 0]
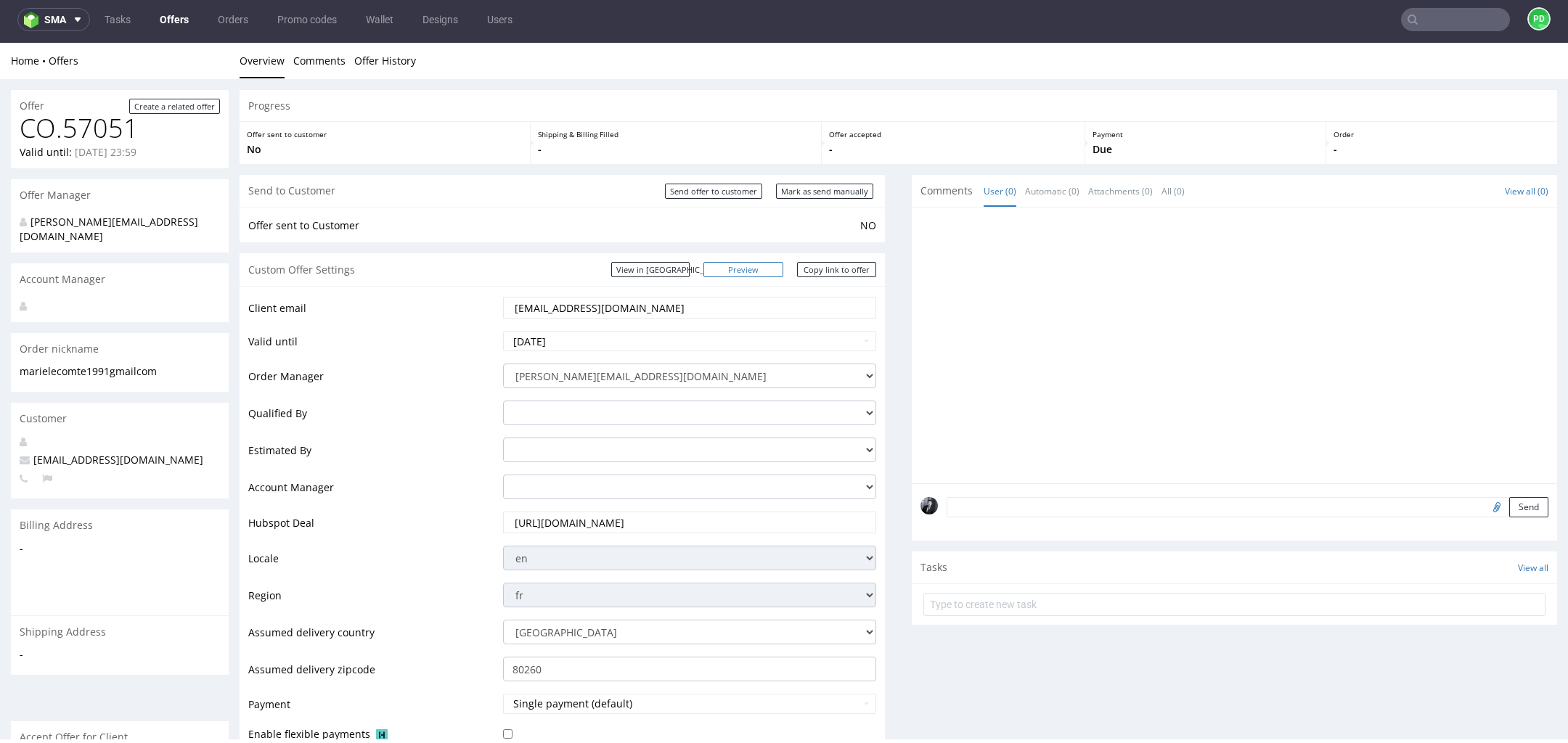
click at [762, 264] on link "Preview" at bounding box center [743, 269] width 80 height 15
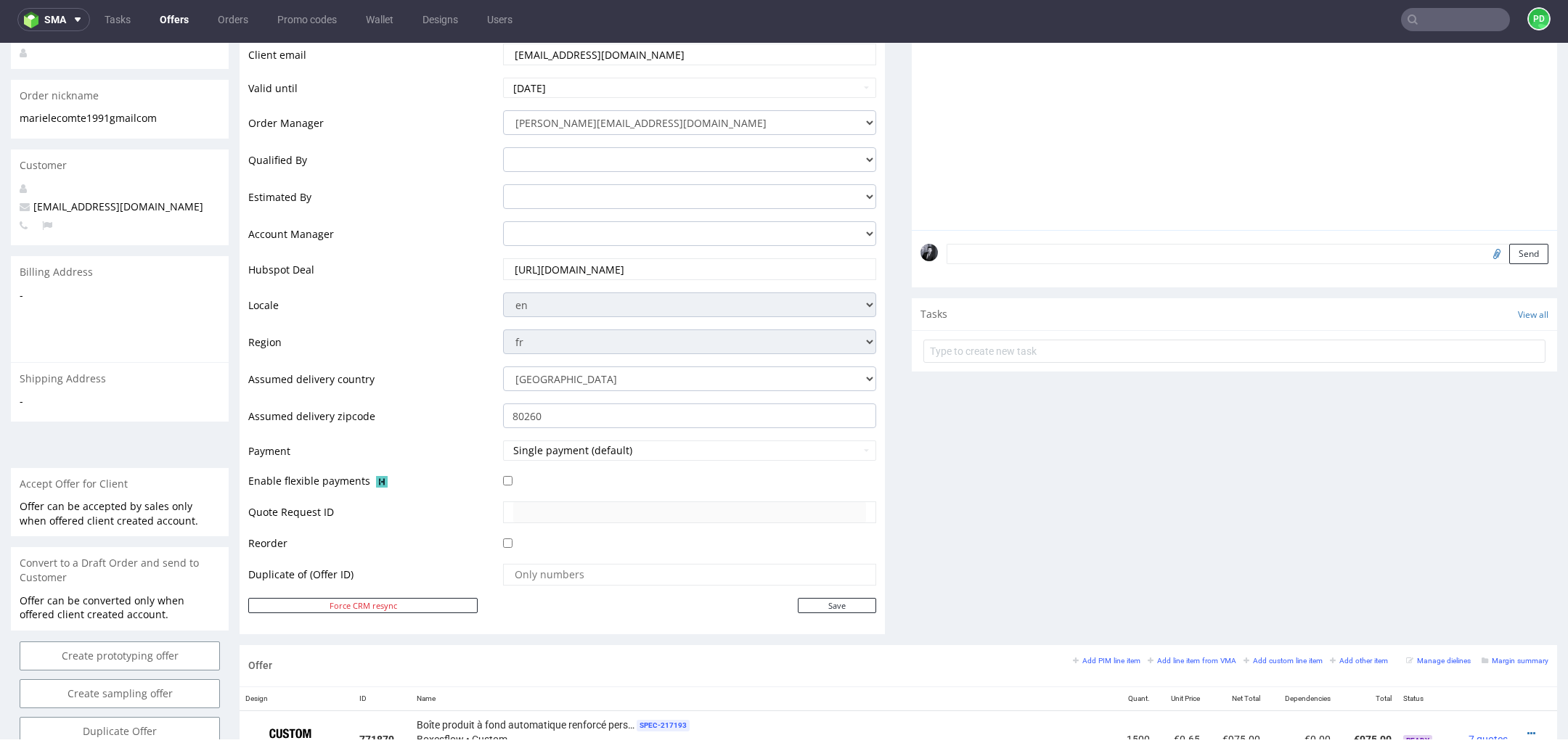
scroll to position [704, 0]
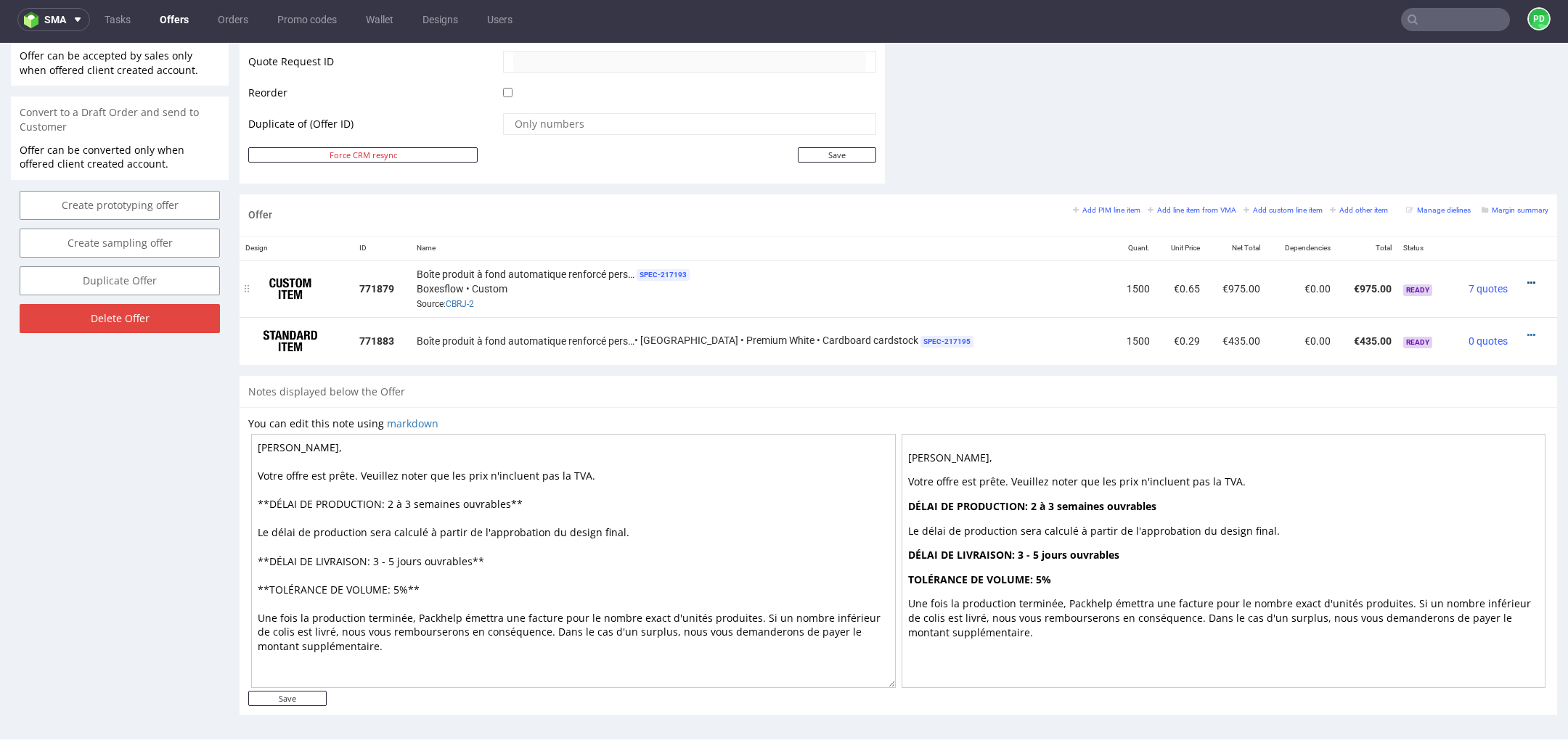
click at [1527, 282] on icon at bounding box center [1531, 282] width 8 height 10
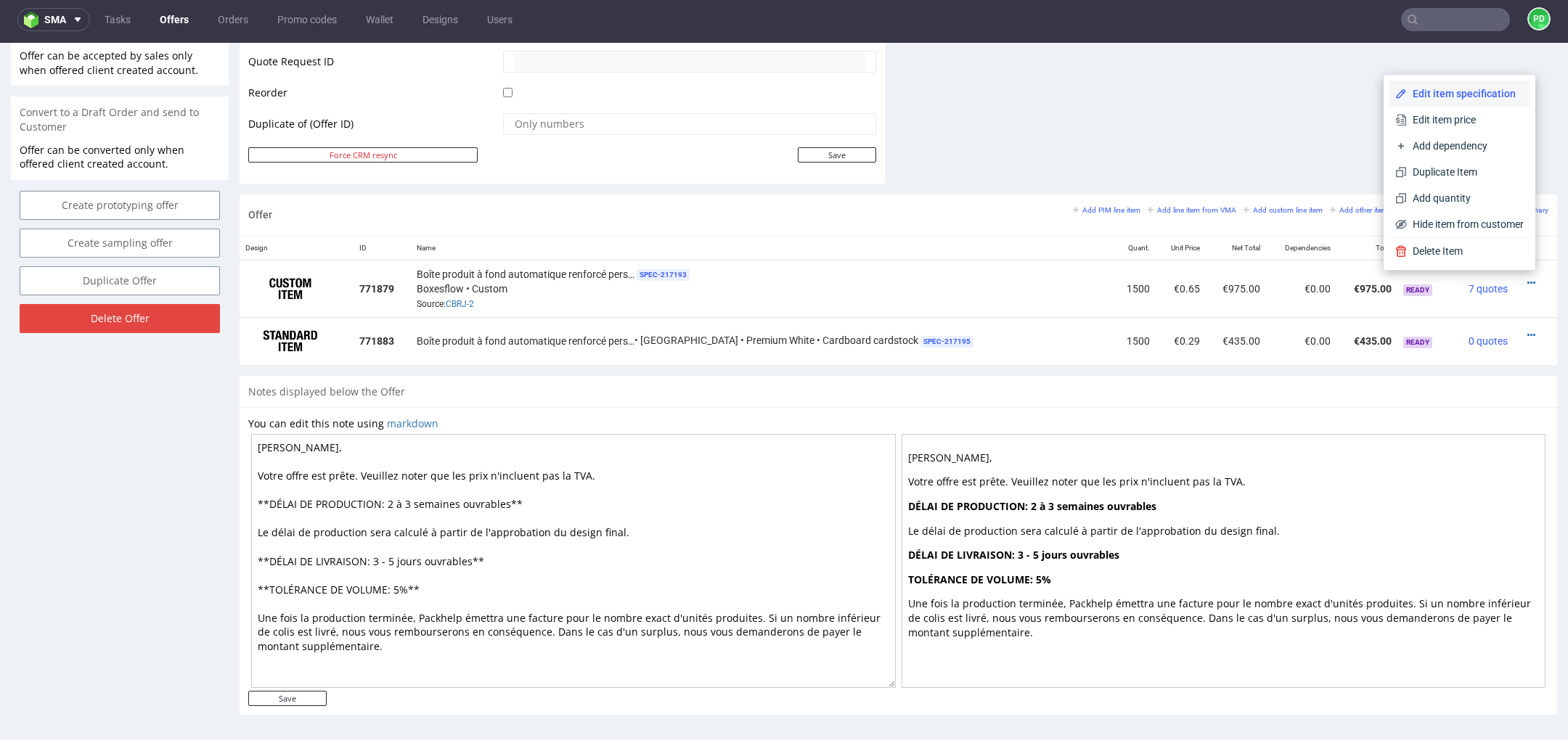
click at [1479, 91] on span "Edit item specification" at bounding box center [1465, 94] width 117 height 14
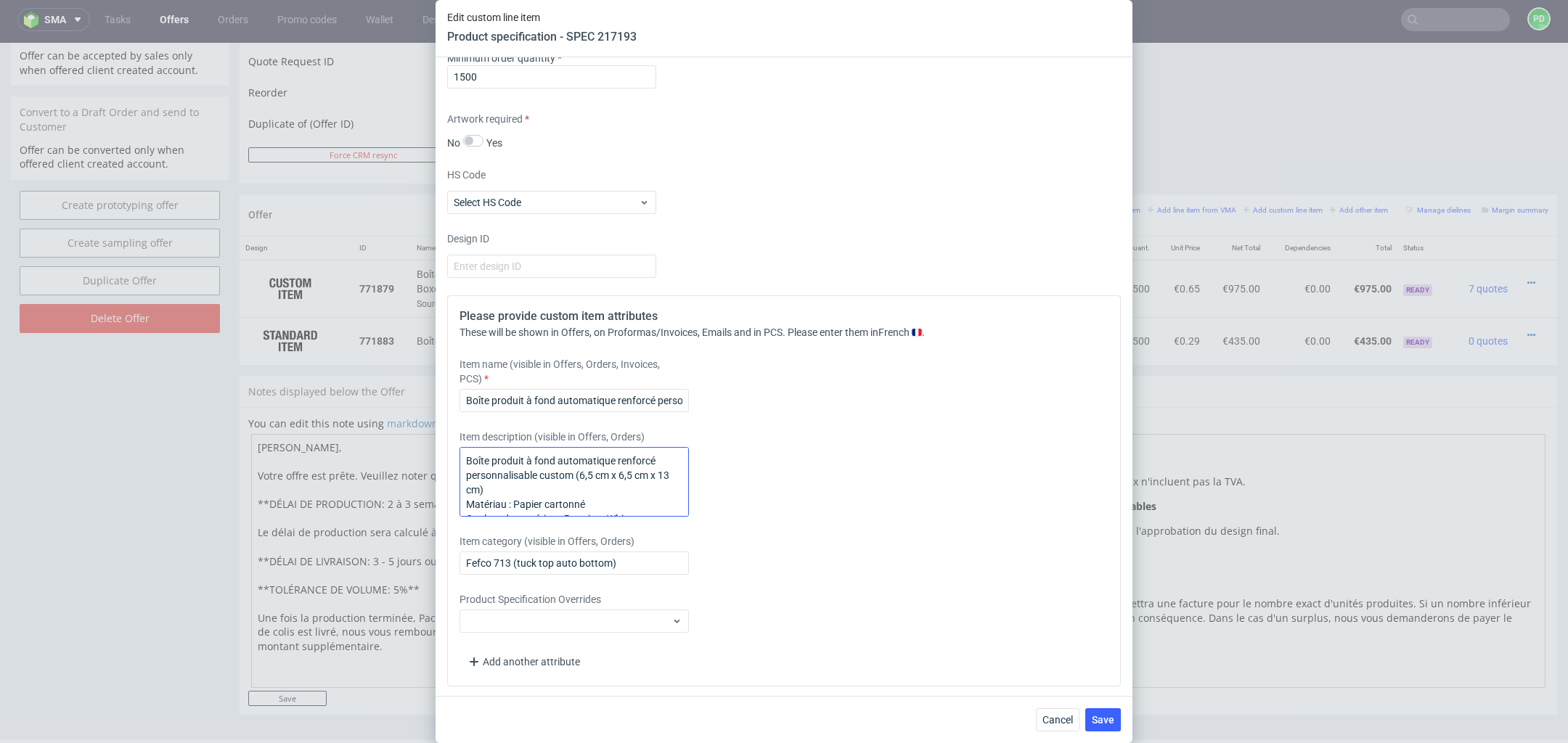
scroll to position [58, 0]
click at [552, 477] on textarea "Boîte produit à fond automatique renforcé personnalisable custom (6,5 cm x 6,5 …" at bounding box center [574, 482] width 229 height 70
type textarea "Boîte produit à fond automatique renforcé personnalisable custom (6,5 cm x 6,5 …"
click at [1109, 716] on span "Save" at bounding box center [1102, 719] width 22 height 10
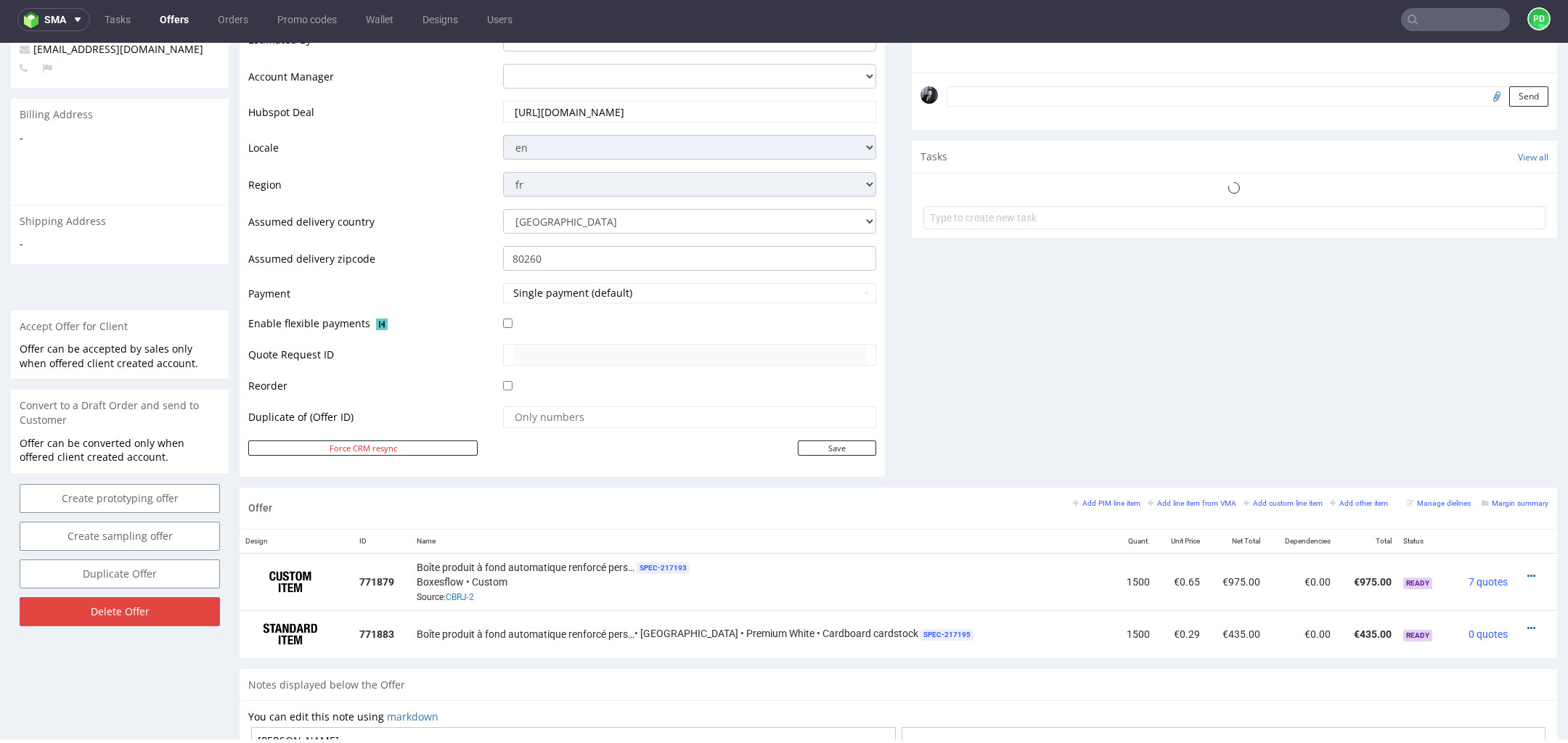
scroll to position [425, 0]
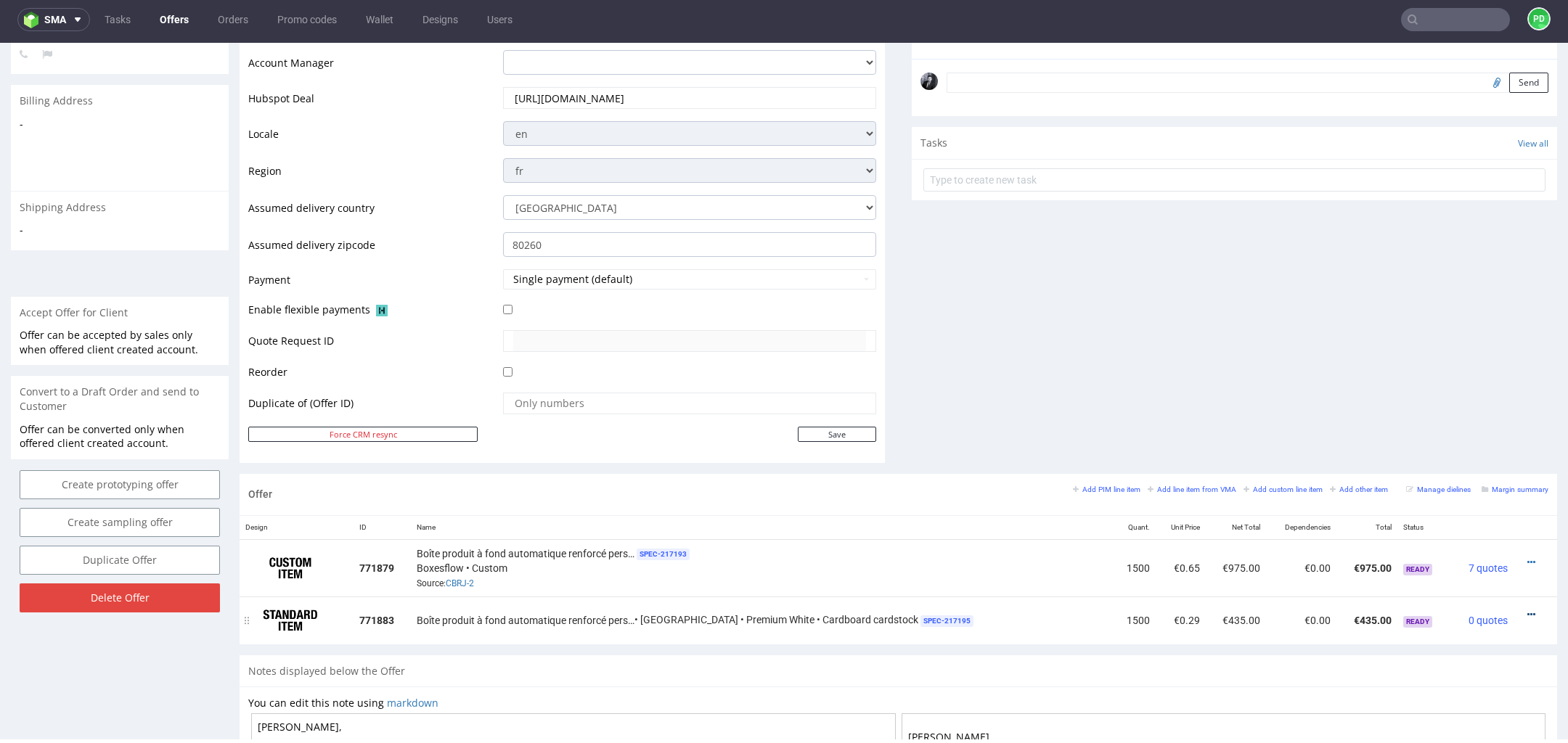
click at [1527, 610] on icon at bounding box center [1531, 615] width 8 height 10
click at [1450, 452] on span "Edit item specification" at bounding box center [1465, 452] width 117 height 14
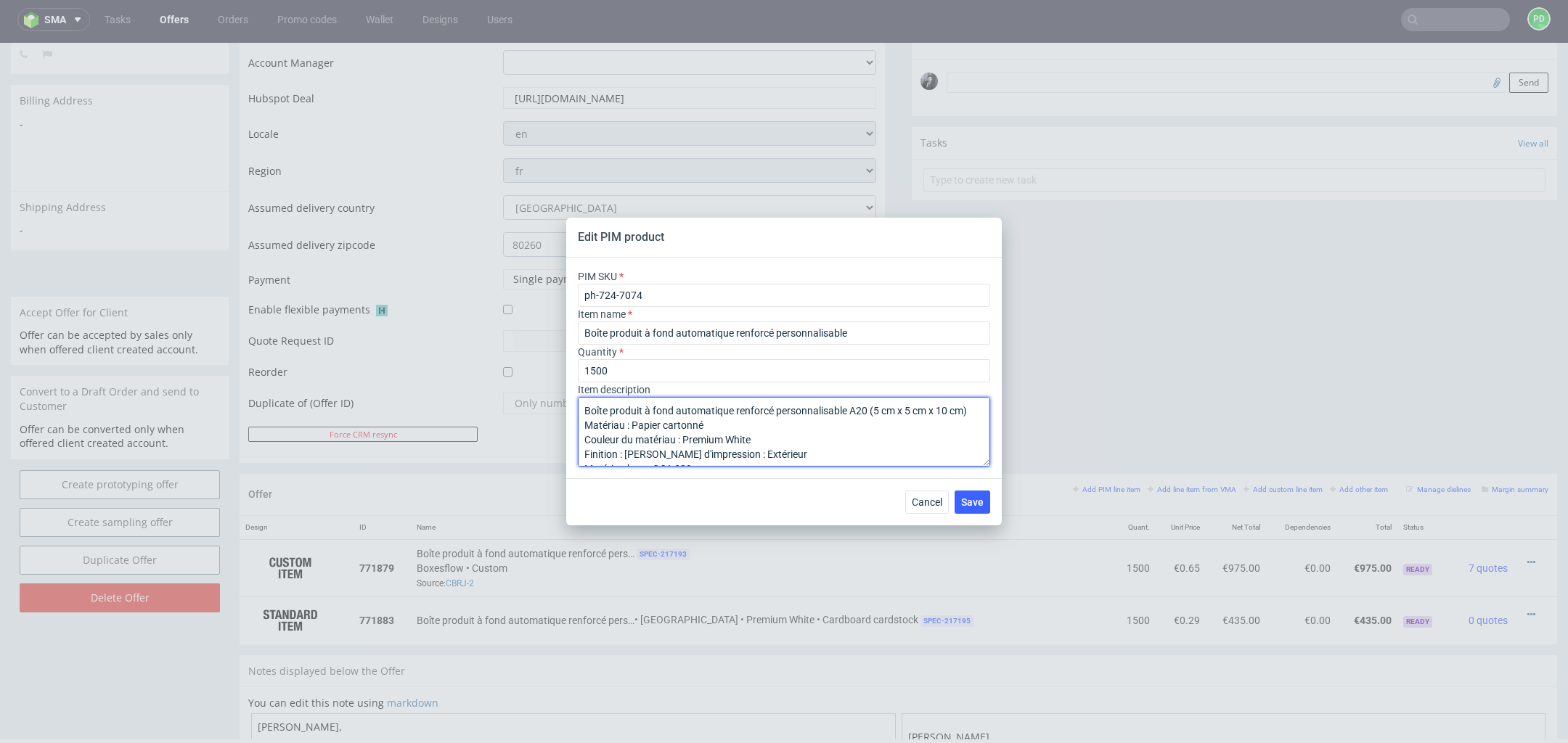
click at [750, 448] on textarea "Boîte produit à fond automatique renforcé personnalisable A20 (5 cm x 5 cm x 10…" at bounding box center [784, 431] width 413 height 70
type textarea "Boîte produit à fond automatique renforcé personnalisable A20 (5 cm x 5 cm x 10…"
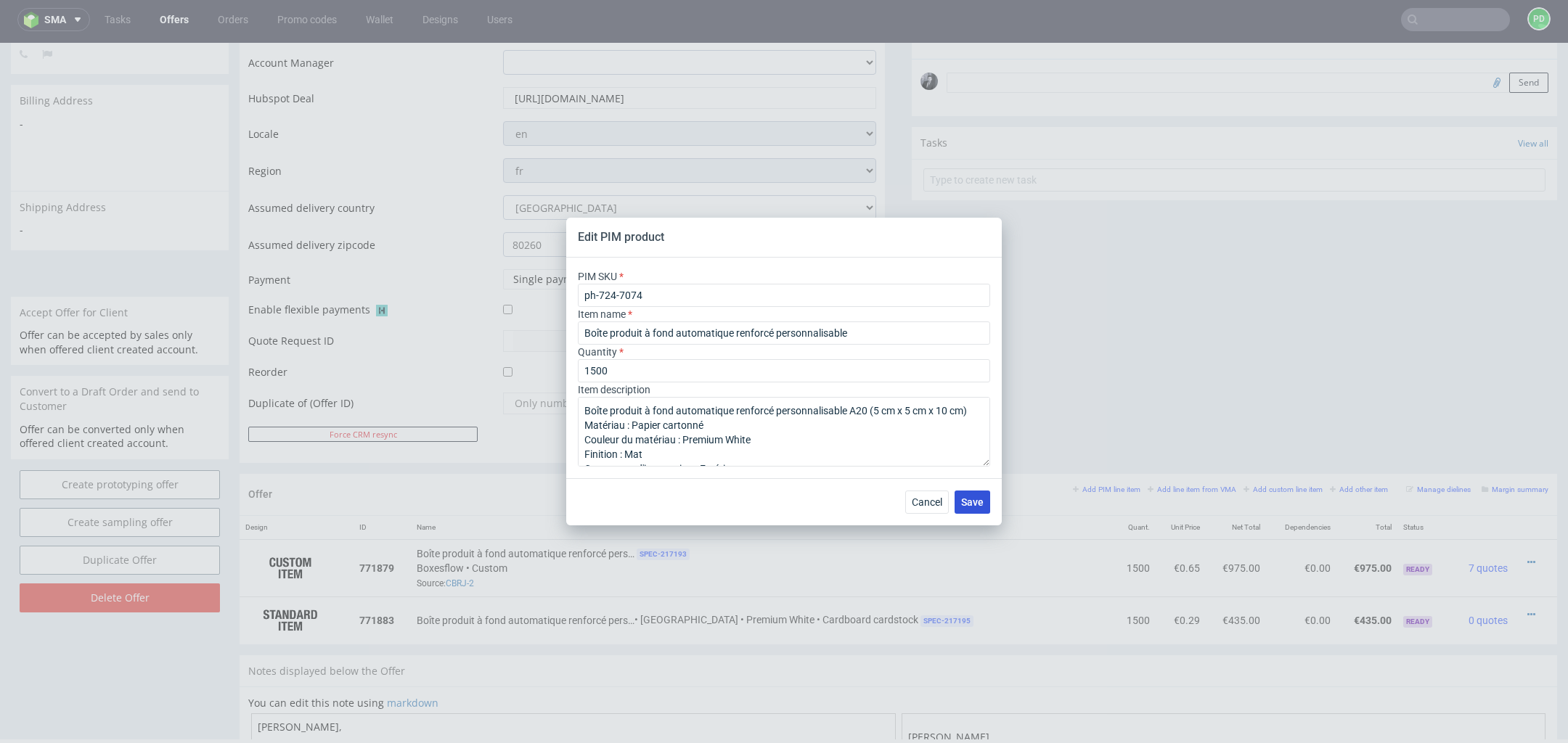
click at [969, 503] on span "Save" at bounding box center [971, 501] width 22 height 10
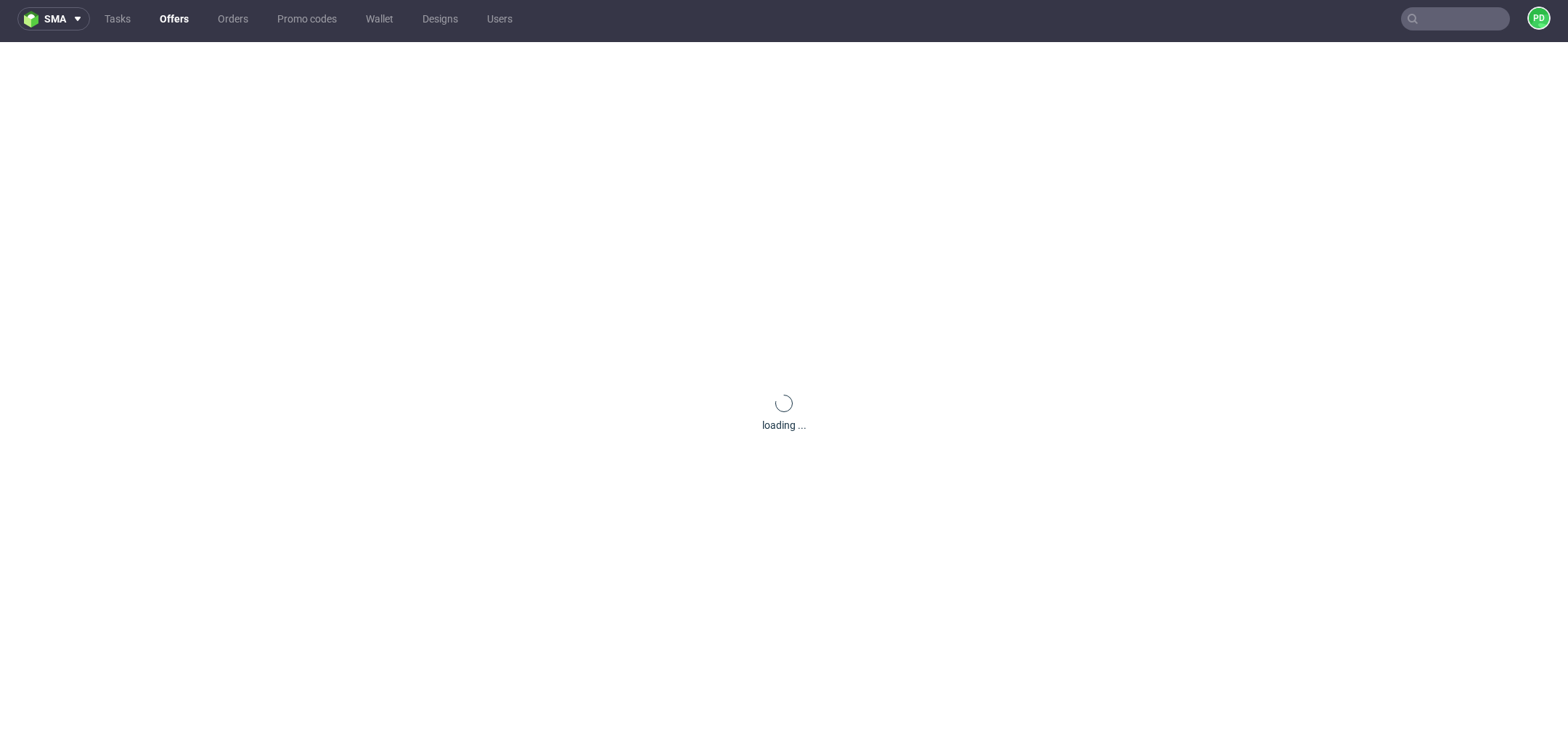
scroll to position [0, 0]
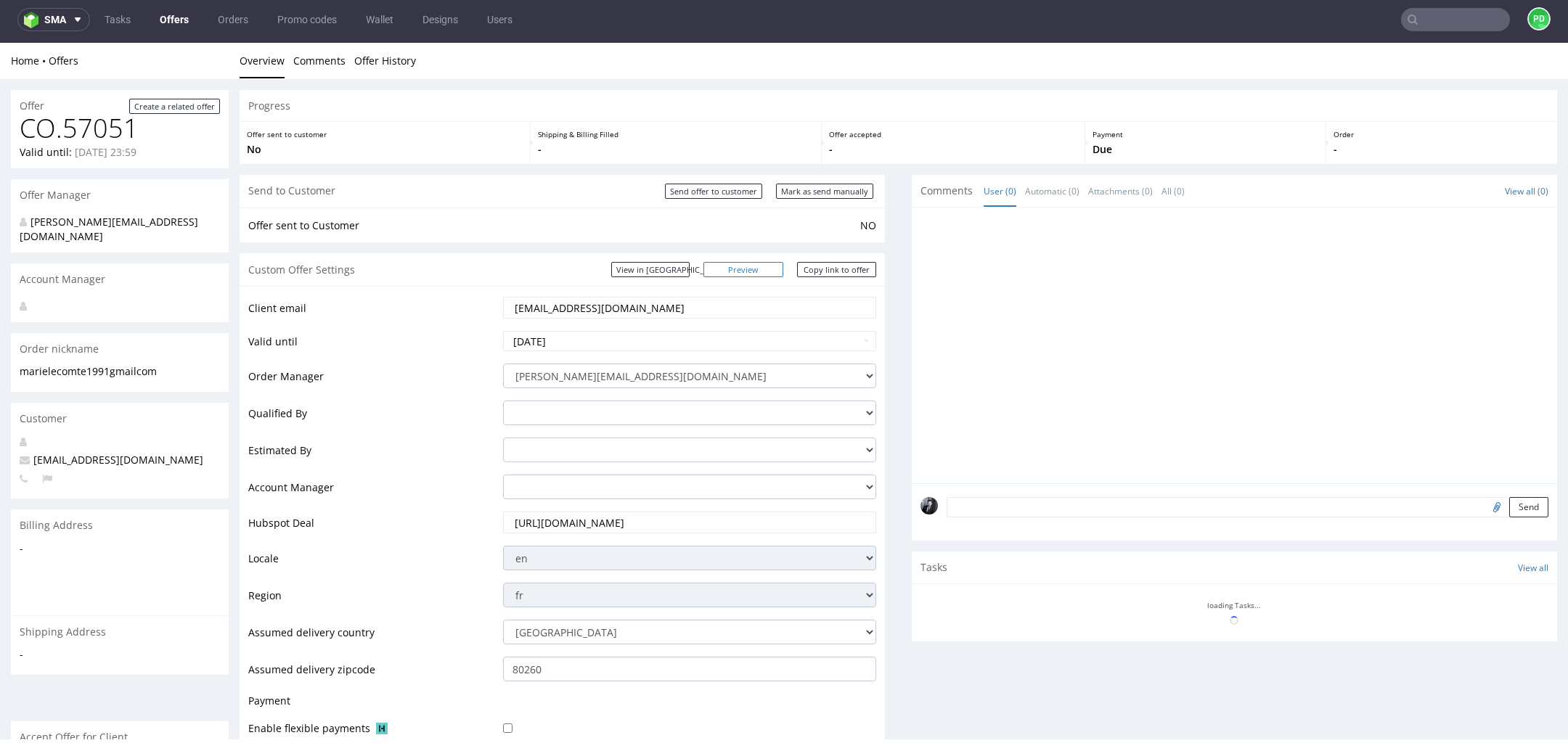
click at [762, 269] on link "Preview" at bounding box center [743, 269] width 80 height 15
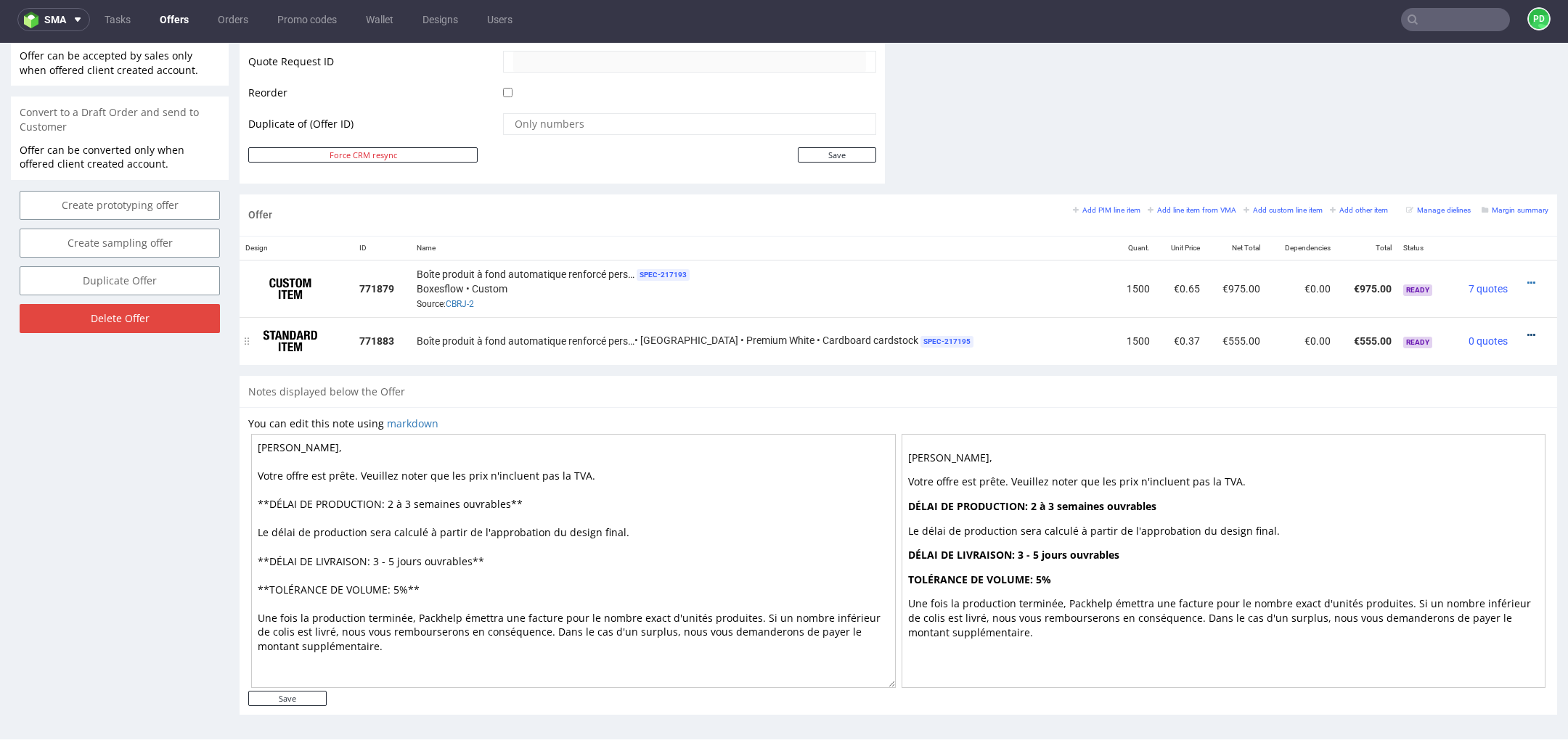
click at [1527, 330] on icon at bounding box center [1531, 335] width 8 height 10
click at [1471, 196] on span "Edit item price" at bounding box center [1465, 198] width 117 height 14
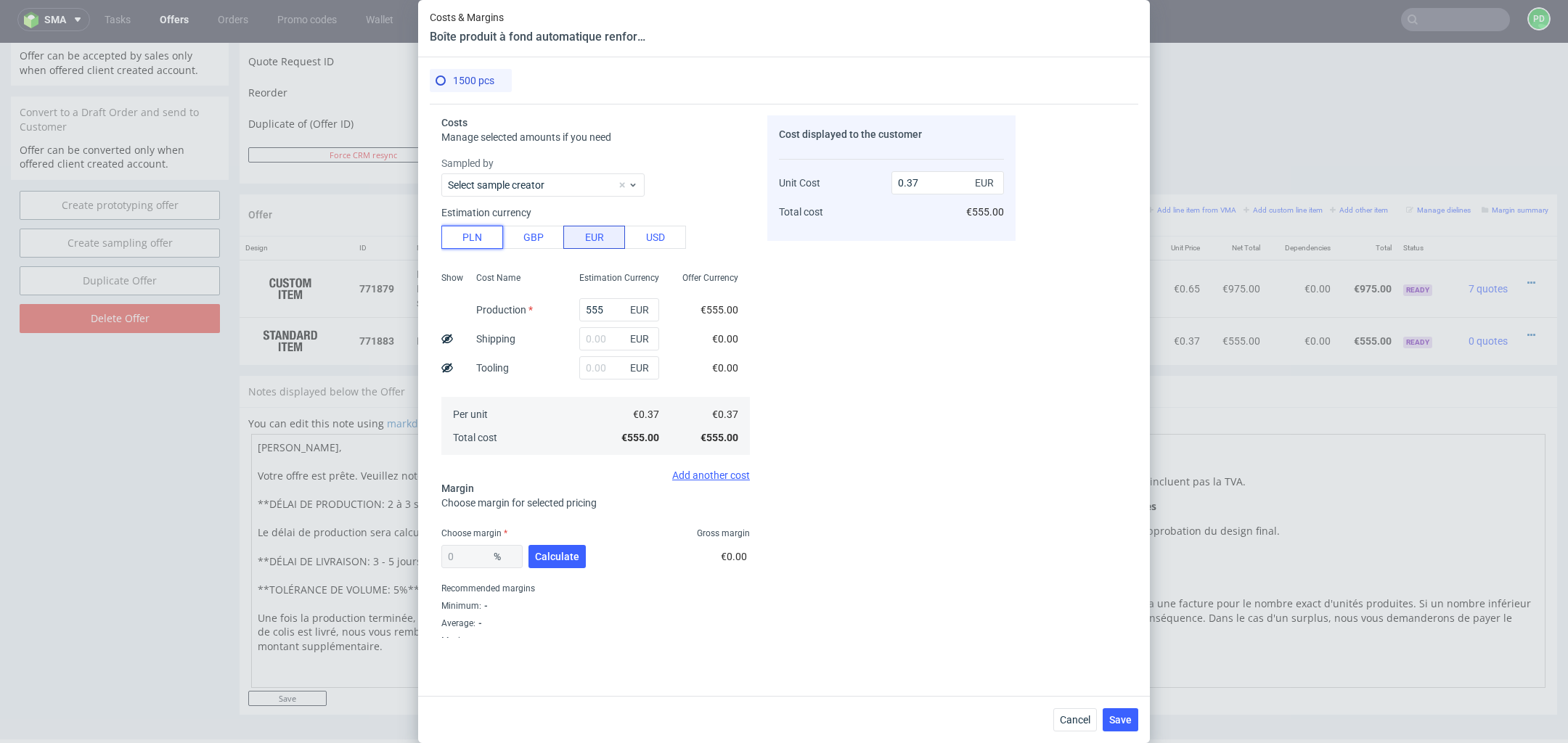
click at [493, 244] on button "PLN" at bounding box center [472, 237] width 62 height 23
type input "0.09"
drag, startPoint x: 608, startPoint y: 304, endPoint x: 564, endPoint y: 304, distance: 44.0
click at [564, 304] on div "Show Cost Name Production Shipping Tooling Per unit Total cost Estimation Curre…" at bounding box center [595, 362] width 308 height 191
type input "10"
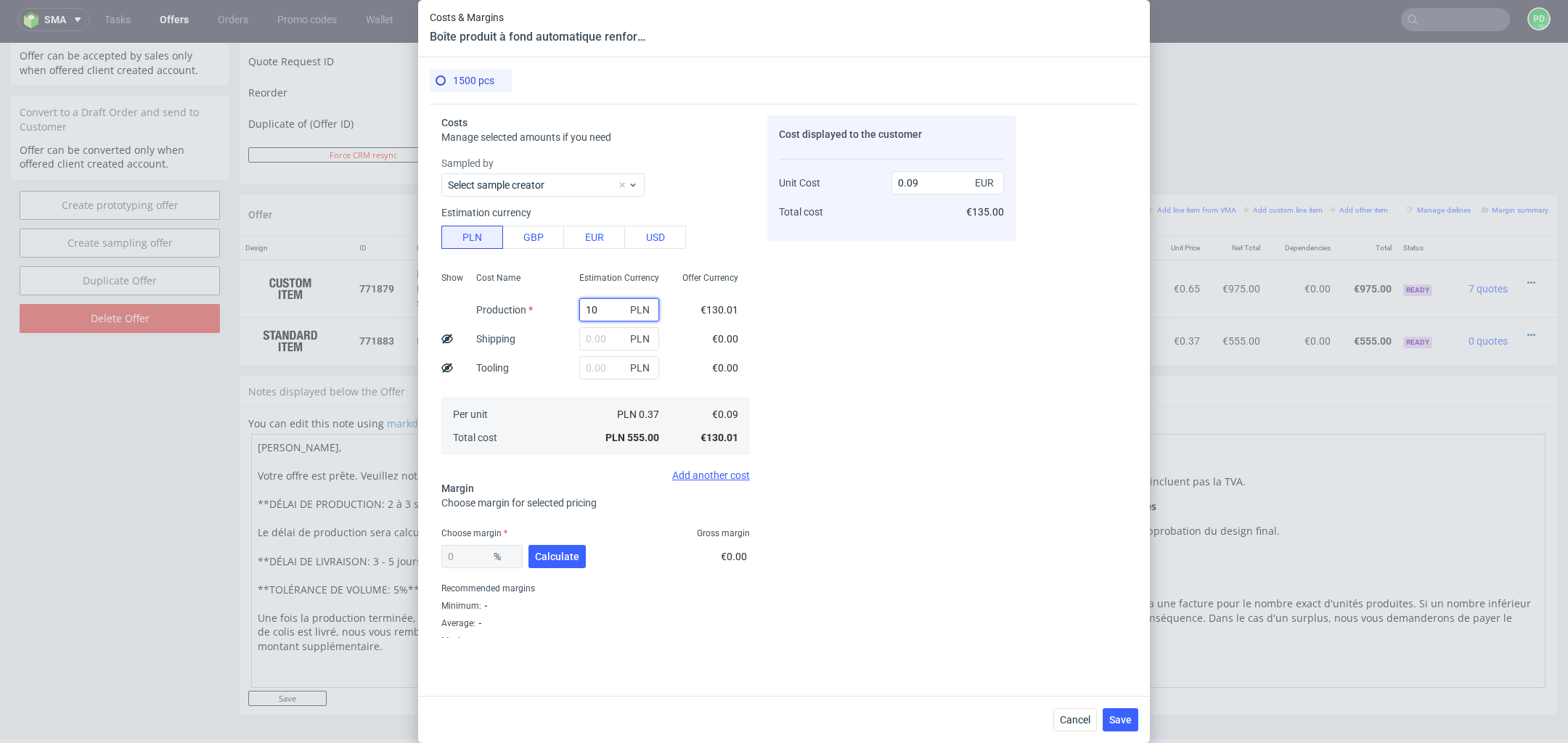
type input "0"
type input "106"
type input "0.02"
type input "1065"
type input "0.17"
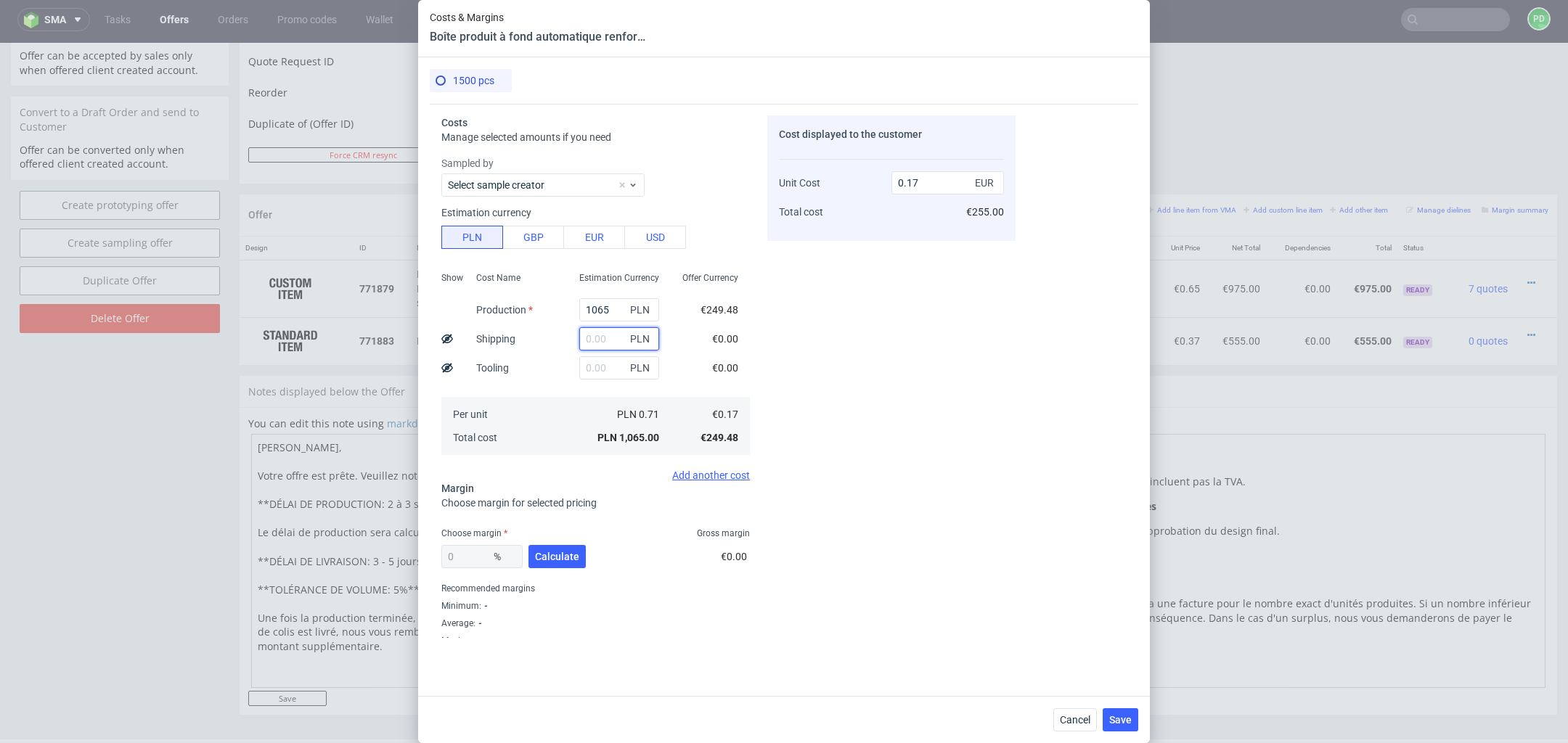
click at [599, 344] on input "text" at bounding box center [619, 339] width 80 height 23
type input "90"
type input "0.18"
type input "90"
click at [558, 559] on span "Calculate" at bounding box center [557, 556] width 44 height 10
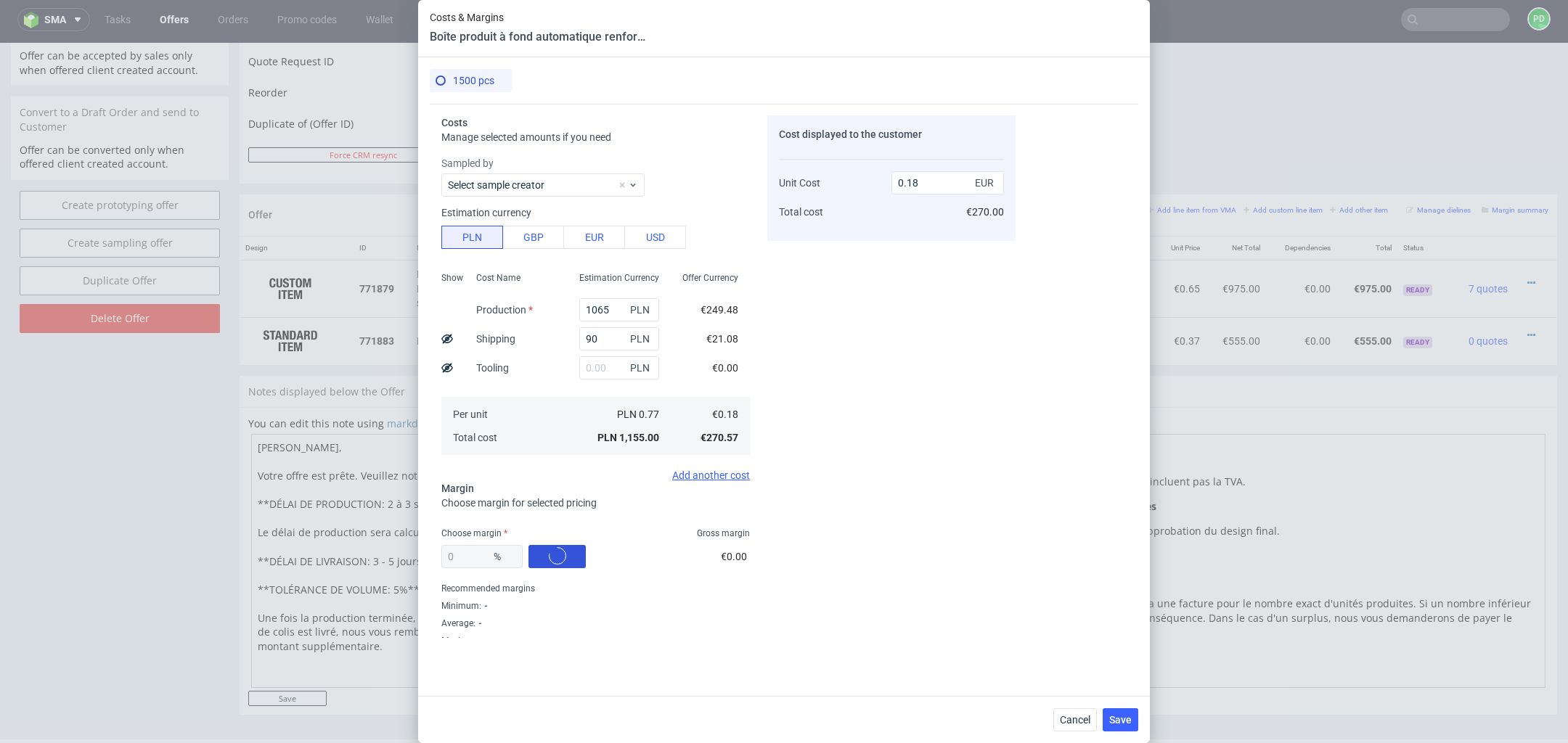
type input "48.05"
click at [936, 185] on input "0.34" at bounding box center [947, 182] width 112 height 23
type input "0.32"
type input "43.75"
type input "0.32"
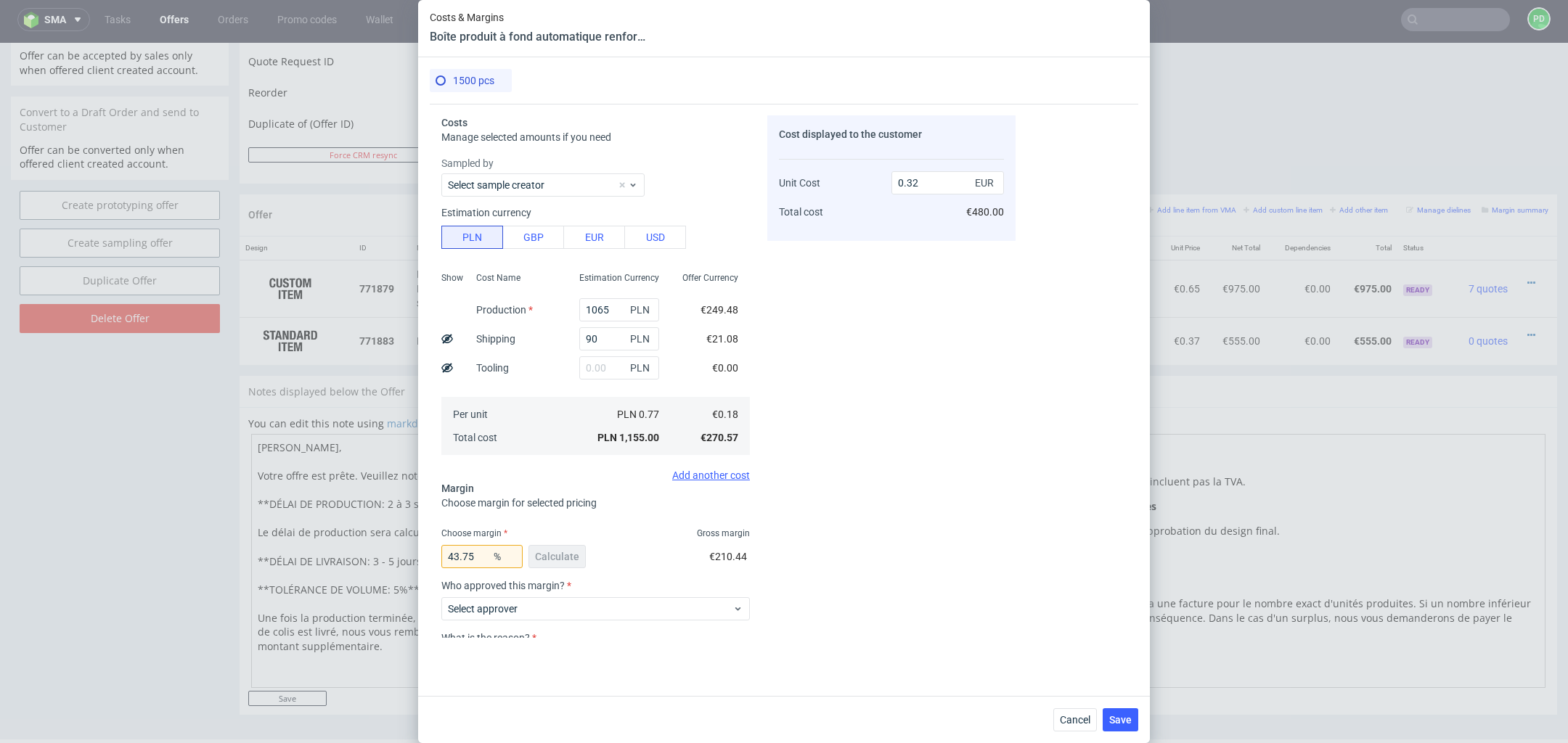
click at [843, 345] on div "Cost displayed to the customer Unit Cost Total cost 0.32 EUR €480.00" at bounding box center [891, 376] width 248 height 522
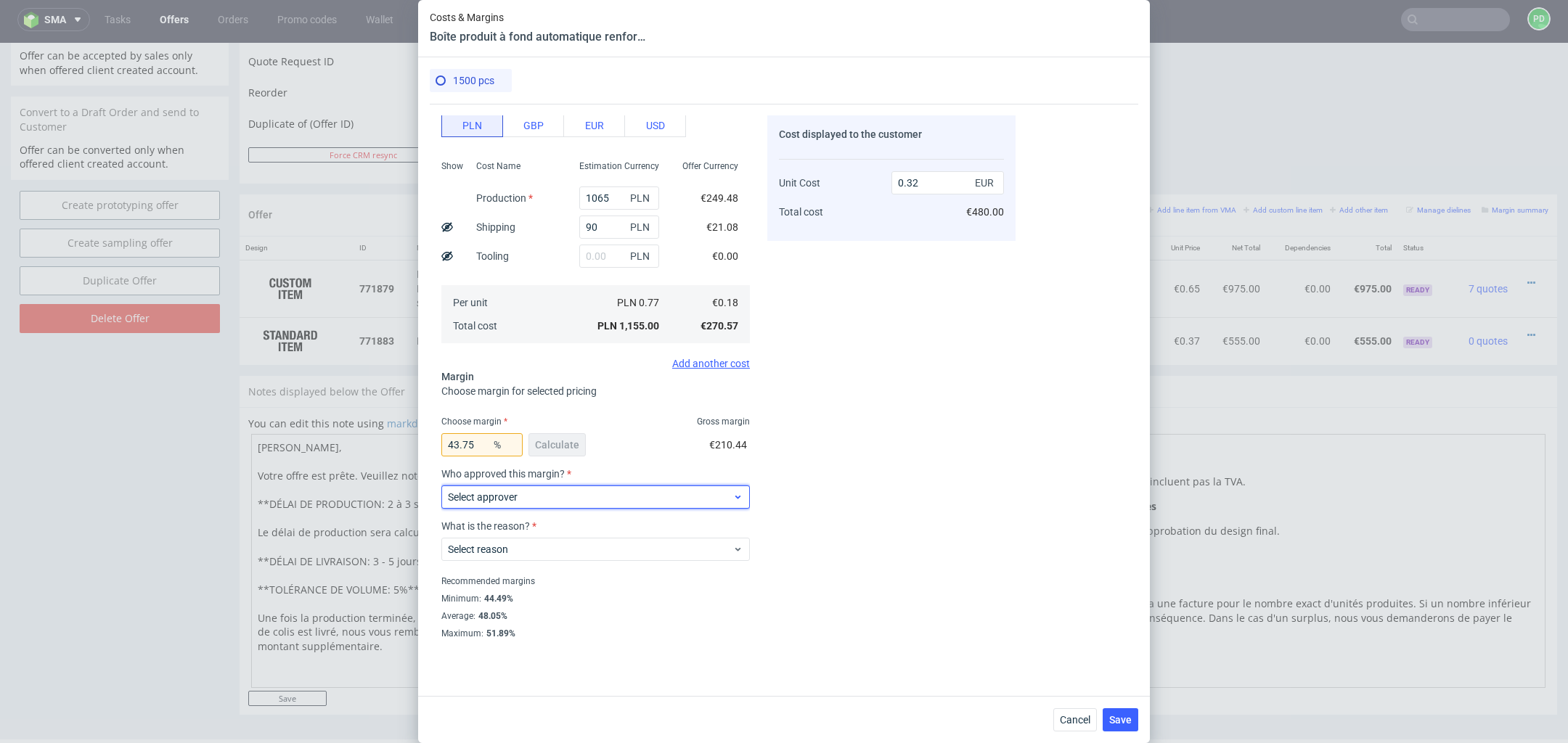
click at [642, 491] on span "Select approver" at bounding box center [590, 497] width 284 height 14
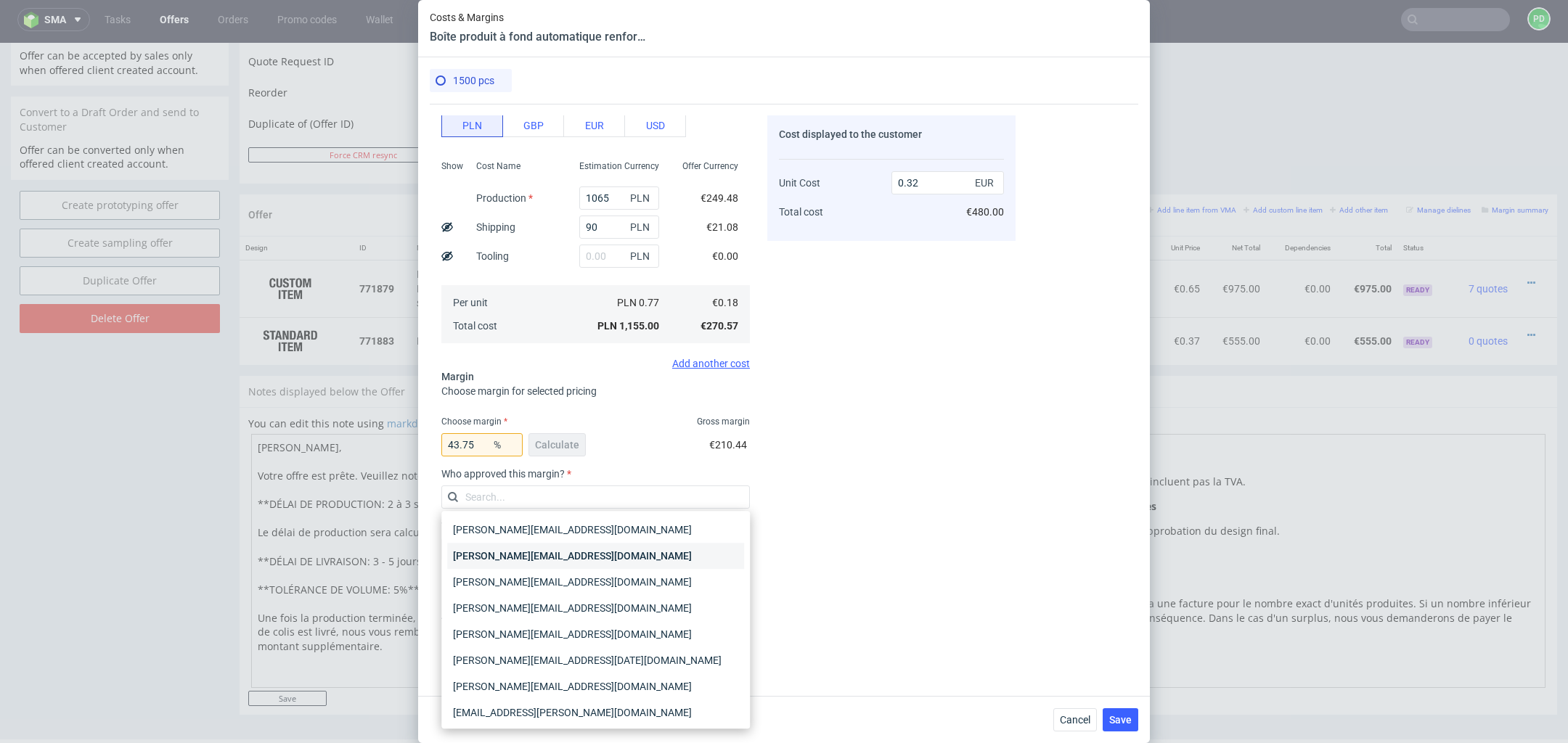
click at [619, 556] on div "[PERSON_NAME][EMAIL_ADDRESS][DOMAIN_NAME]" at bounding box center [595, 556] width 297 height 27
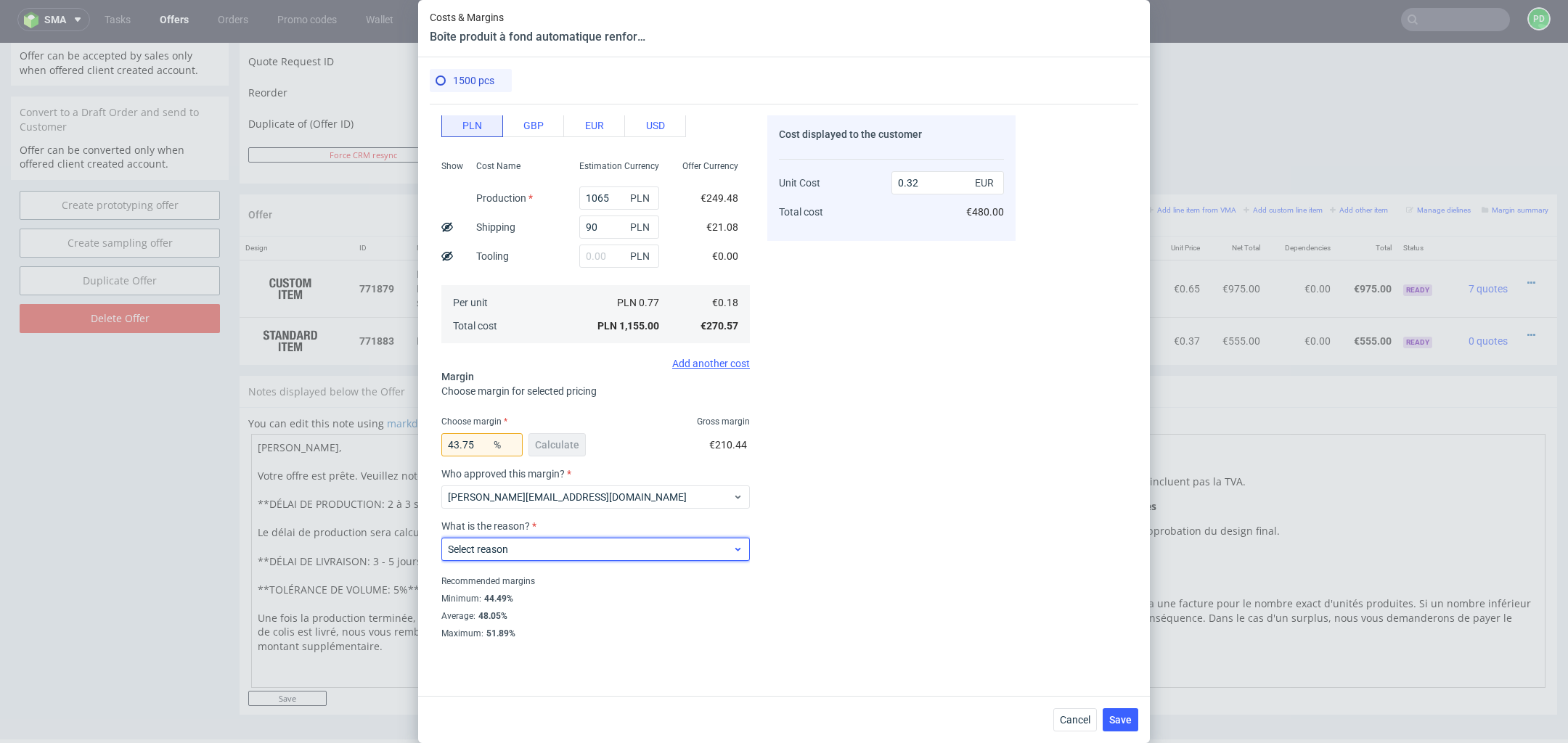
click at [607, 545] on span "Select reason" at bounding box center [590, 549] width 284 height 14
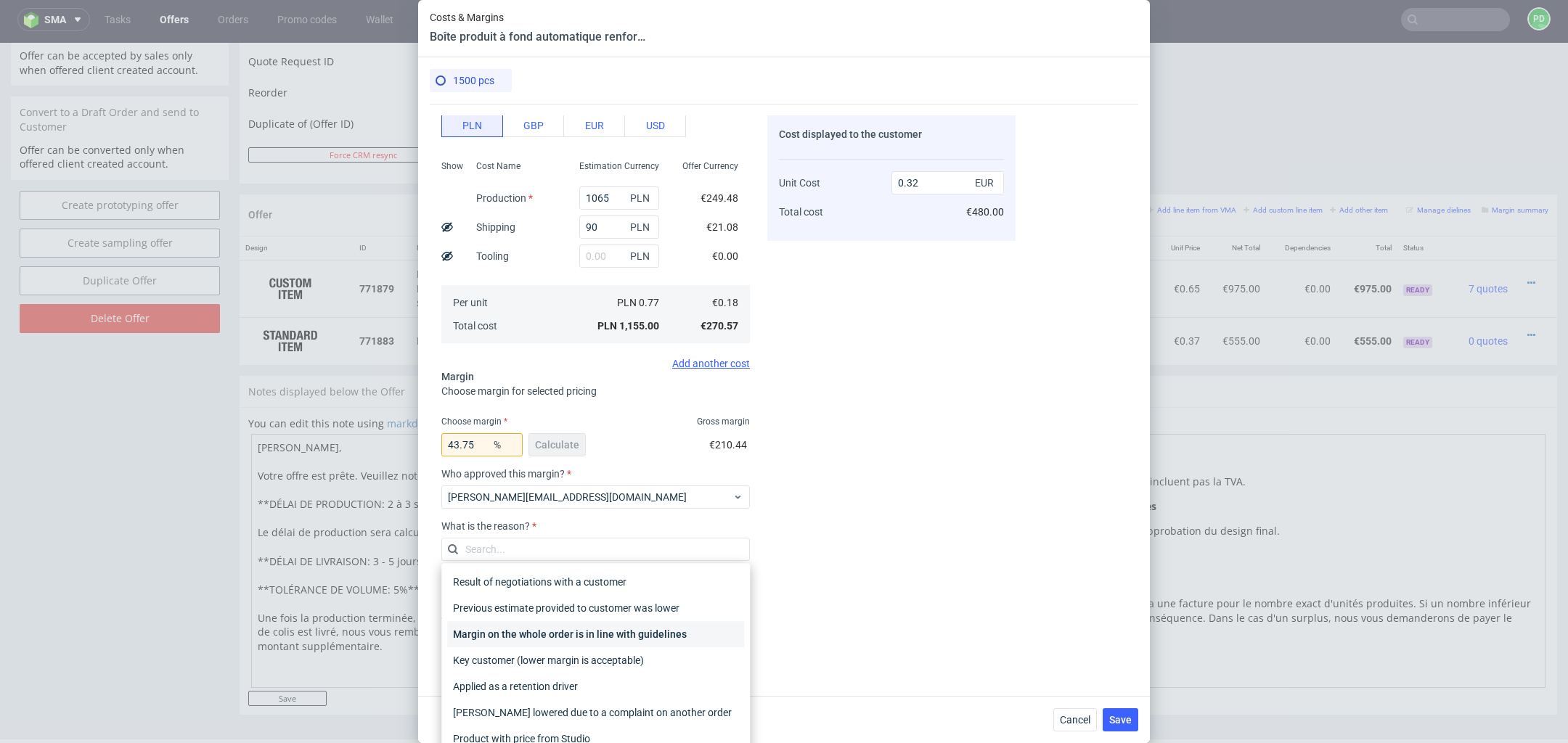
click at [590, 629] on div "Margin on the whole order is in line with guidelines" at bounding box center [595, 635] width 297 height 27
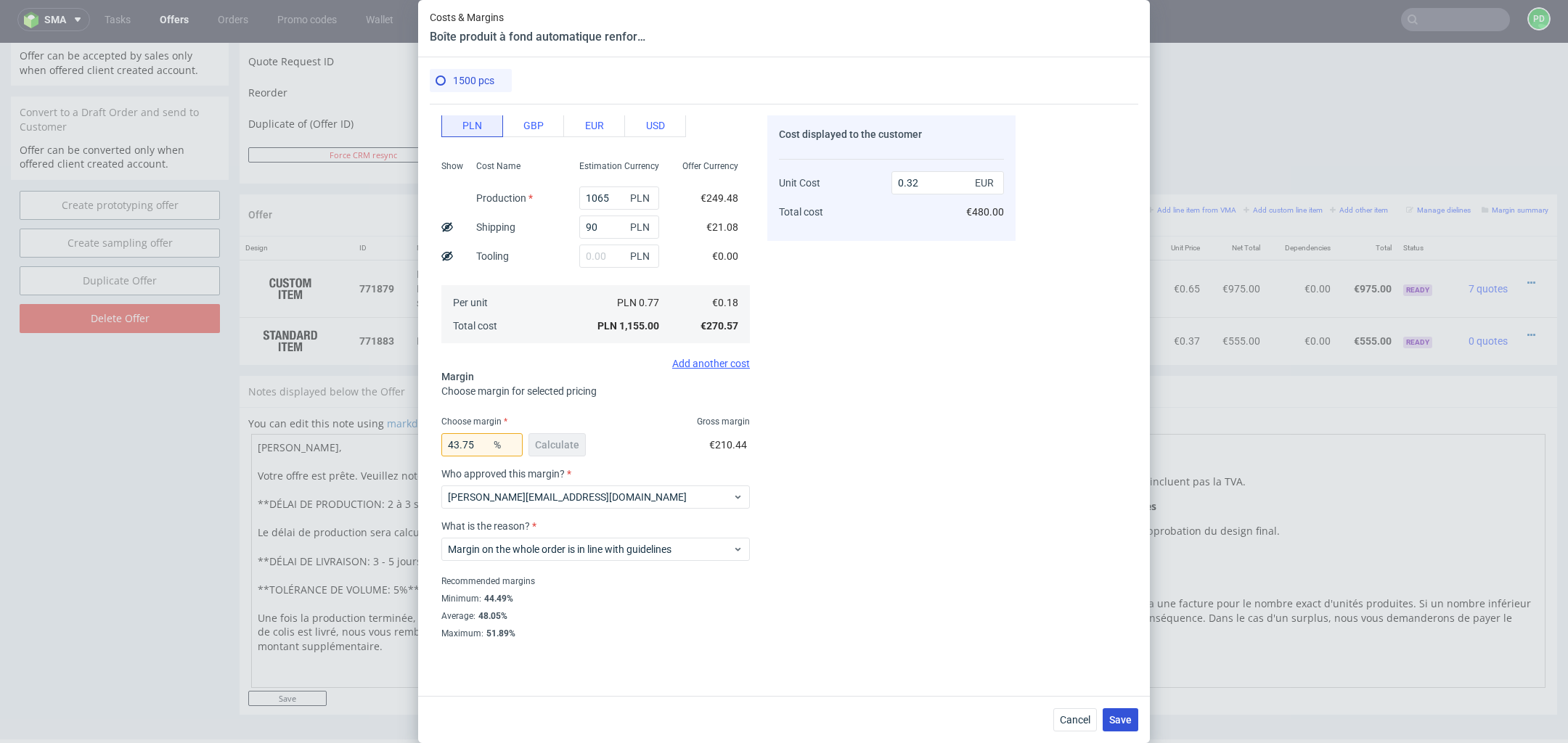
click at [1121, 722] on span "Save" at bounding box center [1119, 719] width 22 height 10
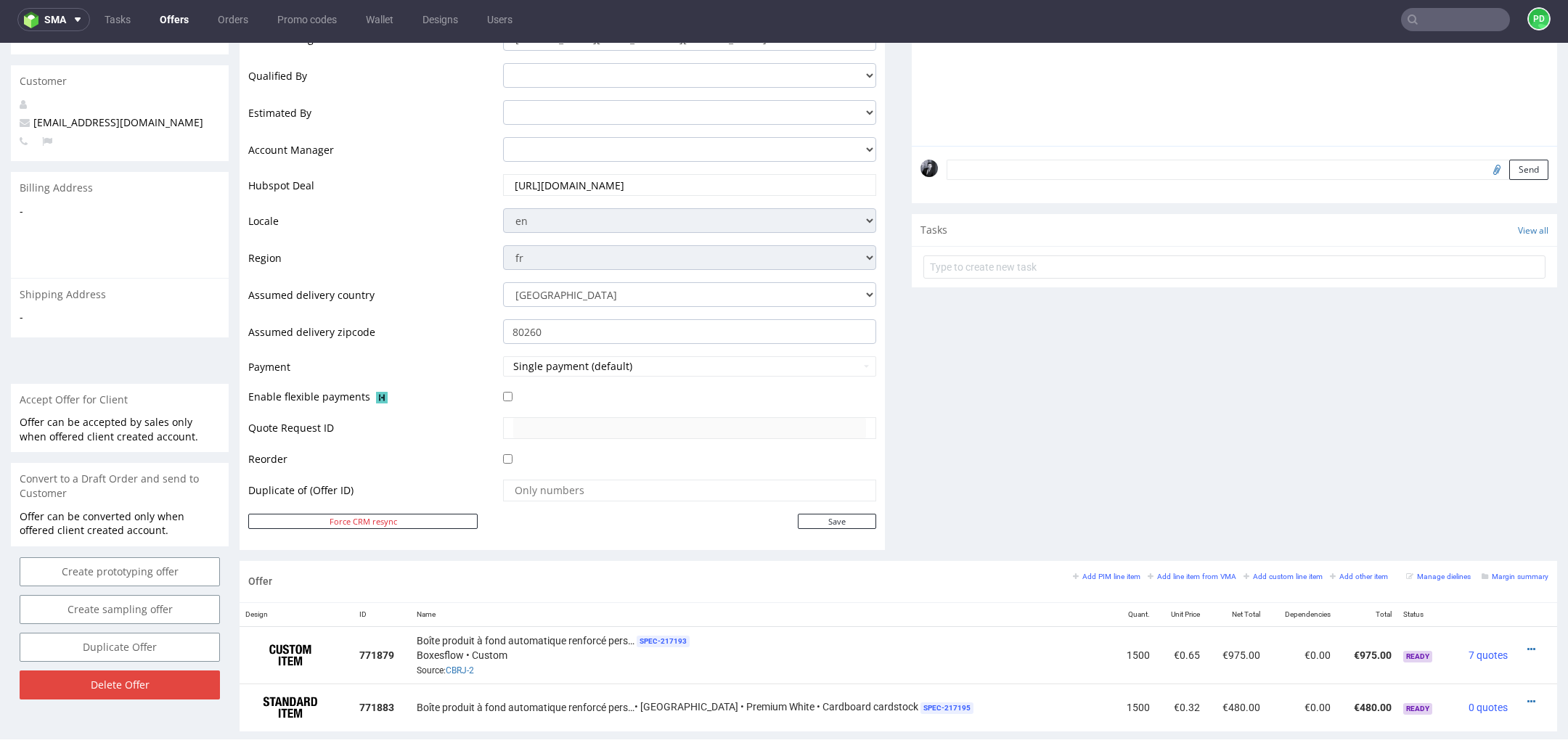
scroll to position [429, 0]
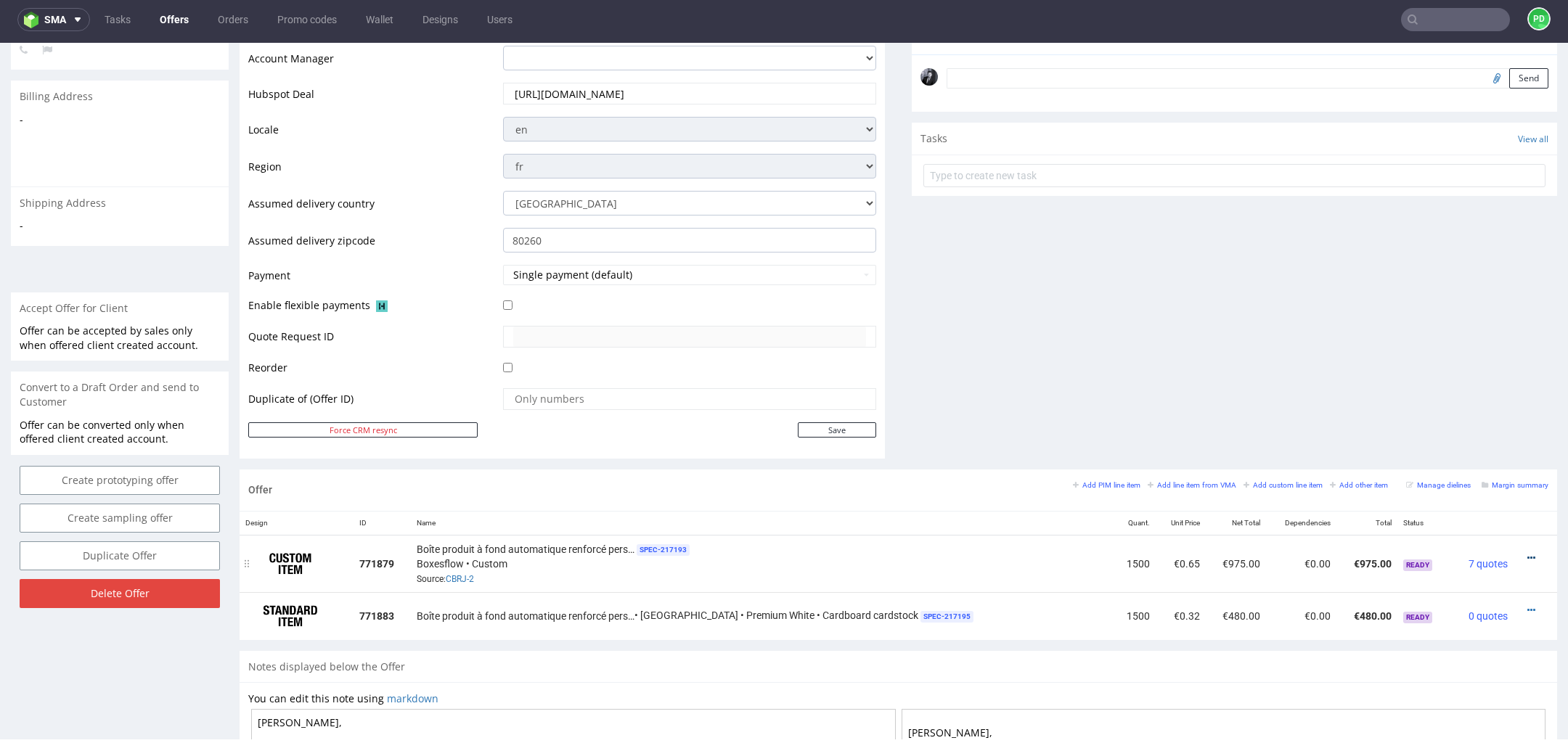
click at [1527, 553] on icon at bounding box center [1531, 558] width 8 height 10
click at [1474, 395] on span "Edit item price" at bounding box center [1465, 395] width 117 height 14
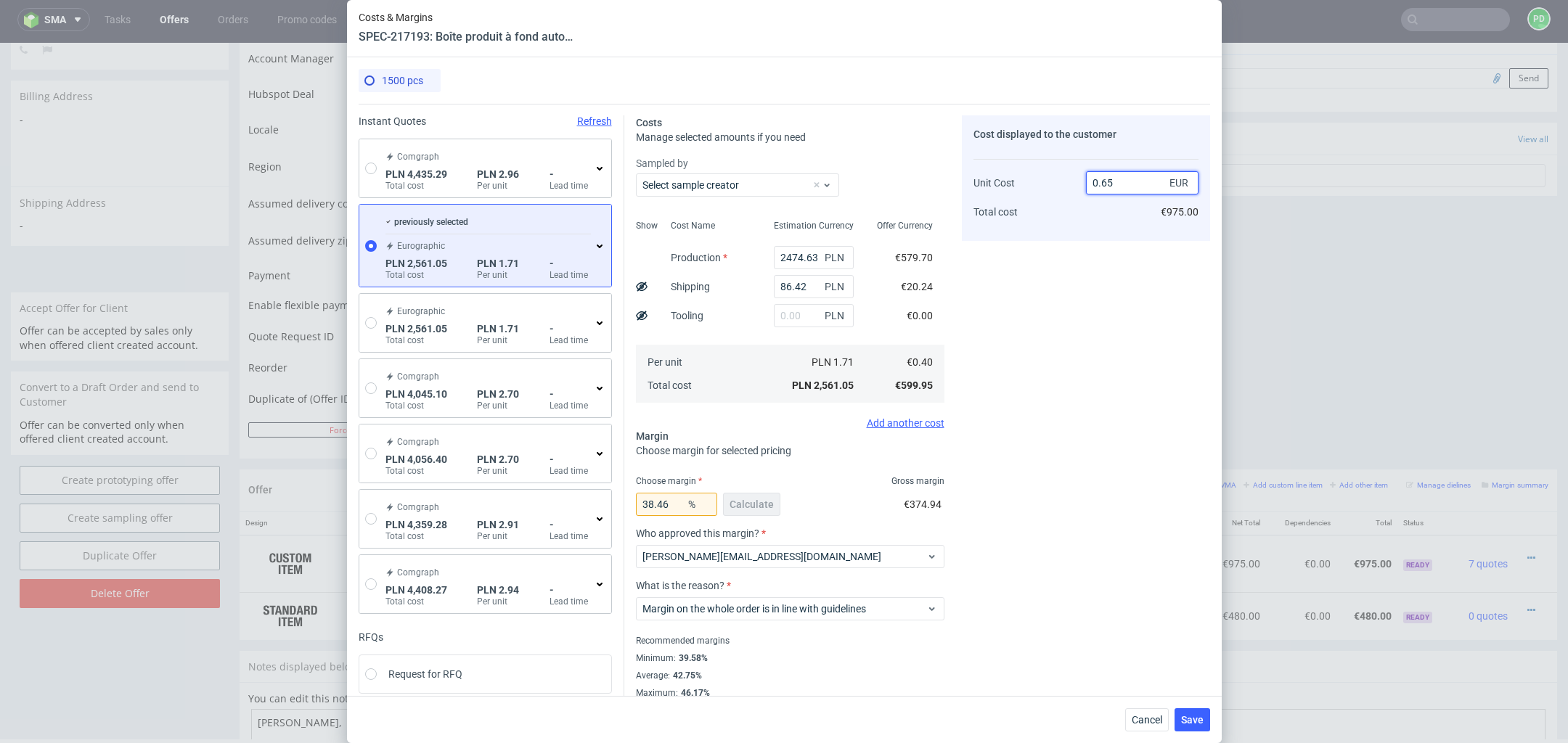
click at [1126, 182] on input "0.65" at bounding box center [1141, 182] width 112 height 23
type input "0.62"
type input "35.483870967741936"
type input "0.62"
click at [1089, 417] on div "Cost displayed to the customer Unit Cost Total cost 0.62 EUR €930.00" at bounding box center [1085, 406] width 248 height 584
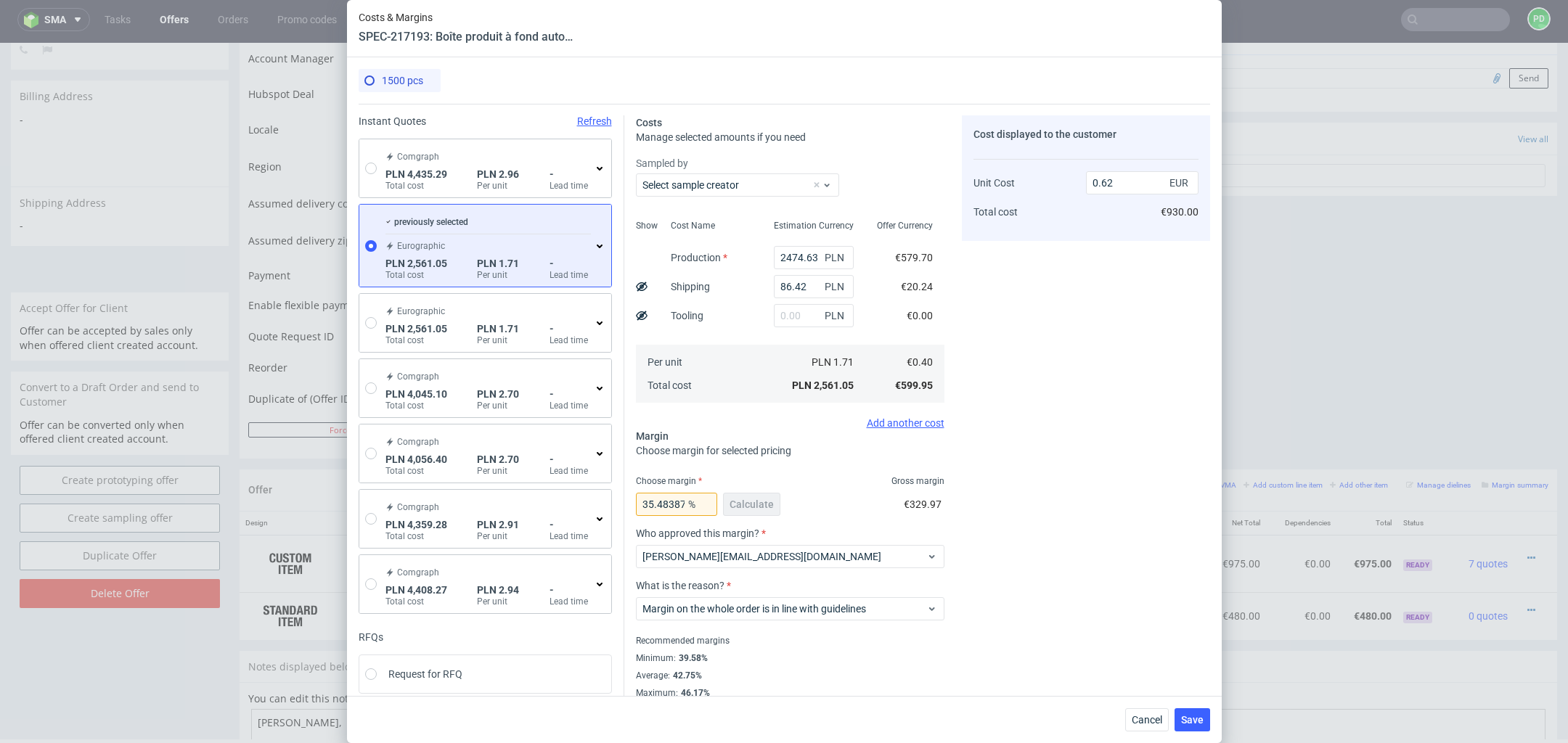
scroll to position [90, 0]
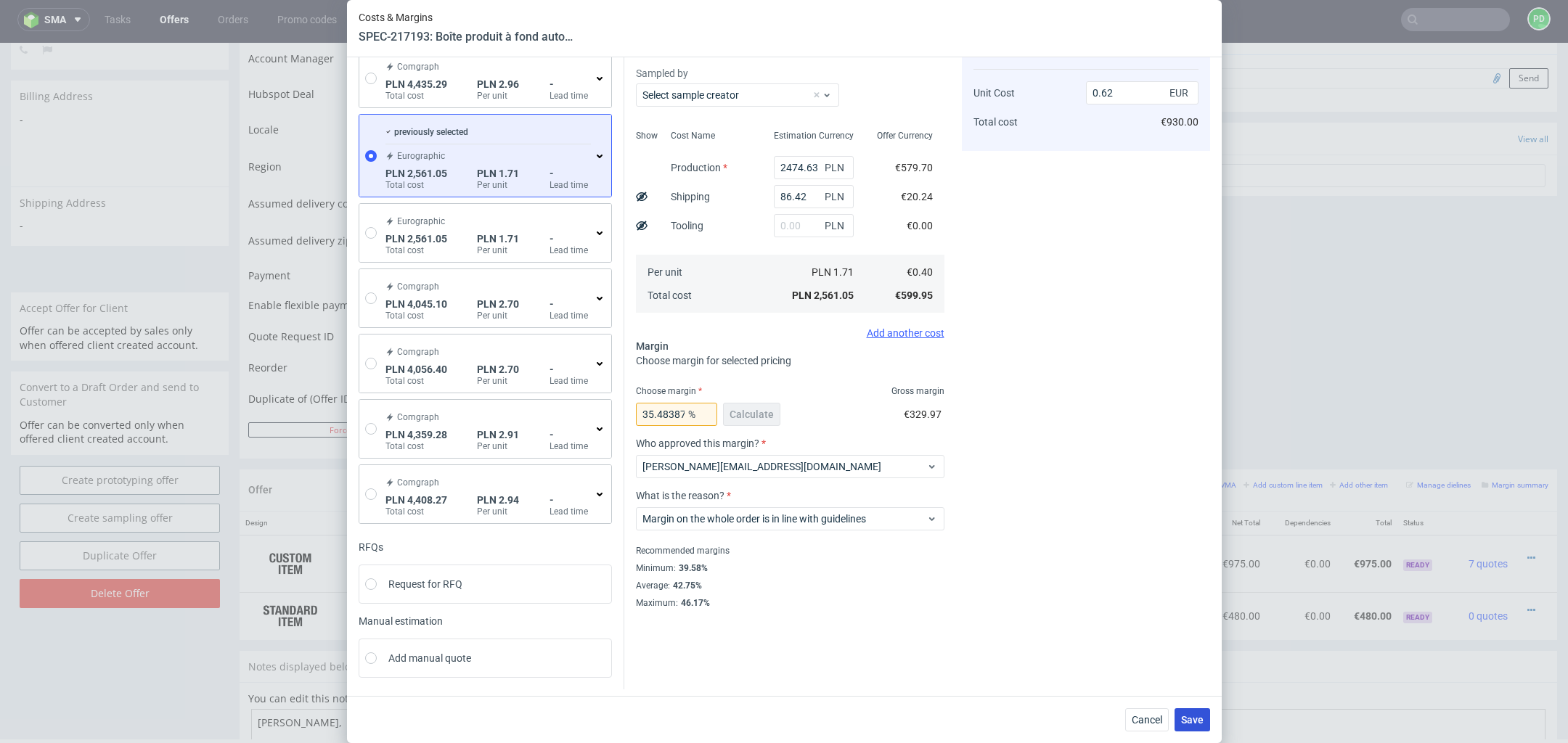
click at [1197, 717] on span "Save" at bounding box center [1192, 719] width 22 height 10
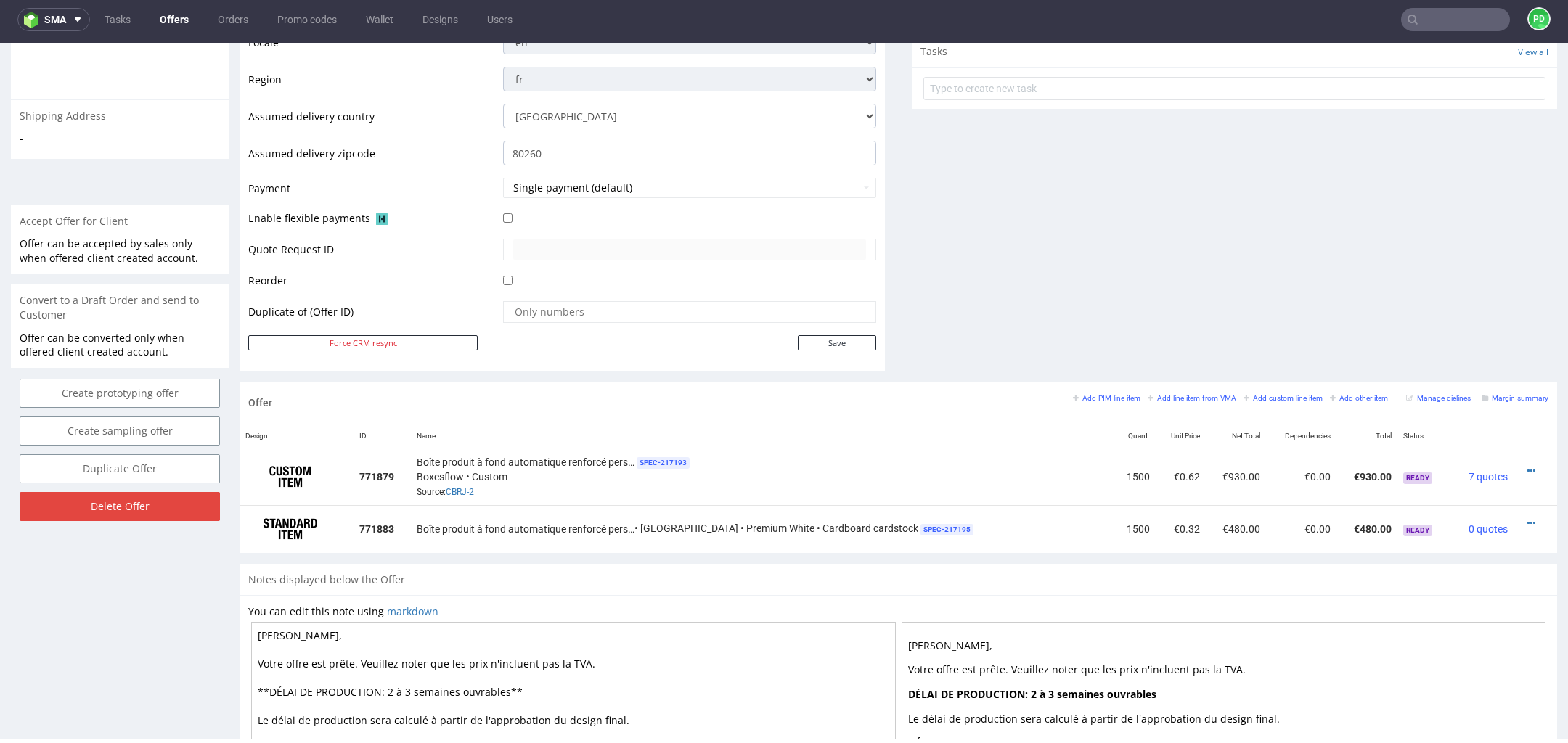
scroll to position [525, 0]
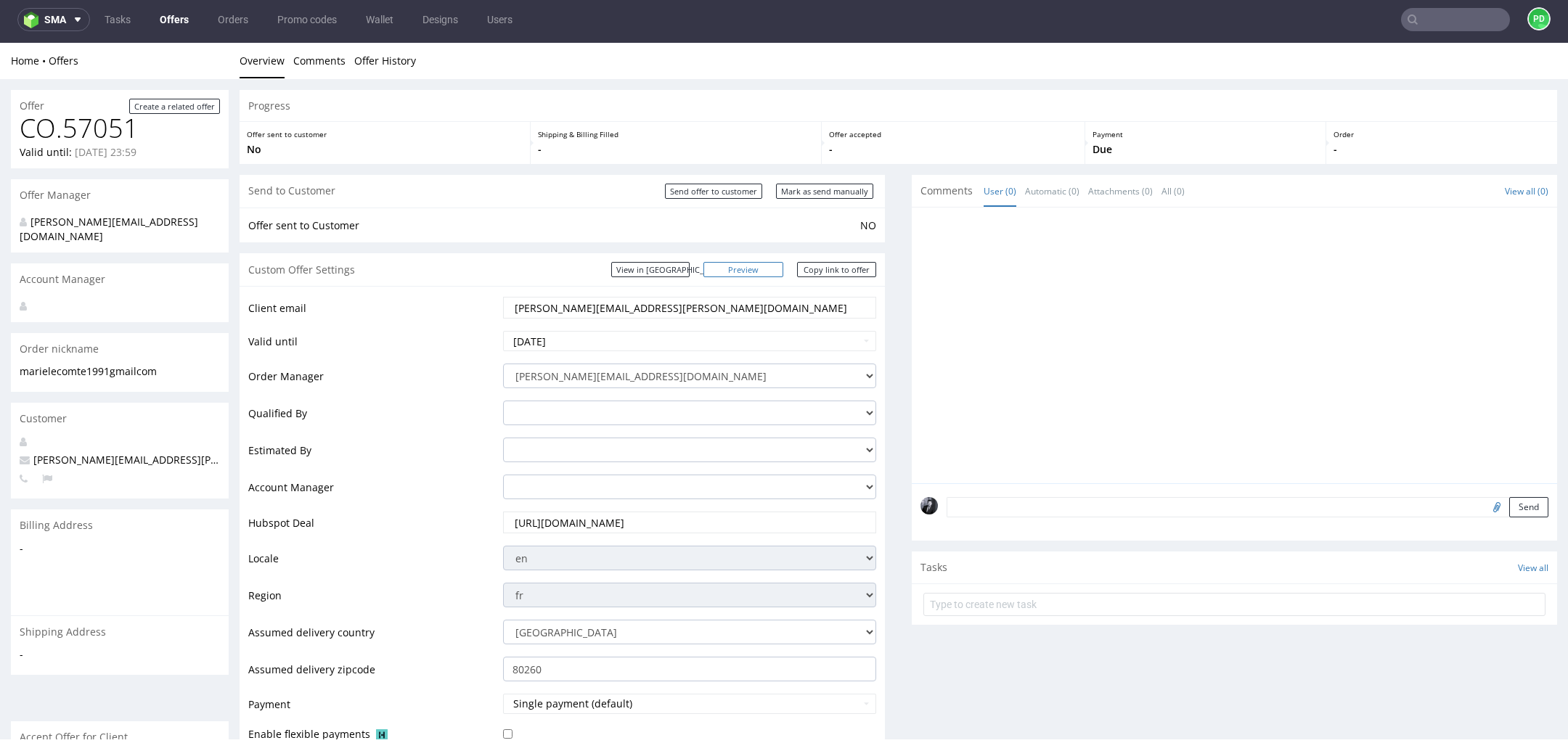
click at [750, 267] on link "Preview" at bounding box center [743, 269] width 80 height 15
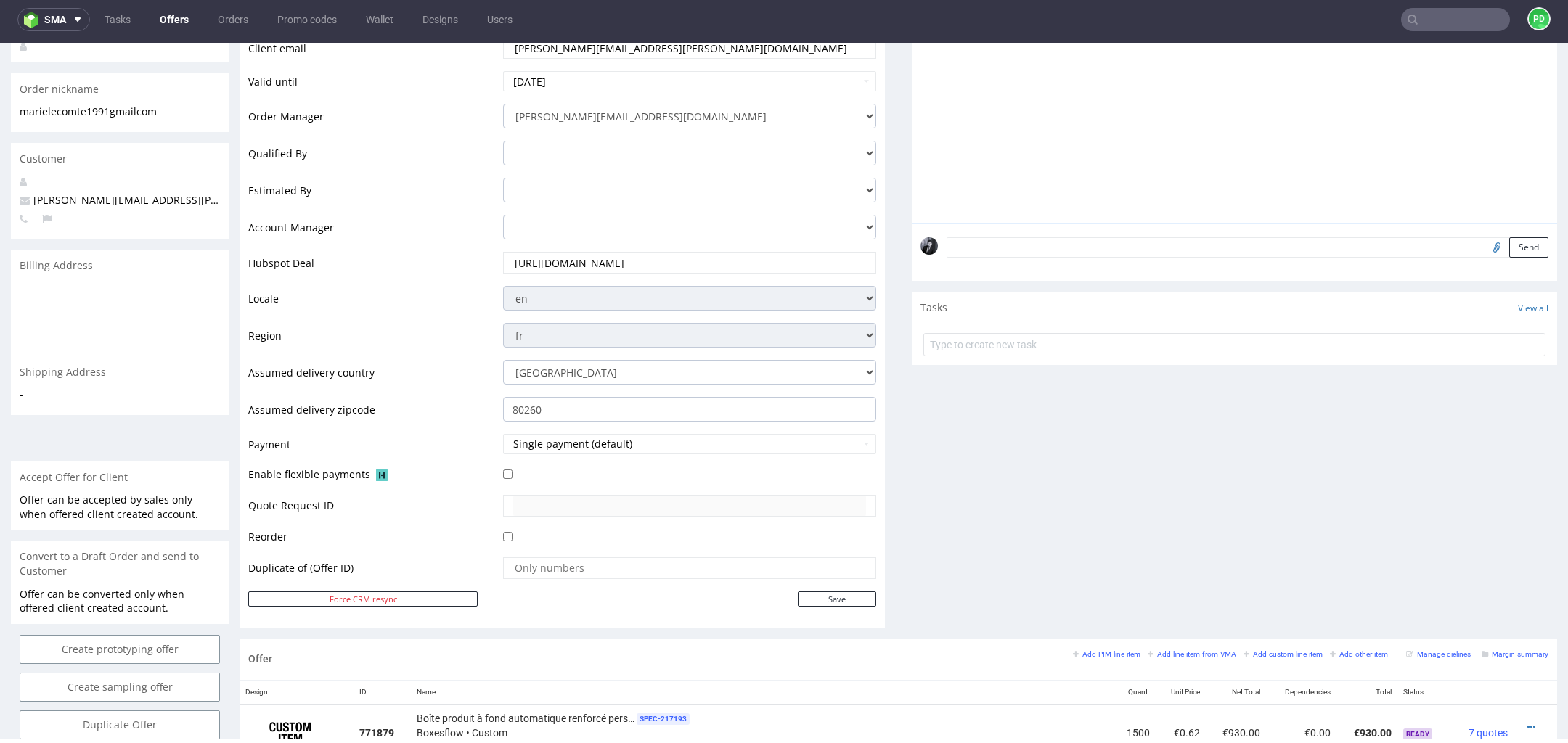
scroll to position [704, 0]
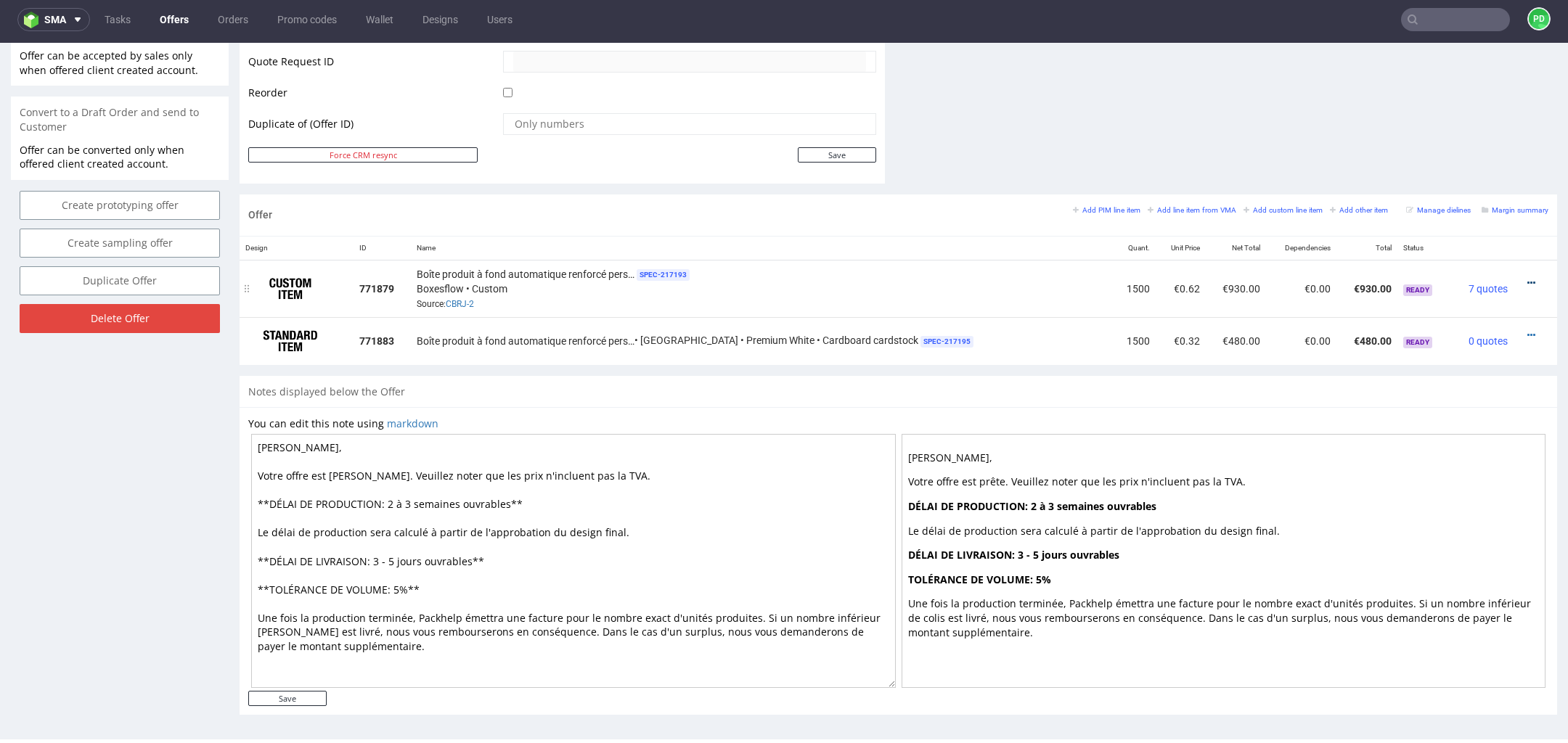
click at [1527, 278] on icon at bounding box center [1531, 282] width 8 height 10
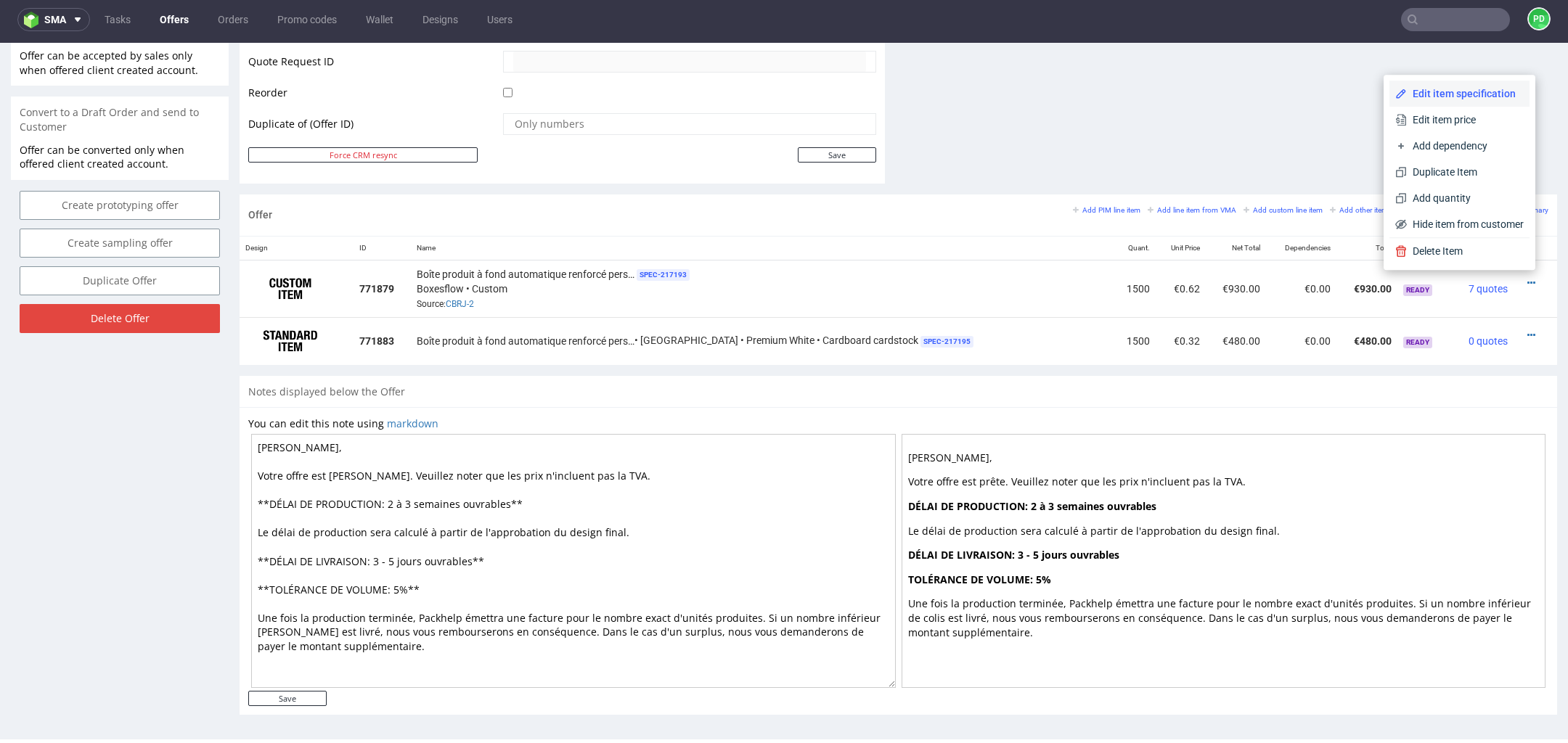
click at [1467, 100] on span "Edit item specification" at bounding box center [1465, 94] width 117 height 14
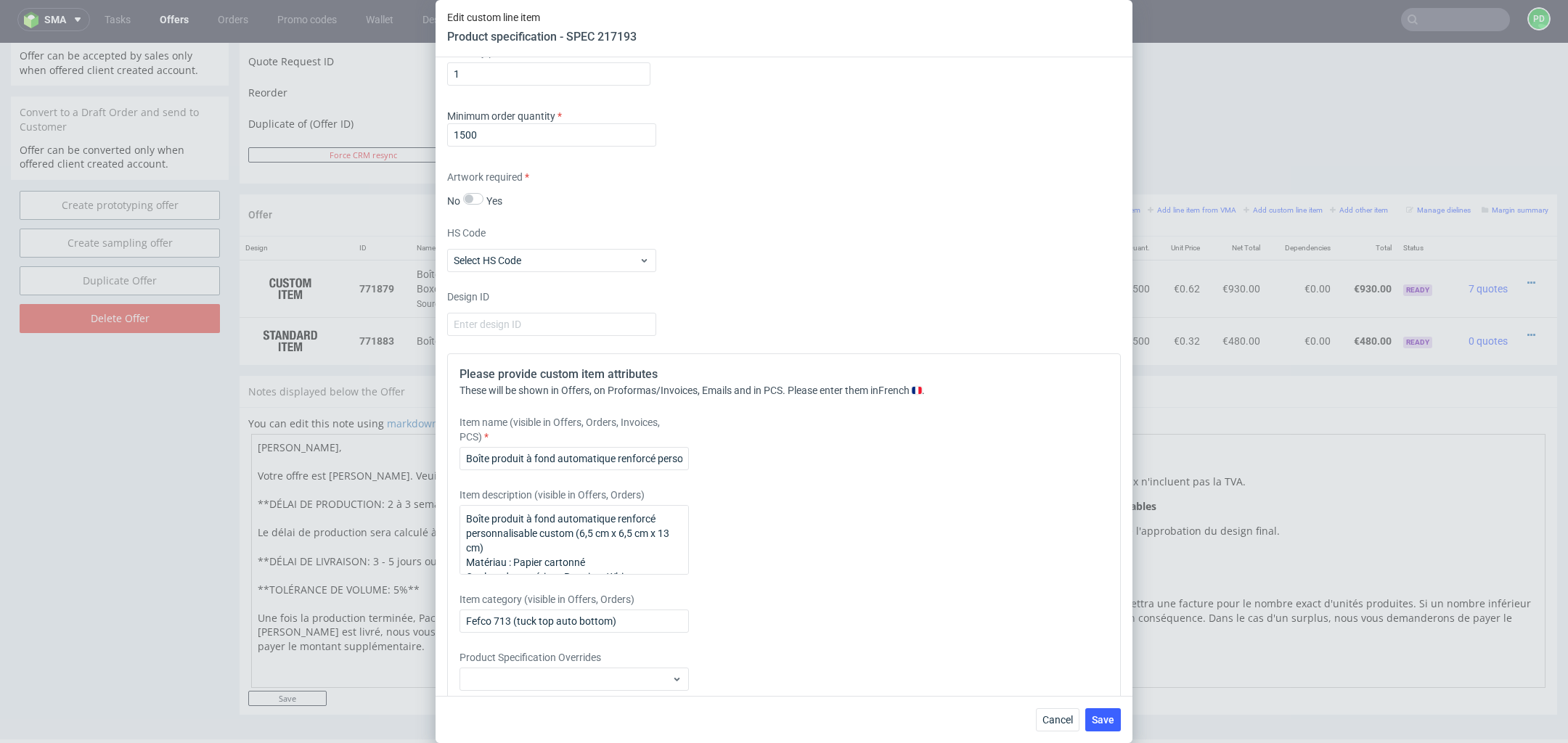
scroll to position [1019, 0]
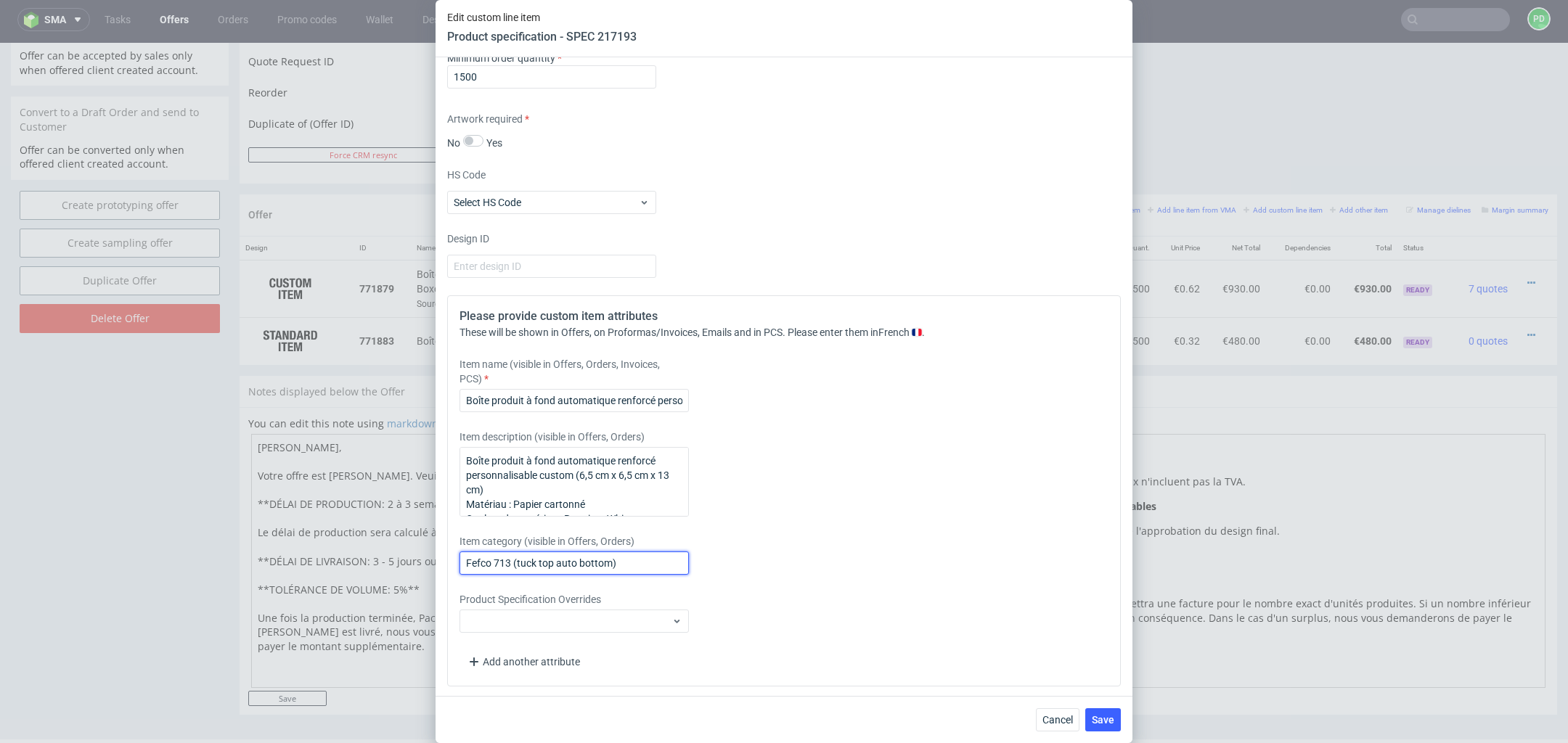
drag, startPoint x: 628, startPoint y: 565, endPoint x: 433, endPoint y: 551, distance: 195.5
click at [433, 551] on div "Edit custom line item Product specification - SPEC 217193 Supplier Custom Custo…" at bounding box center [784, 371] width 1568 height 743
paste input "Boîte produit à fond automatique renforcé personnalisable"
type input "Boîte produit à fond automatique renforcé personnalisable"
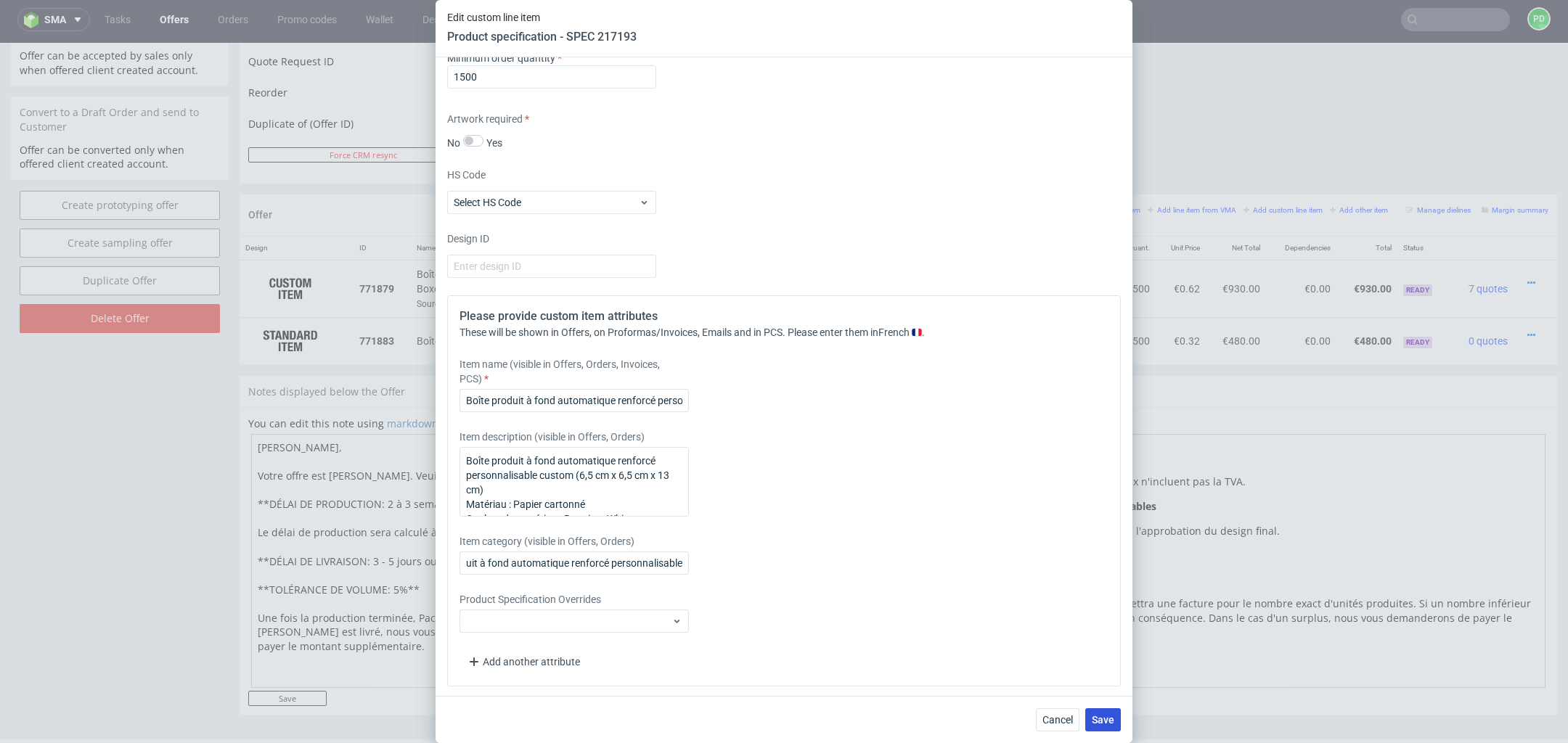
click at [1106, 720] on span "Save" at bounding box center [1102, 719] width 22 height 10
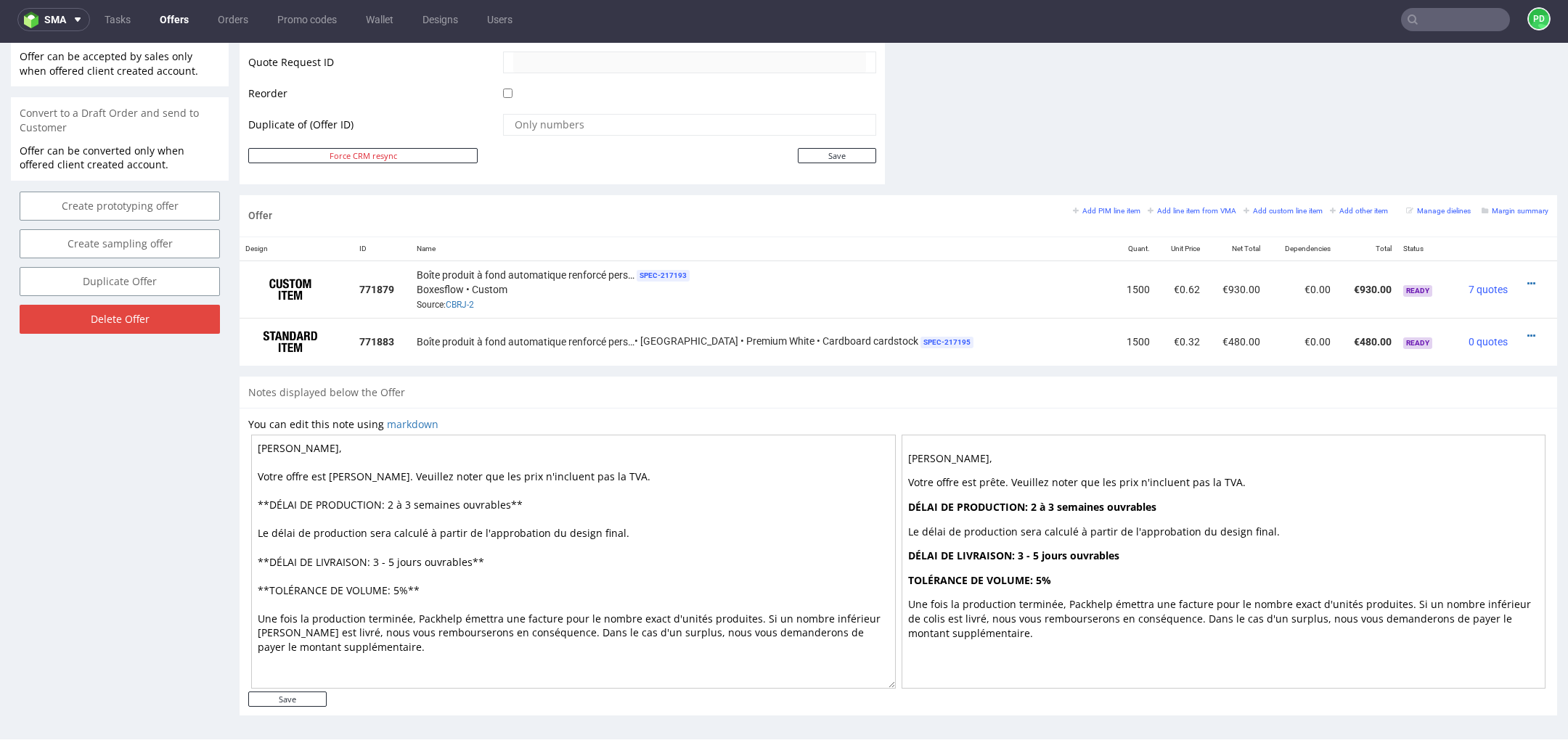
scroll to position [0, 0]
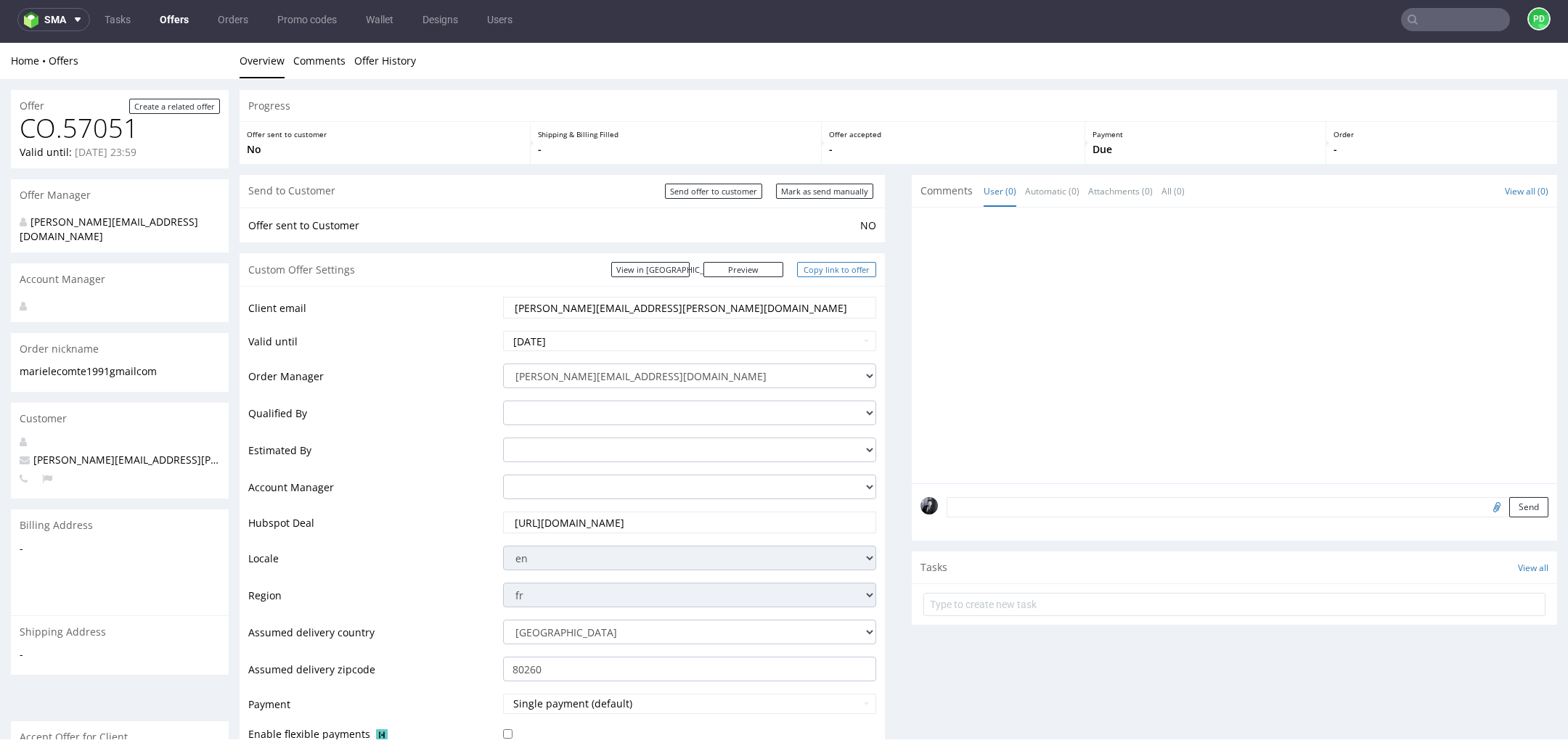
click at [834, 272] on link "Copy link to offer" at bounding box center [837, 269] width 80 height 15
click at [815, 193] on input "Mark as send manually" at bounding box center [824, 190] width 97 height 15
type input "In progress..."
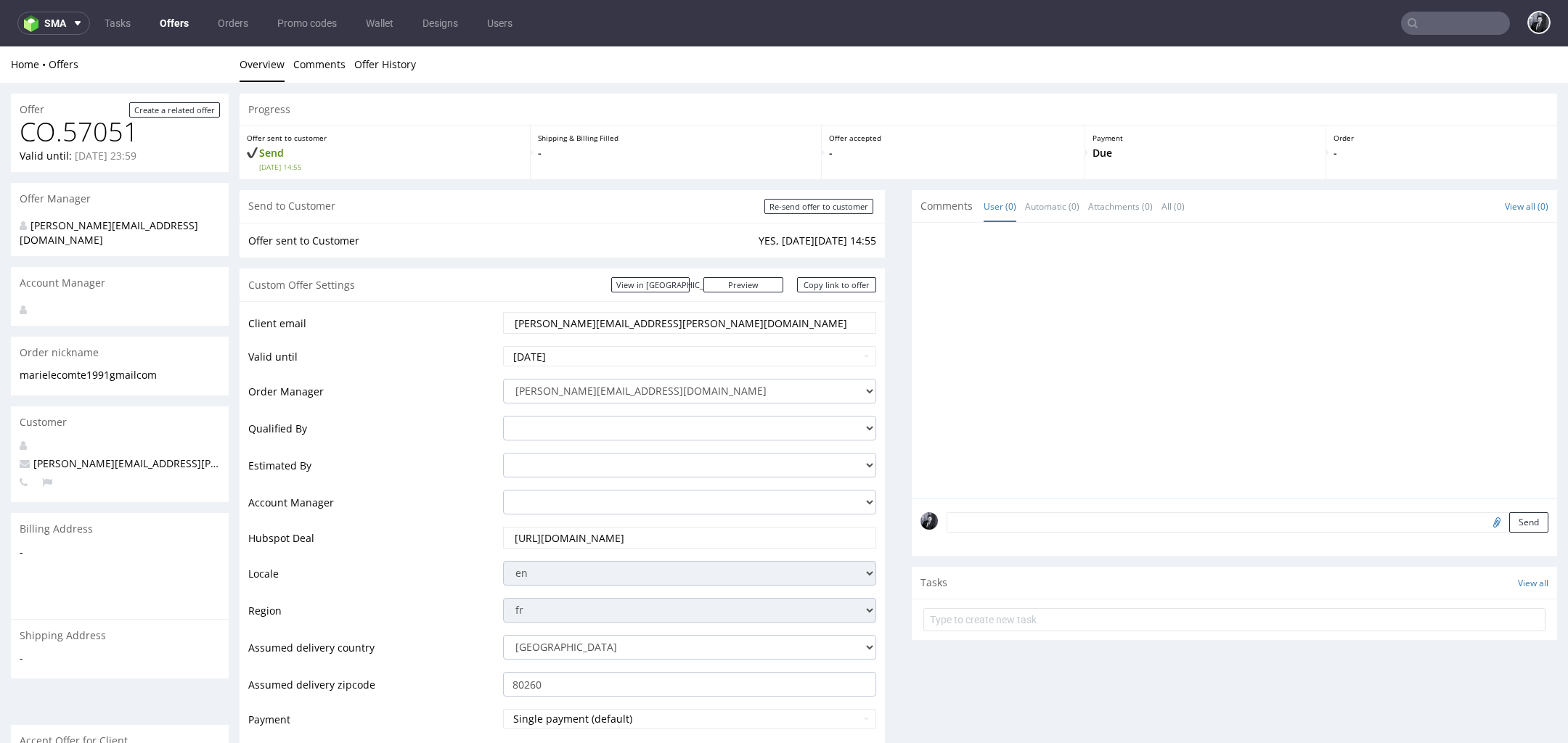
click at [173, 30] on link "Offers" at bounding box center [174, 23] width 46 height 23
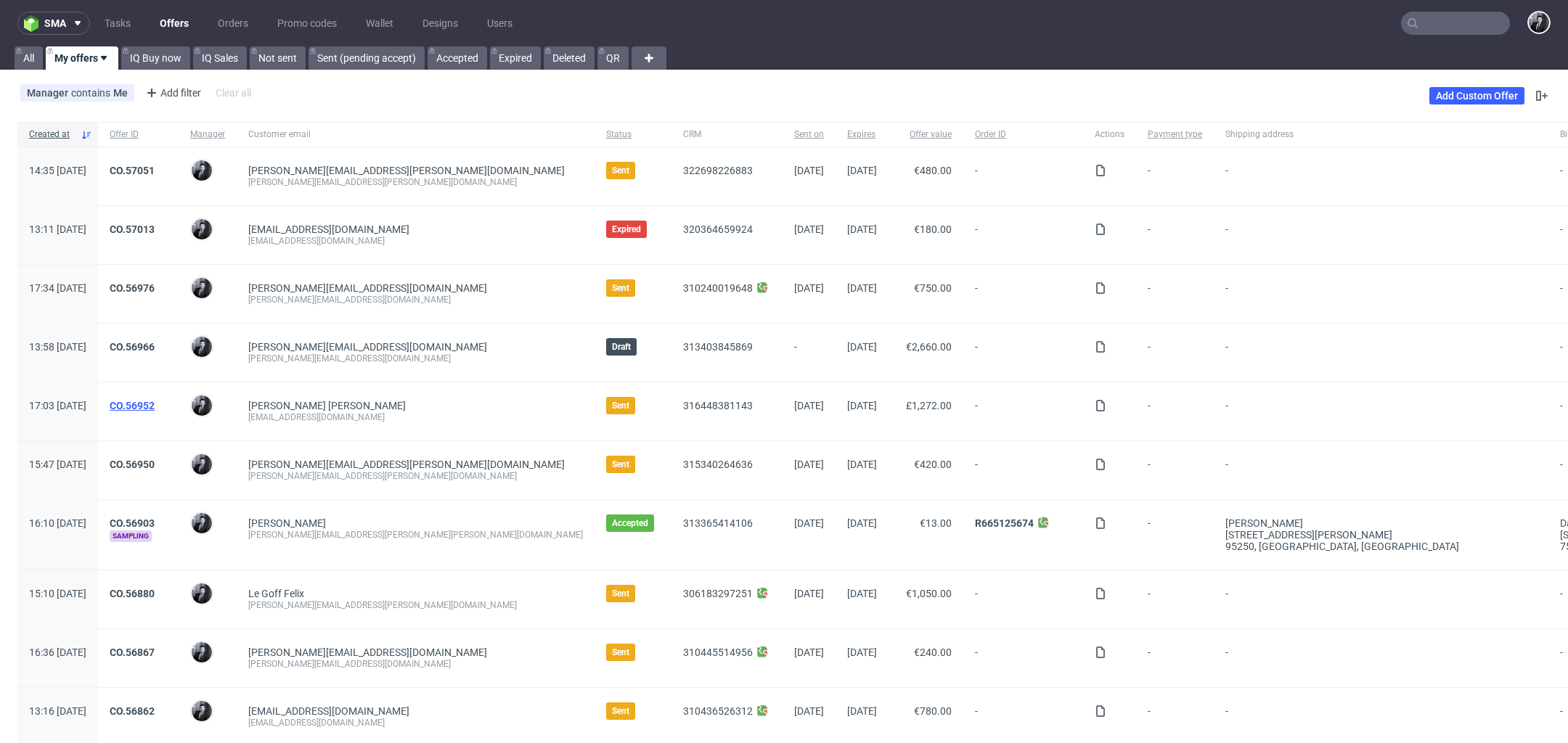
click at [155, 401] on link "CO.56952" at bounding box center [132, 406] width 45 height 12
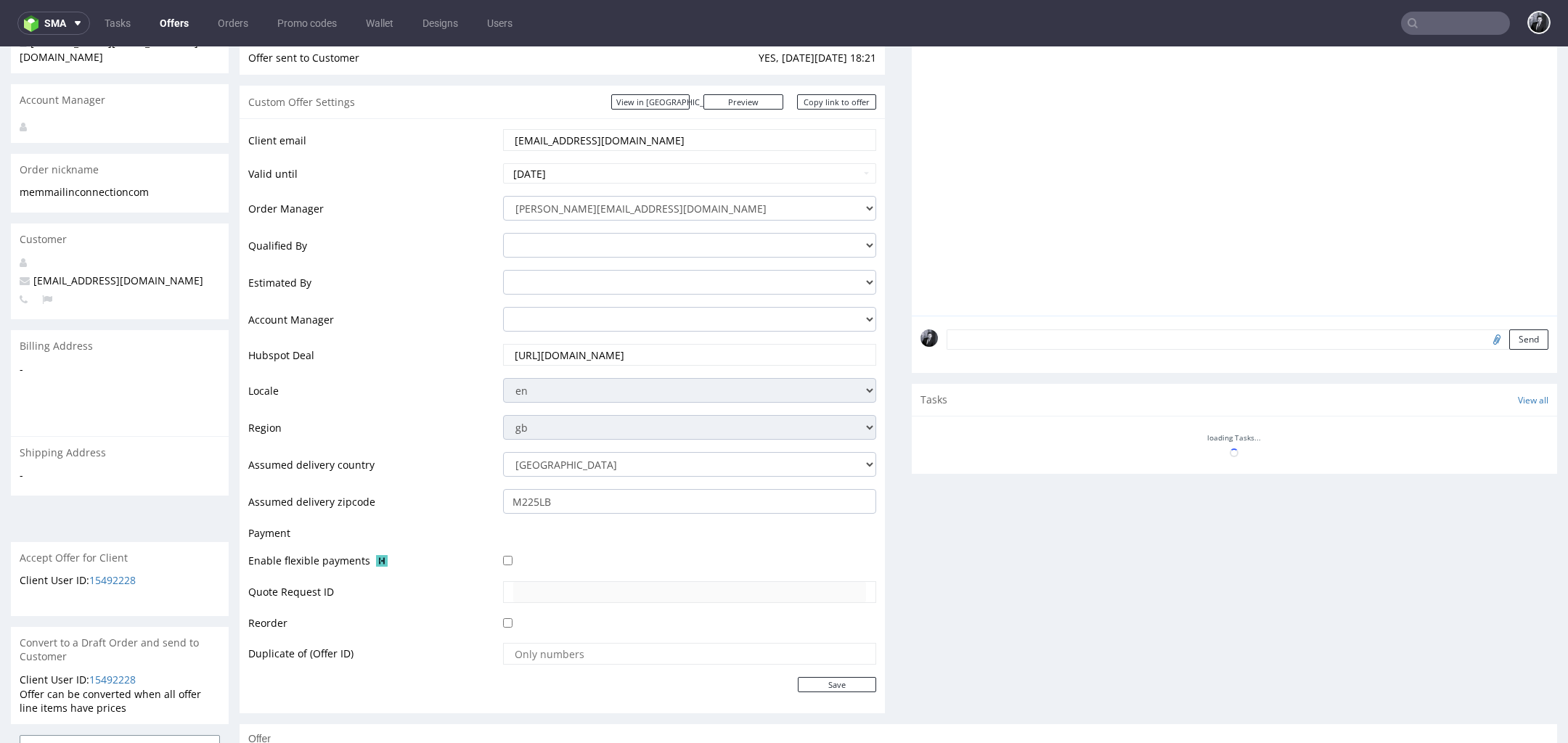
scroll to position [159, 0]
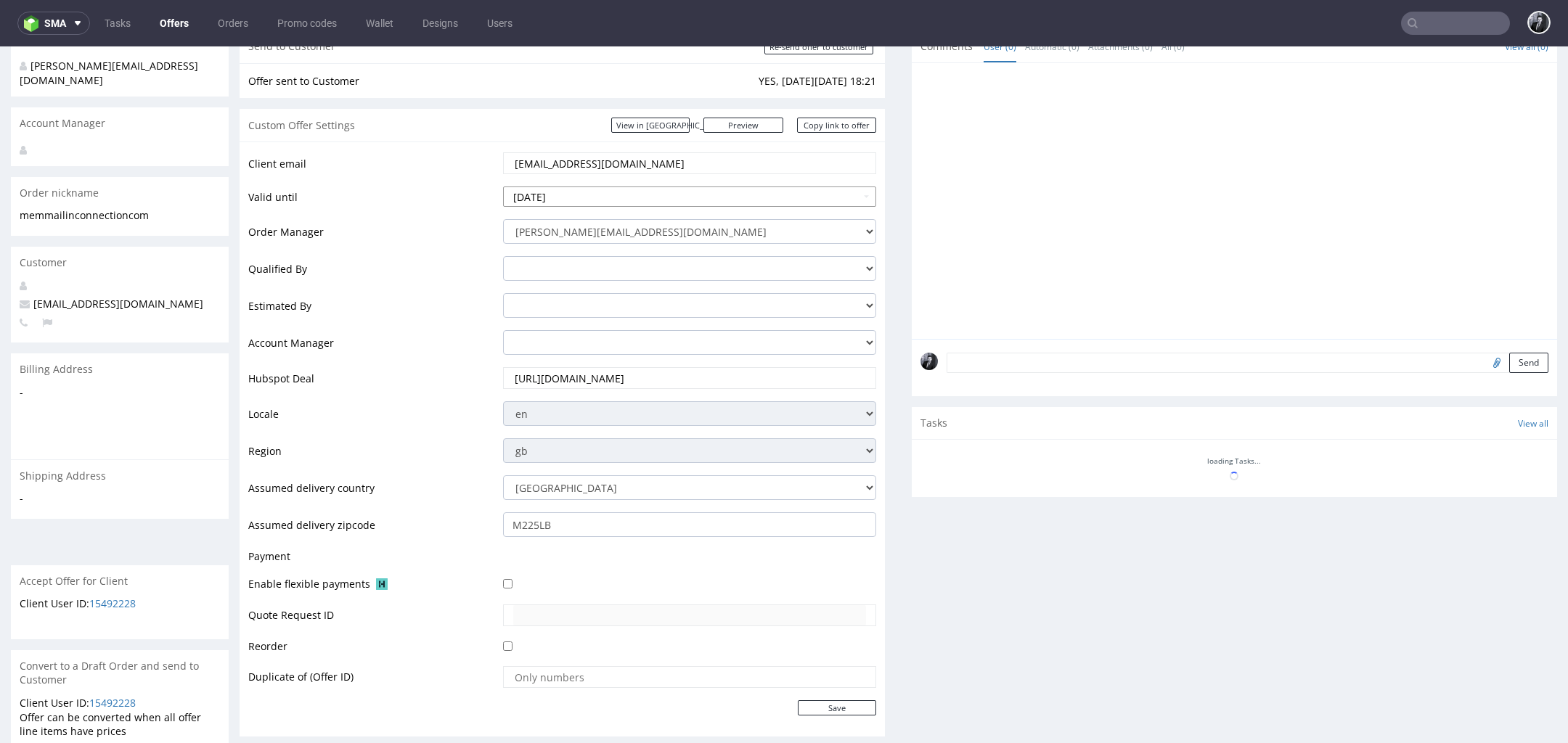
click at [596, 201] on input "[DATE]" at bounding box center [689, 197] width 373 height 20
type input "[DATE]"
click at [823, 710] on input "Save" at bounding box center [837, 708] width 79 height 15
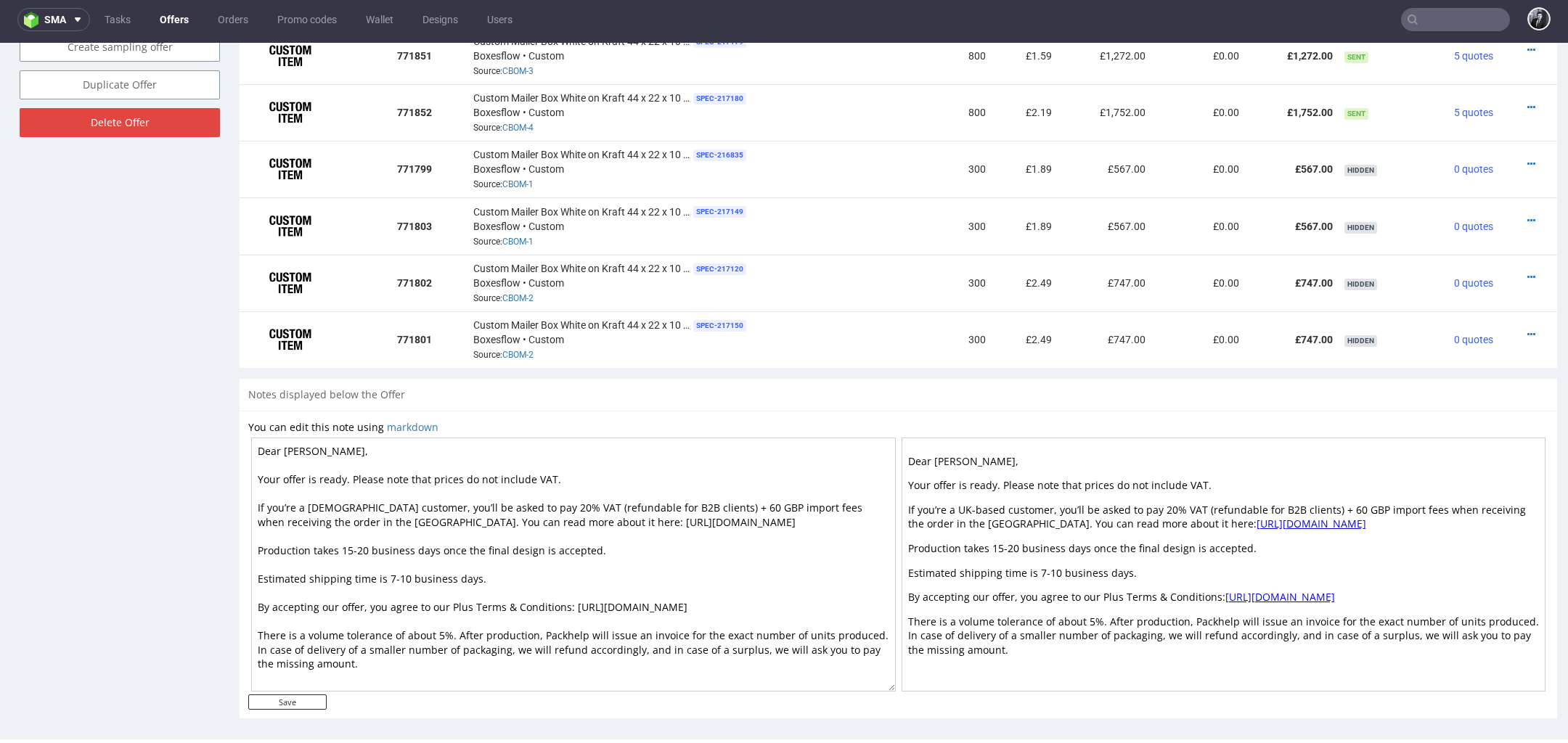
scroll to position [0, 0]
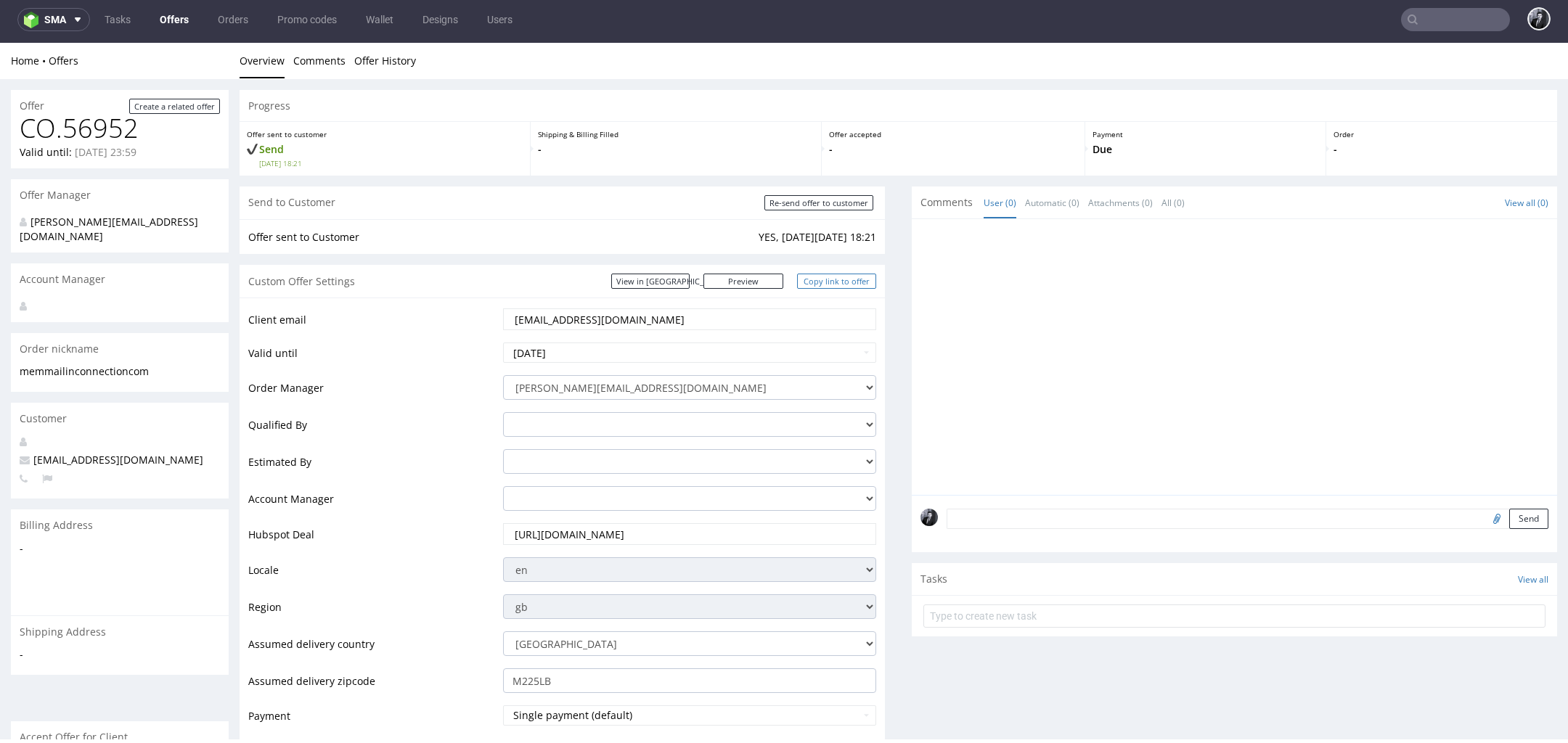
click at [822, 275] on link "Copy link to offer" at bounding box center [837, 281] width 80 height 15
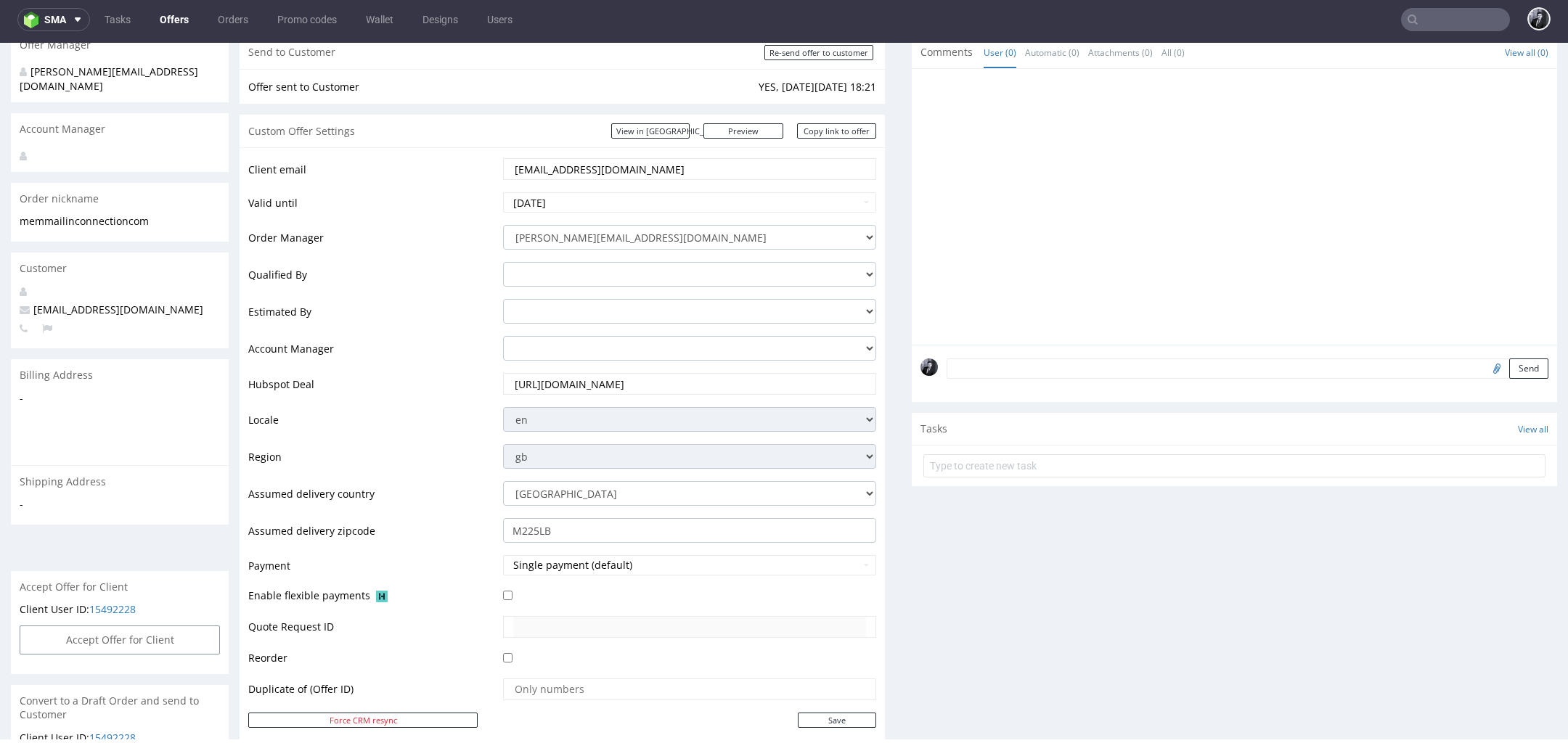
scroll to position [171, 0]
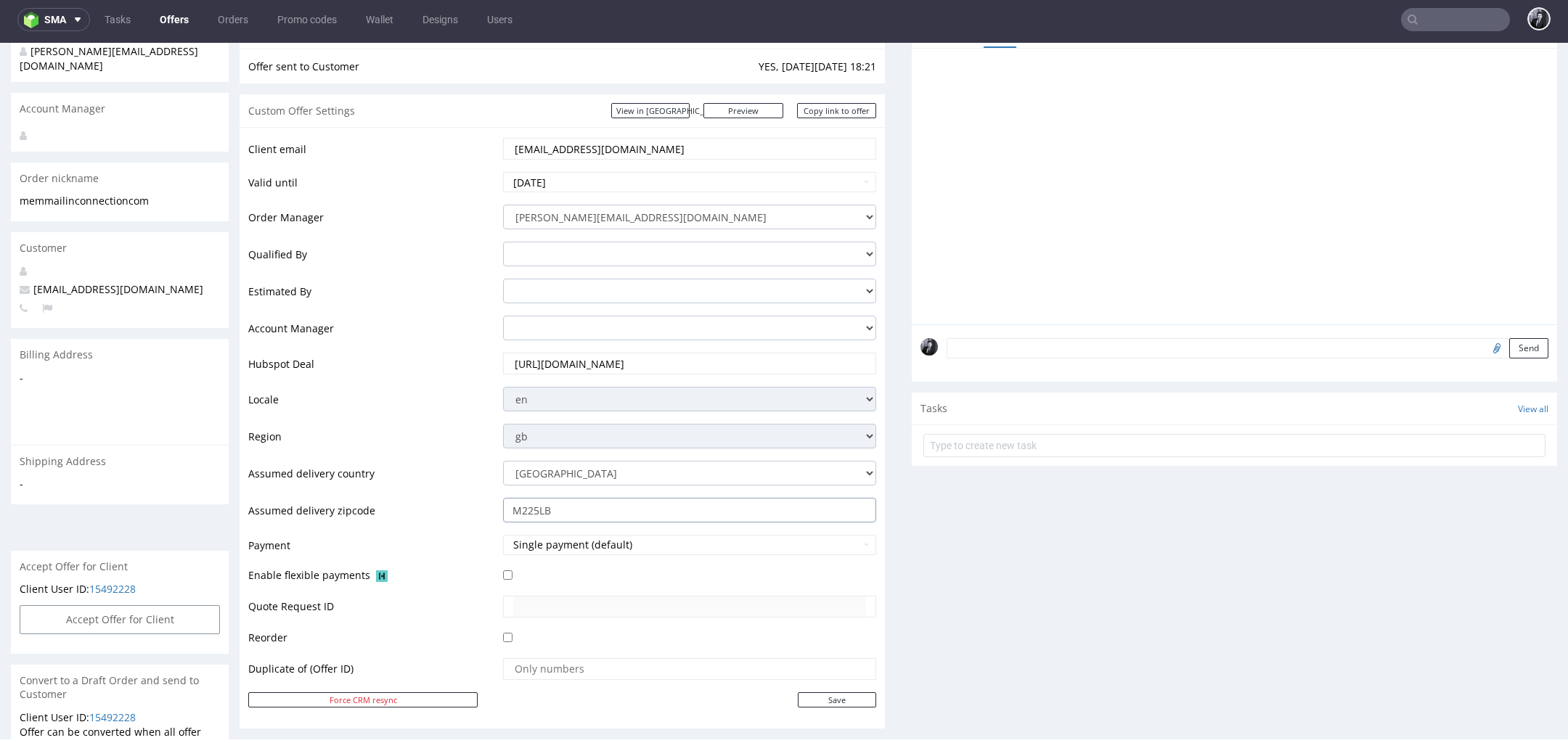
drag, startPoint x: 574, startPoint y: 511, endPoint x: 498, endPoint y: 511, distance: 76.0
click at [499, 511] on td "M225LB" at bounding box center [687, 515] width 376 height 37
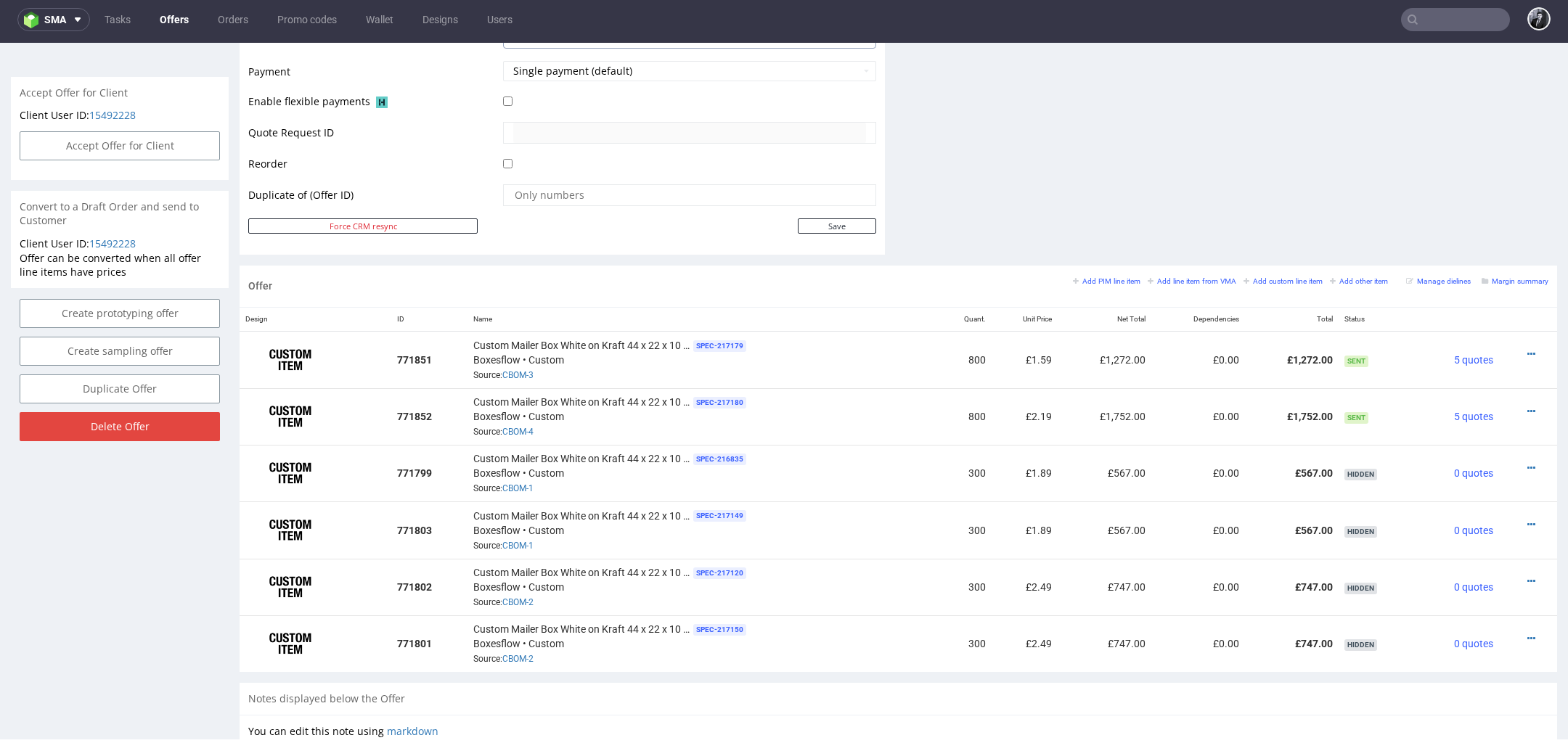
scroll to position [0, 0]
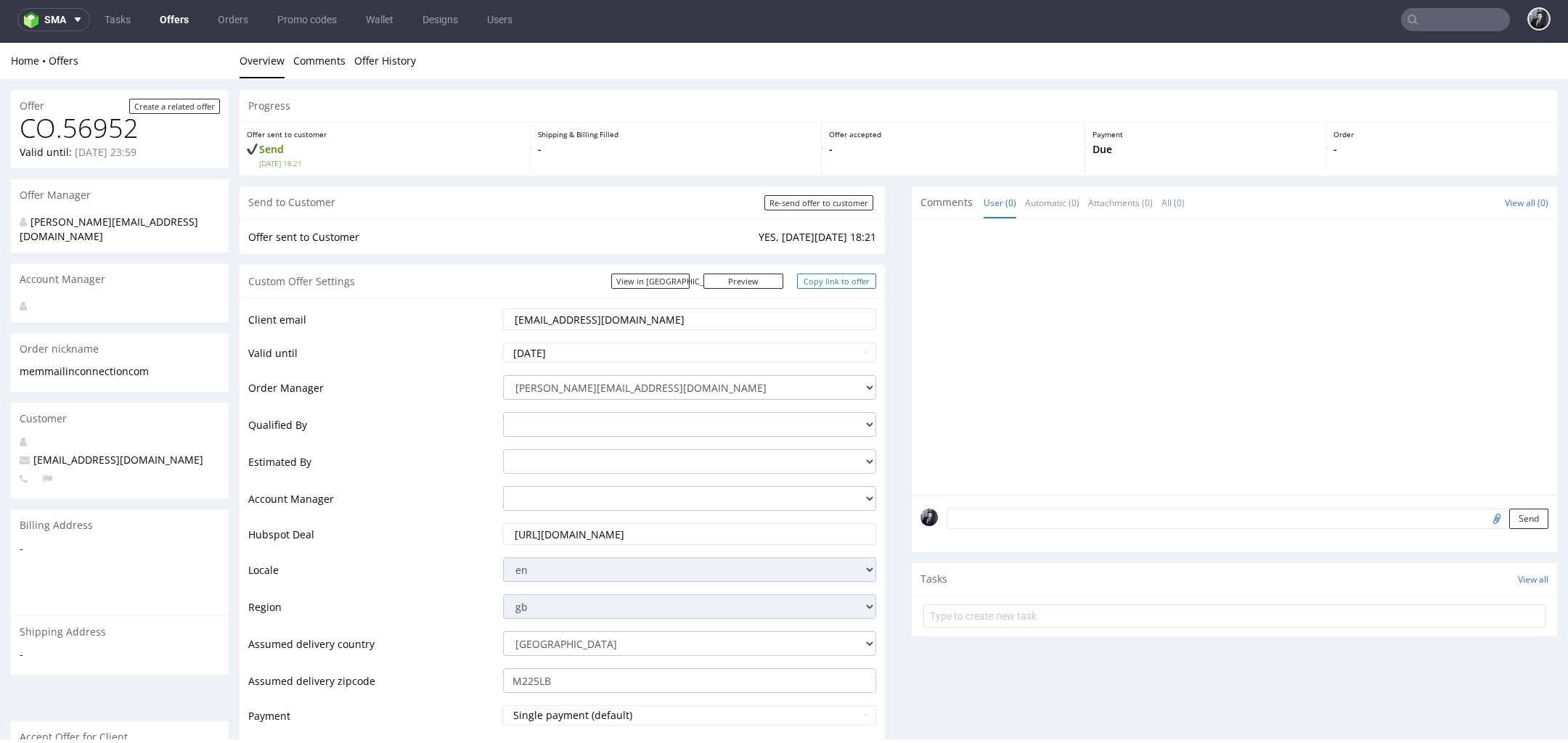
click at [832, 283] on link "Copy link to offer" at bounding box center [837, 281] width 80 height 15
click at [182, 12] on link "Offers" at bounding box center [174, 19] width 46 height 23
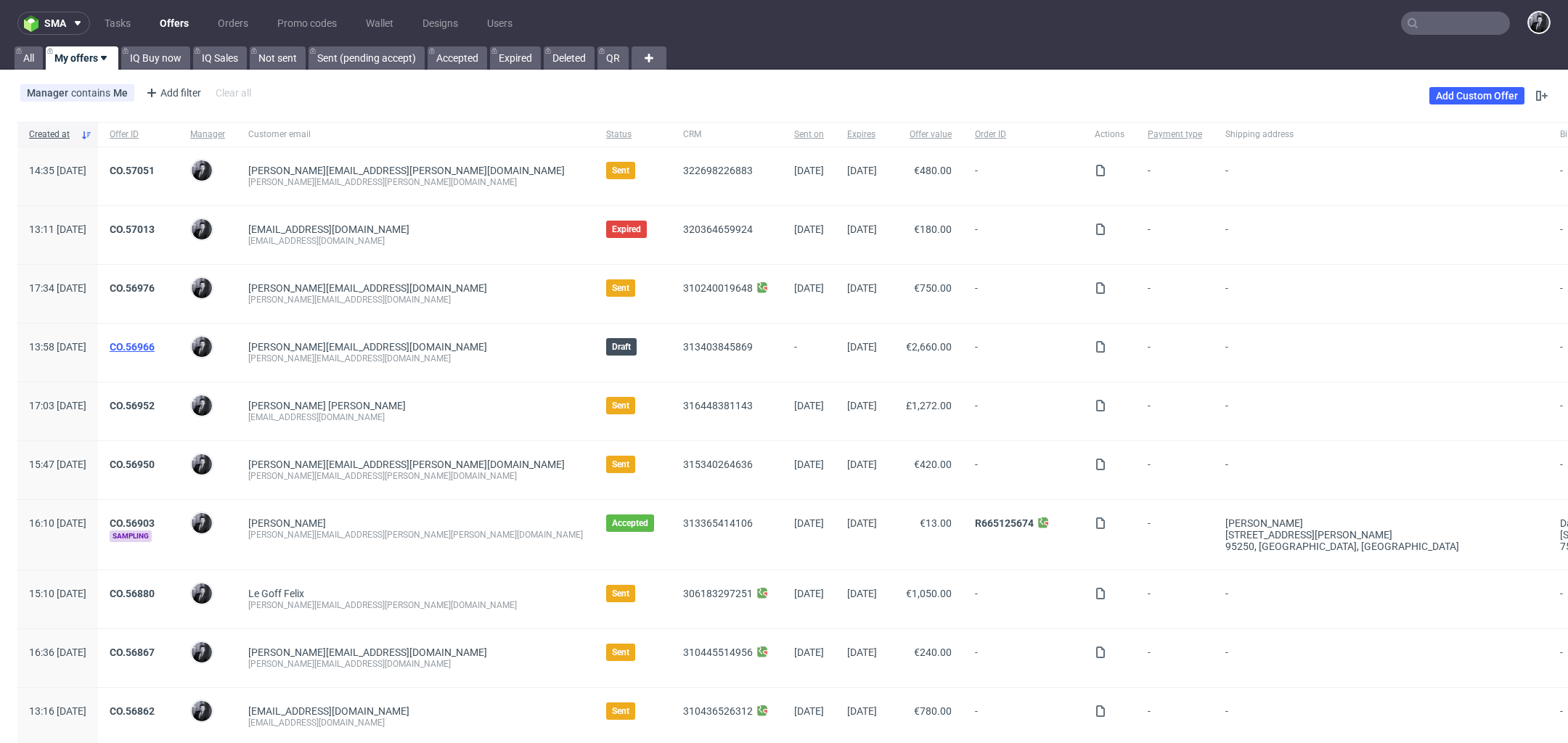
click at [155, 341] on link "CO.56966" at bounding box center [132, 346] width 45 height 12
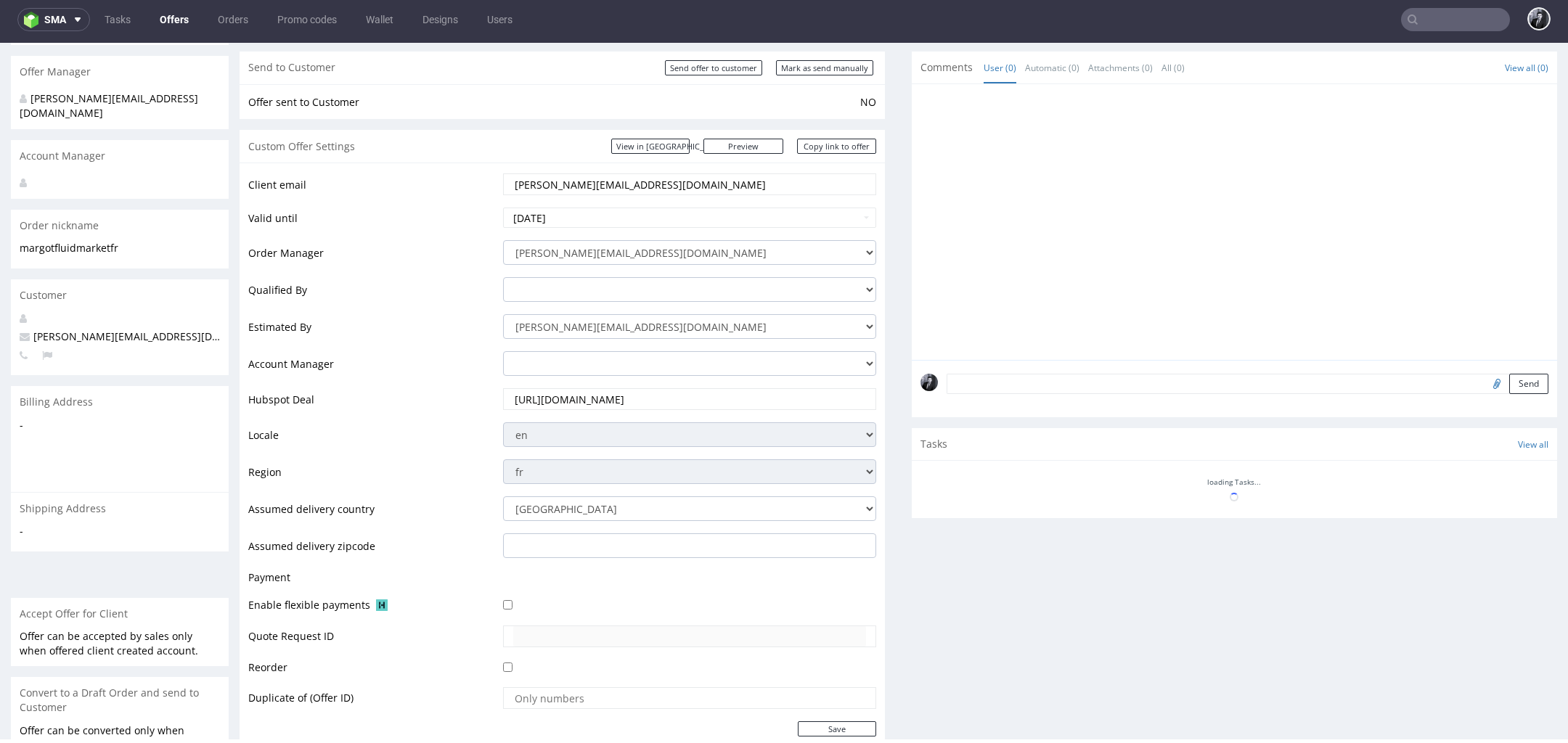
scroll to position [112, 0]
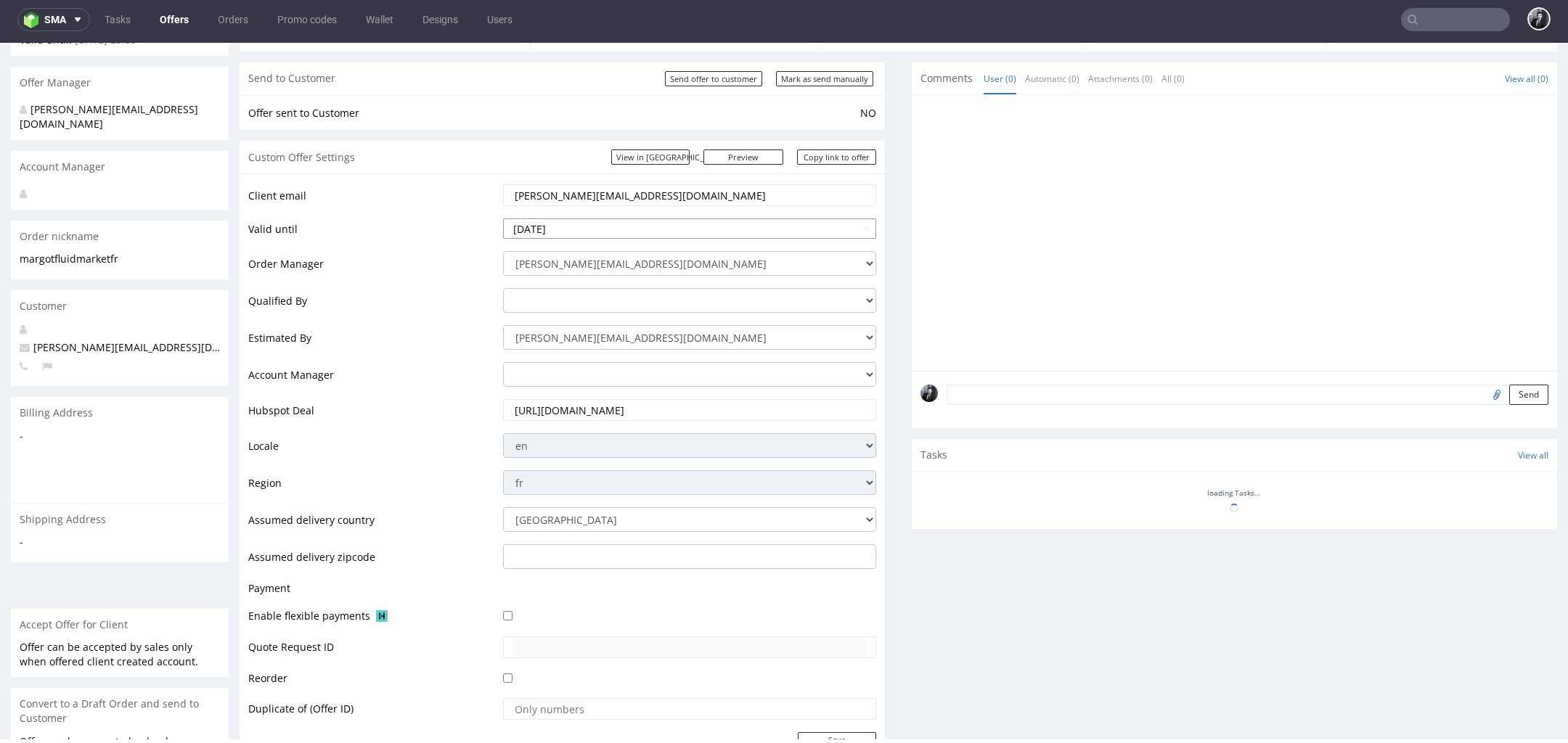
click at [618, 226] on input "[DATE]" at bounding box center [689, 228] width 373 height 20
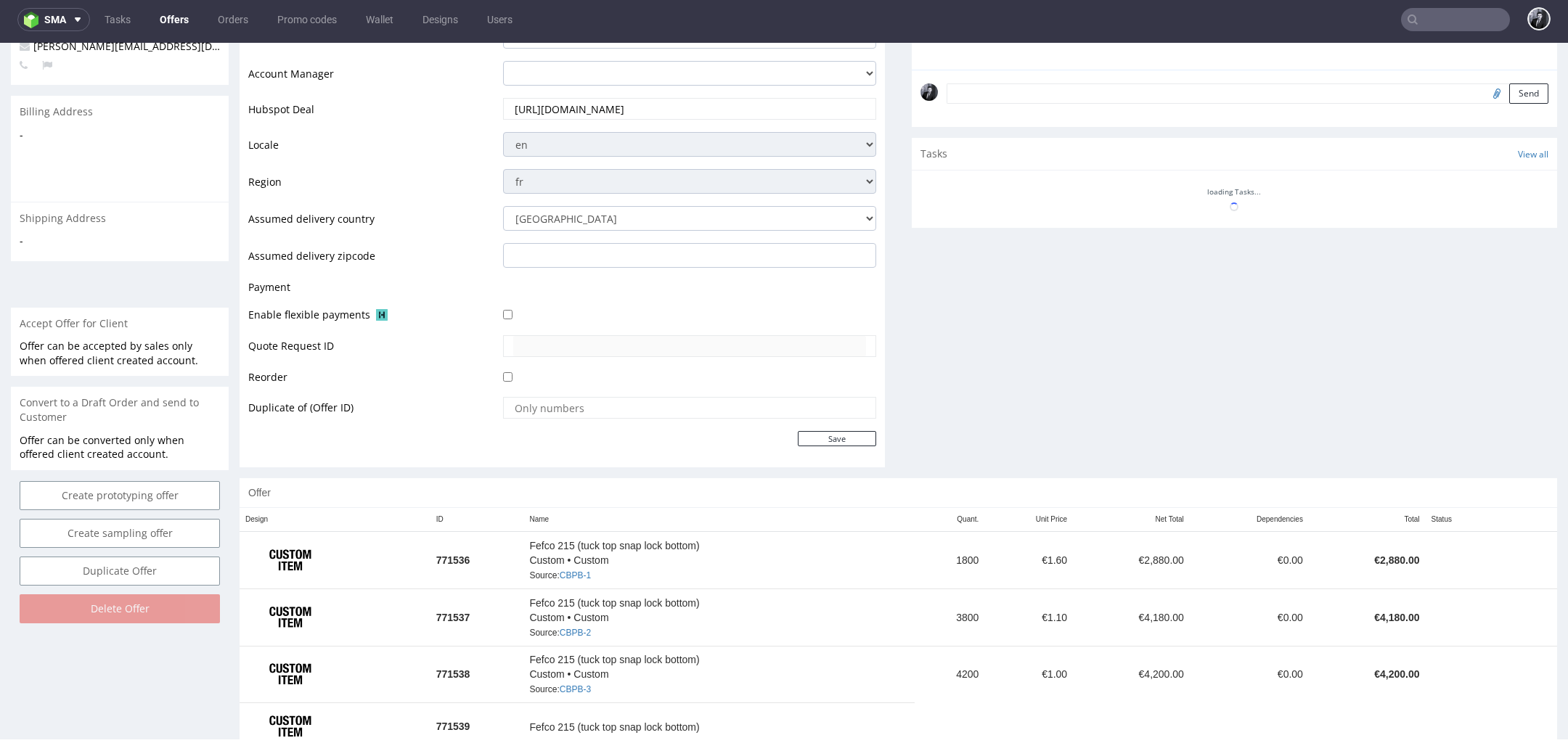
scroll to position [449, 0]
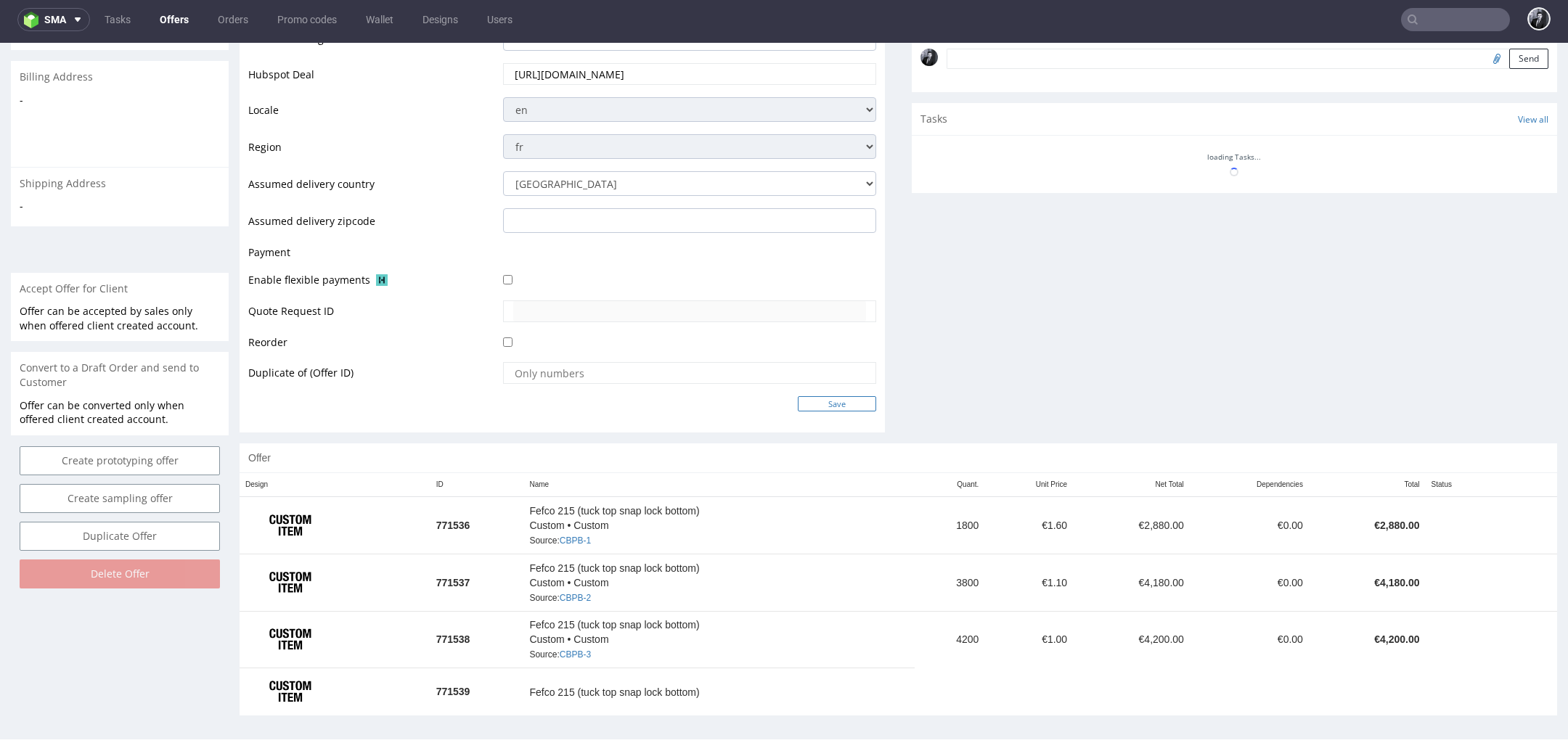
type input "[DATE]"
click at [825, 403] on input "Save" at bounding box center [837, 404] width 79 height 15
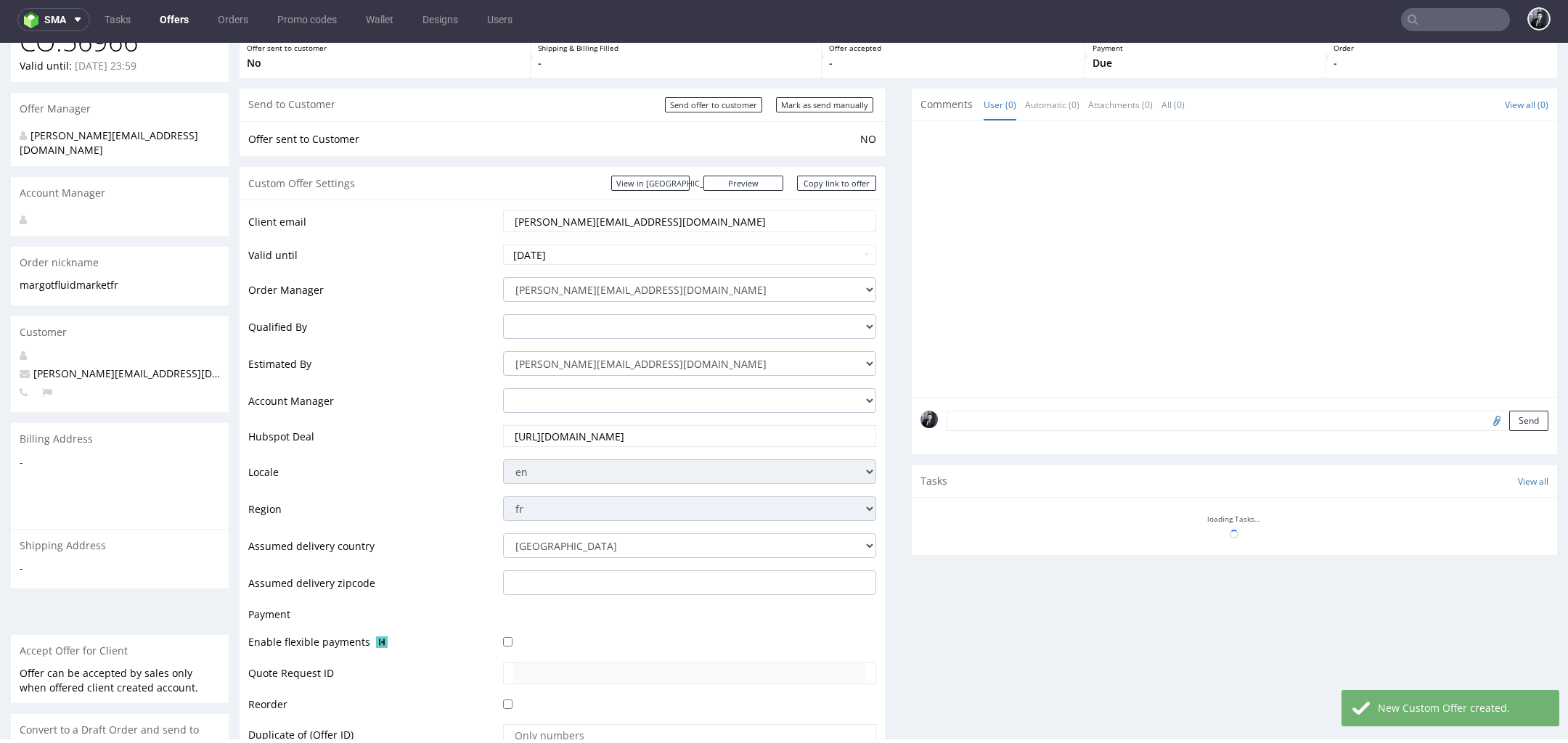
scroll to position [0, 0]
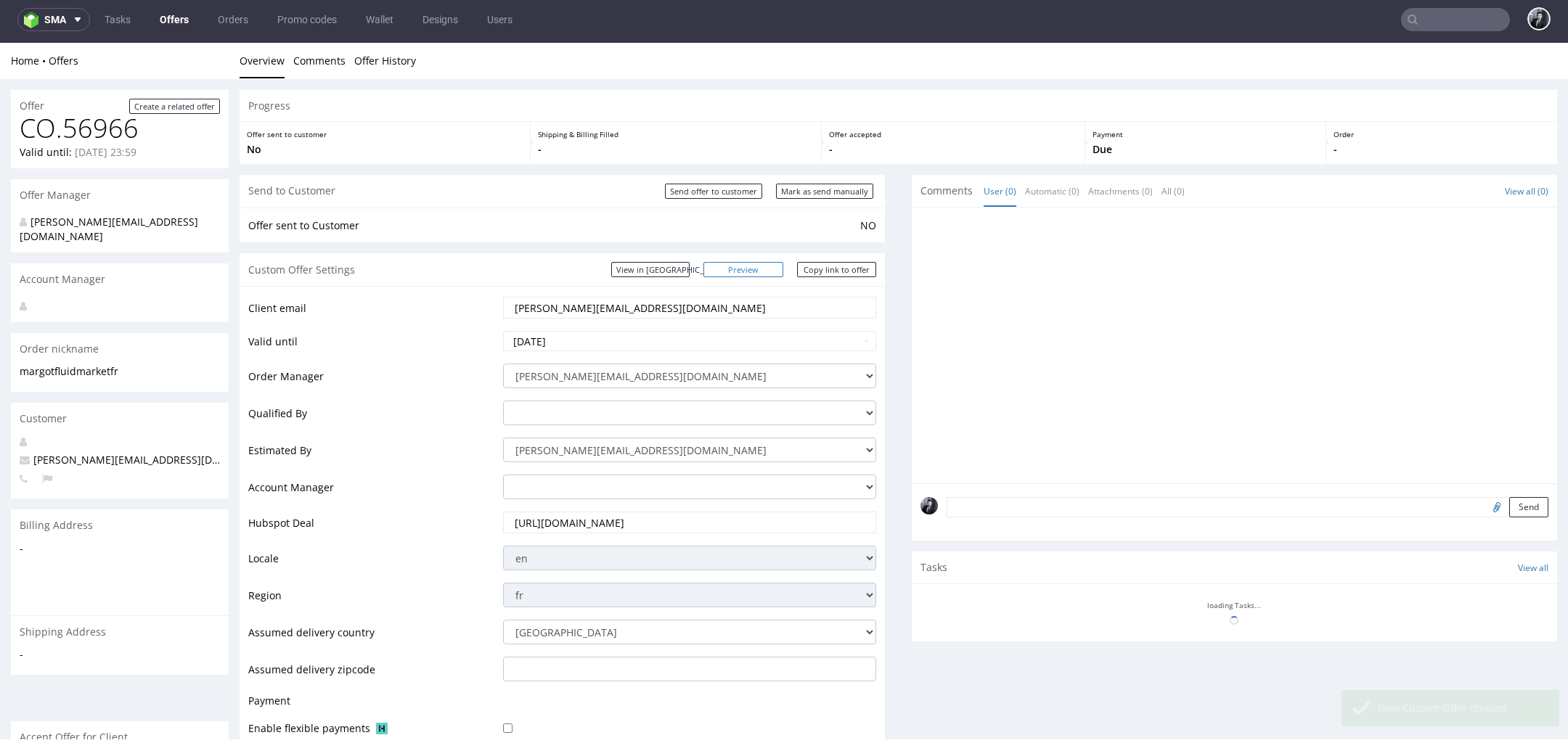
click at [766, 268] on link "Preview" at bounding box center [743, 269] width 80 height 15
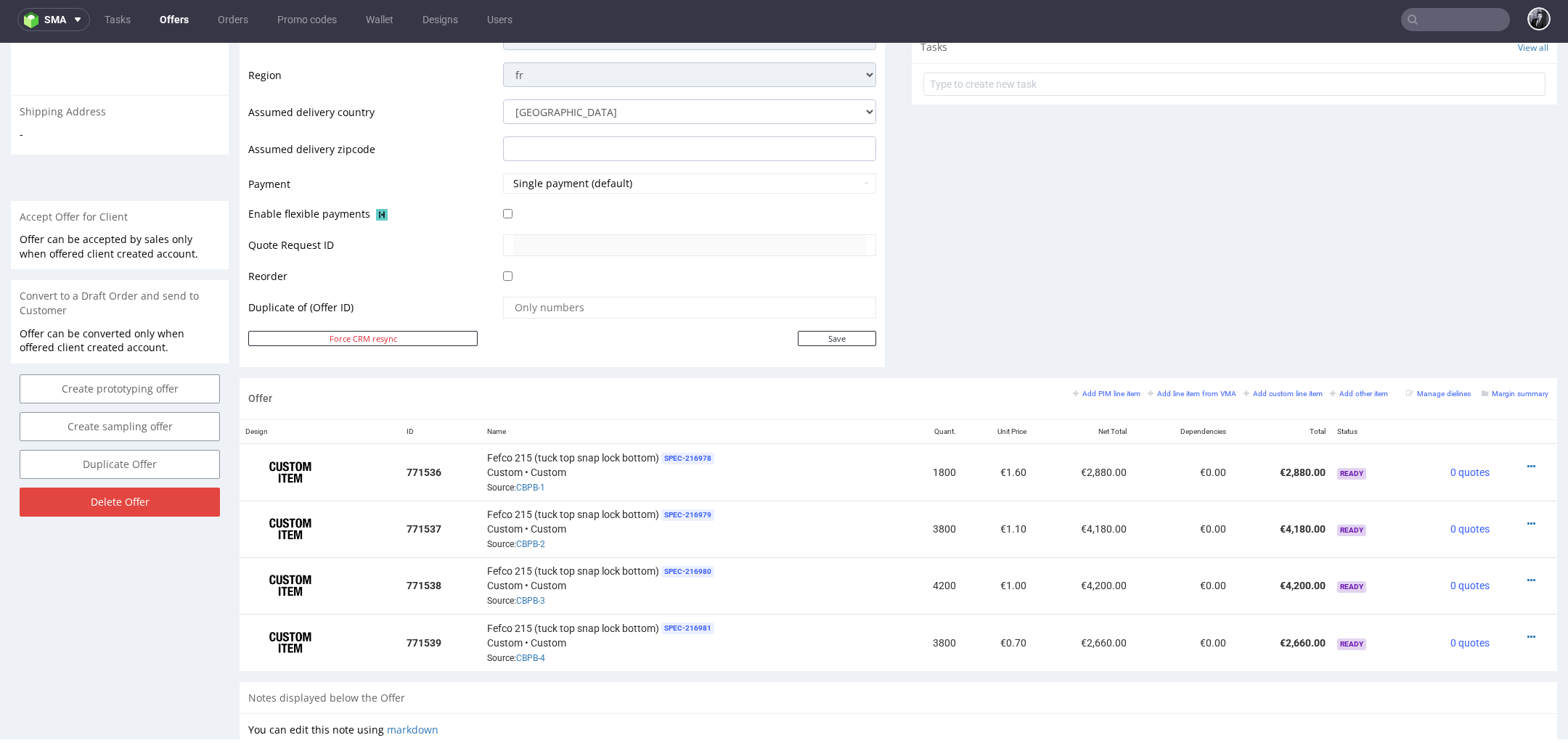
scroll to position [584, 0]
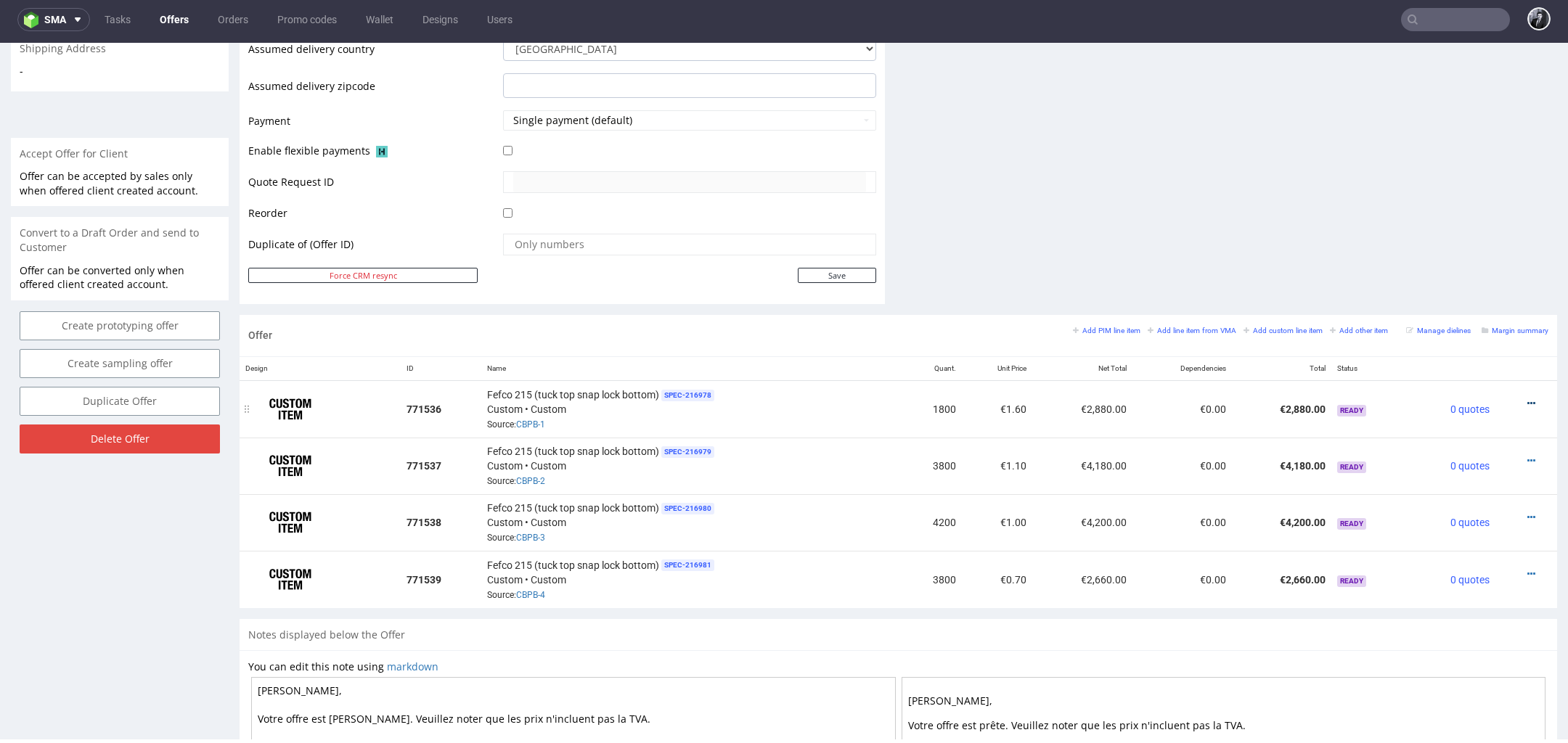
click at [1527, 399] on icon at bounding box center [1531, 403] width 8 height 10
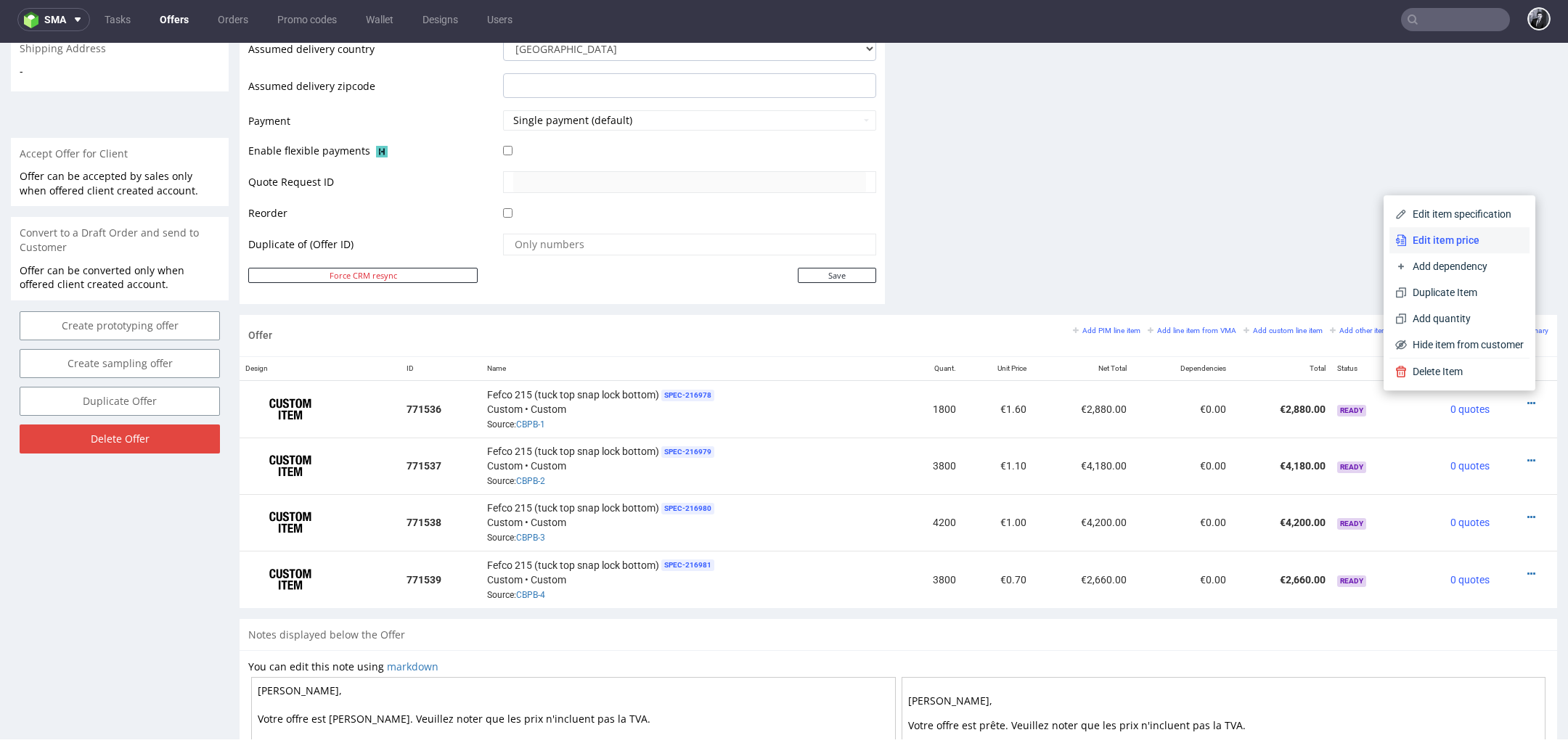
click at [1443, 249] on li "Edit item price" at bounding box center [1459, 241] width 140 height 27
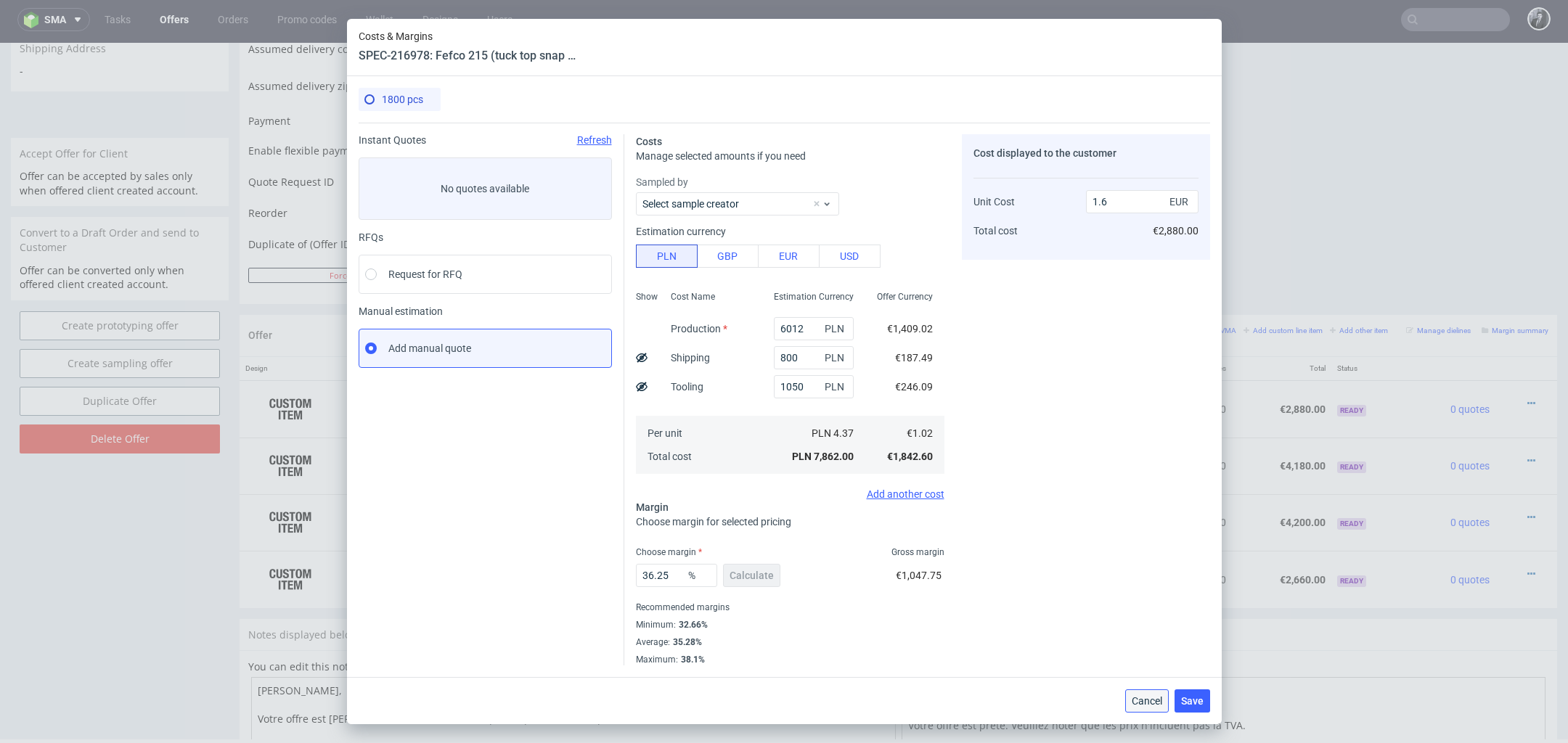
click at [1137, 701] on span "Cancel" at bounding box center [1147, 700] width 30 height 10
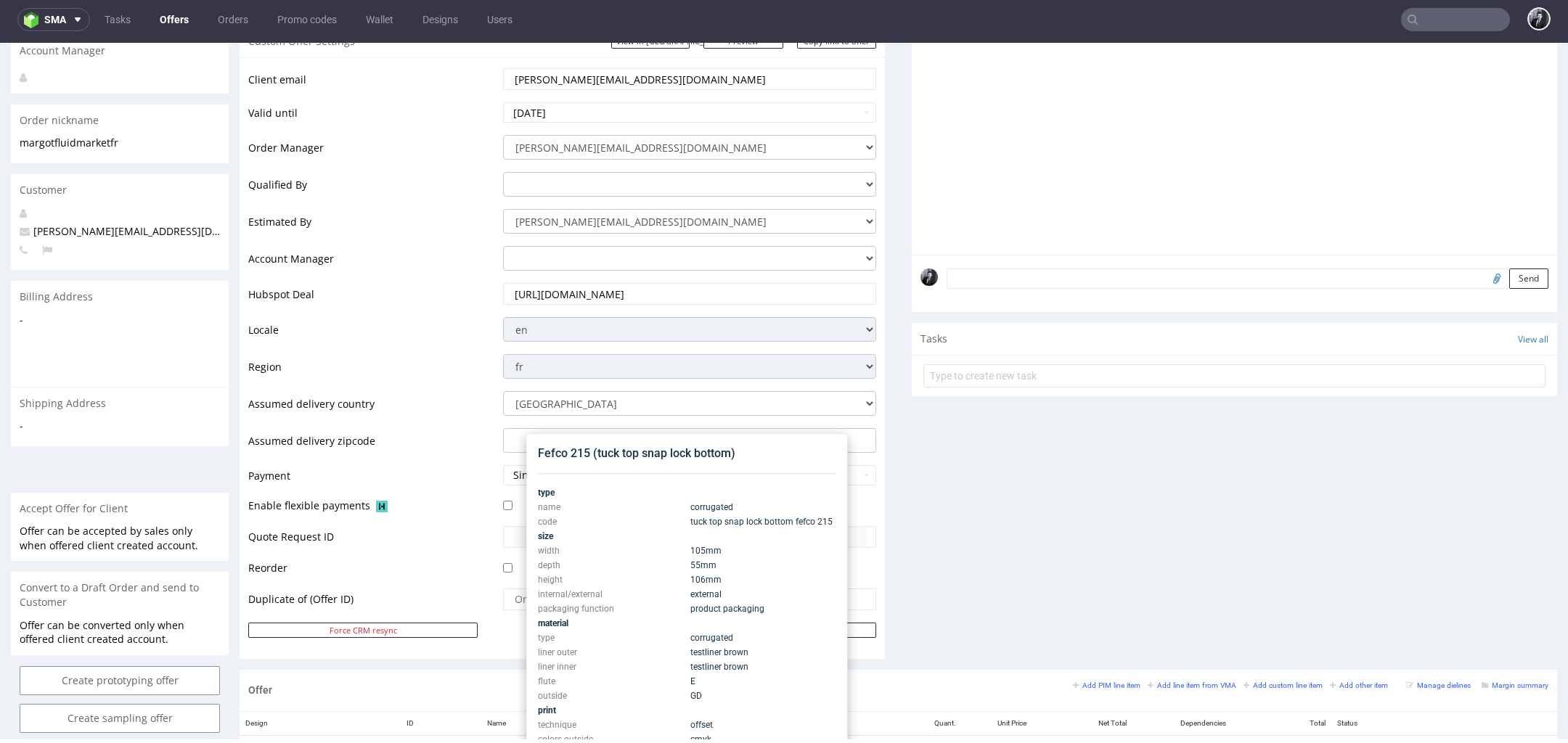
scroll to position [0, 0]
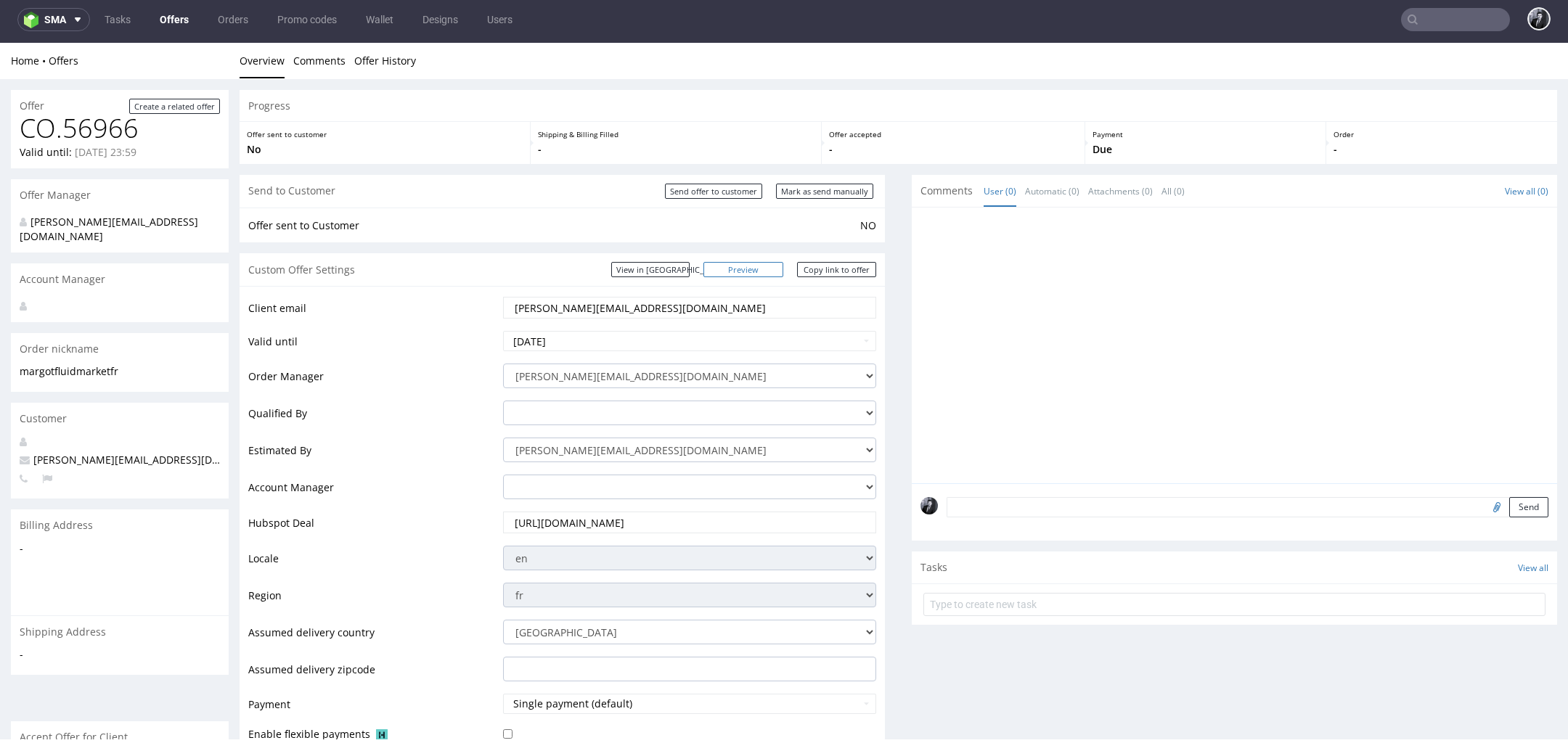
click at [751, 264] on link "Preview" at bounding box center [743, 269] width 80 height 15
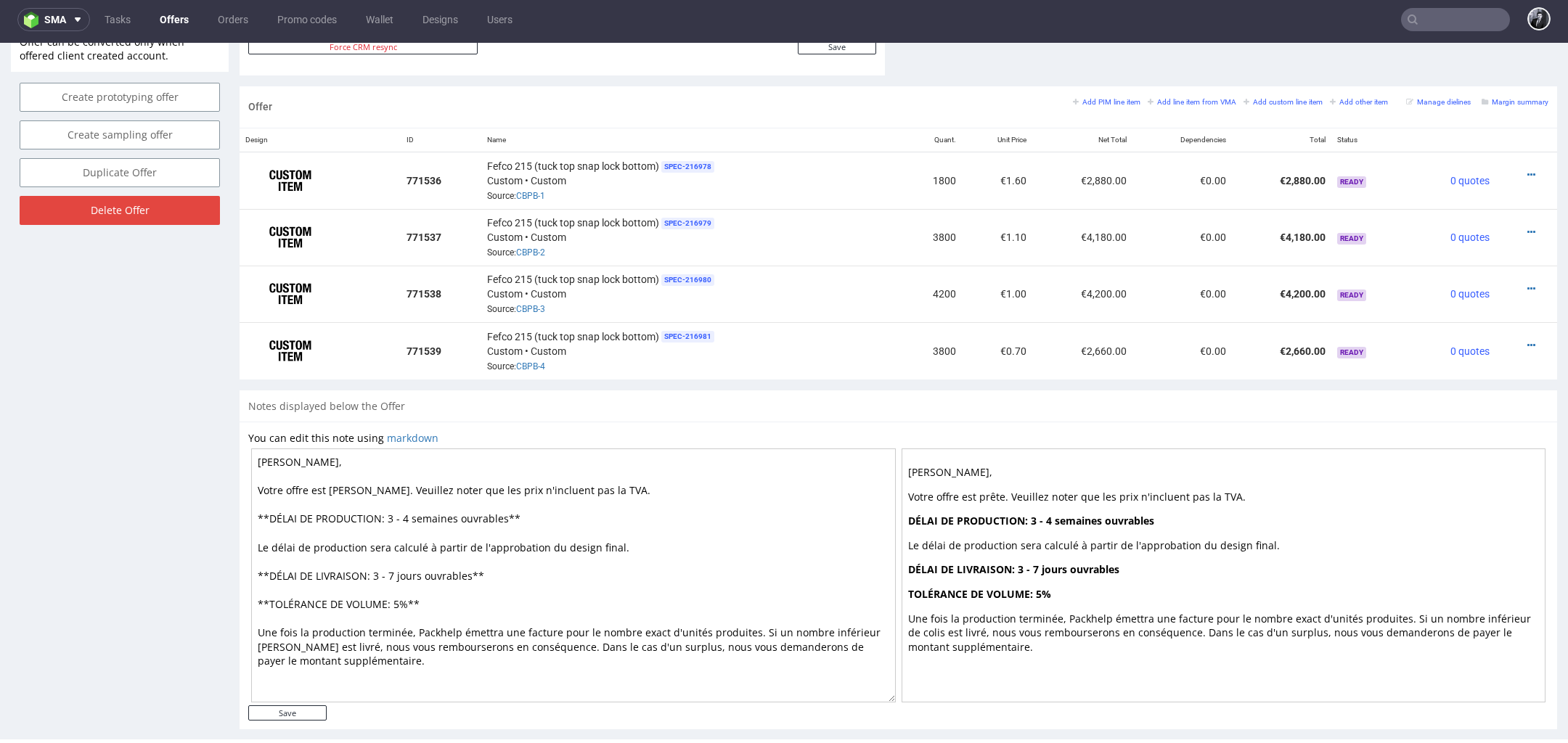
scroll to position [832, 0]
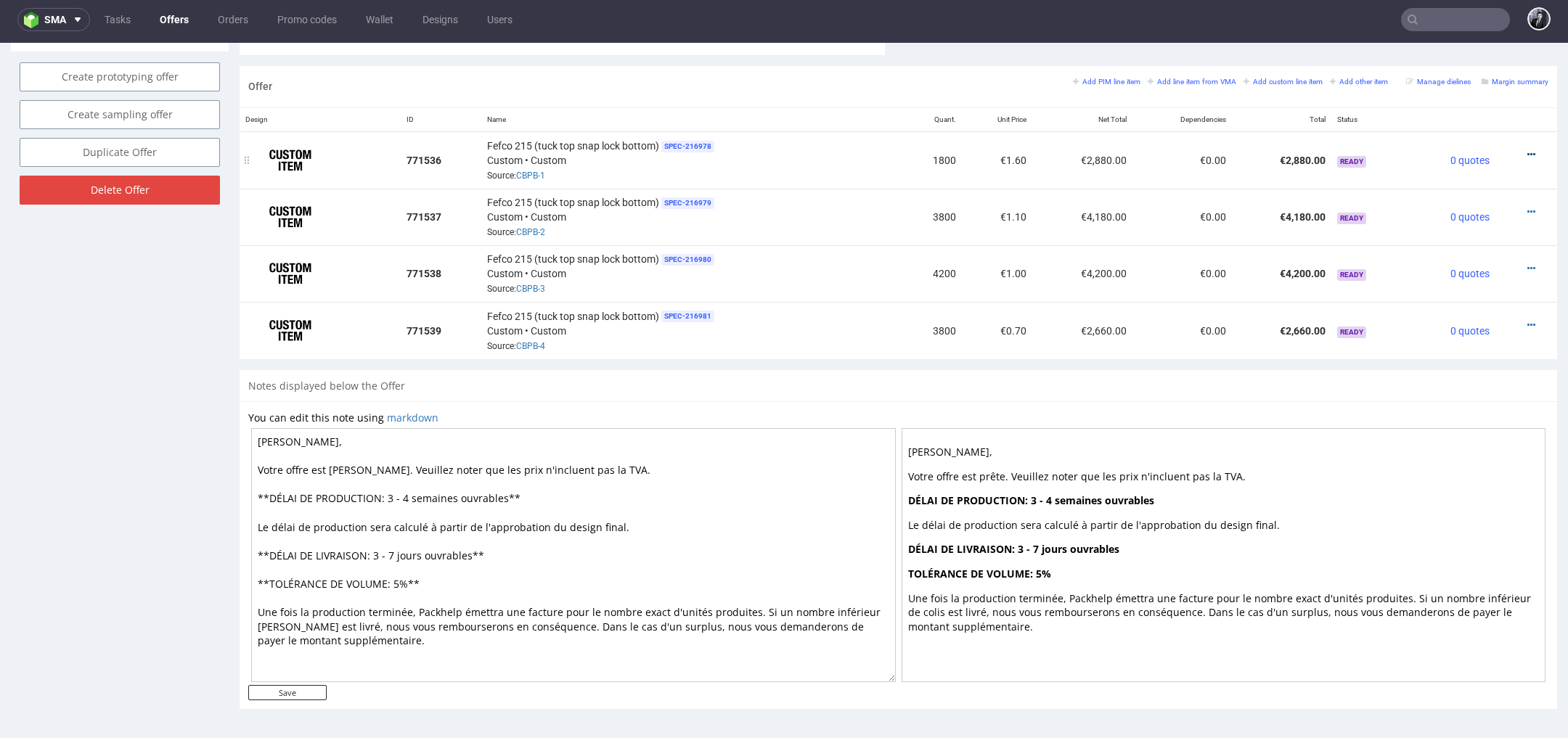
click at [1527, 150] on icon at bounding box center [1531, 154] width 8 height 10
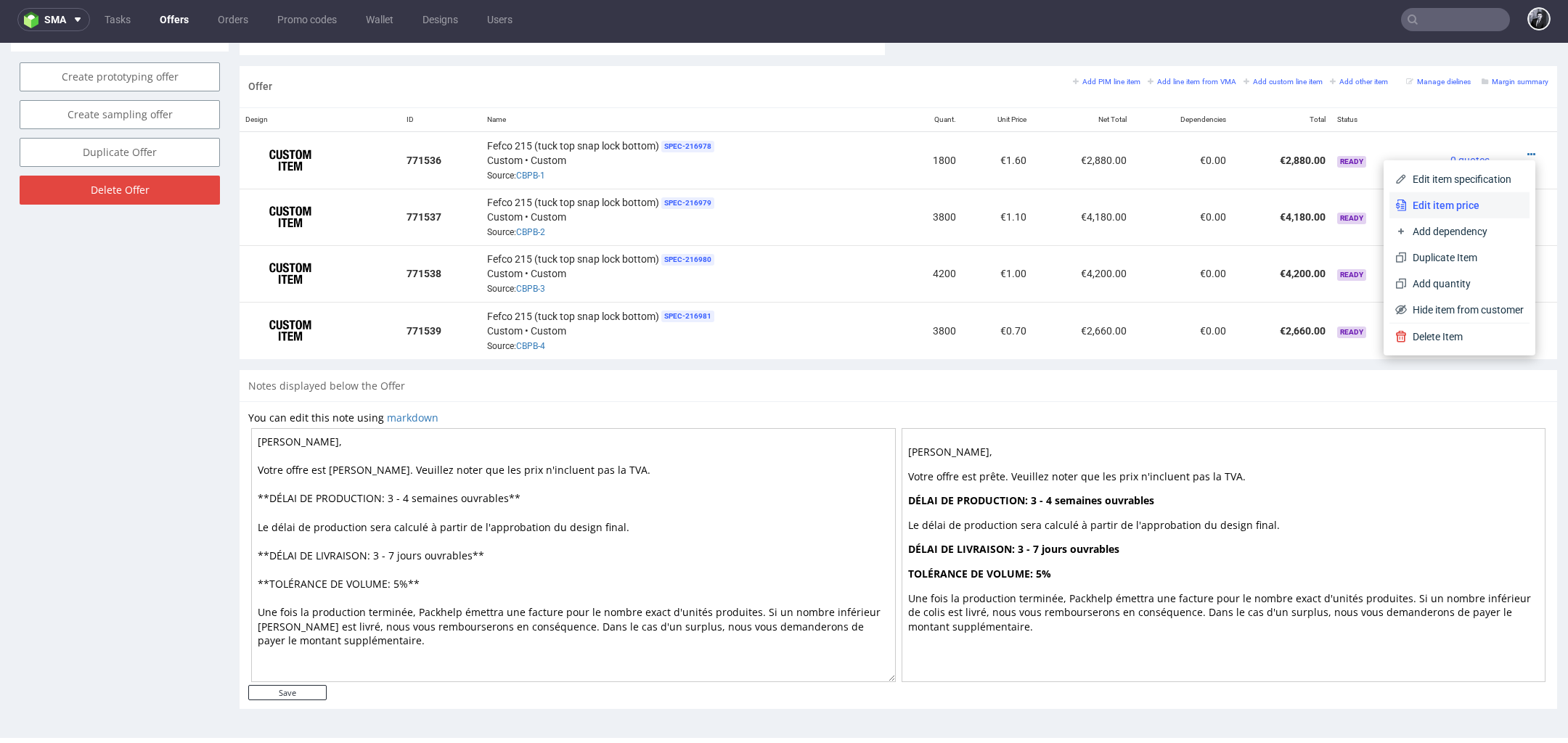
click at [1471, 200] on span "Edit item price" at bounding box center [1465, 205] width 117 height 14
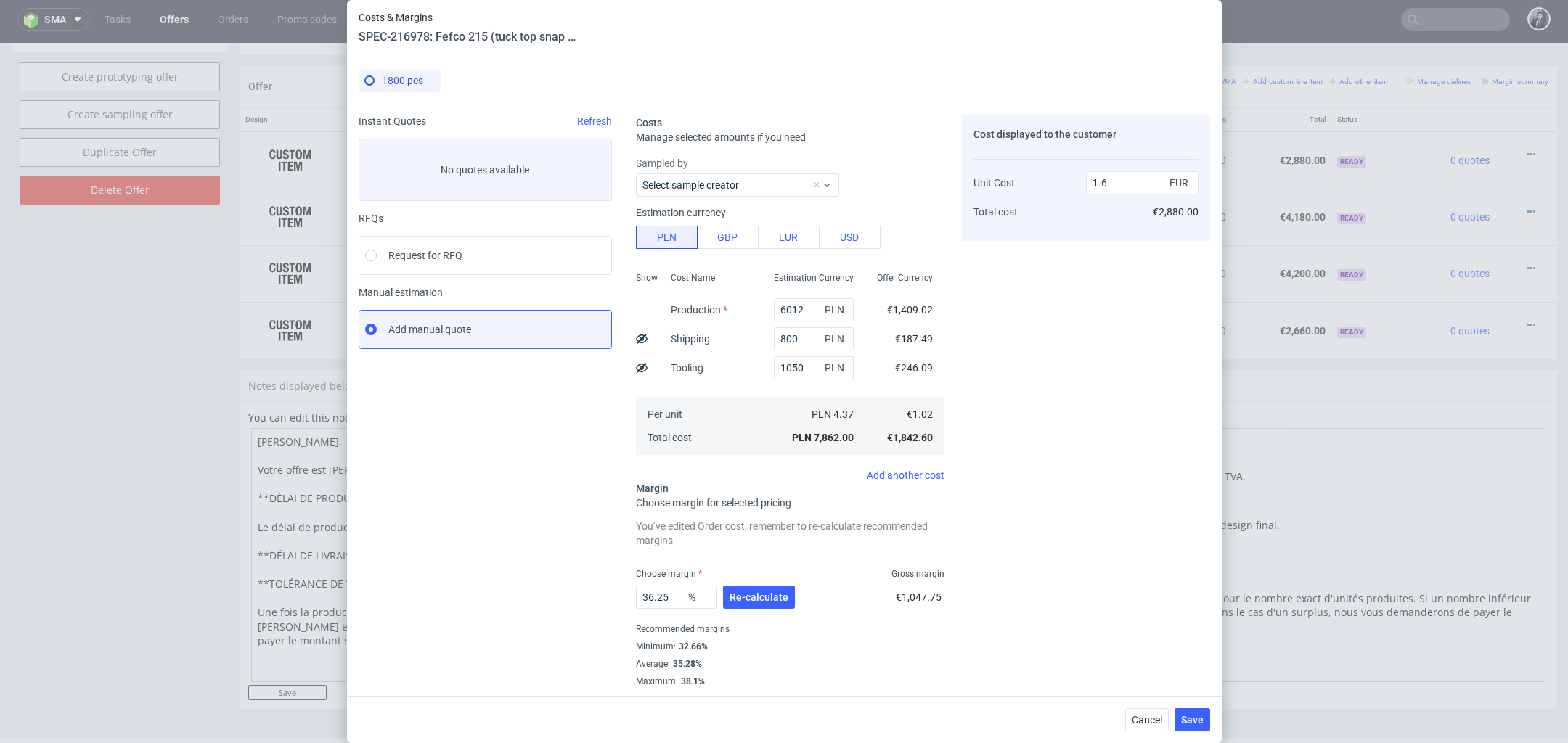
scroll to position [2, 0]
click at [684, 643] on div "32.66%" at bounding box center [691, 645] width 32 height 12
copy div "32.66"
drag, startPoint x: 673, startPoint y: 594, endPoint x: 611, endPoint y: 594, distance: 62.0
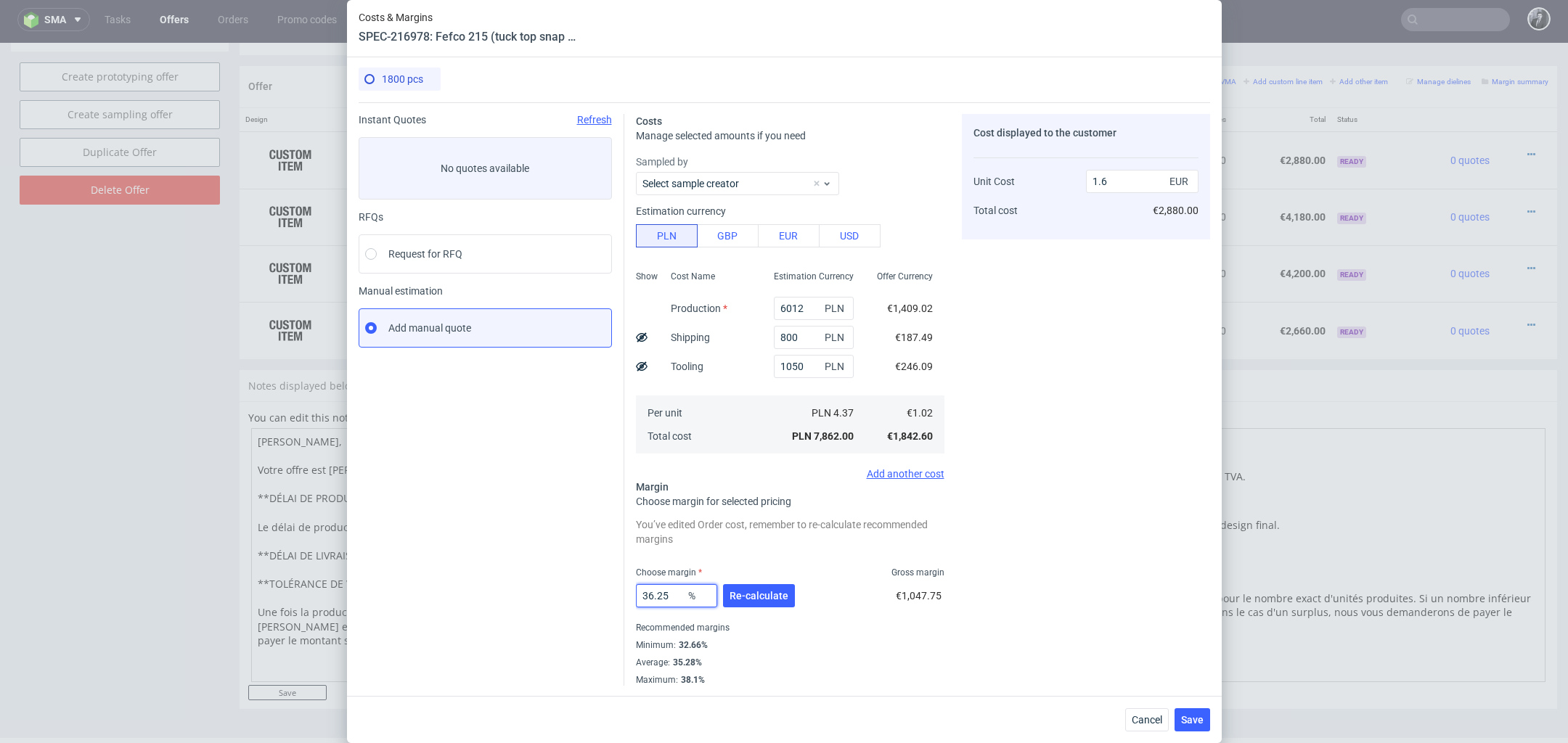
click at [611, 594] on div "Instant Quotes Refresh No quotes available RFQs Request for RFQ Manual estimati…" at bounding box center [784, 394] width 852 height 584
paste input "2.66"
type input "32.66"
type input "1.52"
type input "NaN"
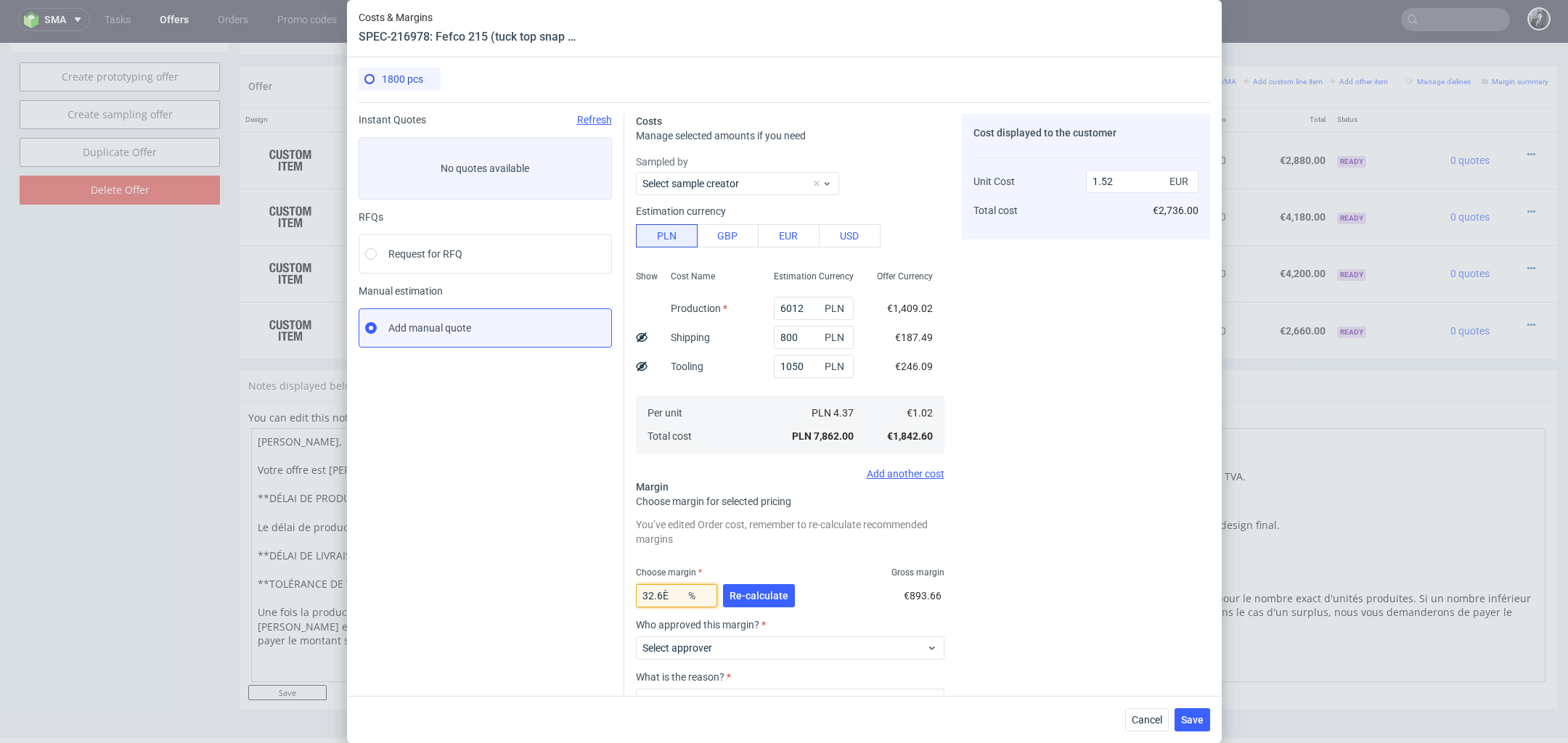
type input "1.02"
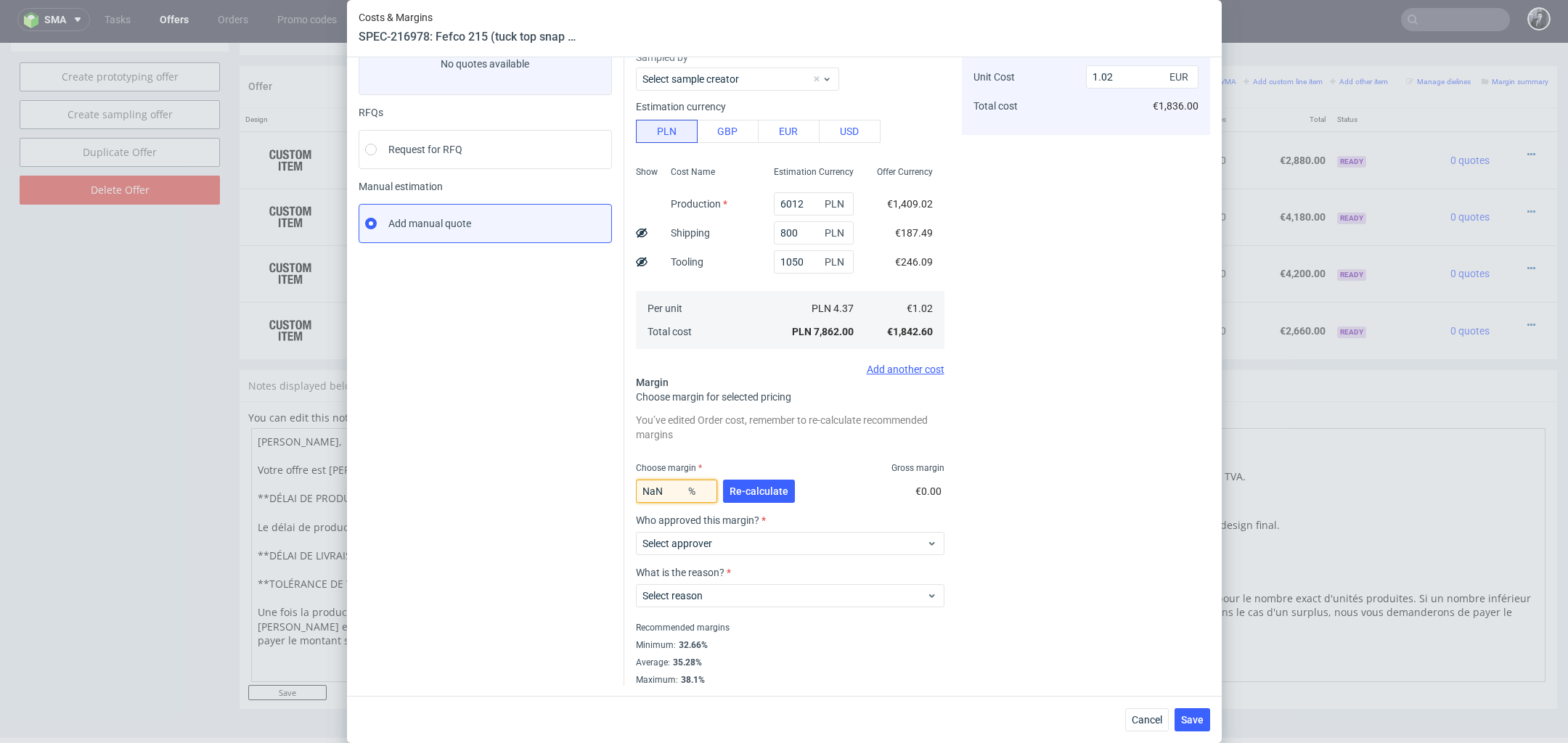
scroll to position [104, 0]
click at [691, 646] on div "32.66%" at bounding box center [691, 646] width 32 height 12
copy div "32.66"
drag, startPoint x: 666, startPoint y: 491, endPoint x: 634, endPoint y: 491, distance: 32.0
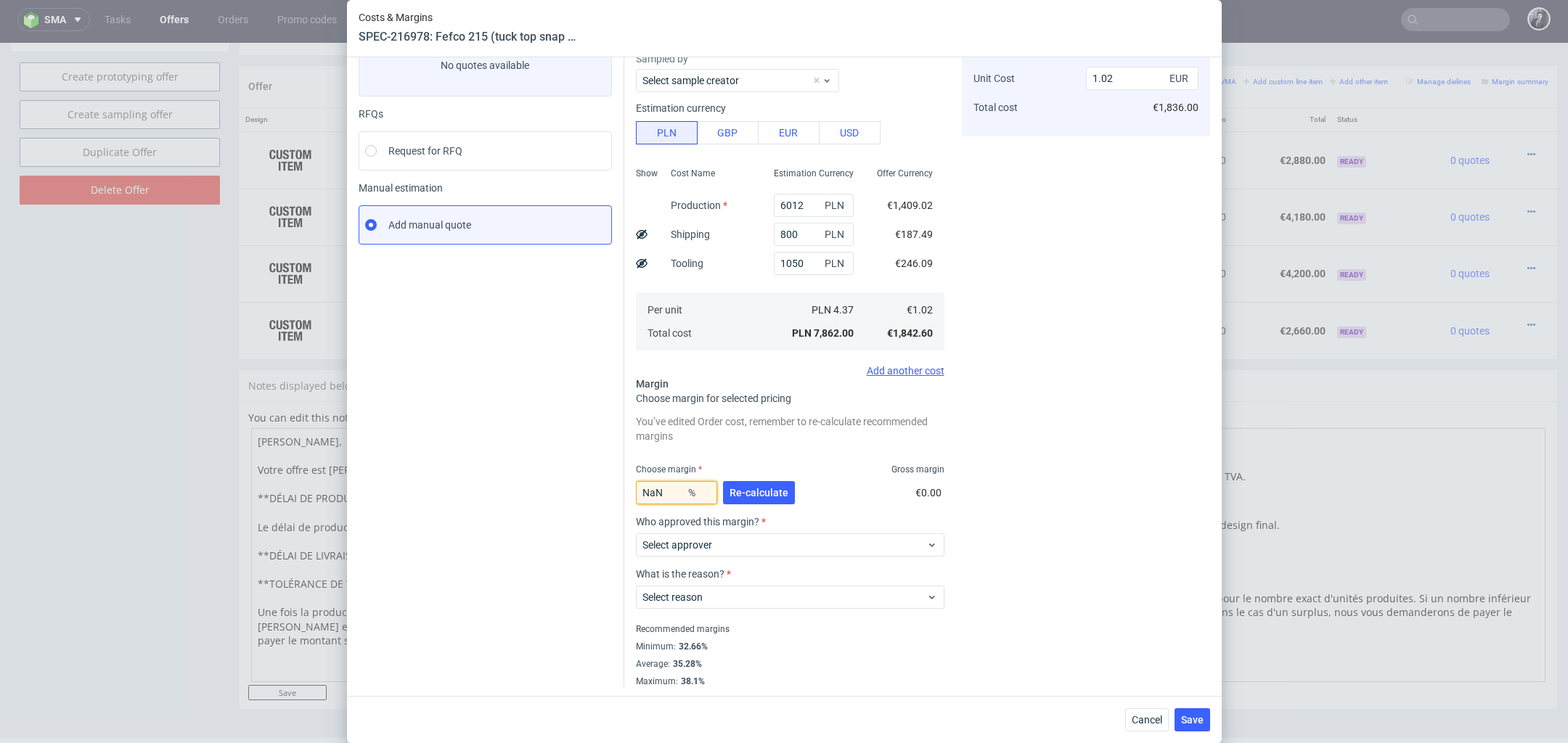
click at [634, 491] on div "Costs Manage selected amounts if you need Sampled by Select sample creator Esti…" at bounding box center [916, 343] width 585 height 688
paste input "32.66"
type input "32.66"
type input "1.52"
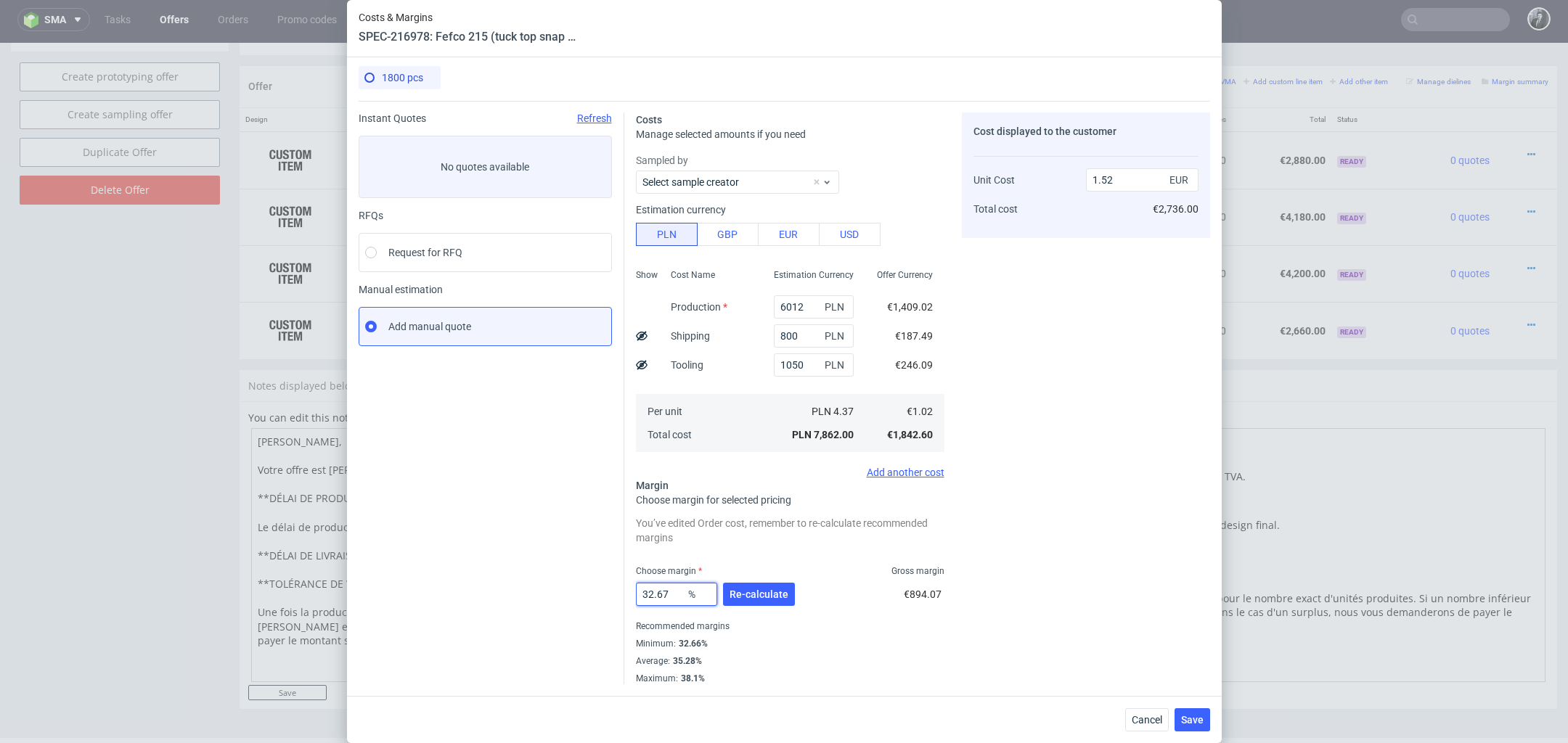
scroll to position [2, 0]
type input "32.67"
click at [762, 598] on span "Re-calculate" at bounding box center [759, 595] width 58 height 10
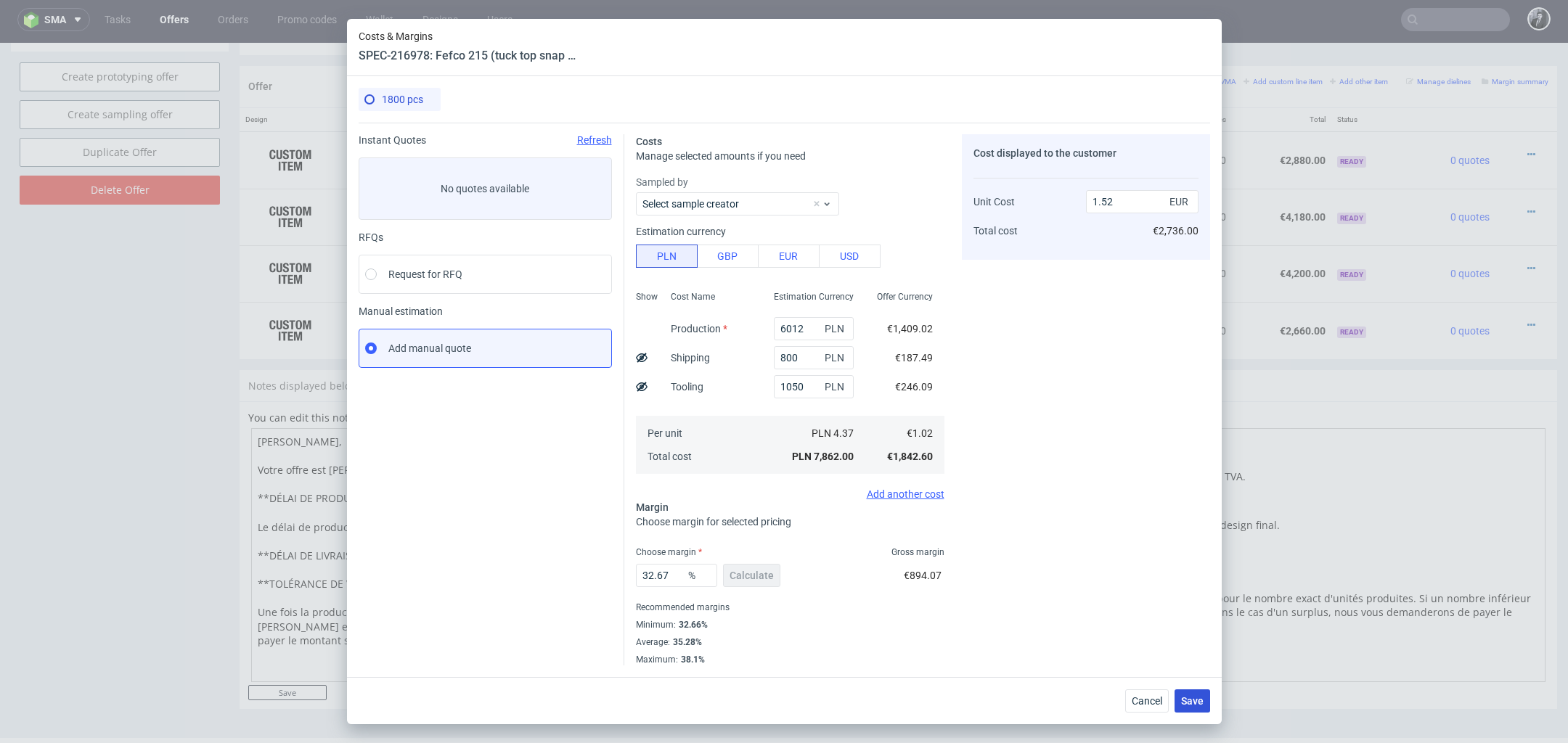
click at [1196, 702] on span "Save" at bounding box center [1192, 700] width 22 height 10
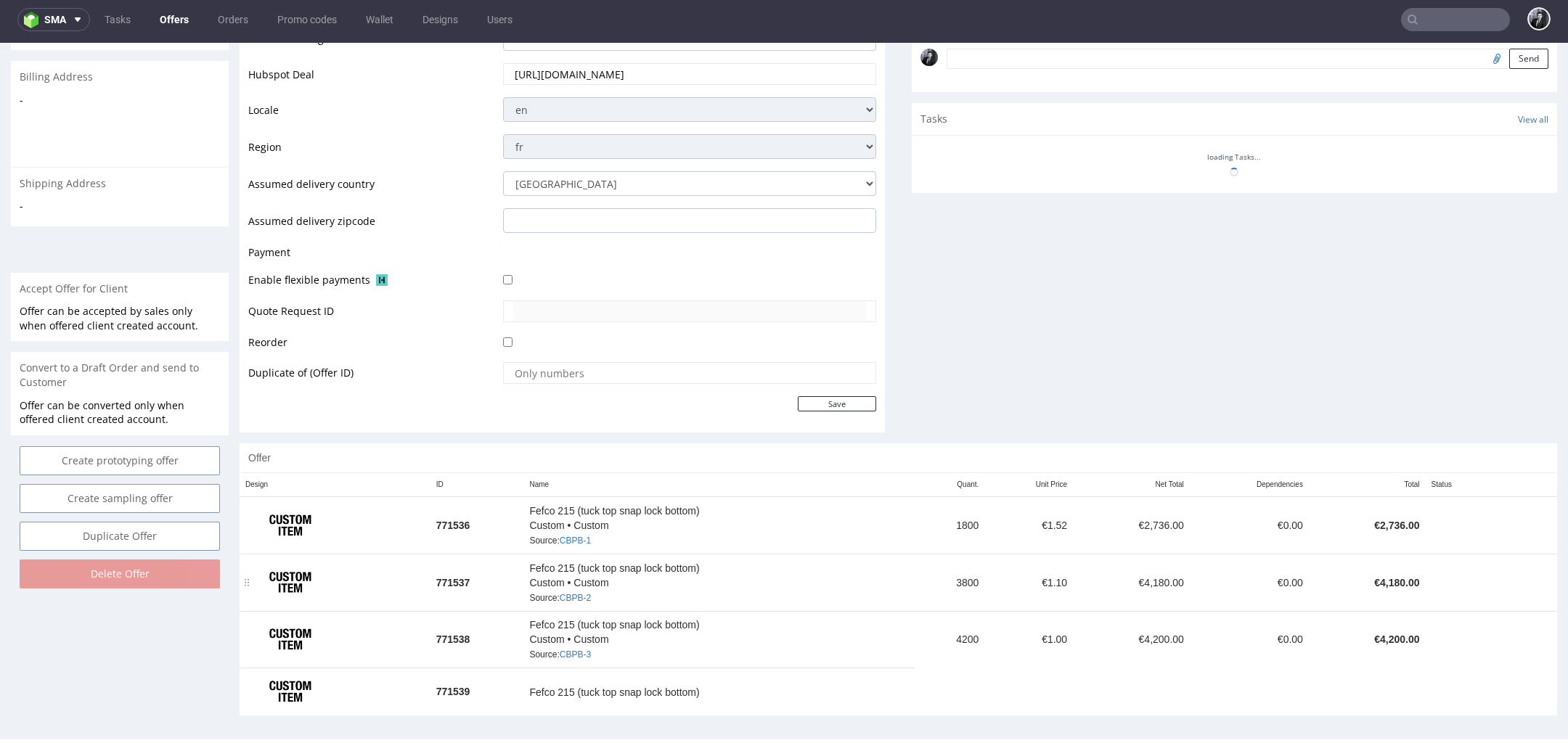
scroll to position [448, 0]
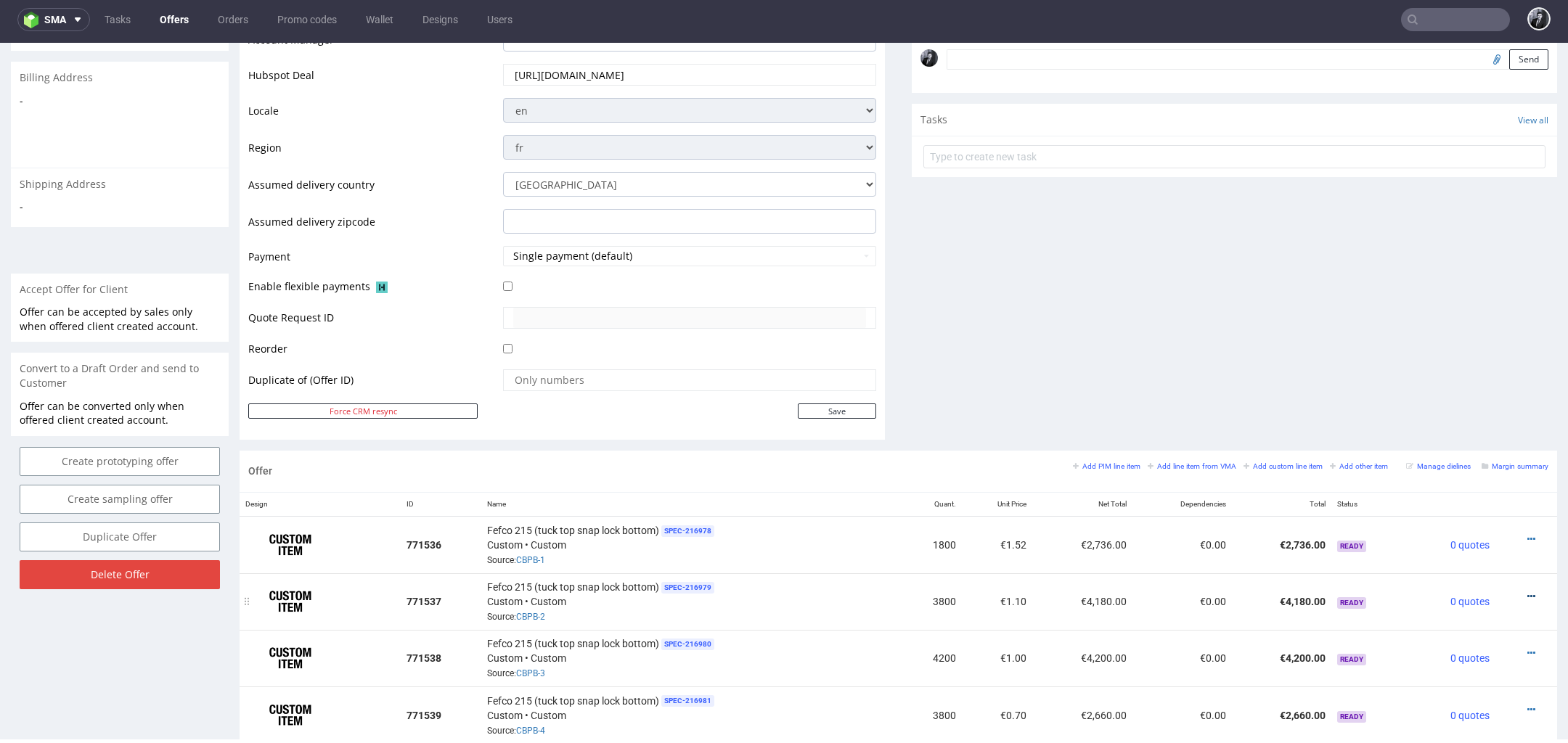
click at [1527, 592] on icon at bounding box center [1531, 596] width 8 height 10
click at [1459, 437] on span "Edit item price" at bounding box center [1465, 432] width 117 height 14
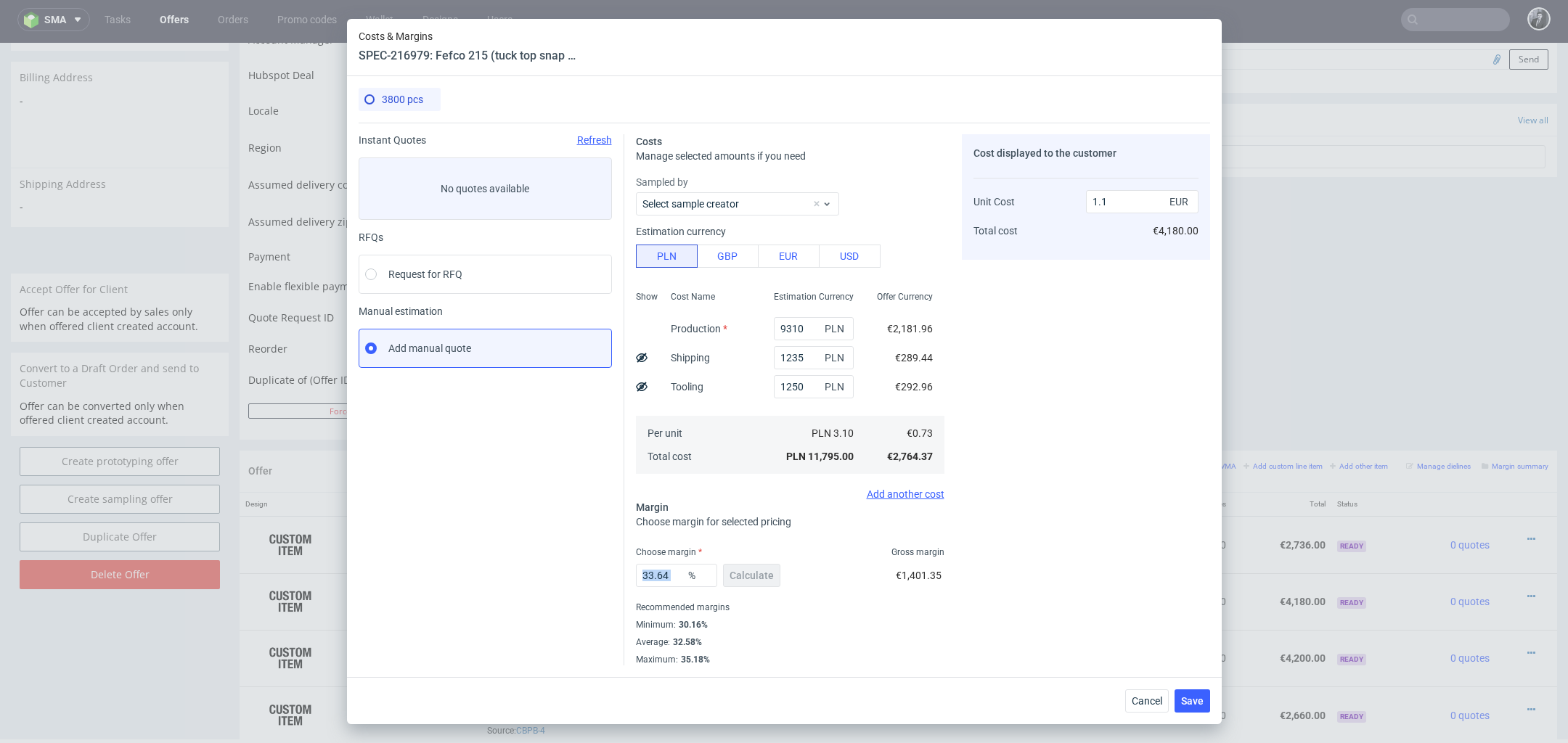
drag, startPoint x: 687, startPoint y: 580, endPoint x: 627, endPoint y: 578, distance: 60.0
click at [627, 578] on div "Costs Manage selected amounts if you need Sampled by Select sample creator Esti…" at bounding box center [916, 394] width 585 height 543
click at [668, 583] on input "33.64" at bounding box center [676, 576] width 81 height 23
type input "3"
type input "0"
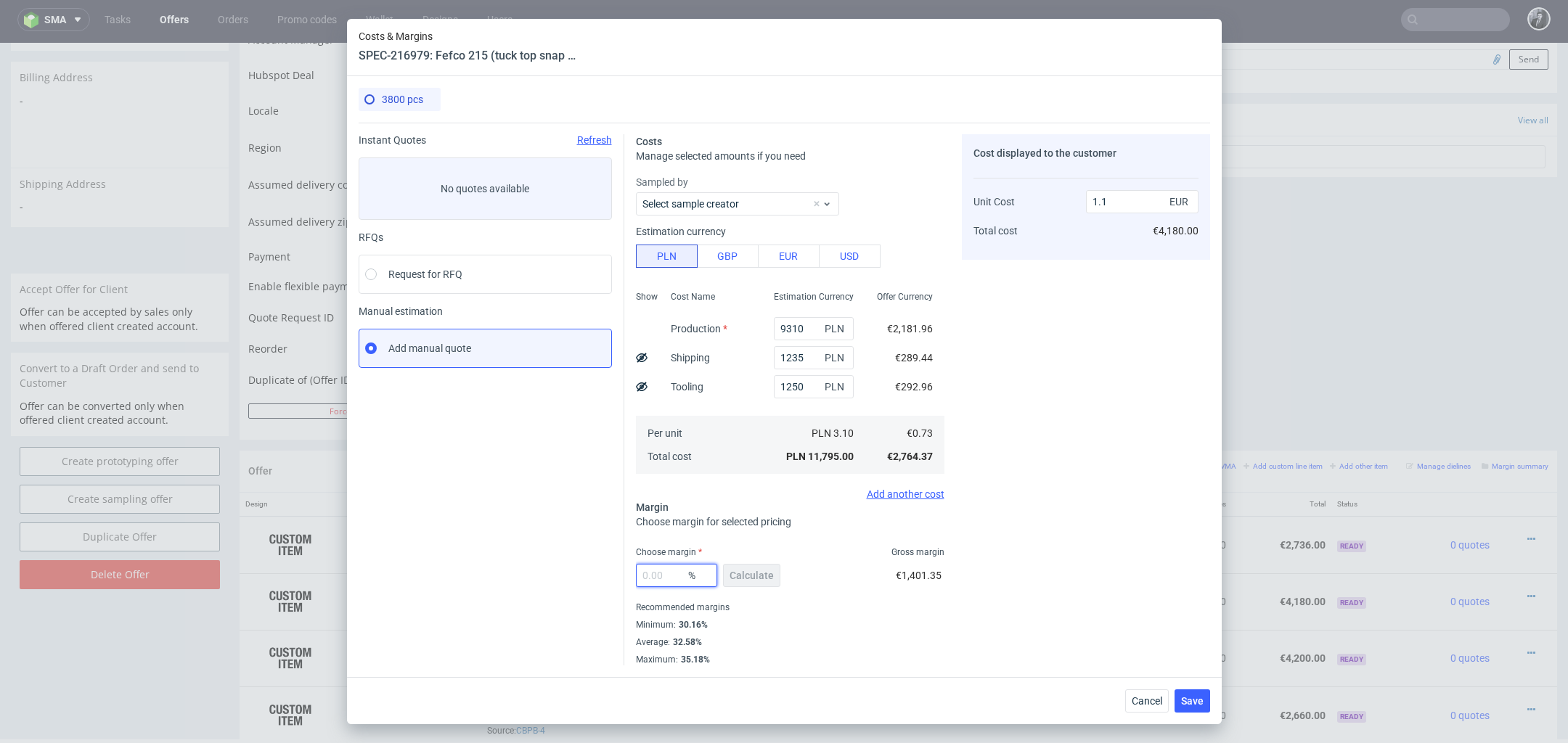
type input "0.73"
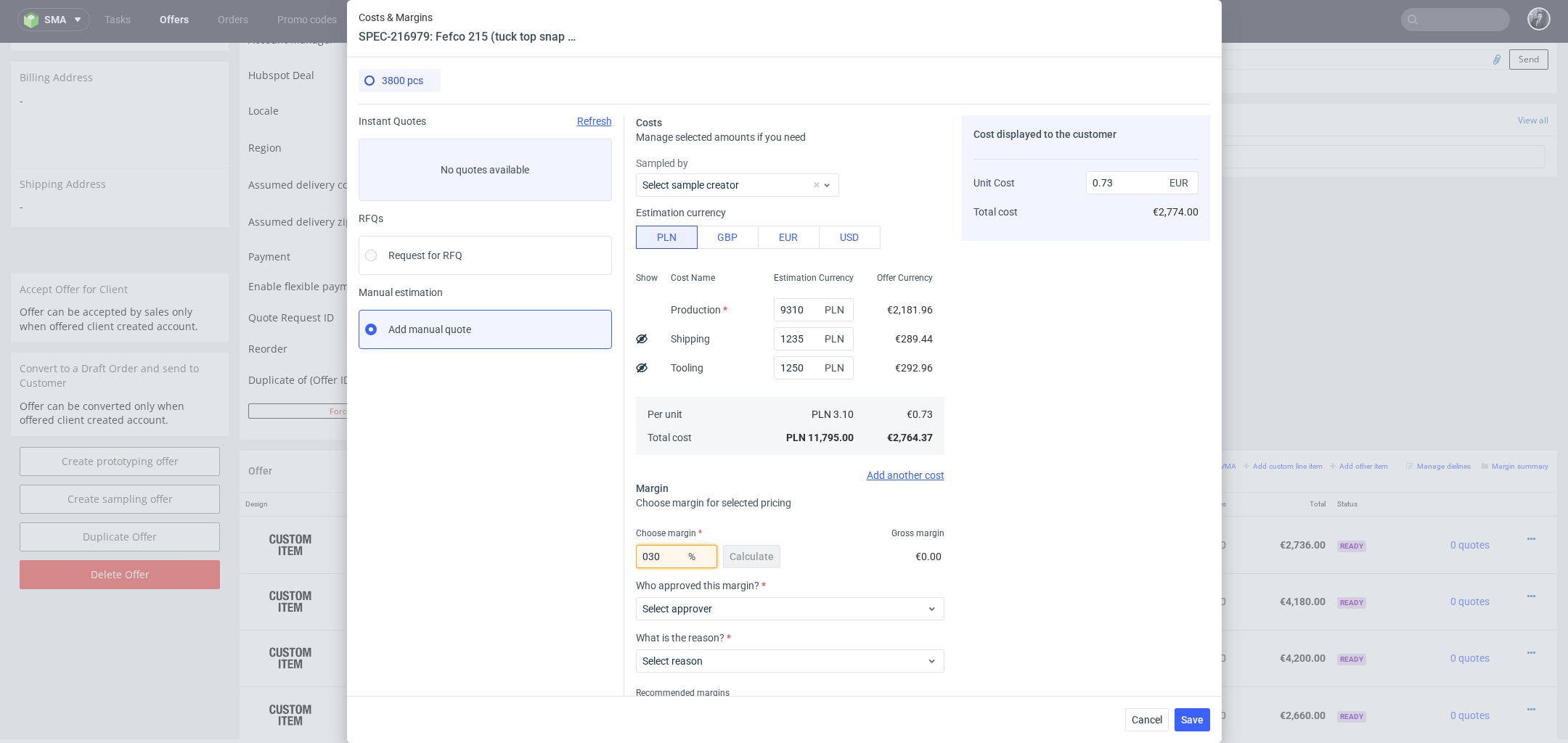
type input "30"
type input "1.05"
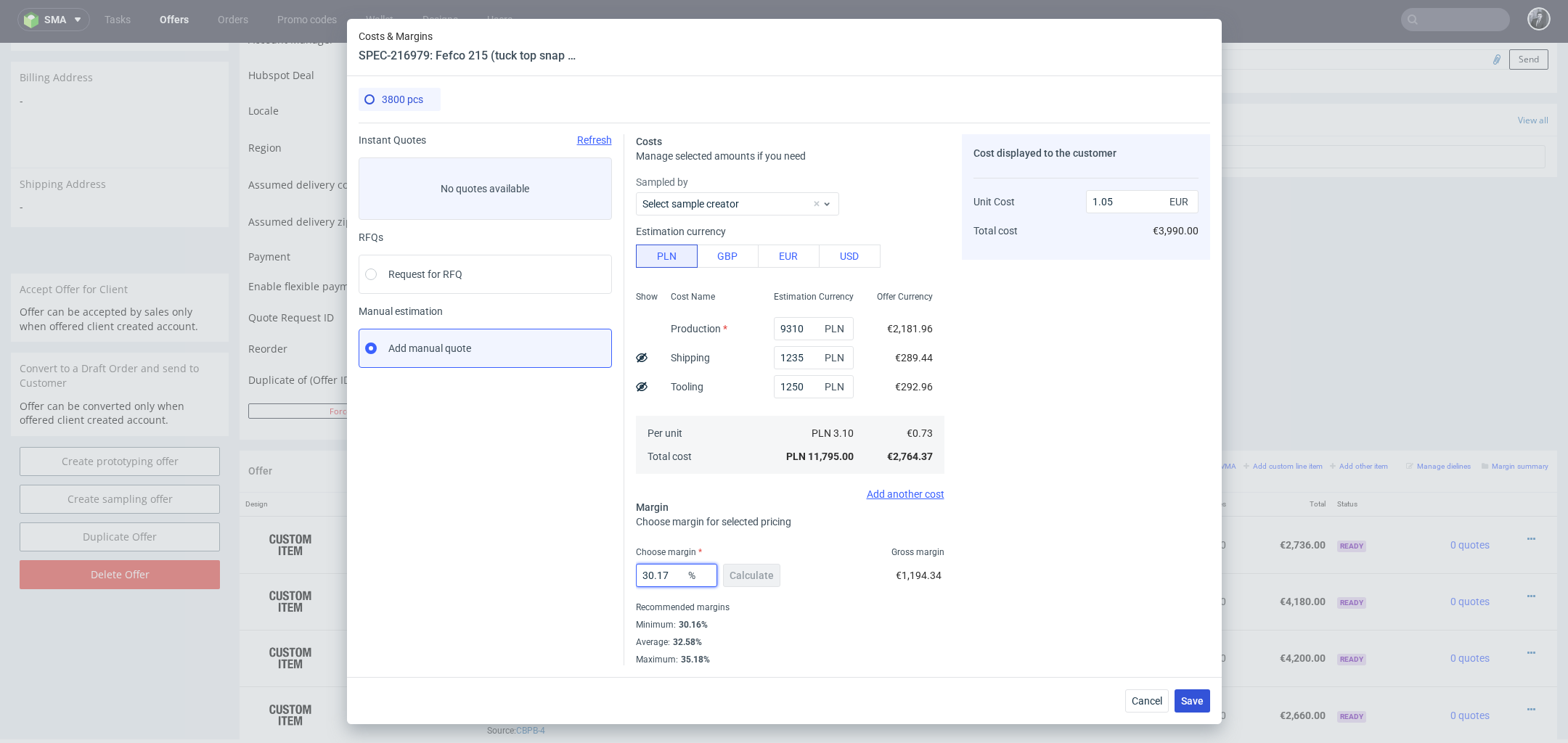
type input "30.17"
click at [1195, 707] on button "Save" at bounding box center [1192, 701] width 35 height 23
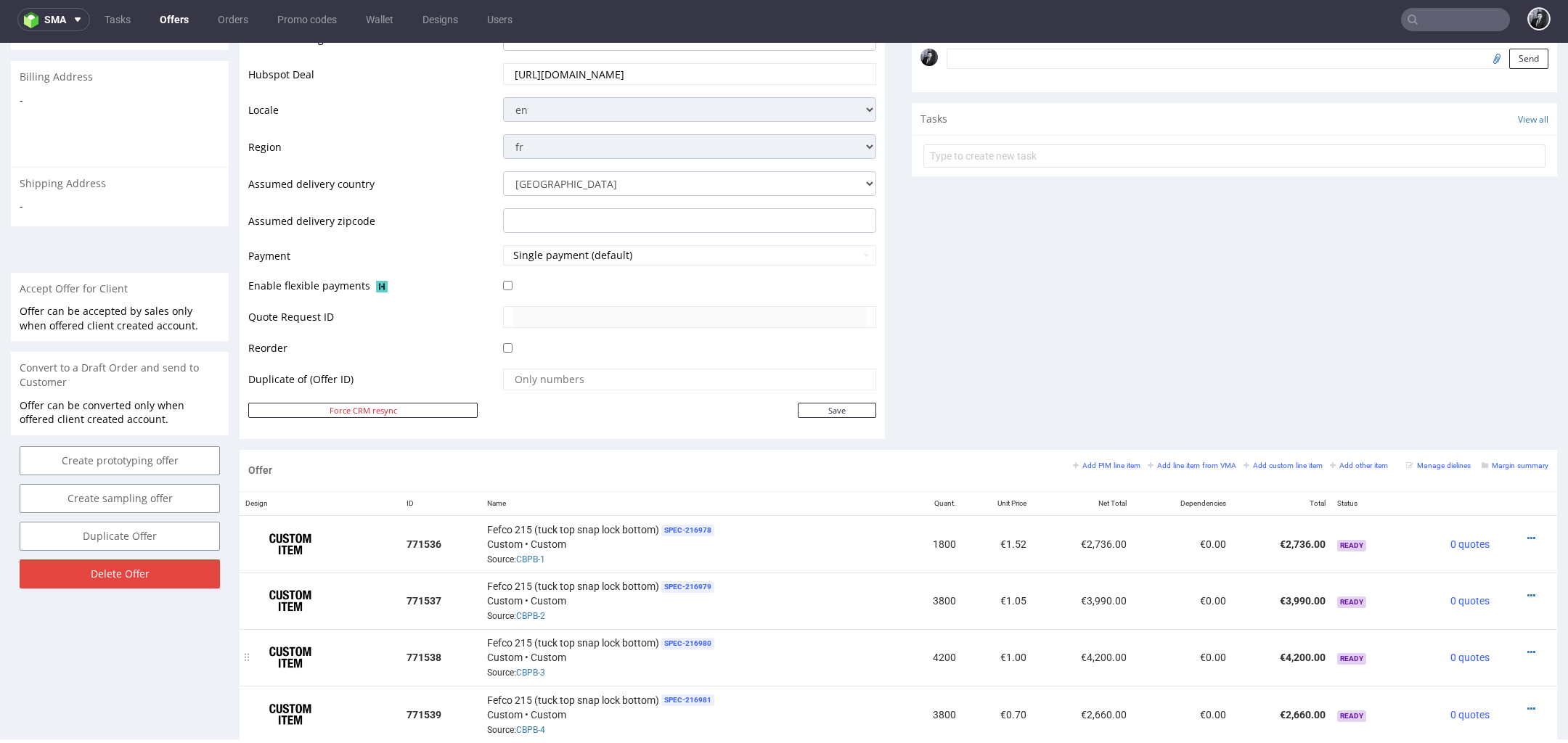
scroll to position [559, 0]
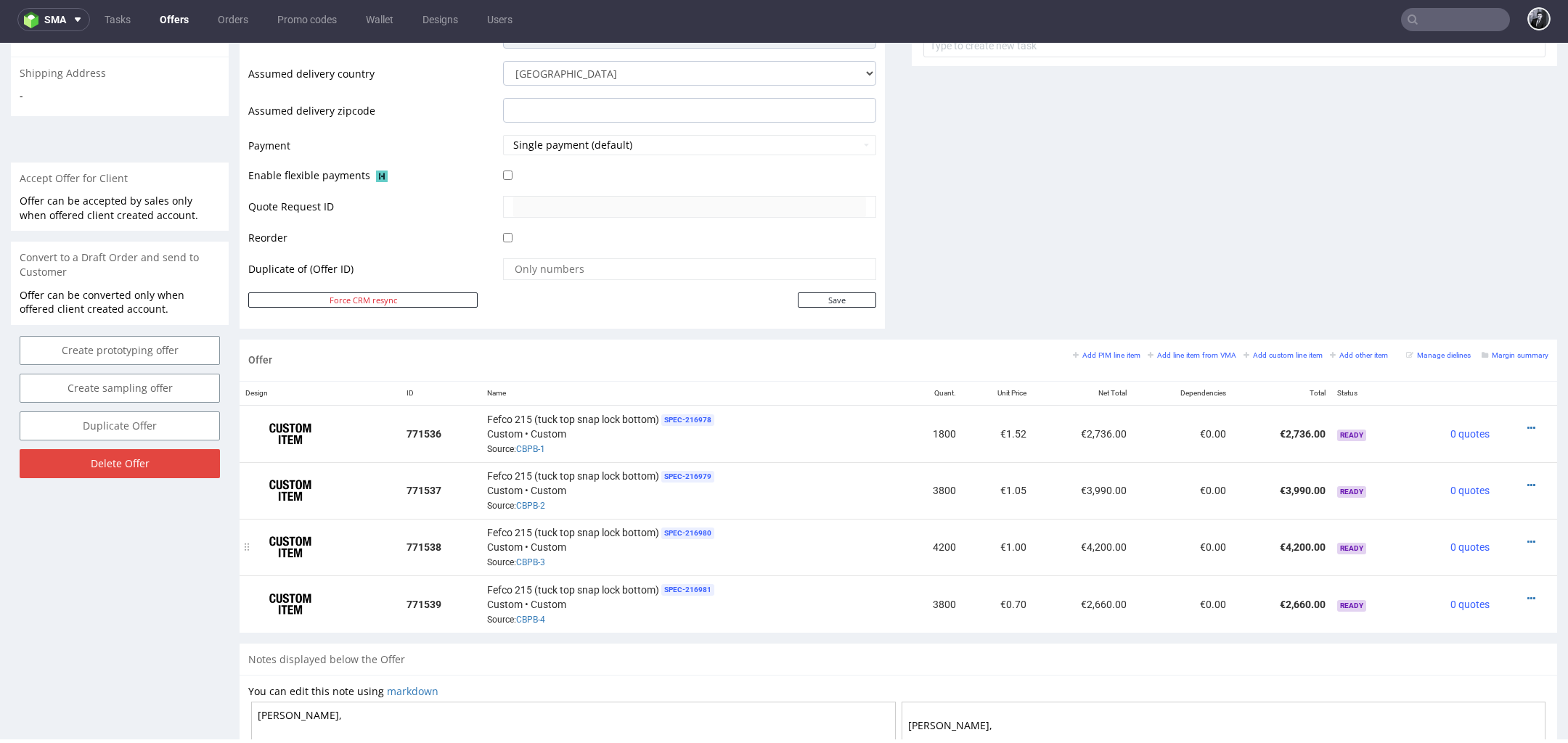
click at [1508, 535] on div at bounding box center [1521, 542] width 42 height 14
click at [1527, 538] on icon at bounding box center [1531, 542] width 8 height 10
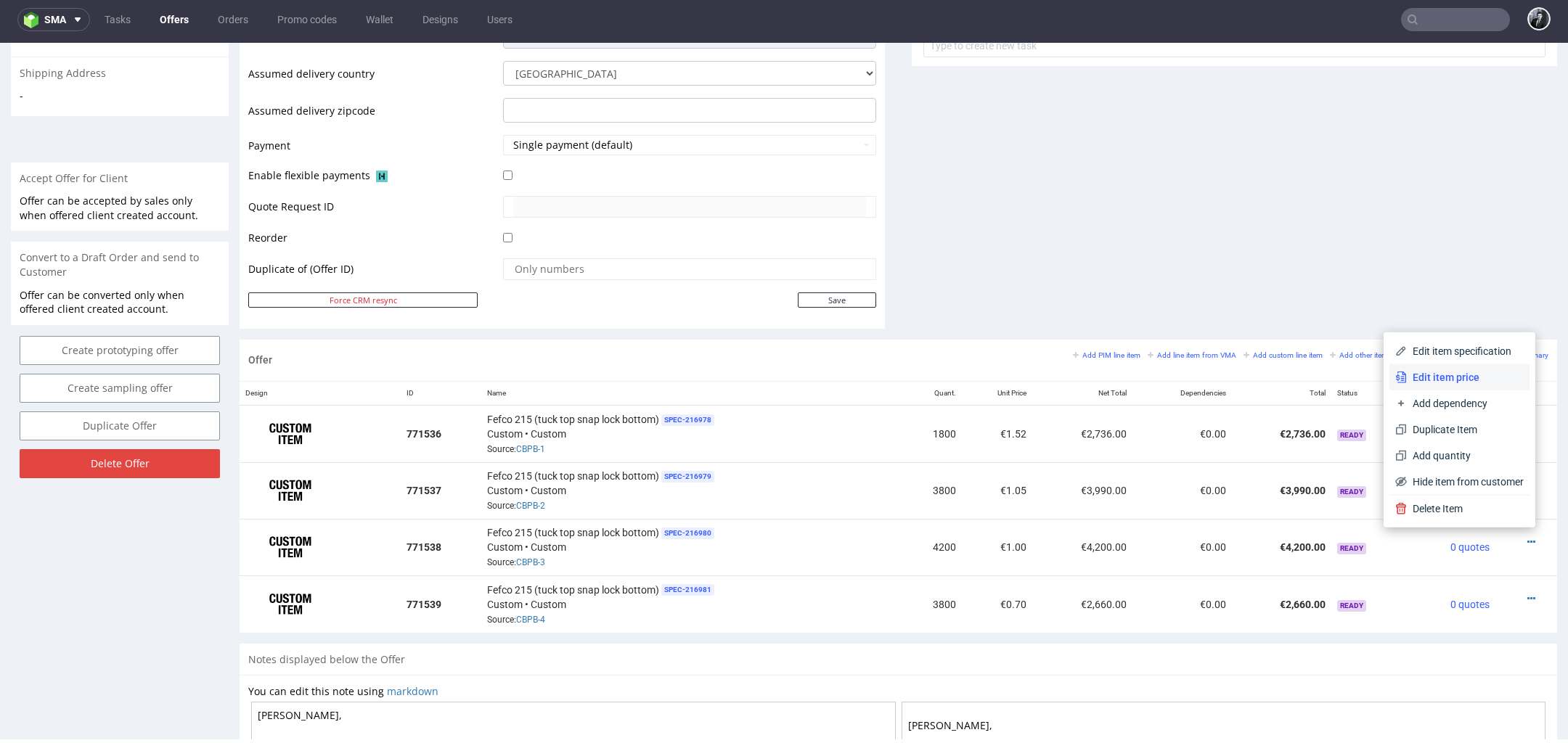
click at [1453, 375] on span "Edit item price" at bounding box center [1465, 377] width 117 height 14
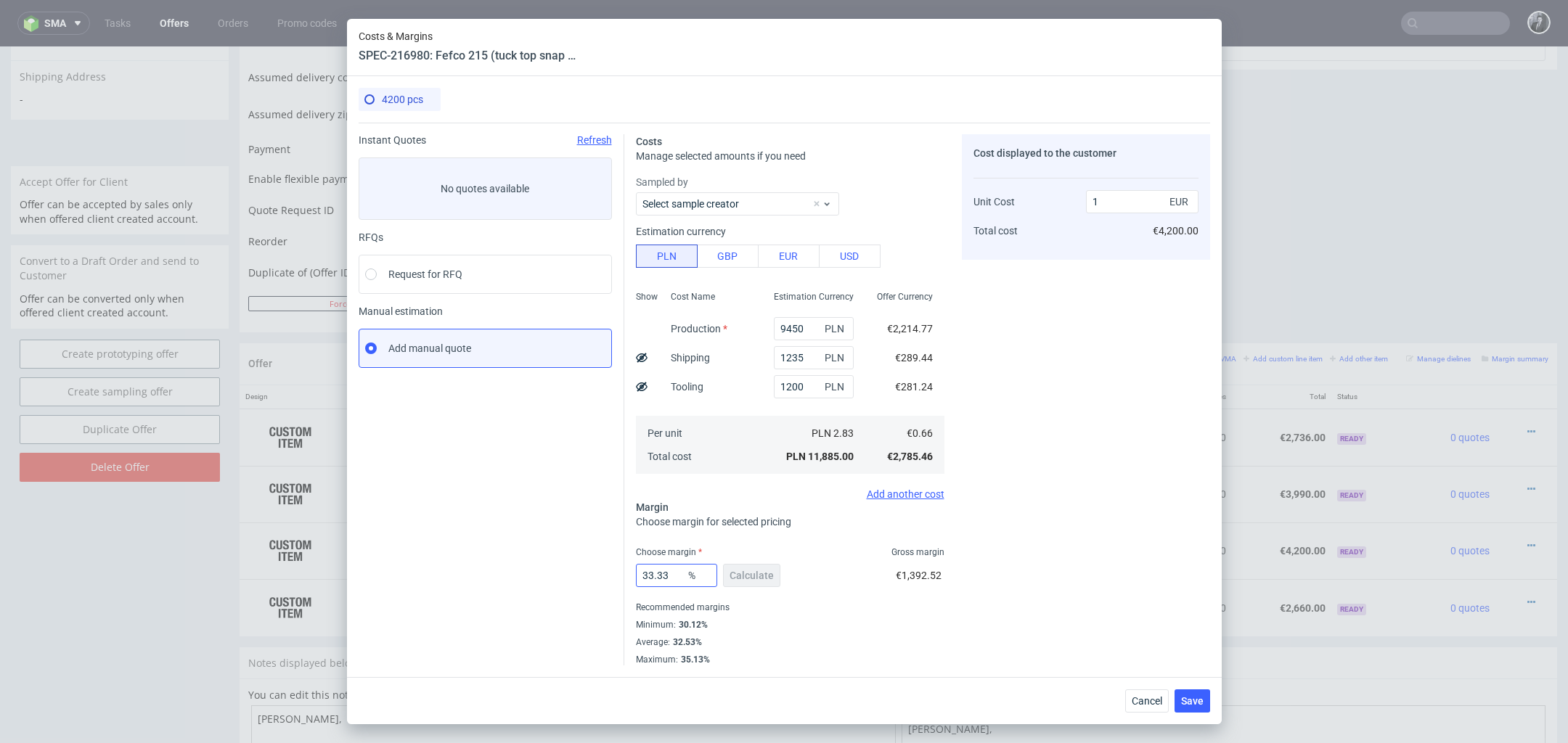
scroll to position [4, 0]
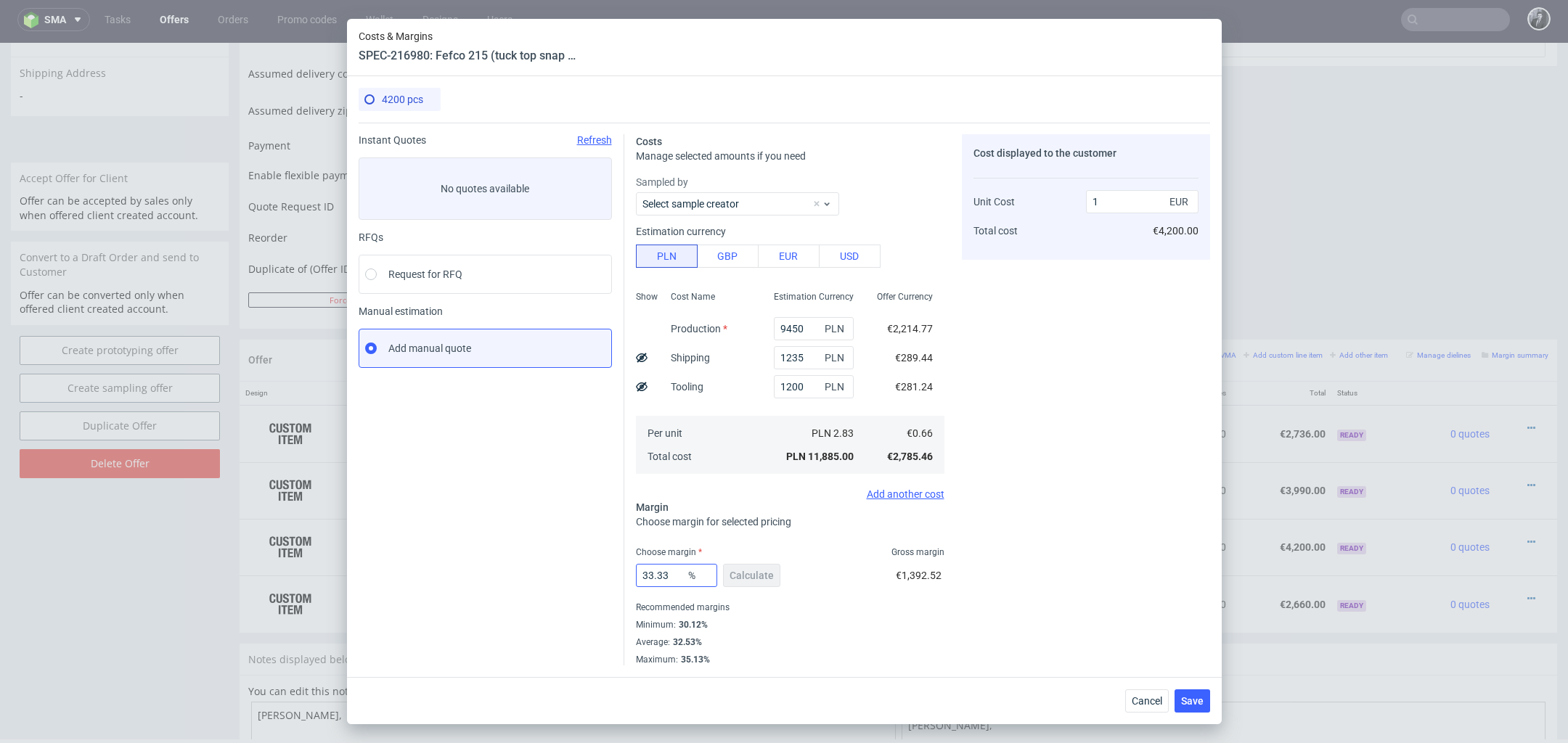
click at [641, 580] on input "33.33" at bounding box center [676, 576] width 81 height 23
type input "301"
type input "0.95"
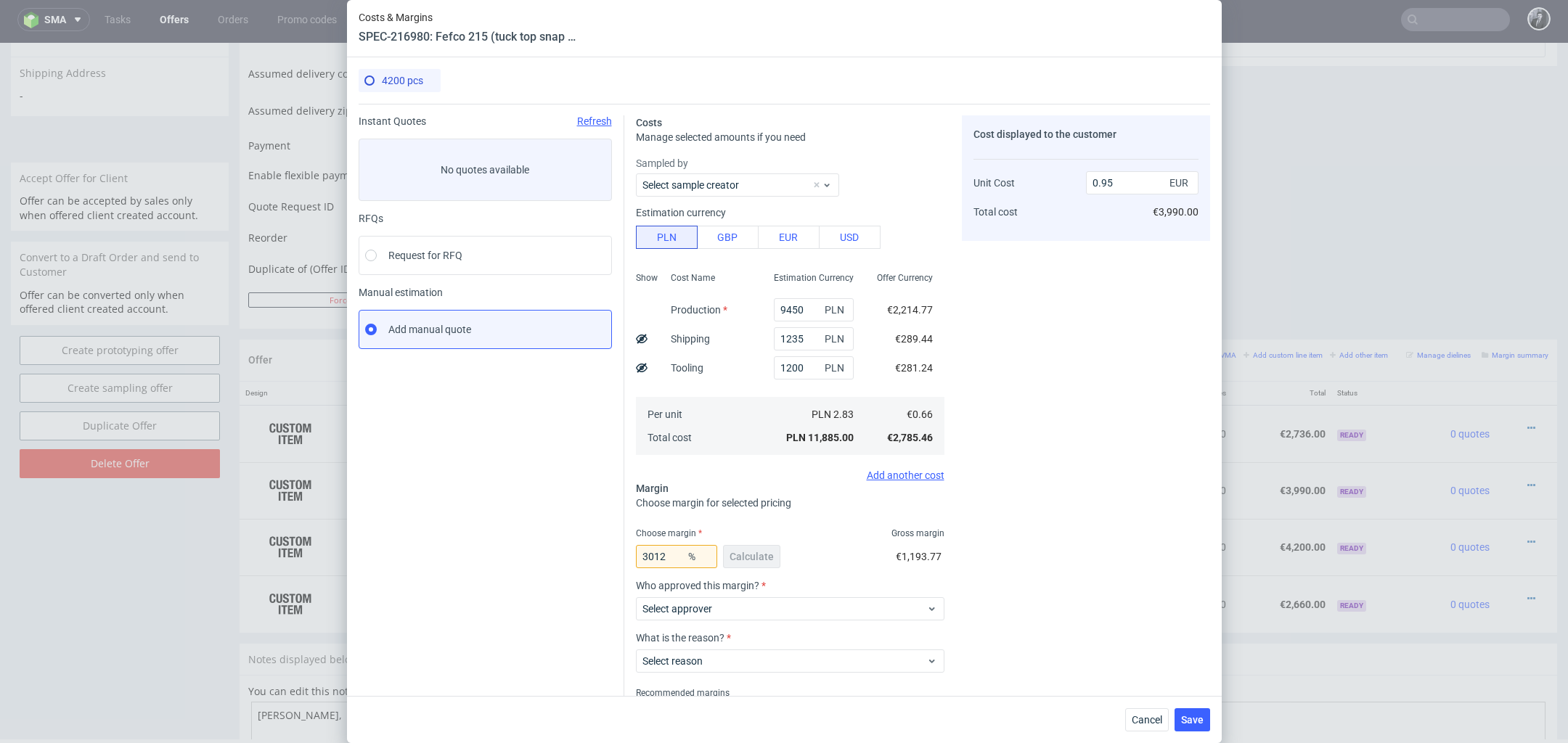
type input "301"
type input "-0.33"
type input "3012"
type input "-0.02"
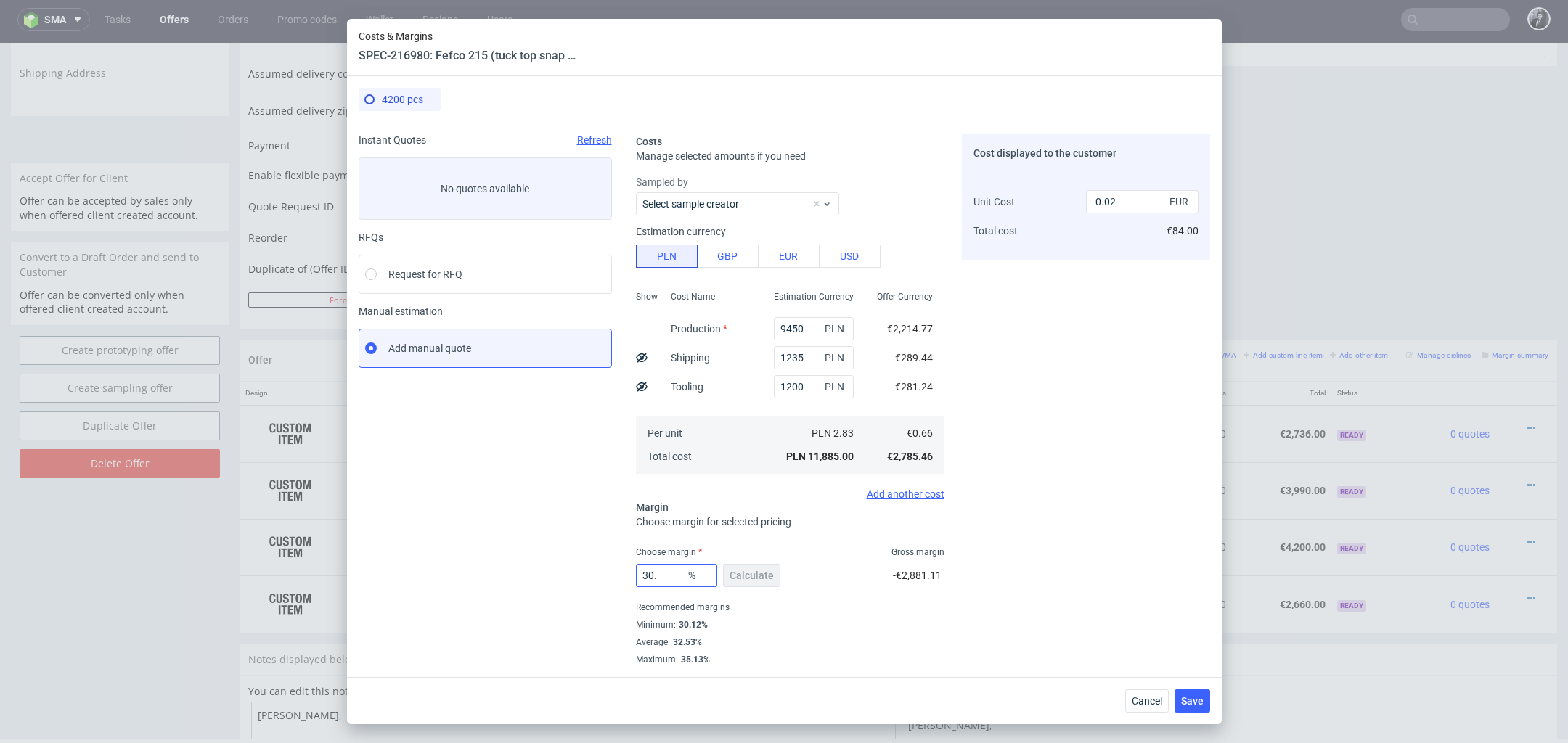
type input "30.2"
type input "0.95"
type input "30.13"
click at [1202, 705] on span "Save" at bounding box center [1192, 700] width 22 height 10
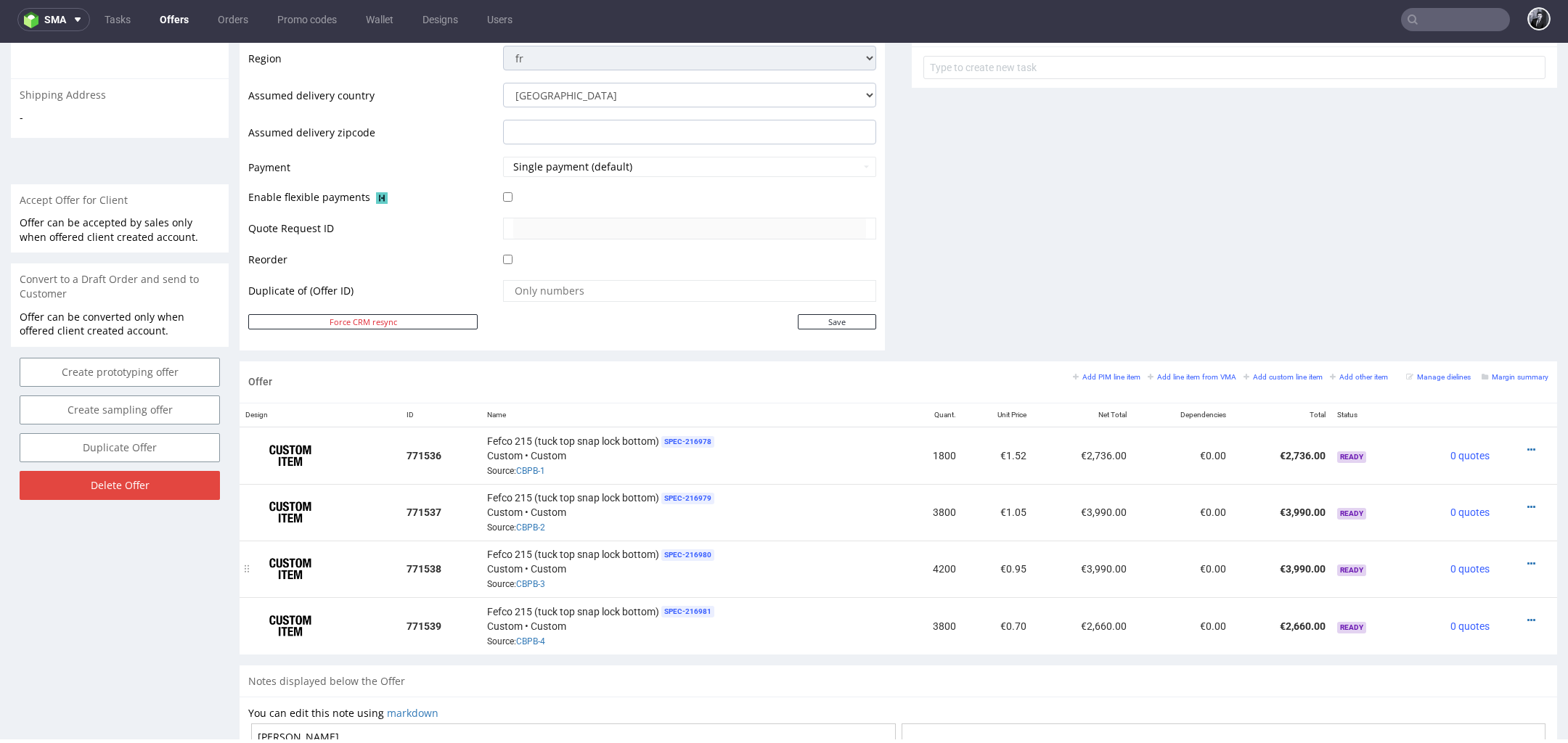
scroll to position [557, 0]
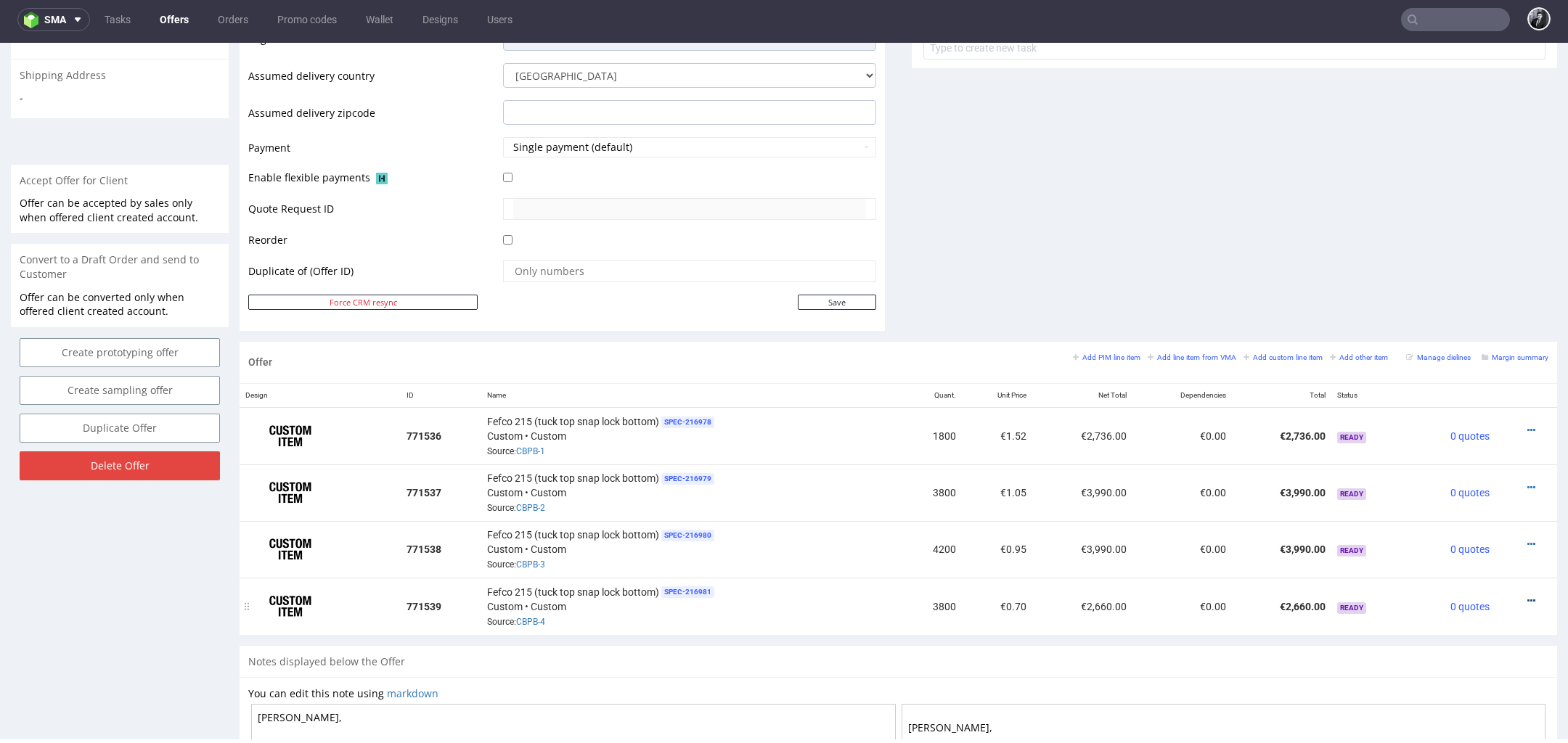
click at [1527, 596] on icon at bounding box center [1531, 600] width 8 height 10
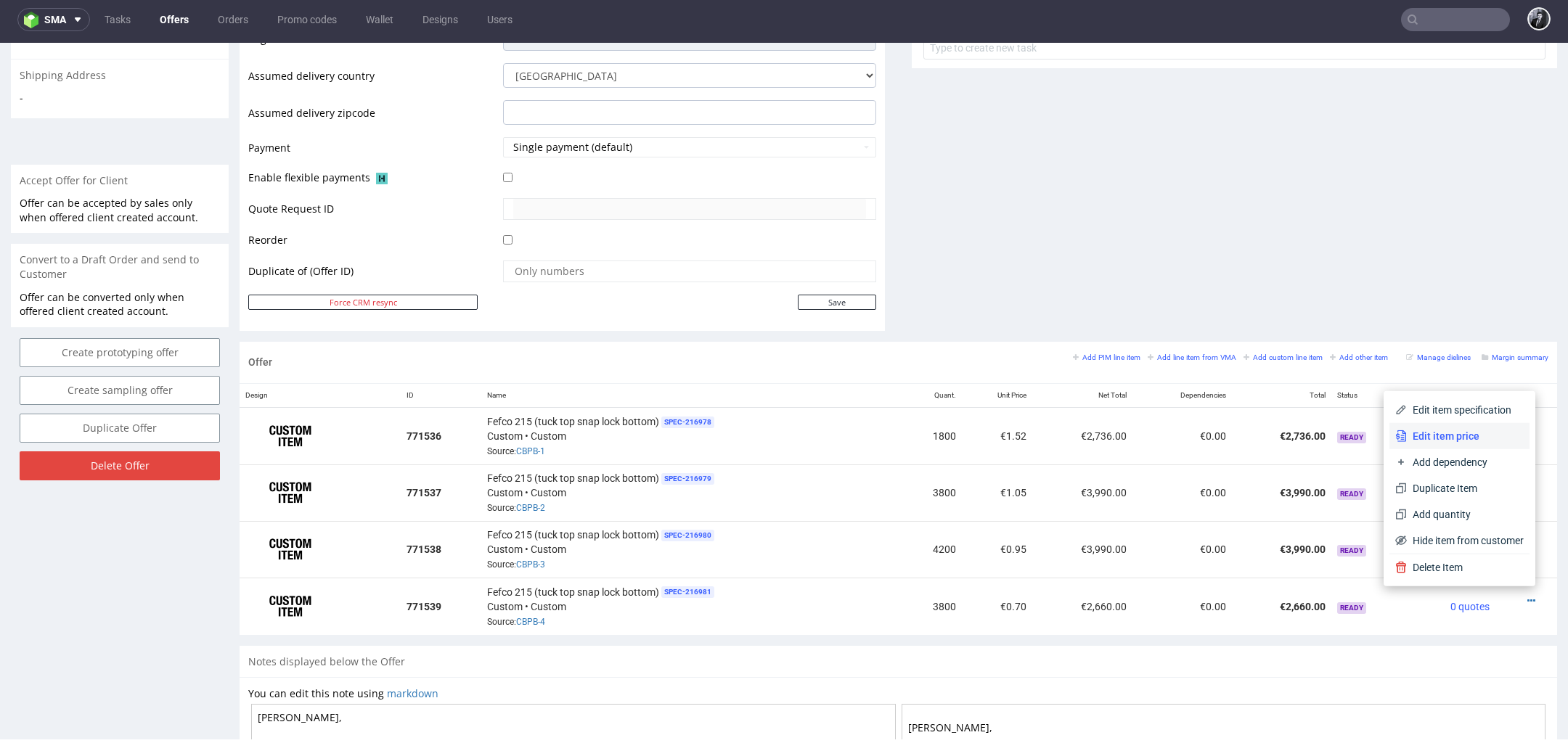
click at [1460, 440] on span "Edit item price" at bounding box center [1465, 436] width 117 height 14
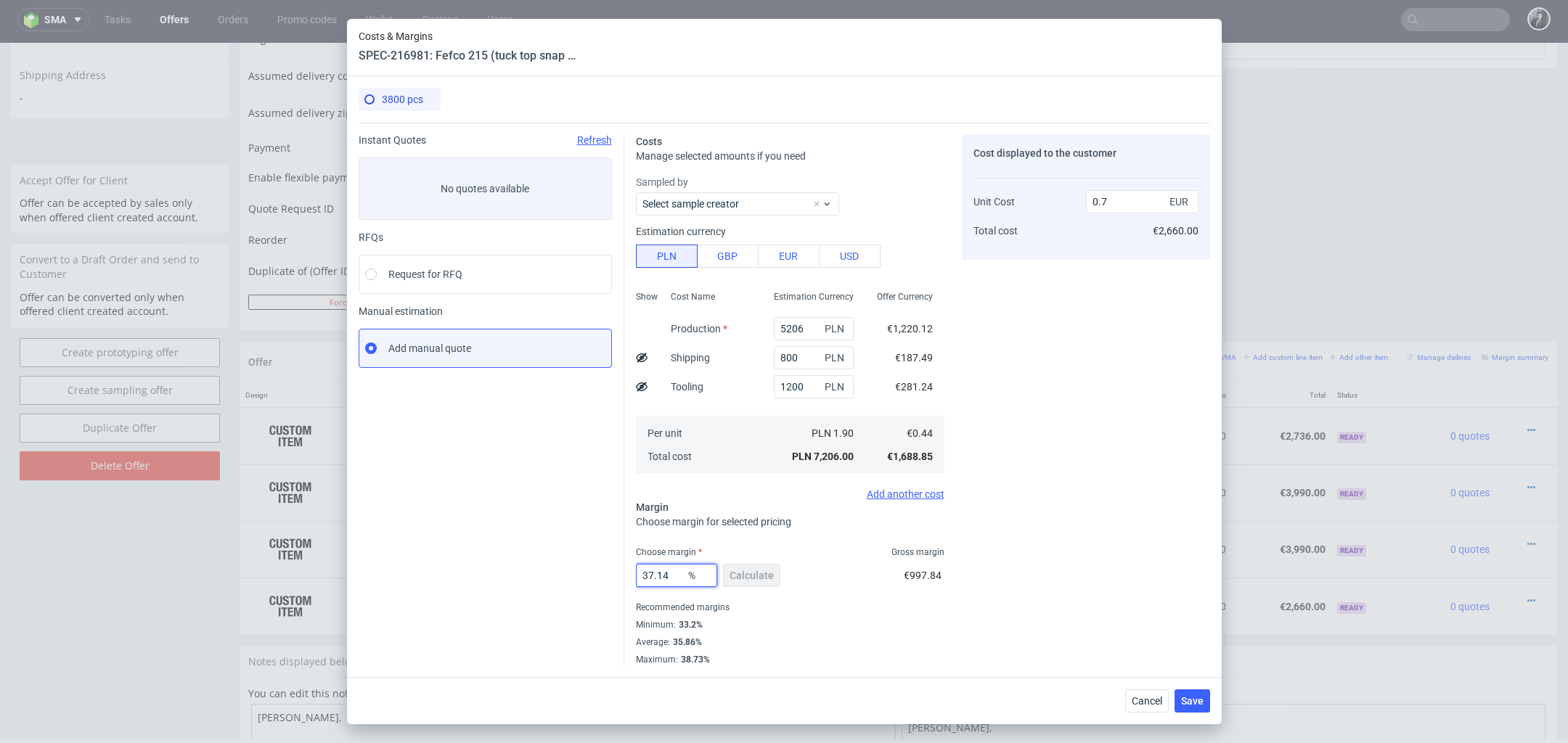
drag, startPoint x: 673, startPoint y: 577, endPoint x: 588, endPoint y: 574, distance: 85.1
click at [588, 574] on div "Instant Quotes Refresh No quotes available RFQs Request for RFQ Manual estimati…" at bounding box center [784, 394] width 852 height 543
type input "NaN""
type input "0.44"
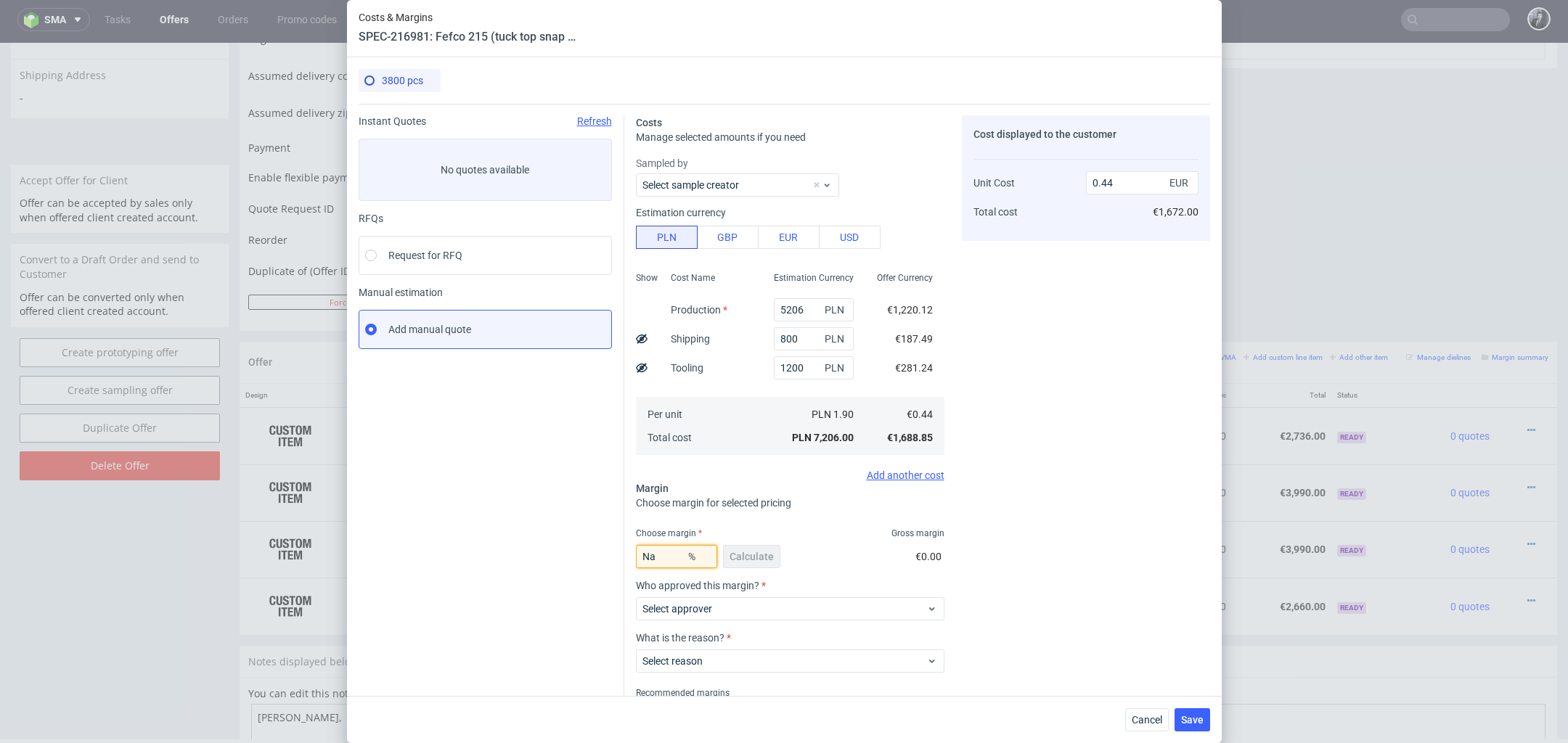
type input "N"
type input "33.2"
type input "0.66"
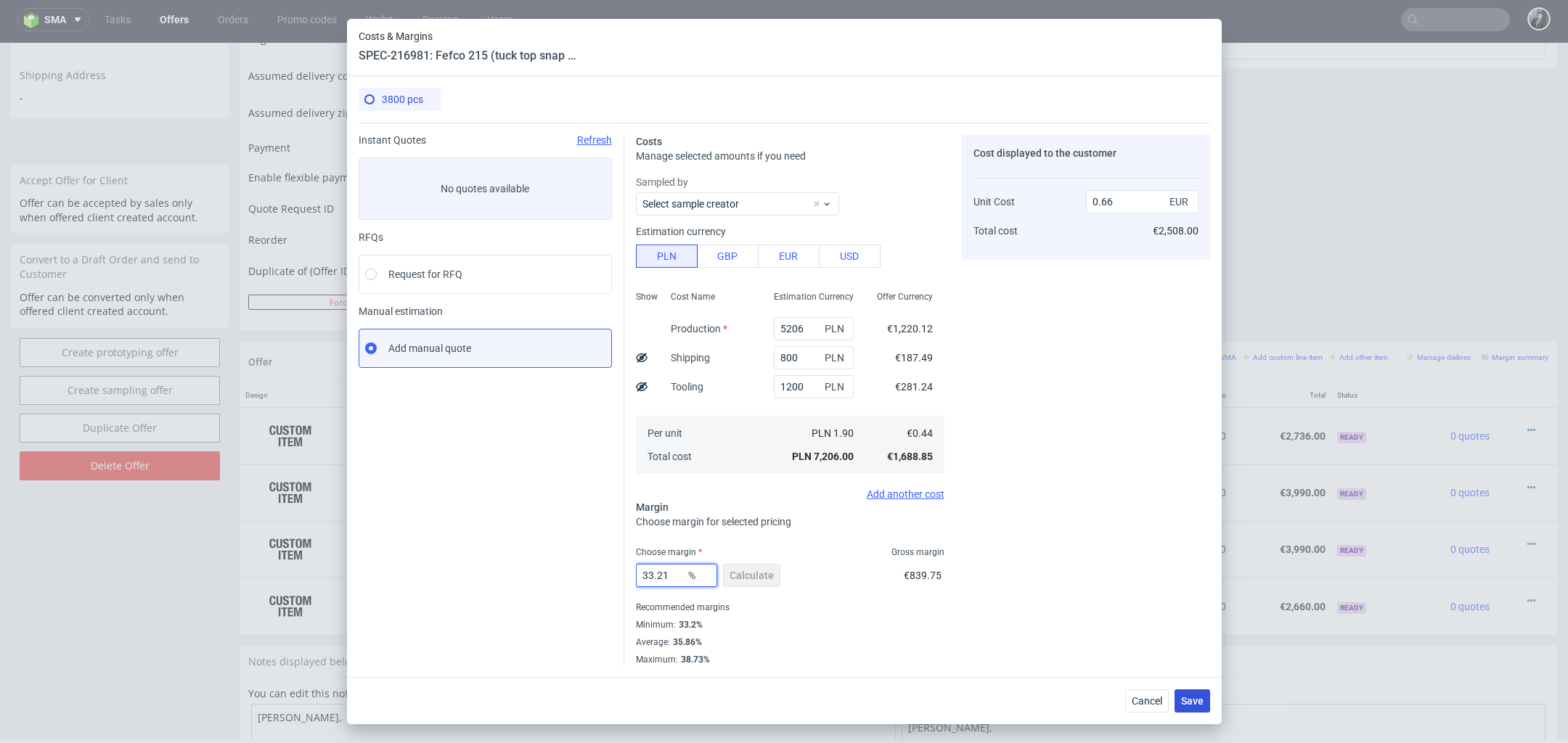
type input "33.21"
click at [1195, 703] on span "Save" at bounding box center [1192, 700] width 22 height 10
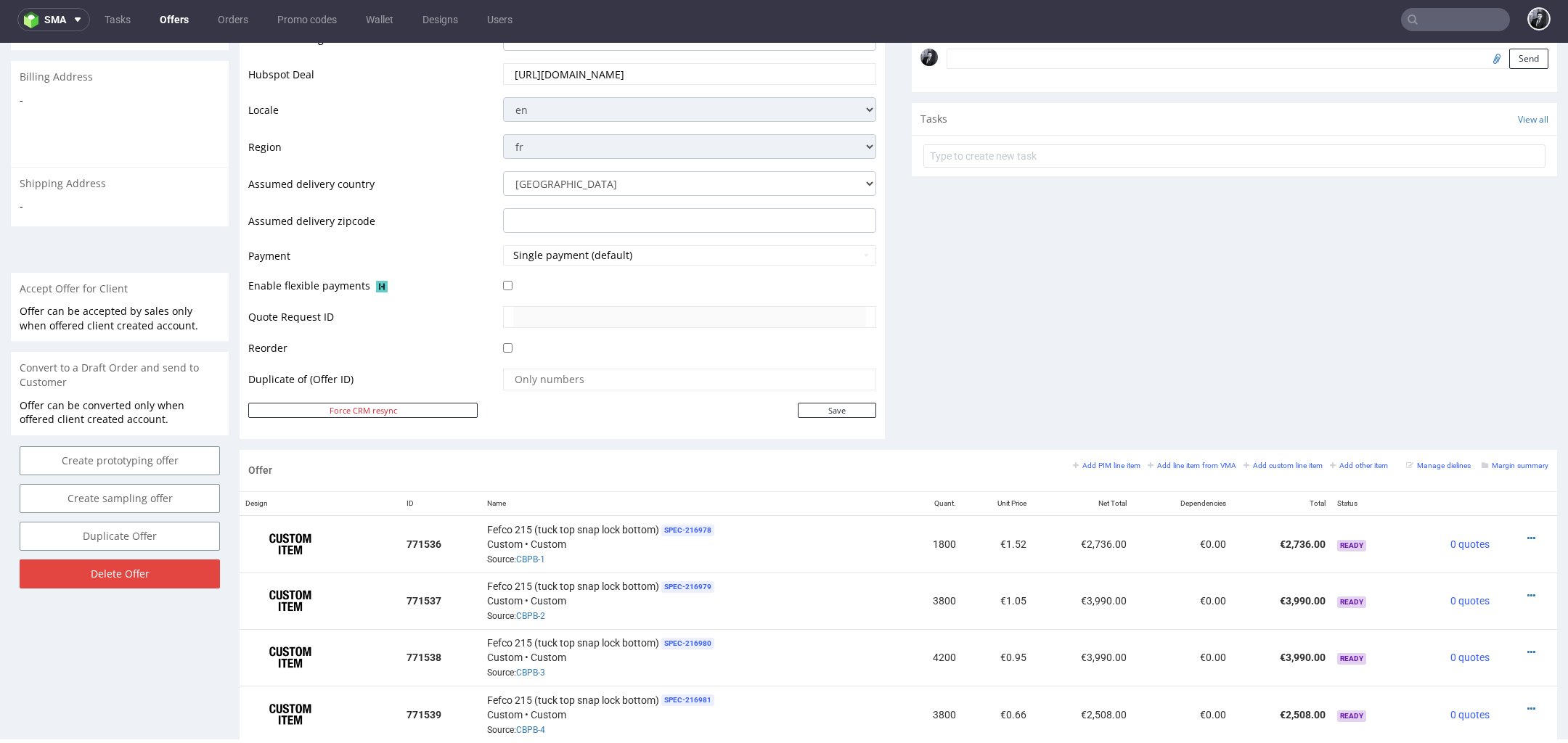
scroll to position [0, 0]
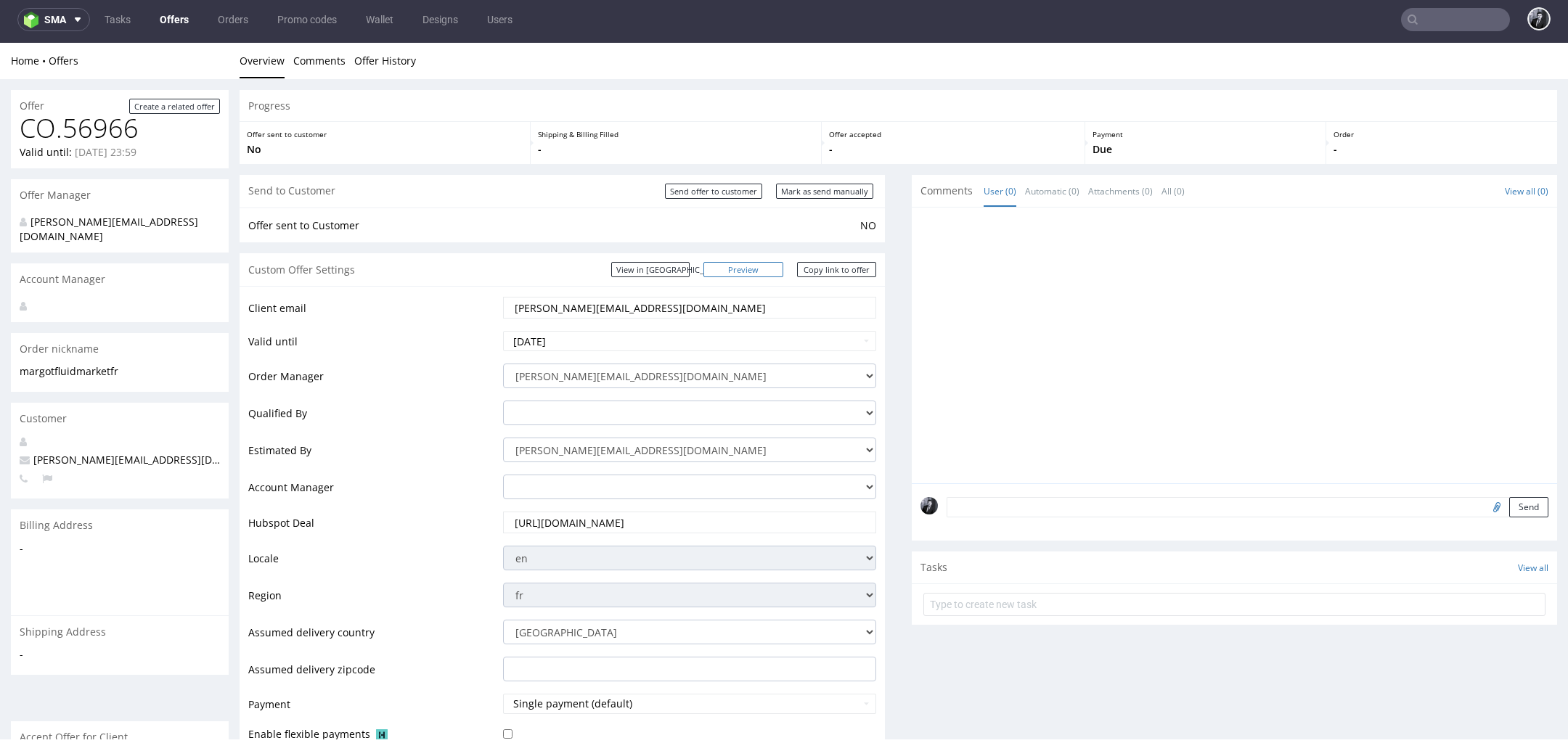
click at [751, 266] on link "Preview" at bounding box center [743, 269] width 80 height 15
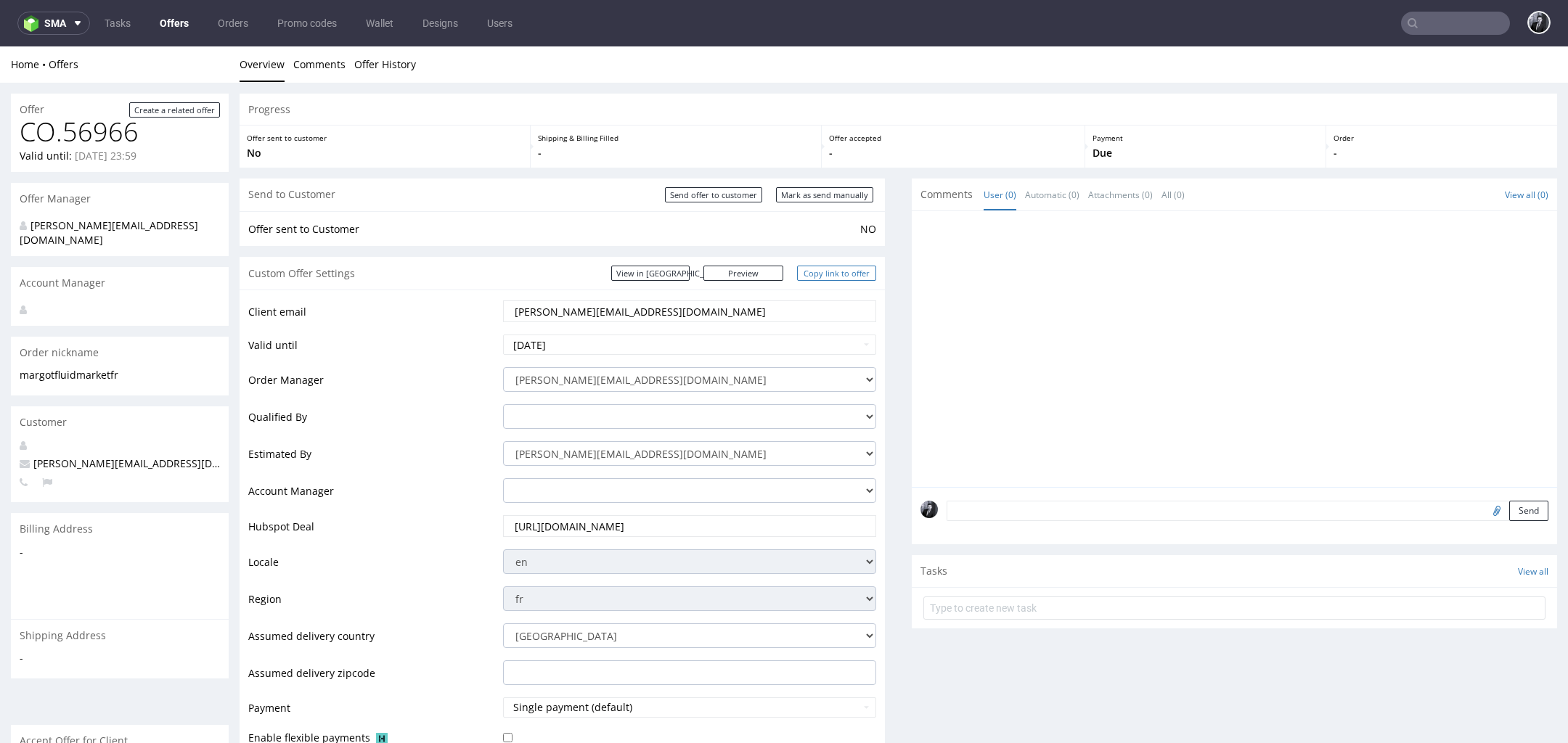
click at [840, 267] on link "Copy link to offer" at bounding box center [837, 273] width 80 height 15
click at [823, 274] on link "Copy link to offer" at bounding box center [837, 273] width 80 height 15
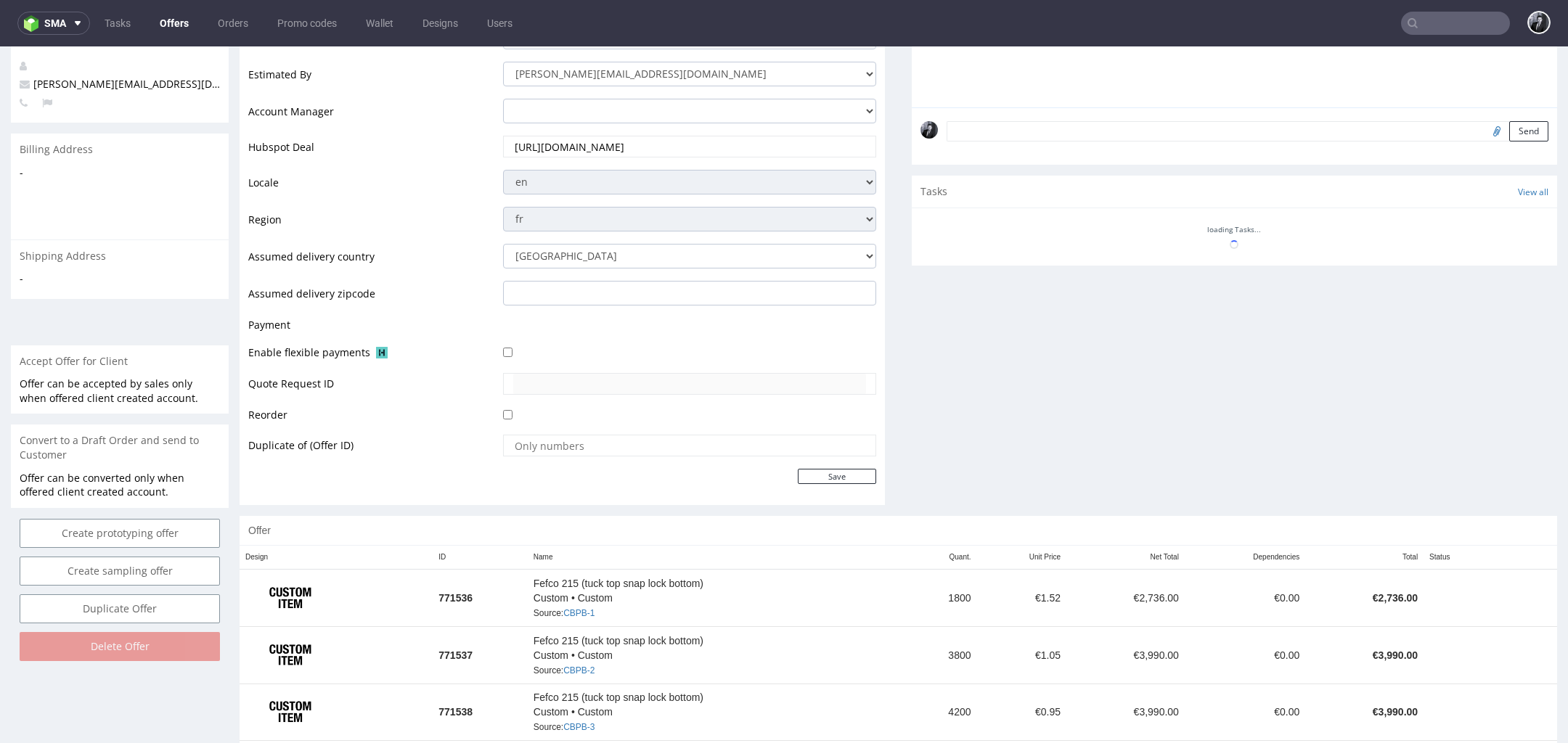
scroll to position [599, 0]
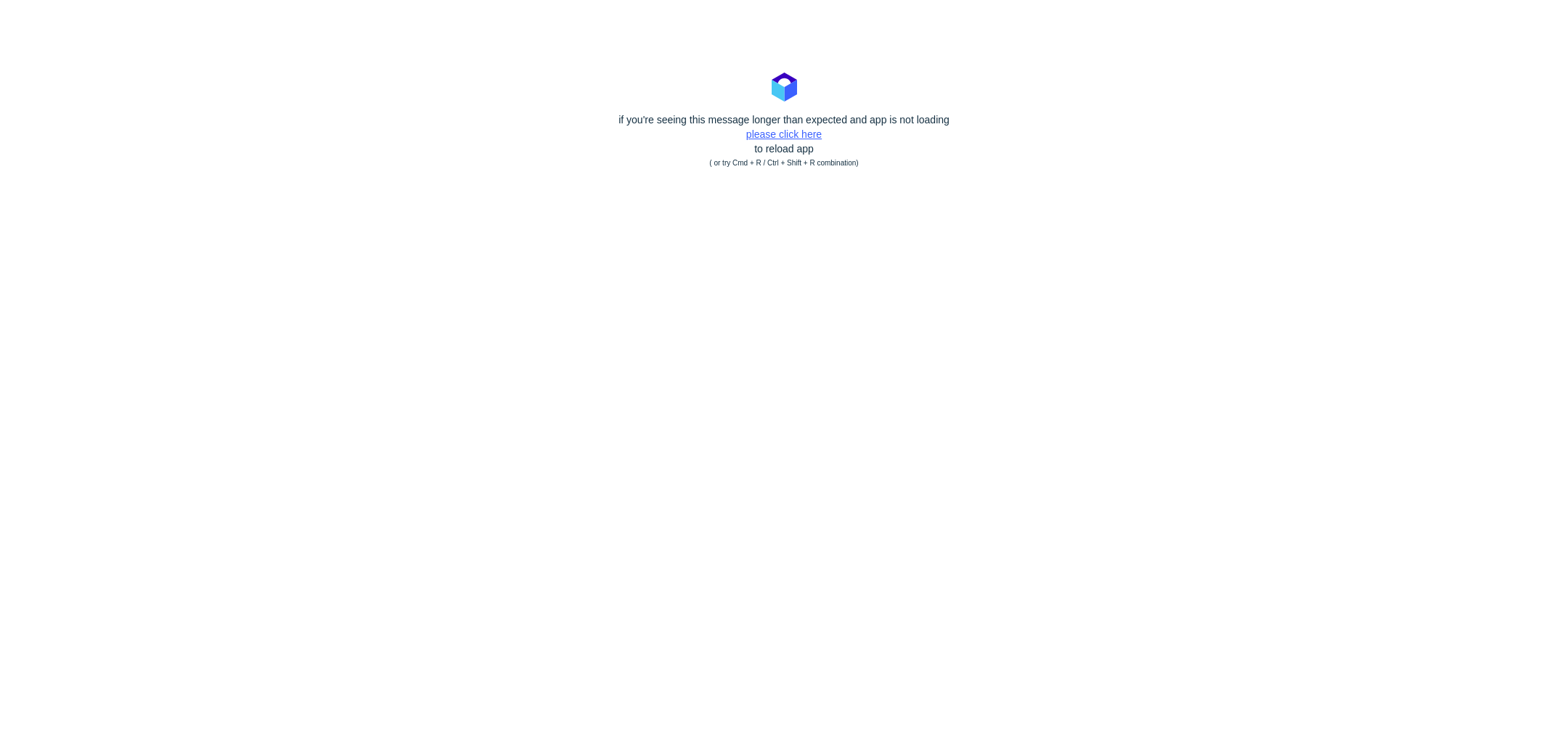
click at [797, 135] on link "please click here" at bounding box center [784, 134] width 75 height 12
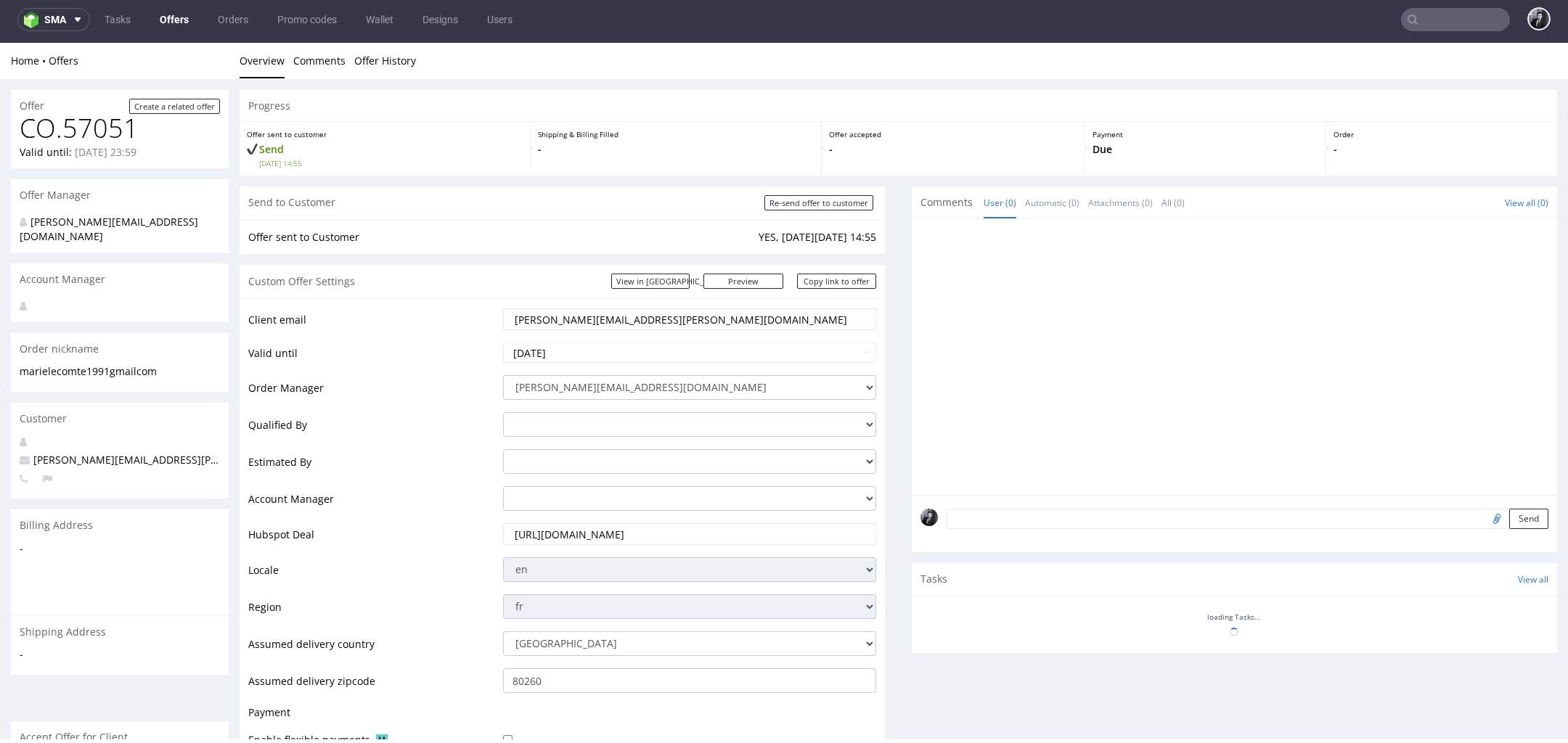
click at [181, 17] on link "Offers" at bounding box center [174, 19] width 46 height 23
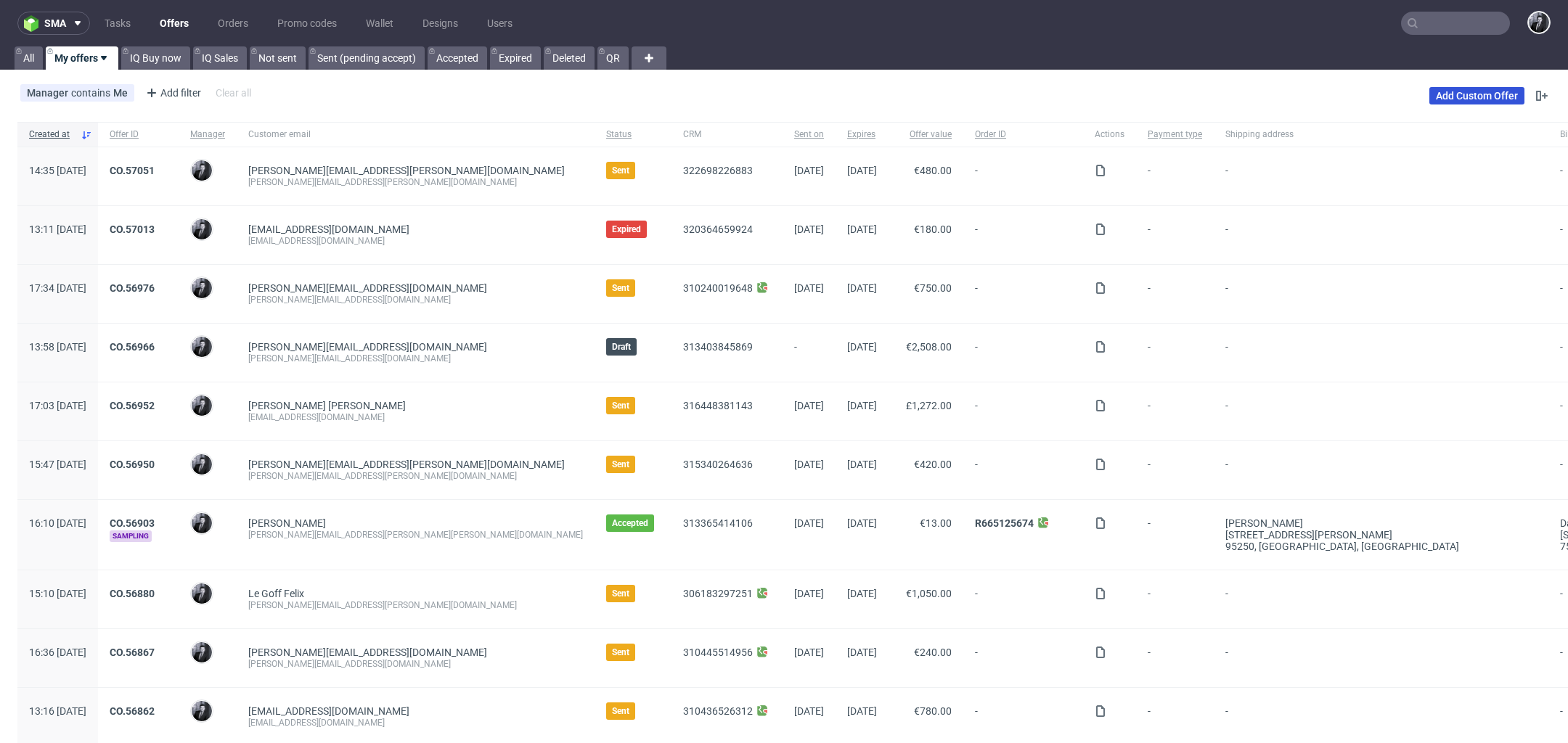
click at [1436, 95] on link "Add Custom Offer" at bounding box center [1476, 96] width 95 height 18
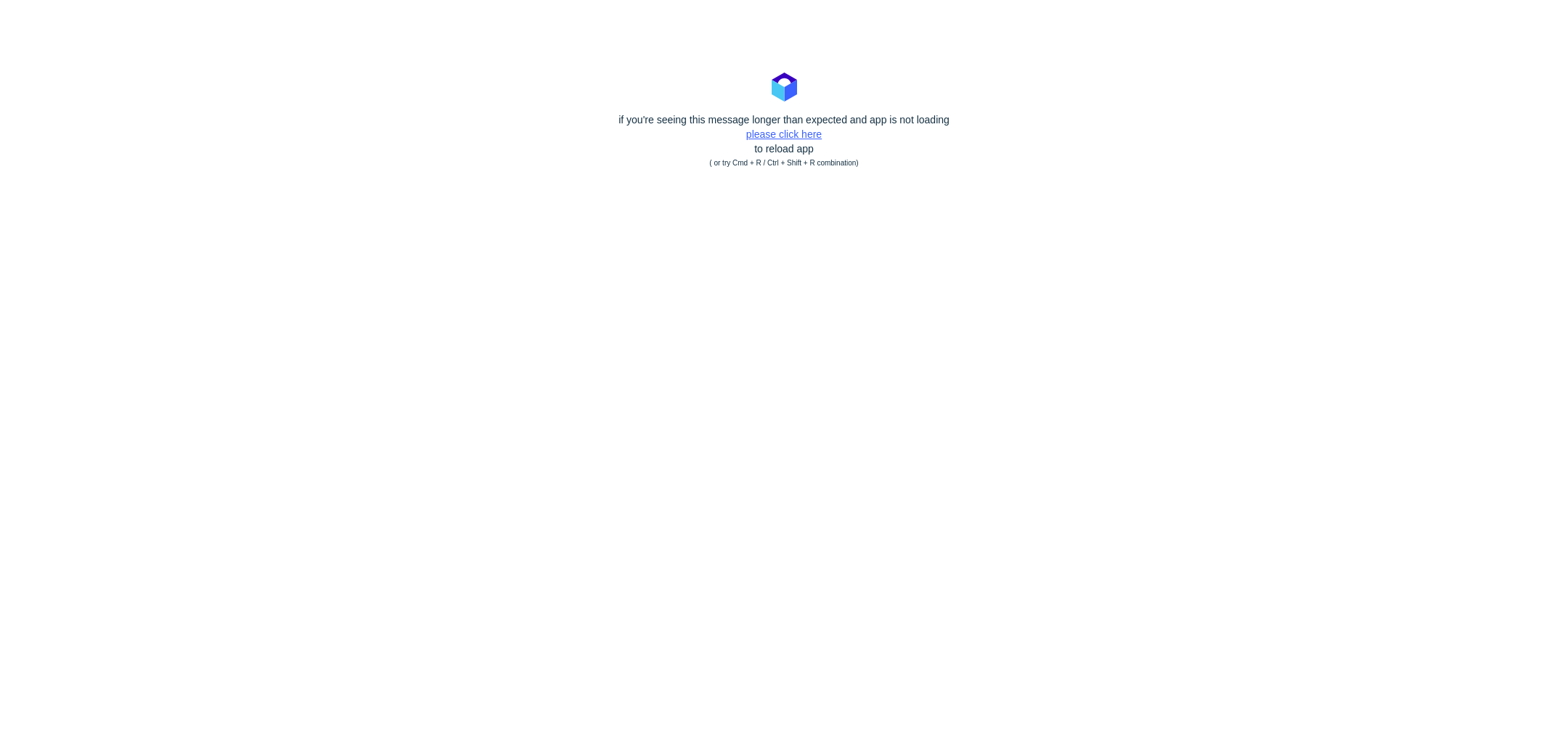
click at [790, 135] on link "please click here" at bounding box center [784, 134] width 75 height 12
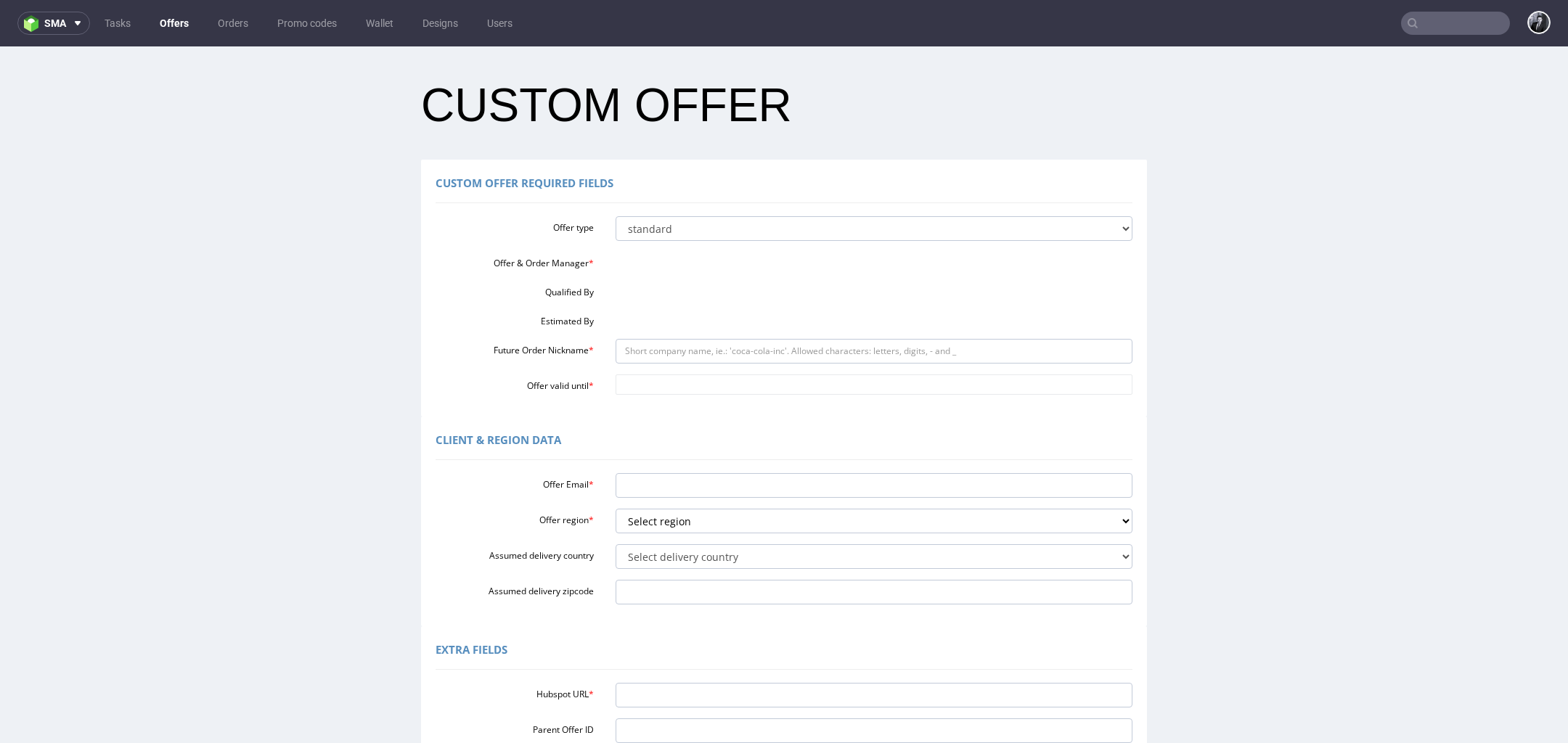
click at [738, 278] on div "Offer type standard prototyping sampling Offer & Order Manager * Qualified By E…" at bounding box center [784, 302] width 697 height 183
click at [731, 270] on div "Offer type standard prototyping sampling Offer & Order Manager * Qualified By E…" at bounding box center [784, 302] width 697 height 183
click at [689, 261] on div at bounding box center [874, 257] width 539 height 11
click at [616, 267] on div "Offer & Order Manager *" at bounding box center [784, 260] width 718 height 18
click at [642, 354] on input "Future Order Nickname *" at bounding box center [874, 352] width 517 height 25
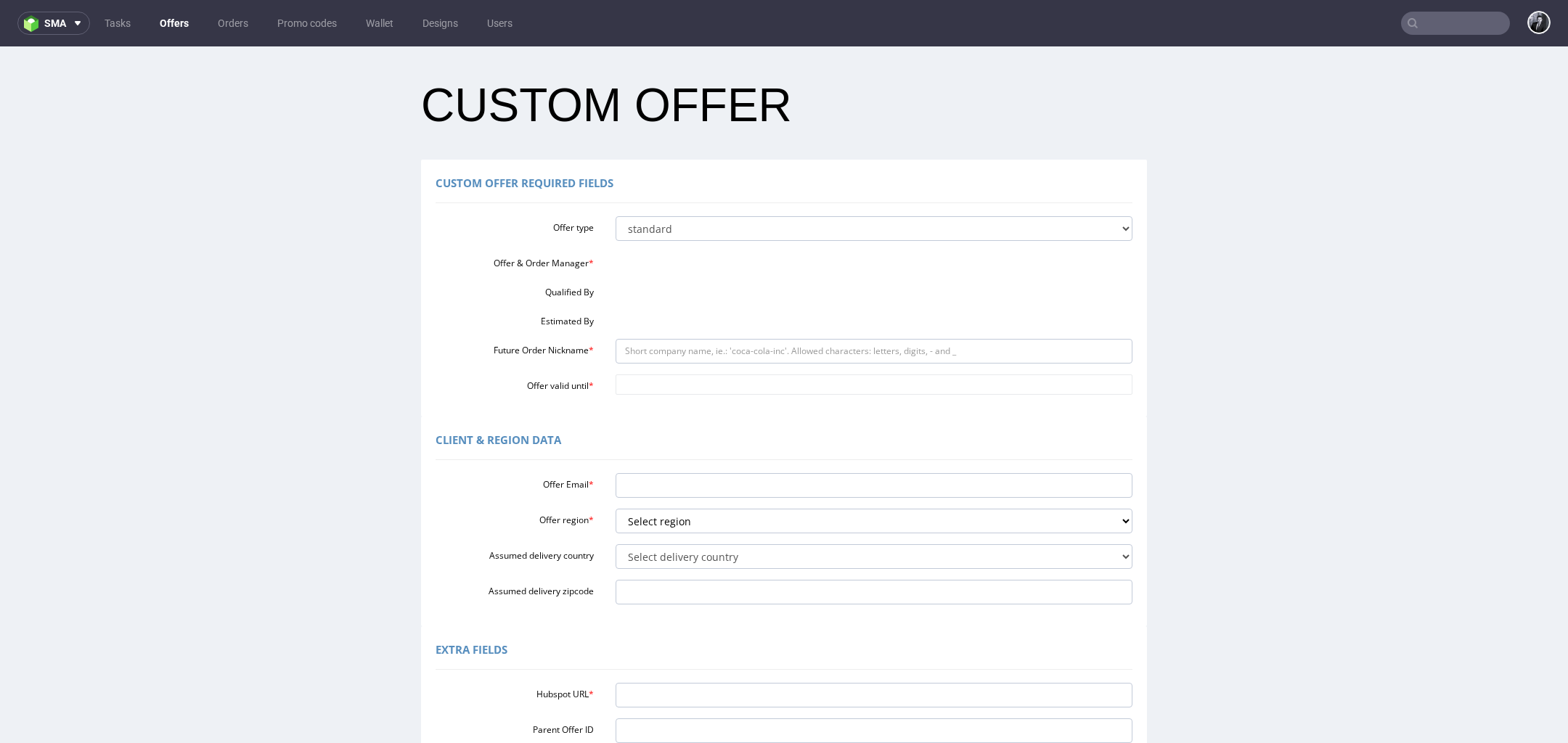
click at [728, 244] on div "Offer type standard prototyping sampling Offer & Order Manager * Qualified By E…" at bounding box center [784, 302] width 697 height 183
click at [789, 261] on div at bounding box center [874, 257] width 539 height 11
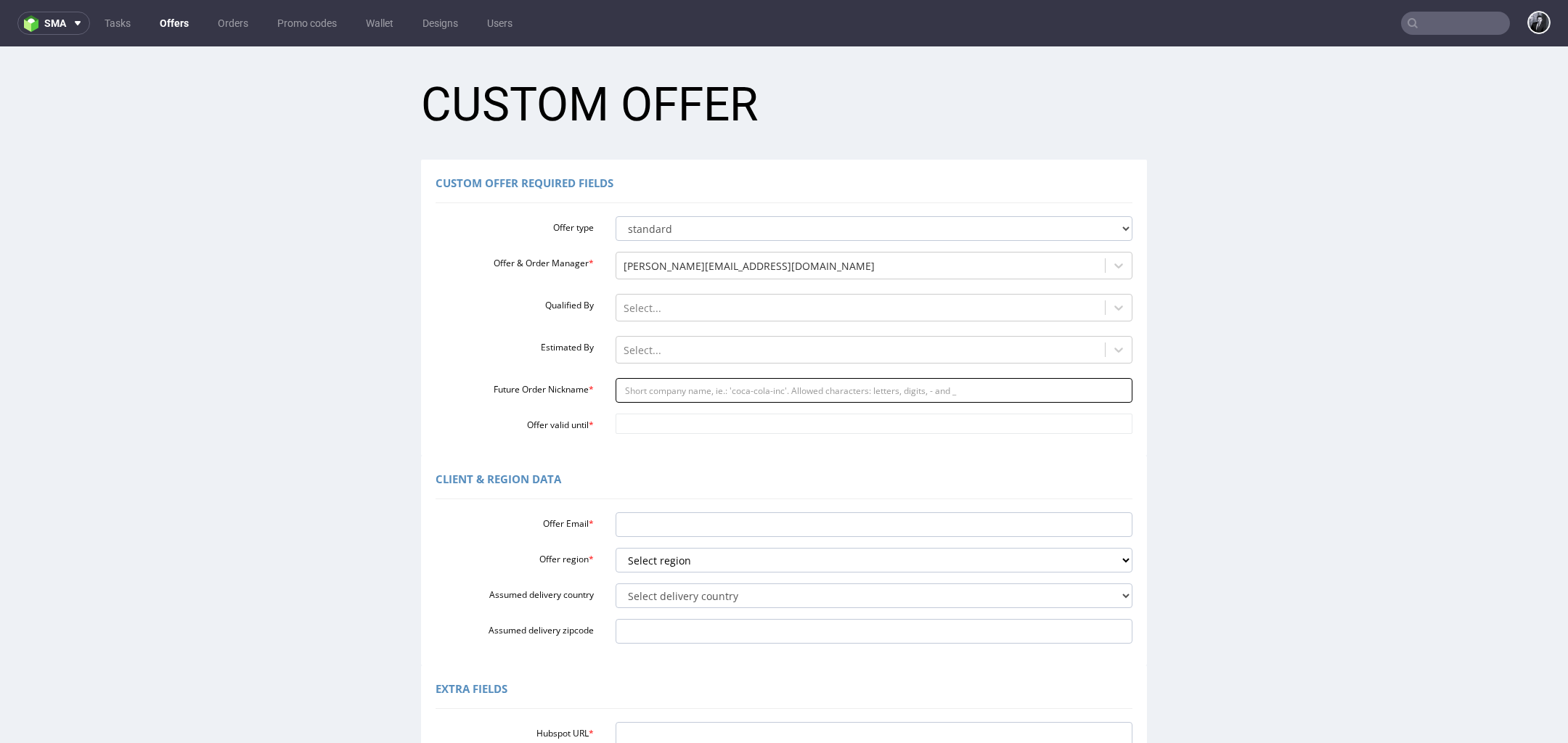
click at [683, 385] on input "Future Order Nickname *" at bounding box center [874, 391] width 517 height 25
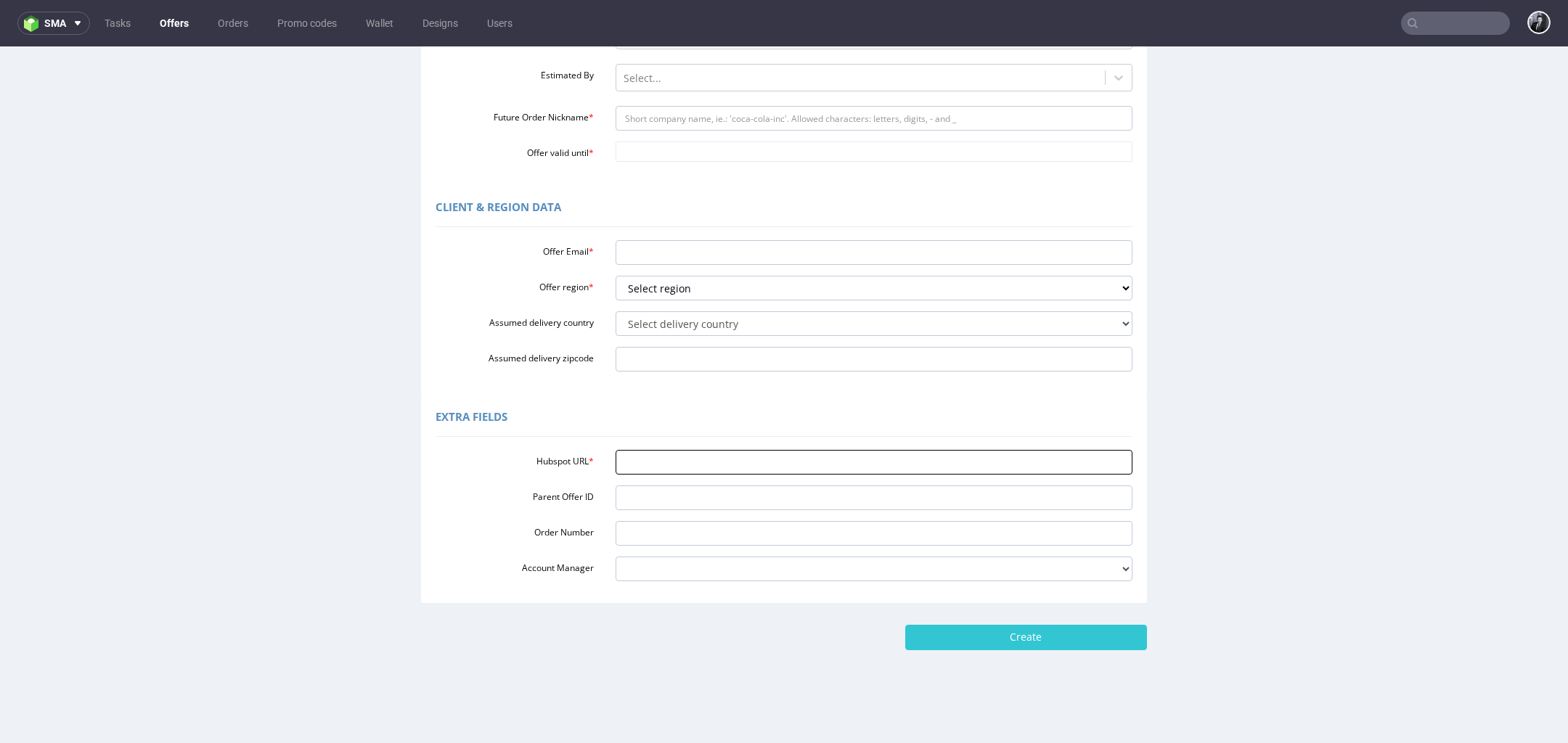
click at [782, 467] on input "Hubspot URL *" at bounding box center [874, 462] width 517 height 25
paste input "https://app-eu1.hubspot.com/contacts/25600958/record/0-3/319749798074/"
type input "https://app-eu1.hubspot.com/contacts/25600958/record/0-3/319749798074/"
click at [735, 299] on select "Select region eu gb de pl cz fr it es" at bounding box center [874, 288] width 517 height 25
select select "fr"
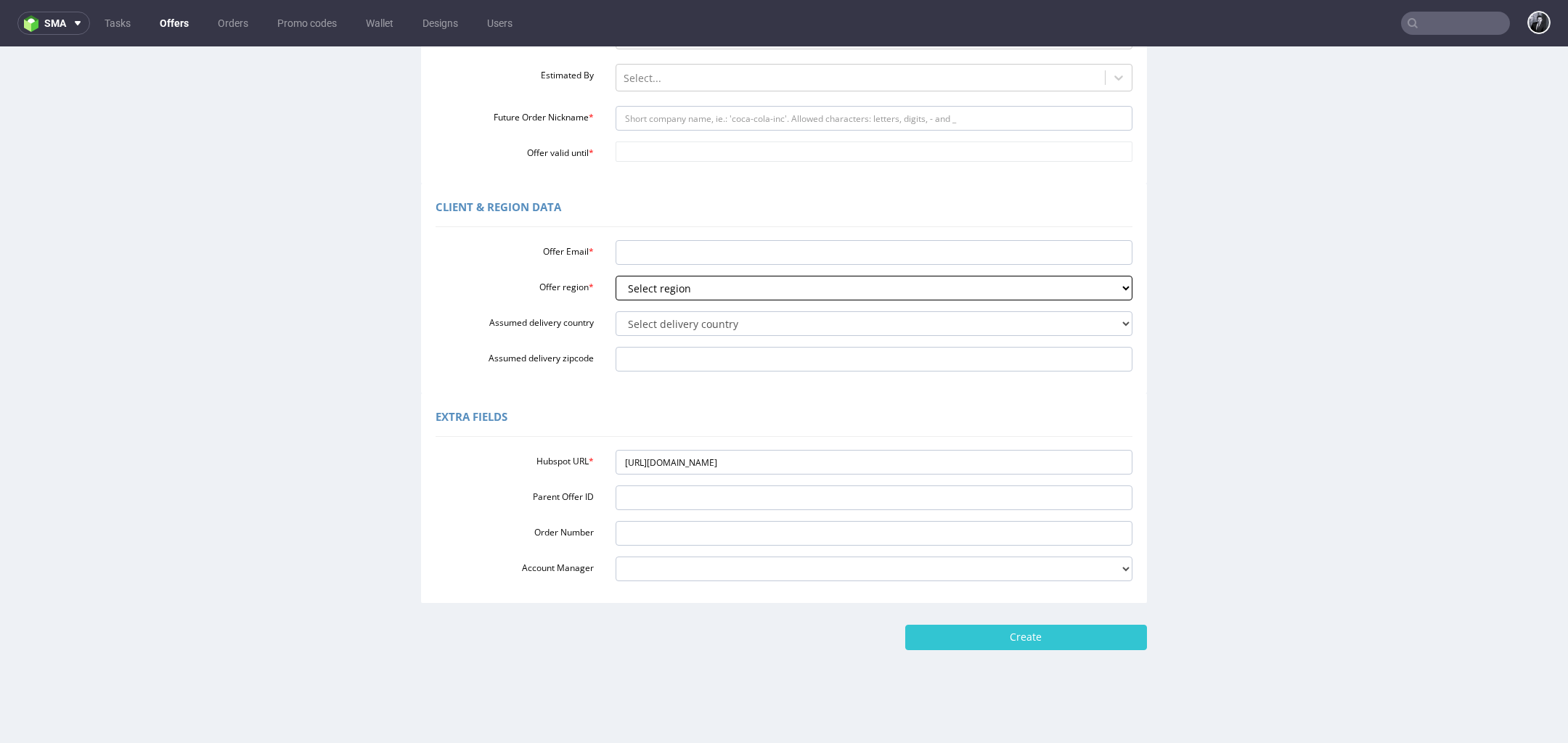
click at [615, 275] on select "Select region eu gb de pl cz fr it es" at bounding box center [874, 288] width 517 height 25
click at [717, 252] on input "Offer Email *" at bounding box center [874, 252] width 517 height 25
click at [662, 324] on select "Select delivery country Andorra Afghanistan Anguilla Albania Armenia Antarctica…" at bounding box center [874, 324] width 517 height 25
select select "75"
click at [615, 312] on select "Select delivery country Andorra Afghanistan Anguilla Albania Armenia Antarctica…" at bounding box center [874, 324] width 517 height 25
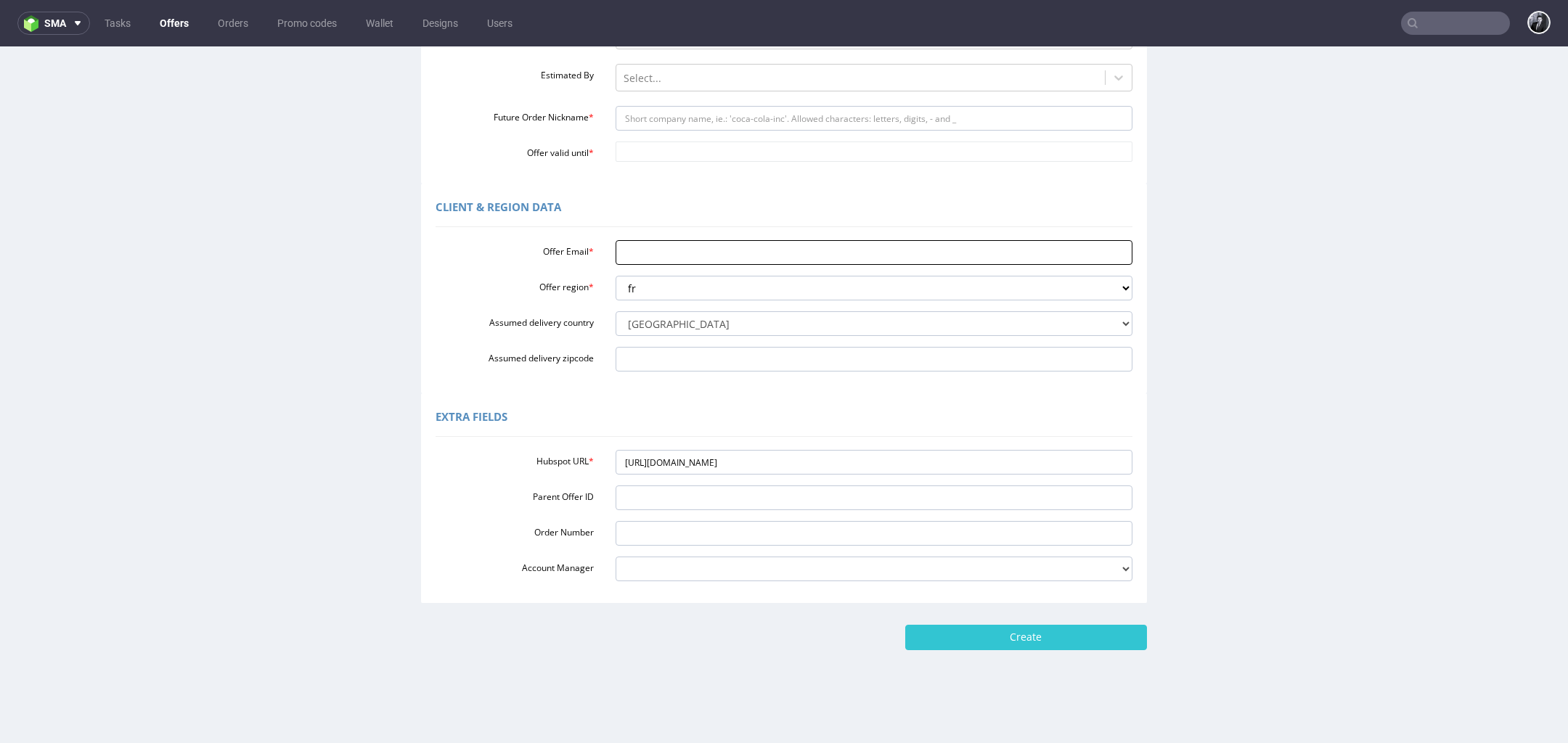
click at [678, 261] on input "Offer Email *" at bounding box center [874, 252] width 517 height 25
click at [691, 360] on input "Assumed delivery zipcode" at bounding box center [874, 360] width 517 height 25
paste input "60950"
type input "60950"
click at [843, 246] on input "Offer Email *" at bounding box center [874, 252] width 517 height 25
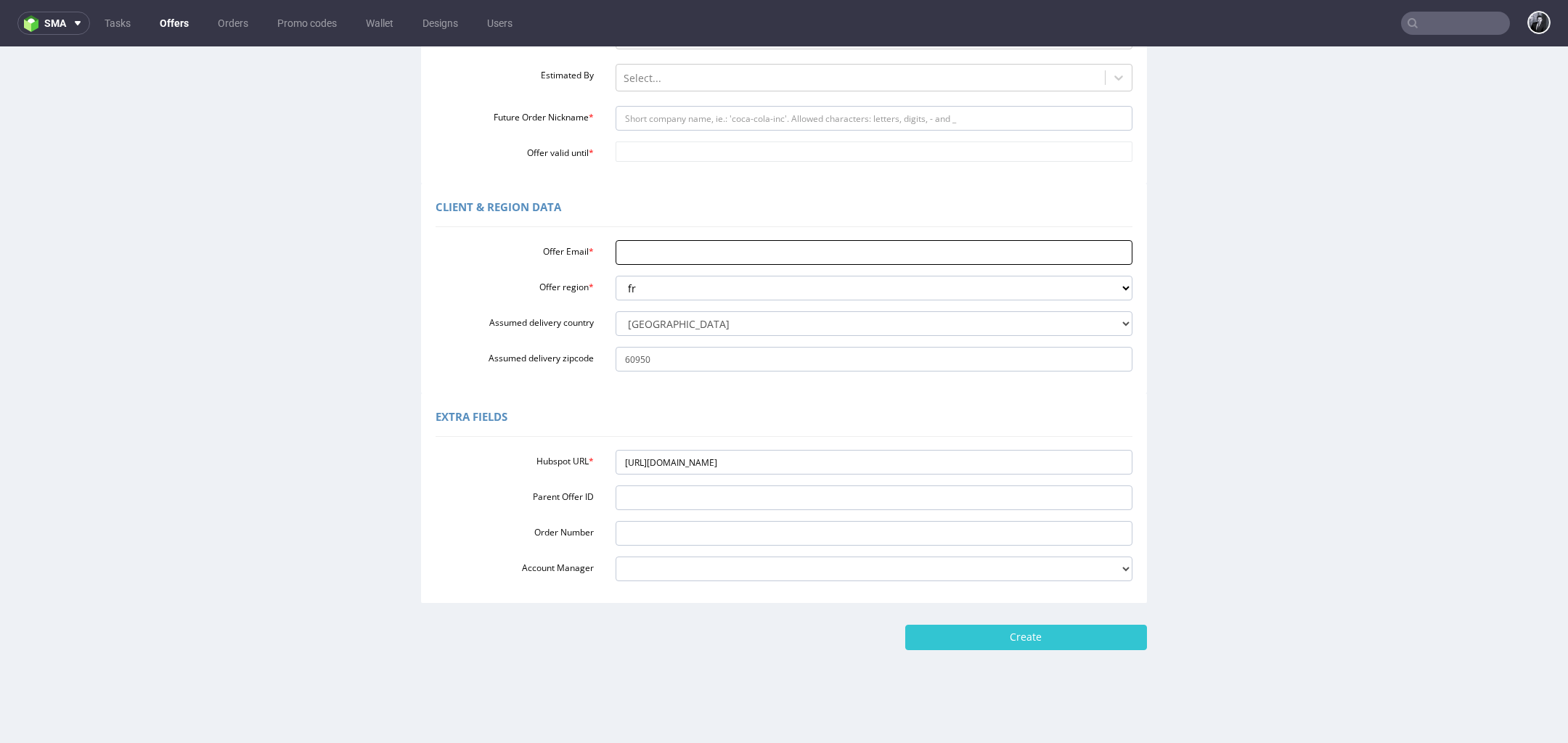
paste input "noelliepittet@gmail.com"
type input "noelliepittet@gmail.com"
click at [754, 113] on input "Future Order Nickname *" at bounding box center [874, 119] width 517 height 25
paste input "noelliepittetgmailcom"
type input "noelliepittetgmailcom"
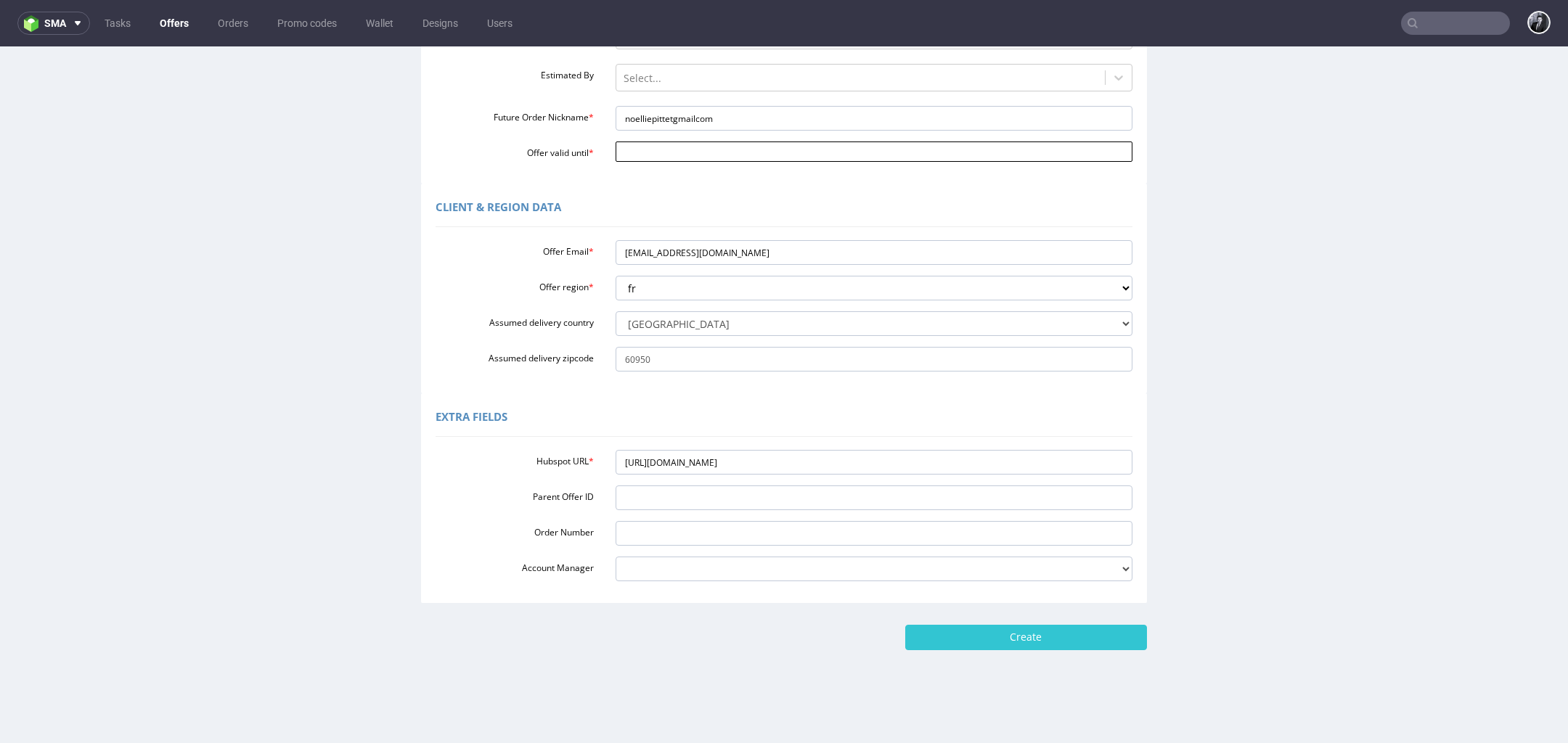
click at [718, 151] on input "Offer valid until *" at bounding box center [874, 151] width 517 height 20
click at [700, 275] on td "16" at bounding box center [709, 271] width 22 height 22
click at [746, 152] on input "2025-10-16" at bounding box center [874, 151] width 517 height 20
click at [728, 268] on td "17" at bounding box center [731, 271] width 22 height 22
click at [779, 177] on div "Custom Offer Required Fields Offer type standard prototyping sampling Offer & O…" at bounding box center [784, 35] width 726 height 296
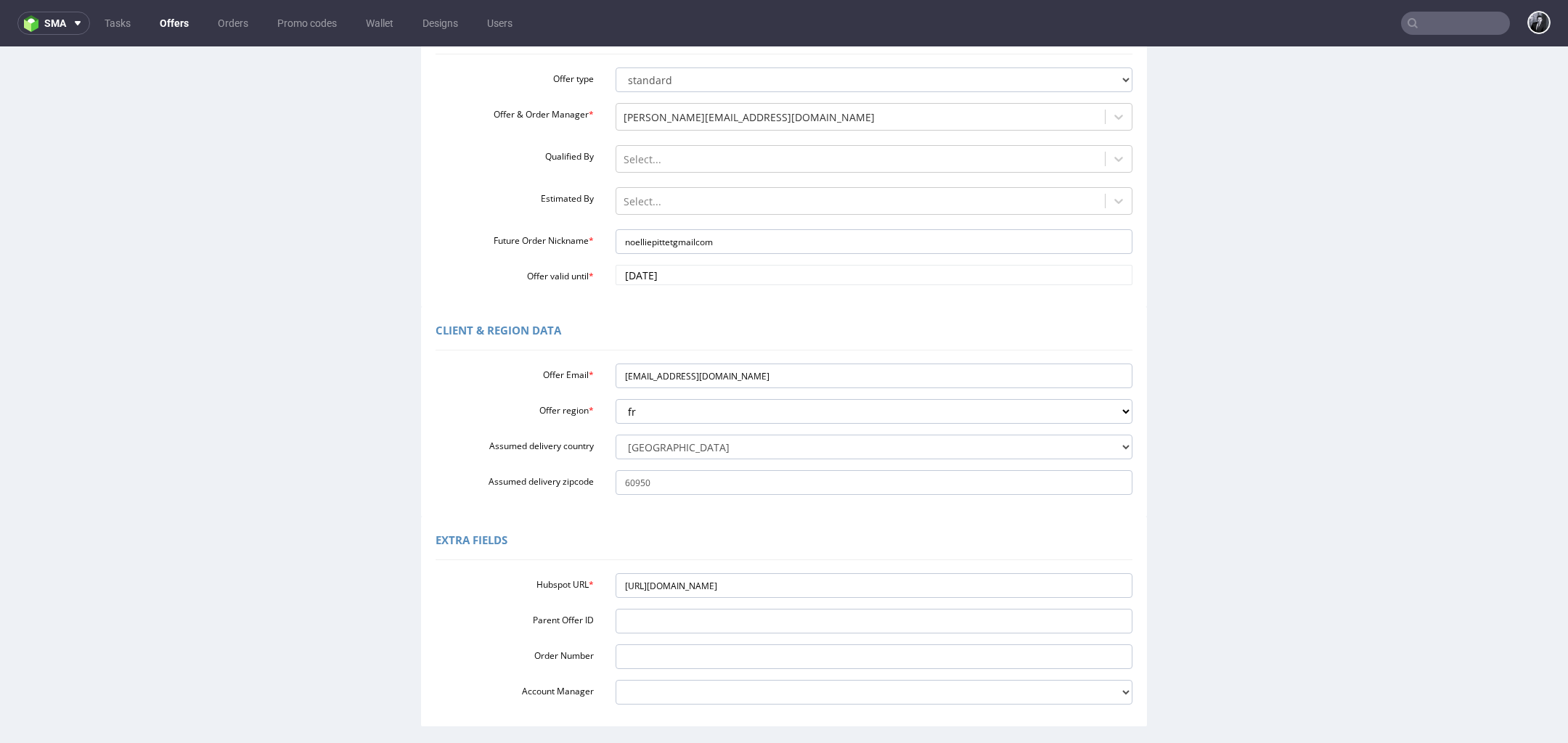
scroll to position [110, 0]
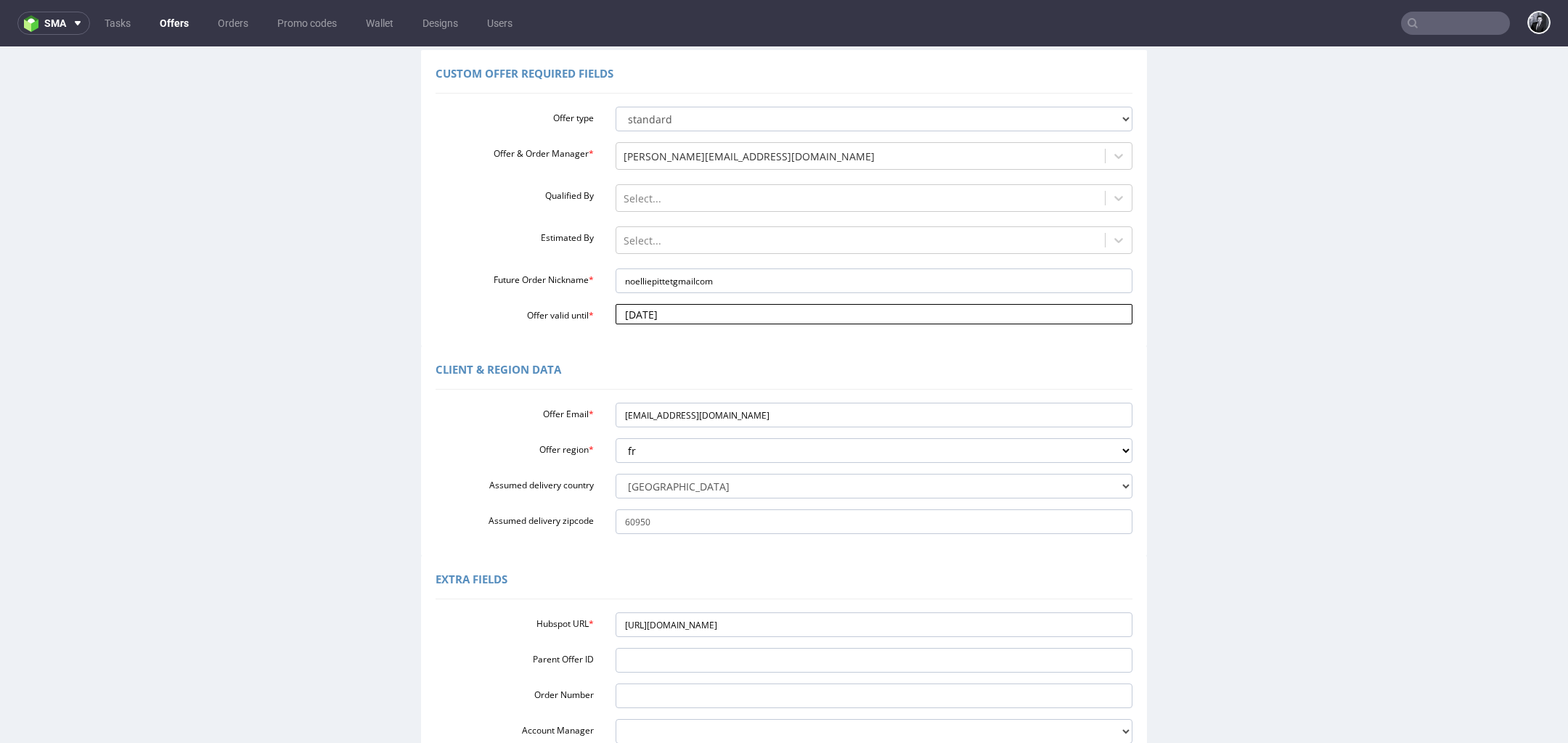
click at [690, 324] on input "2025-10-17" at bounding box center [874, 313] width 517 height 20
click at [736, 203] on td "10" at bounding box center [731, 205] width 22 height 22
type input "[DATE]"
click at [715, 360] on div "Client & Region data" at bounding box center [784, 372] width 697 height 35
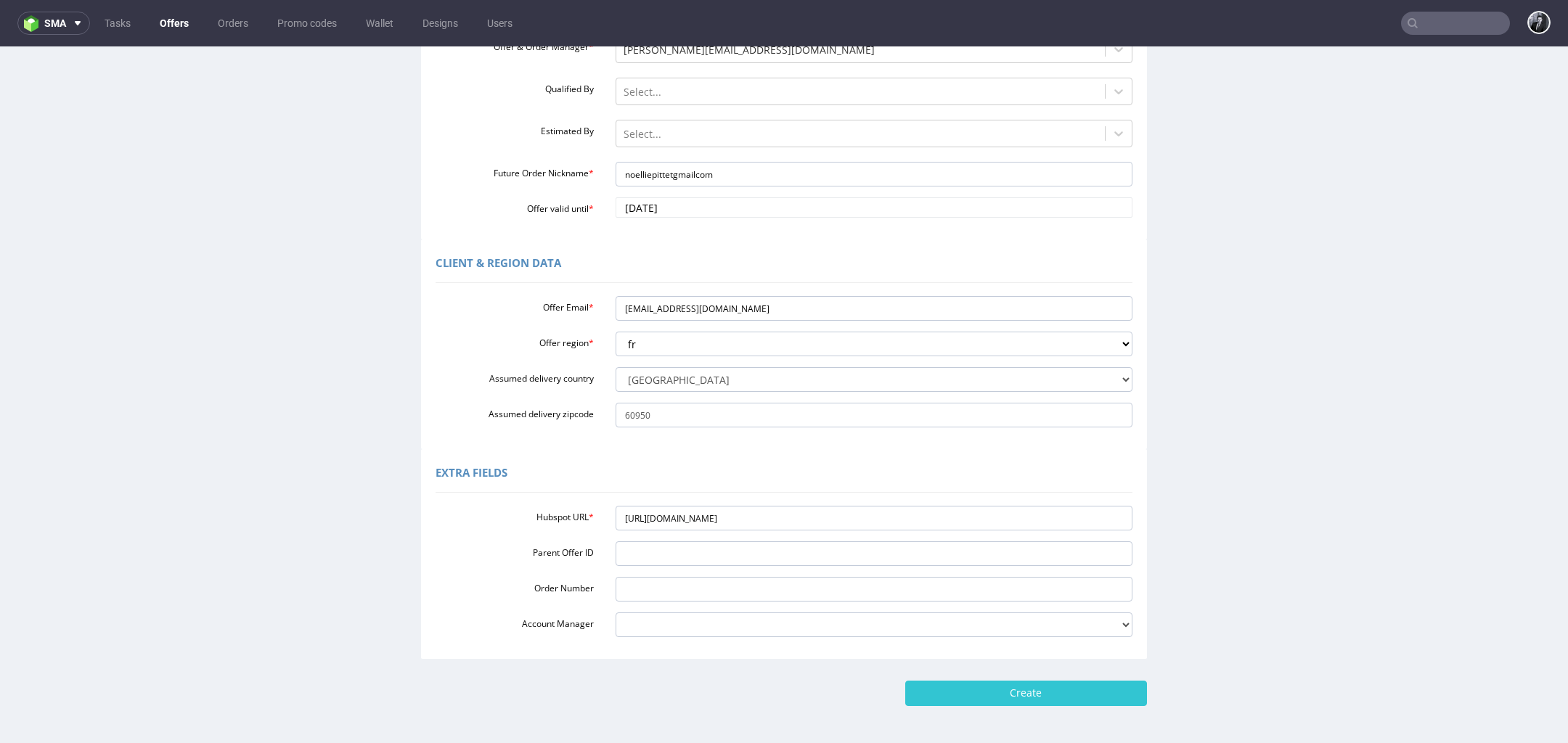
scroll to position [258, 0]
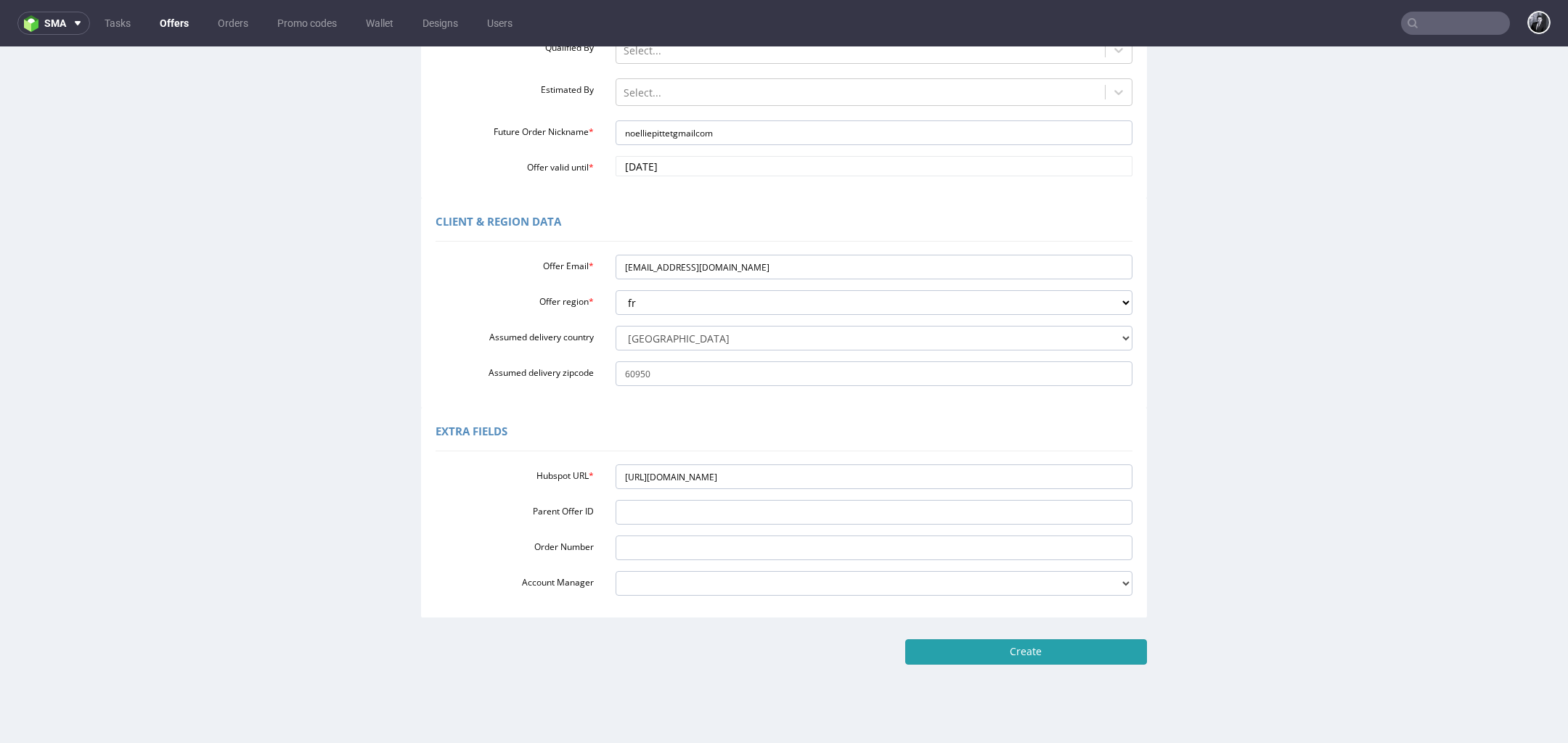
click at [950, 649] on input "Create" at bounding box center [1025, 652] width 242 height 25
type input "Please wait..."
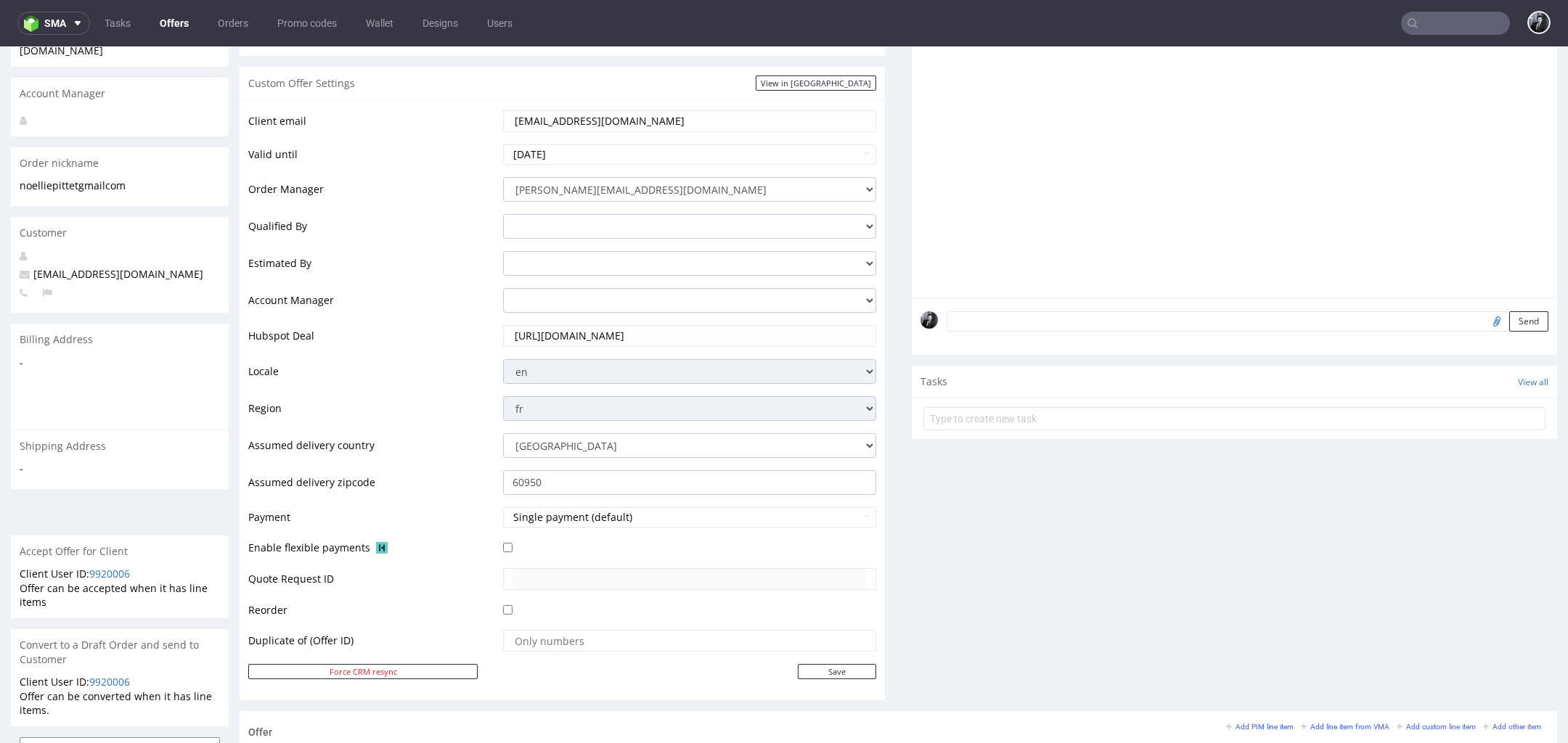
scroll to position [599, 0]
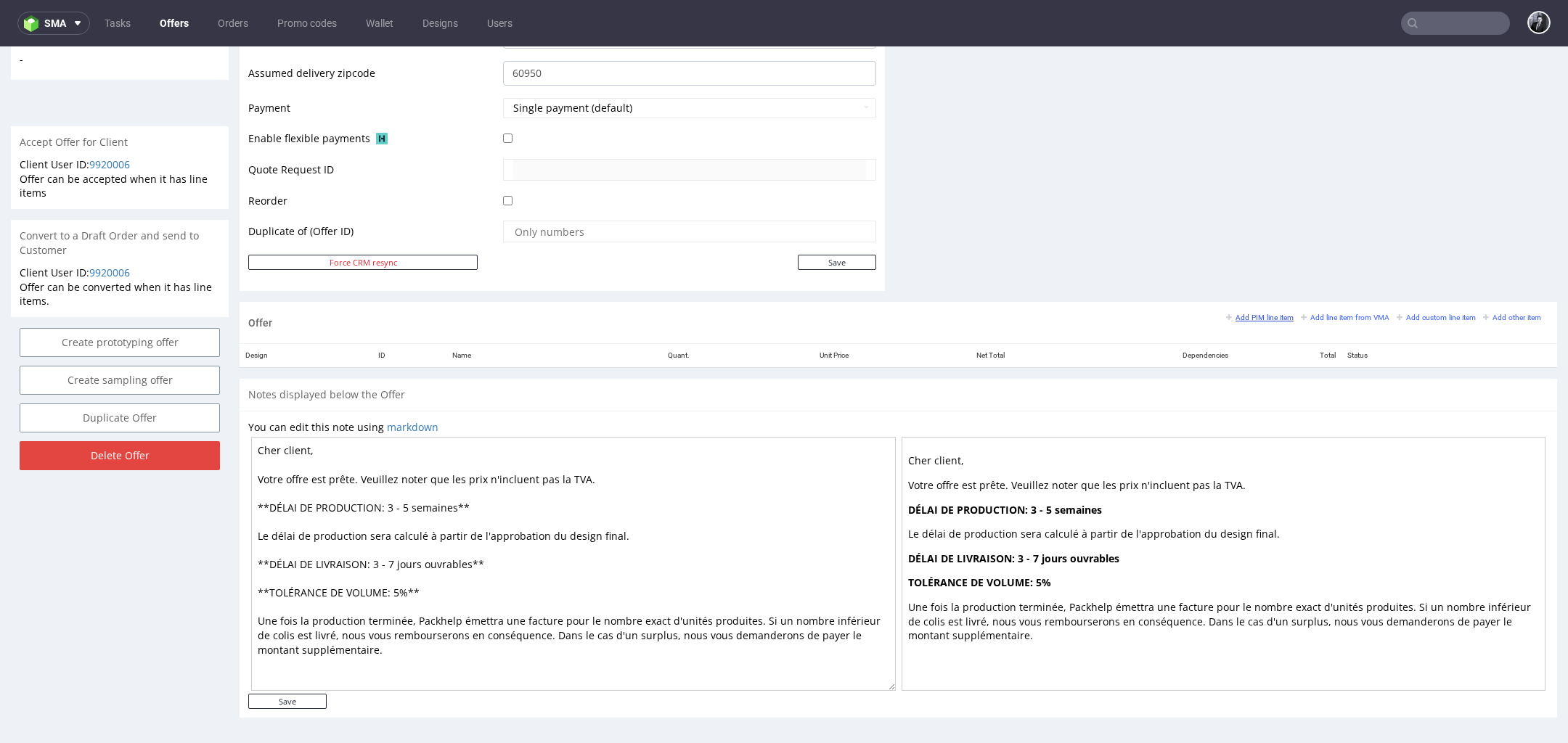
click at [1242, 314] on small "Add PIM line item" at bounding box center [1259, 317] width 67 height 8
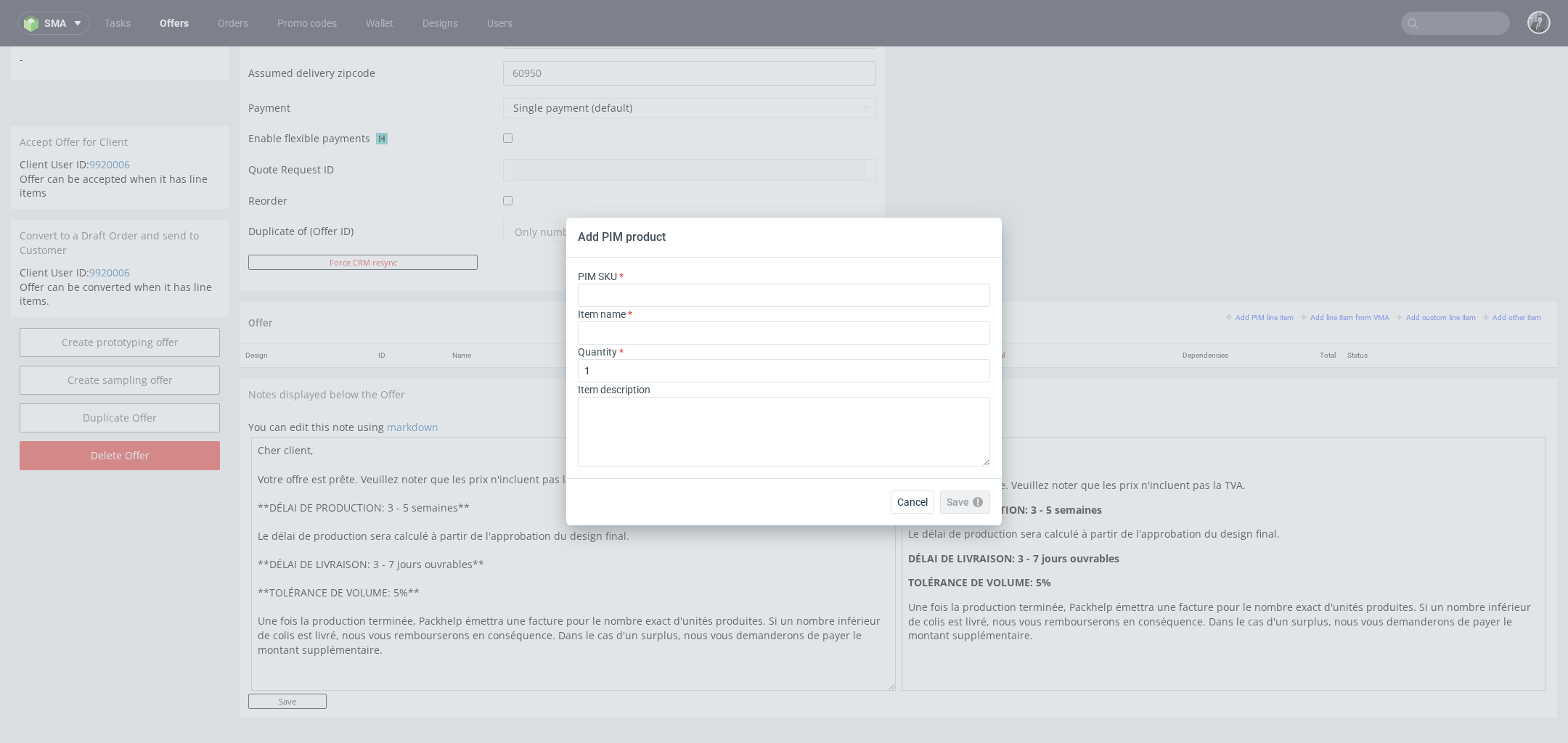
click at [707, 308] on div "Item name" at bounding box center [784, 326] width 413 height 38
click at [705, 298] on input "text" at bounding box center [784, 296] width 413 height 23
paste input "box--mailer-box--56--cardboard-coated--print-color-hd-with-print-inside--foil-g…"
type input "box--mailer-box--56--cardboard-coated--print-color-hd-with-print-inside--foil-g…"
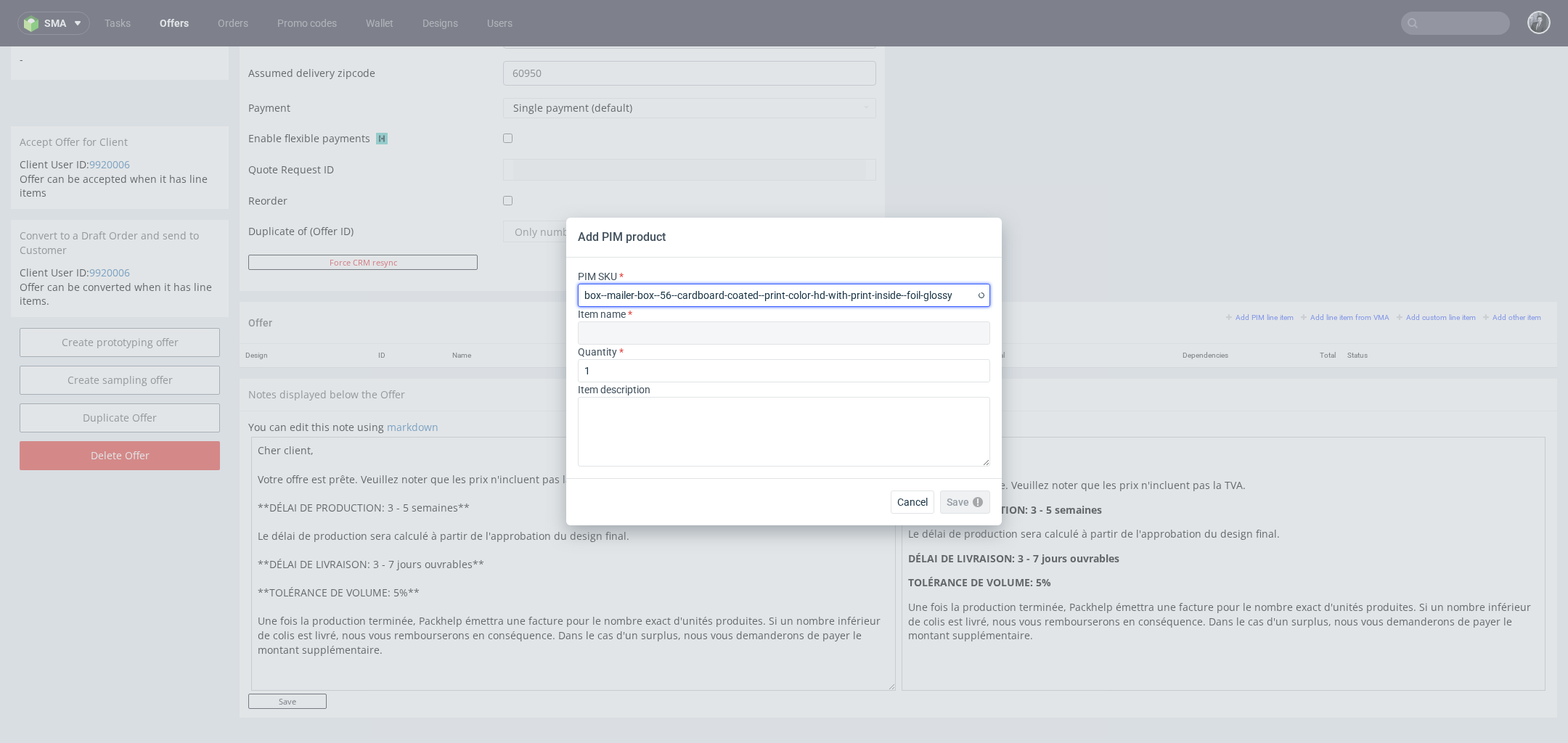
type input "Boites d'expédition"
type input "box--mailer-box--56--cardboard-coated--print-color-hd-with-print-inside--foil-g…"
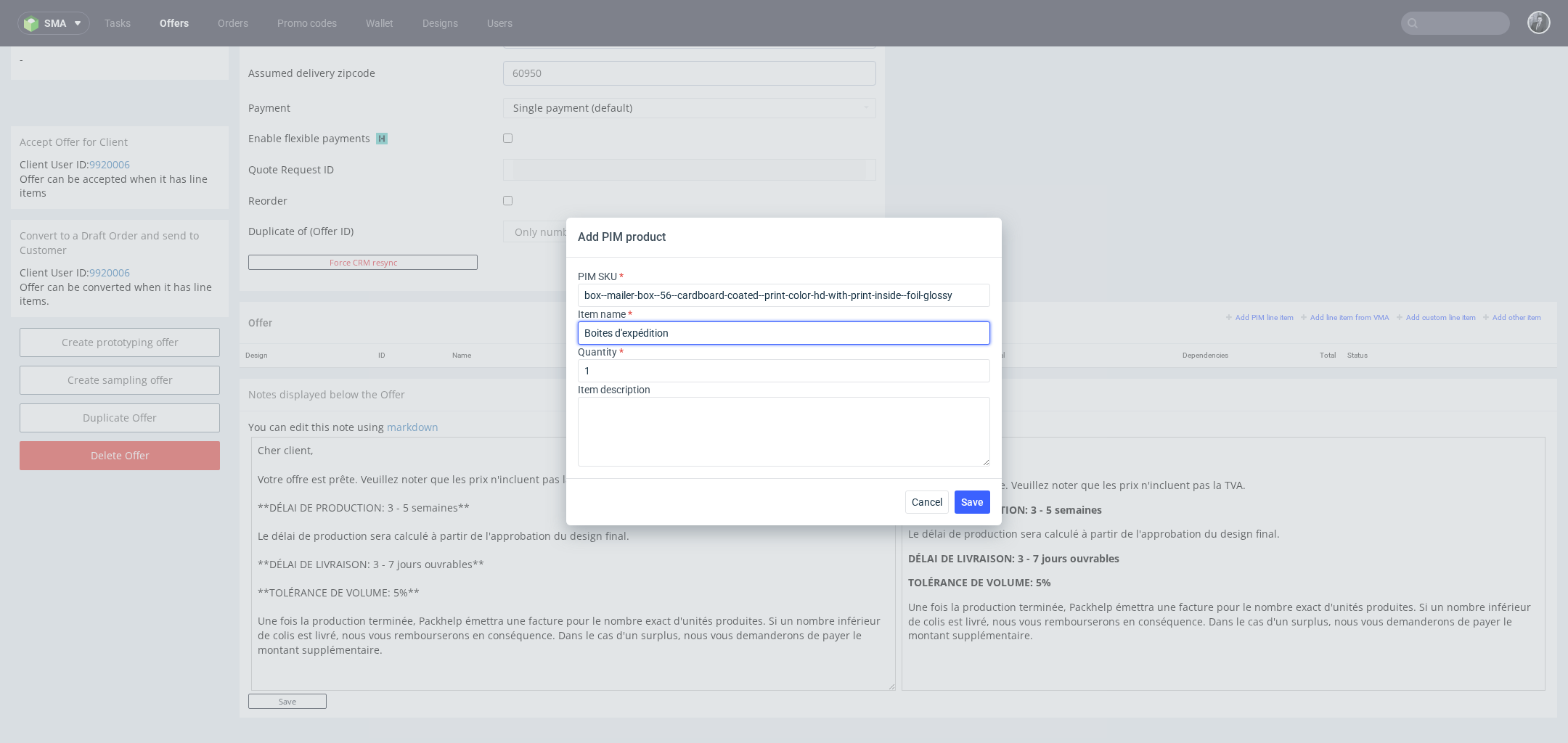
drag, startPoint x: 728, startPoint y: 337, endPoint x: 532, endPoint y: 337, distance: 196.0
click at [533, 337] on div "Add PIM product PIM SKU box--mailer-box--56--cardboard-coated--print-color-hd-w…" at bounding box center [784, 371] width 1568 height 743
paste input "îte d’expédition personnalisable F56 (26 x 20 x 10.5 cm)"
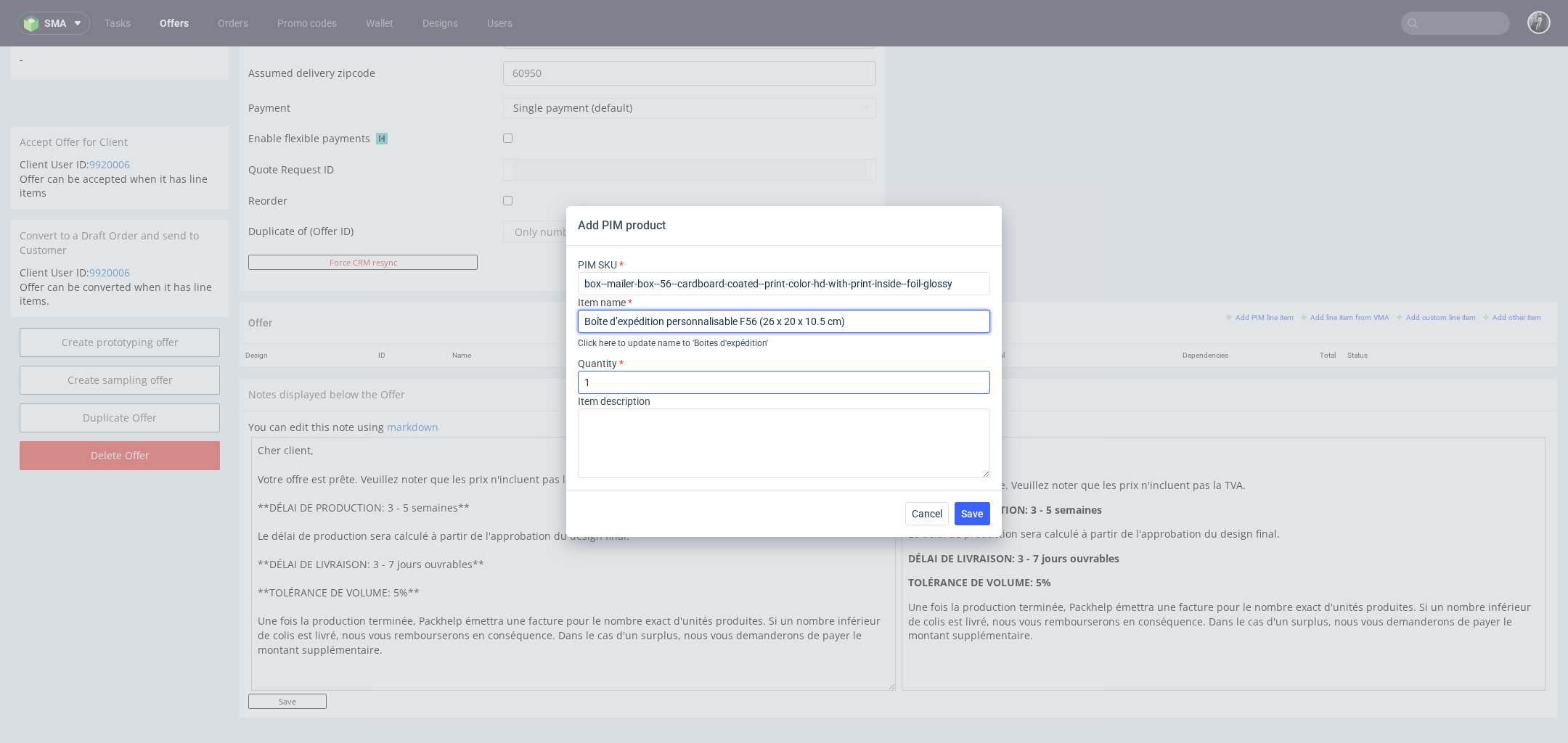
type input "Boîte d’expédition personnalisable F56 (26 x 20 x 10.5 cm)"
click at [691, 376] on input "1" at bounding box center [784, 383] width 413 height 23
type input "500"
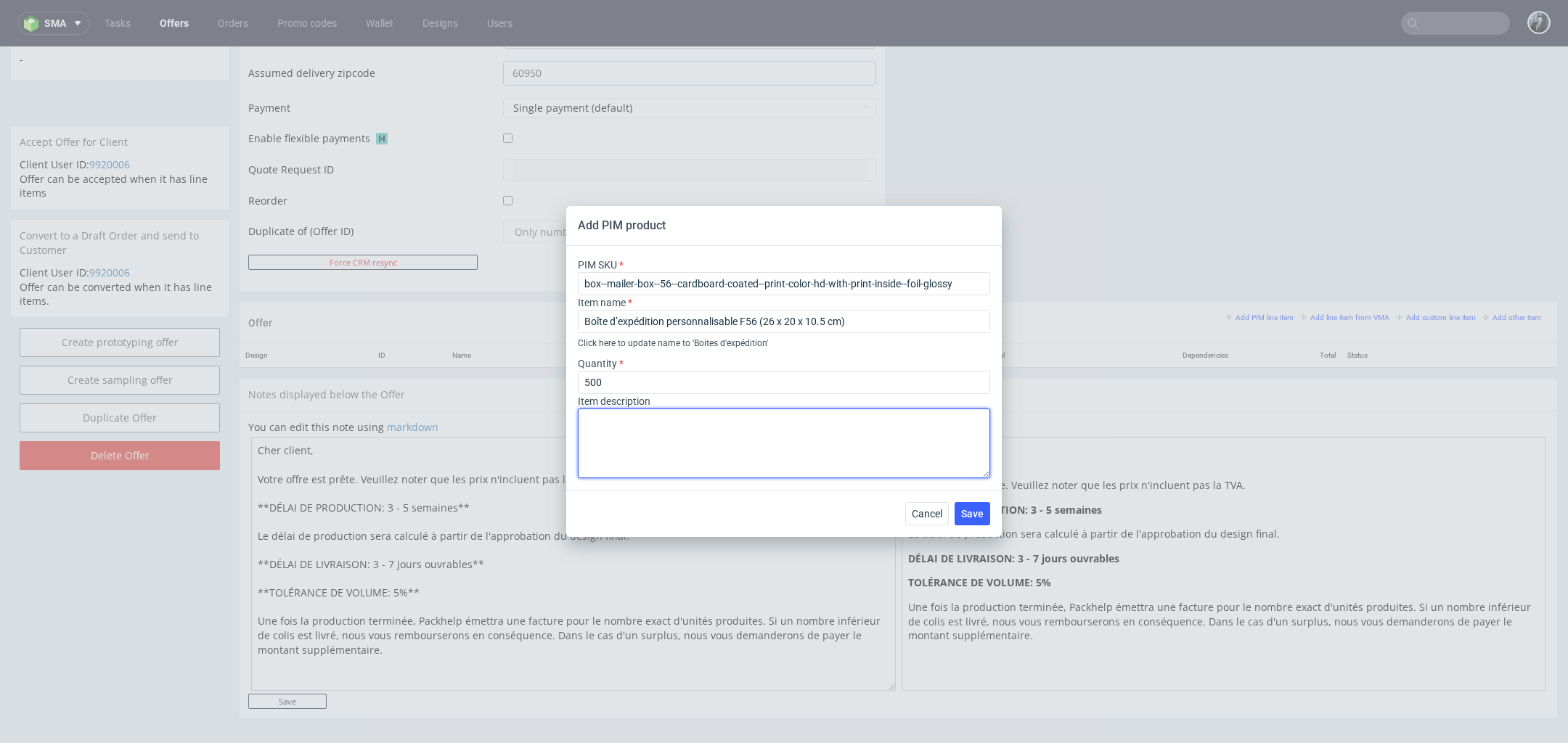
click at [678, 445] on textarea at bounding box center [784, 443] width 413 height 70
paste textarea "Boîte d’expédition personnalisable F56 (26 x 20 x 10.5 cm) Matériau Carton ondu…"
click at [583, 438] on textarea "Boîte d’expédition personnalisable F56 (26 x 20 x 10.5 cm) Matériau Carton ondu…" at bounding box center [784, 443] width 413 height 70
click at [583, 453] on textarea "Boîte d’expédition personnalisable F56 (26 x 20 x 10.5 cm) Matériau Carton ondu…" at bounding box center [784, 443] width 413 height 70
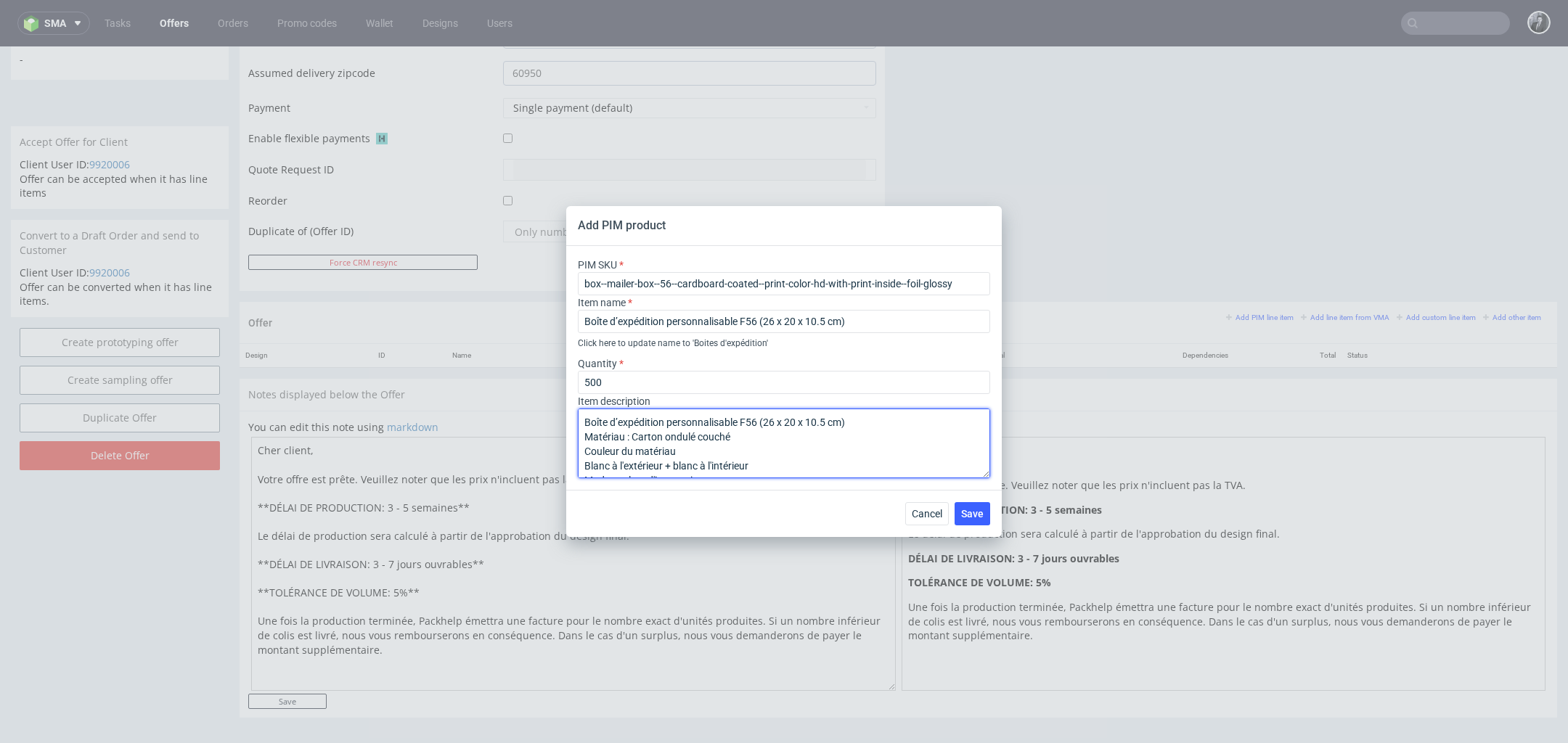
click at [585, 469] on textarea "Boîte d’expédition personnalisable F56 (26 x 20 x 10.5 cm) Matériau : Carton on…" at bounding box center [784, 443] width 413 height 70
click at [586, 453] on textarea "Boîte d’expédition personnalisable F56 (26 x 20 x 10.5 cm) Matériau : Carton on…" at bounding box center [784, 443] width 413 height 70
click at [583, 468] on textarea "Boîte d’expédition personnalisable F56 (26 x 20 x 10.5 cm) Matériau : Carton on…" at bounding box center [784, 443] width 413 height 70
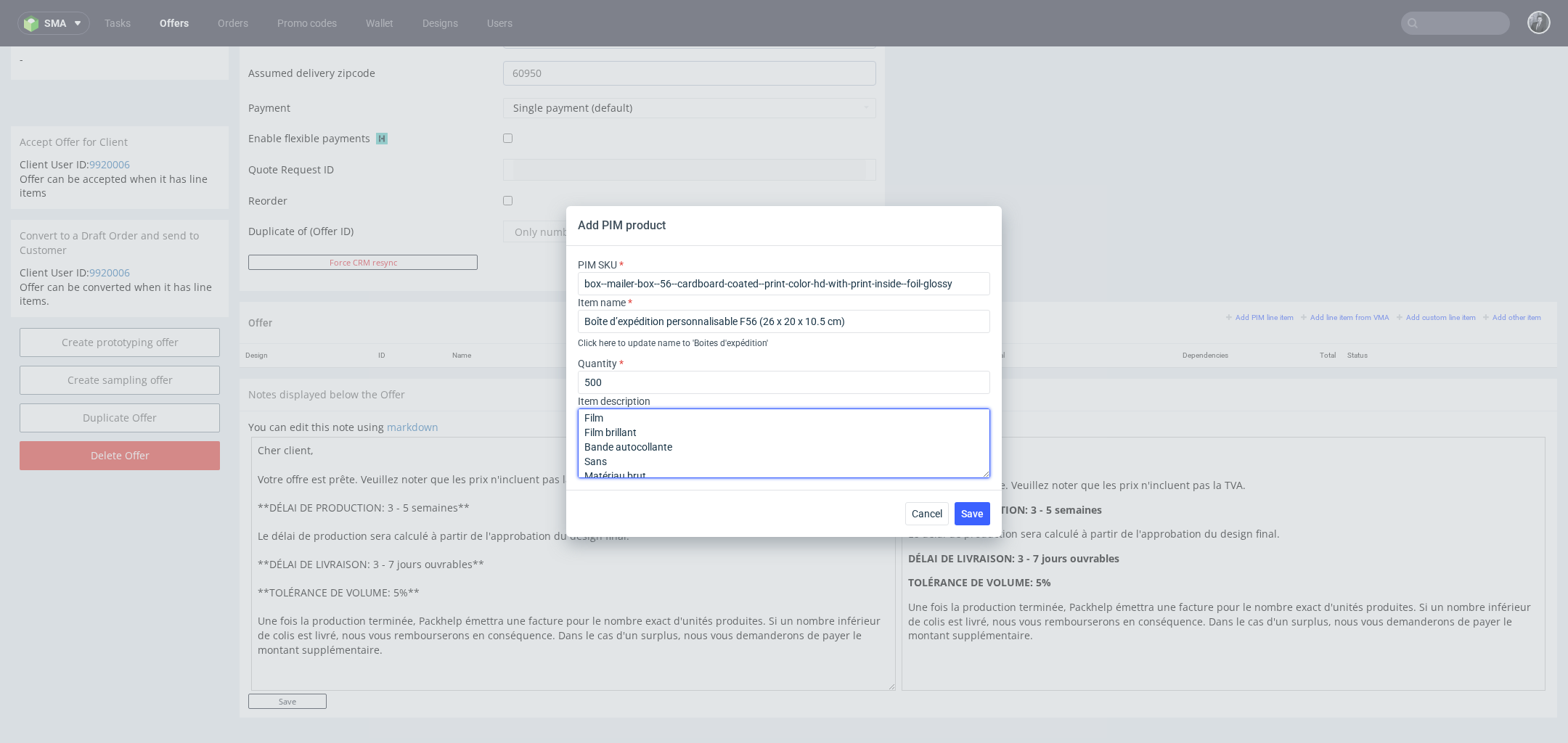
click at [583, 435] on textarea "Boîte d’expédition personnalisable F56 (26 x 20 x 10.5 cm) Matériau : Carton on…" at bounding box center [784, 443] width 413 height 70
click at [583, 461] on textarea "Boîte d’expédition personnalisable F56 (26 x 20 x 10.5 cm) Matériau : Carton on…" at bounding box center [784, 443] width 413 height 70
click at [583, 463] on textarea "Boîte d’expédition personnalisable F56 (26 x 20 x 10.5 cm) Matériau : Carton on…" at bounding box center [784, 443] width 413 height 70
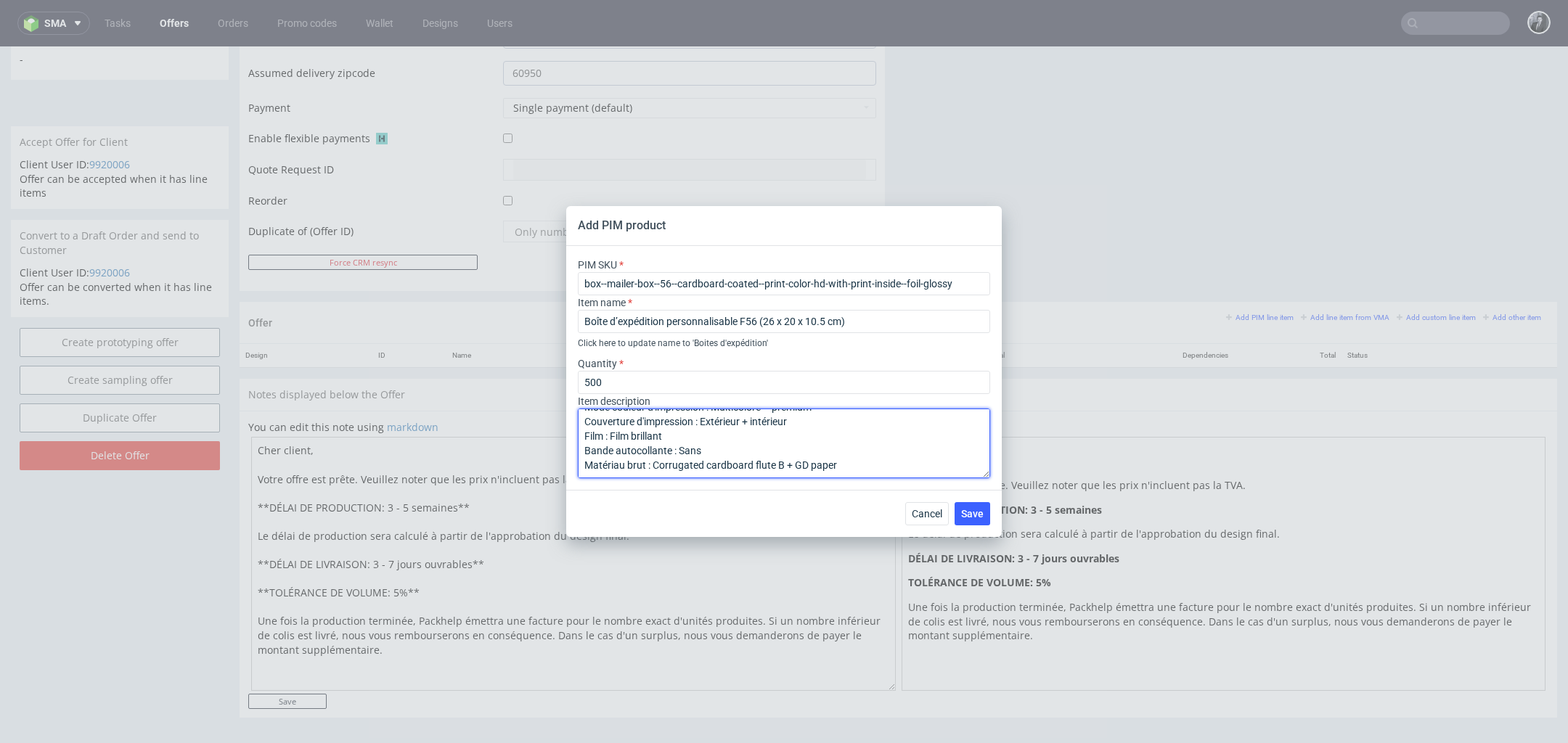
scroll to position [0, 0]
type textarea "Boîte d’expédition personnalisable F56 (26 x 20 x 10.5 cm) Matériau : Carton on…"
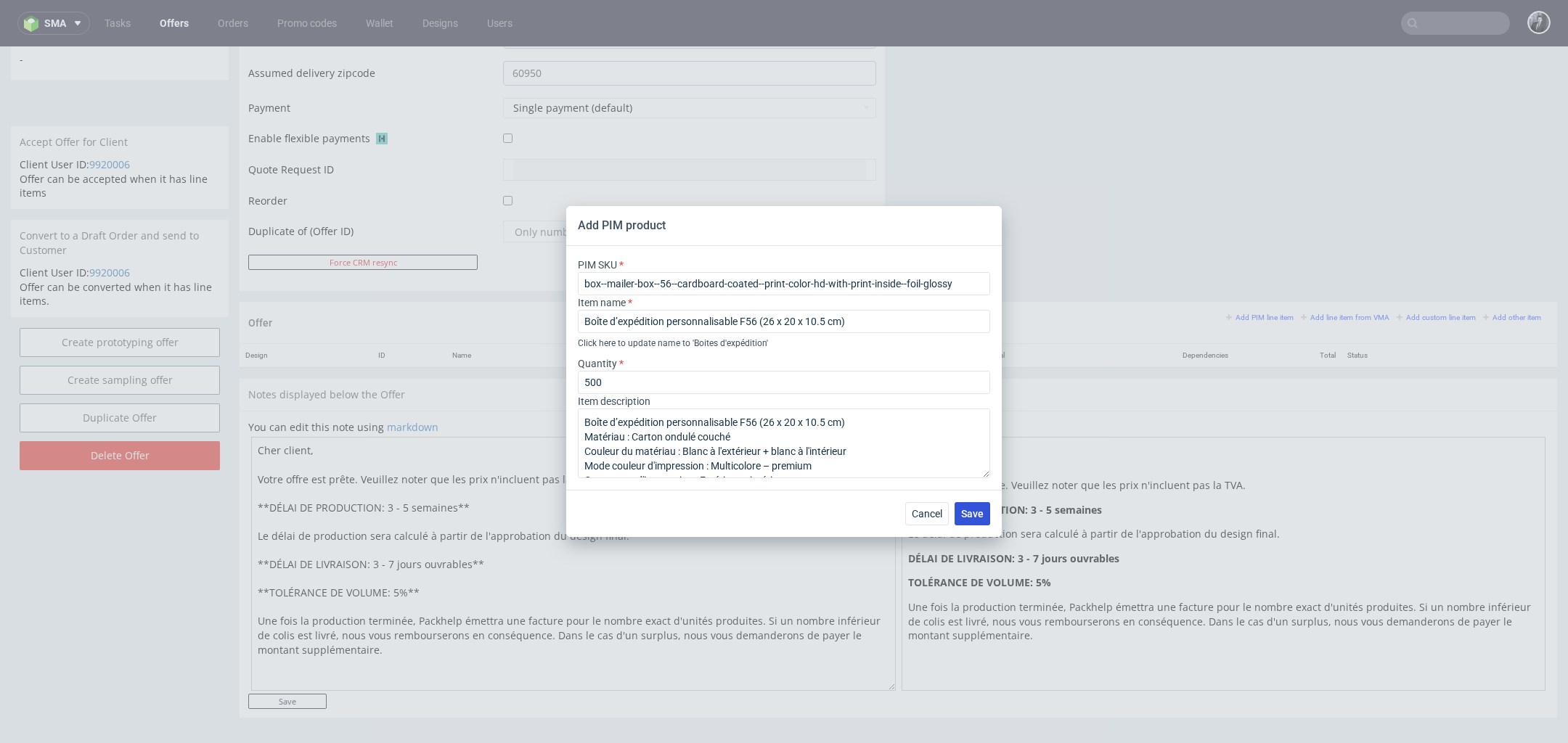
click at [974, 517] on span "Save" at bounding box center [971, 514] width 22 height 10
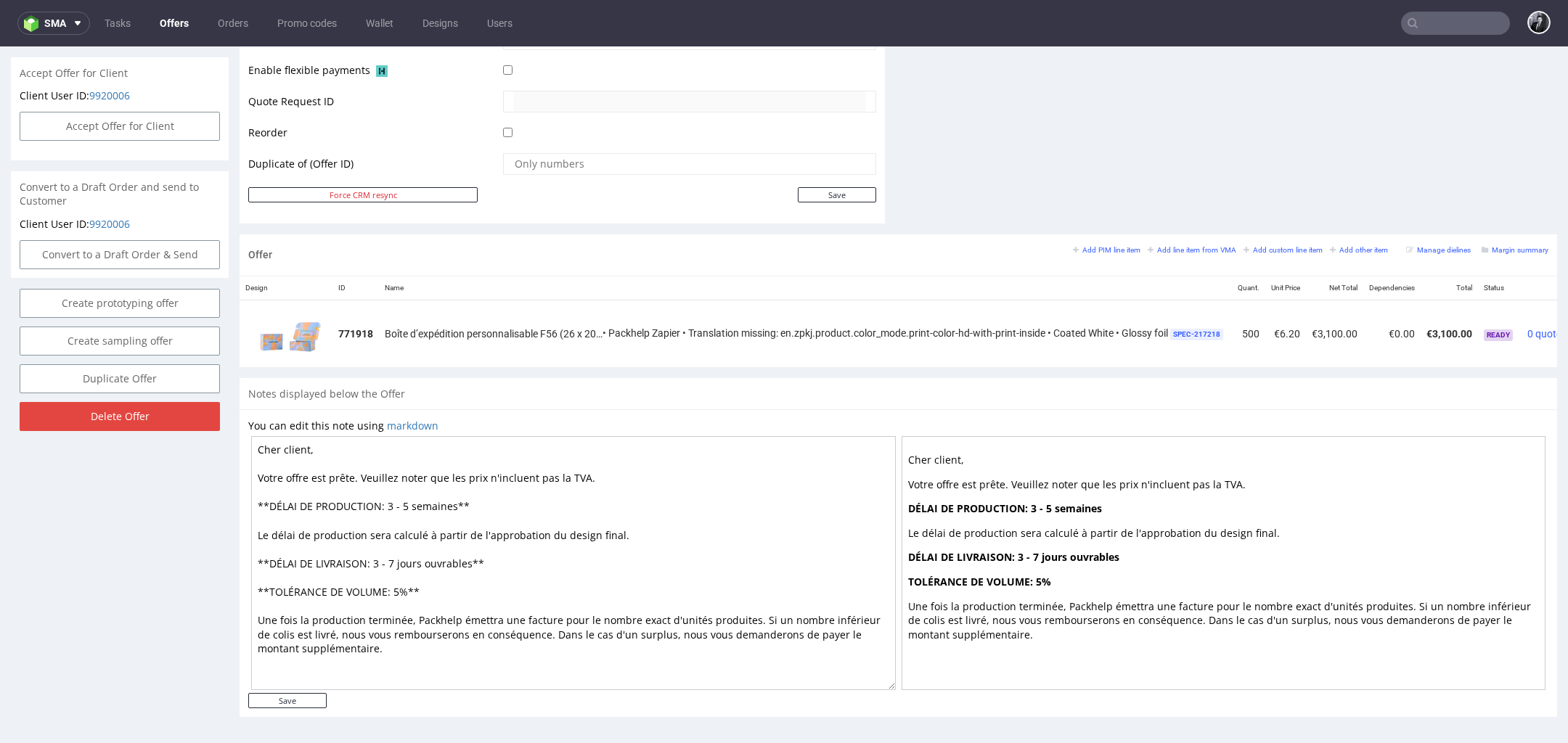
scroll to position [4, 0]
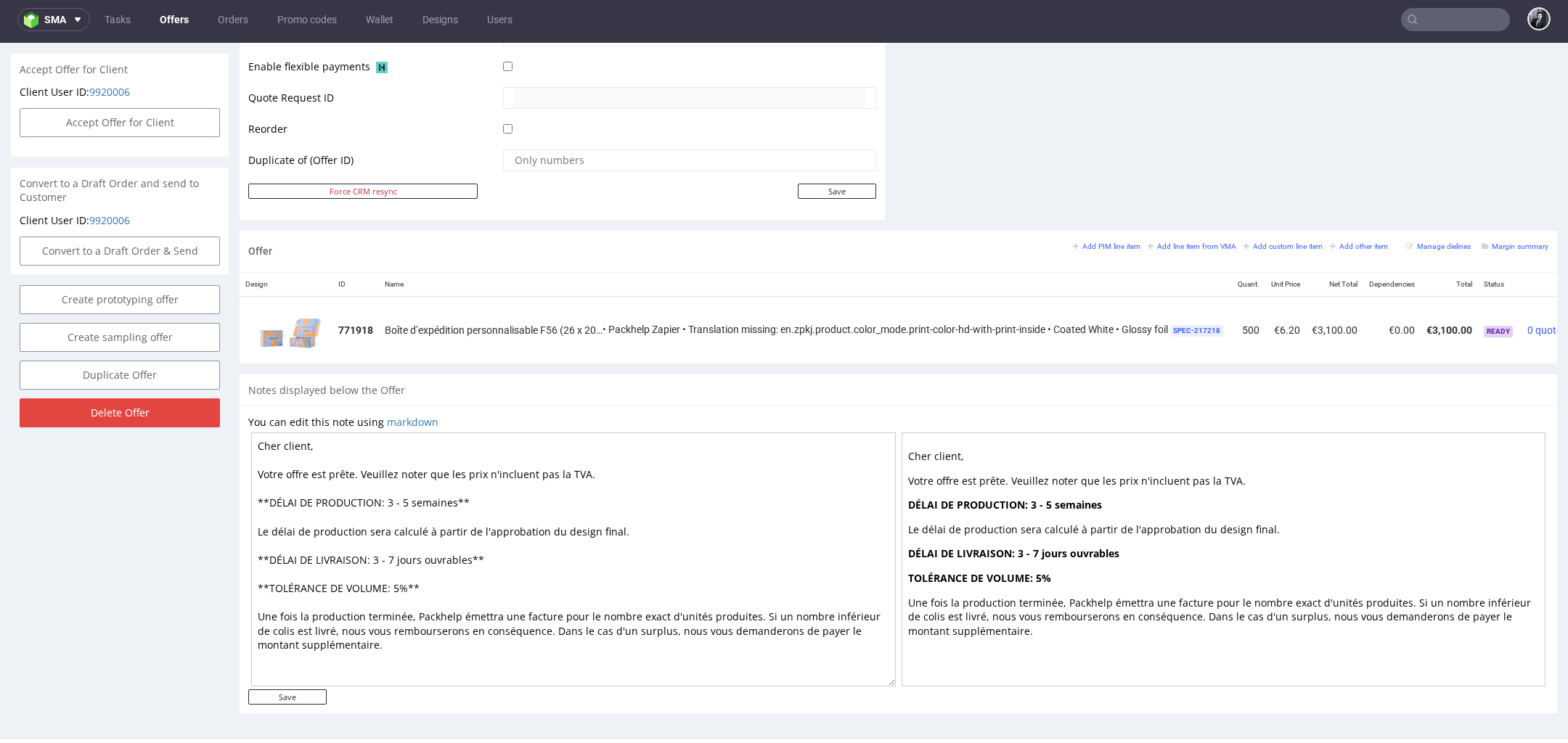
drag, startPoint x: 308, startPoint y: 440, endPoint x: 265, endPoint y: 438, distance: 43.0
click at [265, 438] on textarea "Cher client, Votre offre est prête. Veuillez noter que les prix n'incluent pas …" at bounding box center [574, 560] width 645 height 254
click at [408, 501] on textarea "Chère Noëllie, Votre offre est prête. Veuillez noter que les prix n'incluent pa…" at bounding box center [574, 560] width 645 height 254
click at [439, 500] on textarea "Chère Noëllie, Votre offre est prête. Veuillez noter que les prix n'incluent pa…" at bounding box center [574, 560] width 645 height 254
click at [383, 495] on textarea "Chère Noëllie, Votre offre est prête. Veuillez noter que les prix n'incluent pa…" at bounding box center [574, 560] width 645 height 254
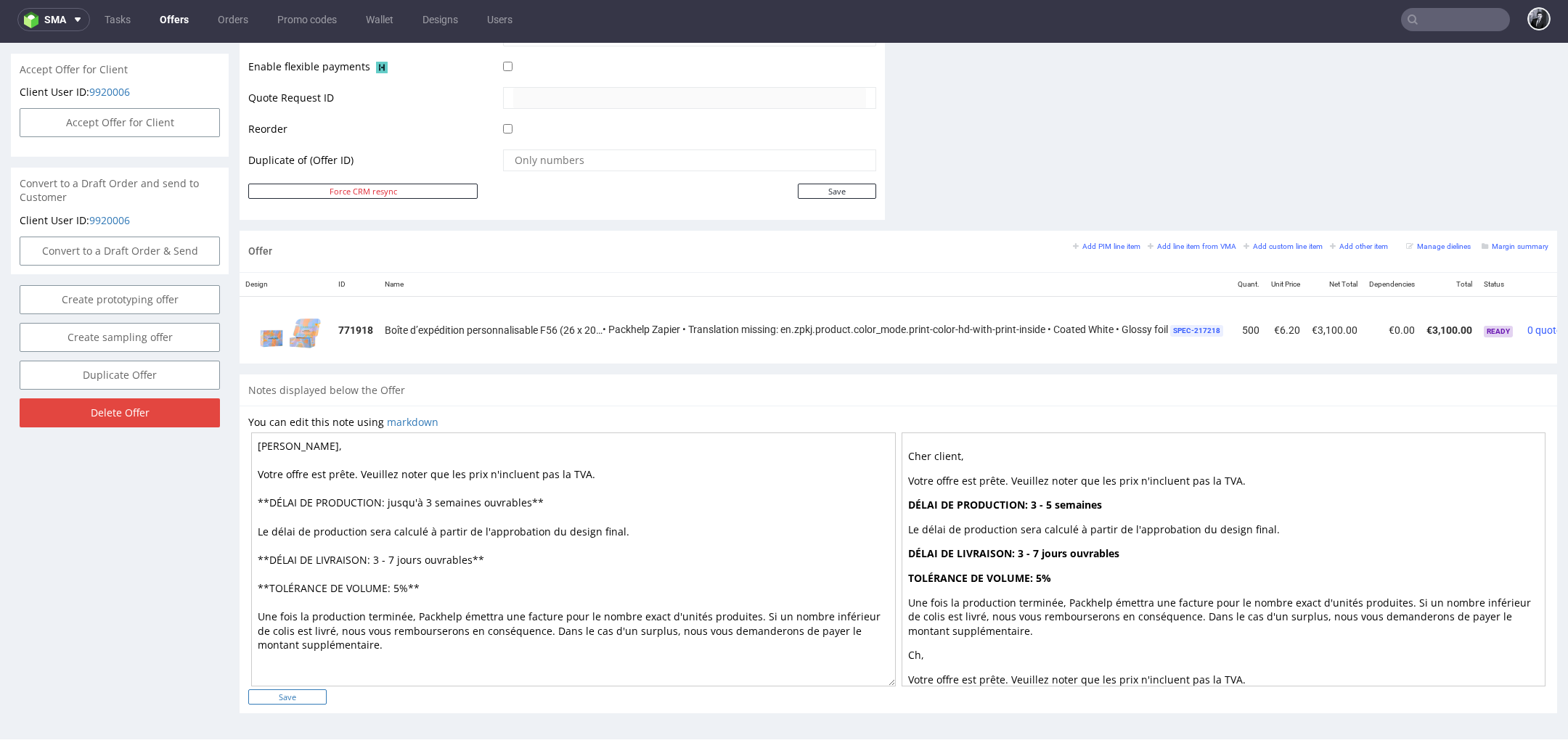
type textarea "Chère Noëllie, Votre offre est prête. Veuillez noter que les prix n'incluent pa…"
click at [291, 693] on input "Save" at bounding box center [287, 697] width 79 height 15
type input "In progress..."
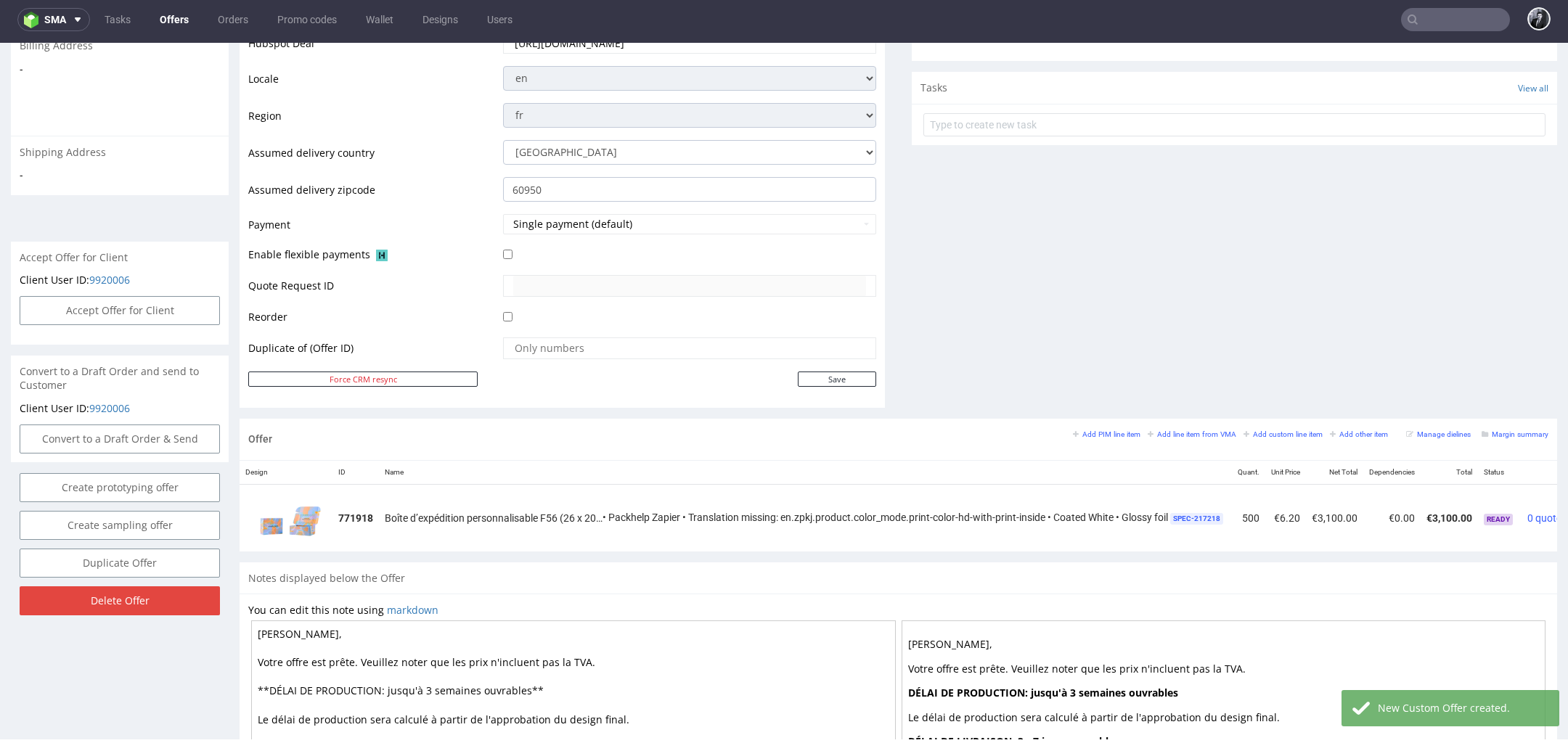
scroll to position [682, 0]
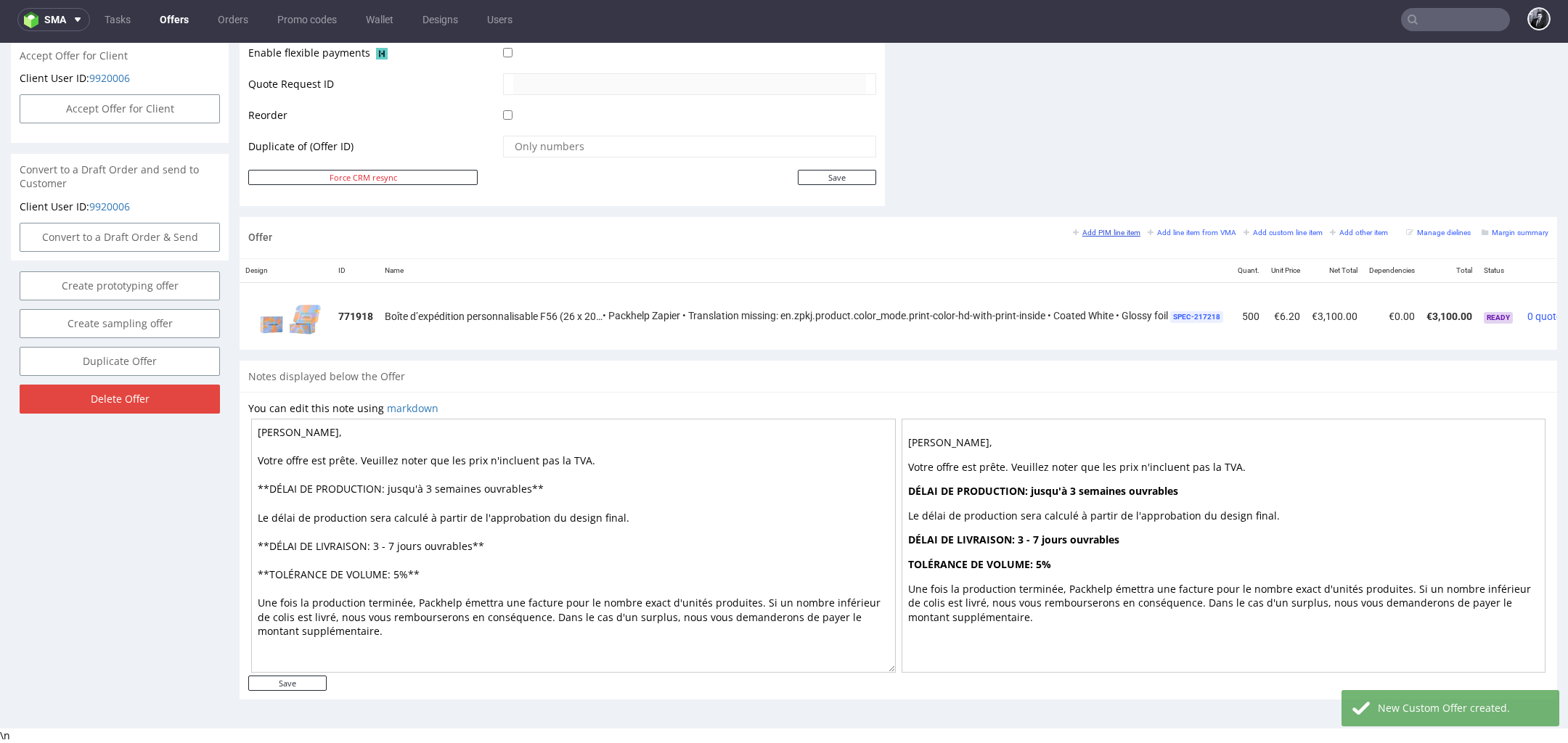
click at [1105, 231] on small "Add PIM line item" at bounding box center [1107, 232] width 67 height 8
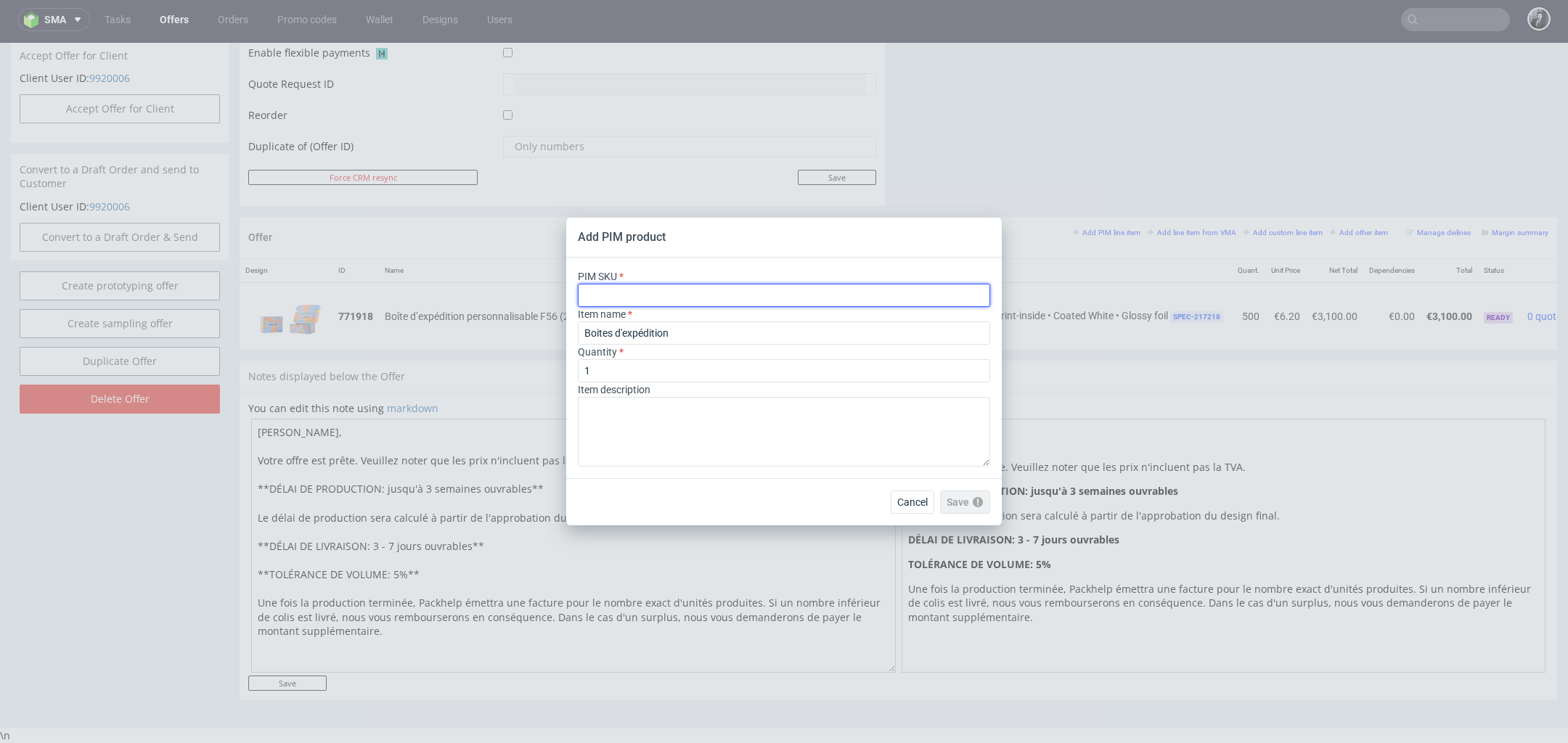
click at [675, 295] on input "text" at bounding box center [784, 296] width 413 height 23
paste input "ph-281-14603"
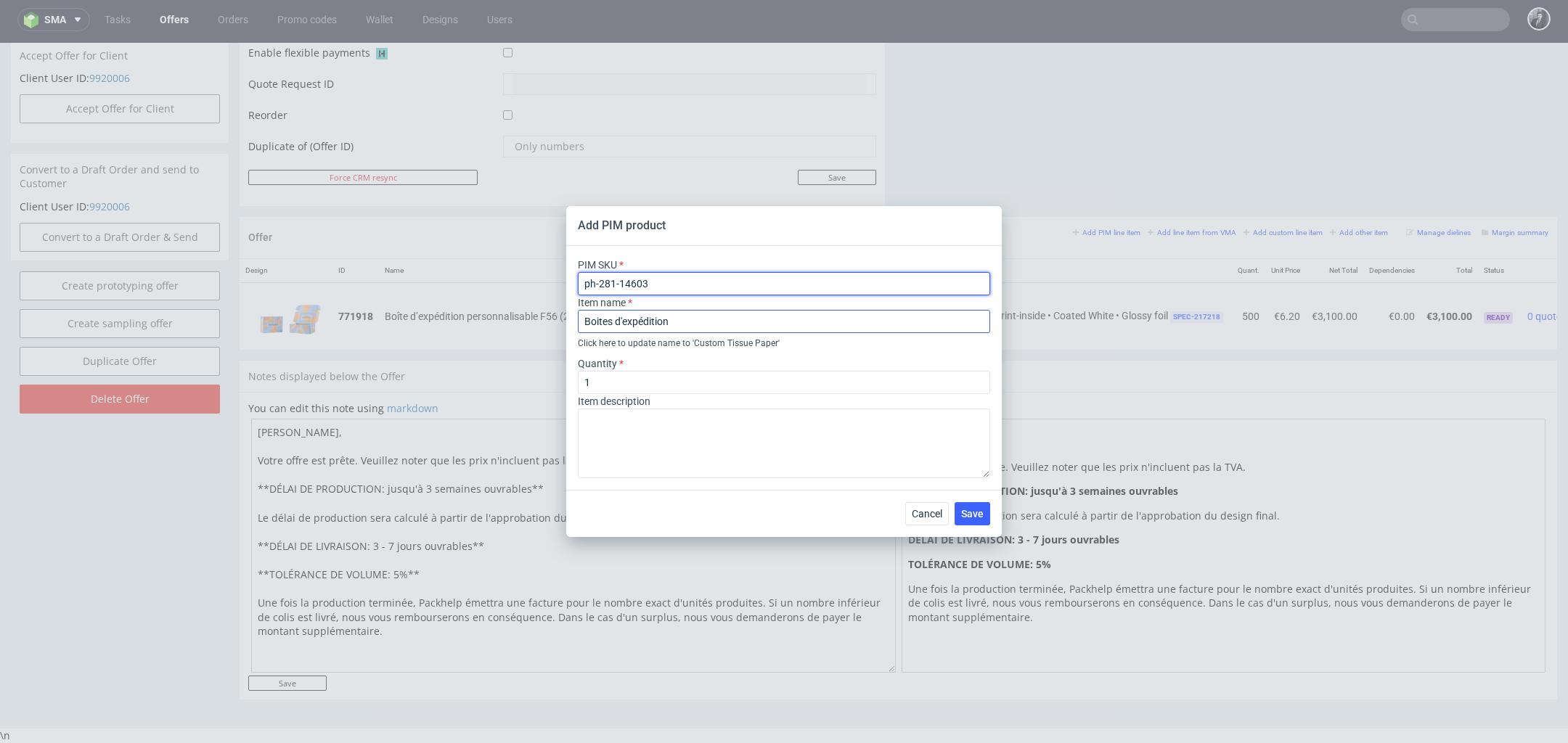
type input "ph-281-14603"
drag, startPoint x: 691, startPoint y: 324, endPoint x: 594, endPoint y: 320, distance: 97.1
click at [594, 320] on input "Boites d'expédition" at bounding box center [784, 321] width 413 height 23
type input "B"
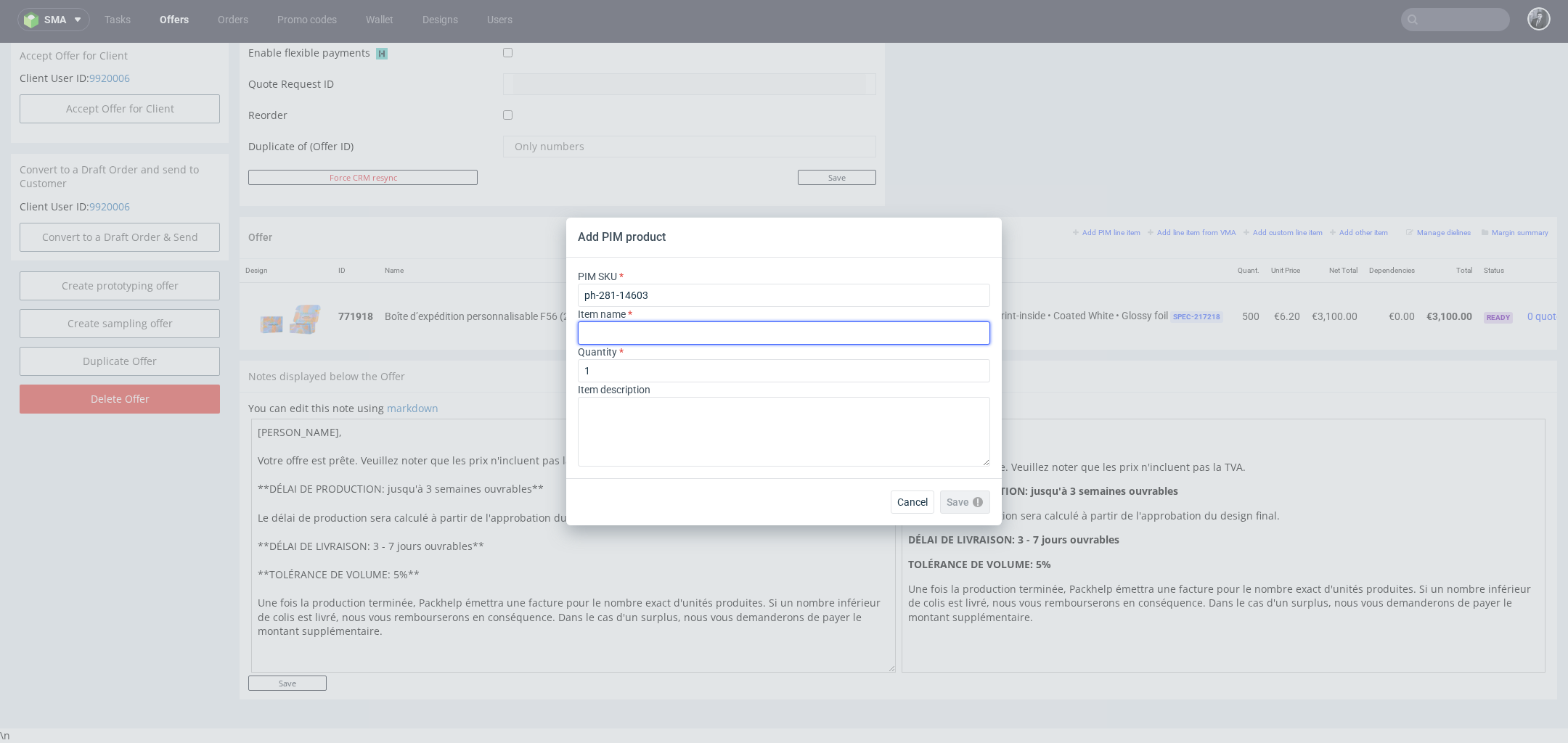
paste input "Papier de soie personnalisé T59 (25 x 38 cm)"
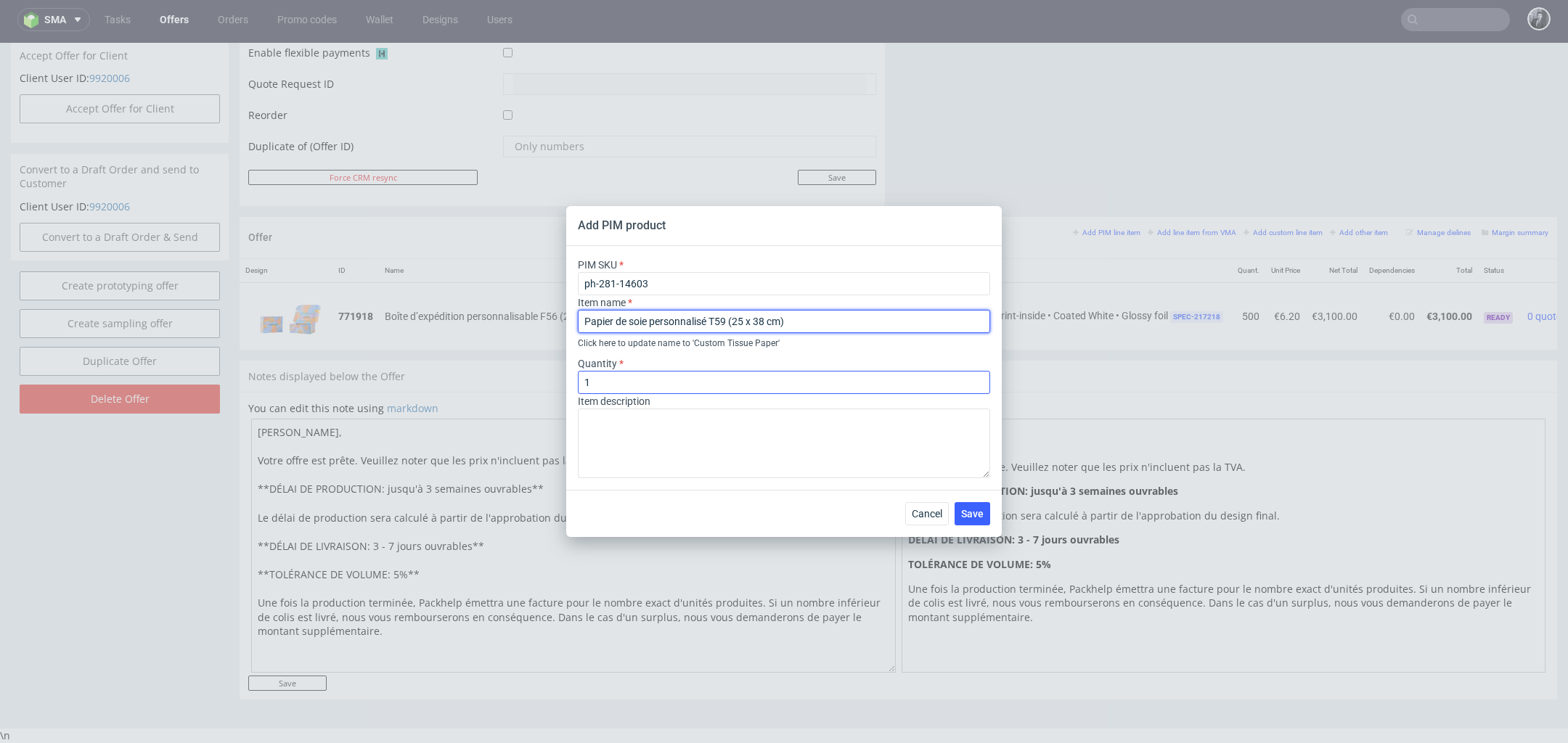
type input "Papier de soie personnalisé T59 (25 x 38 cm)"
click at [676, 379] on input "1" at bounding box center [784, 383] width 413 height 23
type input "500"
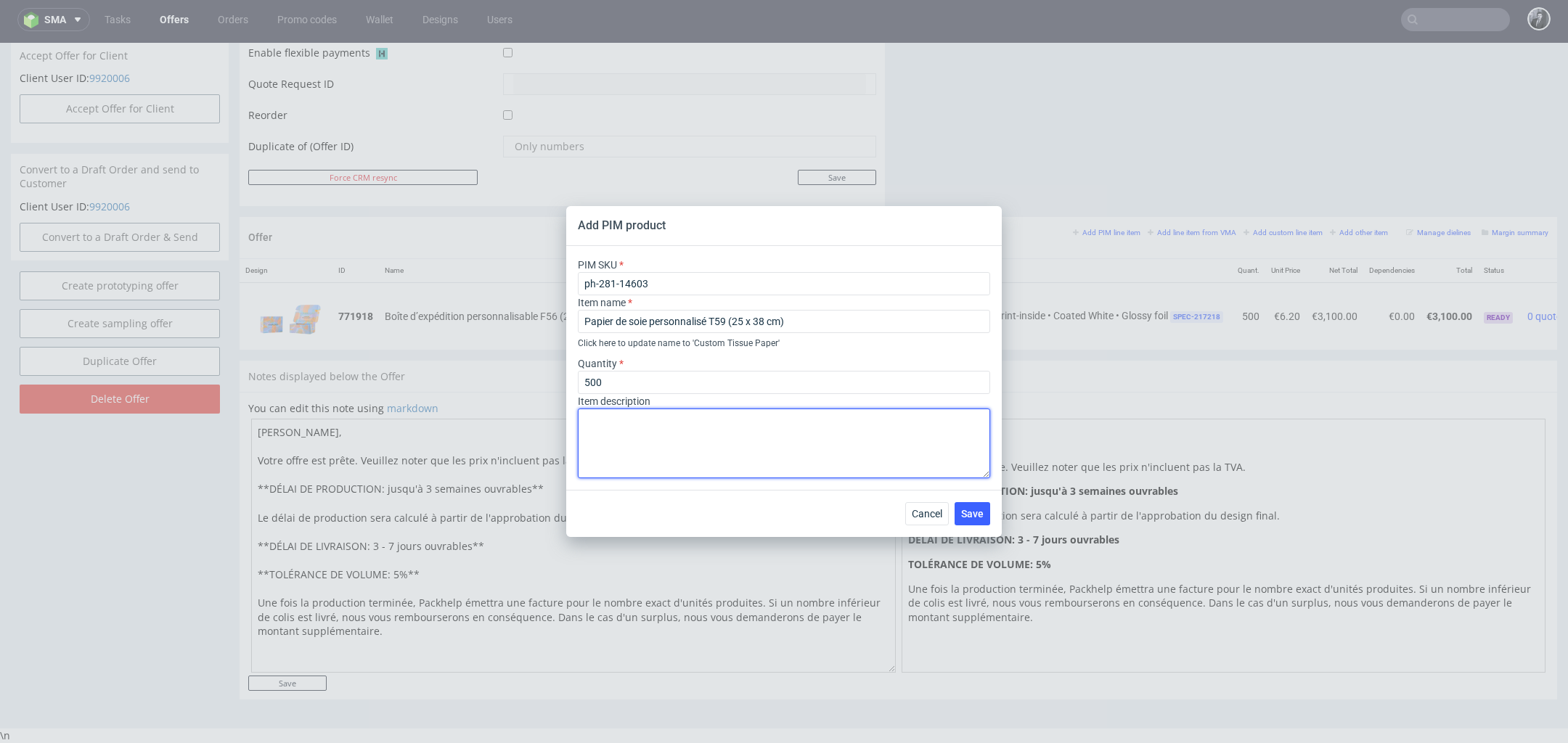
click at [679, 435] on textarea at bounding box center [784, 443] width 413 height 70
paste textarea "Papier de soie personnalisé T59 (25 x 38 cm) Matériau Papier Couleur du matéria…"
click at [585, 437] on textarea "Papier de soie personnalisé T59 (25 x 38 cm) Matériau Papier Couleur du matéria…" at bounding box center [784, 443] width 413 height 70
click at [585, 449] on textarea "Papier de soie personnalisé T59 (25 x 38 cm) Matériau Papier Couleur du matéria…" at bounding box center [784, 443] width 413 height 70
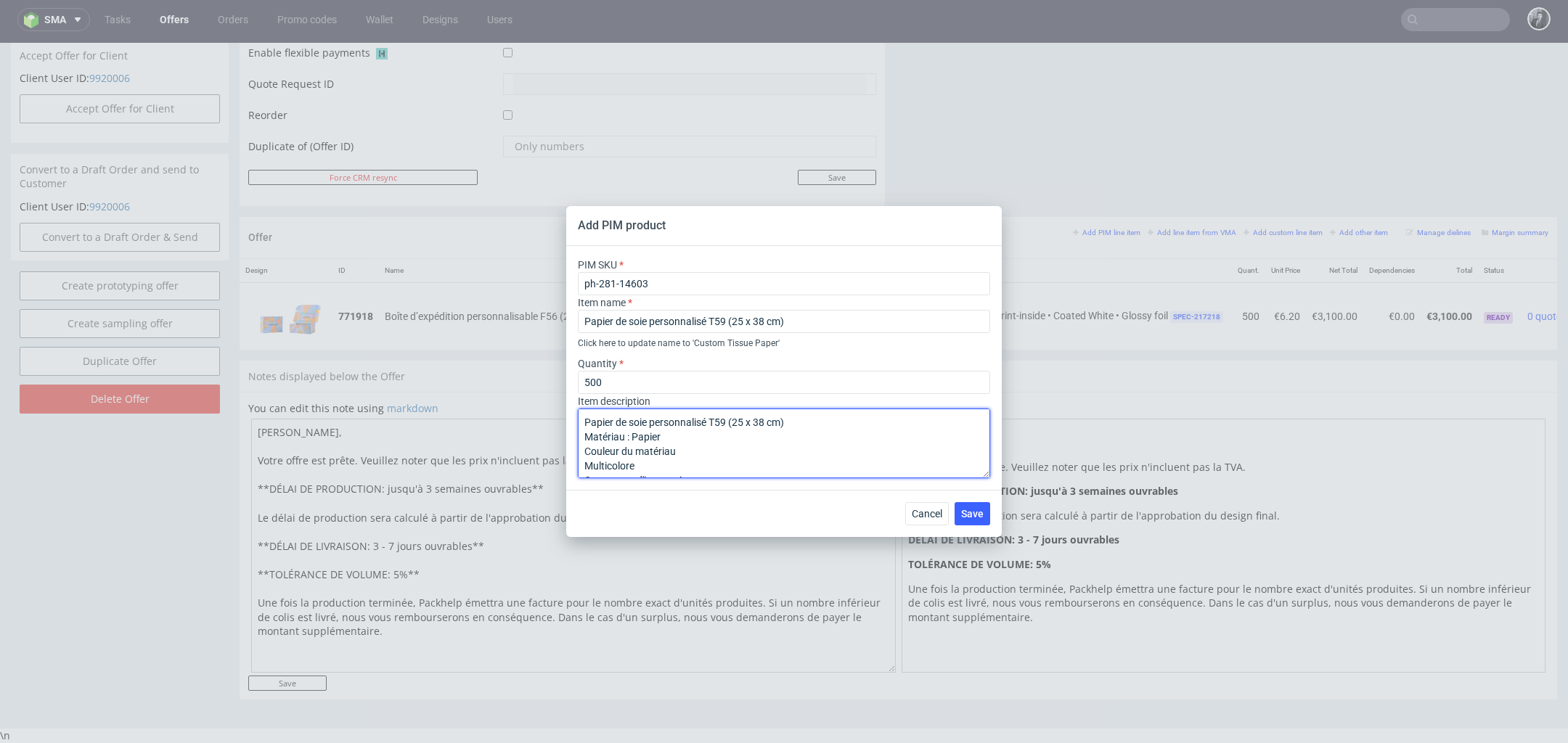
click at [585, 467] on textarea "Papier de soie personnalisé T59 (25 x 38 cm) Matériau : Papier Couleur du matér…" at bounding box center [784, 443] width 413 height 70
click at [586, 456] on textarea "Papier de soie personnalisé T59 (25 x 38 cm) Matériau : Papier Couleur du matér…" at bounding box center [784, 443] width 413 height 70
click at [585, 464] on textarea "Papier de soie personnalisé T59 (25 x 38 cm) Matériau : Papier Couleur du matér…" at bounding box center [784, 443] width 413 height 70
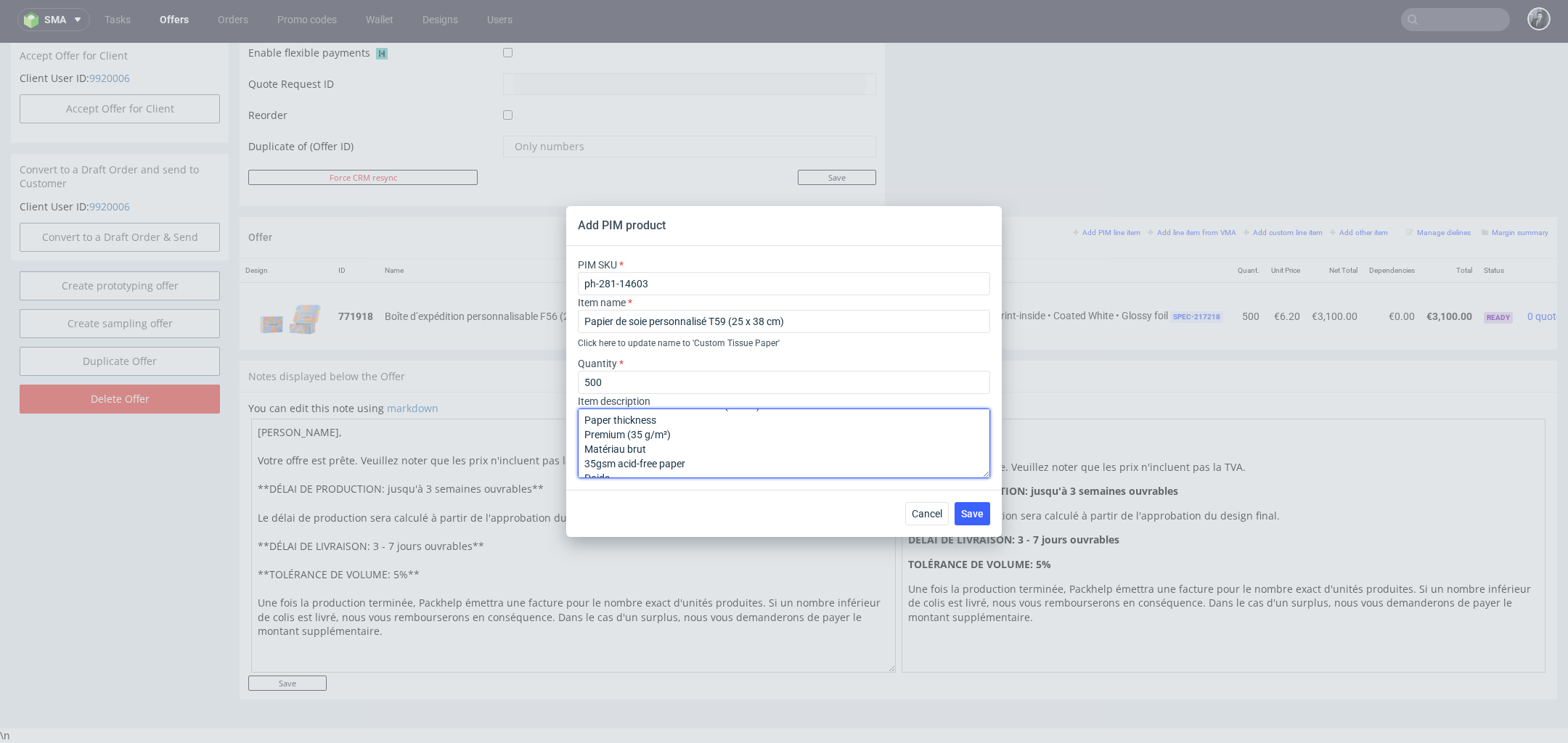
click at [588, 439] on textarea "Papier de soie personnalisé T59 (25 x 38 cm) Matériau : Papier Couleur du matér…" at bounding box center [784, 443] width 413 height 70
click at [583, 445] on textarea "Papier de soie personnalisé T59 (25 x 38 cm) Matériau : Papier Couleur du matér…" at bounding box center [784, 443] width 413 height 70
click at [583, 469] on textarea "Papier de soie personnalisé T59 (25 x 38 cm) Matériau : Papier Couleur du matér…" at bounding box center [784, 443] width 413 height 70
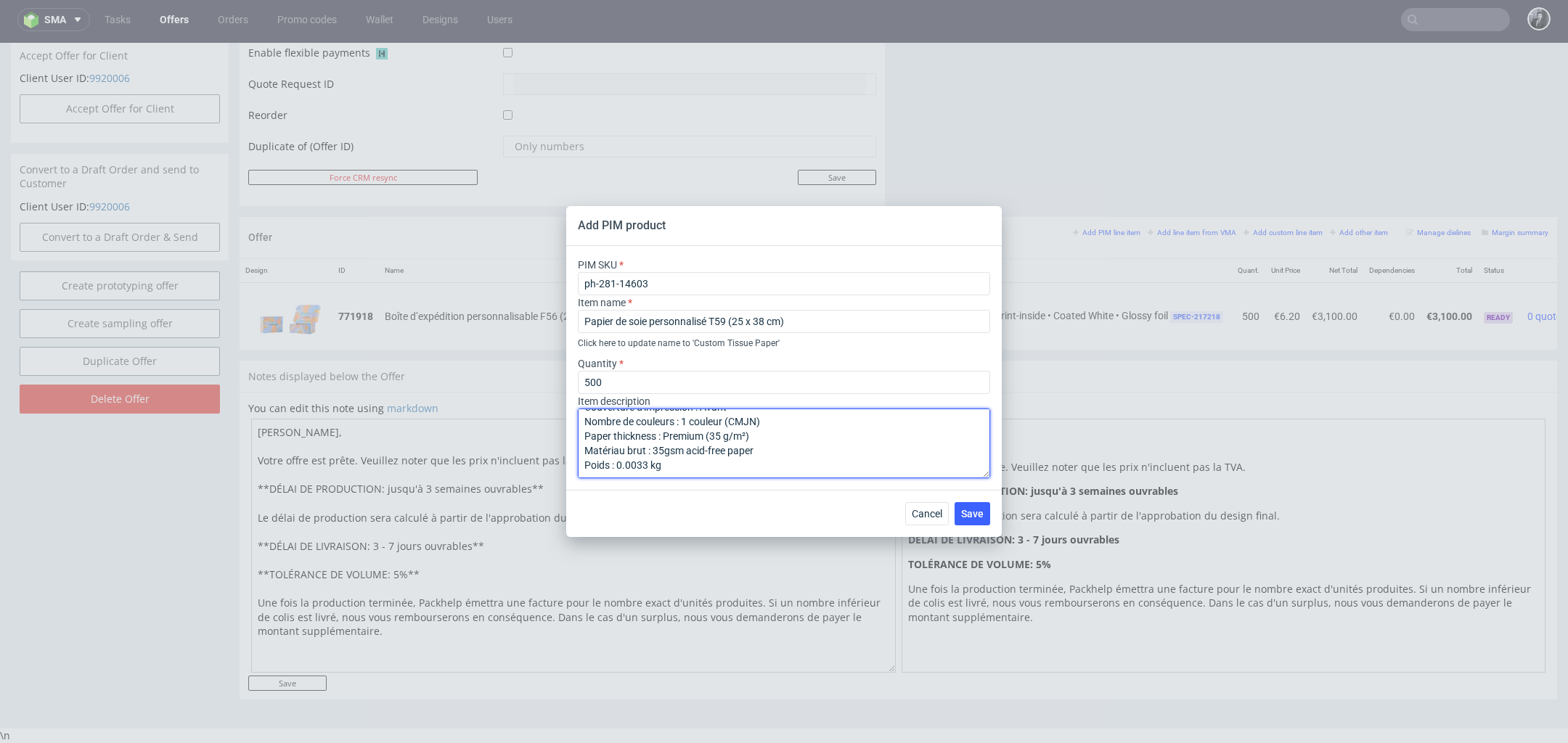
drag, startPoint x: 654, startPoint y: 431, endPoint x: 583, endPoint y: 431, distance: 71.0
click at [583, 431] on textarea "Papier de soie personnalisé T59 (25 x 38 cm) Matériau : Papier Couleur du matér…" at bounding box center [784, 443] width 413 height 70
type textarea "Papier de soie personnalisé T59 (25 x 38 cm) Matériau : Papier Couleur du matér…"
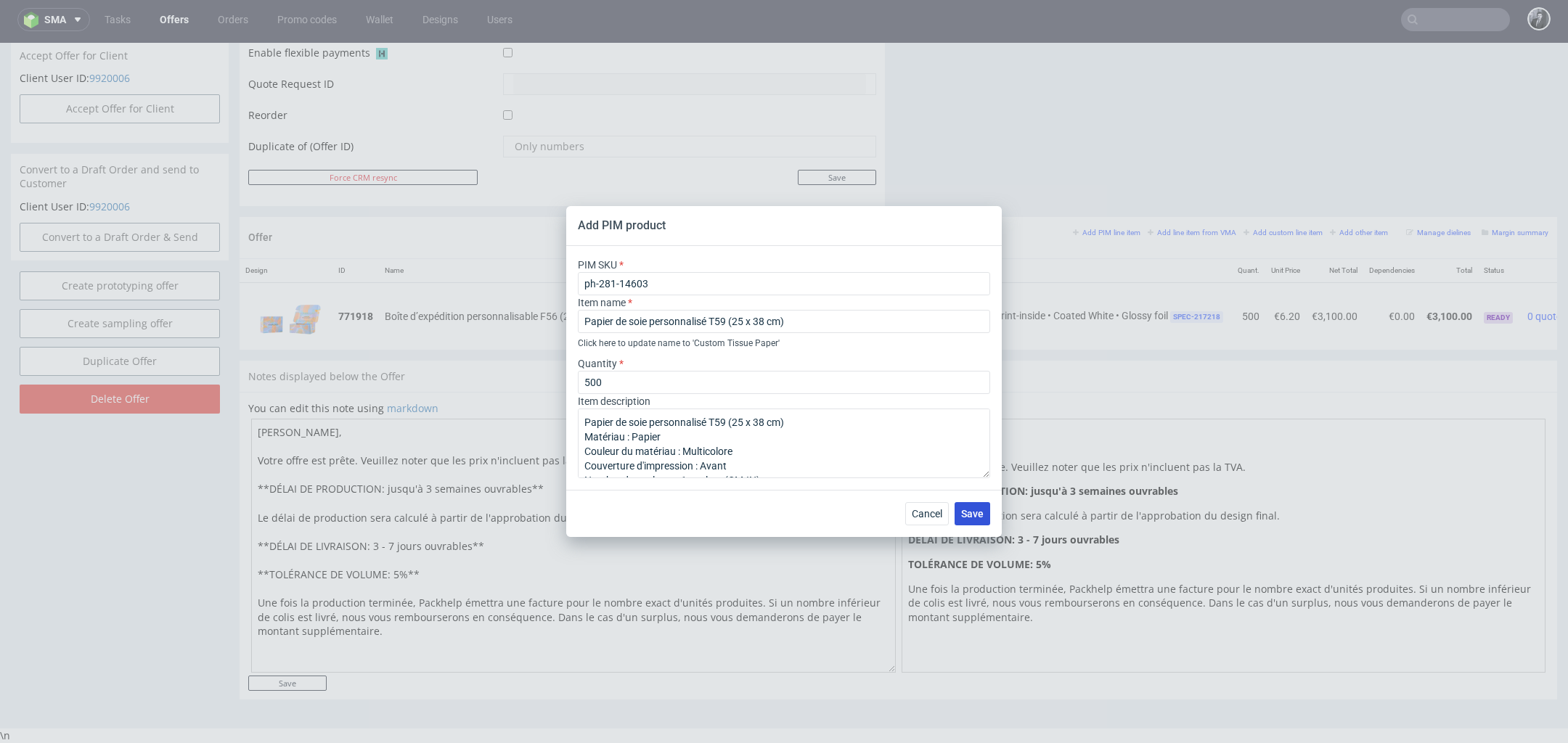
click at [983, 517] on span "Save" at bounding box center [971, 514] width 22 height 10
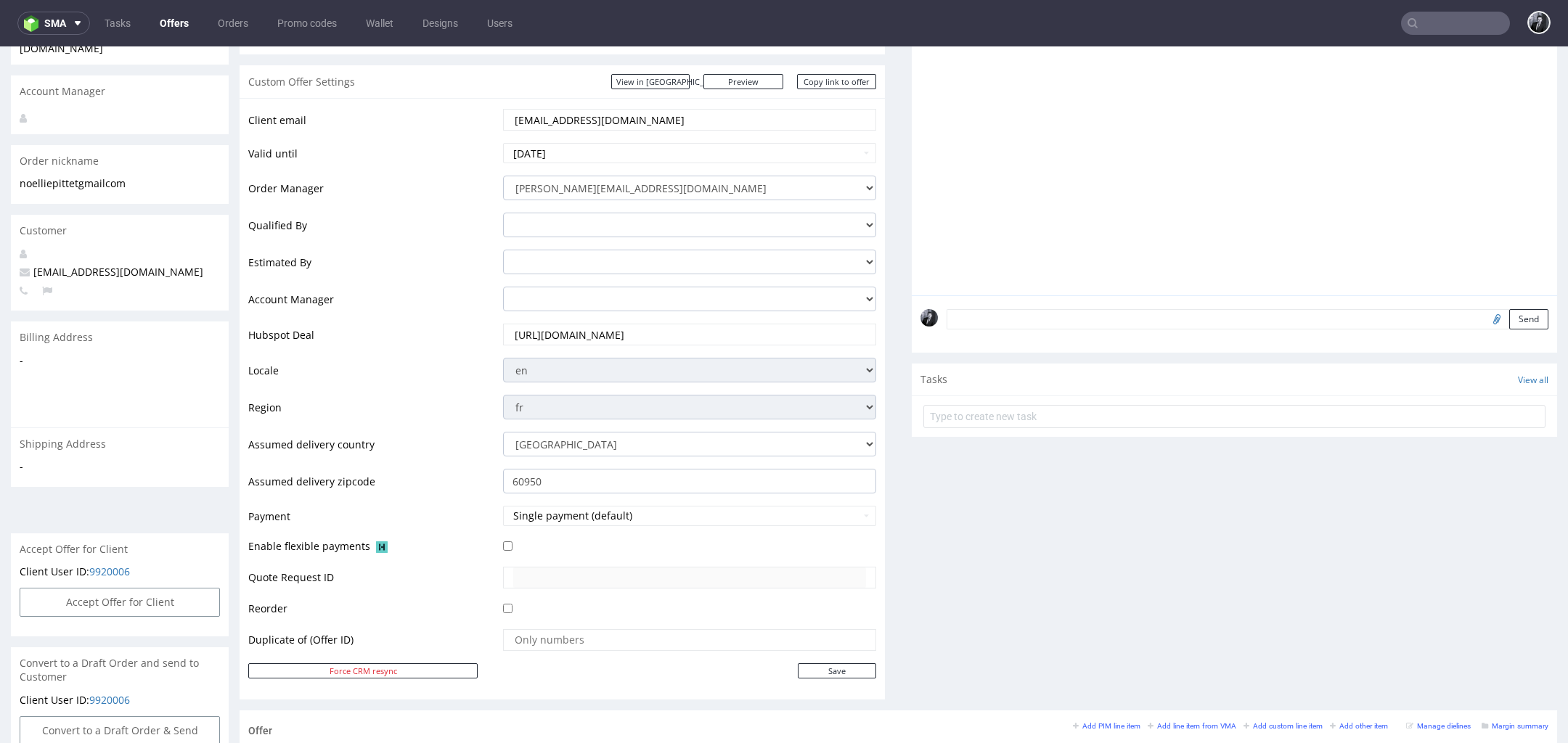
scroll to position [762, 0]
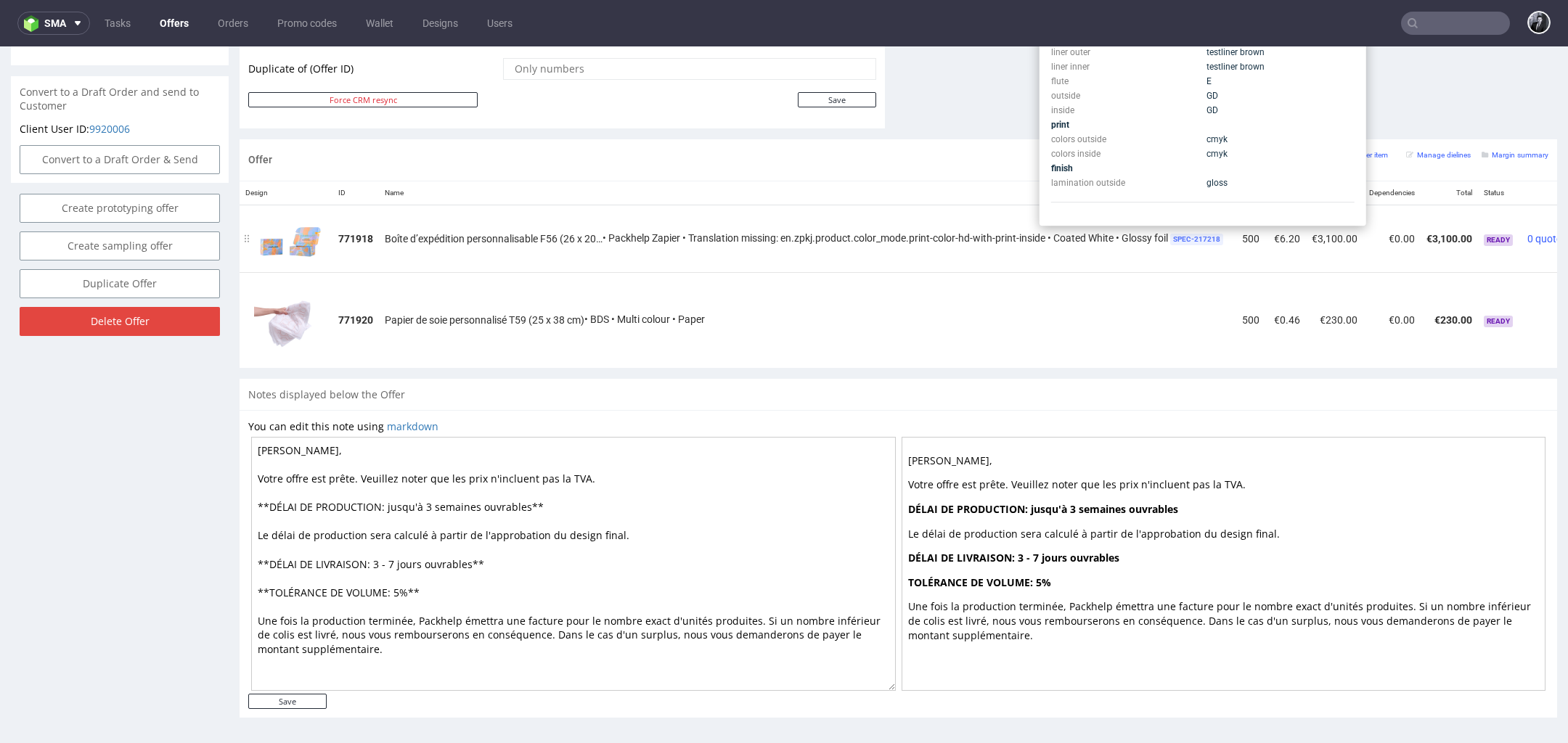
click at [1201, 235] on span "SPEC- 217218" at bounding box center [1196, 239] width 53 height 12
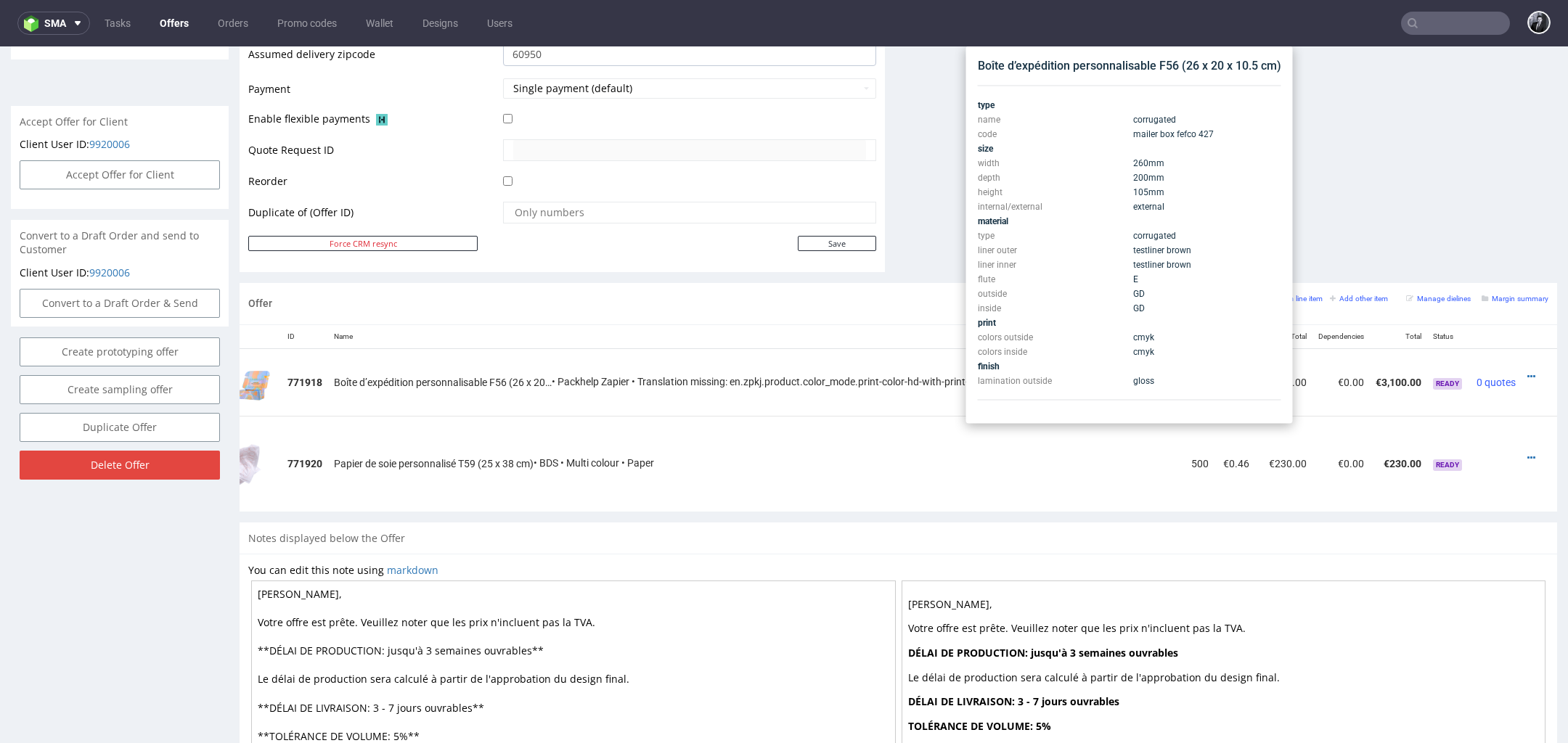
scroll to position [604, 0]
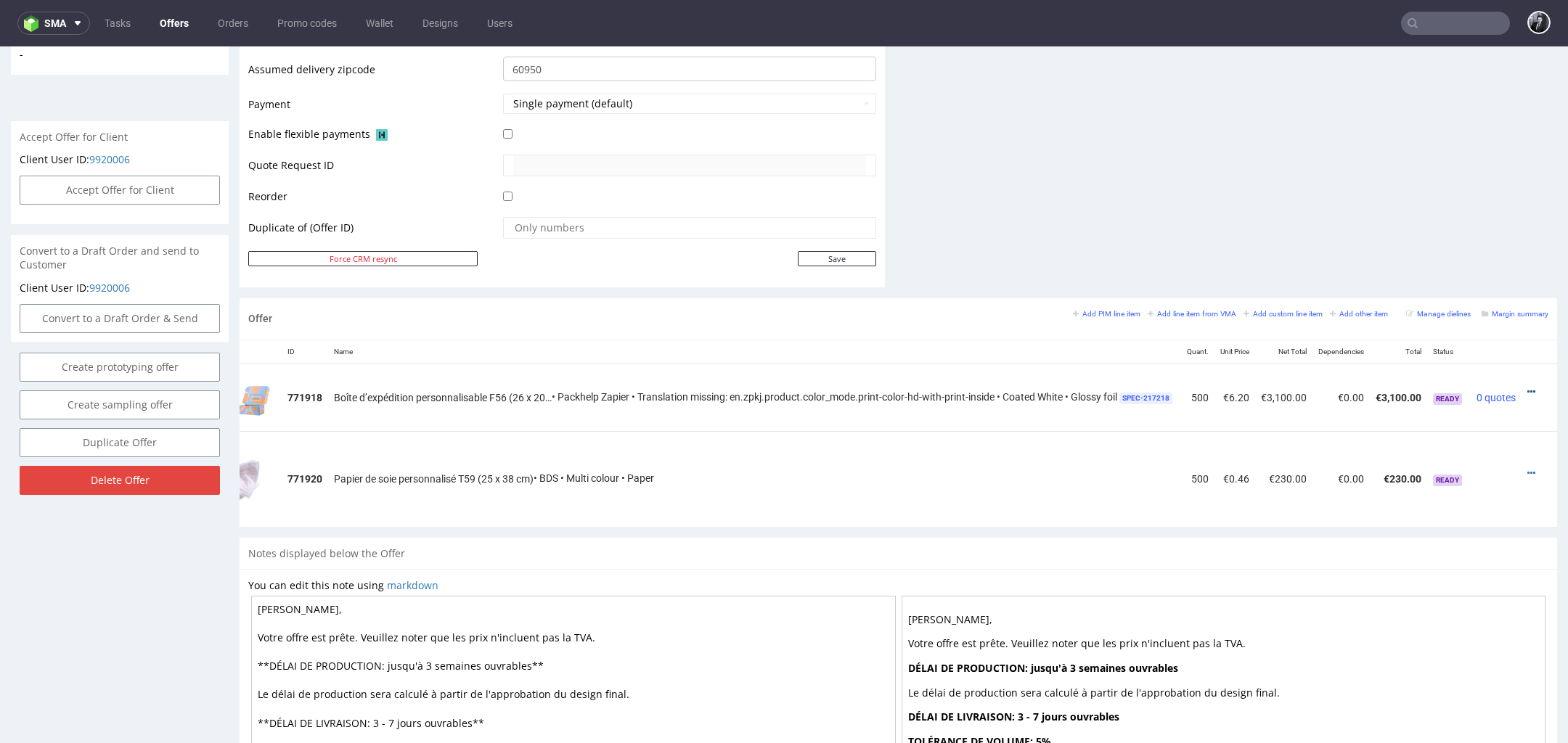
click at [1527, 388] on icon at bounding box center [1531, 391] width 8 height 10
click at [1440, 228] on span "Edit item specification" at bounding box center [1465, 229] width 117 height 14
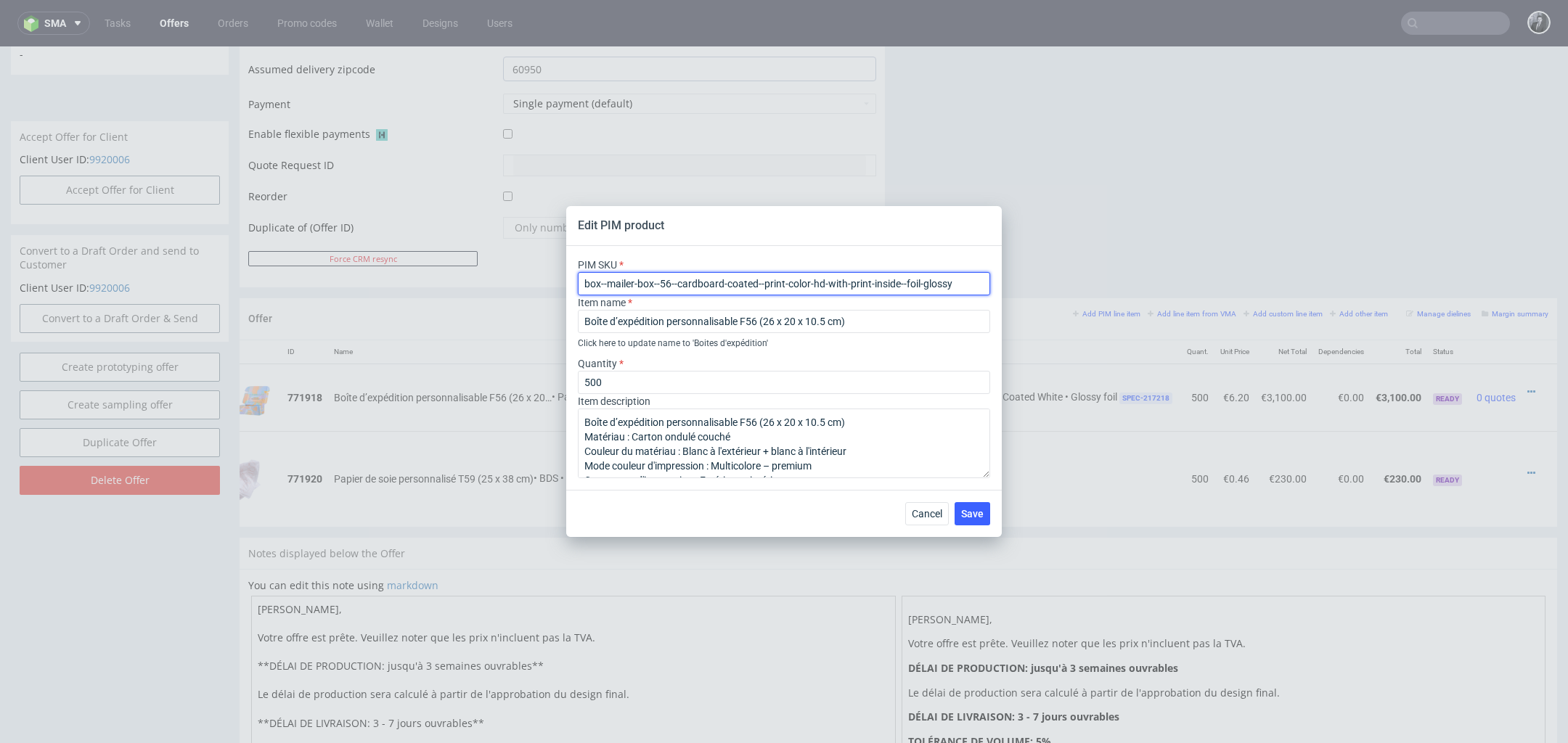
drag, startPoint x: 960, startPoint y: 288, endPoint x: 569, endPoint y: 279, distance: 391.1
click at [569, 279] on div "PIM SKU box--mailer-box--56--cardboard-coated--print-color-hd-with-print-inside…" at bounding box center [784, 368] width 436 height 244
click at [934, 519] on button "Cancel" at bounding box center [926, 514] width 43 height 23
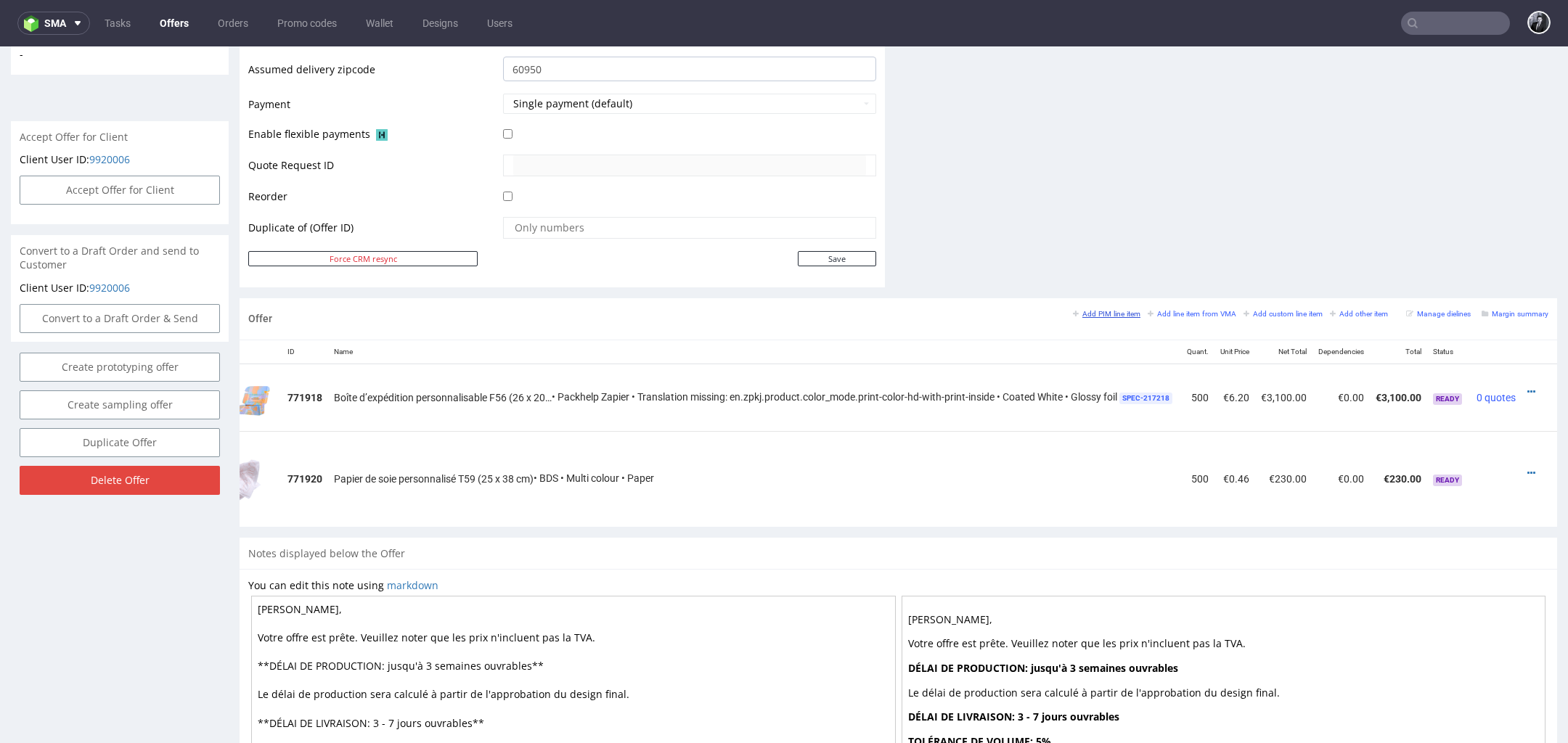
click at [1094, 310] on small "Add PIM line item" at bounding box center [1107, 313] width 67 height 8
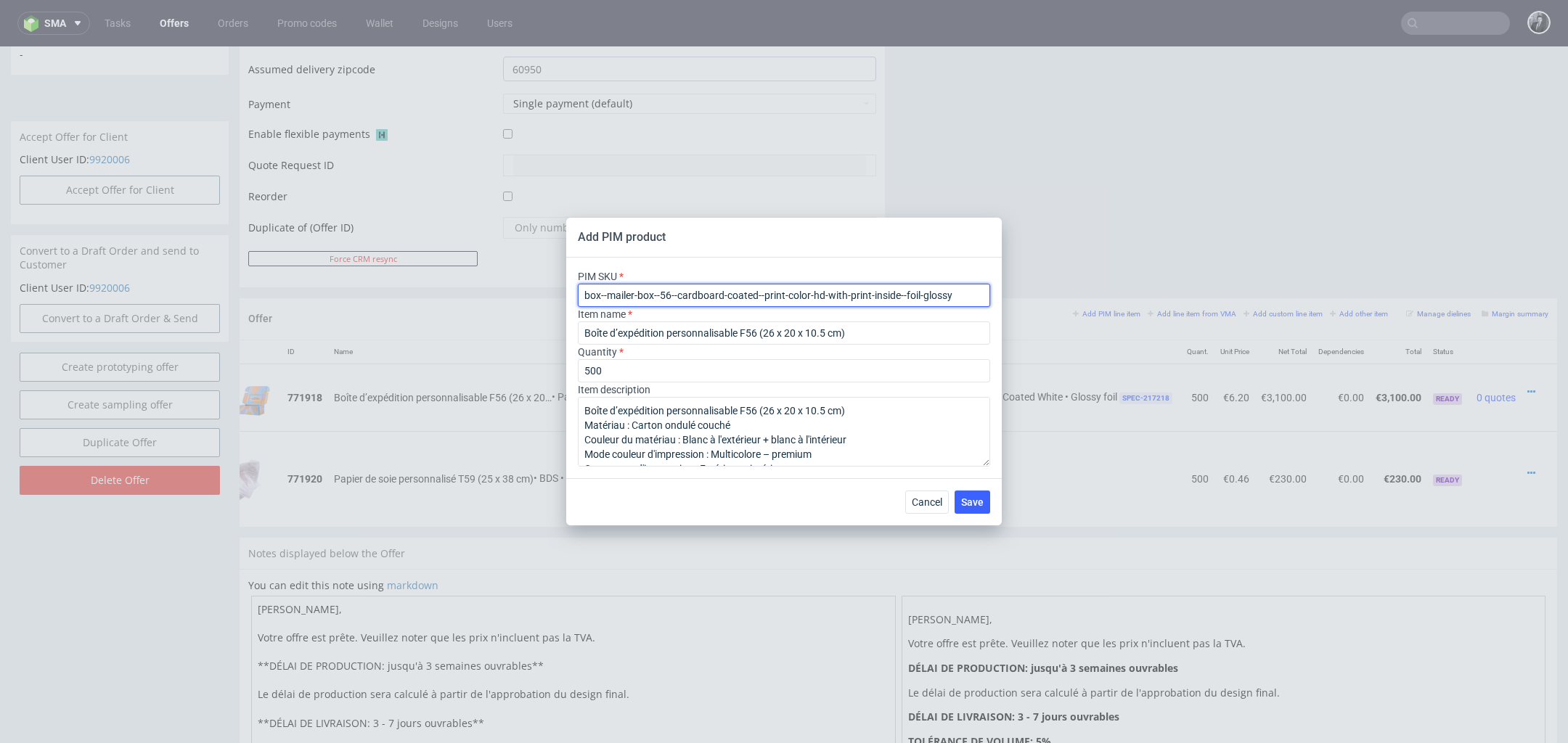
drag, startPoint x: 960, startPoint y: 293, endPoint x: 485, endPoint y: 293, distance: 475.0
click at [485, 293] on div "Add PIM product PIM SKU box--mailer-box--56--cardboard-coated--print-color-hd-w…" at bounding box center [784, 371] width 1568 height 743
paste input "ph-281-14601"
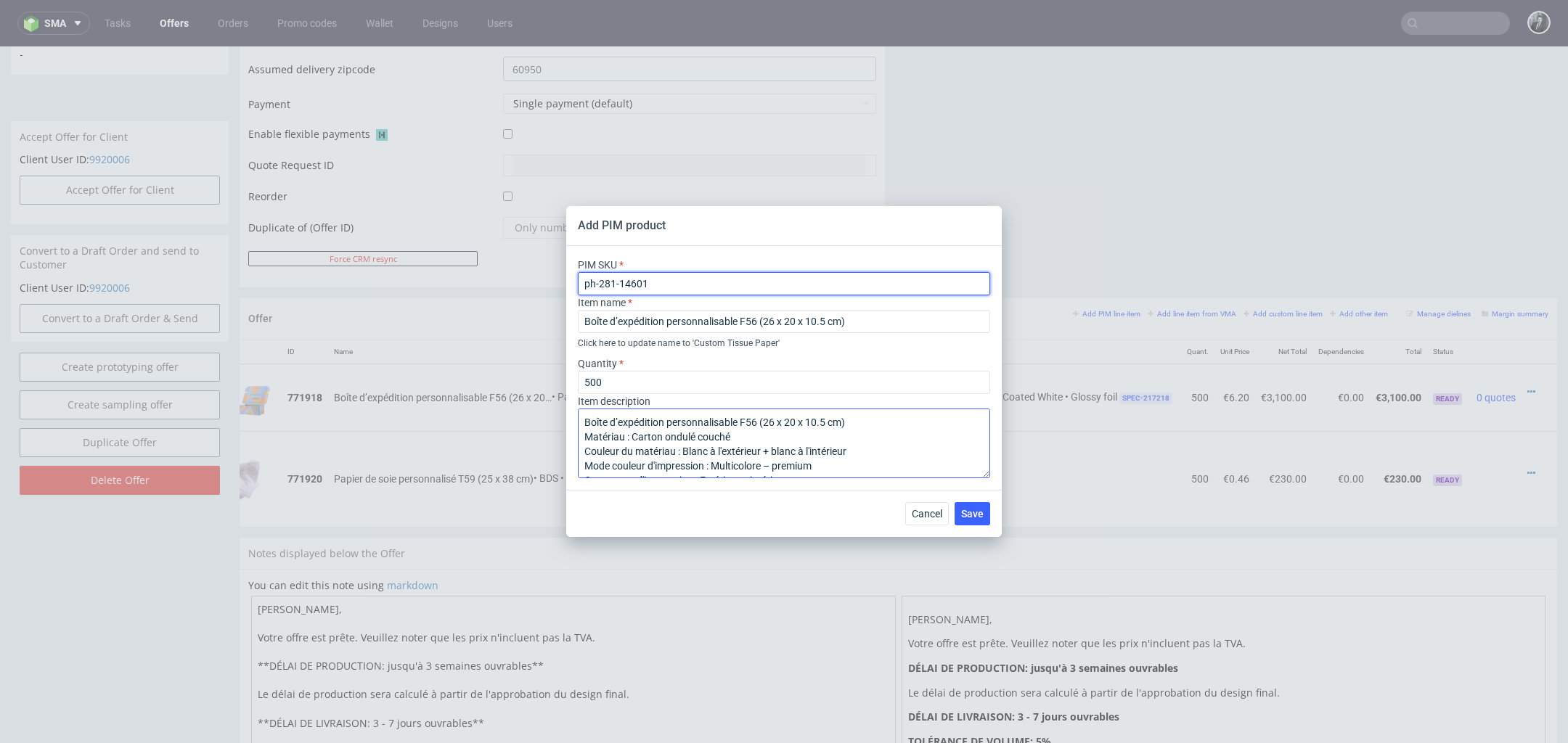
scroll to position [58, 0]
type input "ph-281-14601"
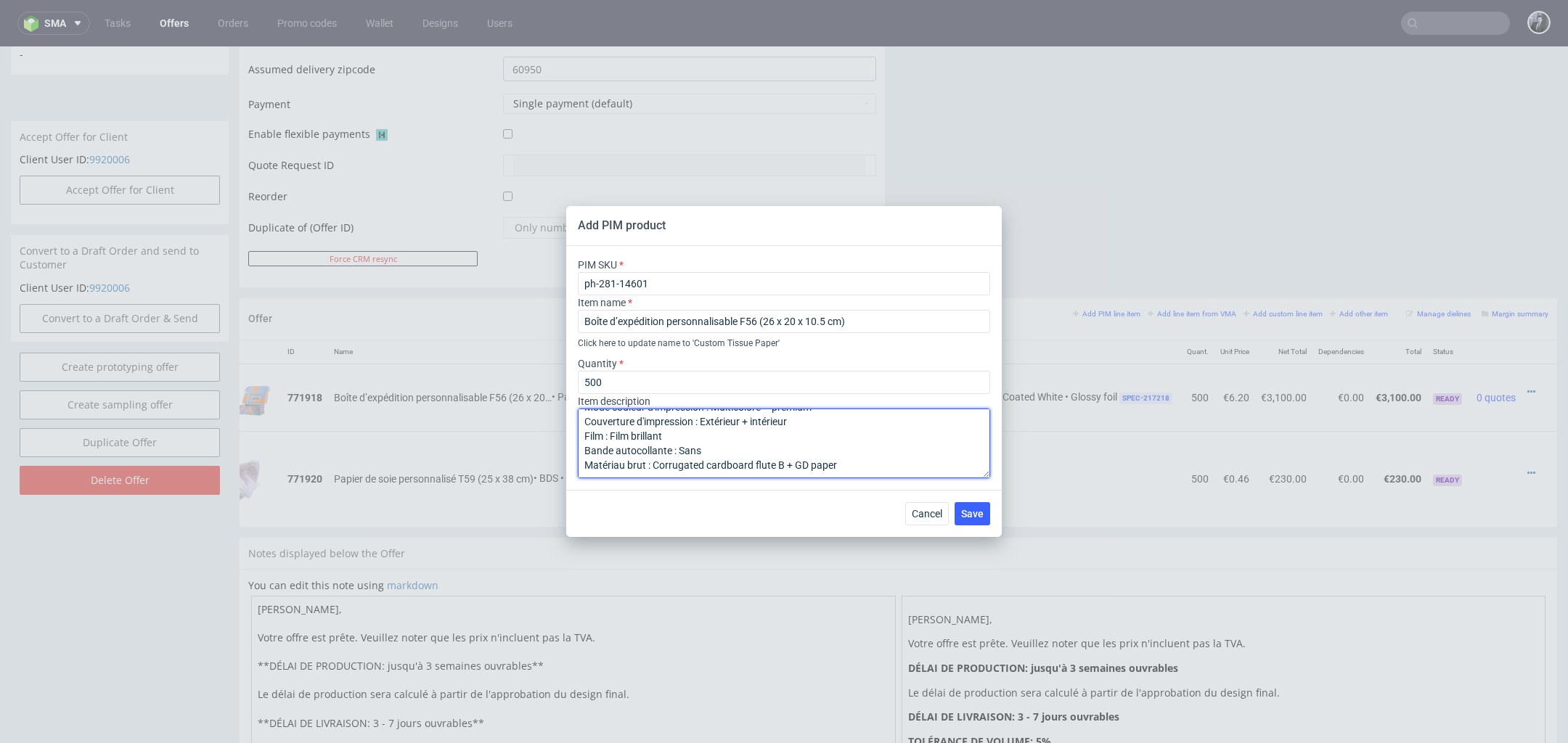
scroll to position [0, 0]
drag, startPoint x: 846, startPoint y: 464, endPoint x: 426, endPoint y: 327, distance: 441.8
click at [426, 327] on div "Add PIM product PIM SKU ph-281-14601 Item name Boîte d’expédition personnalisab…" at bounding box center [784, 371] width 1568 height 743
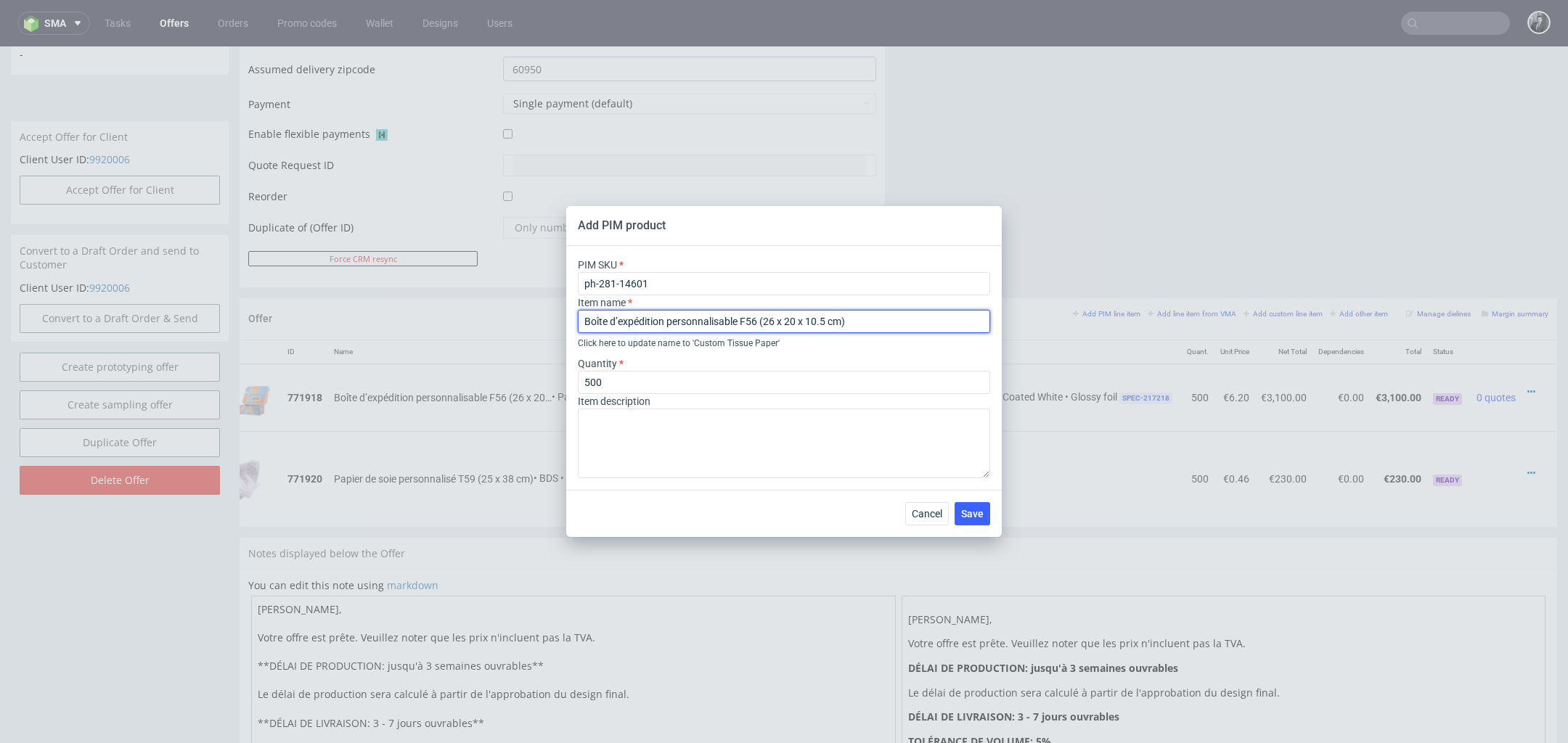
drag, startPoint x: 900, startPoint y: 325, endPoint x: 443, endPoint y: 316, distance: 457.1
click at [443, 316] on div "Add PIM product PIM SKU ph-281-14601 Item name Boîte d’expédition personnalisab…" at bounding box center [784, 371] width 1568 height 743
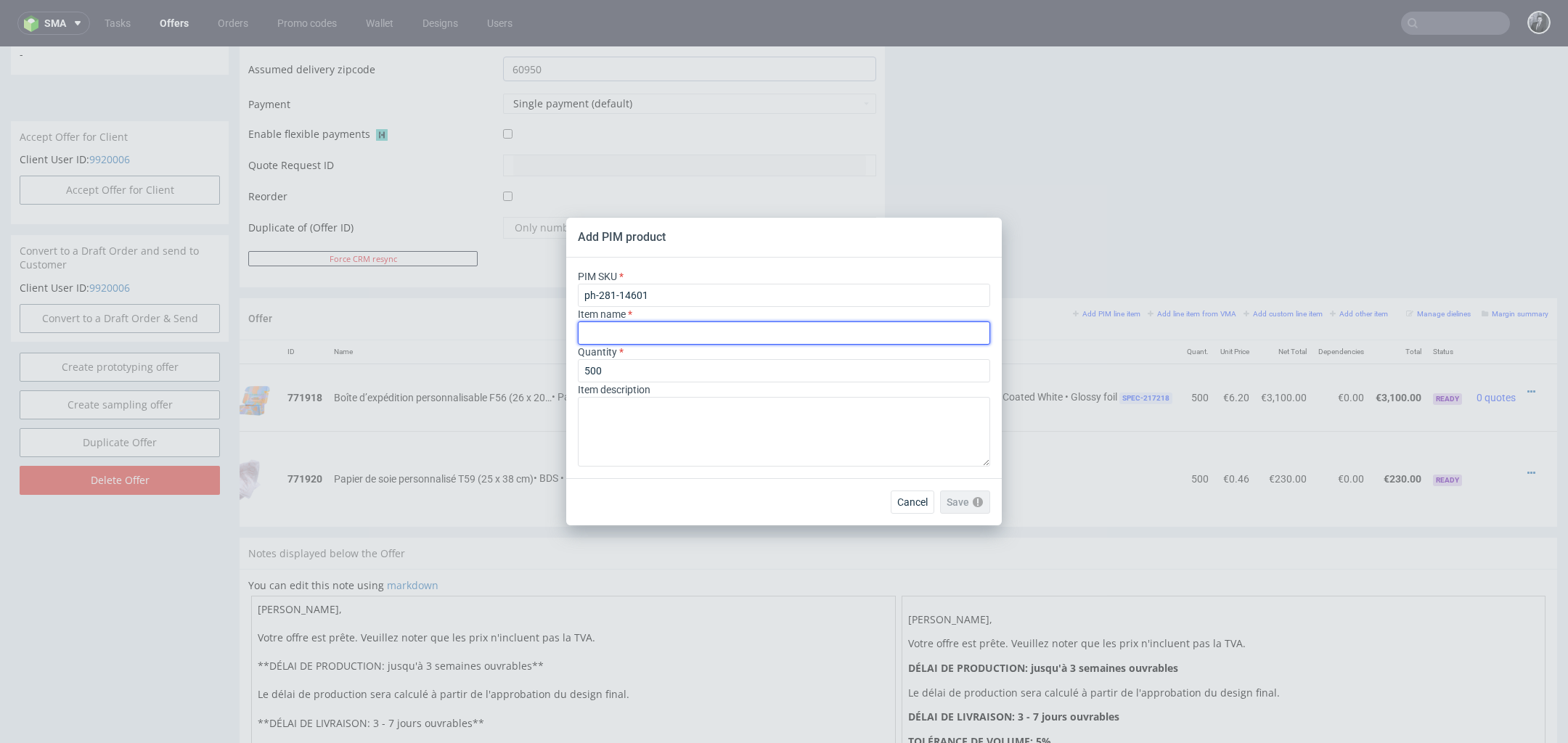
paste input "Papier de soie personnalisé T120 (70 x 50 cm)"
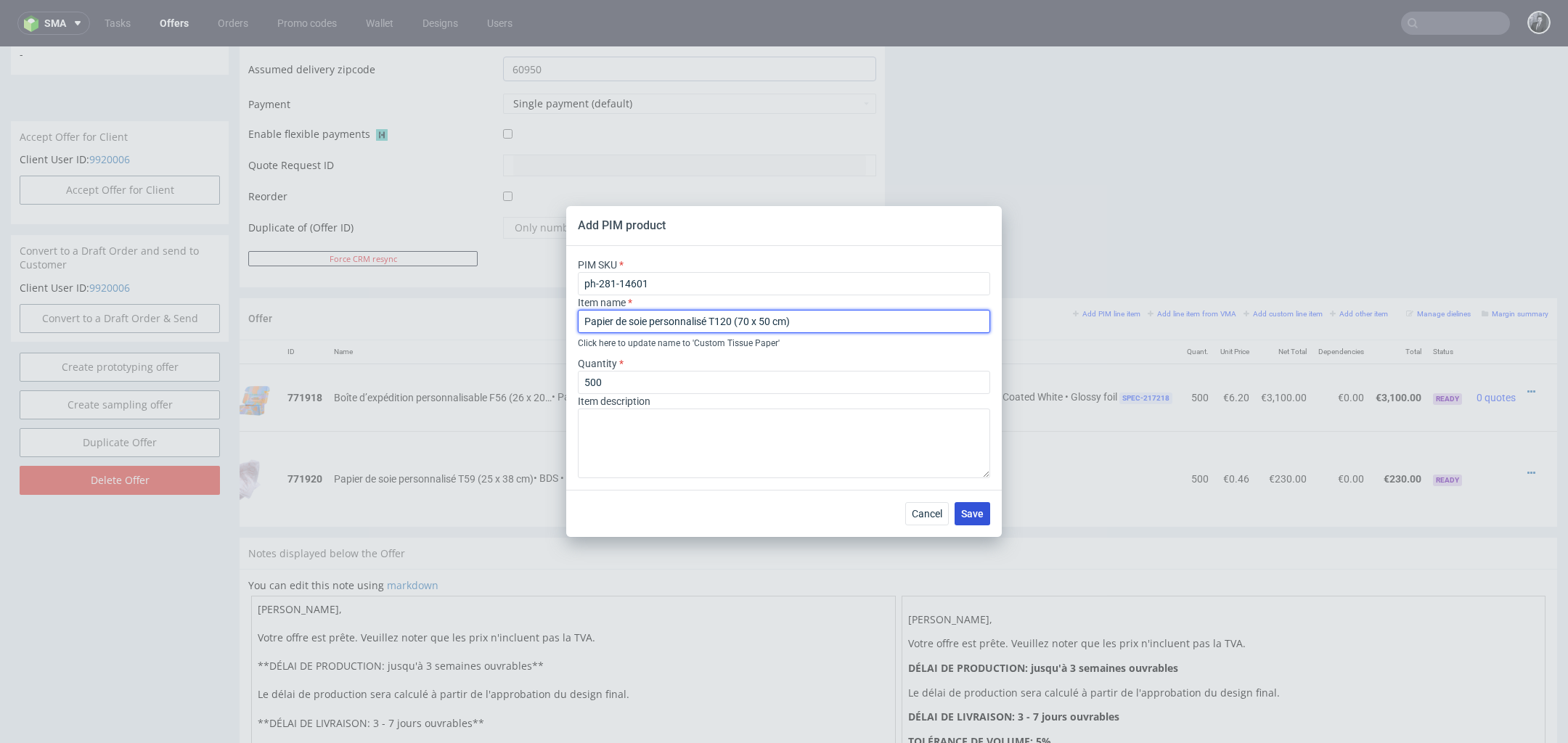
type input "Papier de soie personnalisé T120 (70 x 50 cm)"
click at [984, 515] on button "Save" at bounding box center [972, 514] width 35 height 23
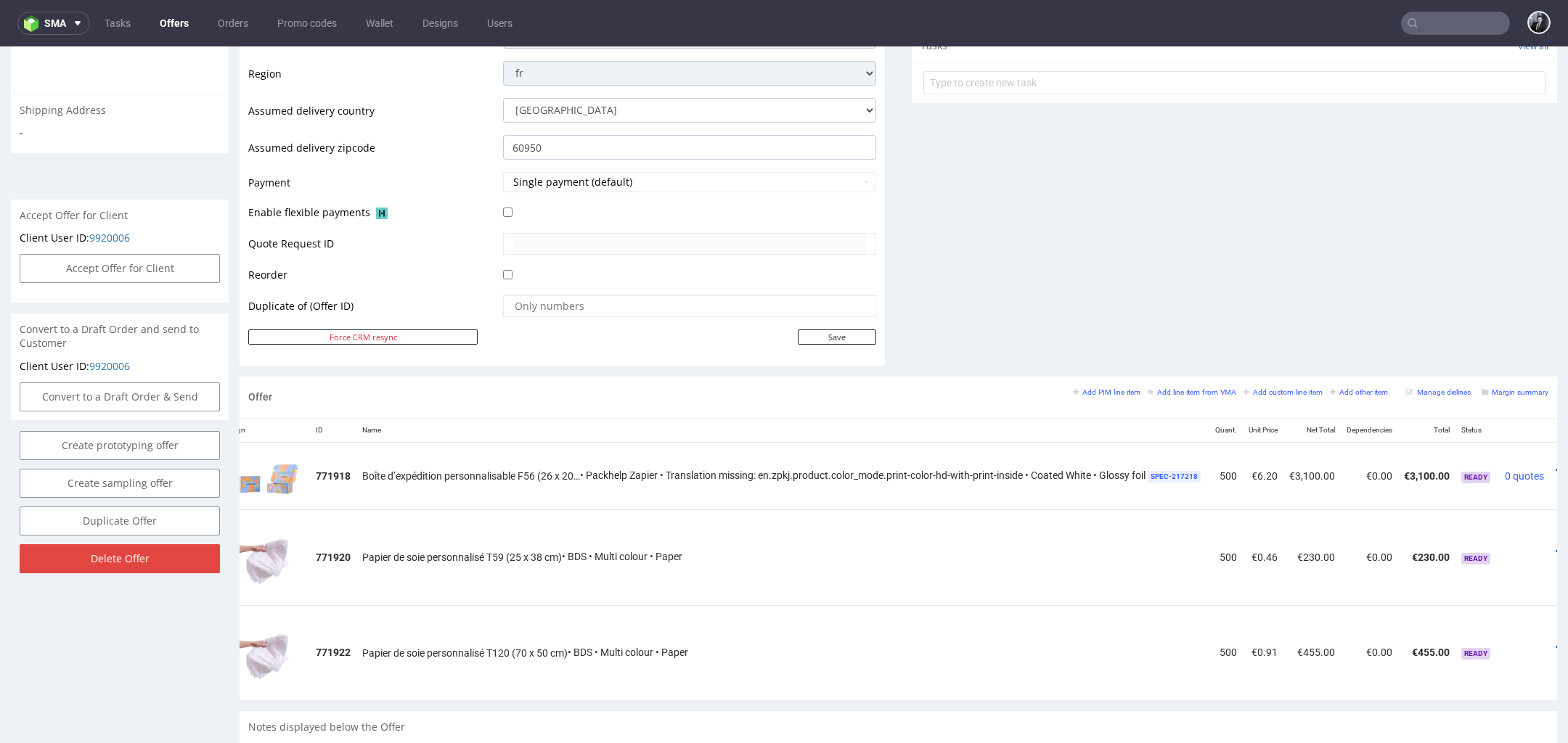
scroll to position [0, 73]
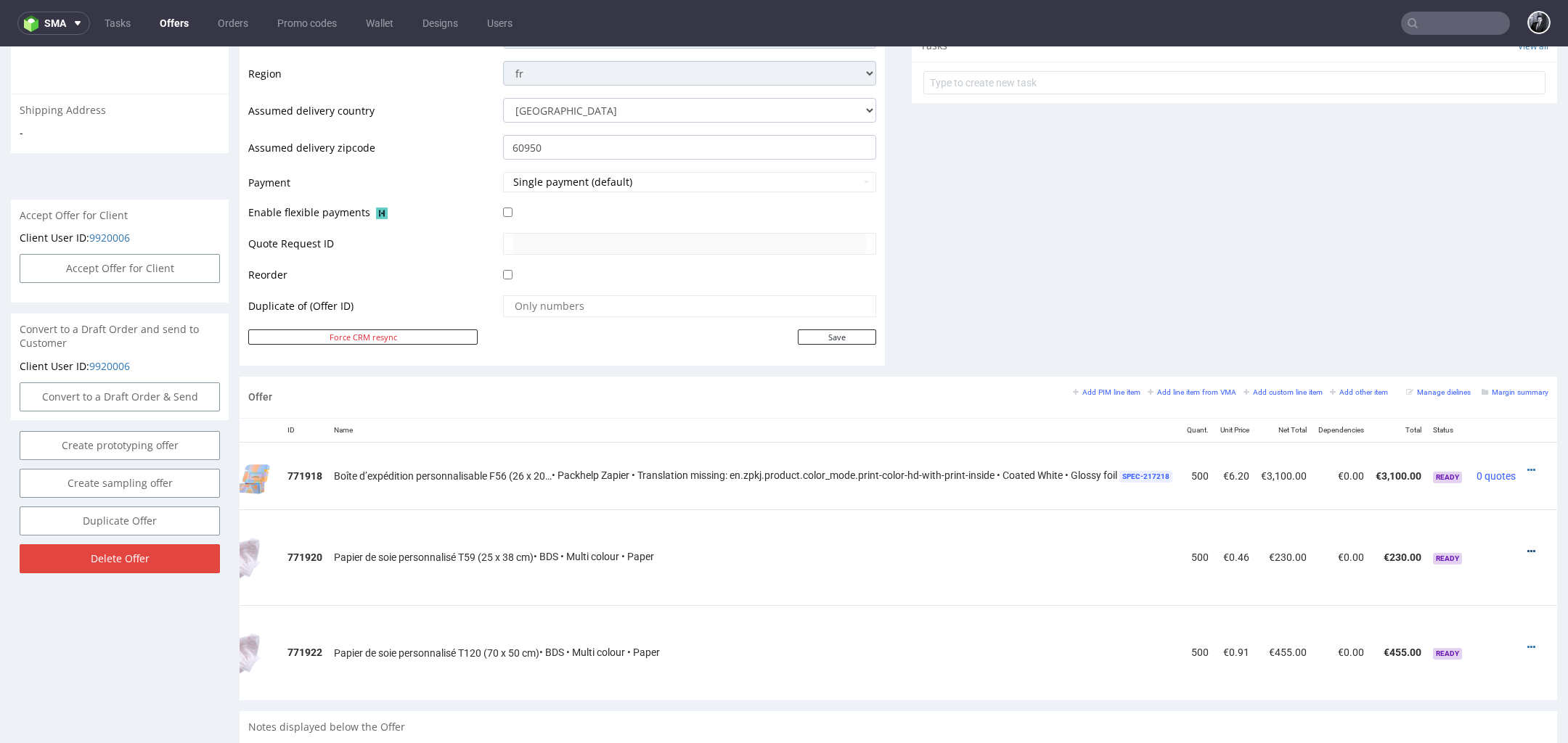
click at [1527, 549] on icon at bounding box center [1531, 551] width 8 height 10
click at [1451, 396] on span "Edit item specification" at bounding box center [1465, 389] width 117 height 14
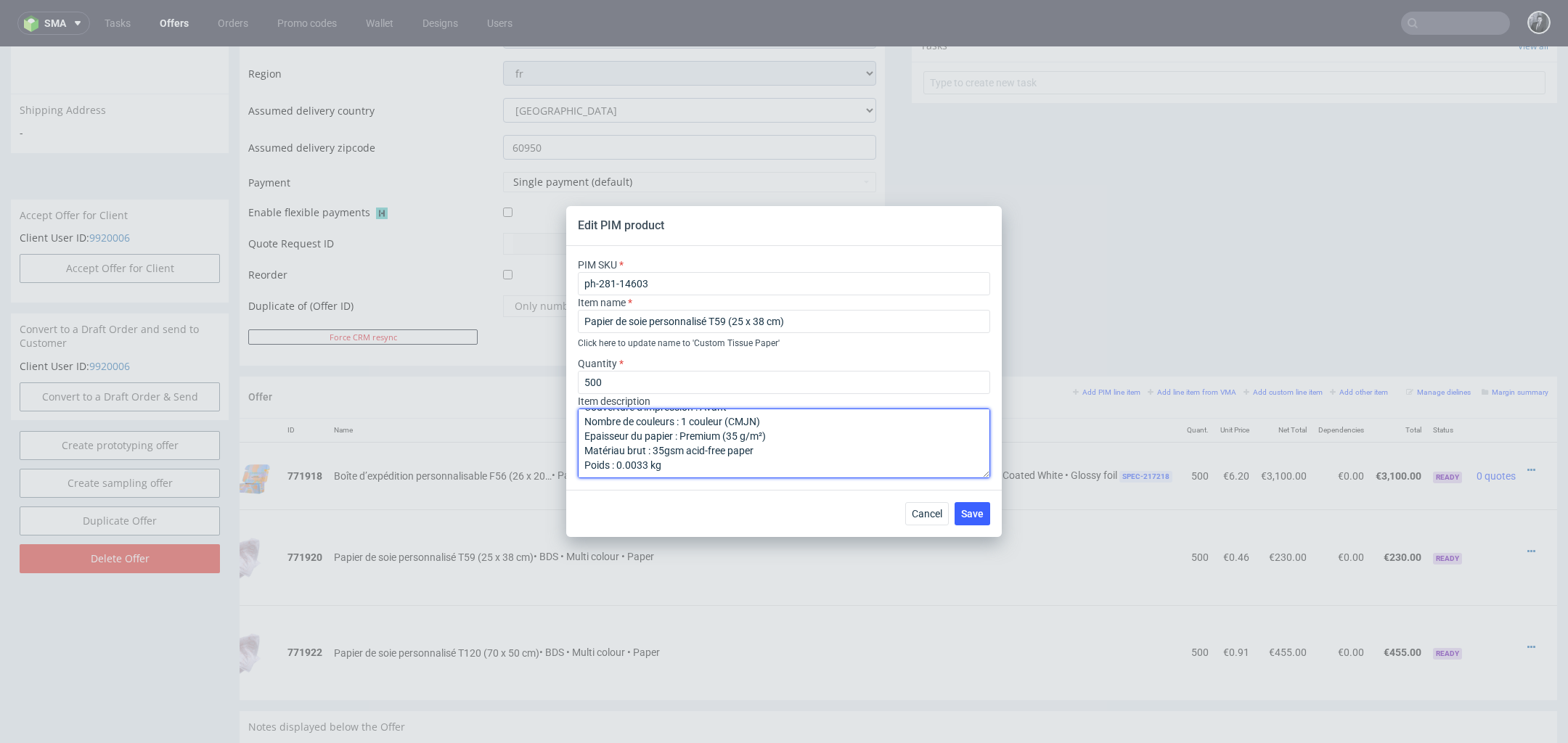
scroll to position [0, 0]
drag, startPoint x: 783, startPoint y: 470, endPoint x: 540, endPoint y: 374, distance: 261.3
click at [540, 374] on div "Edit PIM product PIM SKU ph-281-14603 Item name Papier de soie personnalisé T59…" at bounding box center [784, 371] width 1568 height 743
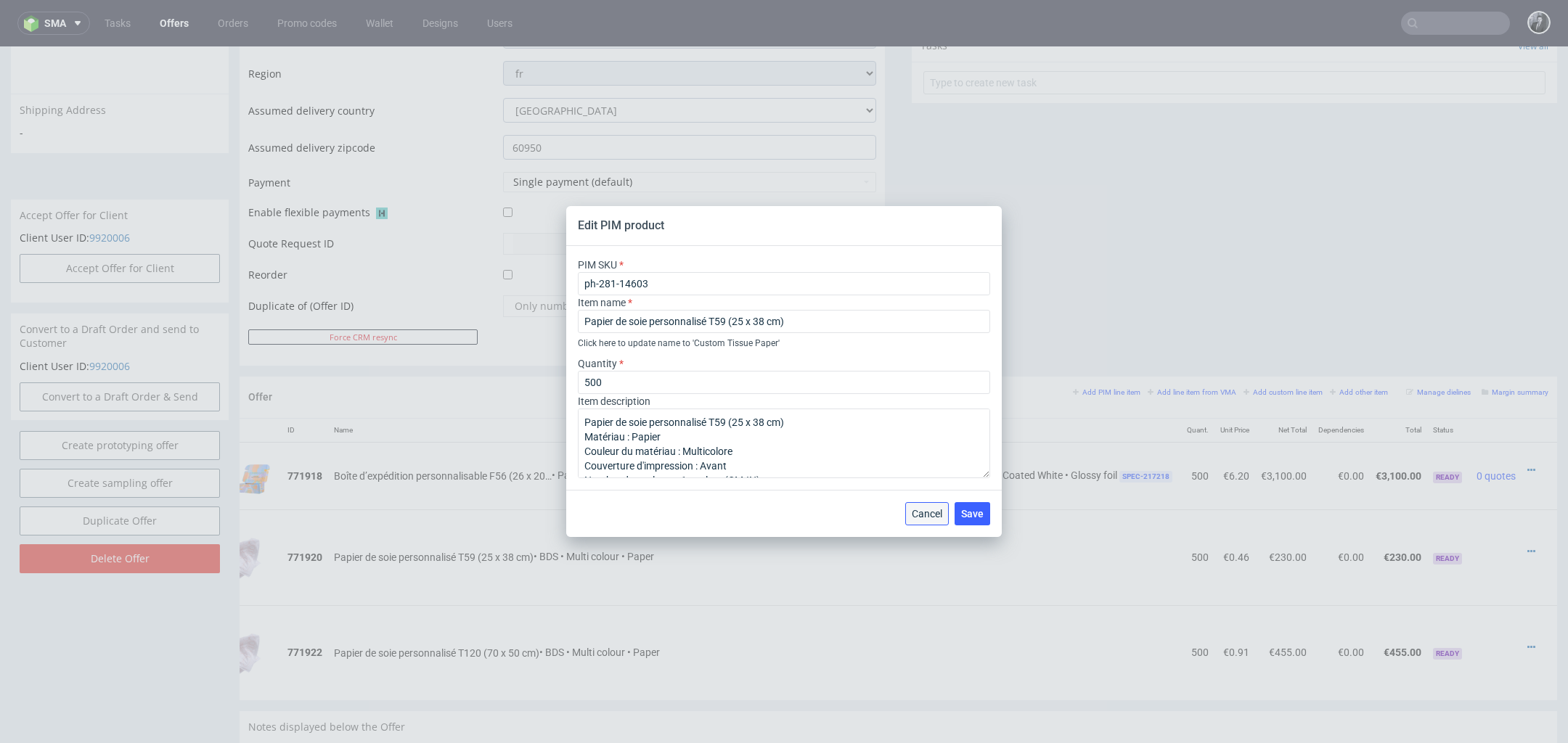
drag, startPoint x: 943, startPoint y: 513, endPoint x: 944, endPoint y: 466, distance: 47.0
click at [943, 513] on button "Cancel" at bounding box center [926, 514] width 43 height 23
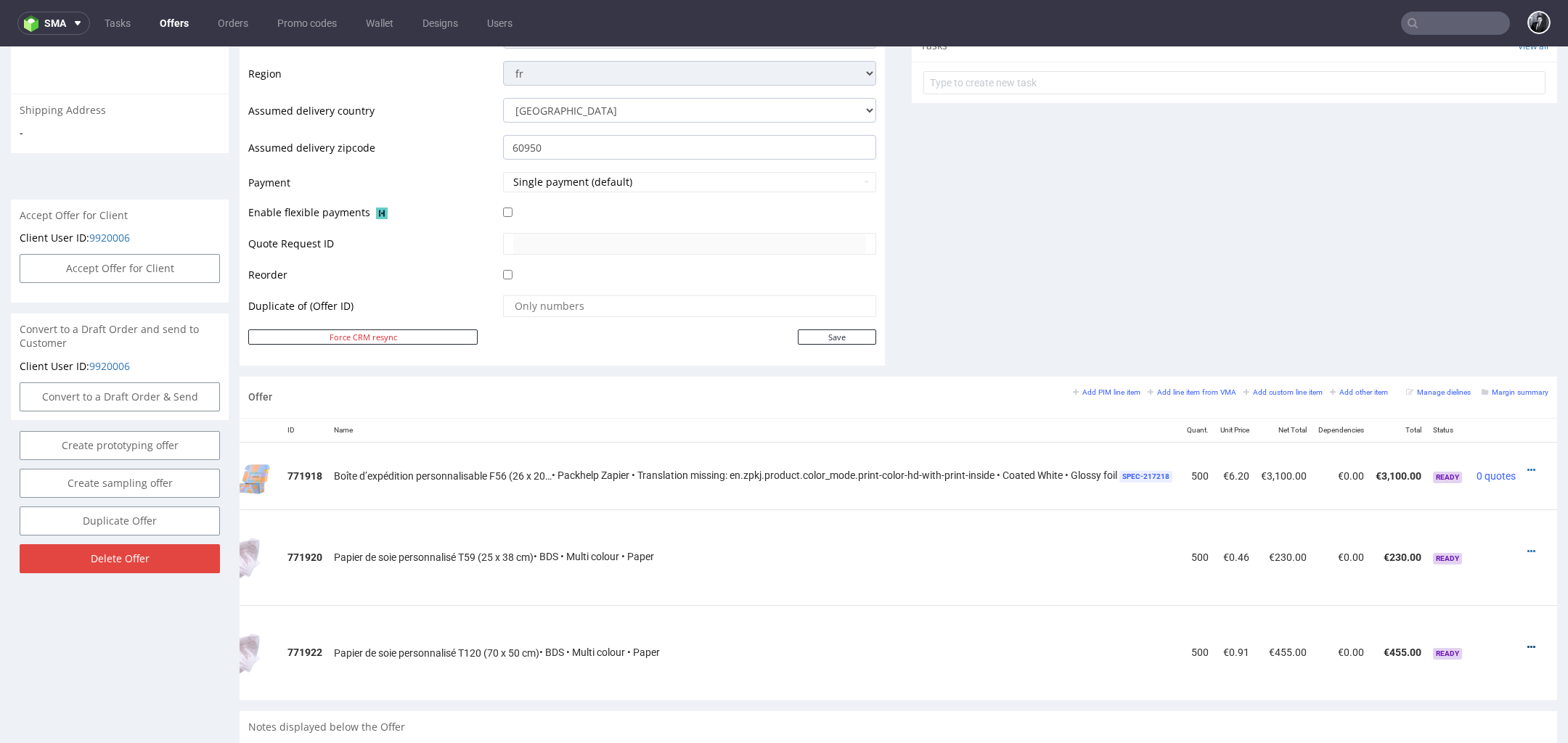
click at [1527, 642] on icon at bounding box center [1531, 646] width 8 height 10
click at [1451, 493] on li "Edit item specification" at bounding box center [1459, 485] width 140 height 27
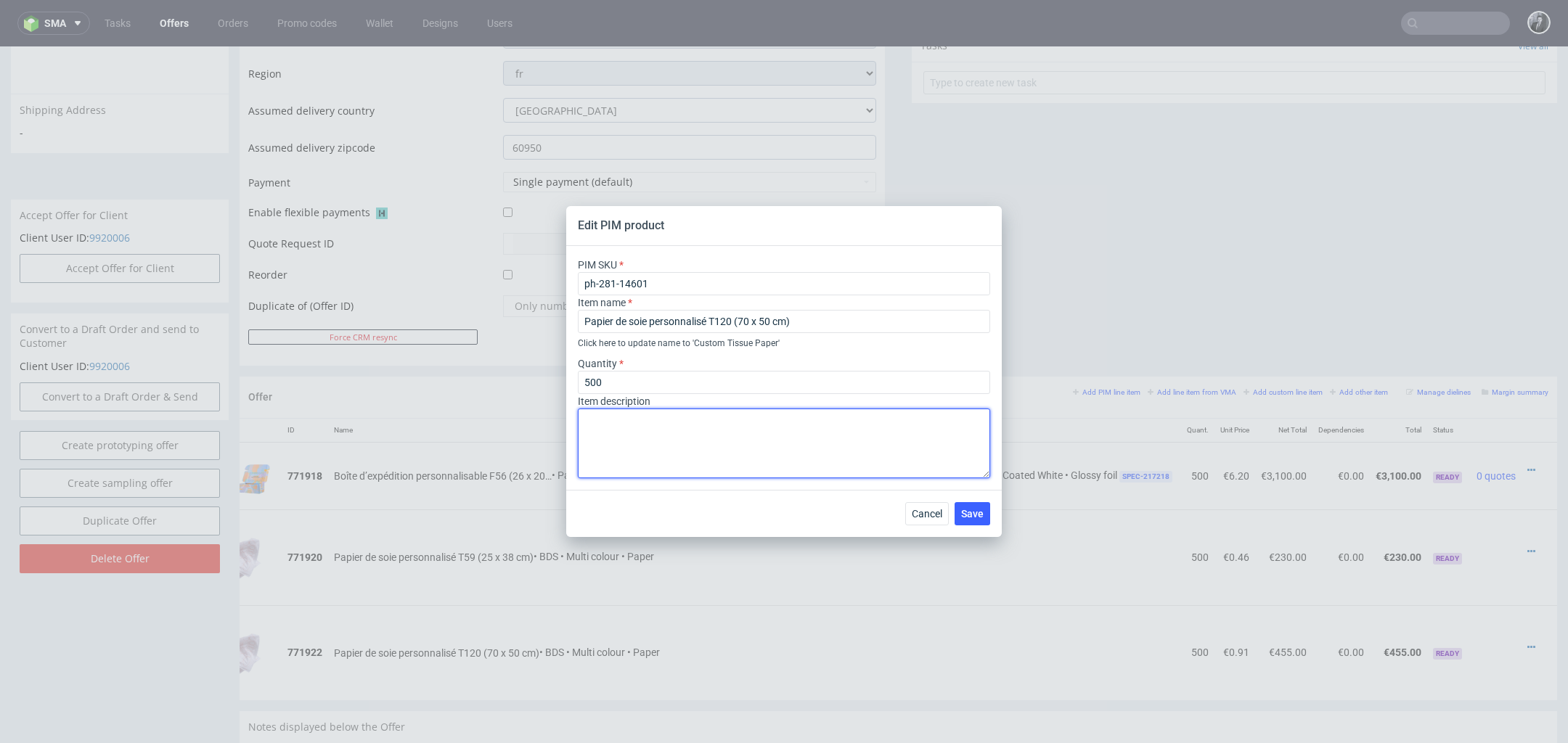
click at [823, 433] on textarea at bounding box center [784, 443] width 413 height 70
paste textarea "Papier de soie personnalisé T59 (25 x 38 cm) Matériau : Papier Couleur du matér…"
click at [728, 417] on textarea "Papier de soie personnalisé T59 (25 x 38 cm) Matériau : Papier Couleur du matér…" at bounding box center [784, 443] width 413 height 70
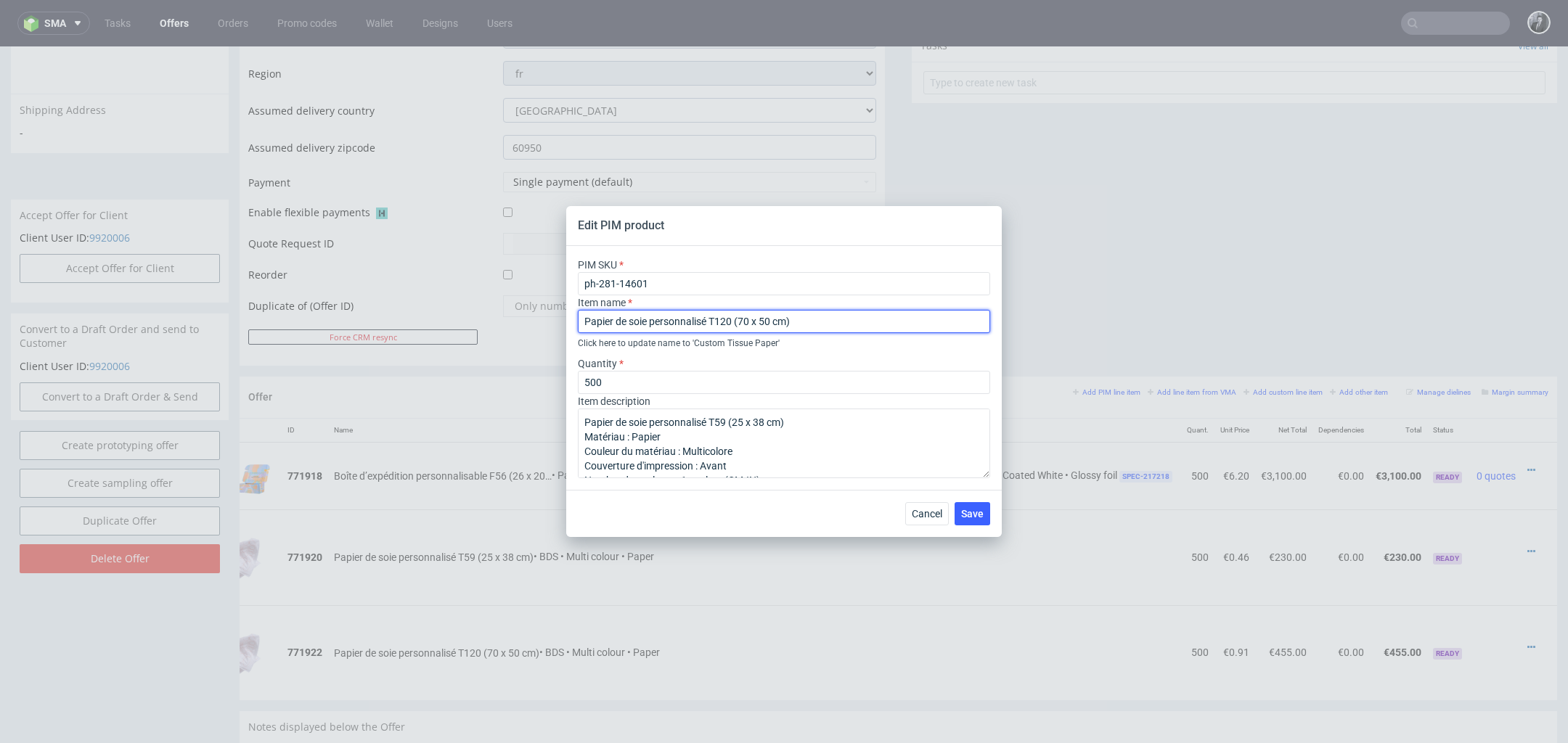
drag, startPoint x: 807, startPoint y: 325, endPoint x: 711, endPoint y: 324, distance: 96.0
click at [711, 324] on input "Papier de soie personnalisé T120 (70 x 50 cm)" at bounding box center [784, 321] width 413 height 23
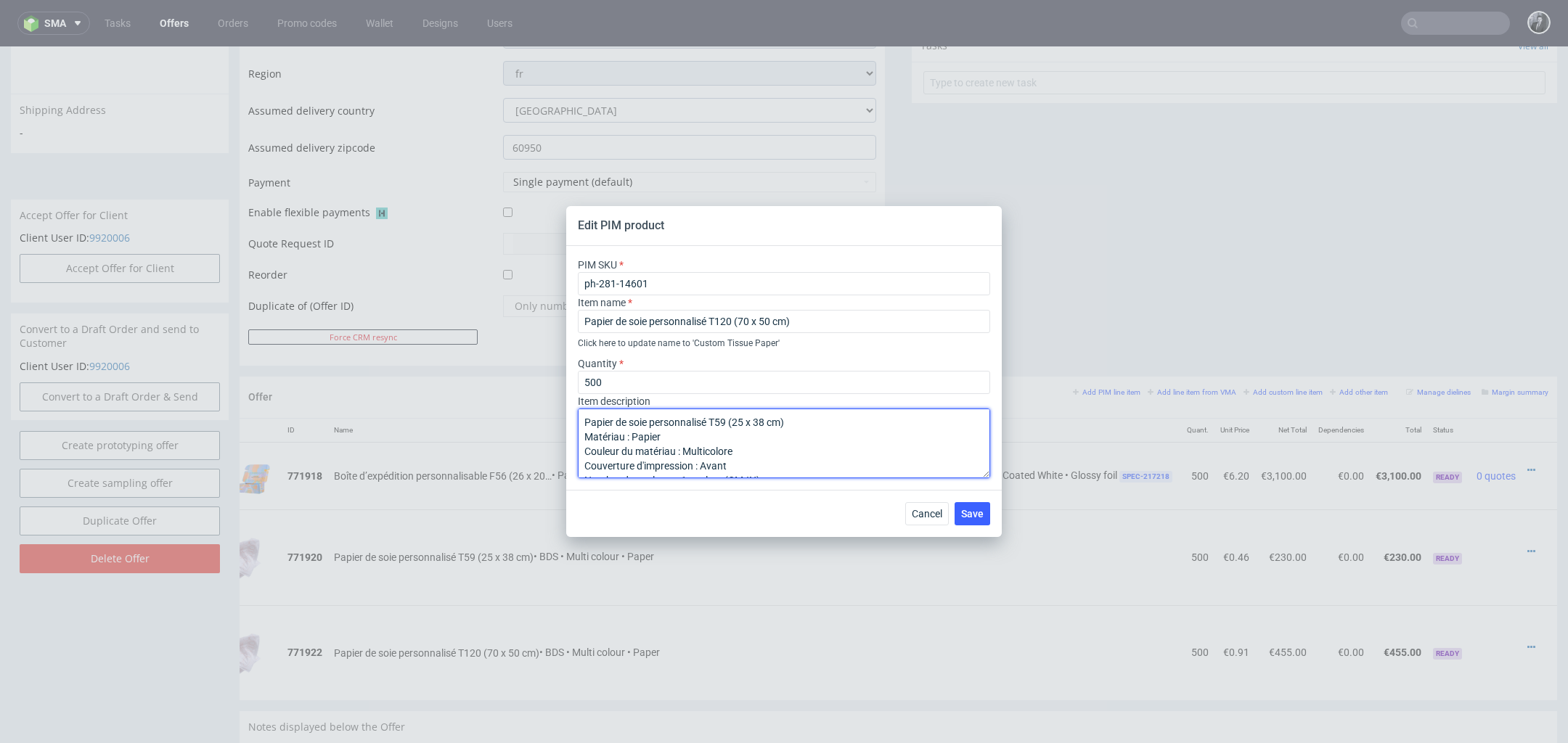
drag, startPoint x: 796, startPoint y: 428, endPoint x: 711, endPoint y: 425, distance: 85.1
click at [711, 425] on textarea "Papier de soie personnalisé T59 (25 x 38 cm) Matériau : Papier Couleur du matér…" at bounding box center [784, 443] width 413 height 70
paste textarea "120 (70 x 50"
type textarea "Papier de soie personnalisé T120 (70 x 50 cm) Matériau : Papier Couleur du maté…"
click at [964, 507] on button "Save" at bounding box center [972, 514] width 35 height 23
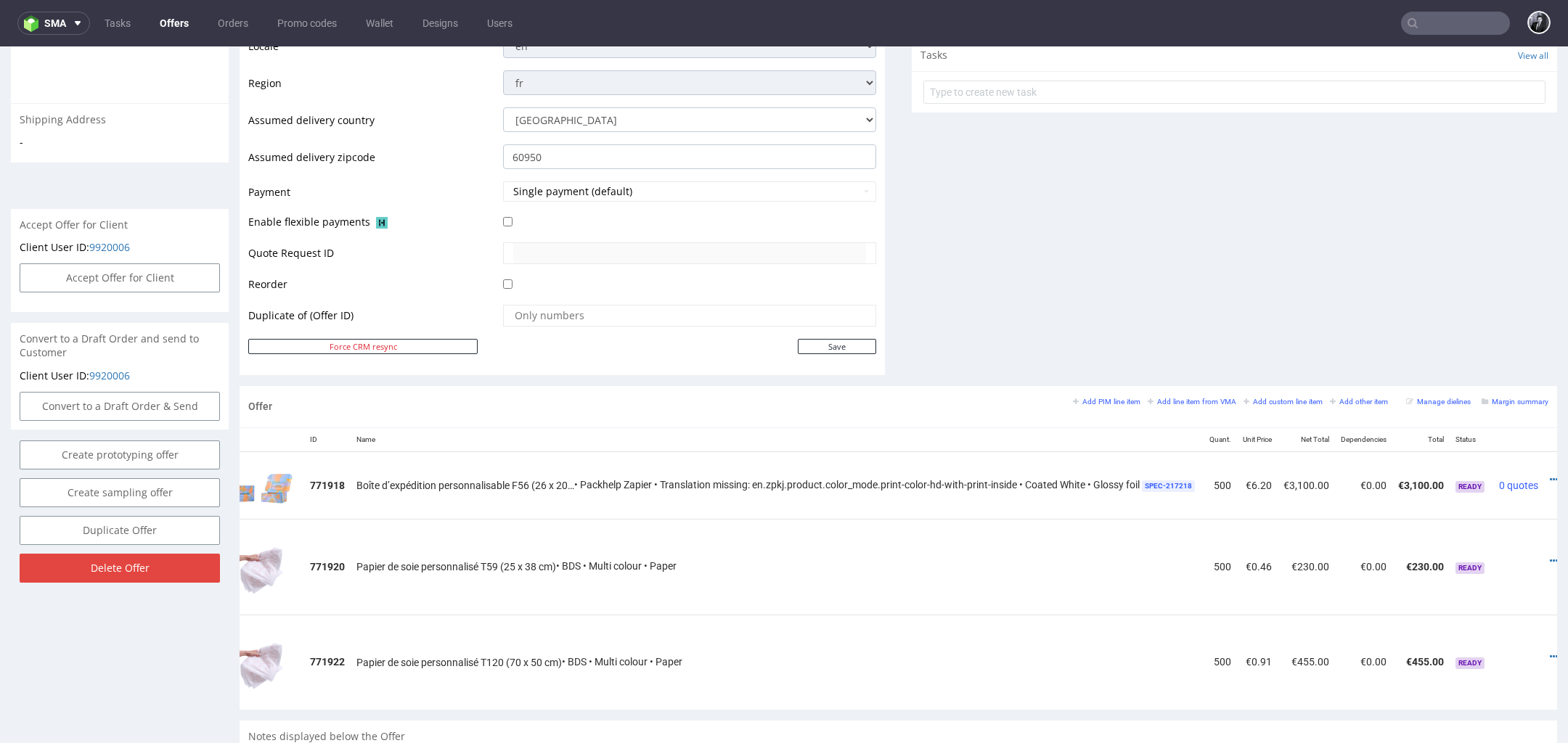
scroll to position [0, 73]
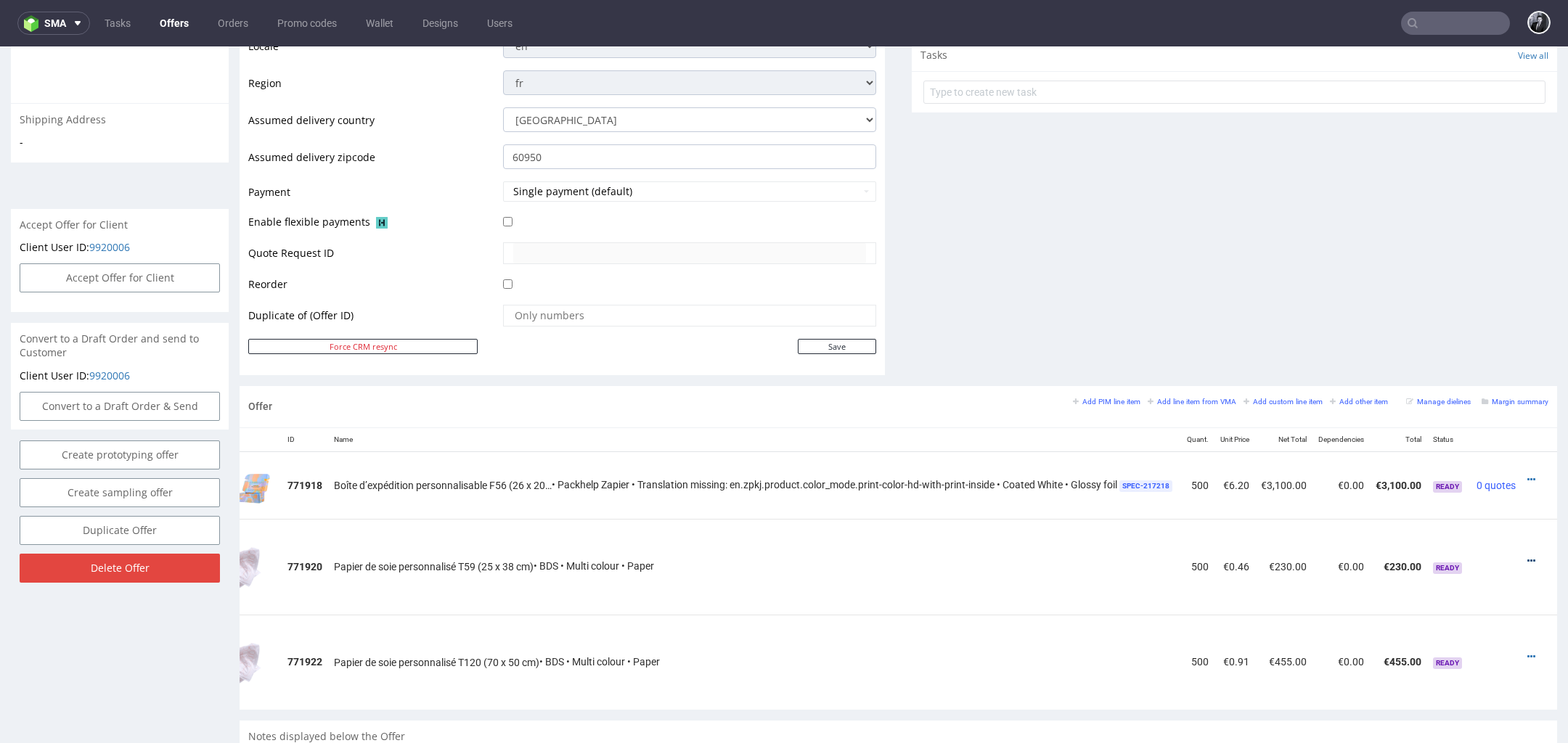
click at [1527, 556] on icon at bounding box center [1531, 561] width 8 height 10
click at [1486, 530] on span "Delete Item" at bounding box center [1465, 530] width 117 height 14
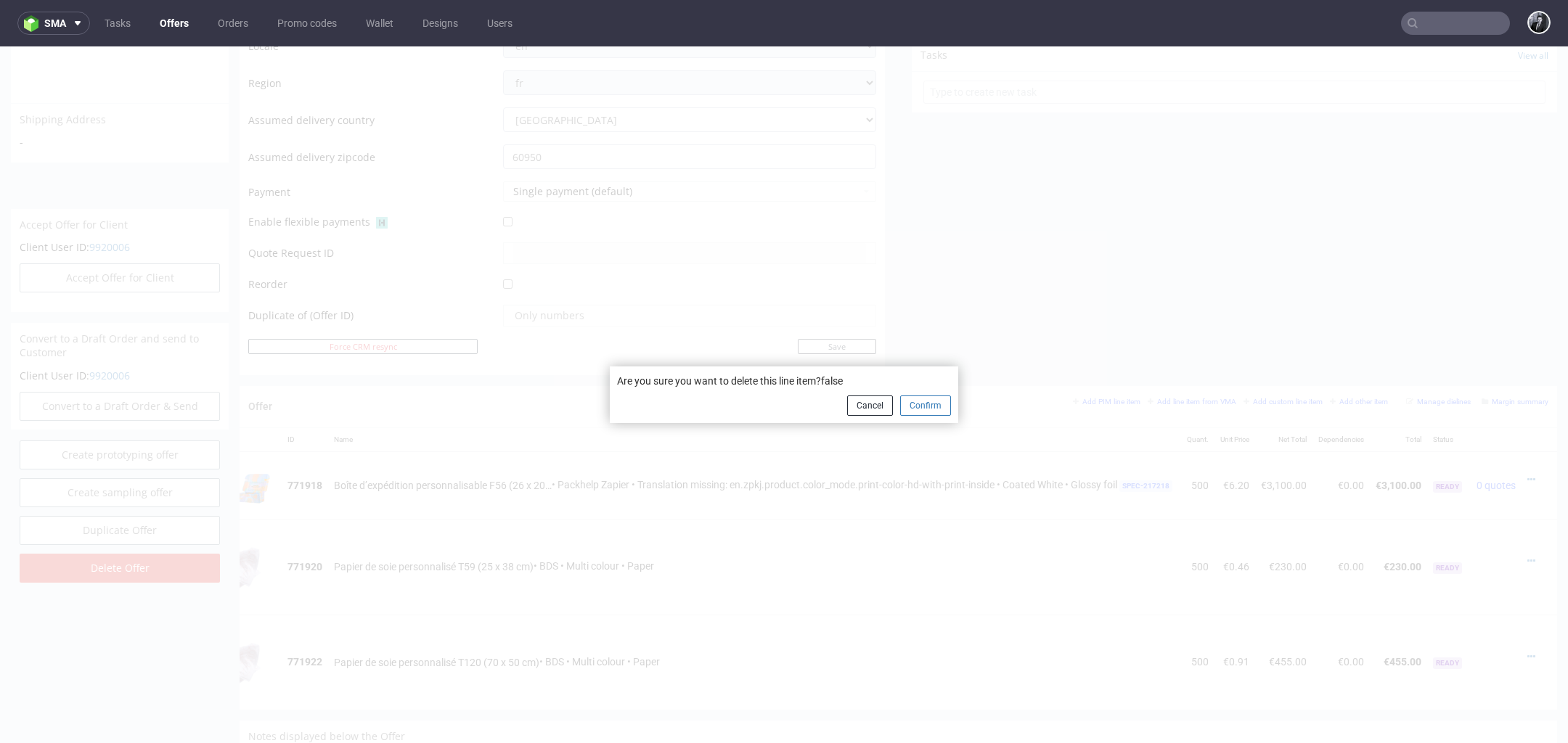
click at [924, 409] on button "Confirm" at bounding box center [924, 406] width 50 height 20
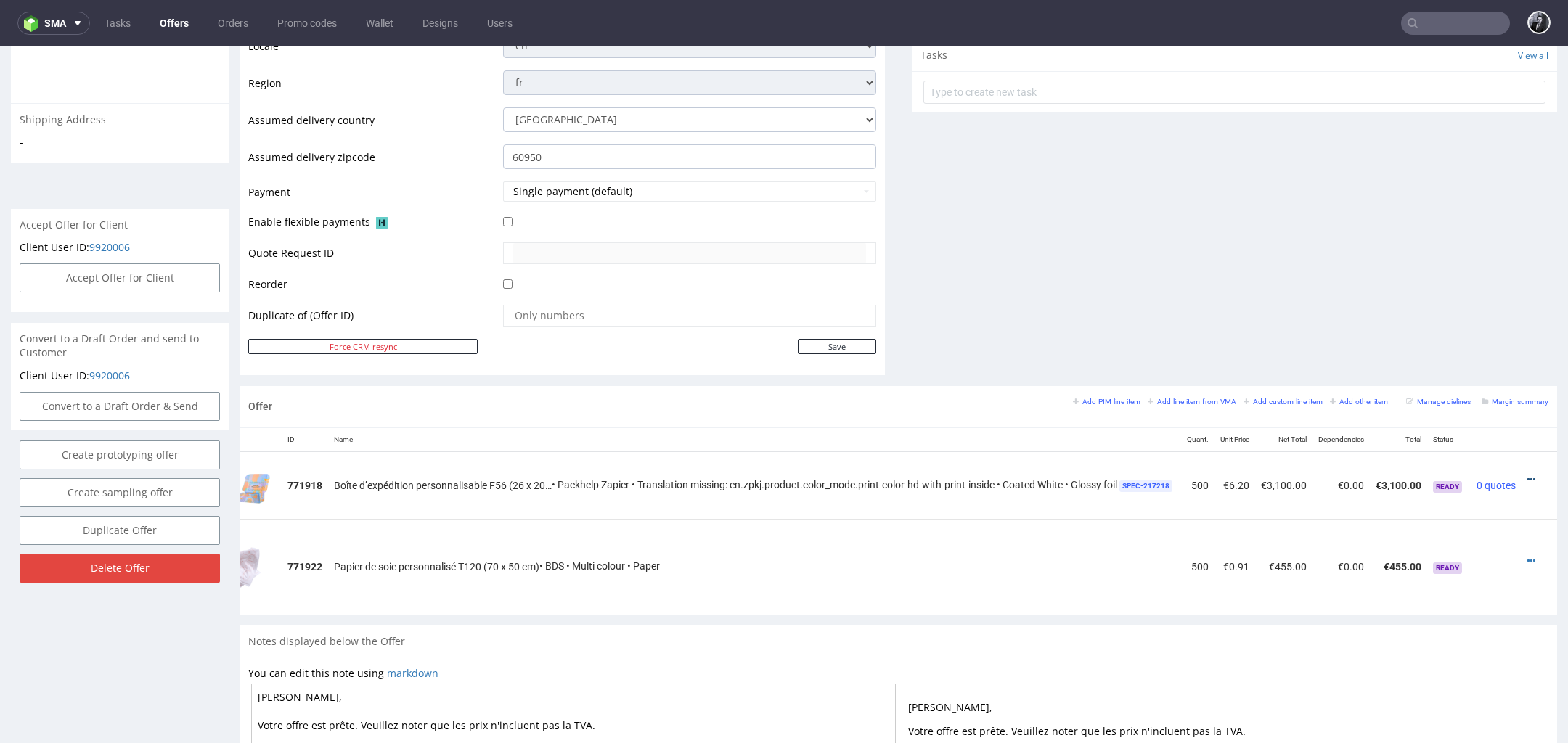
click at [1527, 477] on icon at bounding box center [1531, 479] width 8 height 10
click at [1462, 348] on span "Edit item price" at bounding box center [1465, 344] width 117 height 14
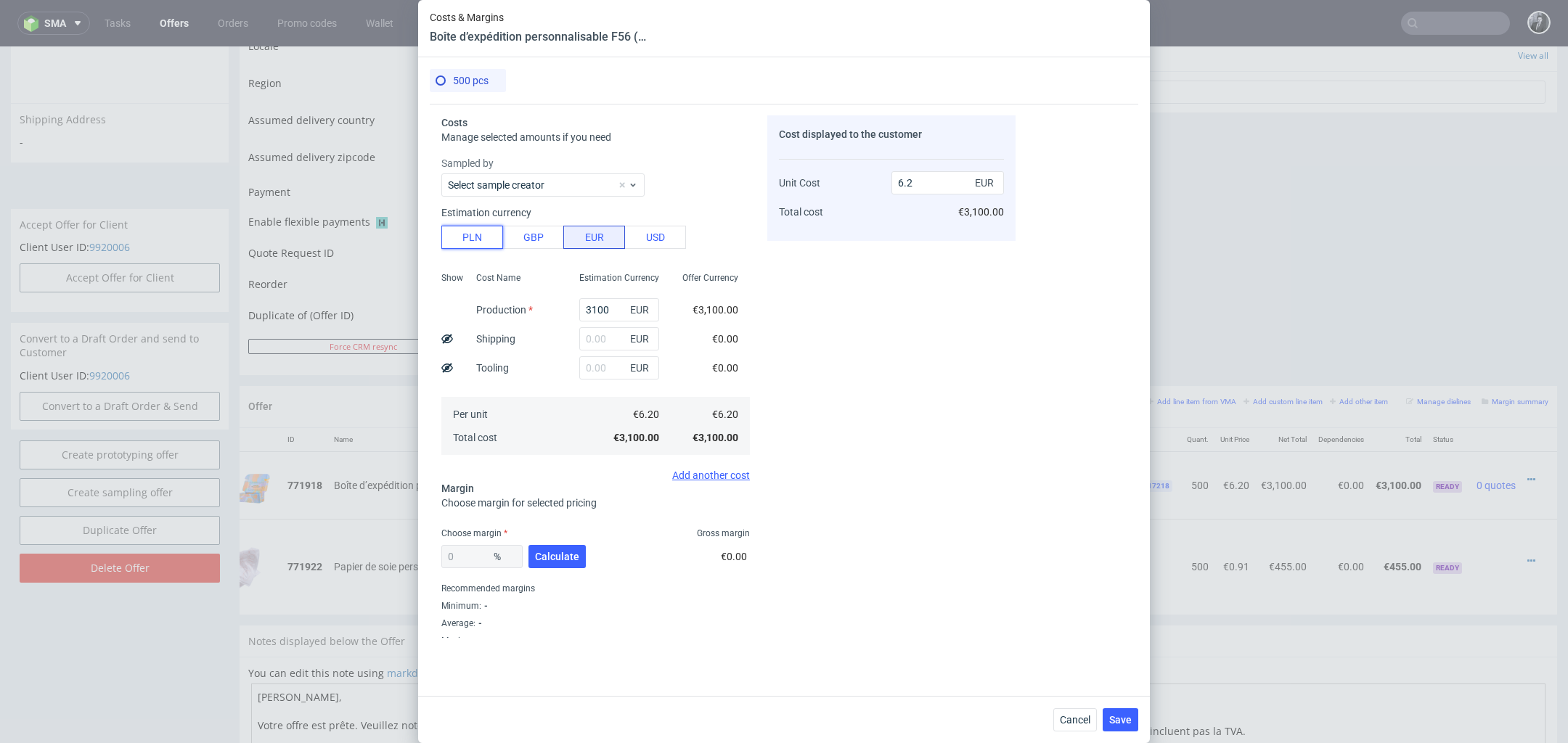
click at [466, 232] on button "PLN" at bounding box center [472, 237] width 62 height 23
type input "1.45"
drag, startPoint x: 614, startPoint y: 310, endPoint x: 526, endPoint y: 310, distance: 88.0
click at [534, 310] on div "Show Cost Name Production Shipping Tooling Per unit Total cost Estimation Curre…" at bounding box center [595, 362] width 308 height 191
type input "0"
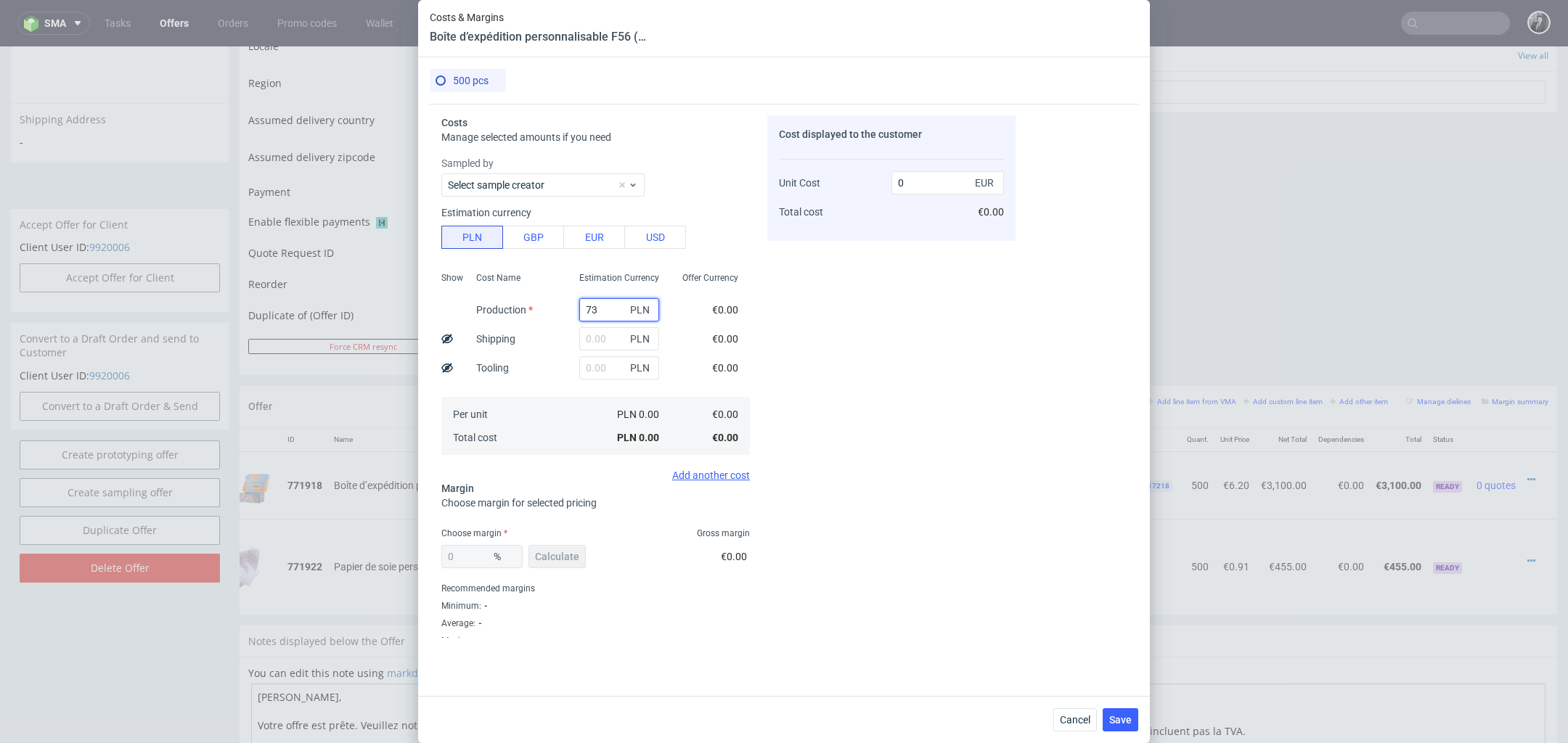
type input "730"
type input "0.34"
type input "7305"
type input "3.42"
type input "7305"
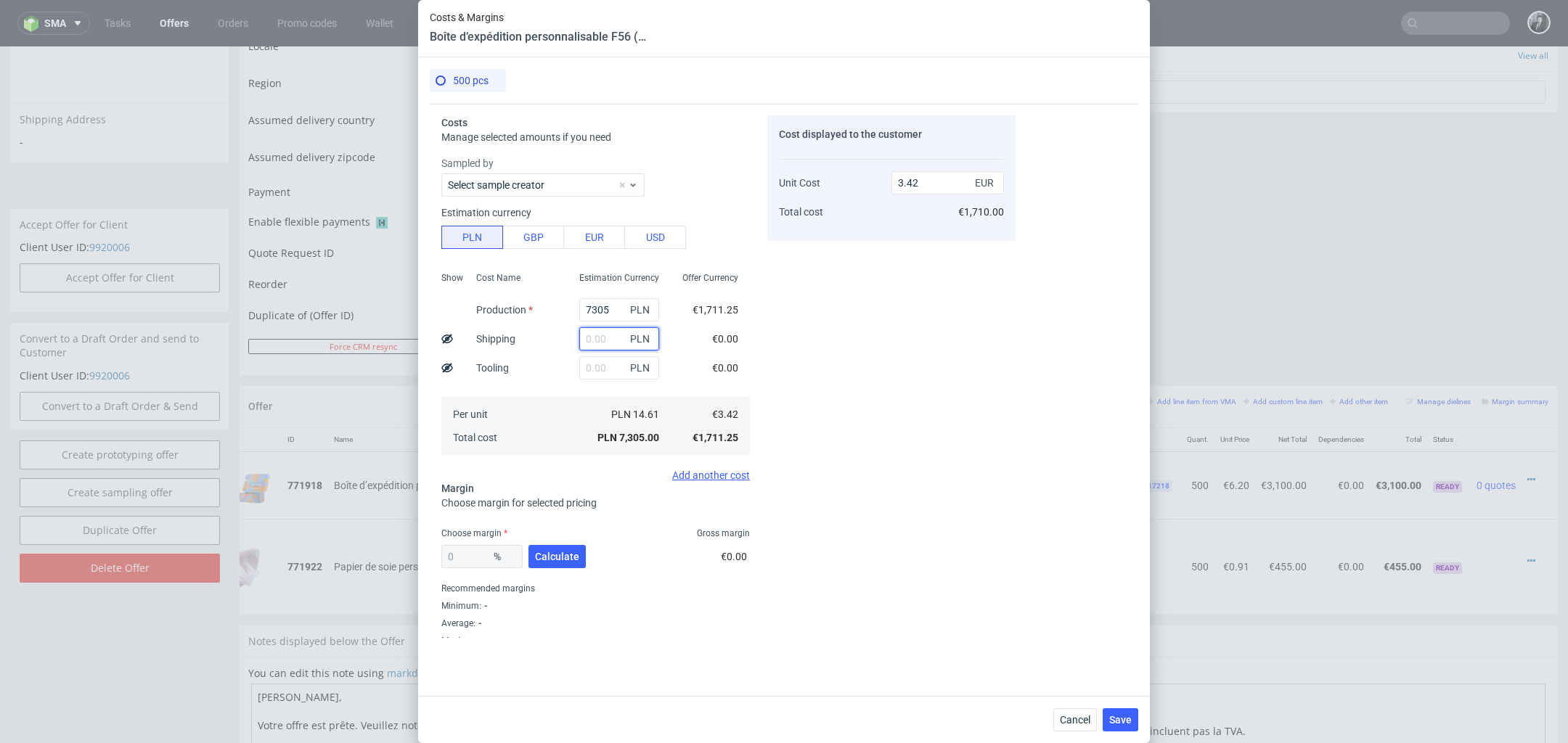
click at [606, 337] on input "text" at bounding box center [619, 339] width 80 height 23
type input "330"
type input "3.57"
type input "330"
click at [852, 372] on div "Cost displayed to the customer Unit Cost Total cost 3.57 EUR €1,785.00" at bounding box center [891, 376] width 248 height 522
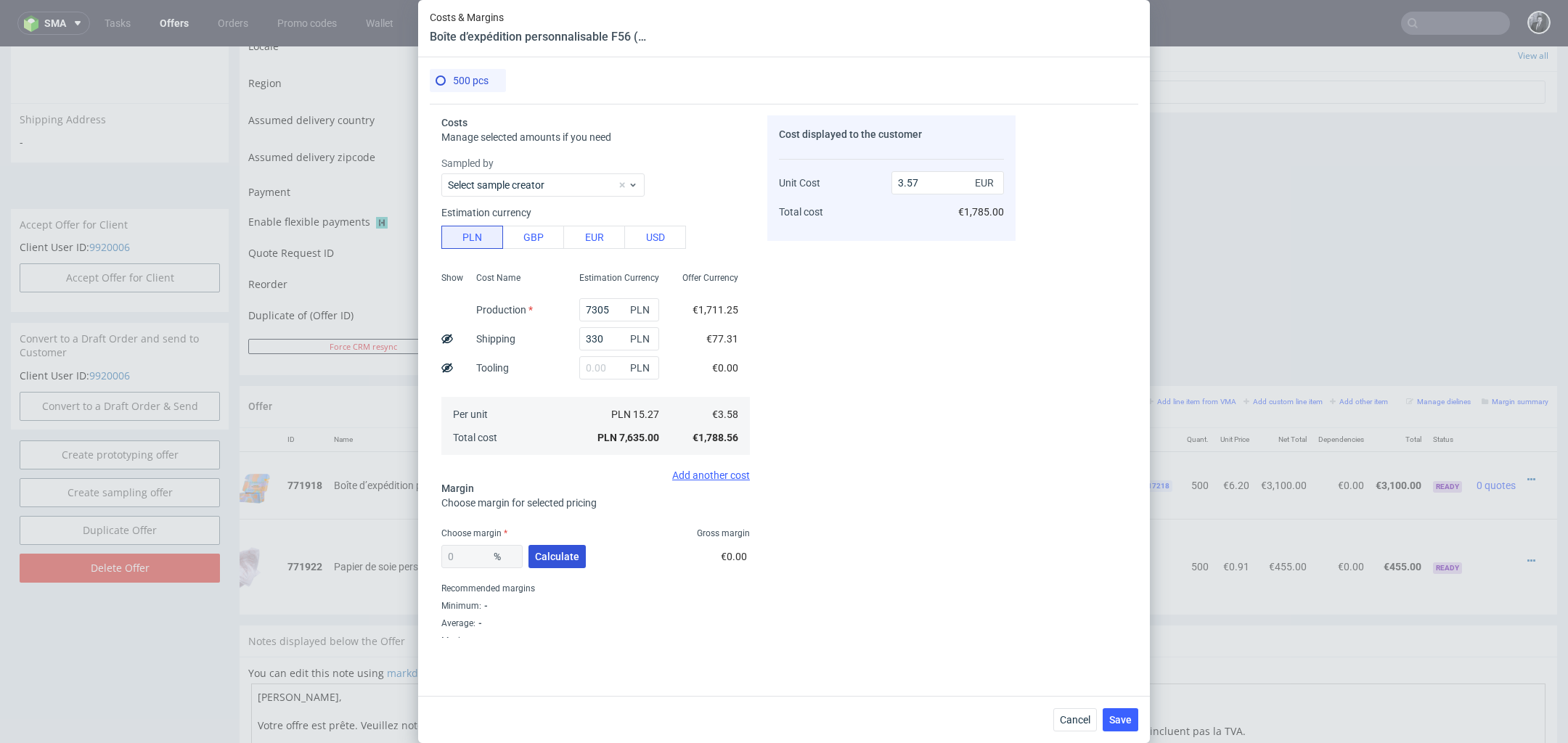
click at [566, 553] on span "Calculate" at bounding box center [557, 556] width 44 height 10
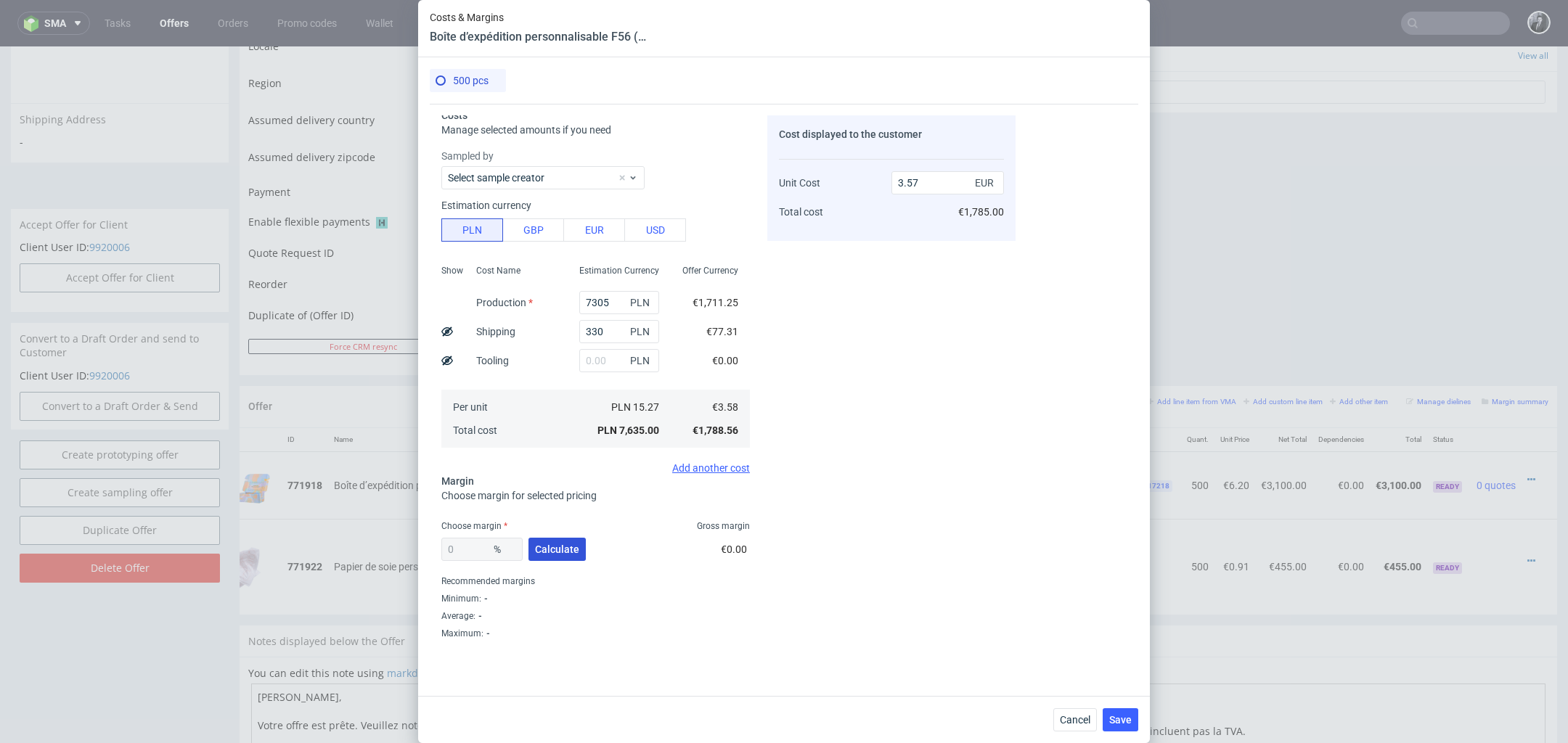
click at [565, 546] on span "Calculate" at bounding box center [557, 549] width 44 height 10
click at [934, 183] on input "3.57" at bounding box center [947, 182] width 112 height 23
type input "3.5"
type input "-2.2857142857142856"
type input "3"
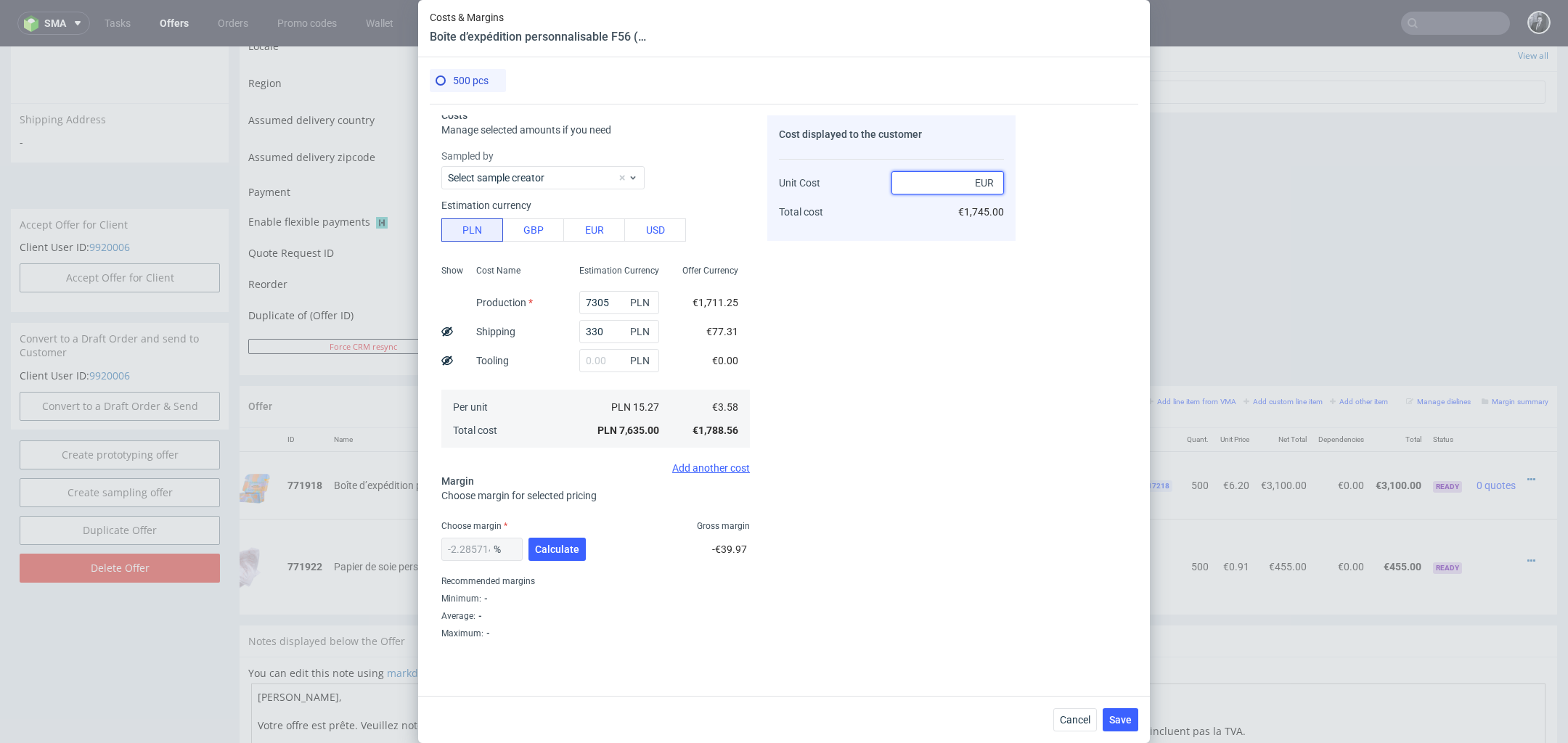
type input "6"
type input "40.33333333333333"
type input "5.99"
click at [555, 556] on button "Calculate" at bounding box center [557, 549] width 58 height 23
click at [1121, 711] on button "Save" at bounding box center [1120, 720] width 35 height 23
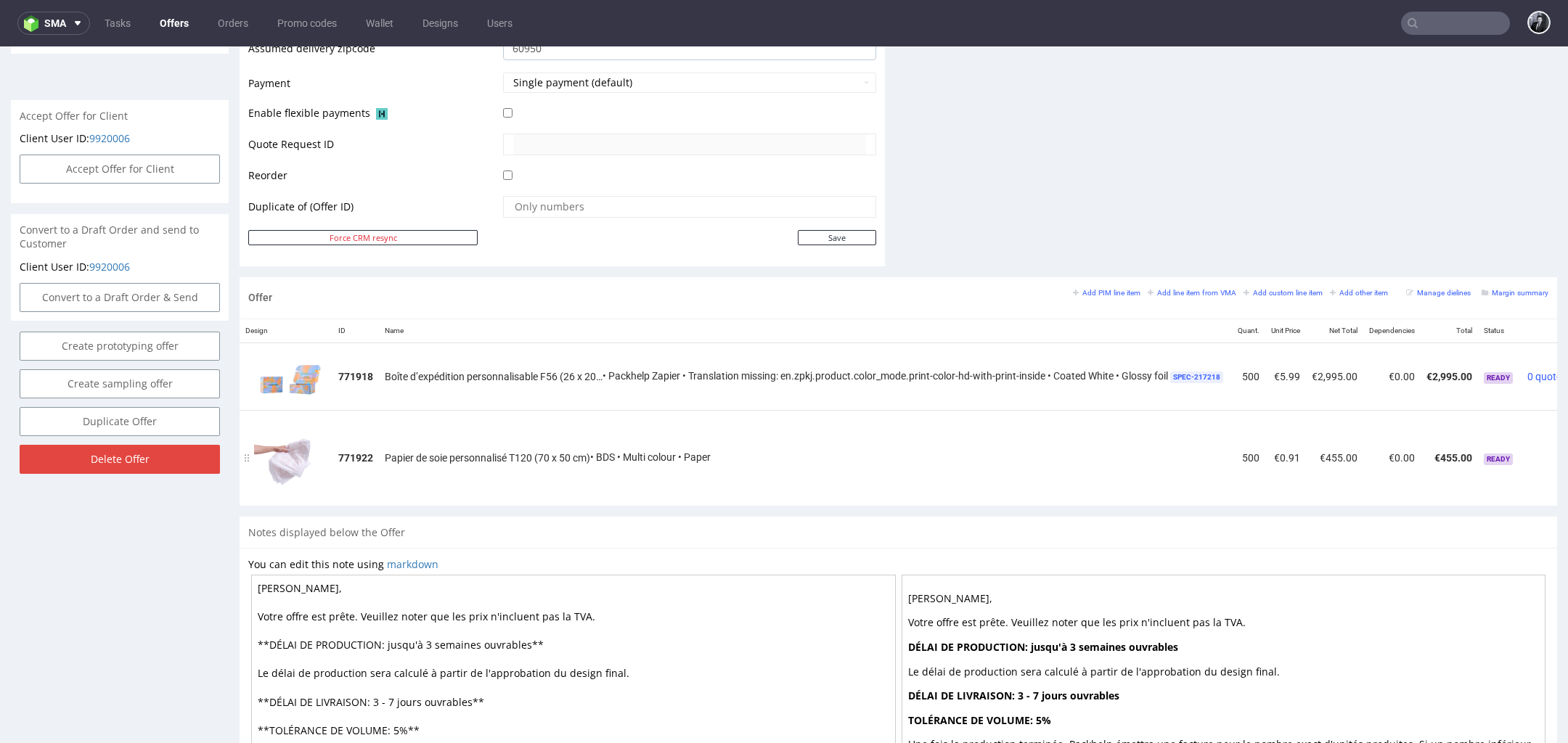
scroll to position [0, 73]
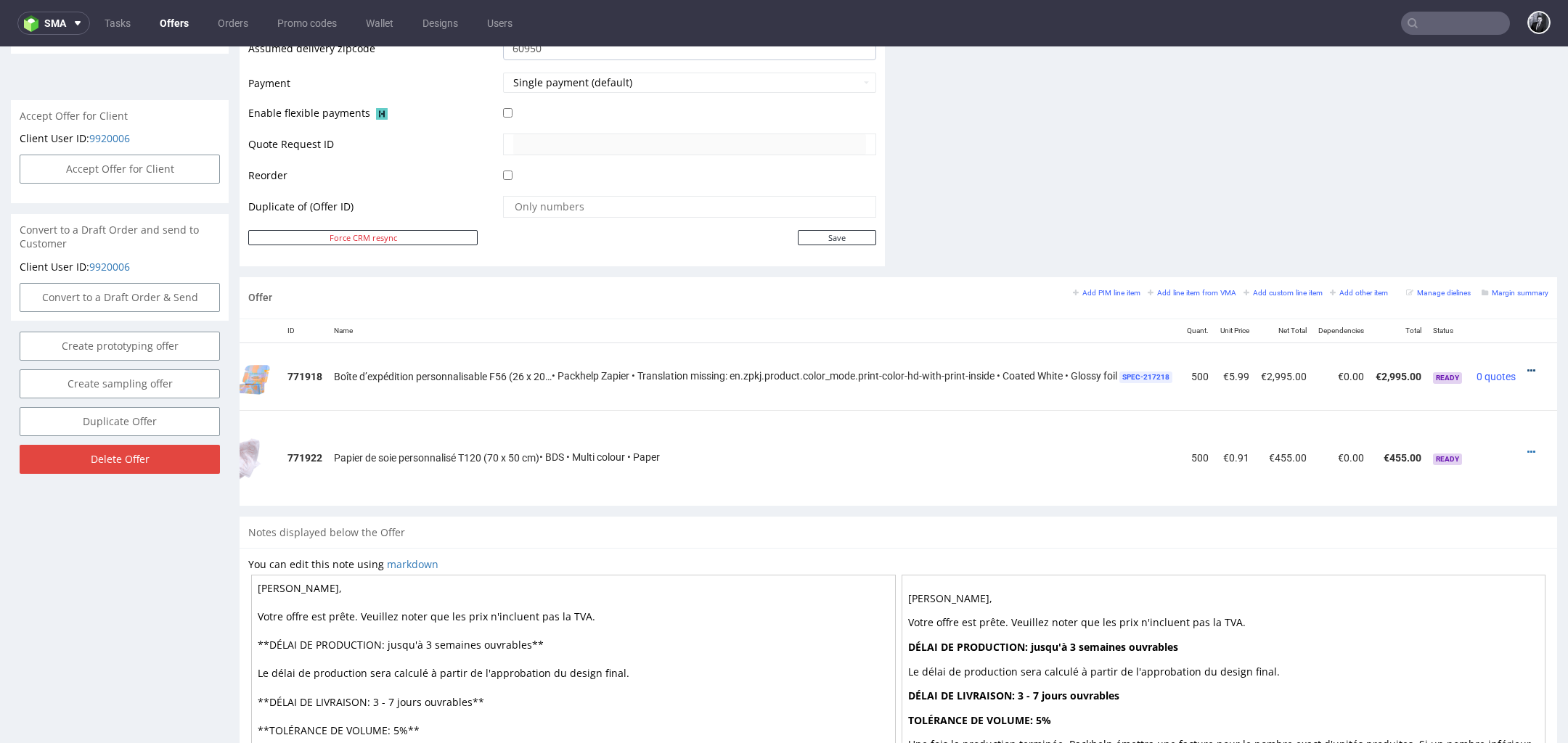
click at [1527, 367] on icon at bounding box center [1531, 370] width 8 height 10
click at [1457, 244] on li "Edit item price" at bounding box center [1459, 235] width 140 height 27
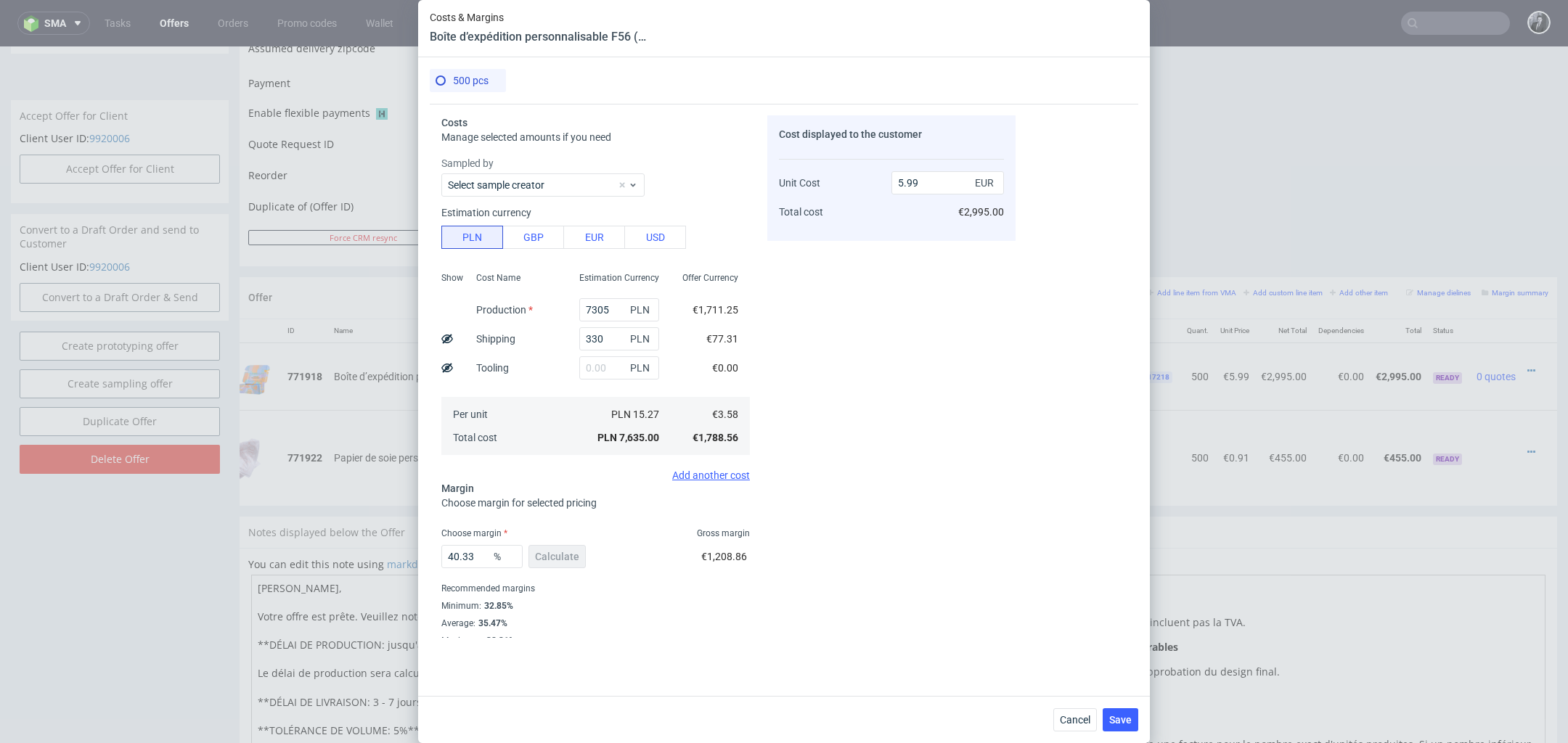
scroll to position [7, 0]
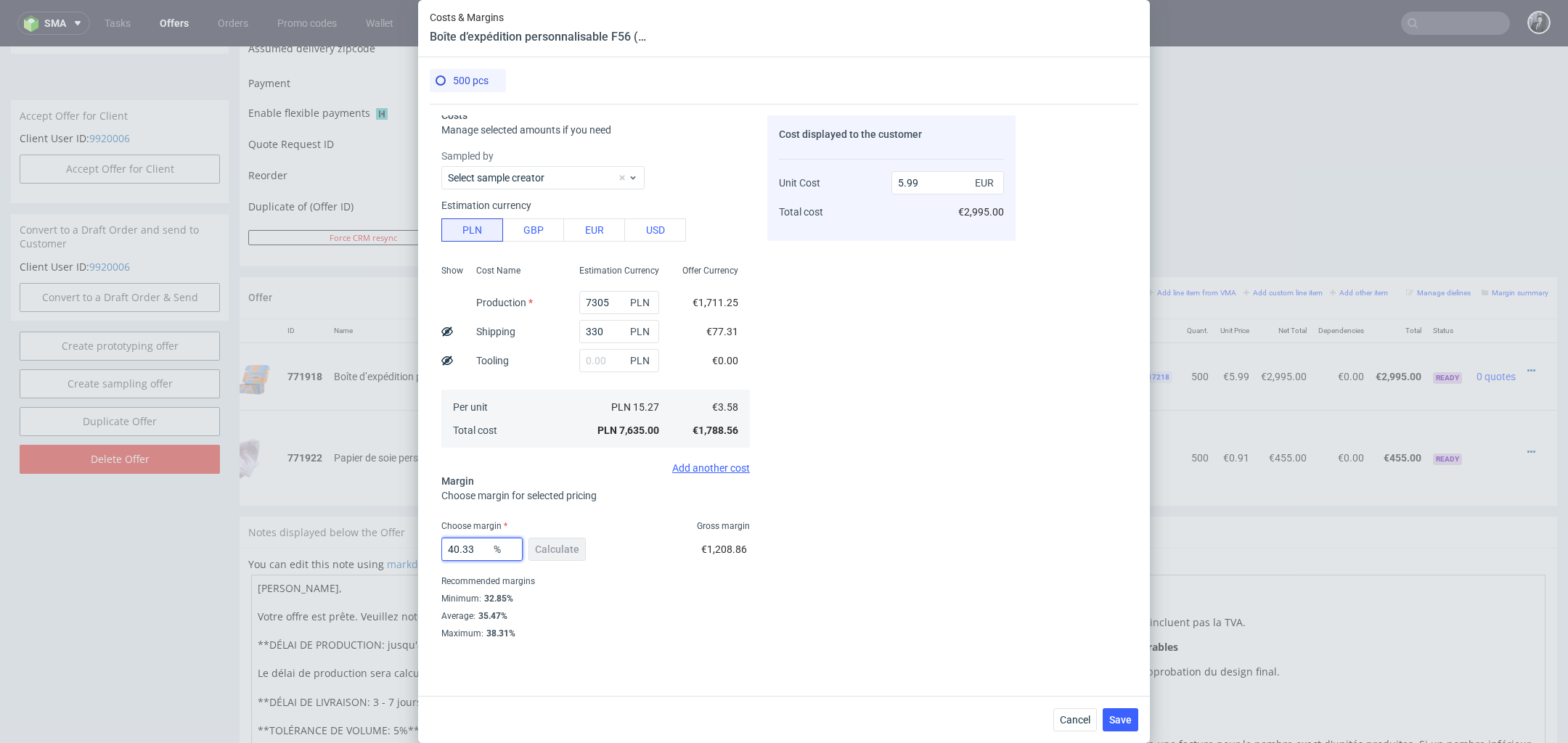
drag, startPoint x: 487, startPoint y: 553, endPoint x: 423, endPoint y: 544, distance: 64.6
click at [423, 544] on div "500 pcs Costs Manage selected amounts if you need Sampled by Select sample crea…" at bounding box center [784, 376] width 731 height 639
type input "32"
type input "5.26"
type input "35"
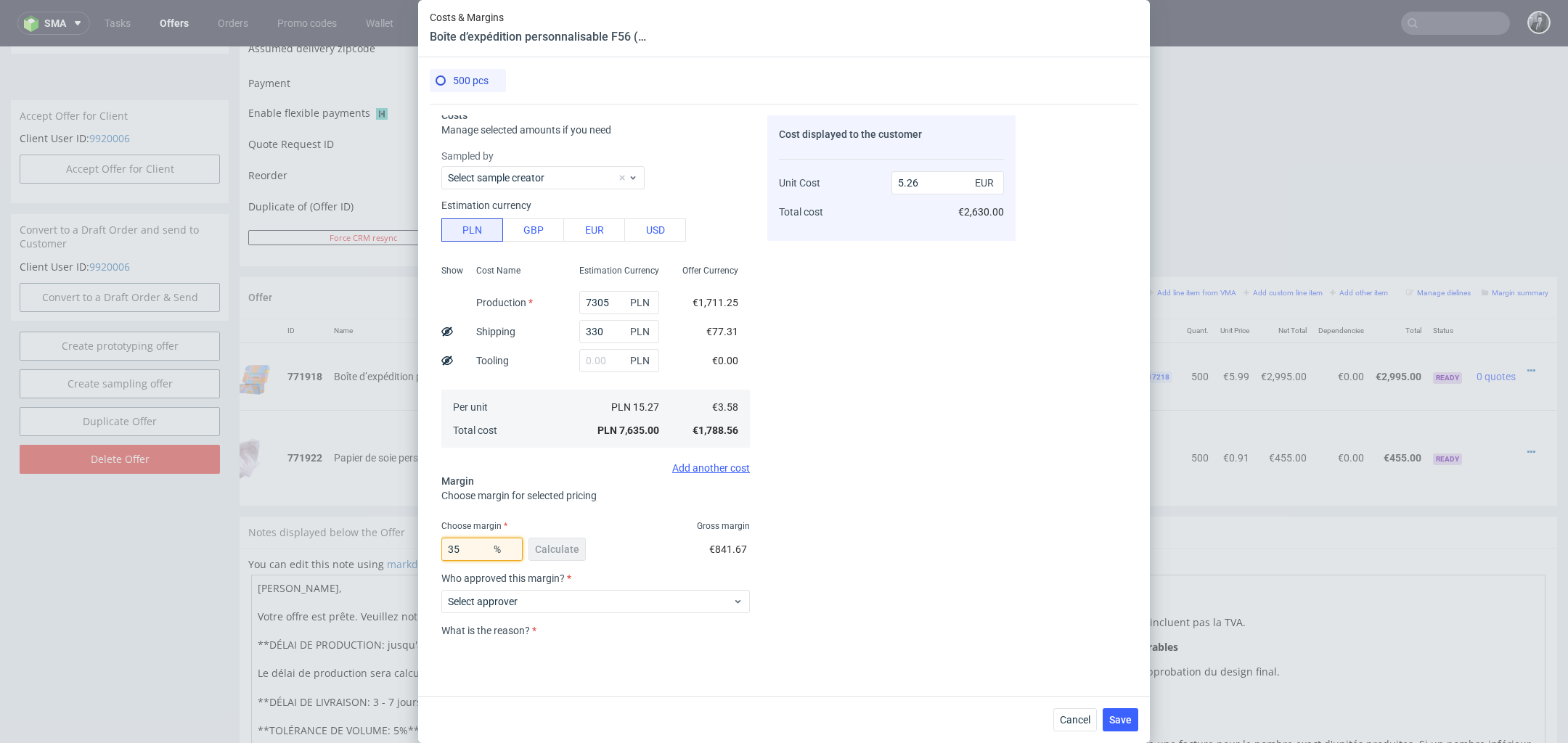
type input "5.5"
type input "35"
click at [614, 558] on div "35 % Calculate €963.07" at bounding box center [595, 553] width 308 height 41
click at [1125, 716] on span "Save" at bounding box center [1119, 719] width 22 height 10
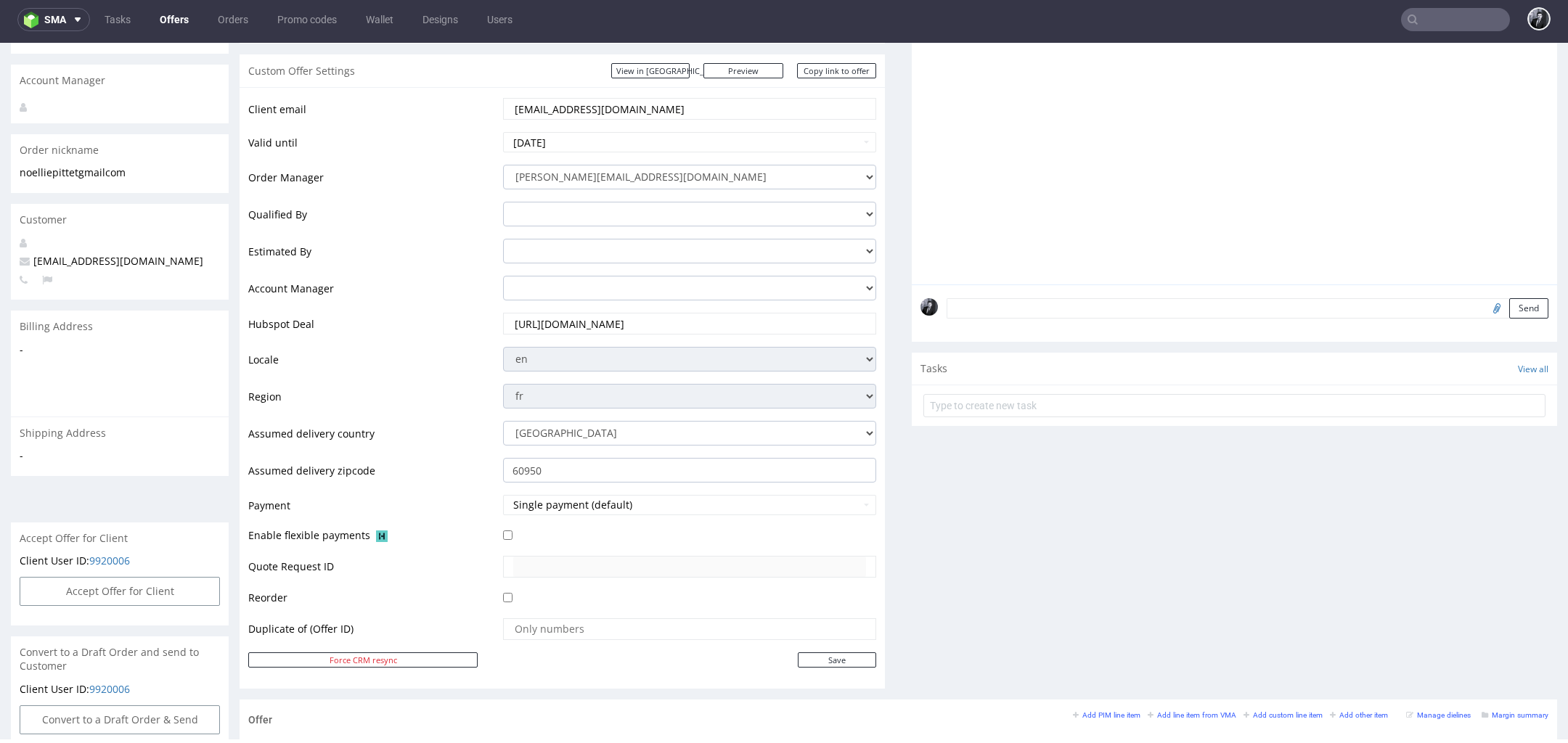
scroll to position [0, 0]
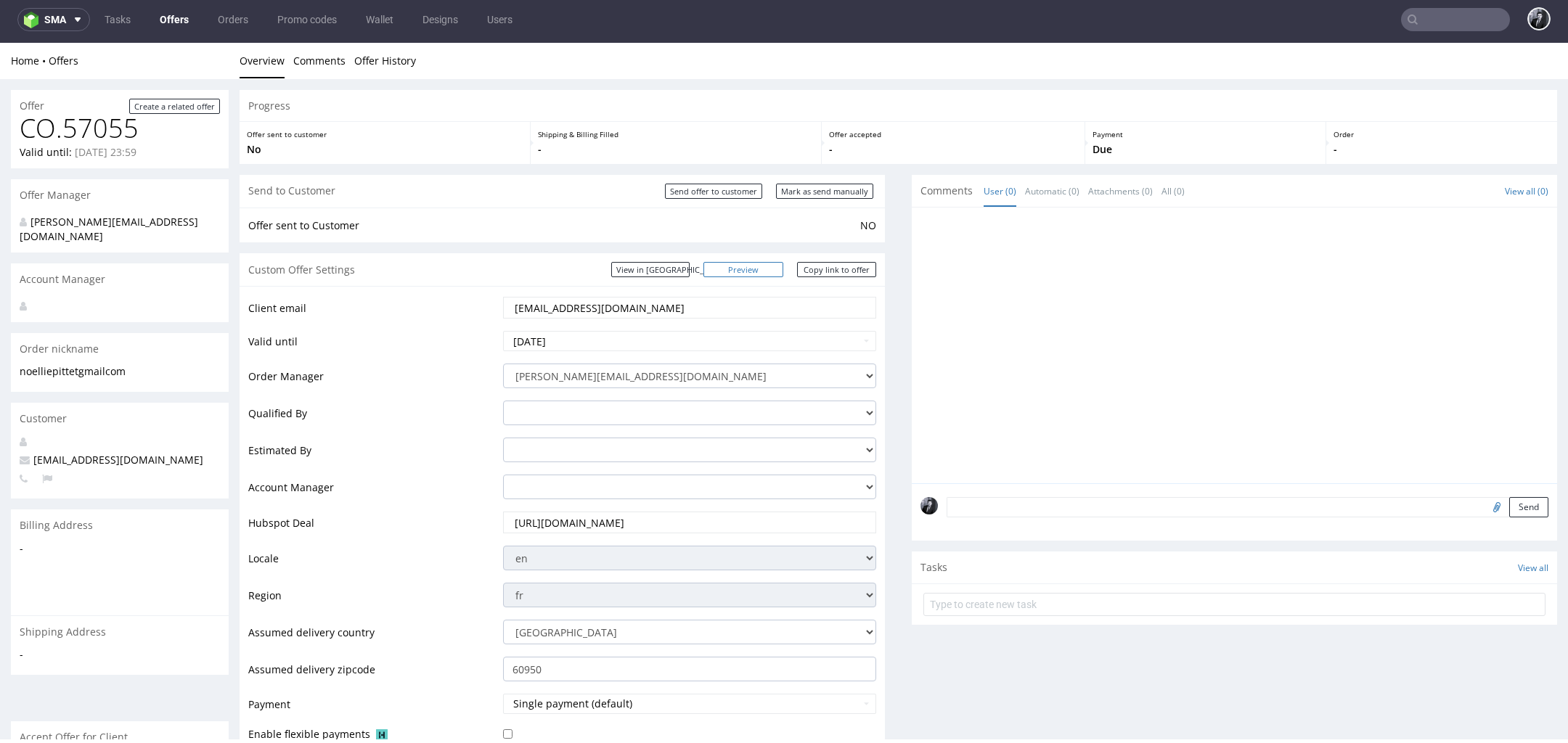
click at [766, 267] on link "Preview" at bounding box center [743, 269] width 80 height 15
click at [839, 271] on link "Copy link to offer" at bounding box center [837, 269] width 80 height 15
click at [711, 197] on input "Send offer to customer" at bounding box center [714, 190] width 97 height 15
type input "In progress..."
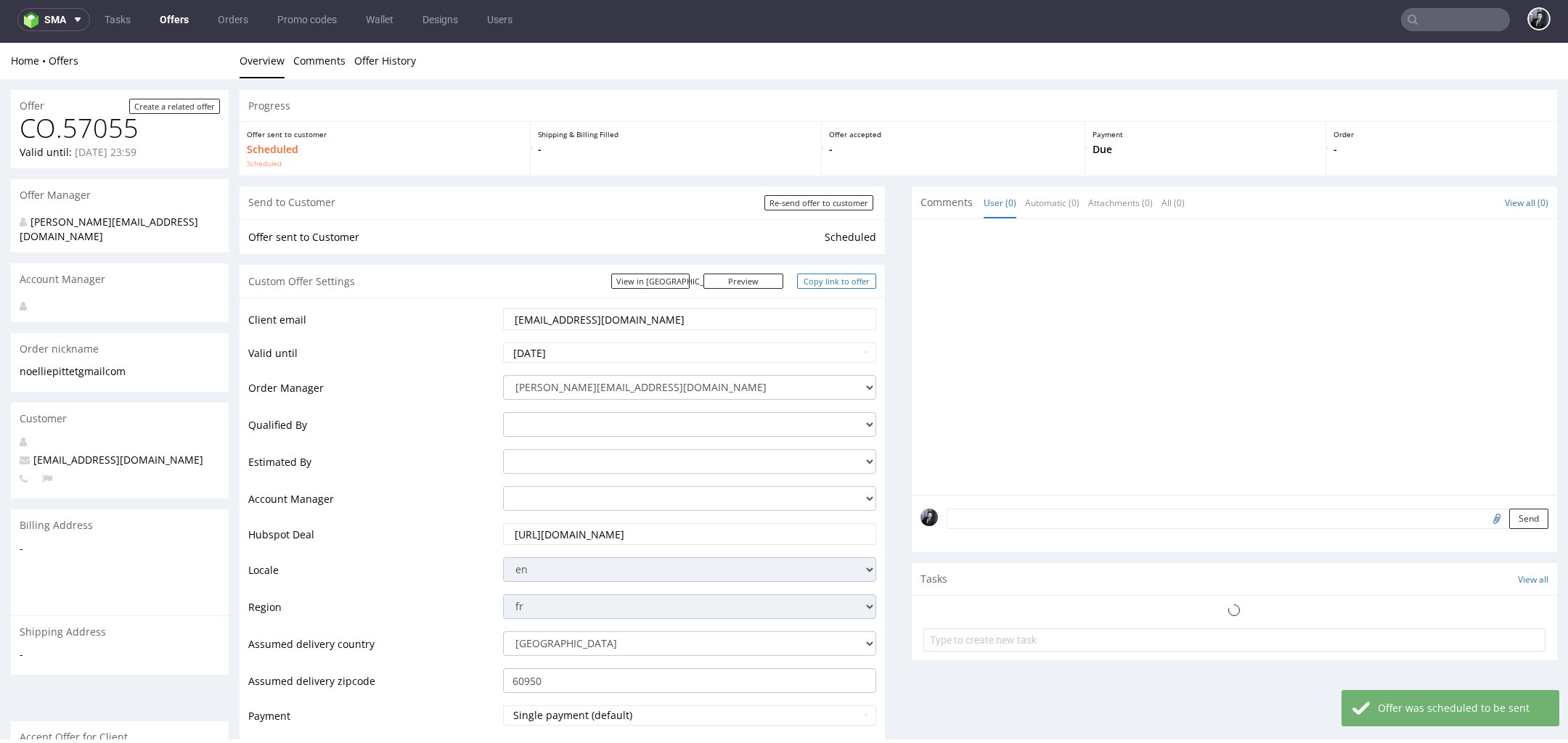
click at [826, 281] on link "Copy link to offer" at bounding box center [837, 281] width 80 height 15
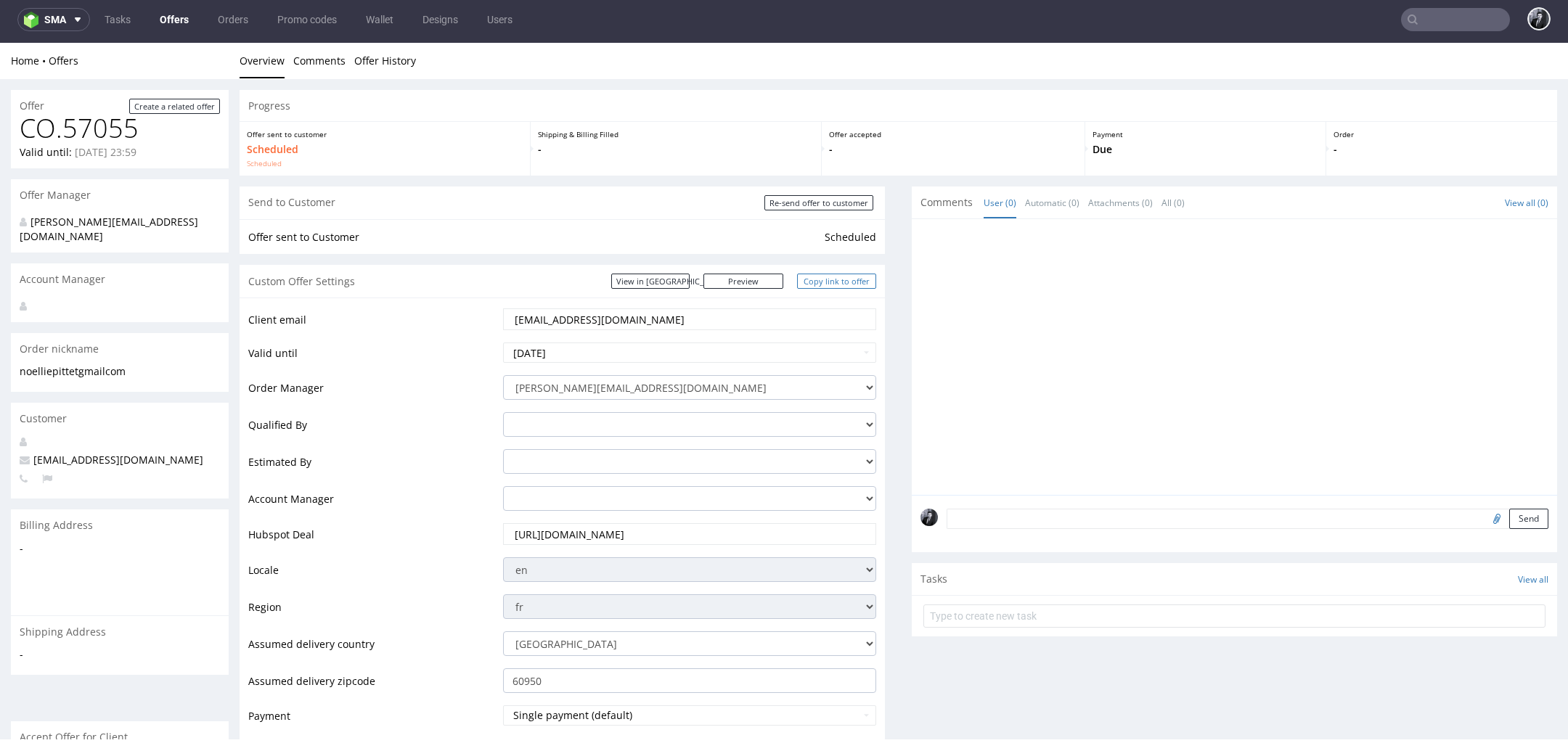
click at [827, 279] on link "Copy link to offer" at bounding box center [837, 281] width 80 height 15
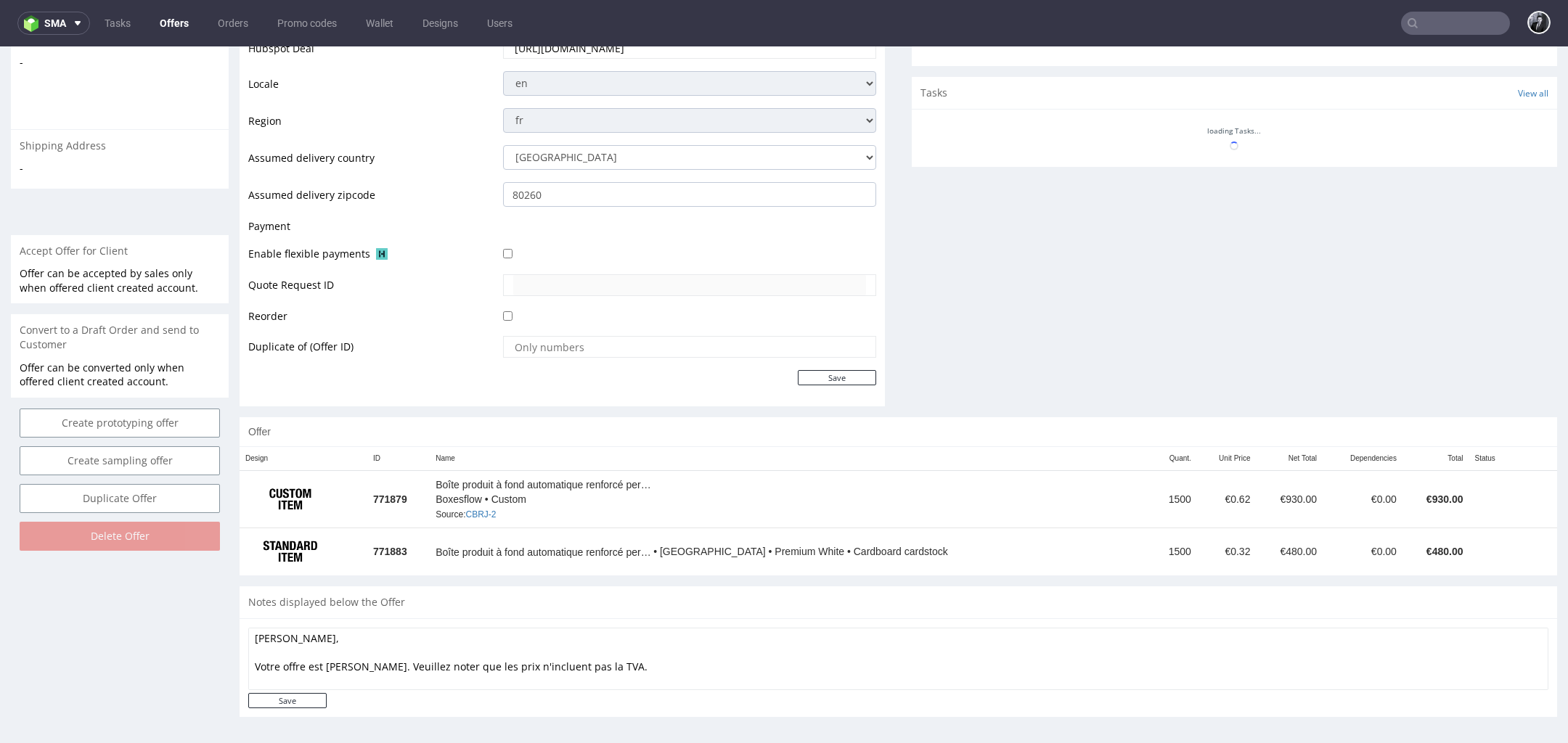
scroll to position [4, 0]
